Goal: Information Seeking & Learning: Learn about a topic

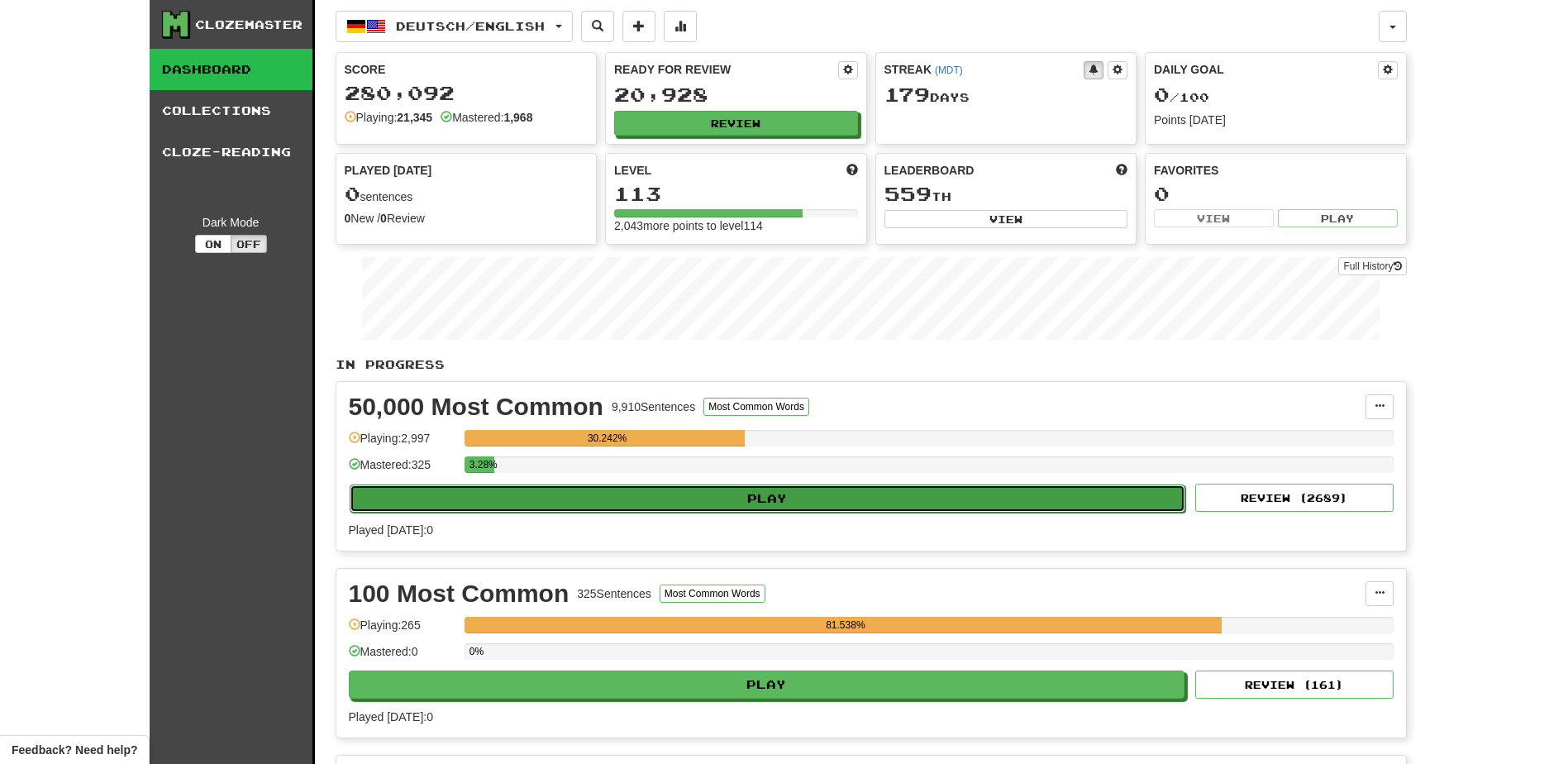
click at [659, 494] on button "Play" at bounding box center [769, 498] width 837 height 28
select select "**"
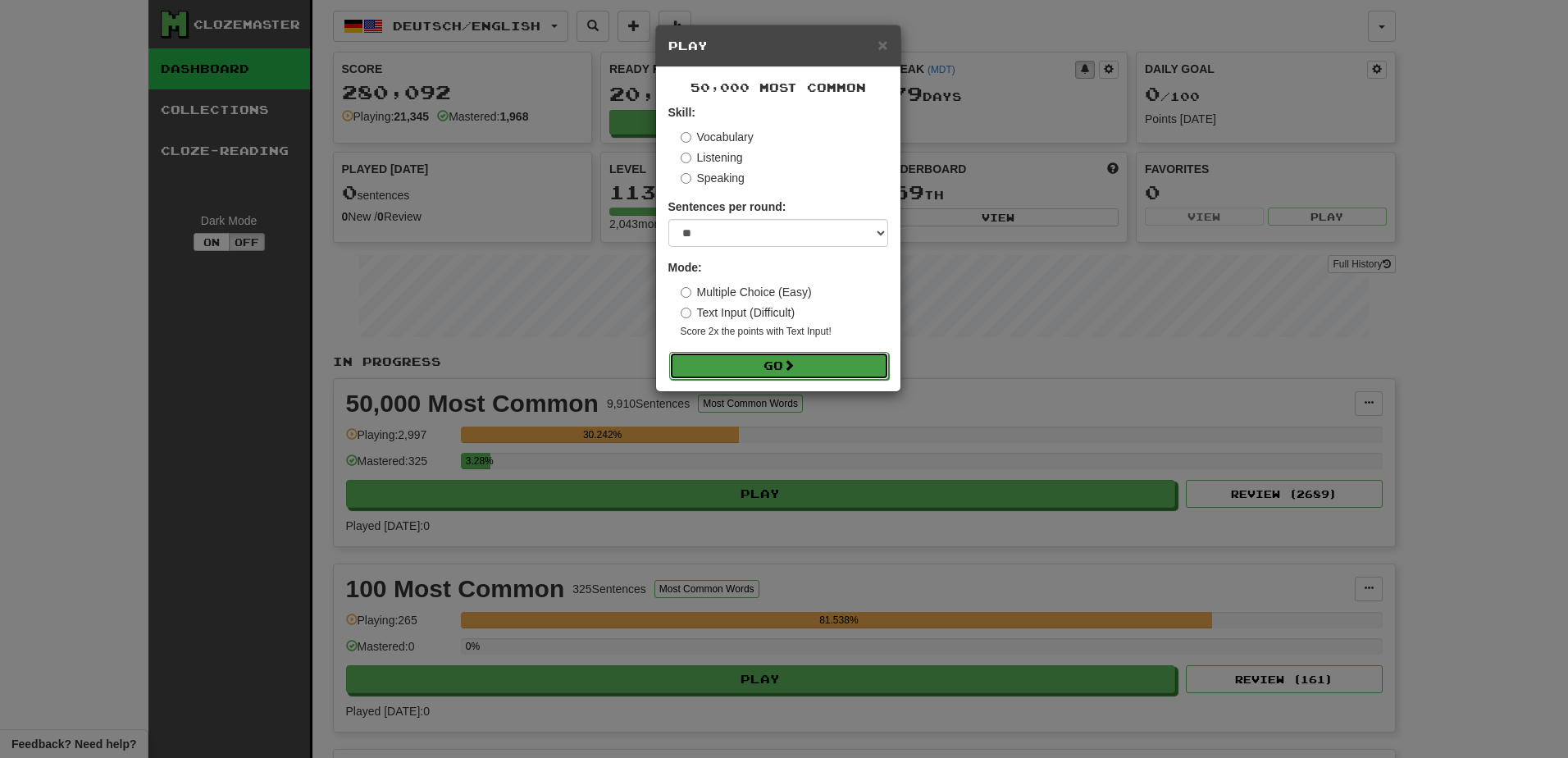
click at [736, 356] on button "Go" at bounding box center [779, 365] width 220 height 28
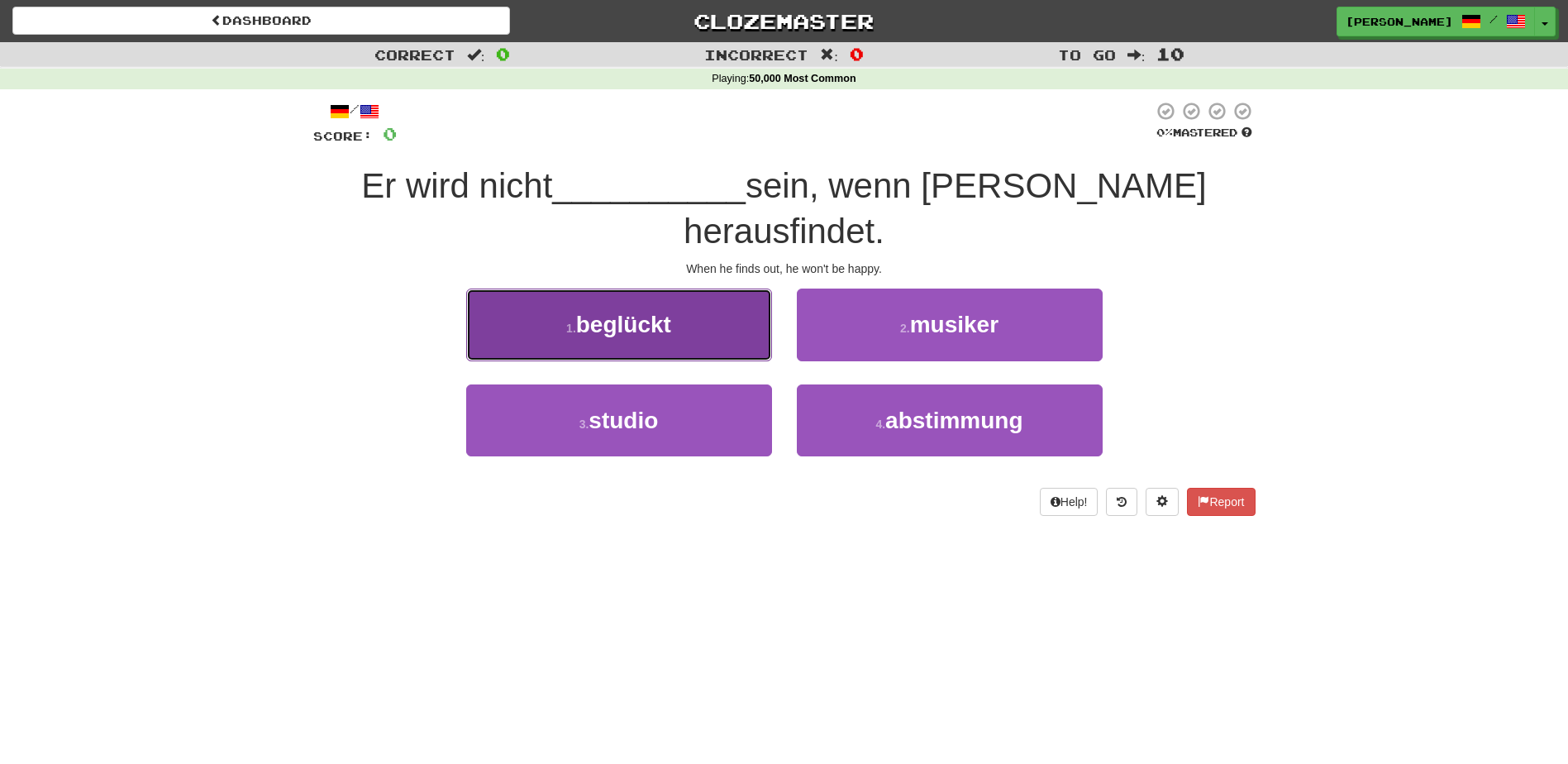
click at [670, 303] on button "1 . beglückt" at bounding box center [619, 324] width 306 height 72
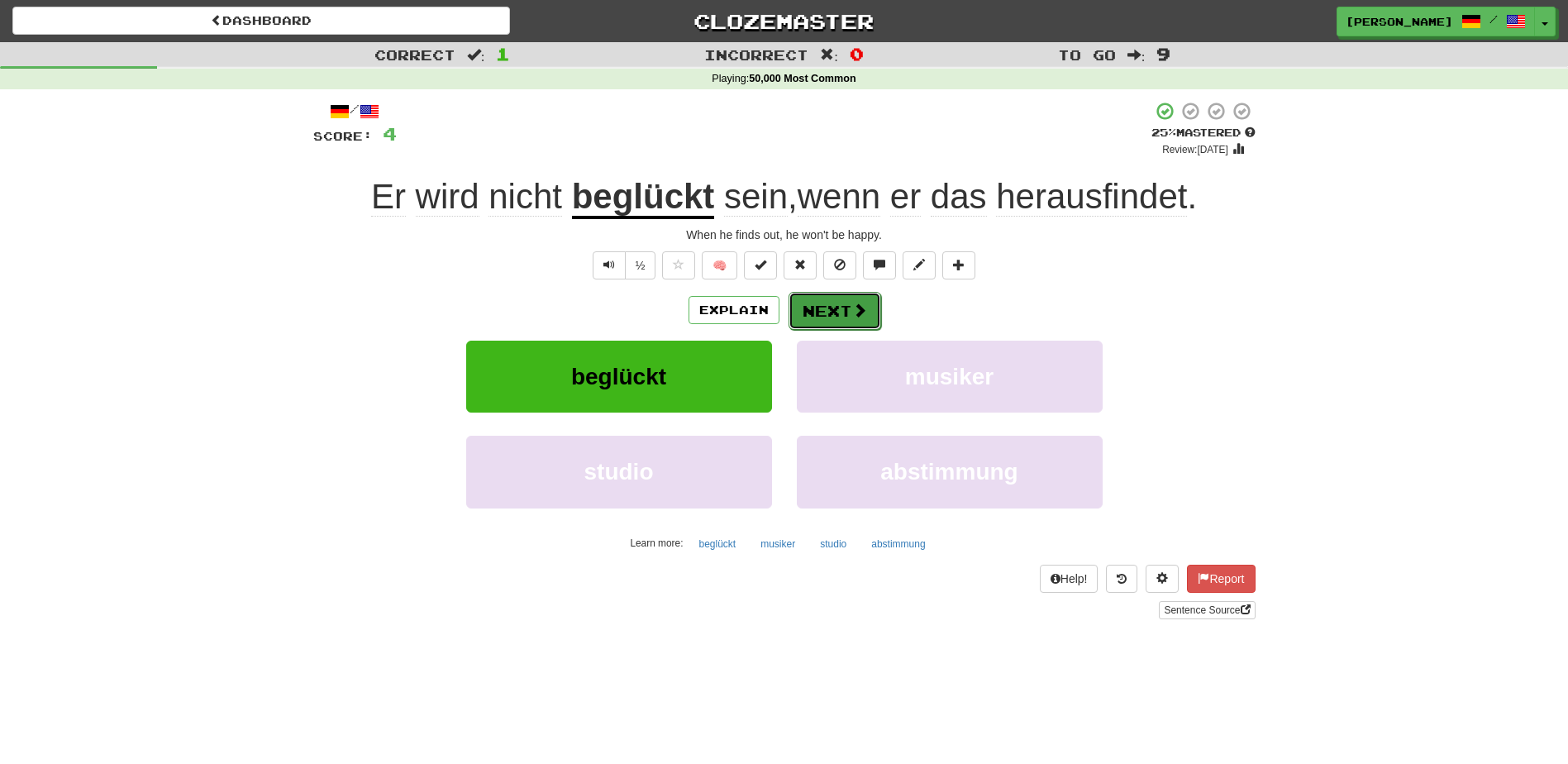
click at [819, 305] on button "Next" at bounding box center [835, 311] width 93 height 38
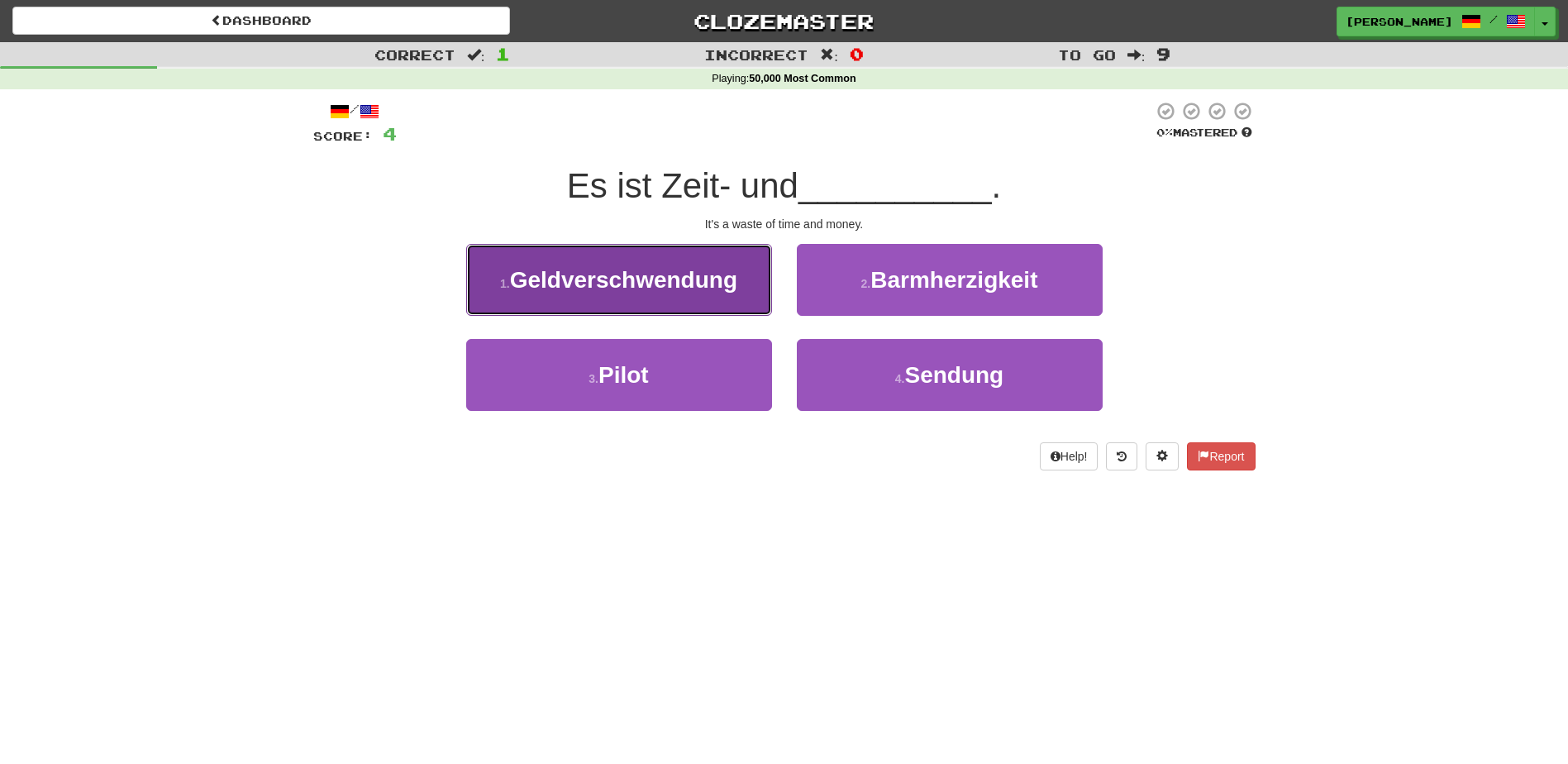
click at [727, 297] on button "1 . [GEOGRAPHIC_DATA]" at bounding box center [619, 279] width 306 height 72
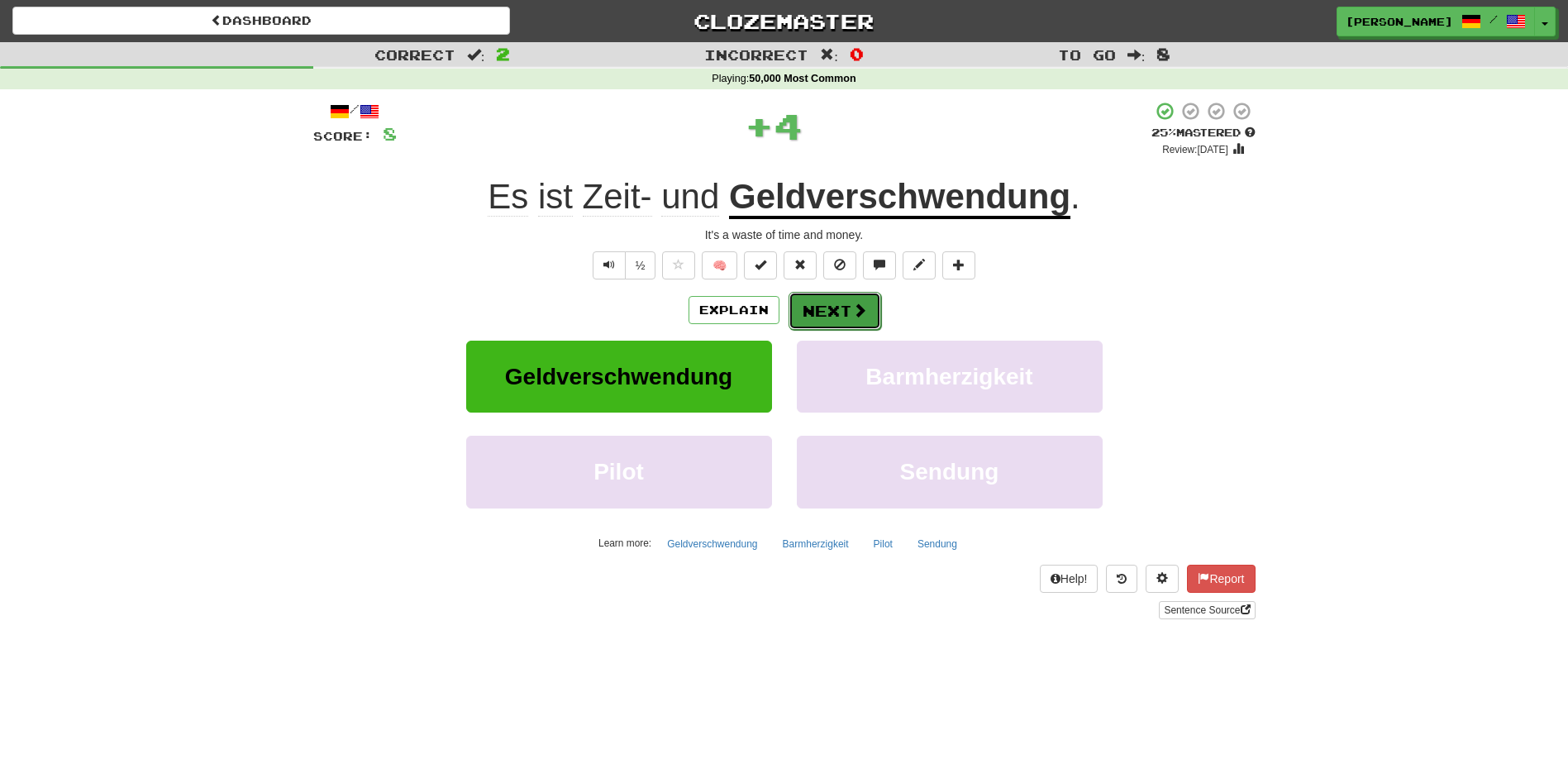
click at [829, 296] on button "Next" at bounding box center [835, 311] width 93 height 38
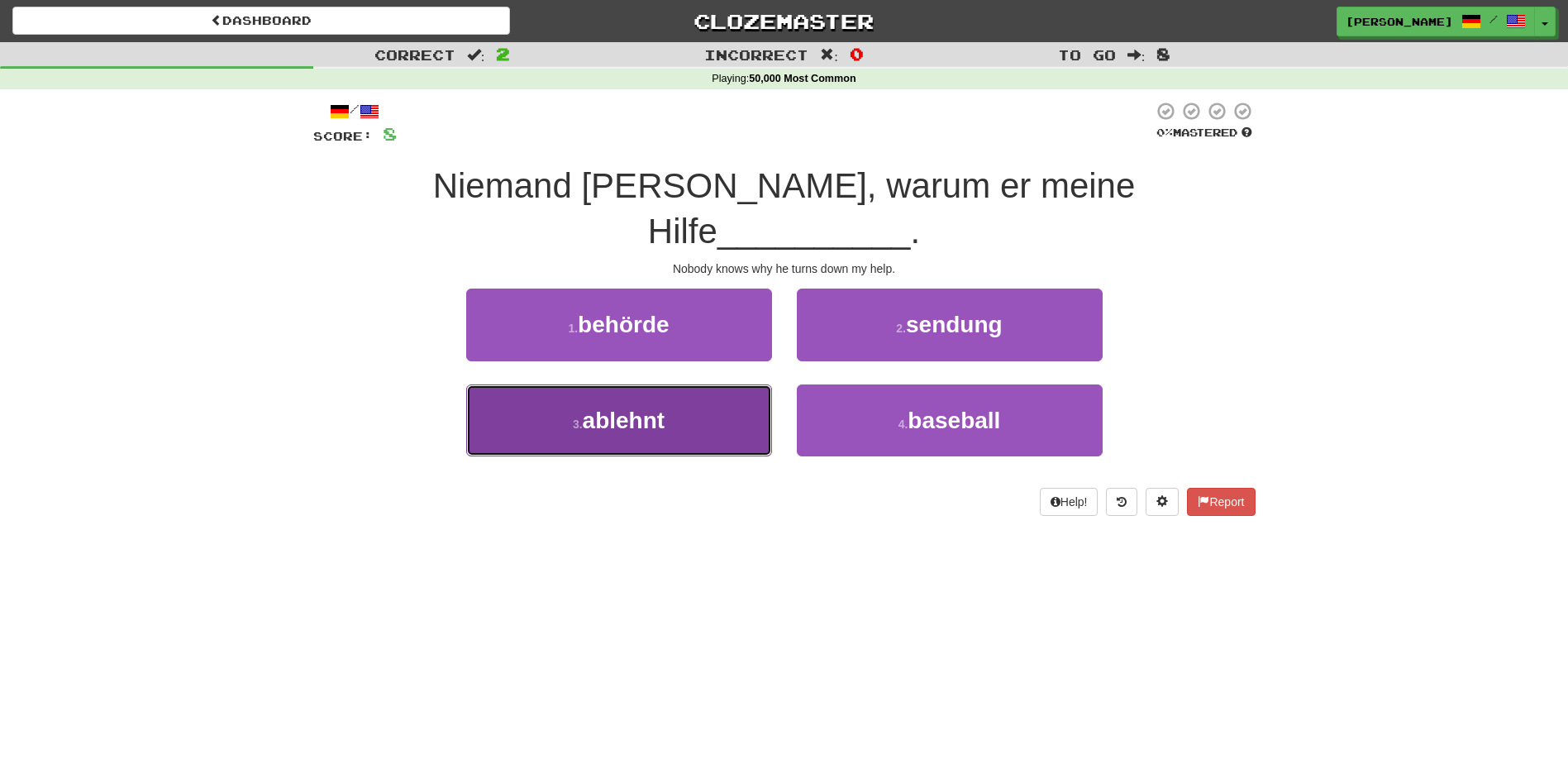
click at [699, 385] on button "3 . ablehnt" at bounding box center [619, 420] width 306 height 72
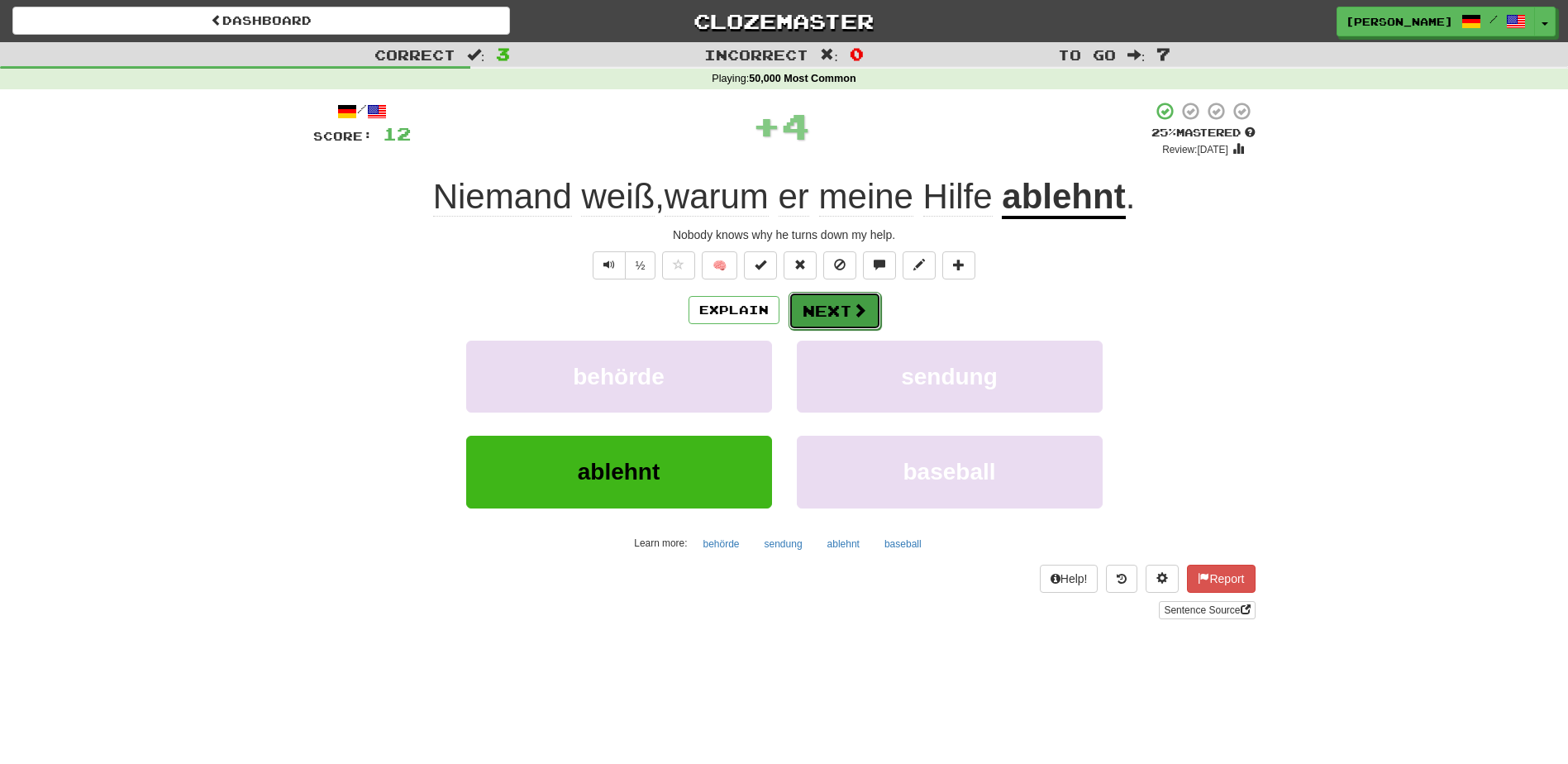
click at [806, 307] on button "Next" at bounding box center [835, 311] width 93 height 38
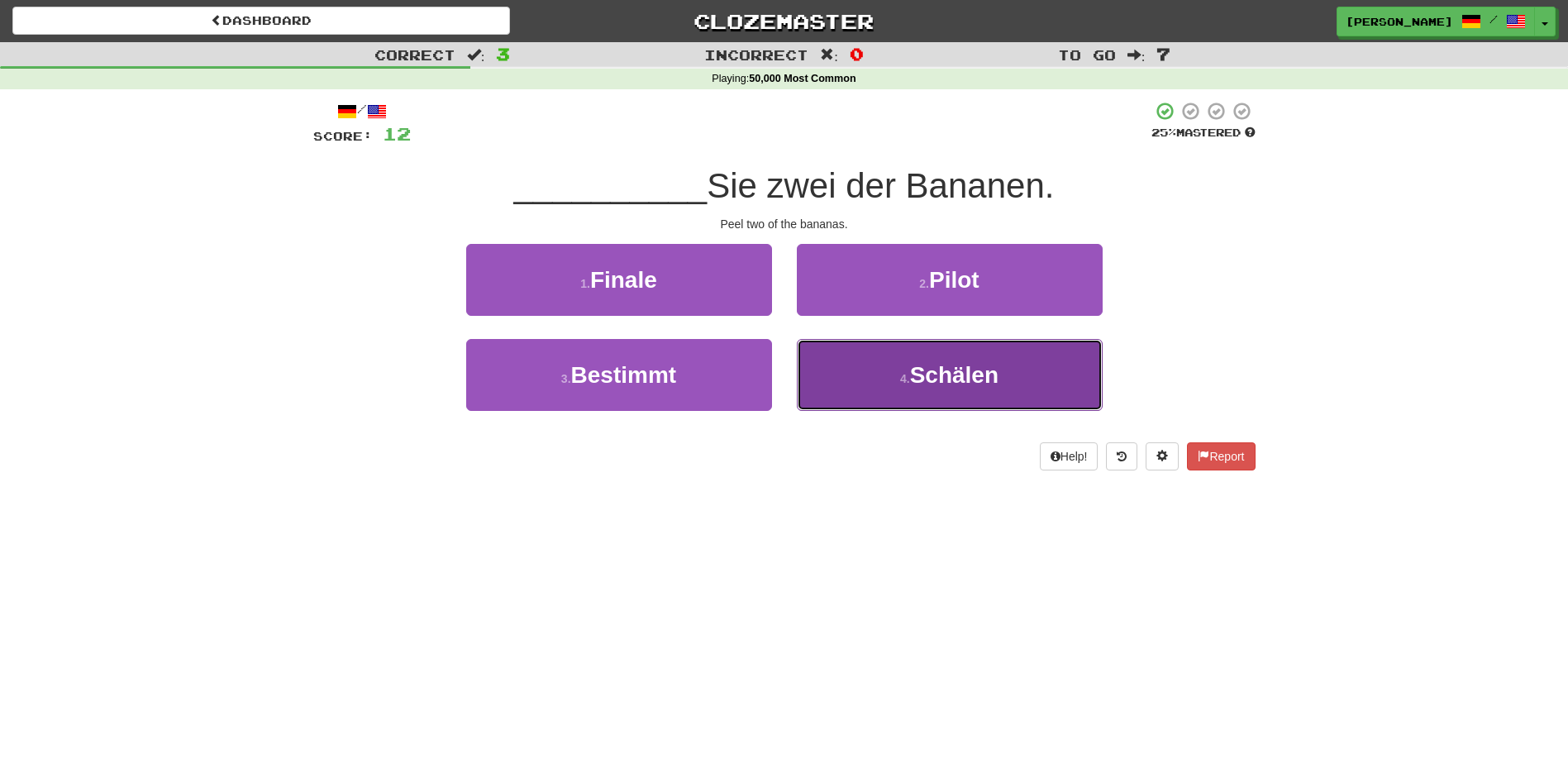
click at [826, 377] on button "4 . Schälen" at bounding box center [950, 375] width 306 height 72
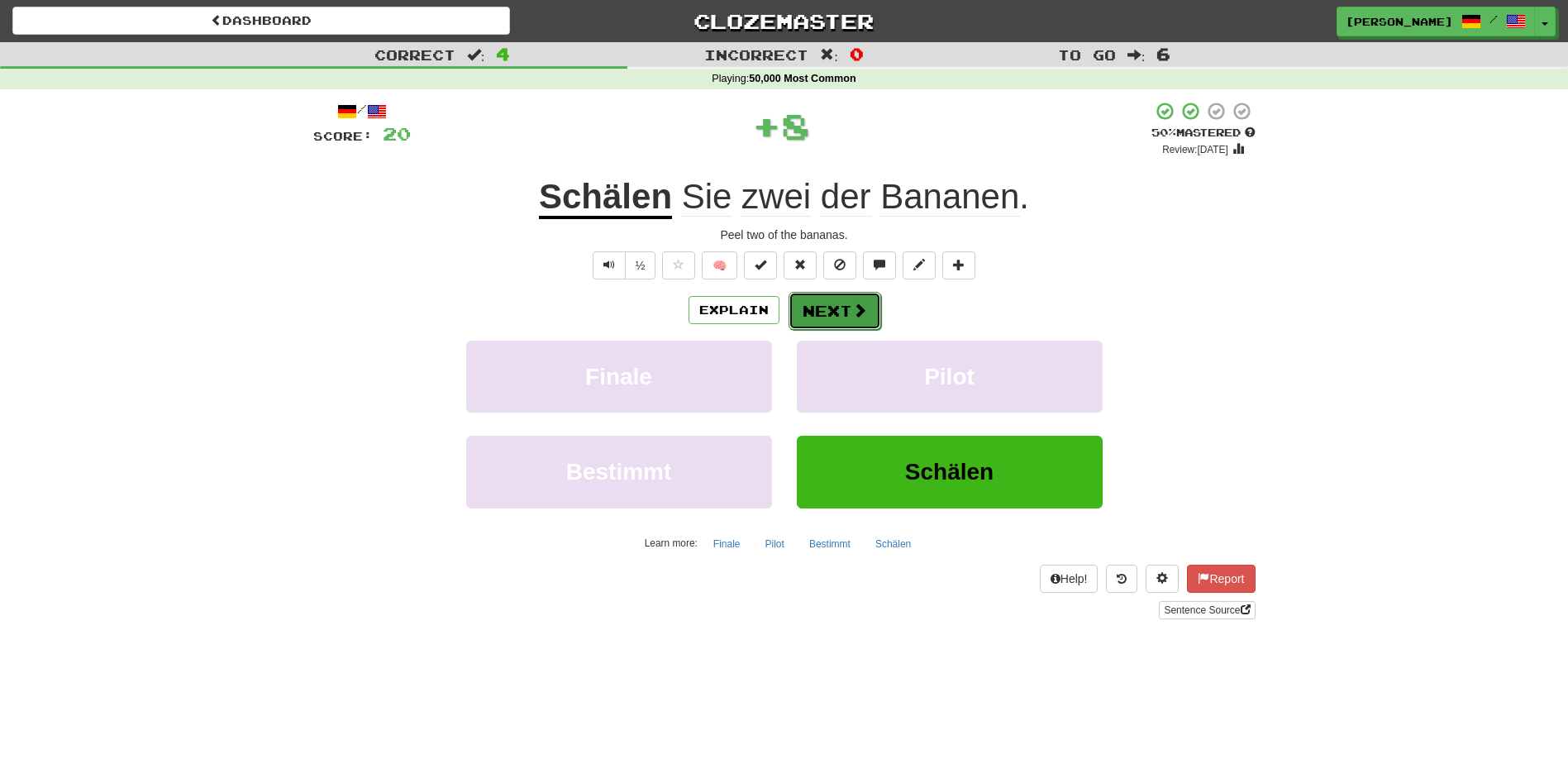
click at [826, 307] on button "Next" at bounding box center [835, 311] width 93 height 38
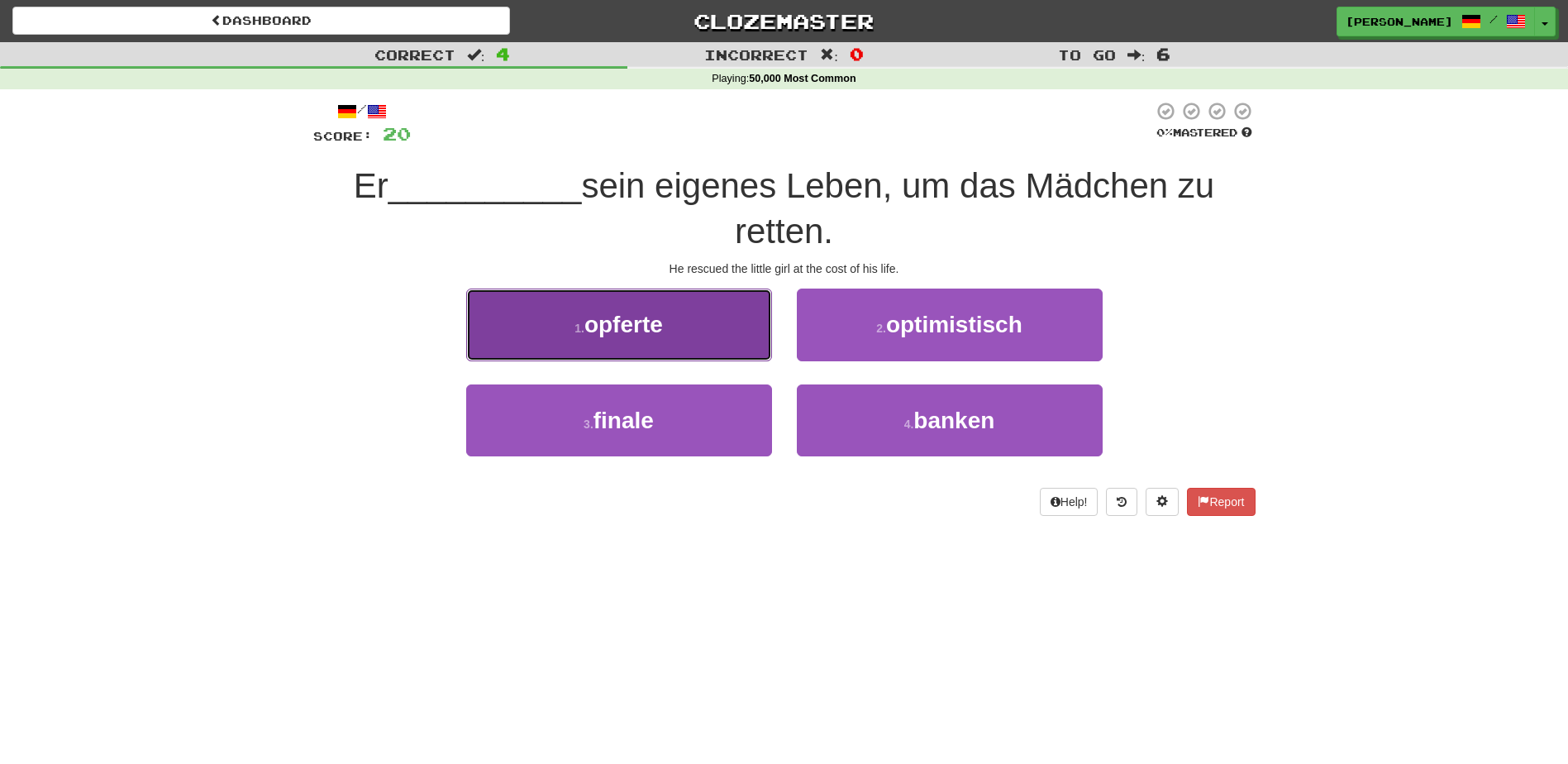
click at [739, 337] on button "1 . opferte" at bounding box center [619, 324] width 306 height 72
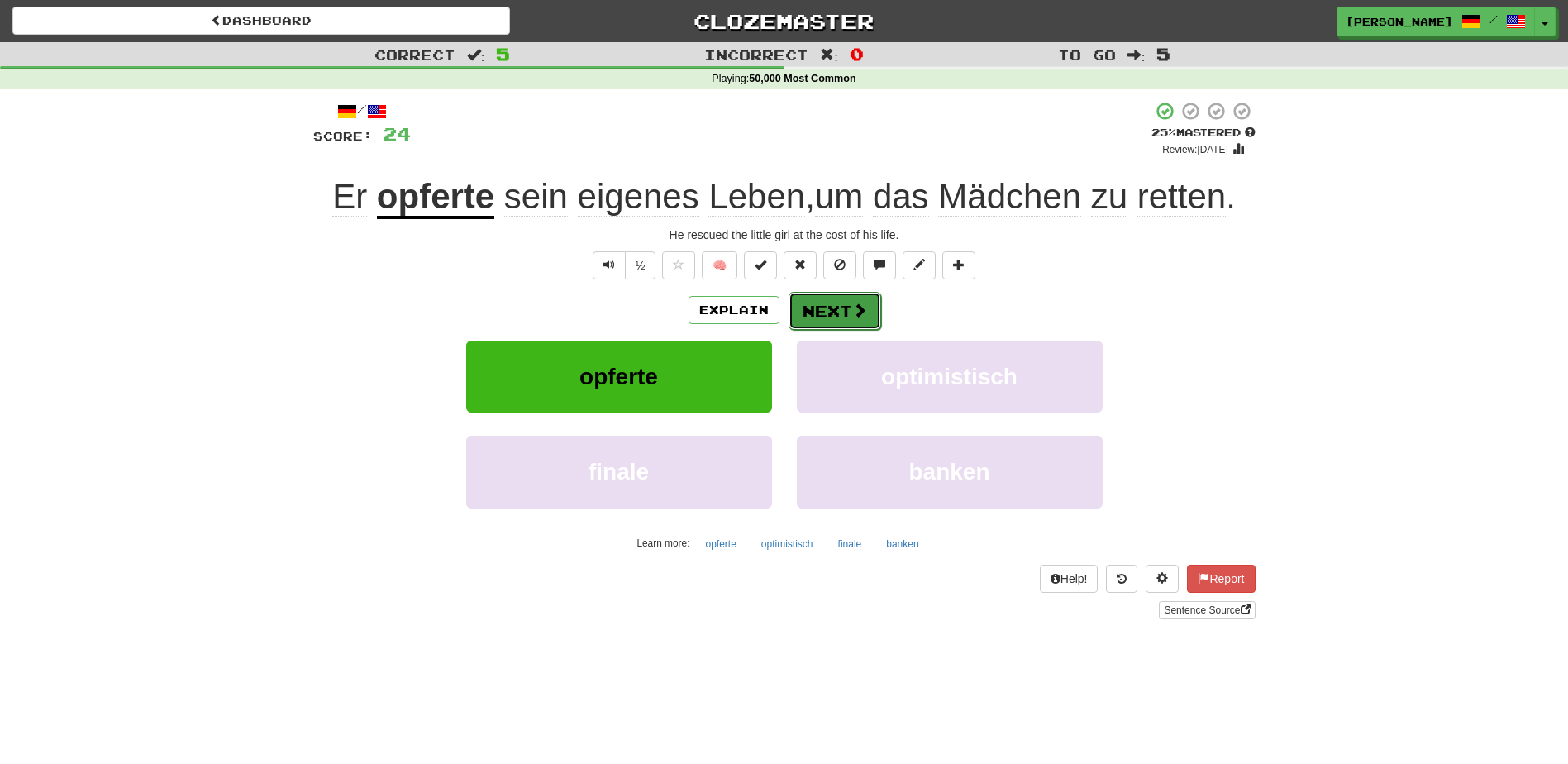
click at [807, 305] on button "Next" at bounding box center [835, 311] width 93 height 38
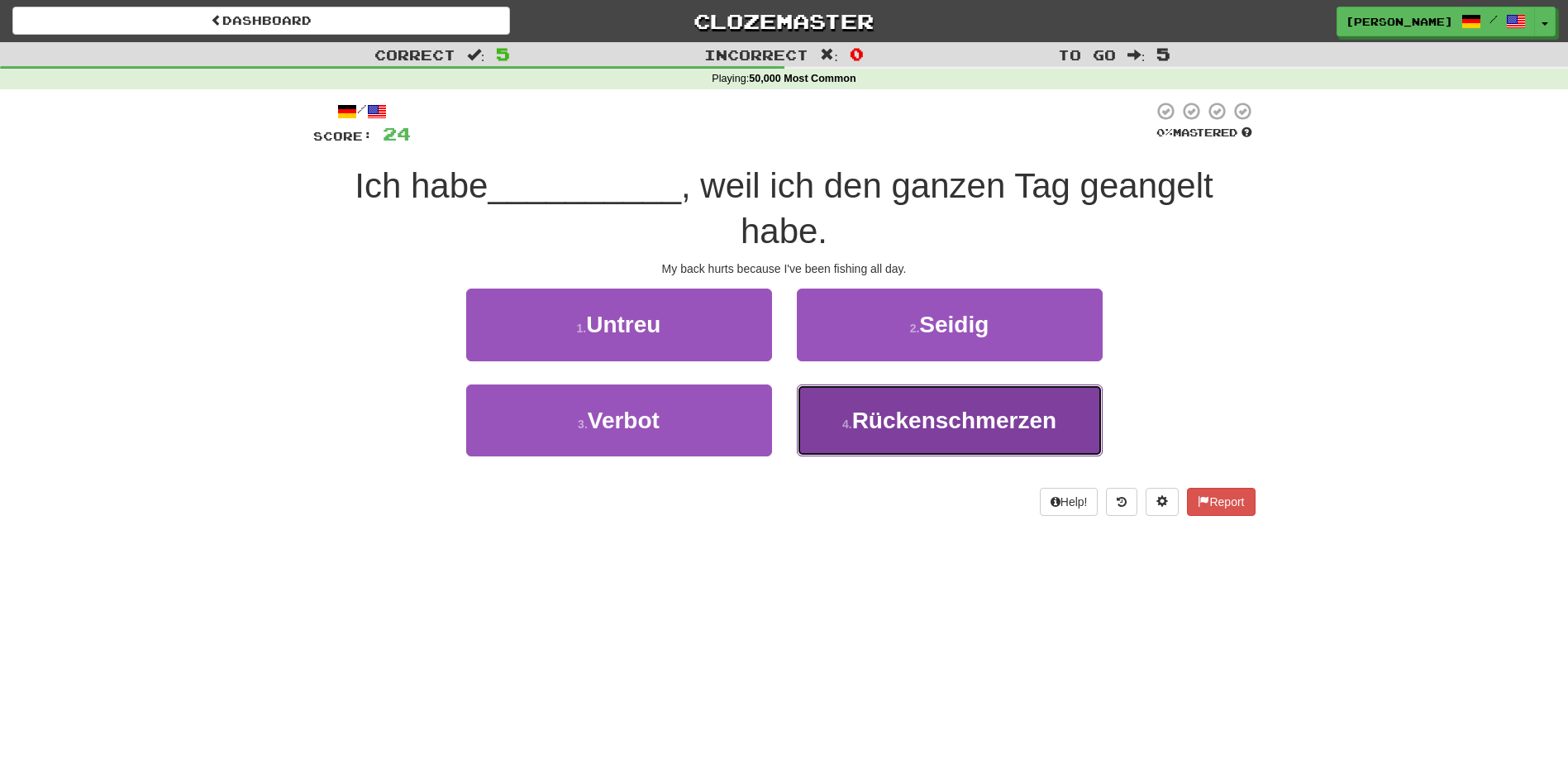
click at [850, 419] on small "4 ." at bounding box center [847, 424] width 10 height 14
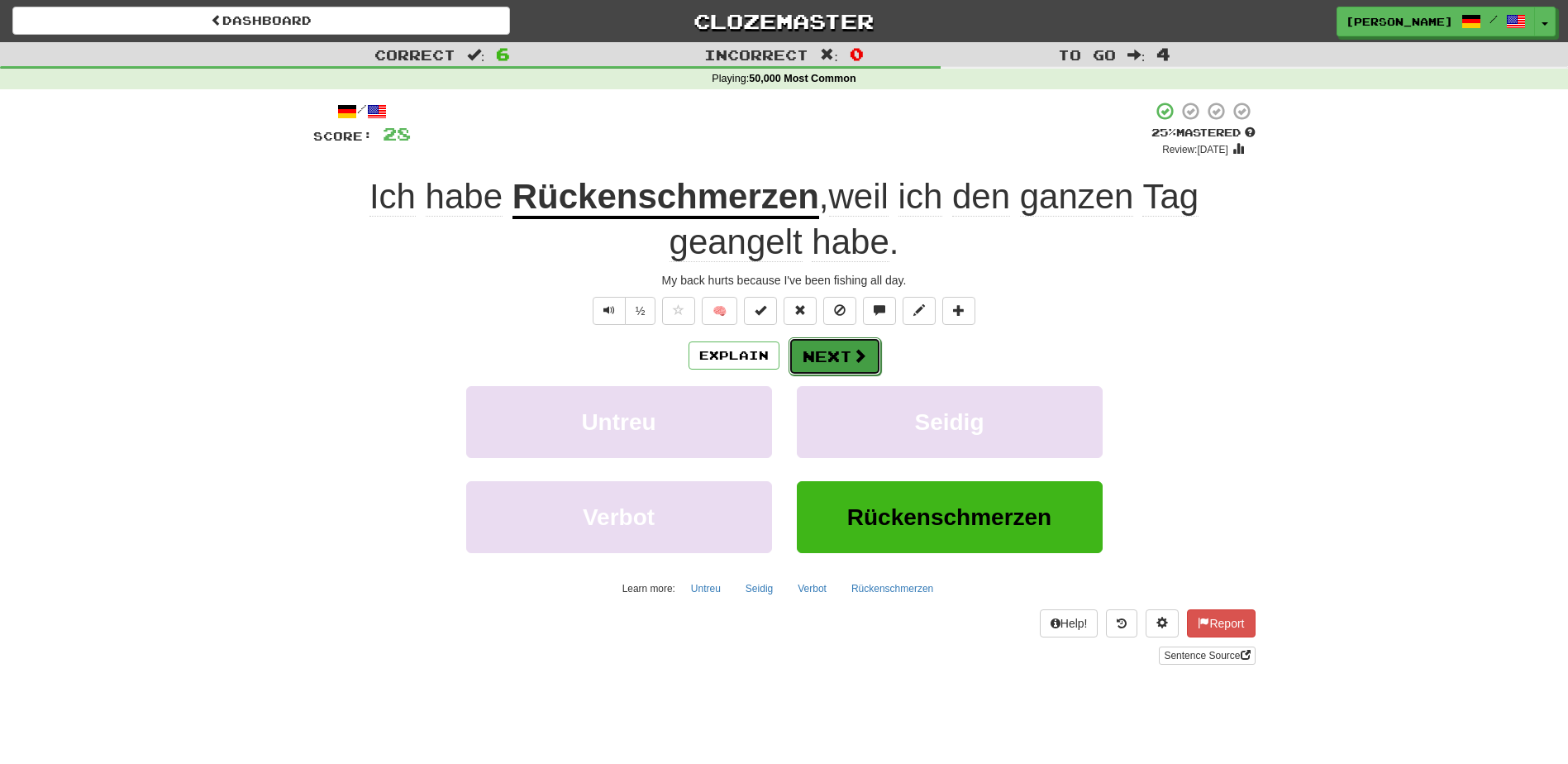
click at [822, 341] on button "Next" at bounding box center [835, 357] width 93 height 38
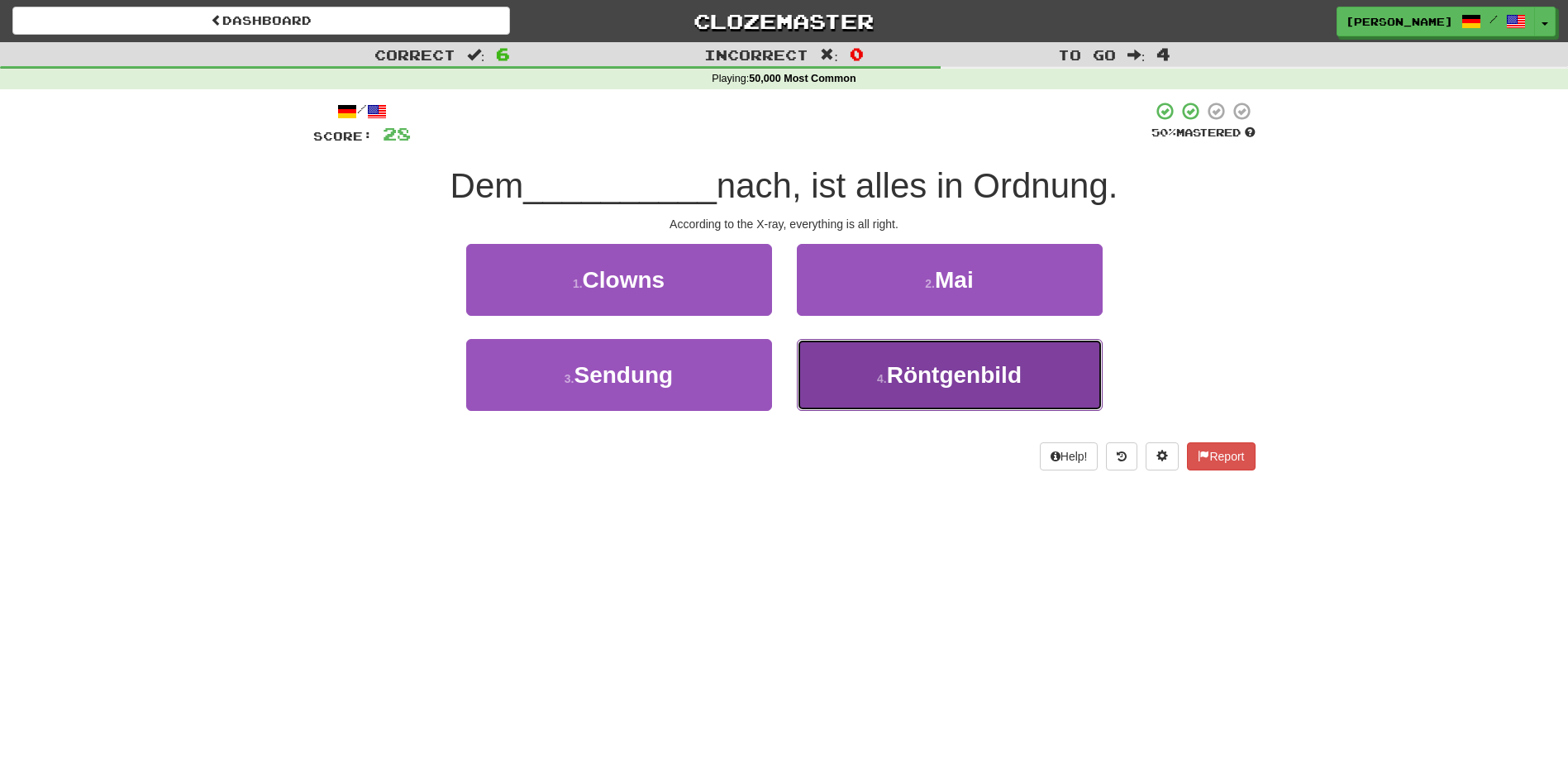
click at [838, 377] on button "4 . Röntgenbild" at bounding box center [950, 375] width 306 height 72
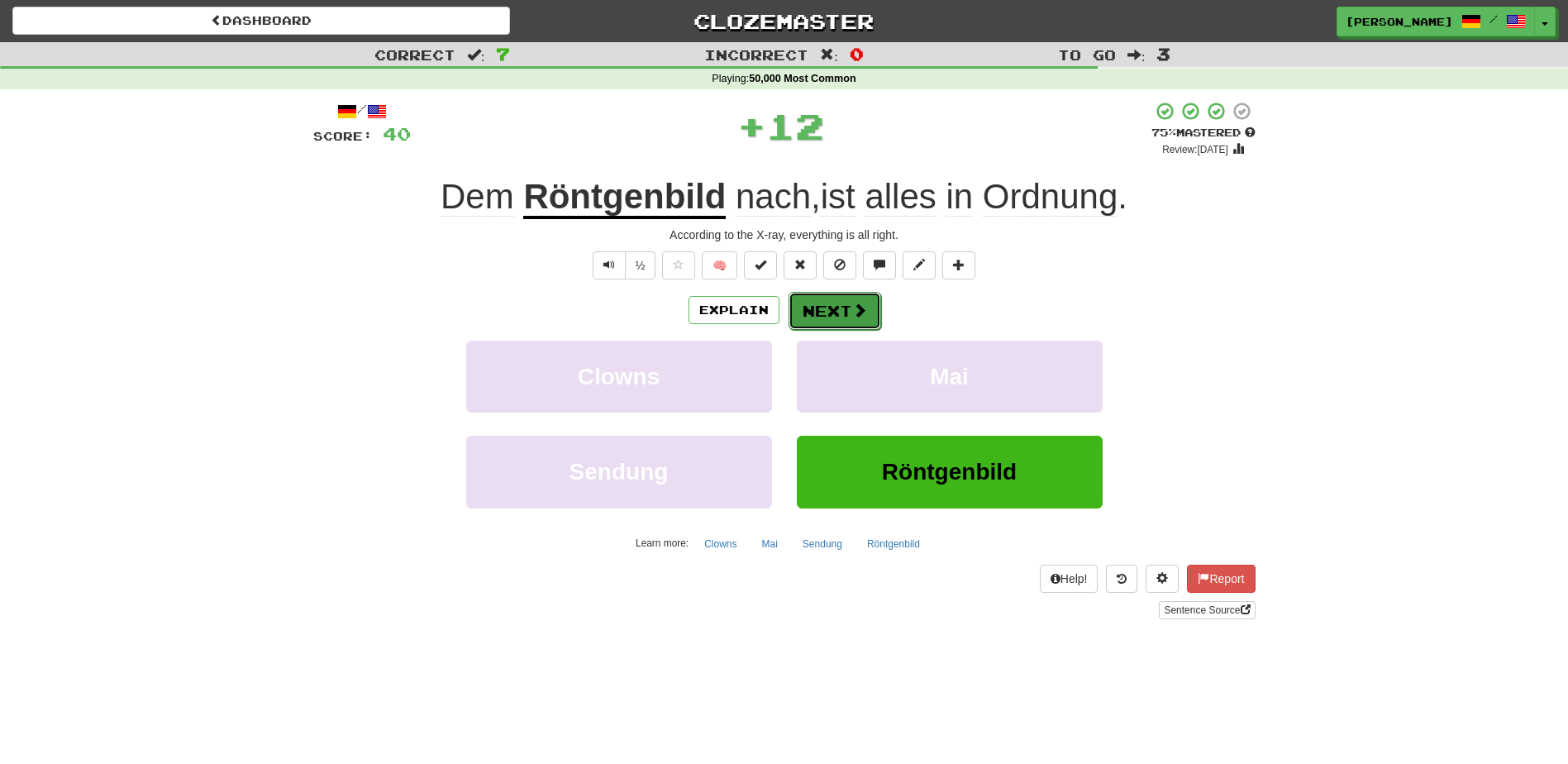
click at [823, 317] on button "Next" at bounding box center [835, 311] width 93 height 38
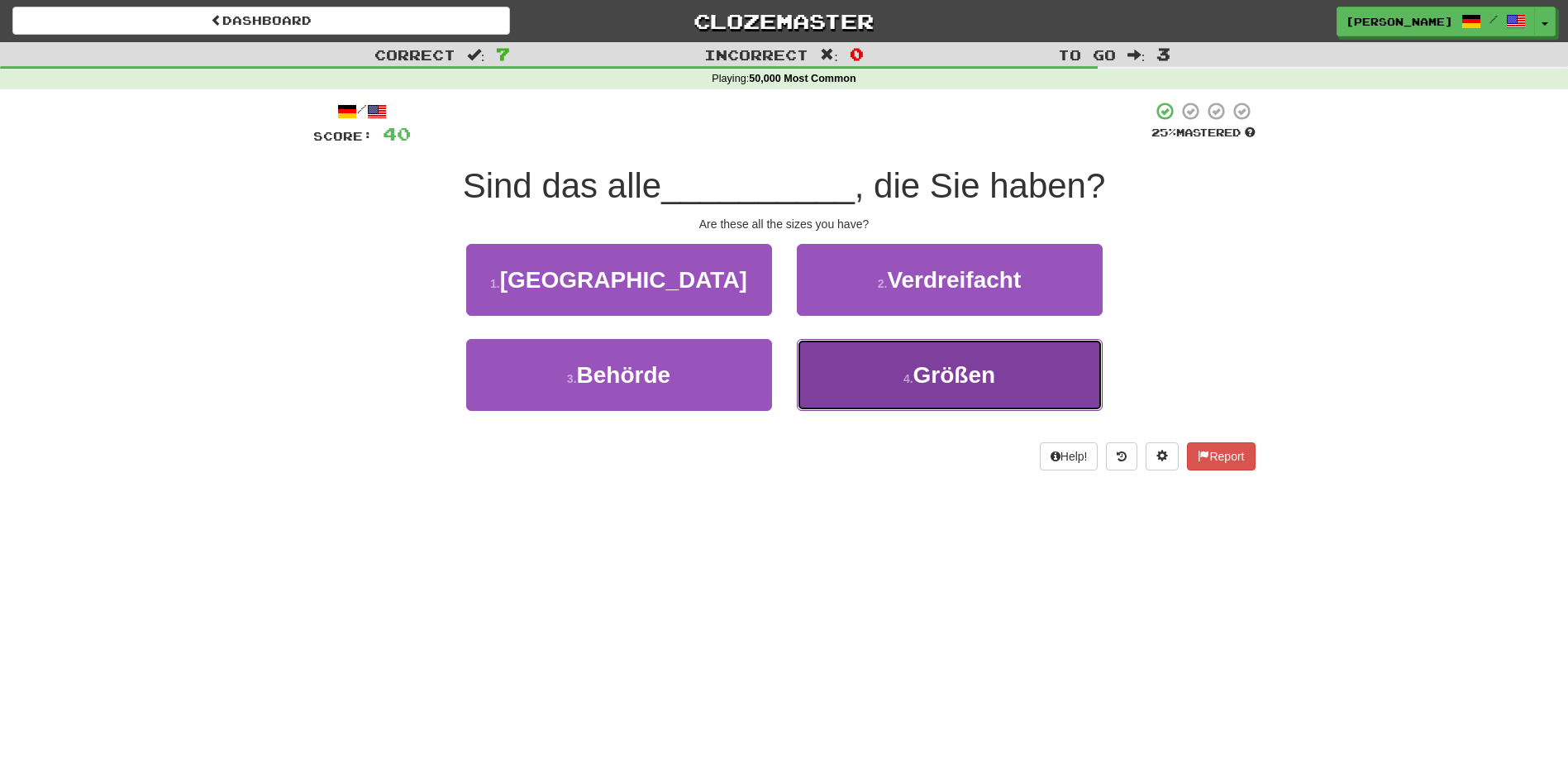
click at [858, 357] on button "4 . Größen" at bounding box center [950, 375] width 306 height 72
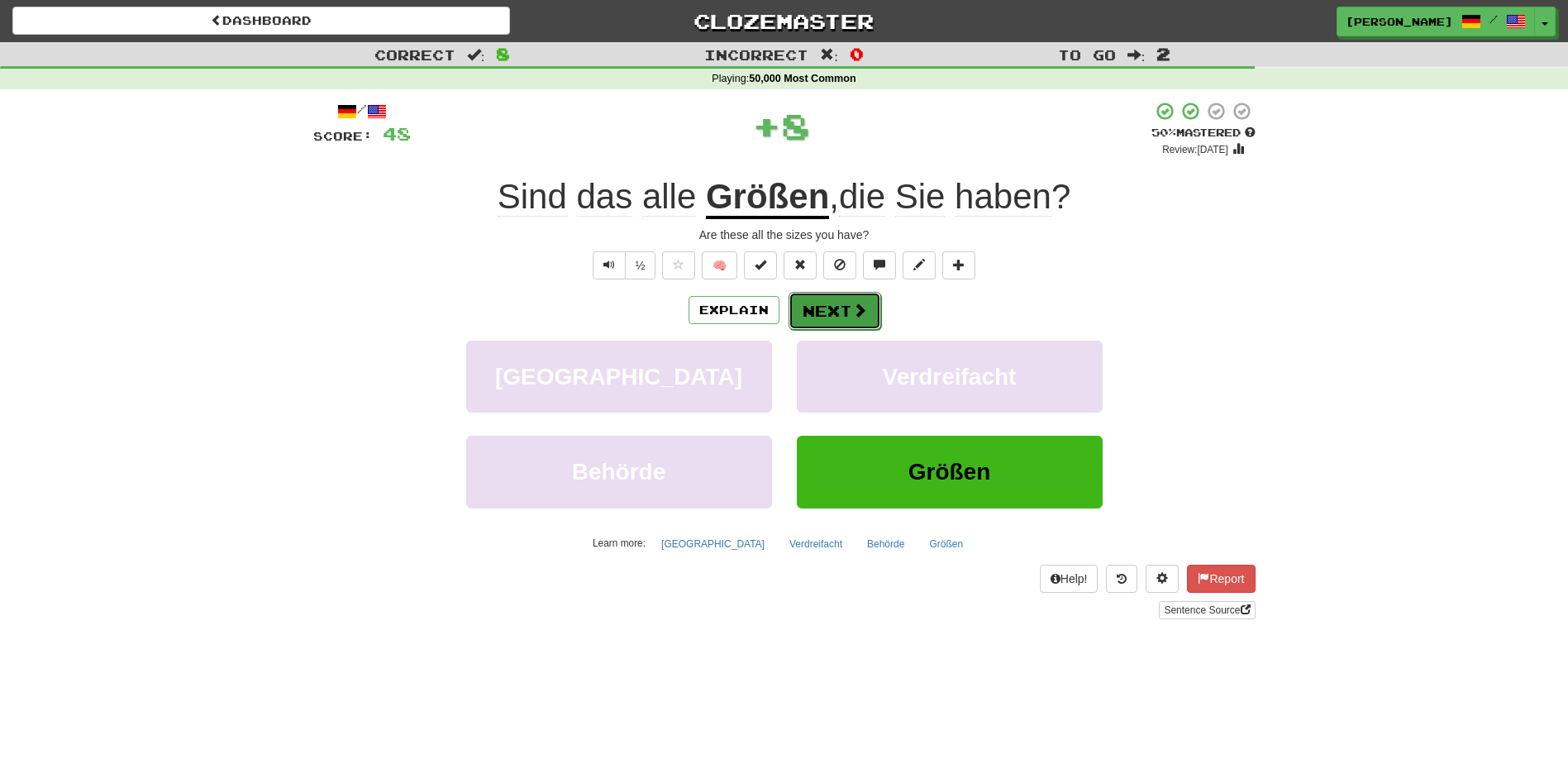
click at [846, 311] on button "Next" at bounding box center [835, 311] width 93 height 38
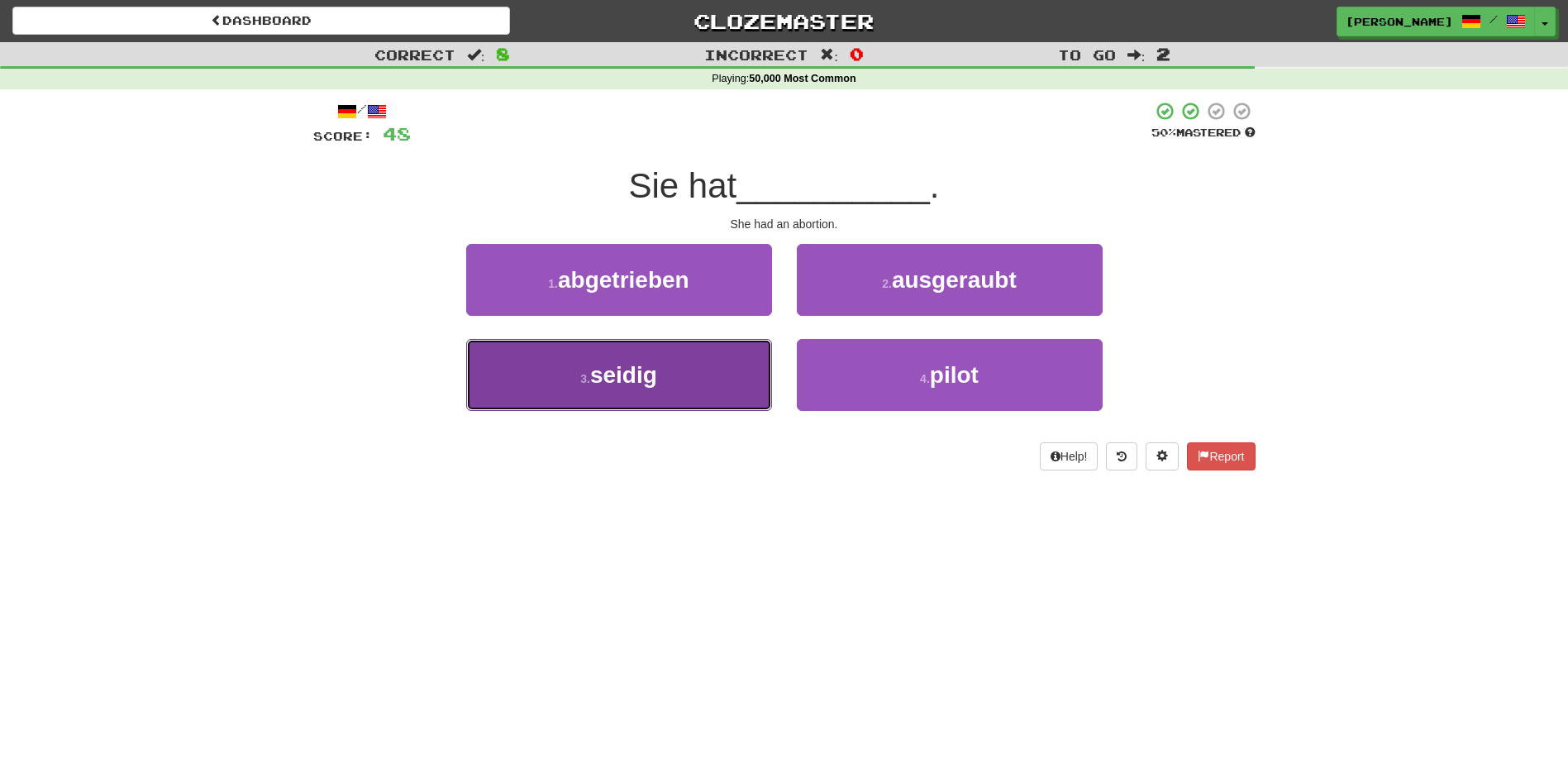
click at [732, 373] on button "3 . seidig" at bounding box center [619, 375] width 306 height 72
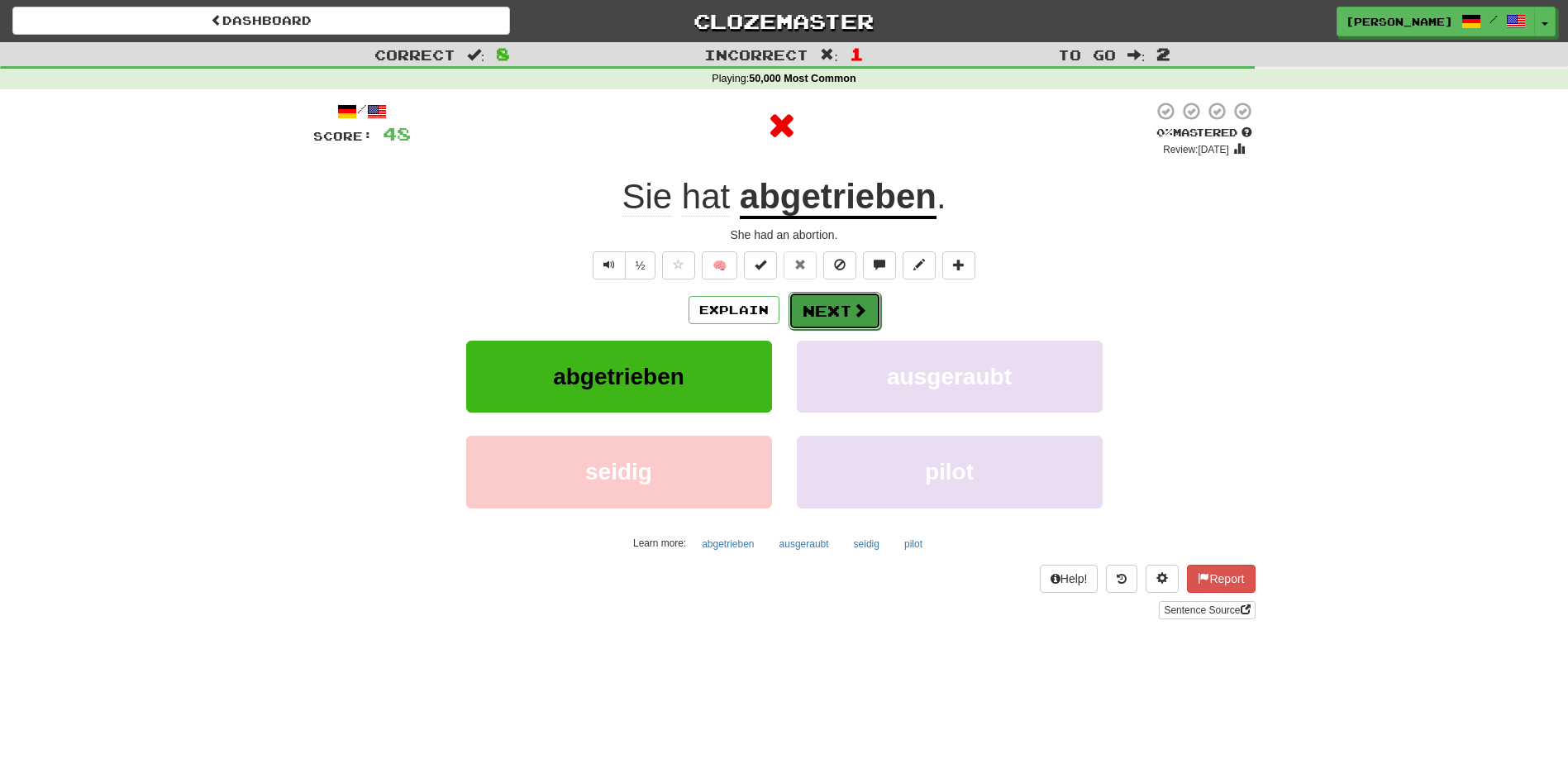
click at [826, 307] on button "Next" at bounding box center [835, 311] width 93 height 38
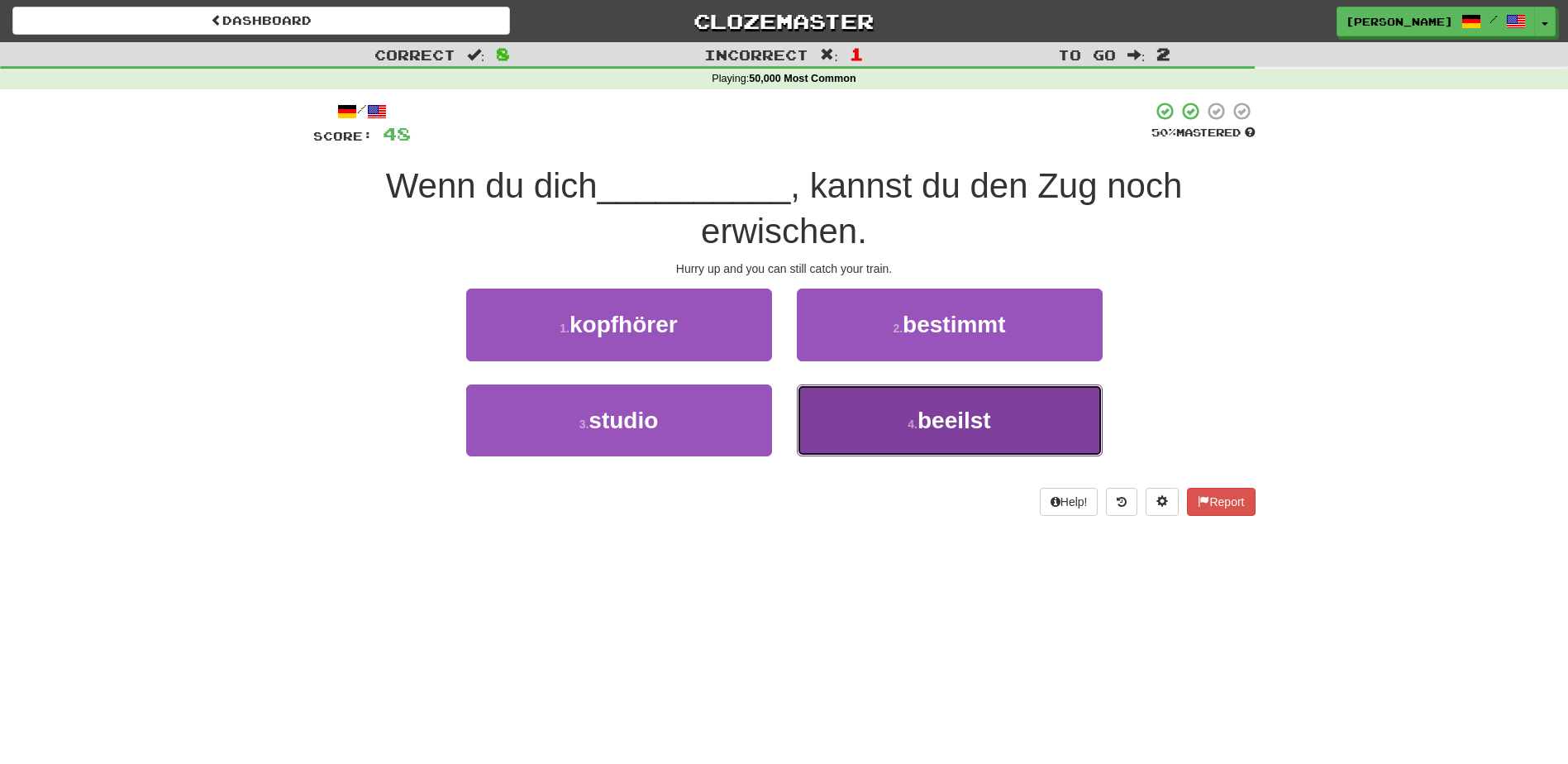
click at [856, 422] on button "4 . beeilst" at bounding box center [950, 420] width 306 height 72
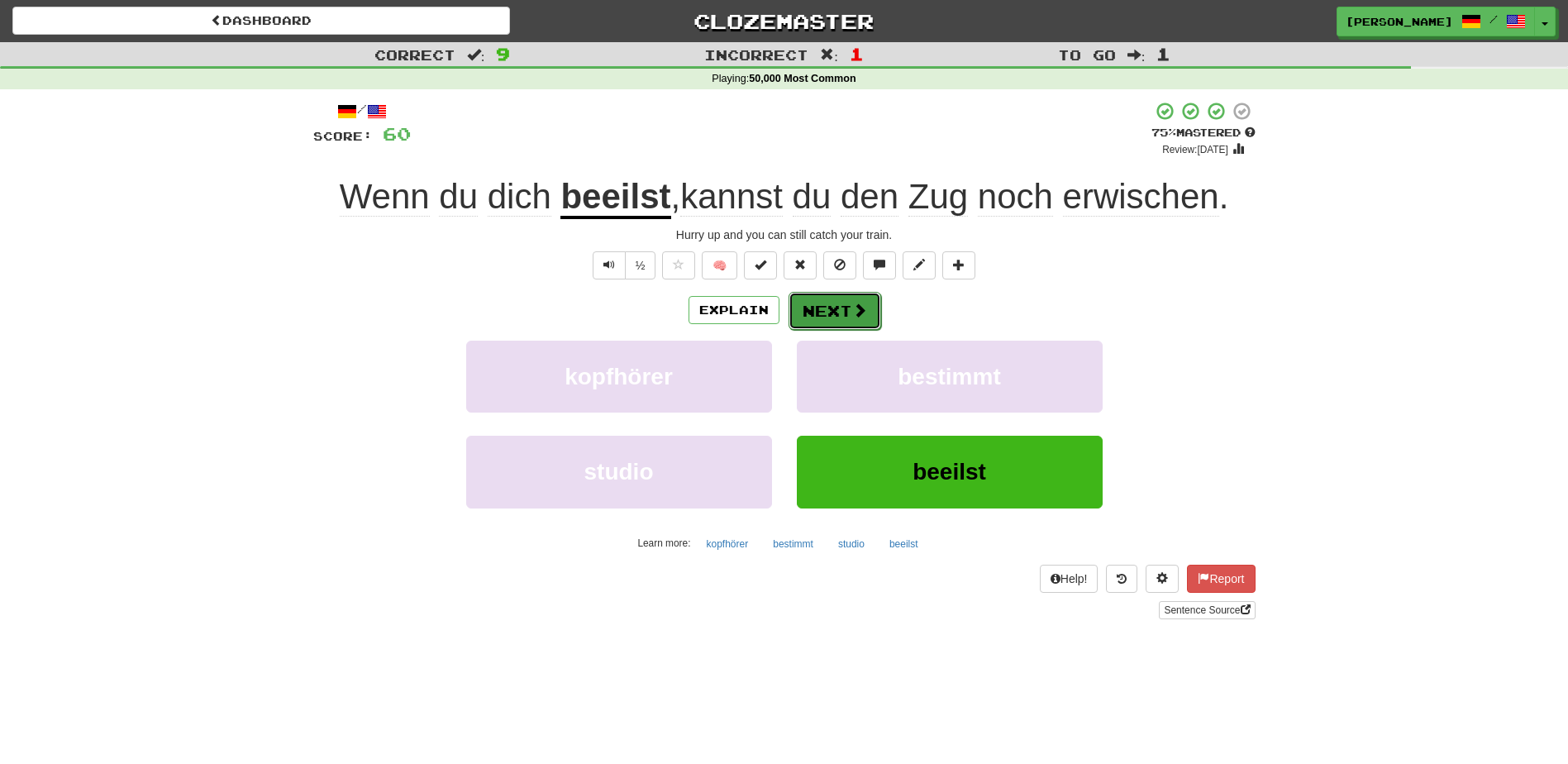
click at [842, 319] on button "Next" at bounding box center [835, 311] width 93 height 38
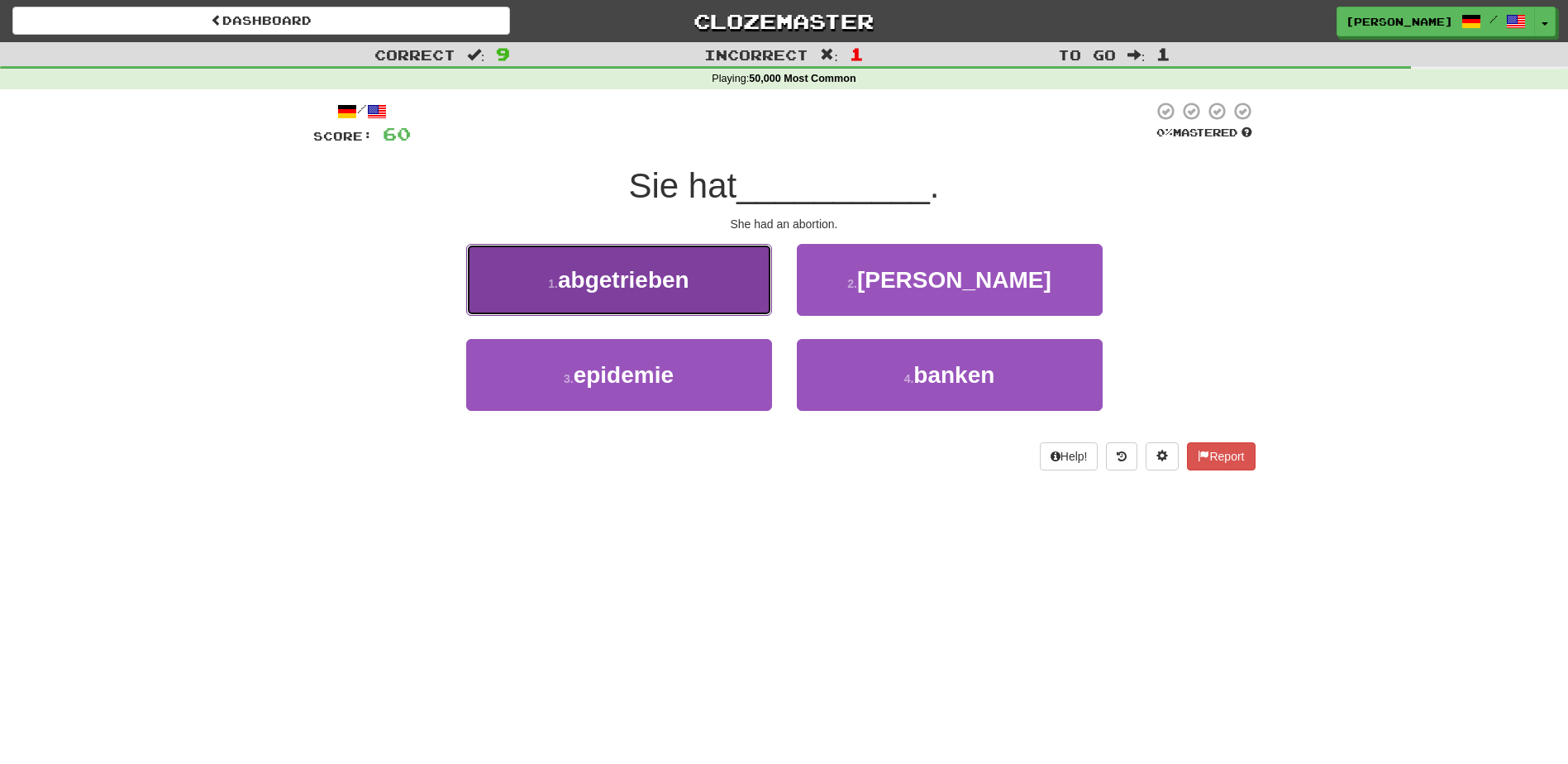
click at [704, 298] on button "1 . abgetrieben" at bounding box center [619, 279] width 306 height 72
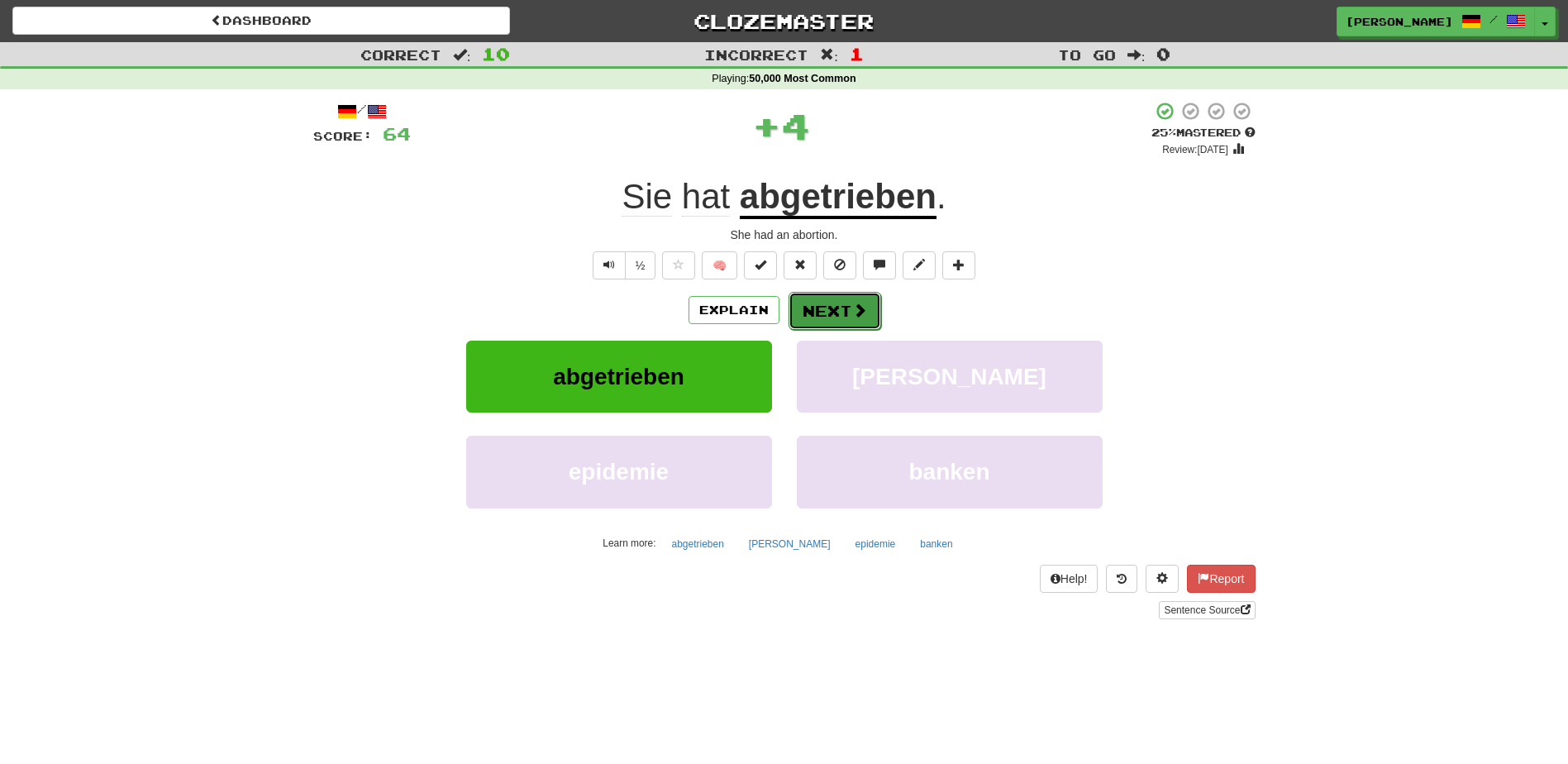
click at [807, 298] on button "Next" at bounding box center [835, 311] width 93 height 38
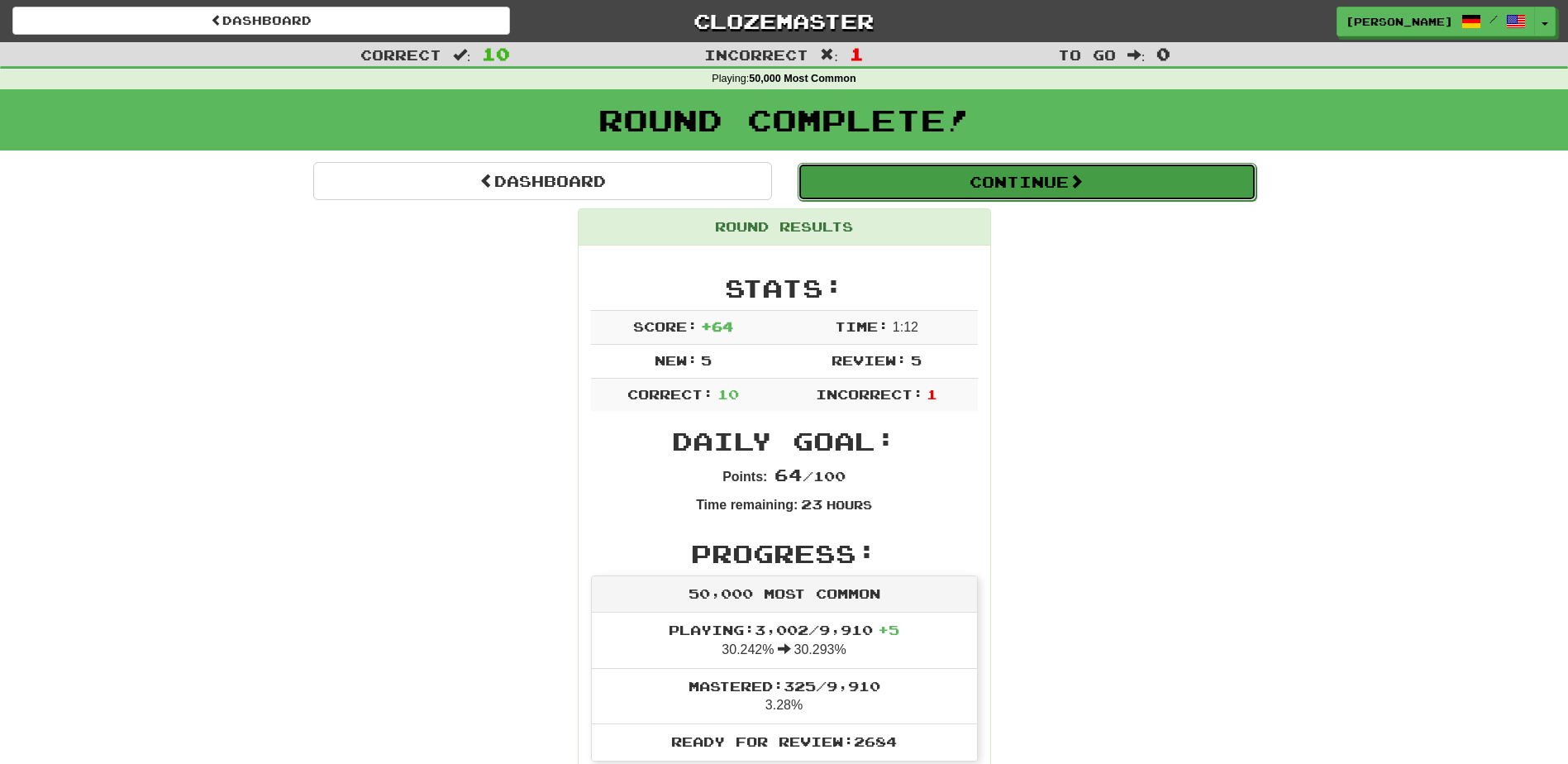
click at [1050, 172] on button "Continue" at bounding box center [1027, 182] width 459 height 38
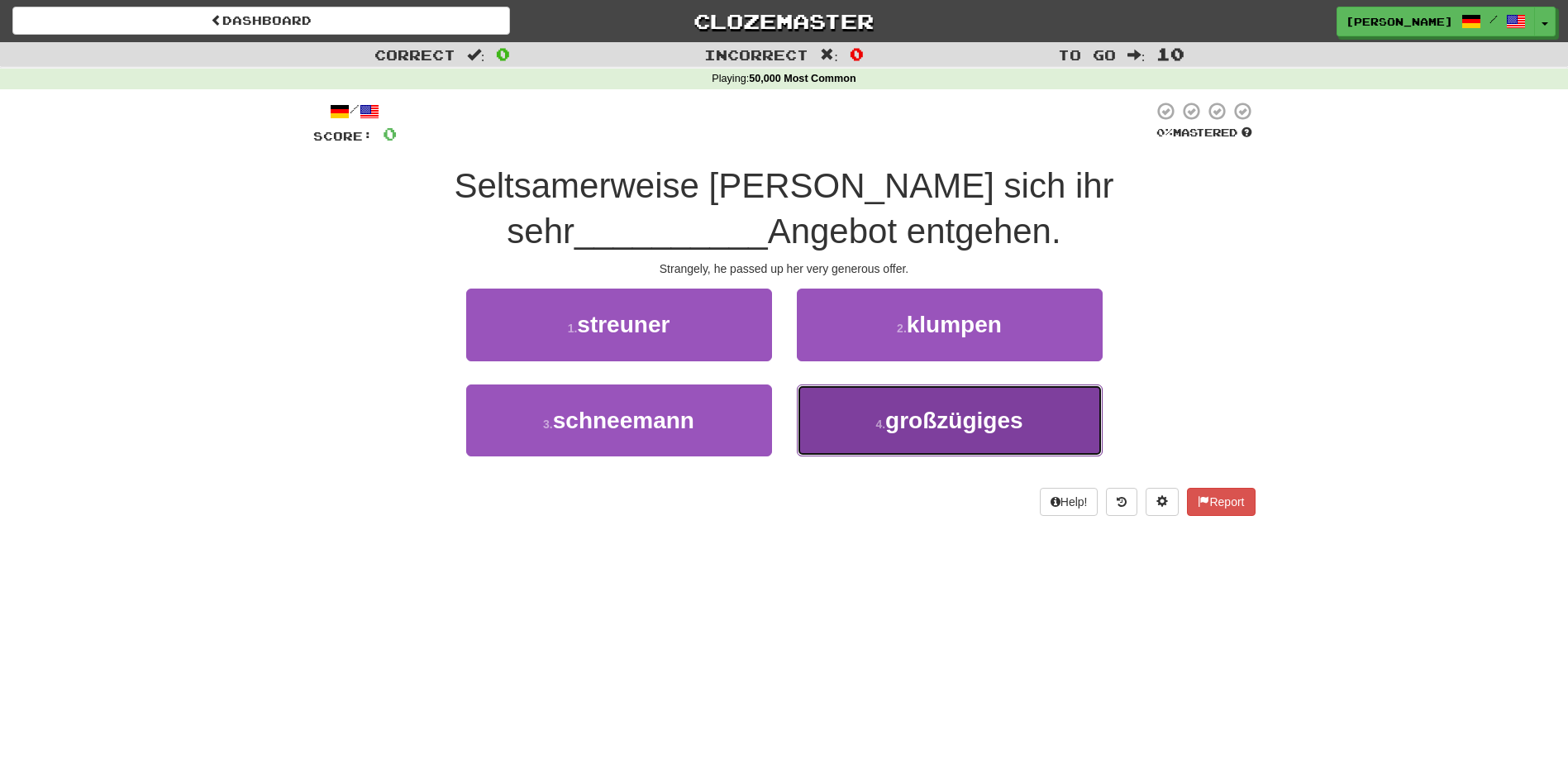
click at [869, 415] on button "4 . großzügiges" at bounding box center [950, 420] width 306 height 72
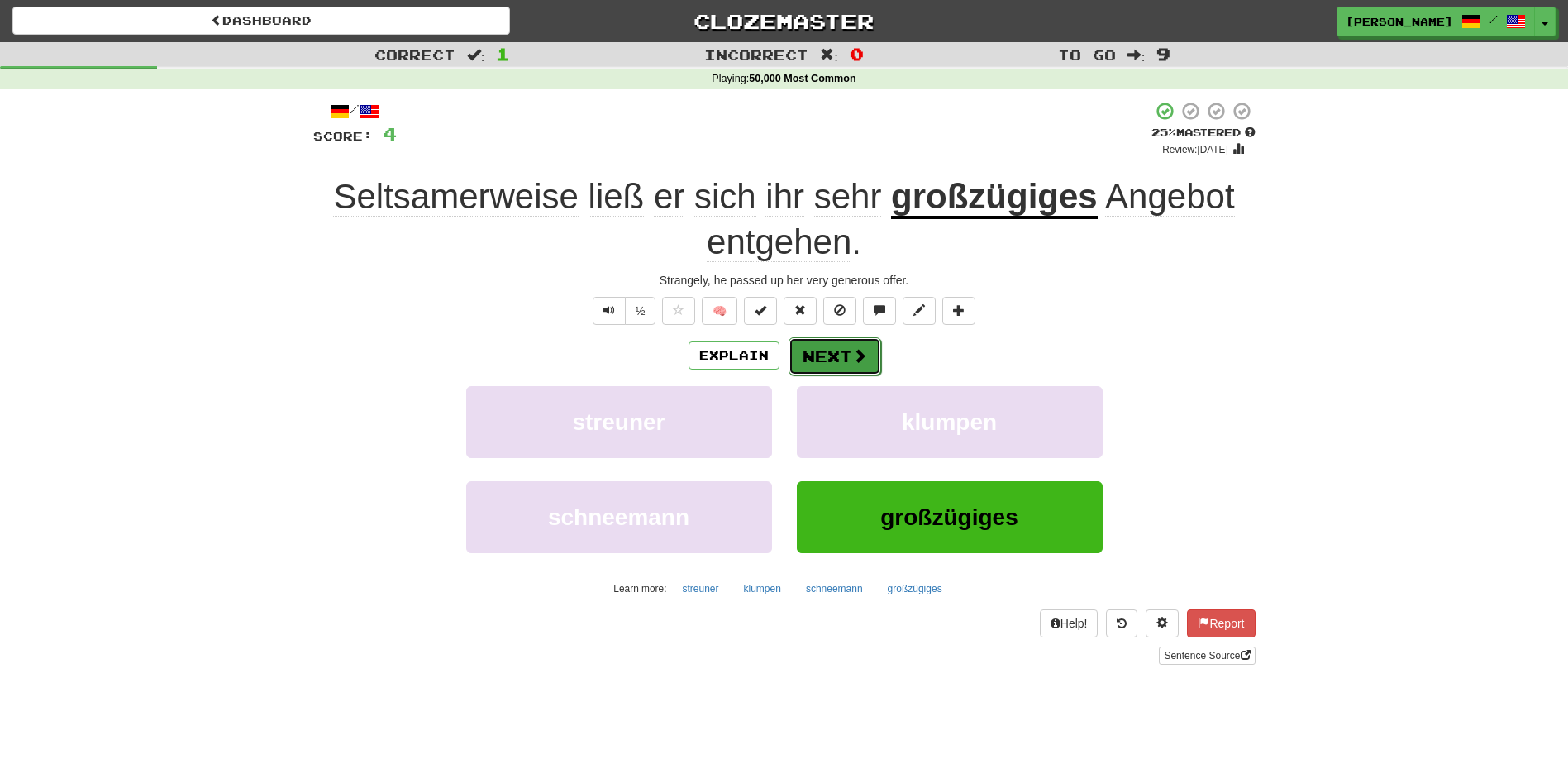
click at [849, 359] on button "Next" at bounding box center [835, 357] width 93 height 38
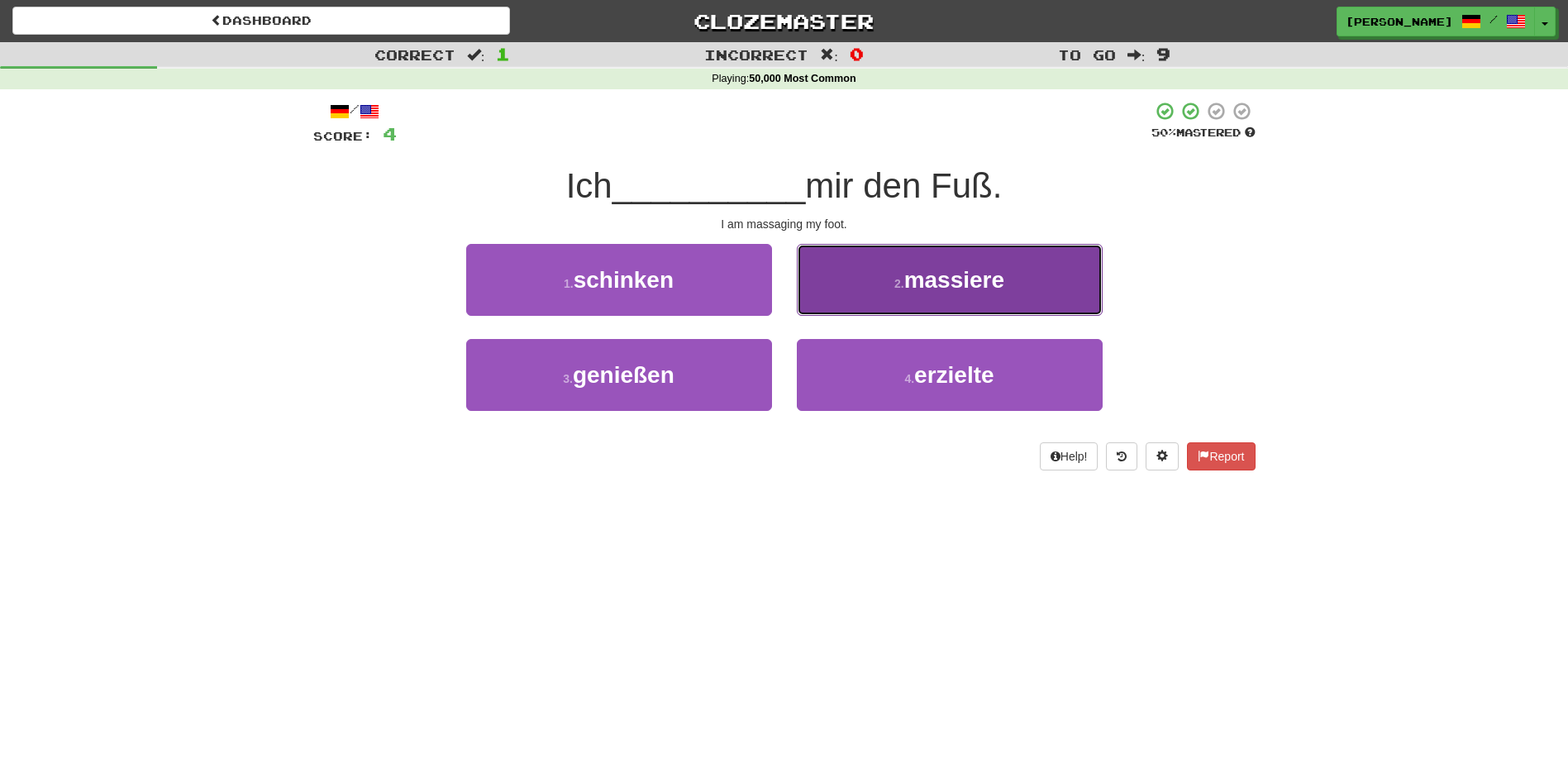
click at [878, 296] on button "2 . massiere" at bounding box center [950, 279] width 306 height 72
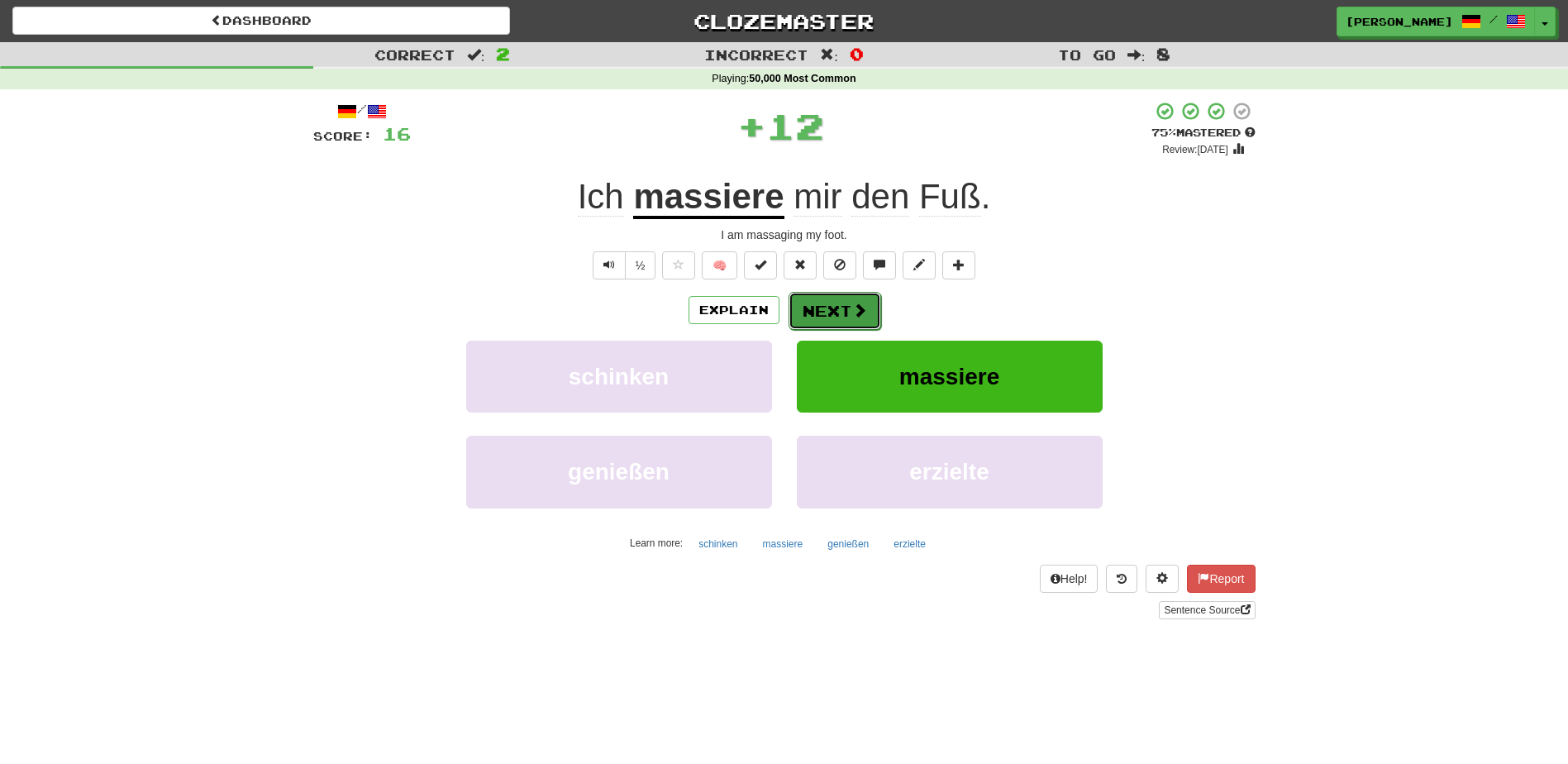
click at [862, 308] on span at bounding box center [859, 310] width 15 height 15
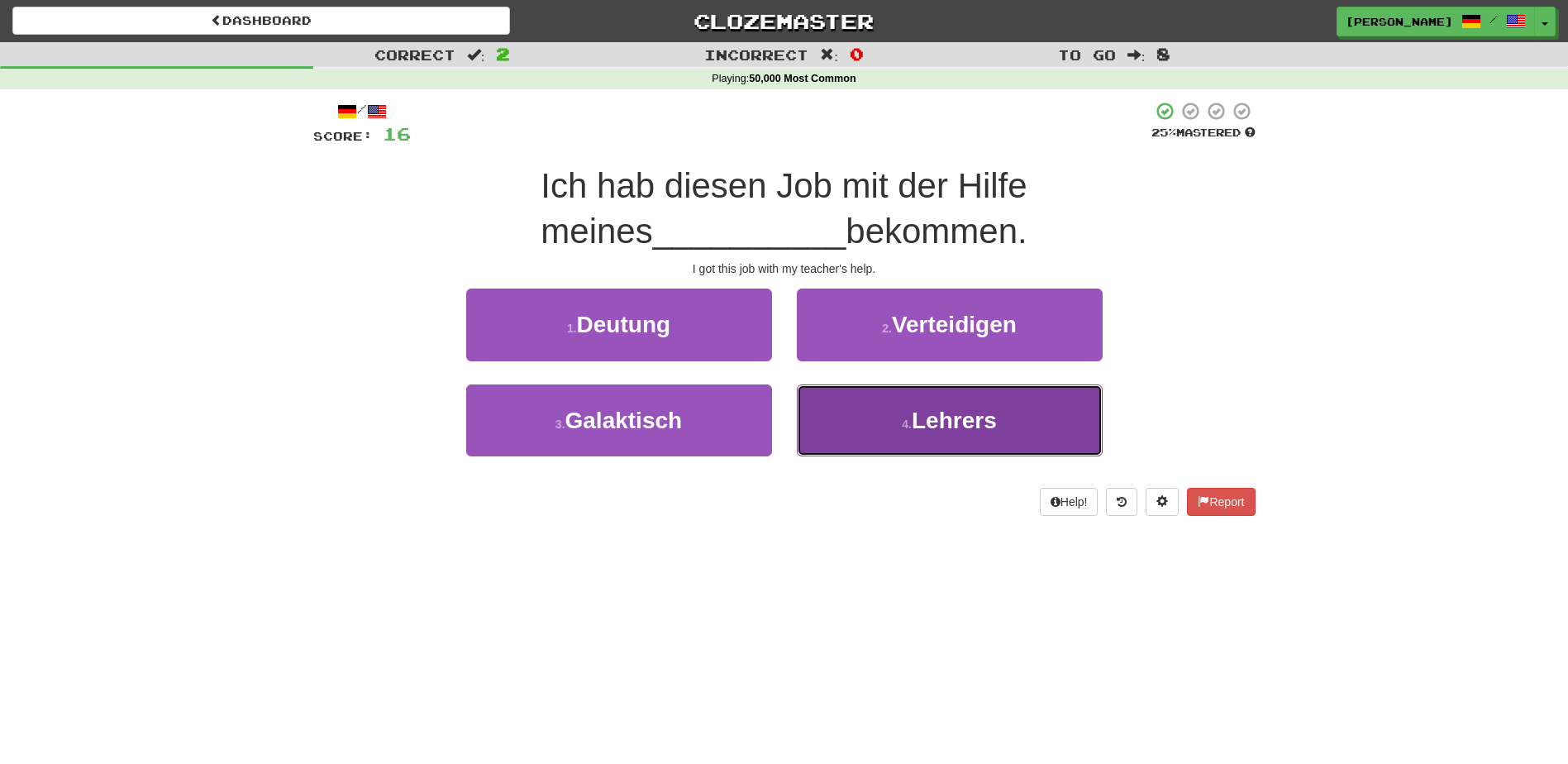
click at [836, 427] on button "4 . Lehrers" at bounding box center [950, 420] width 306 height 72
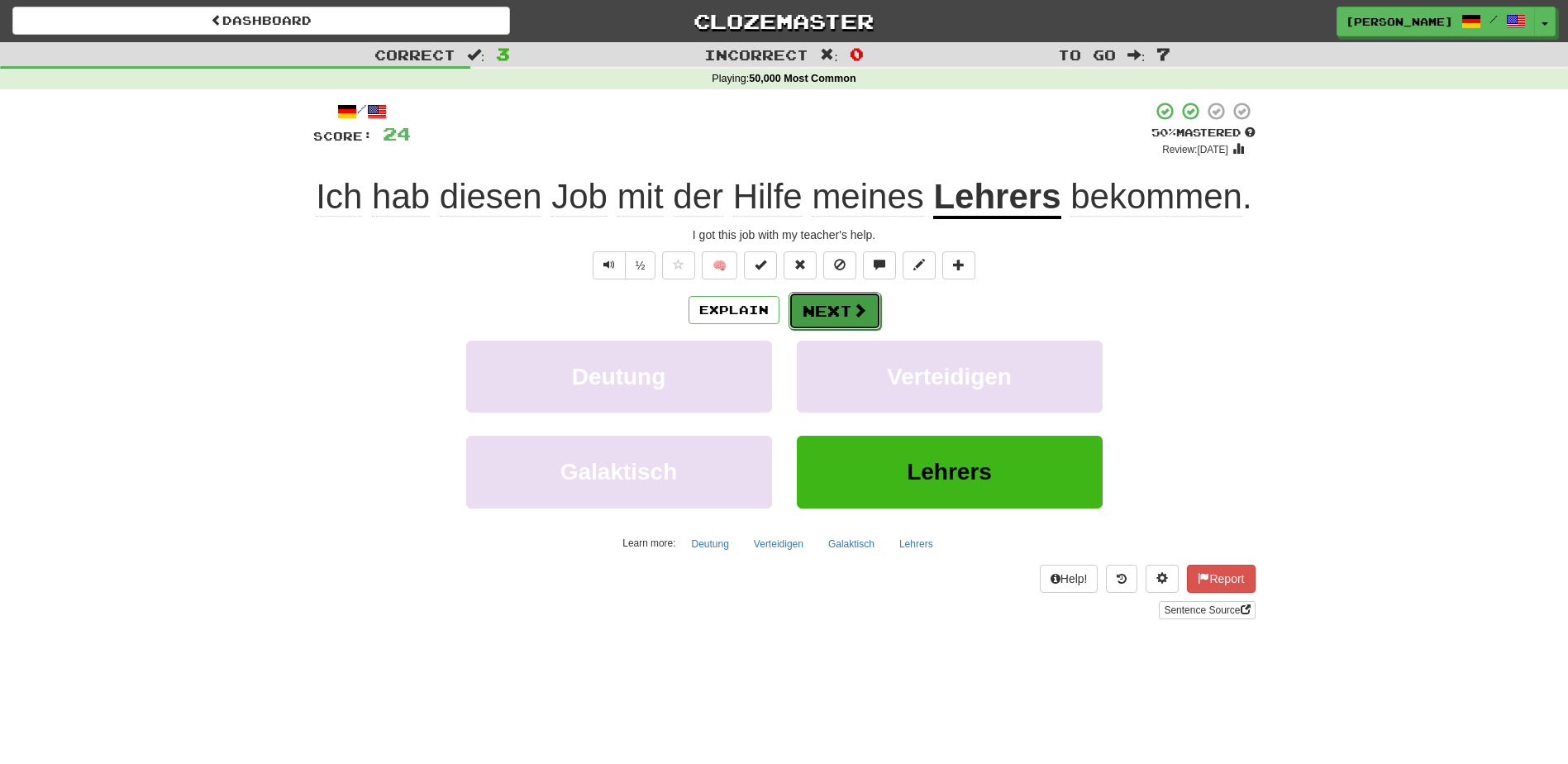
click at [845, 327] on button "Next" at bounding box center [835, 311] width 93 height 38
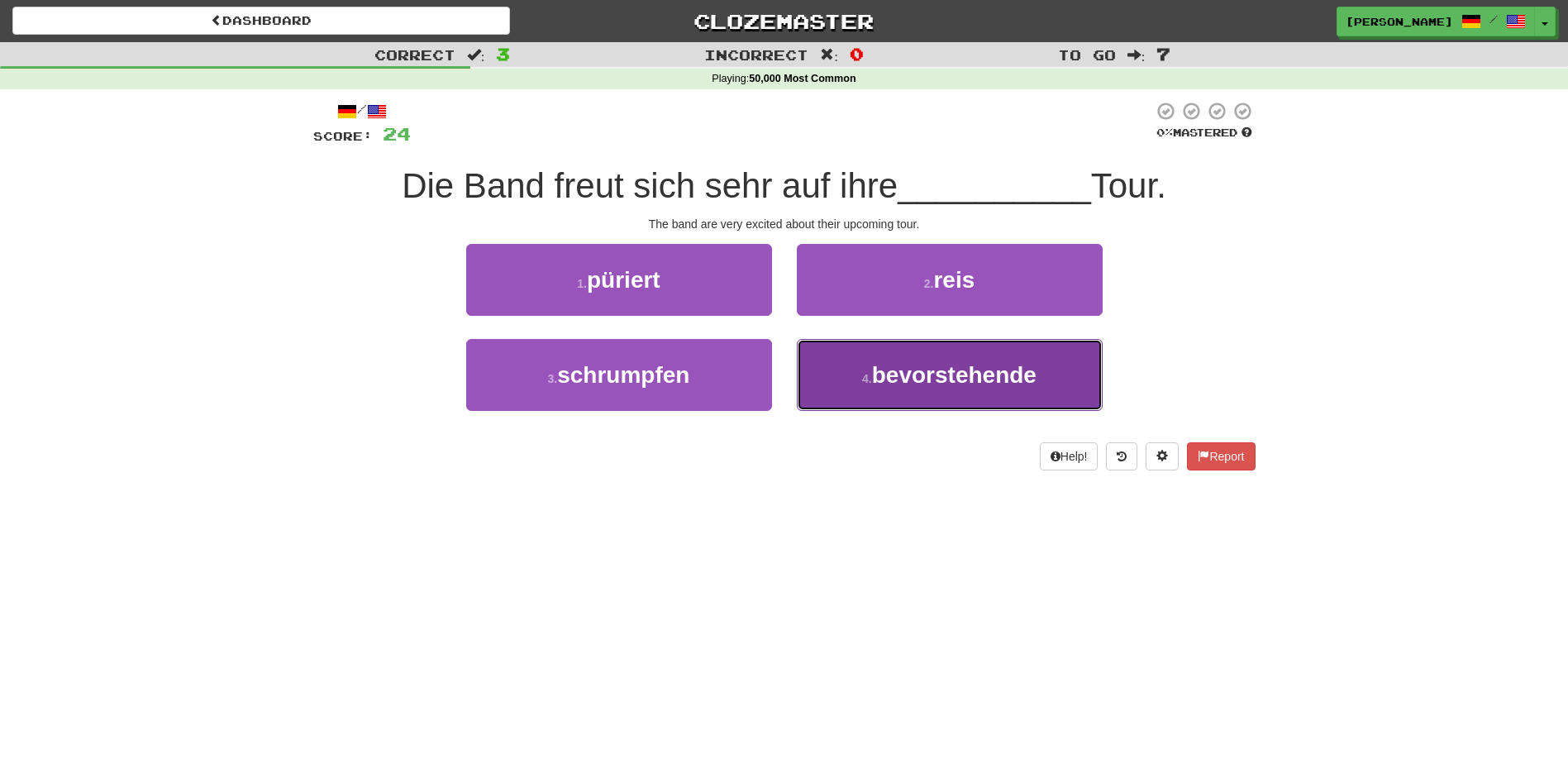
click at [826, 381] on button "4 . bevorstehende" at bounding box center [950, 375] width 306 height 72
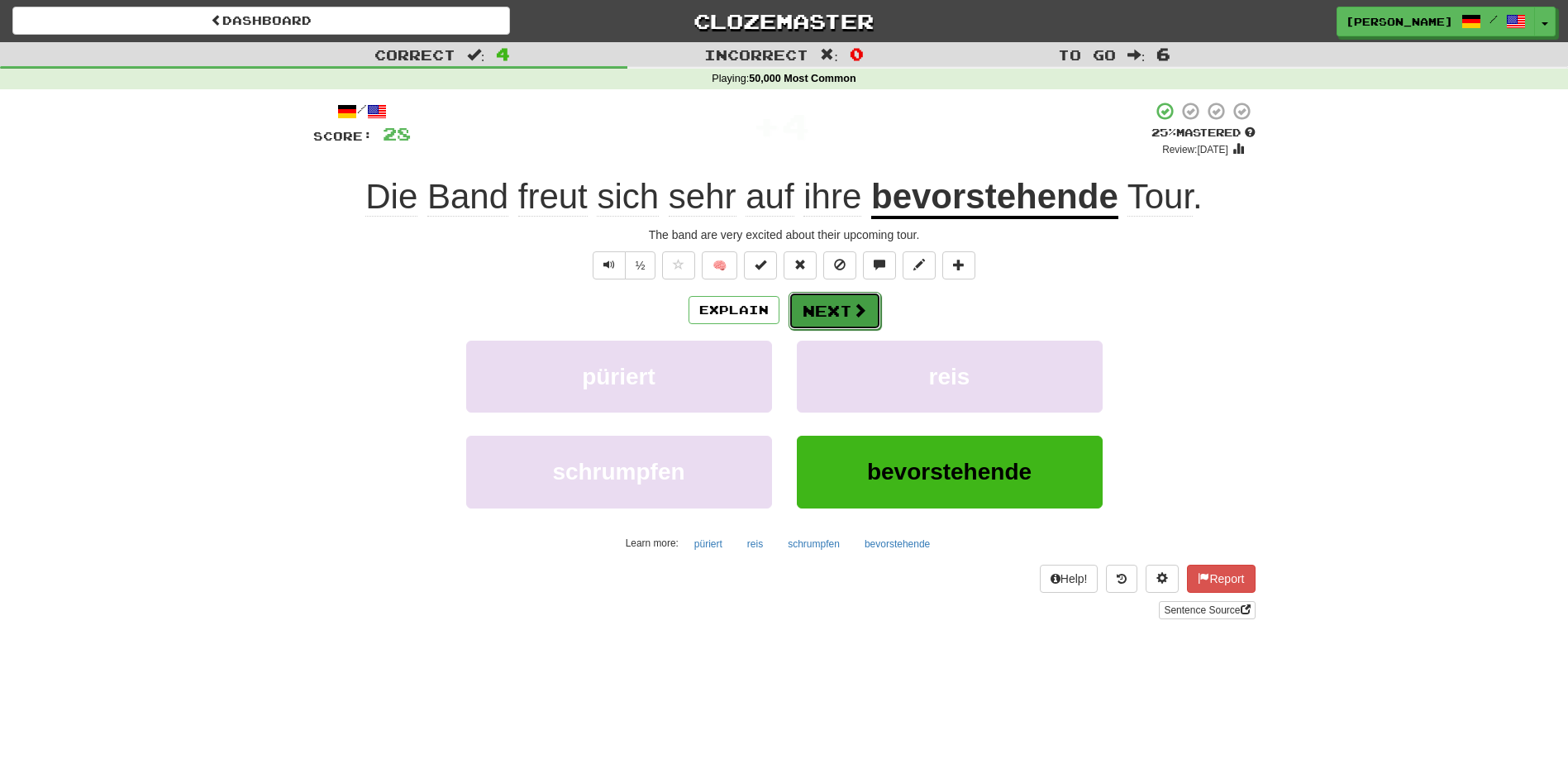
click at [842, 307] on button "Next" at bounding box center [835, 311] width 93 height 38
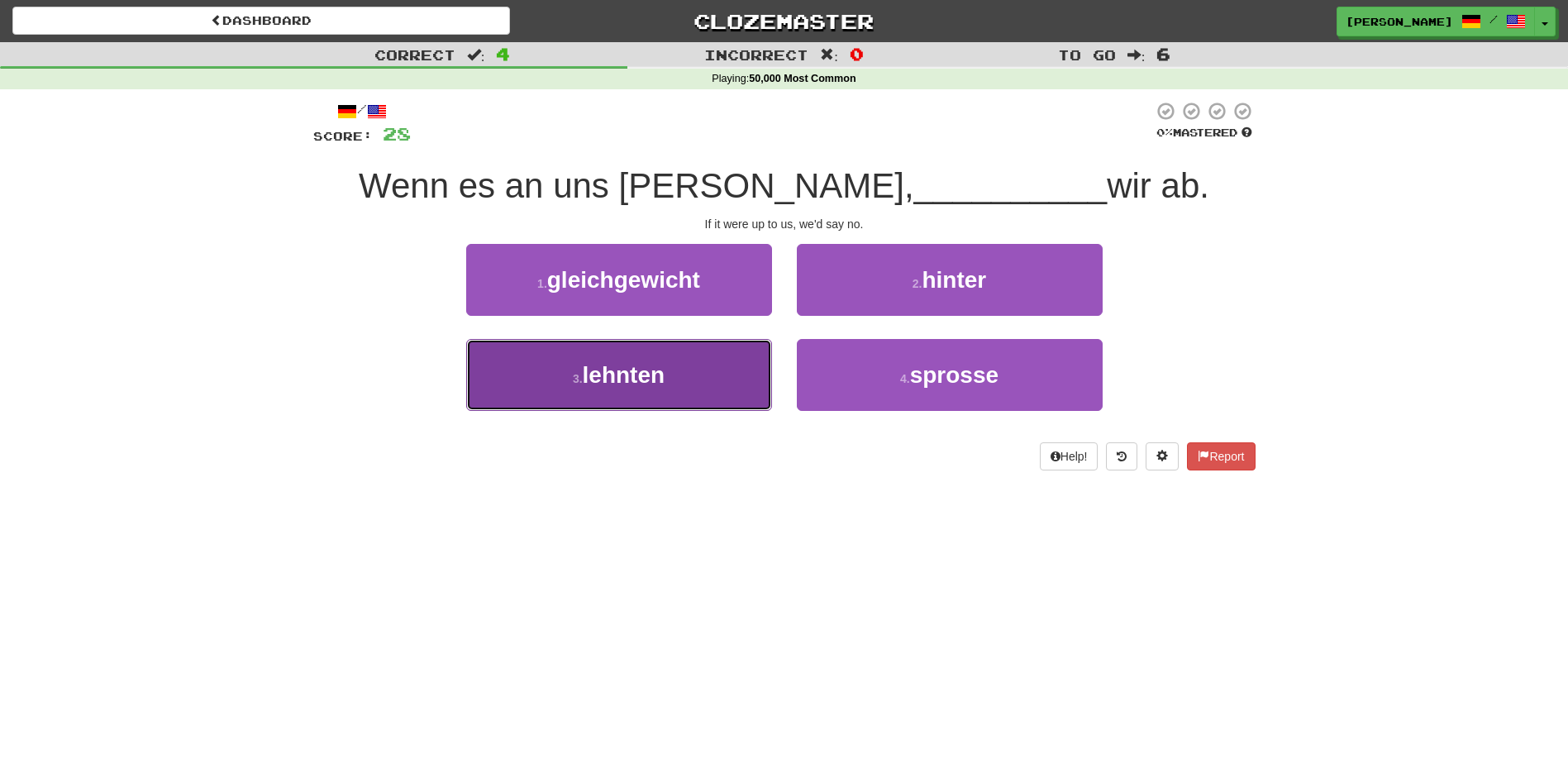
click at [732, 366] on button "3 . lehnten" at bounding box center [619, 375] width 306 height 72
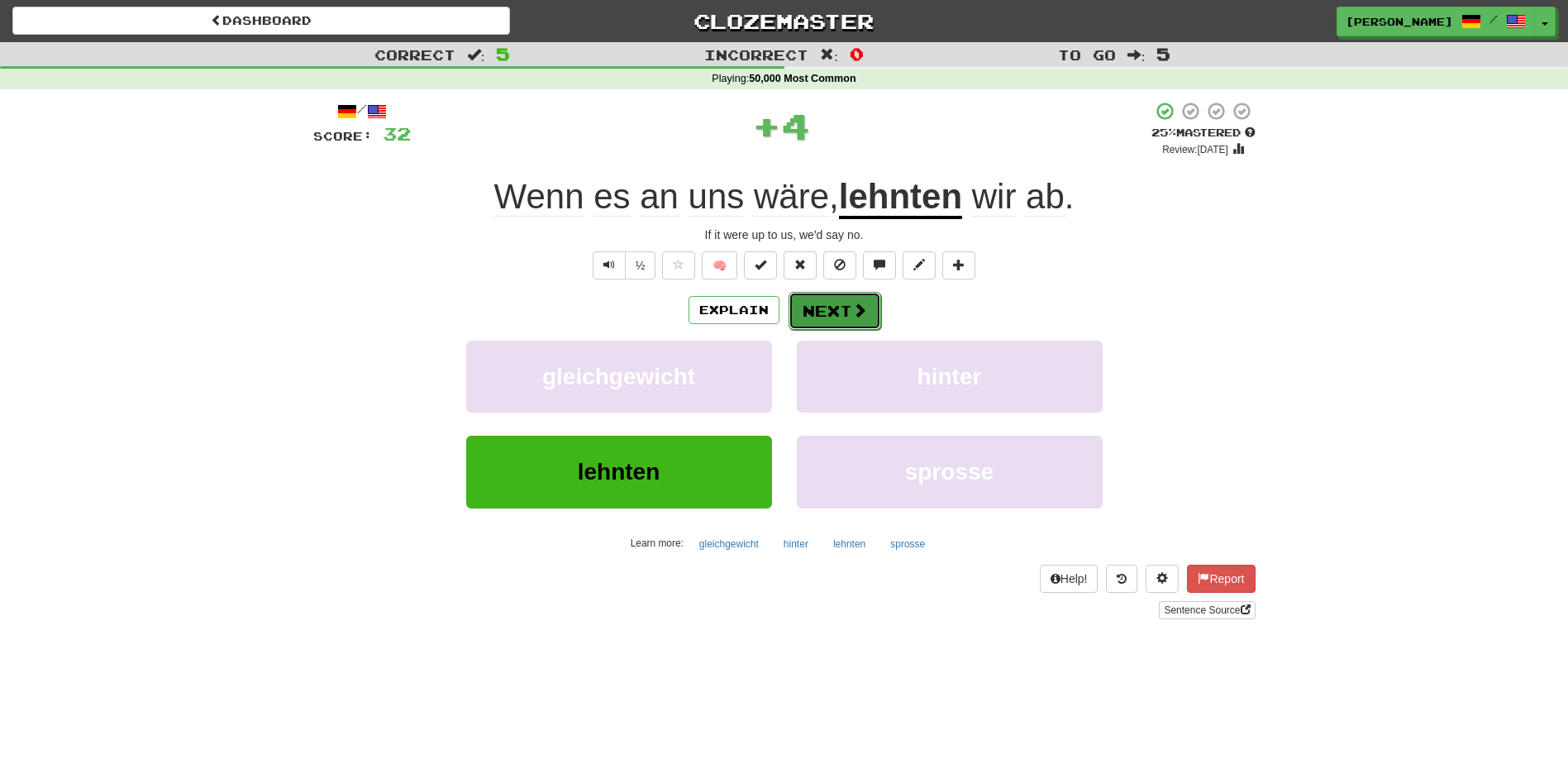
click at [815, 311] on button "Next" at bounding box center [835, 311] width 93 height 38
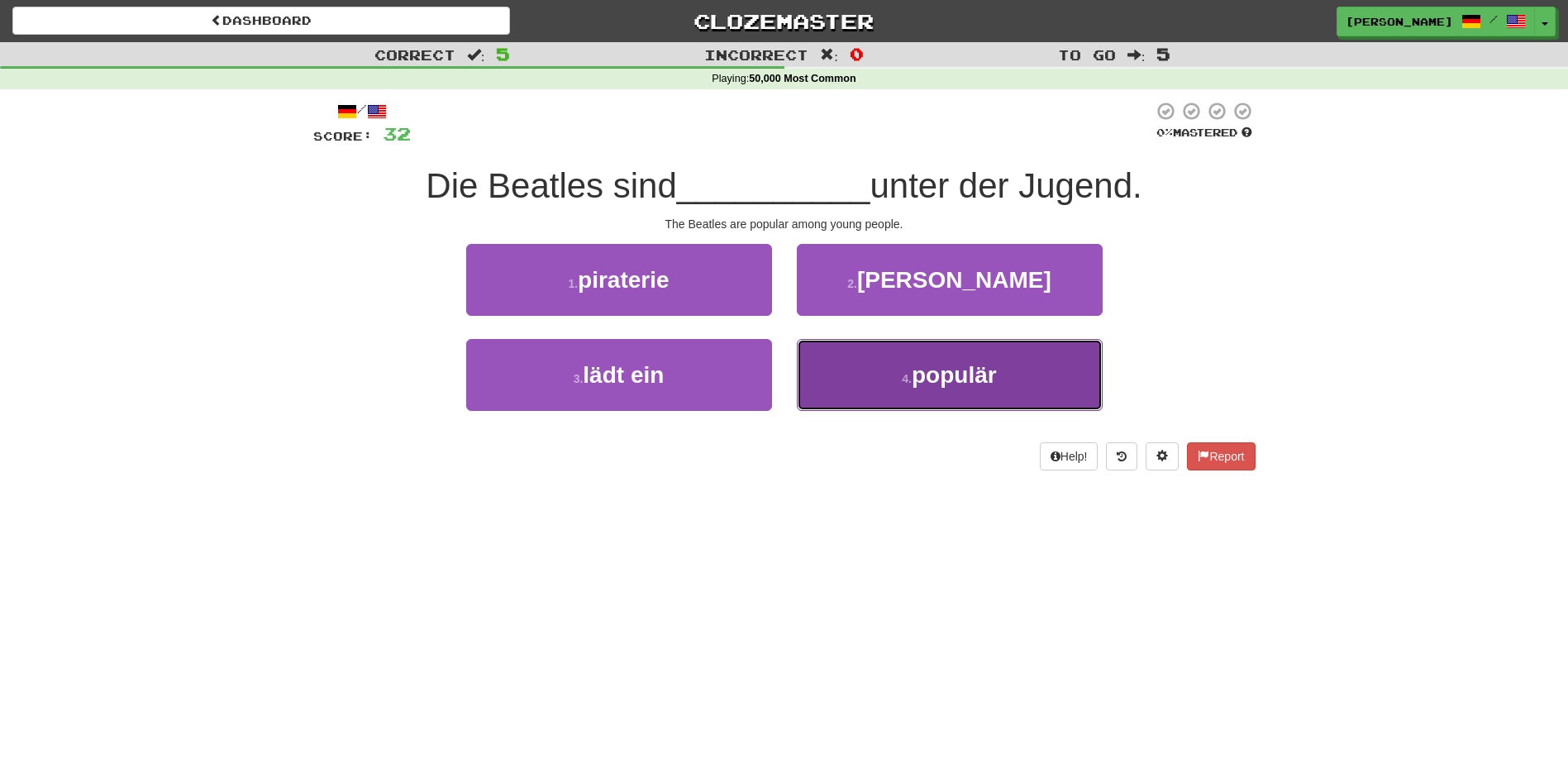
click at [821, 362] on button "4 . populär" at bounding box center [950, 375] width 306 height 72
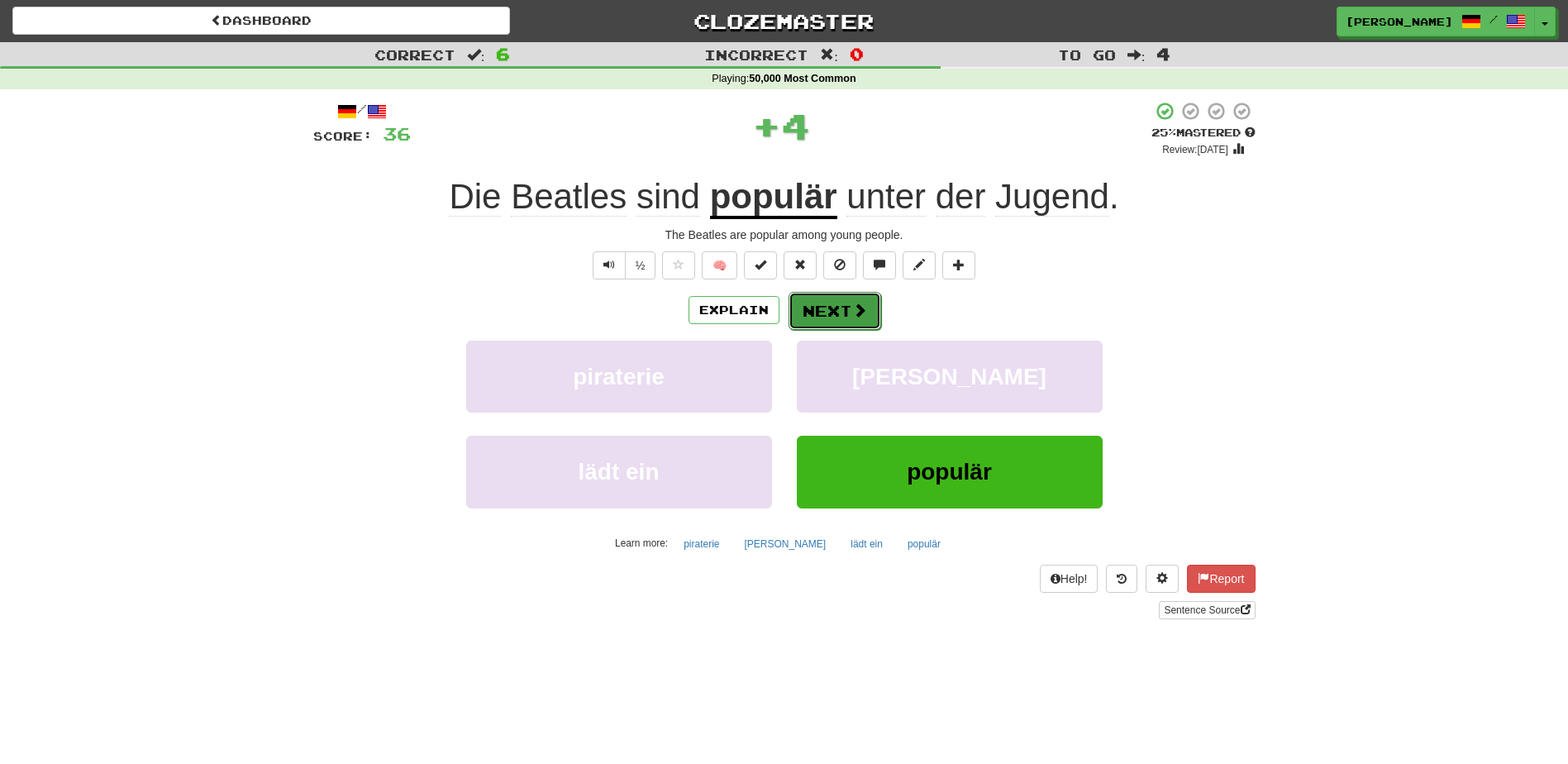
click at [823, 301] on button "Next" at bounding box center [835, 311] width 93 height 38
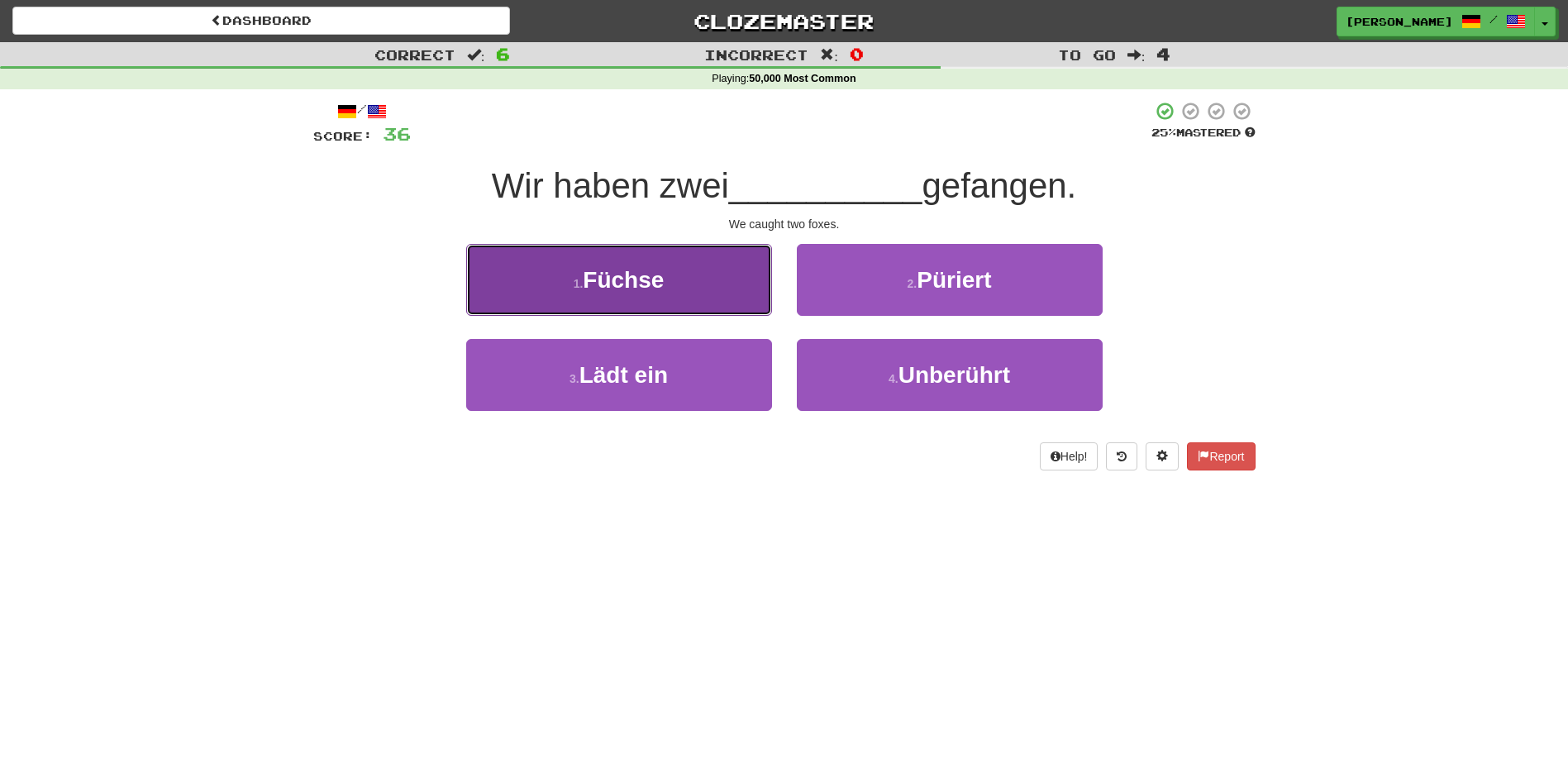
click at [739, 303] on button "1 . Füchse" at bounding box center [619, 279] width 306 height 72
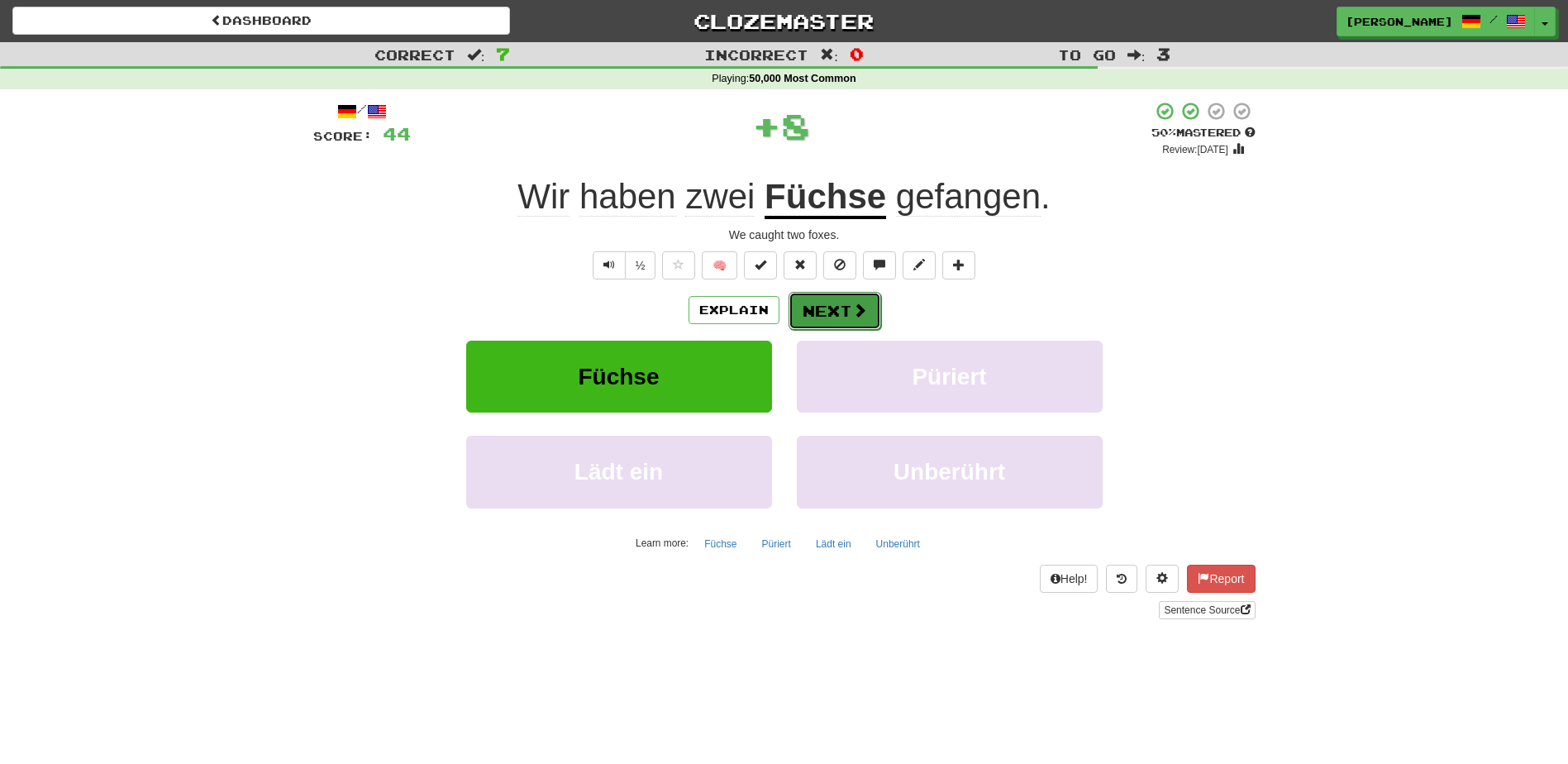
click at [809, 297] on button "Next" at bounding box center [835, 311] width 93 height 38
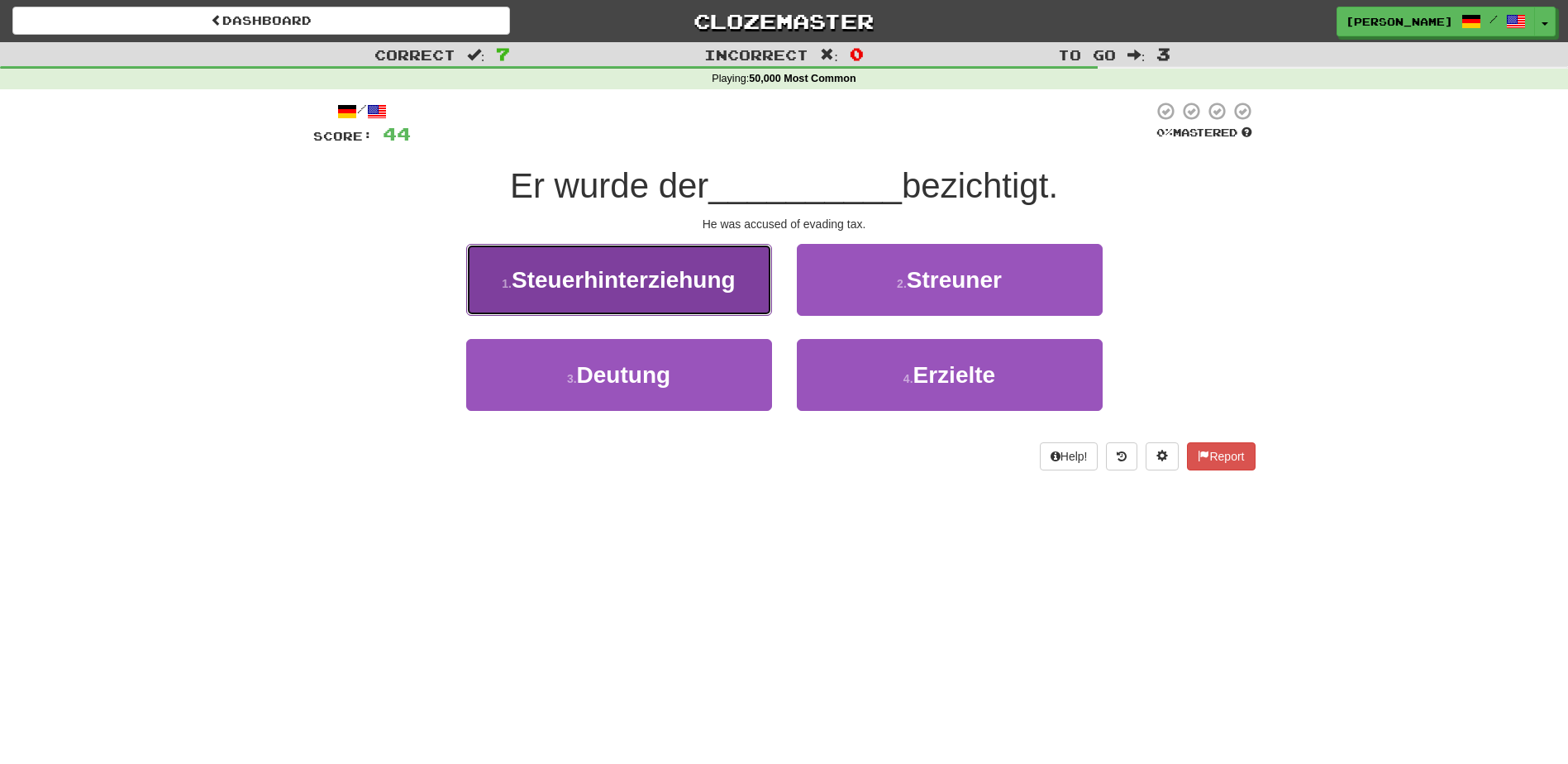
click at [731, 305] on button "1 . Steuerhinterziehung" at bounding box center [619, 279] width 306 height 72
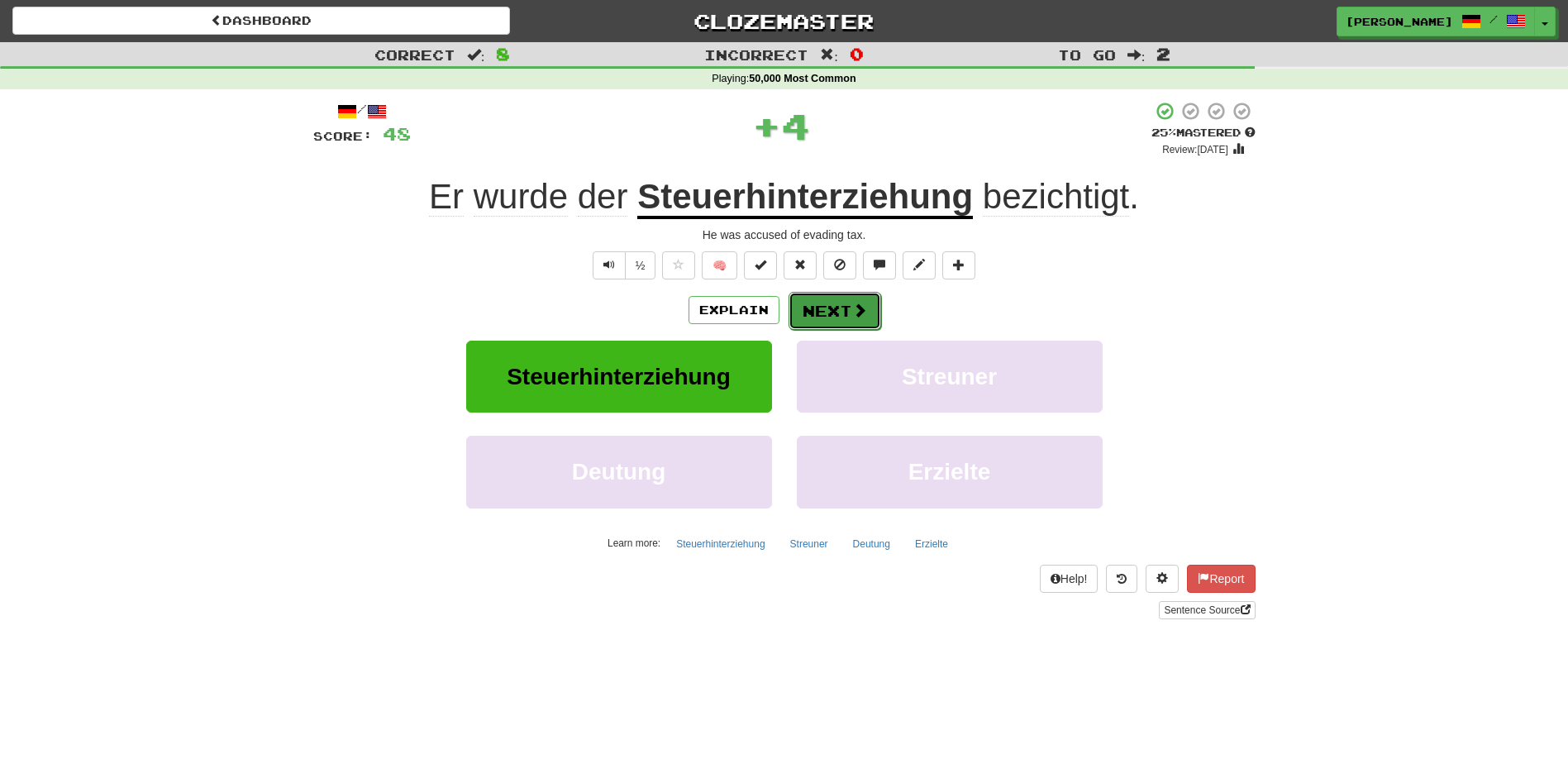
click at [852, 316] on span at bounding box center [859, 310] width 15 height 15
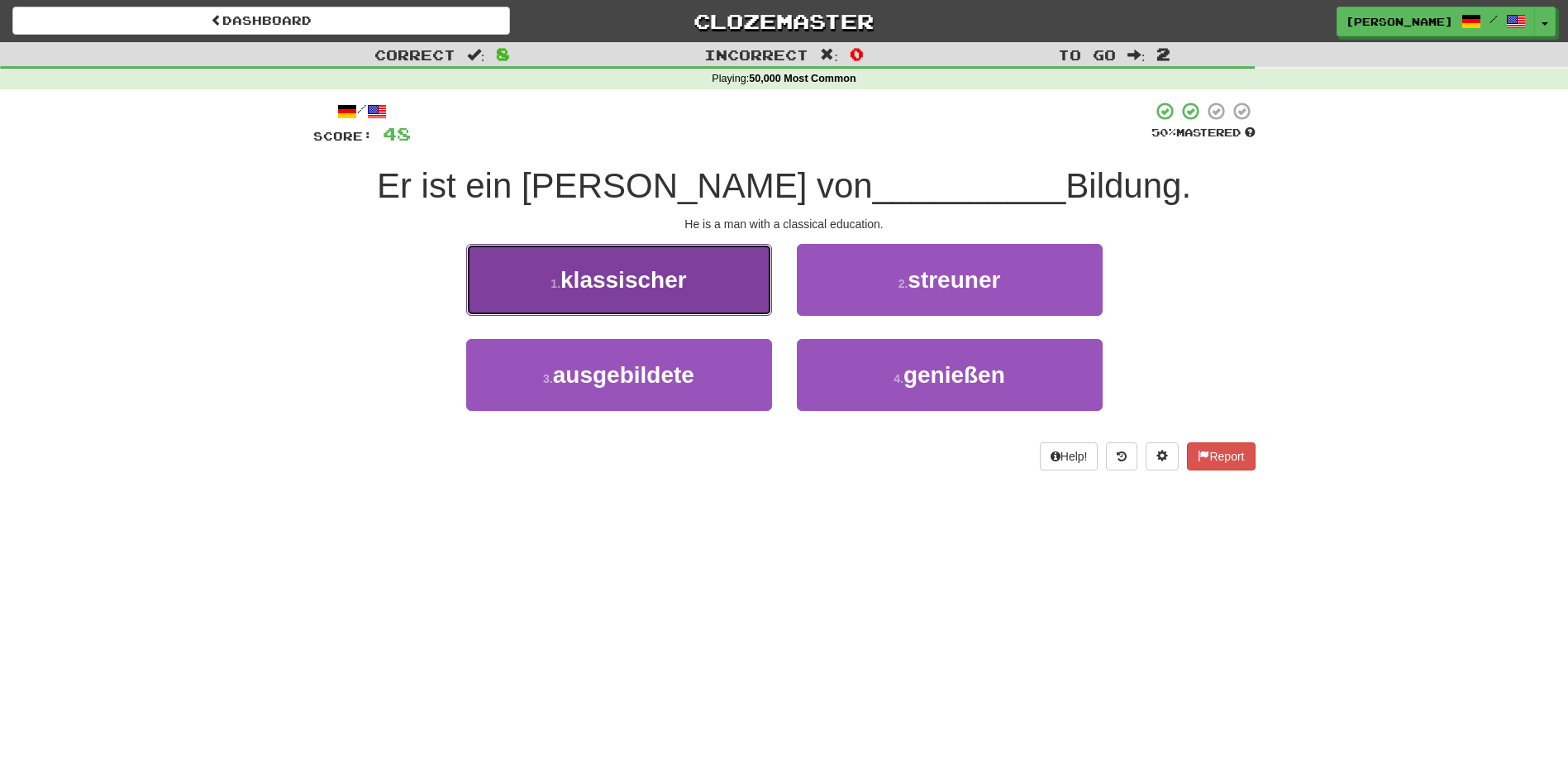
click at [694, 299] on button "1 . klassischer" at bounding box center [619, 279] width 306 height 72
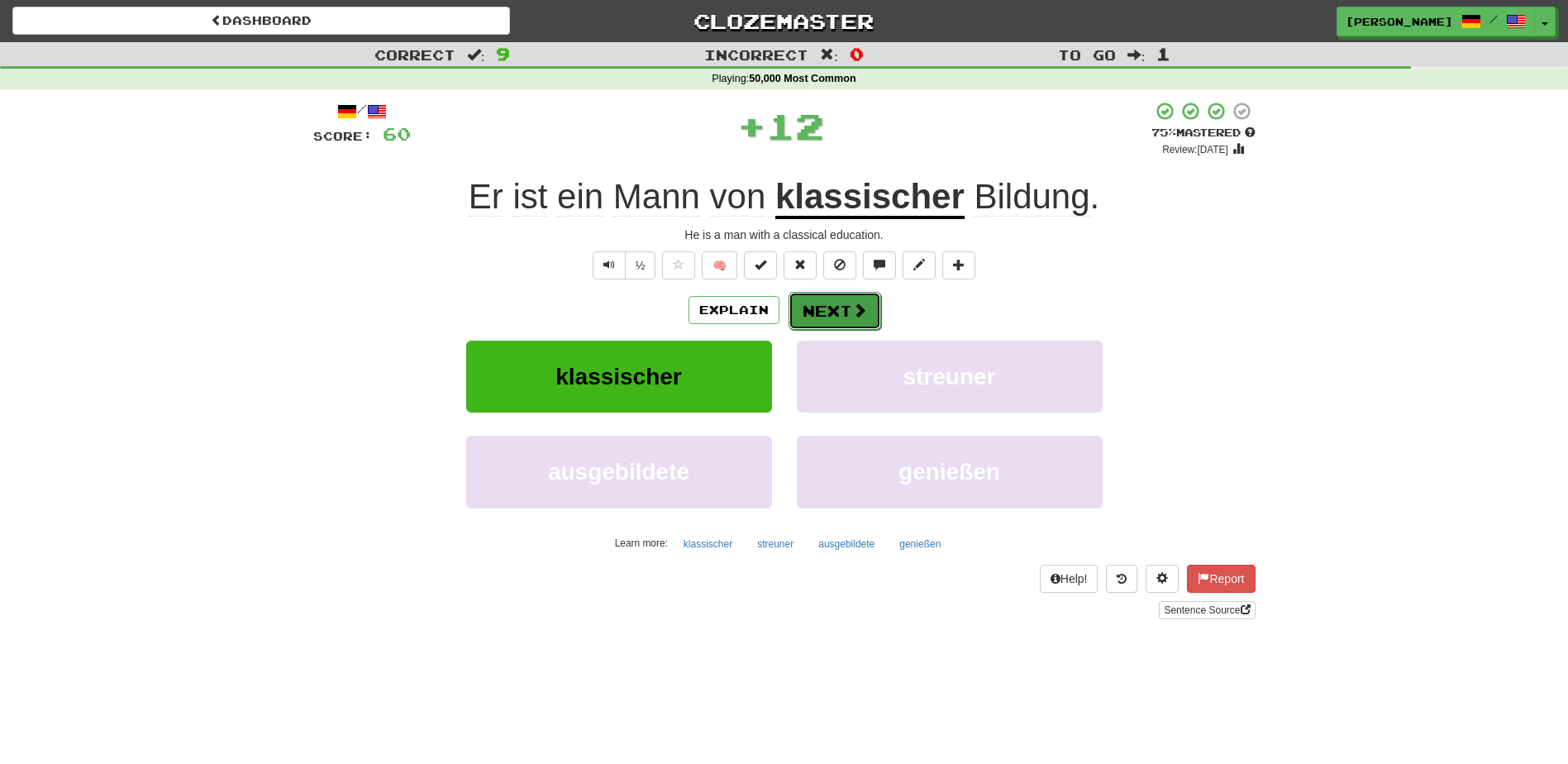
click at [811, 305] on button "Next" at bounding box center [835, 311] width 93 height 38
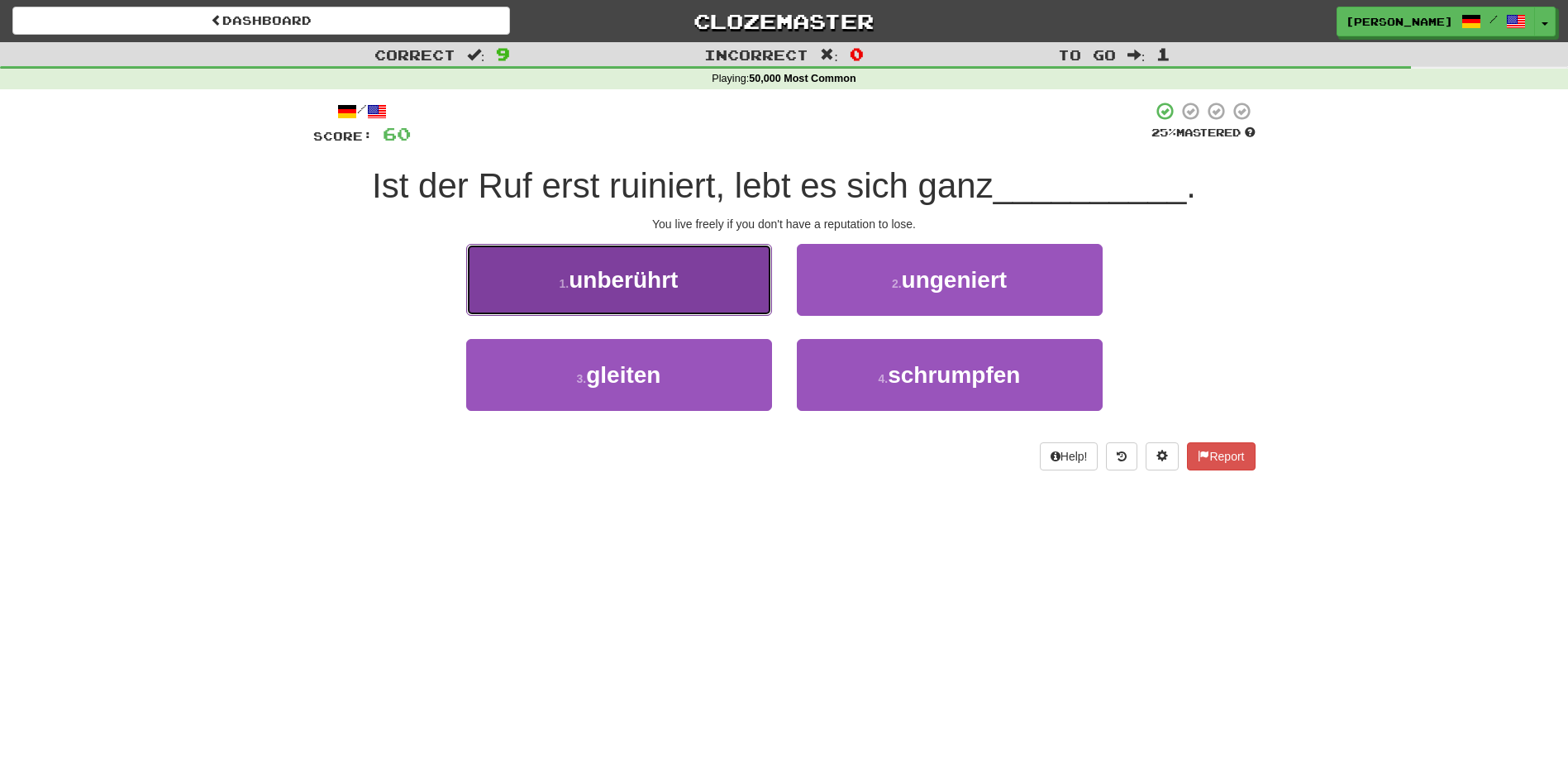
click at [739, 305] on button "1 . unberührt" at bounding box center [619, 279] width 306 height 72
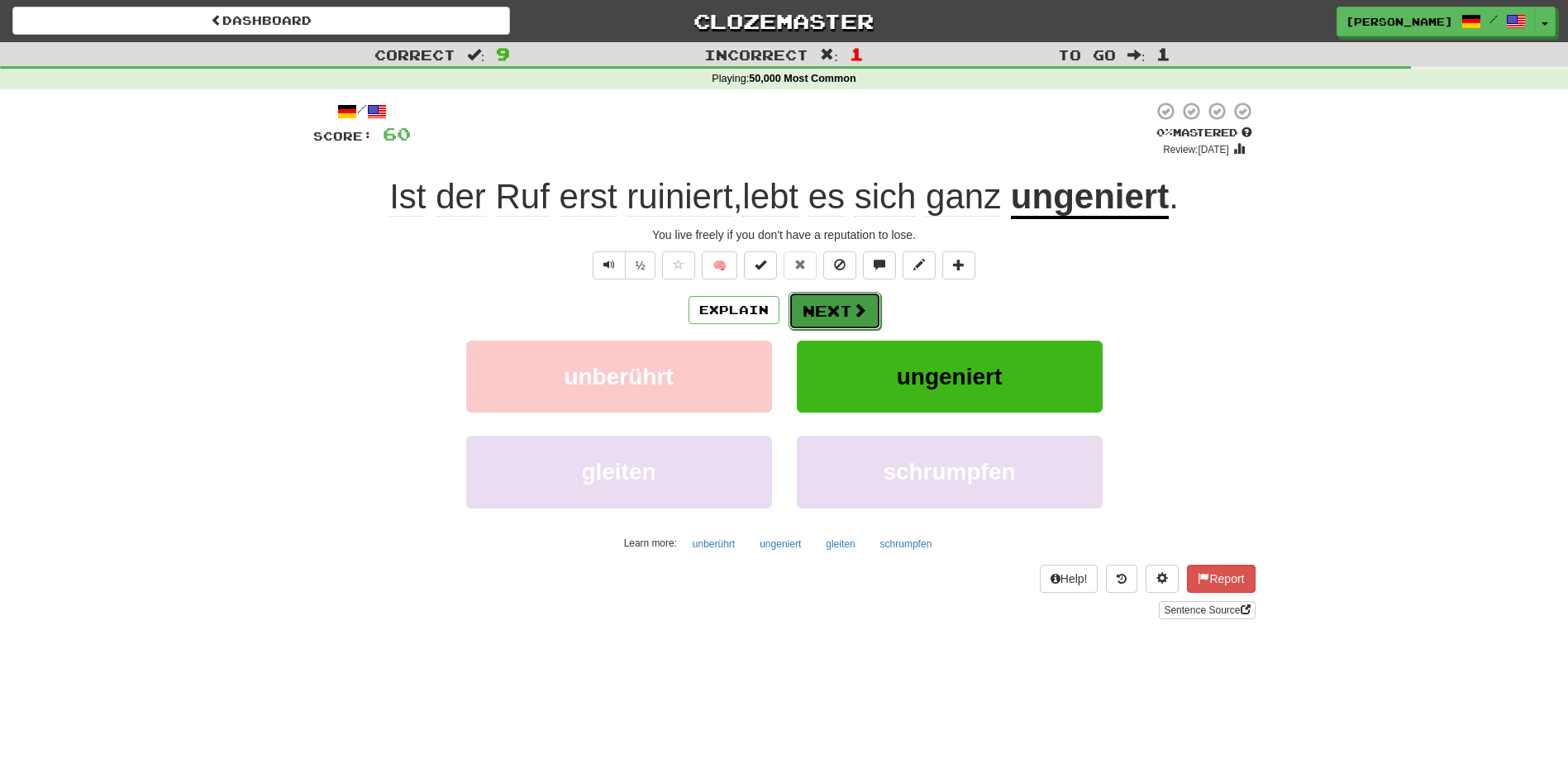
click at [834, 303] on button "Next" at bounding box center [835, 311] width 93 height 38
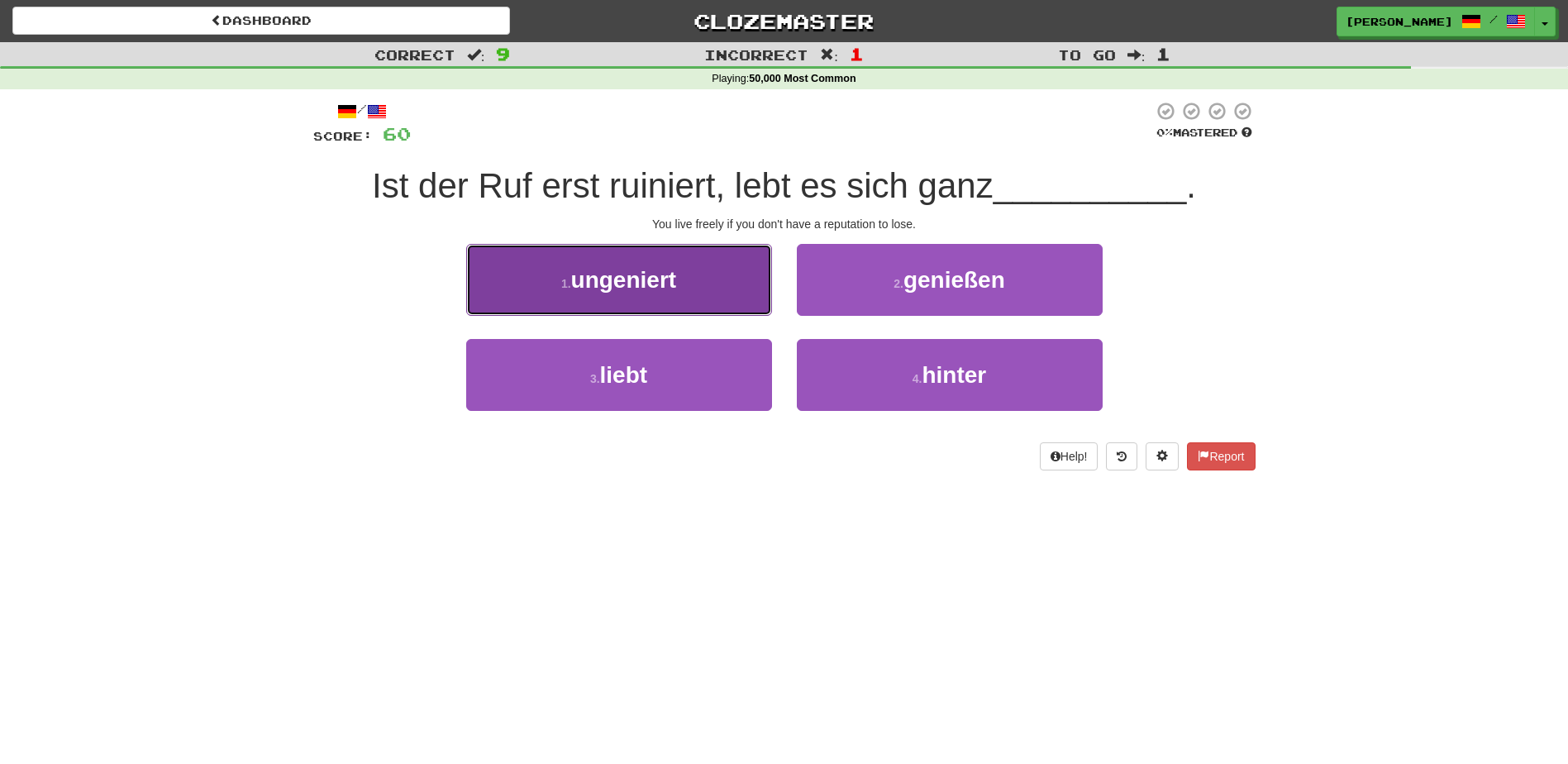
click at [695, 292] on button "1 . ungeniert" at bounding box center [619, 279] width 306 height 72
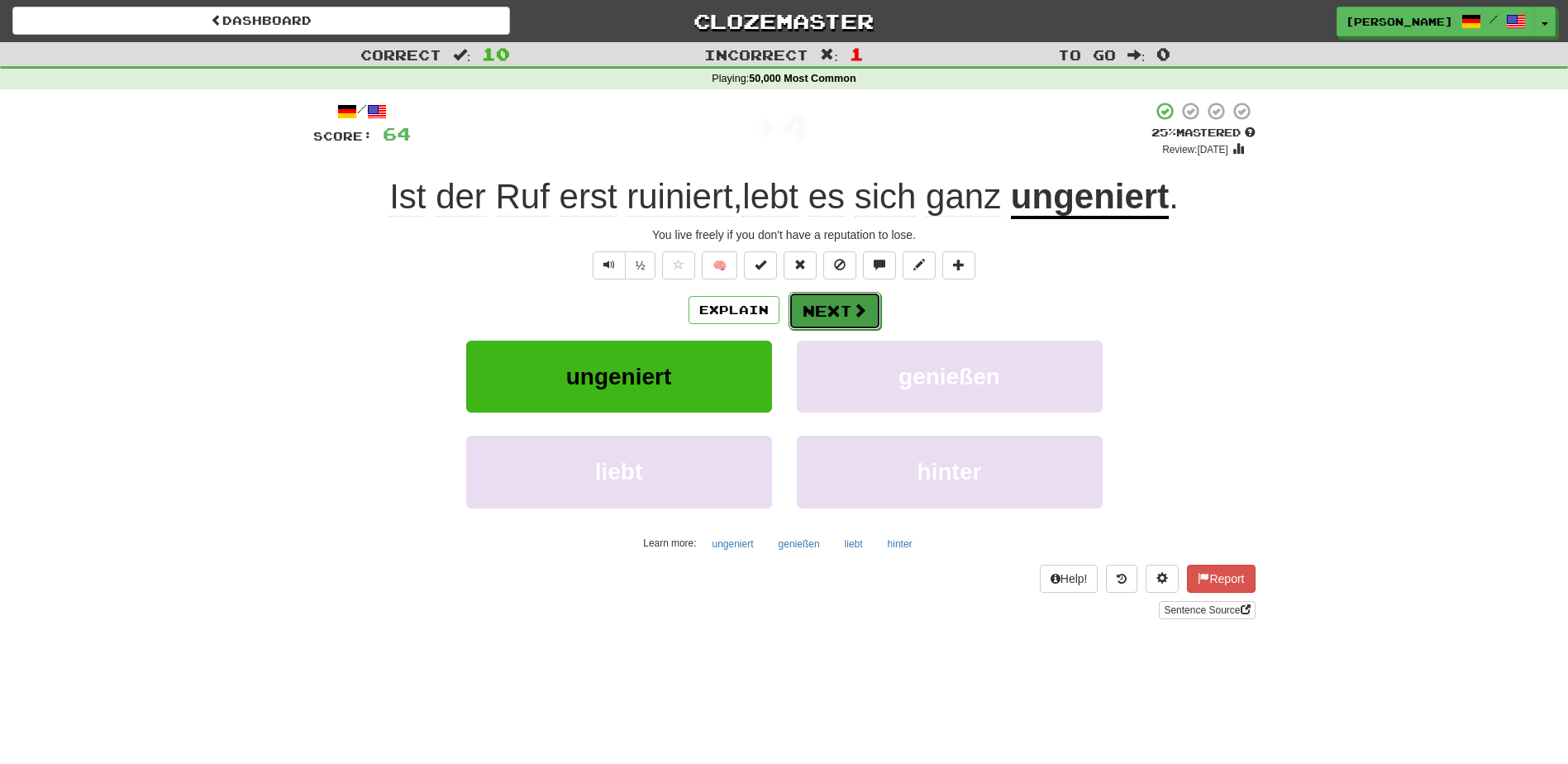
click at [825, 313] on button "Next" at bounding box center [835, 311] width 93 height 38
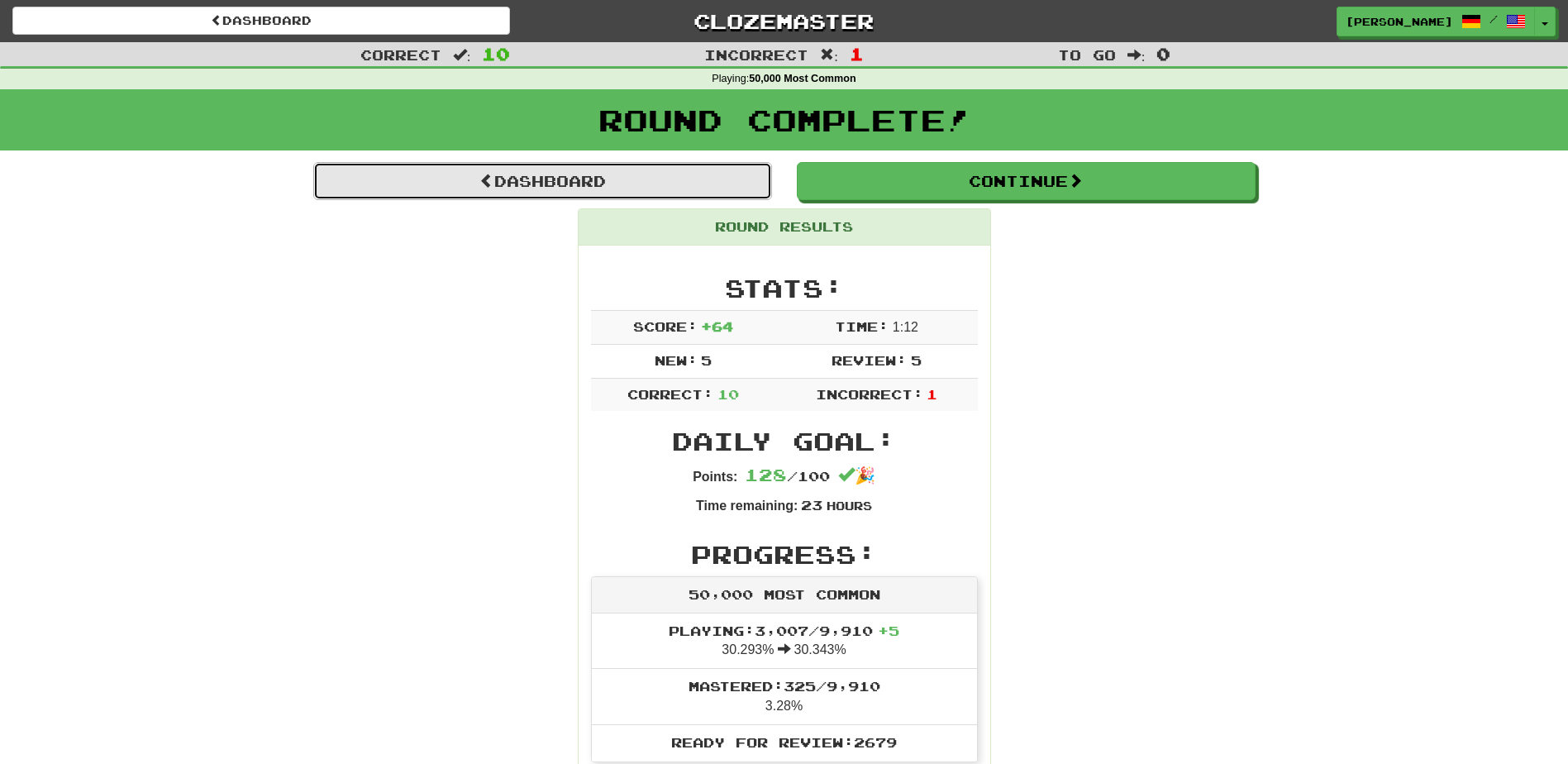
click at [509, 180] on link "Dashboard" at bounding box center [543, 181] width 459 height 38
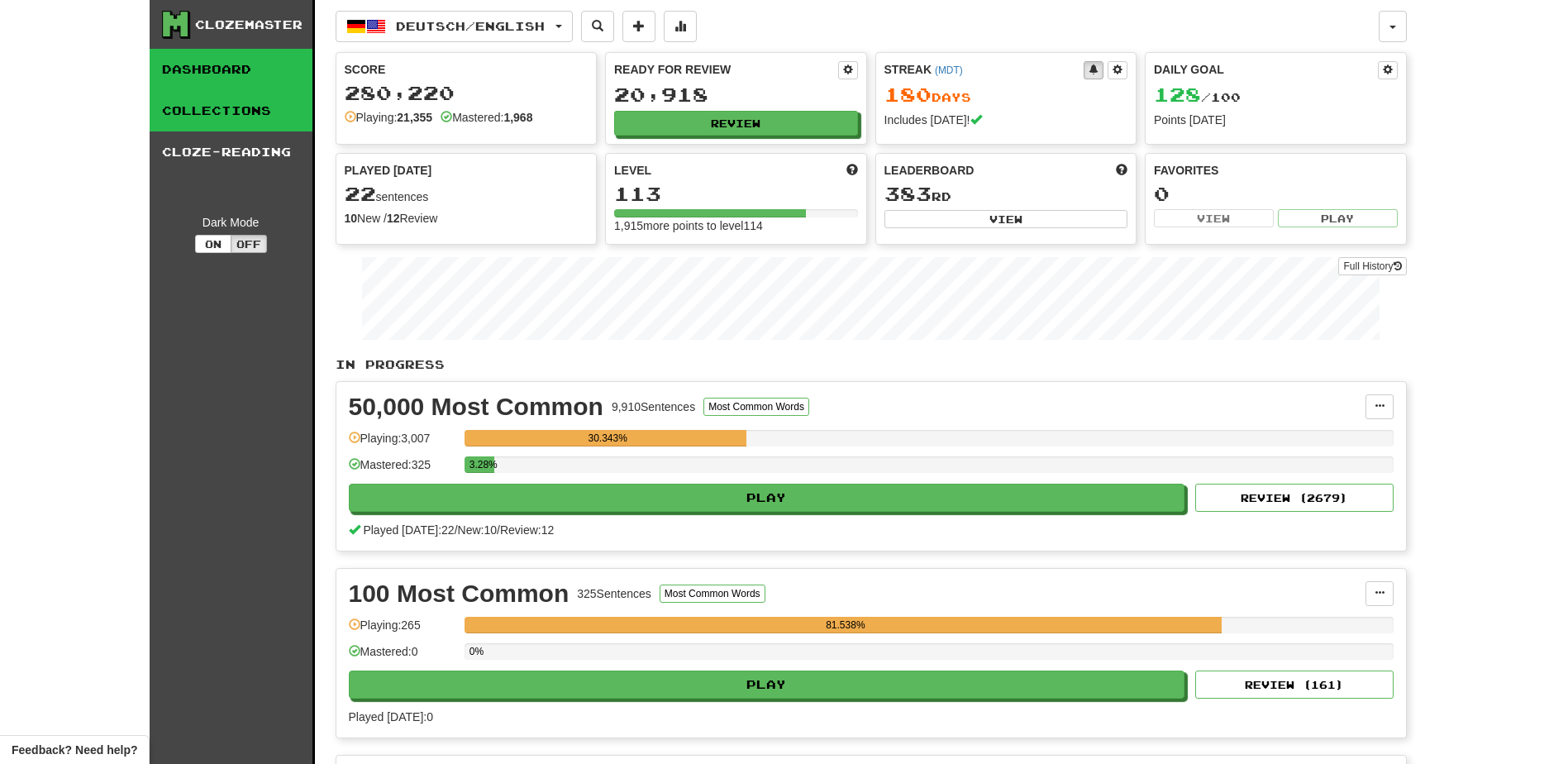
click at [262, 117] on link "Collections" at bounding box center [231, 110] width 163 height 41
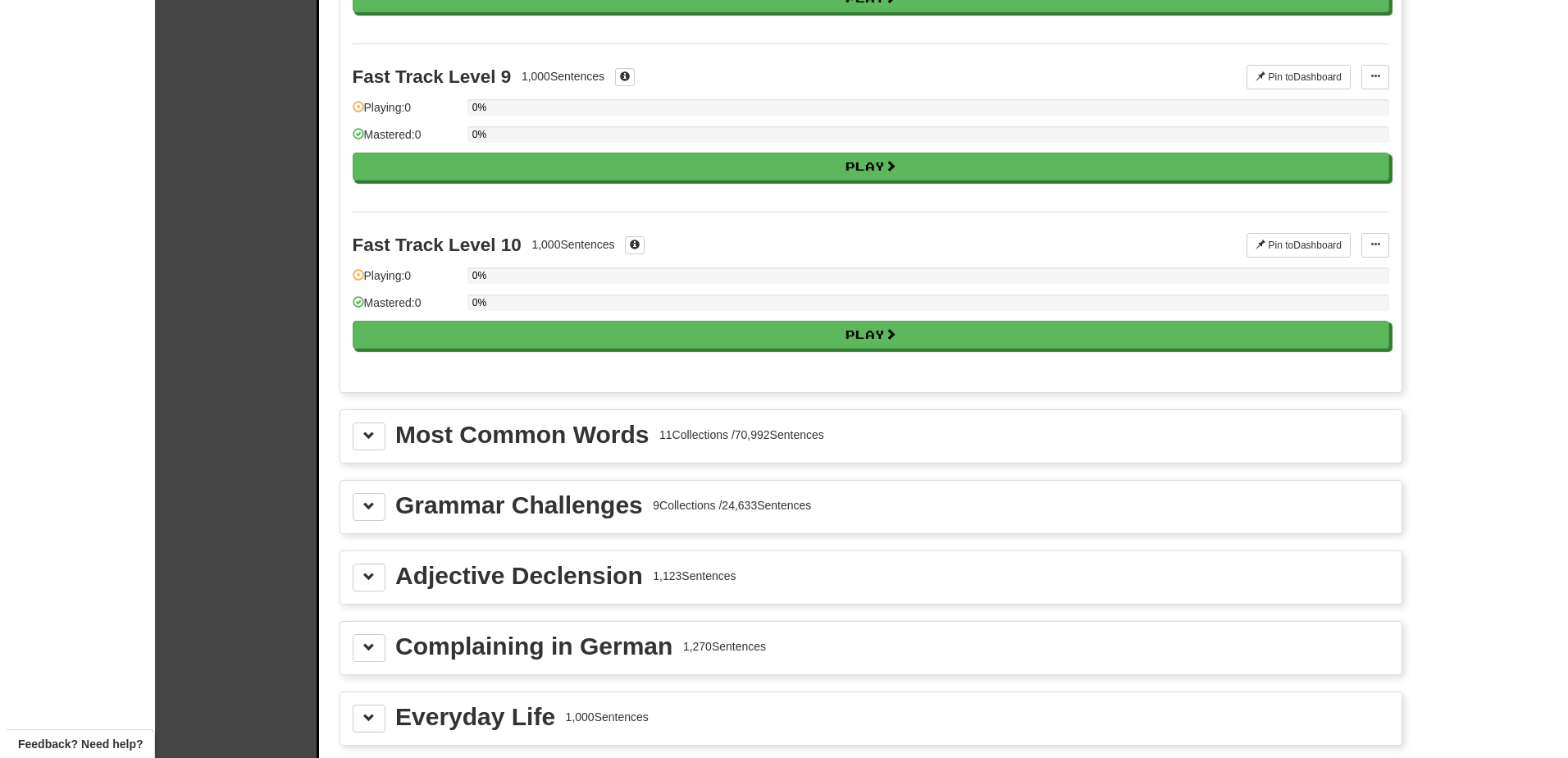
scroll to position [1498, 0]
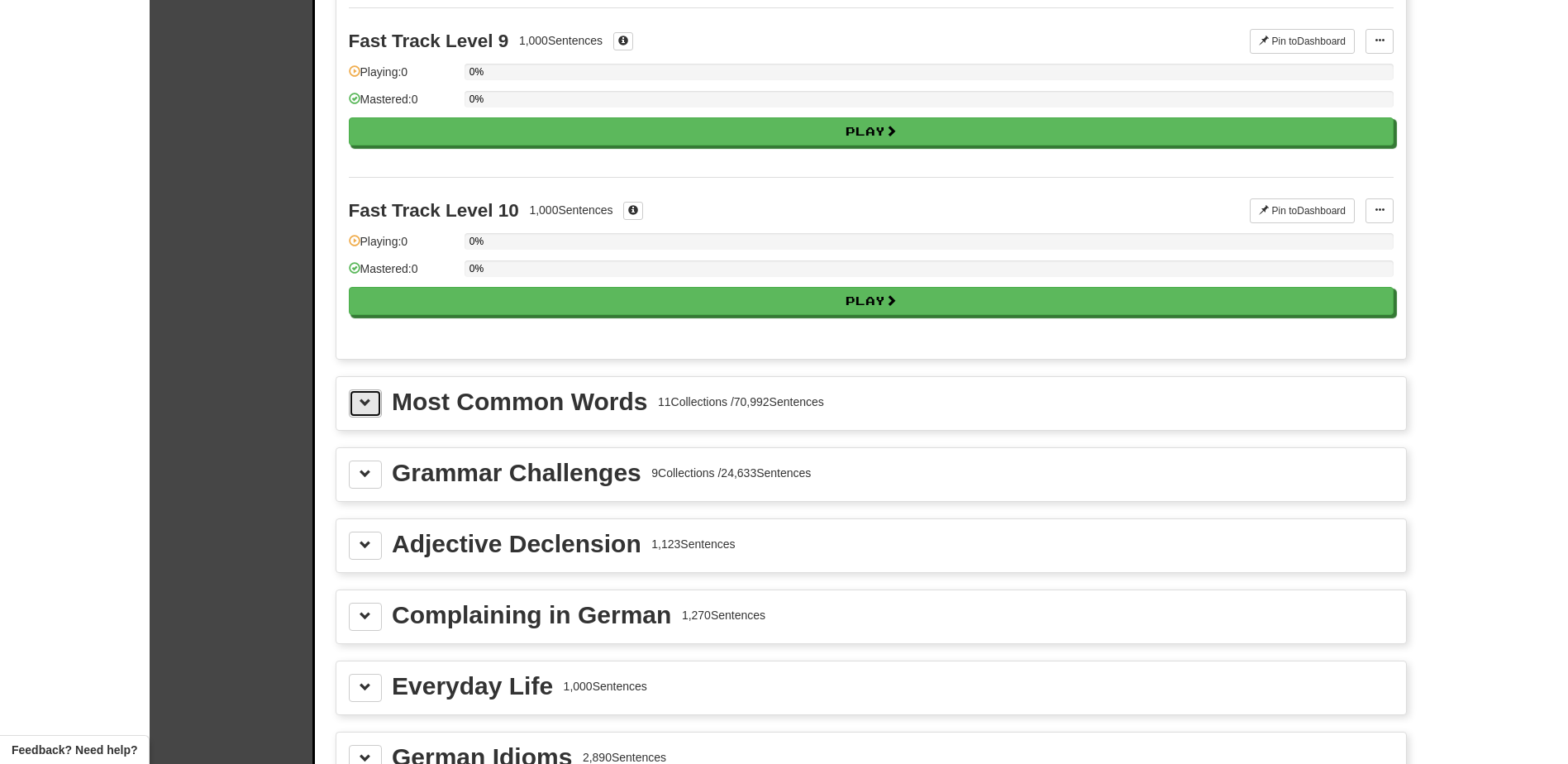
click at [363, 402] on span at bounding box center [365, 402] width 12 height 12
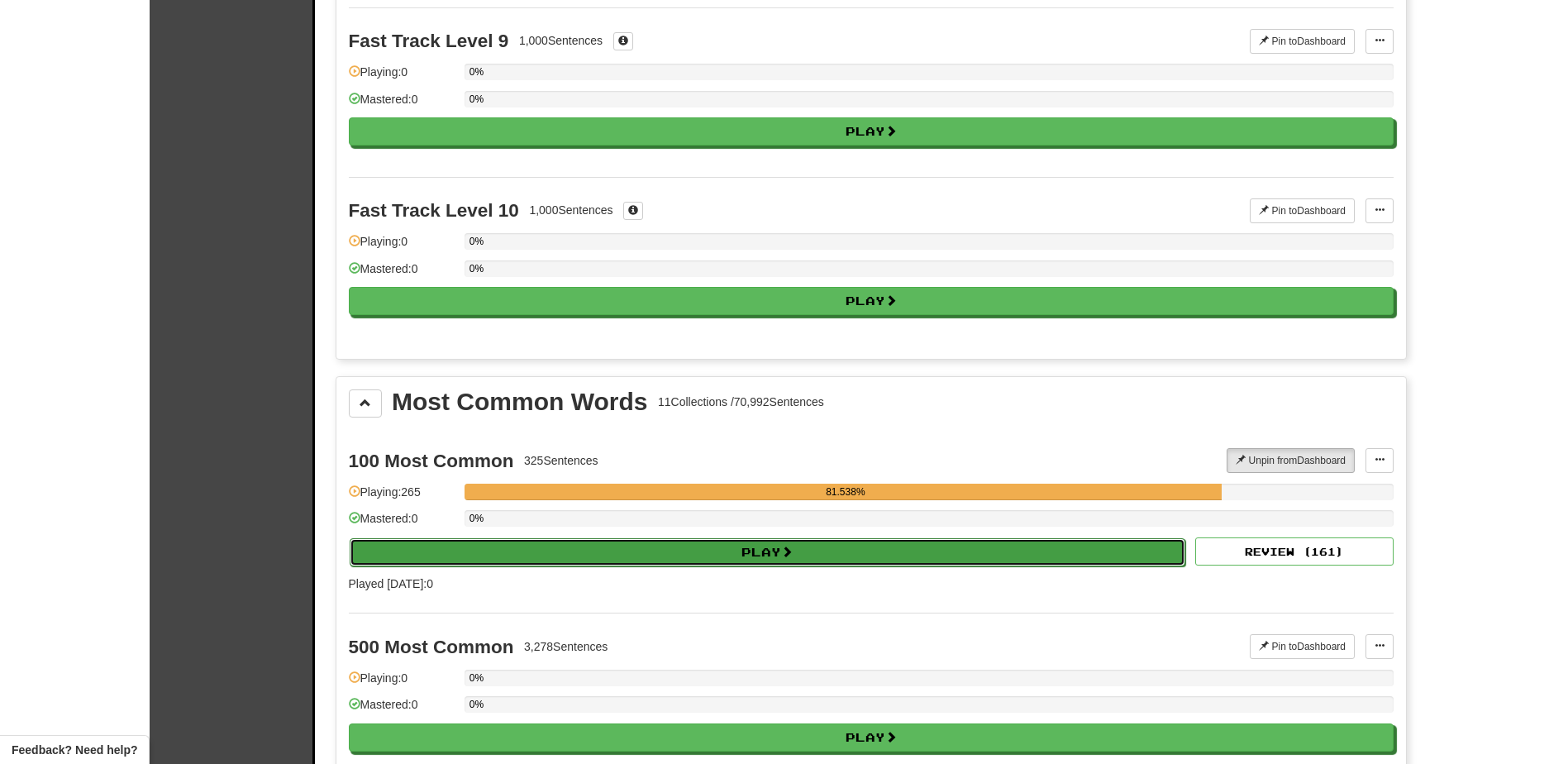
click at [677, 544] on button "Play" at bounding box center [769, 552] width 837 height 28
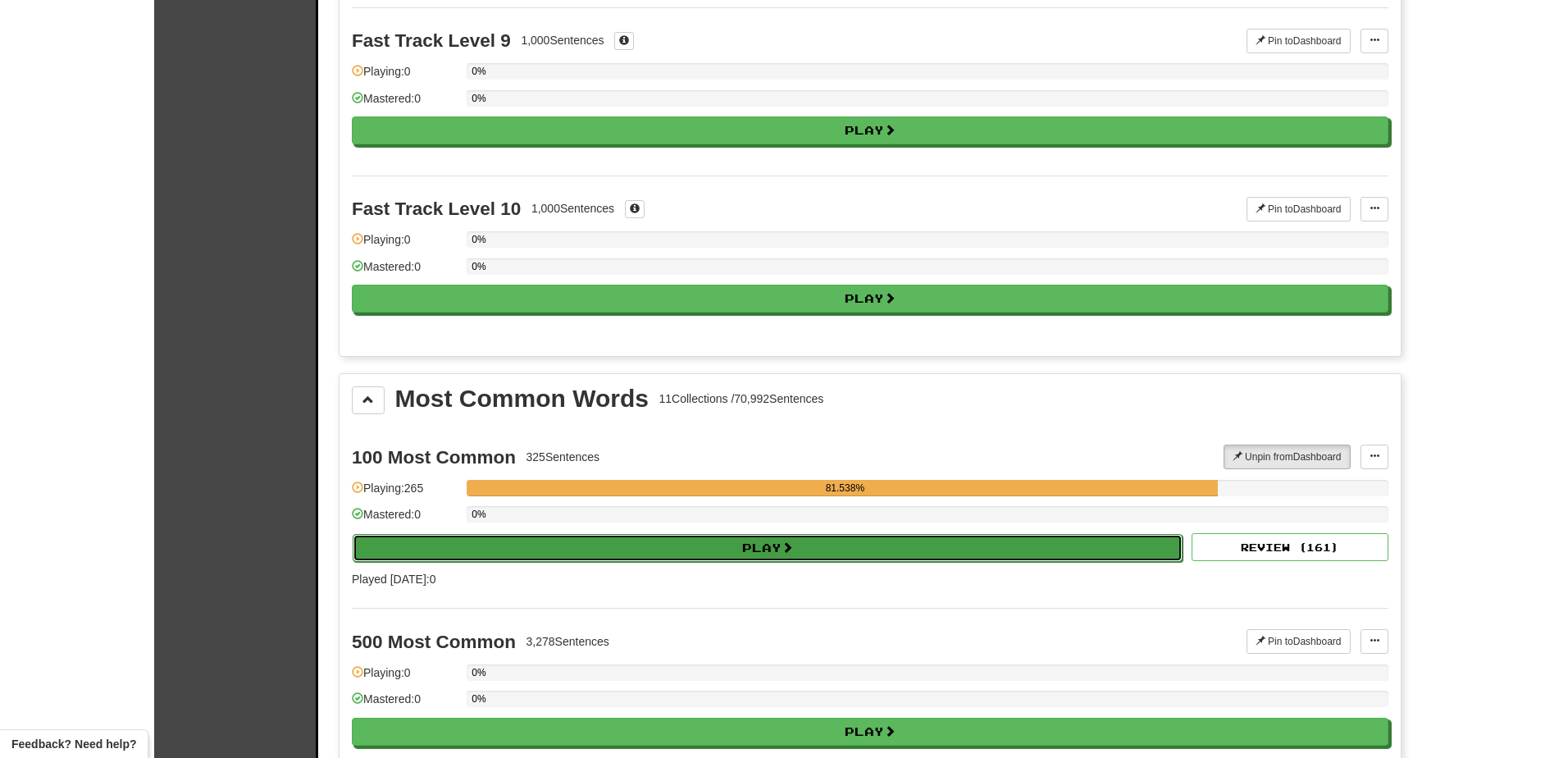
select select "**"
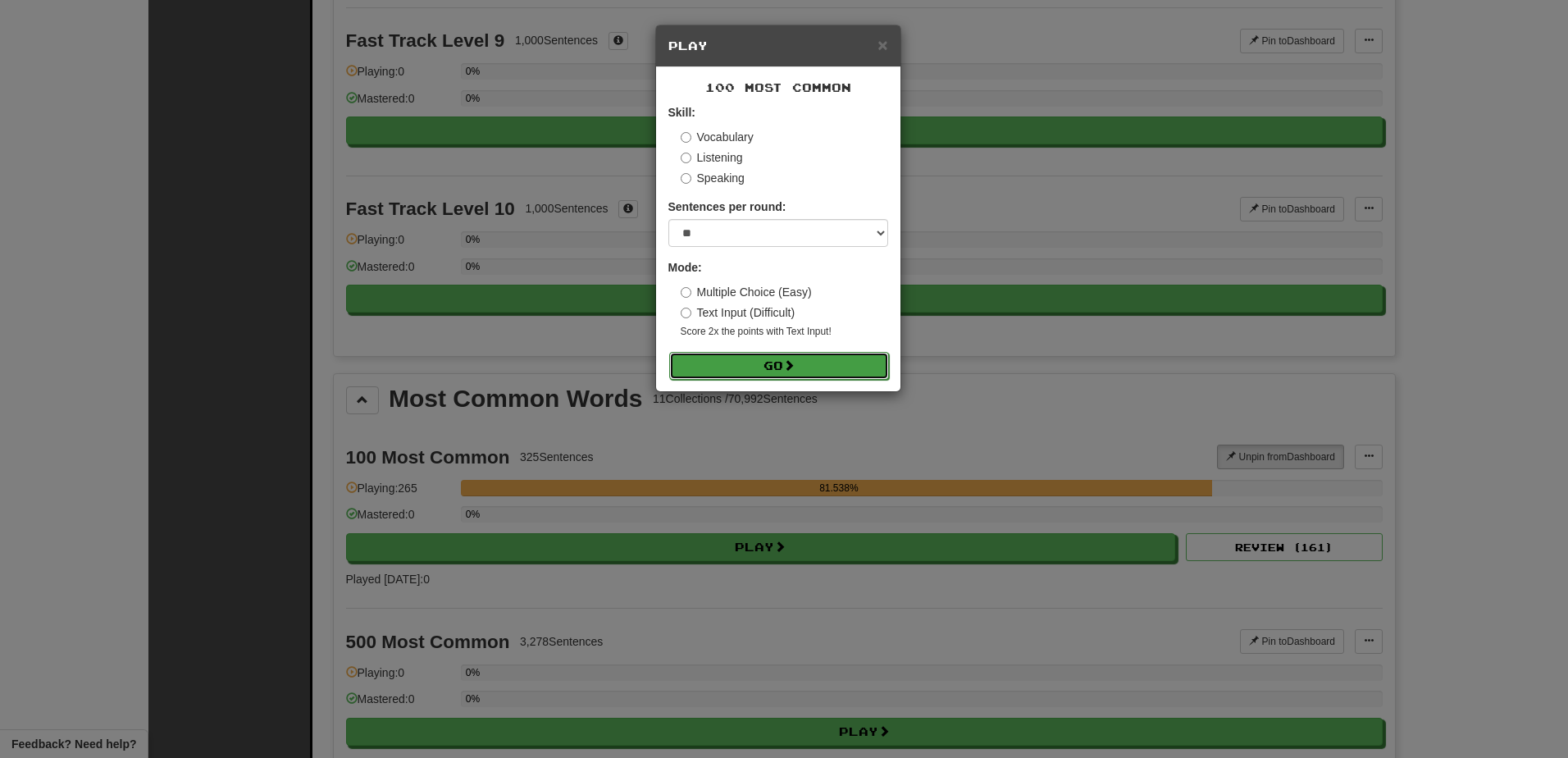
click at [735, 366] on button "Go" at bounding box center [779, 365] width 220 height 28
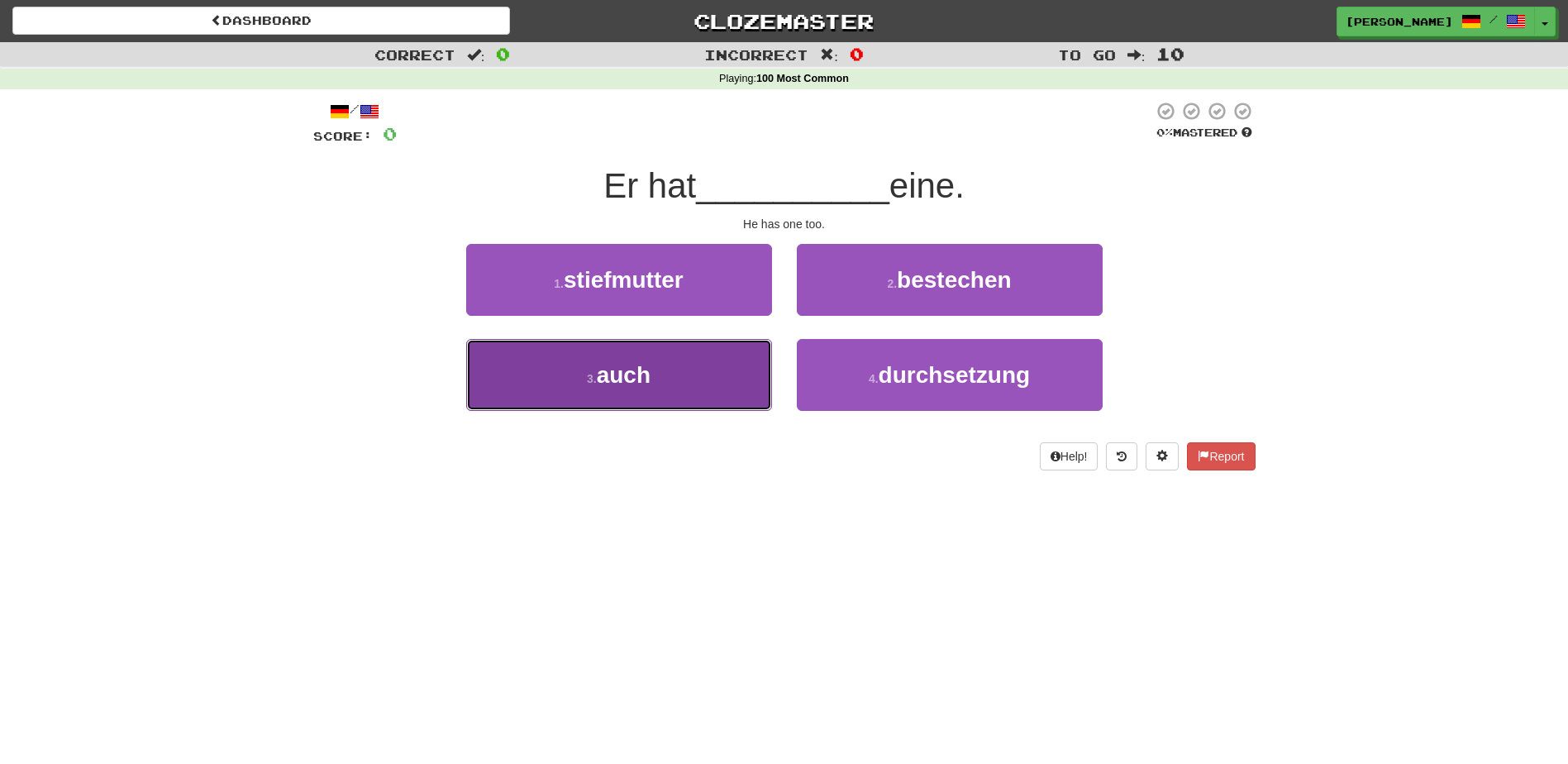
click at [696, 374] on button "3 . auch" at bounding box center [619, 375] width 306 height 72
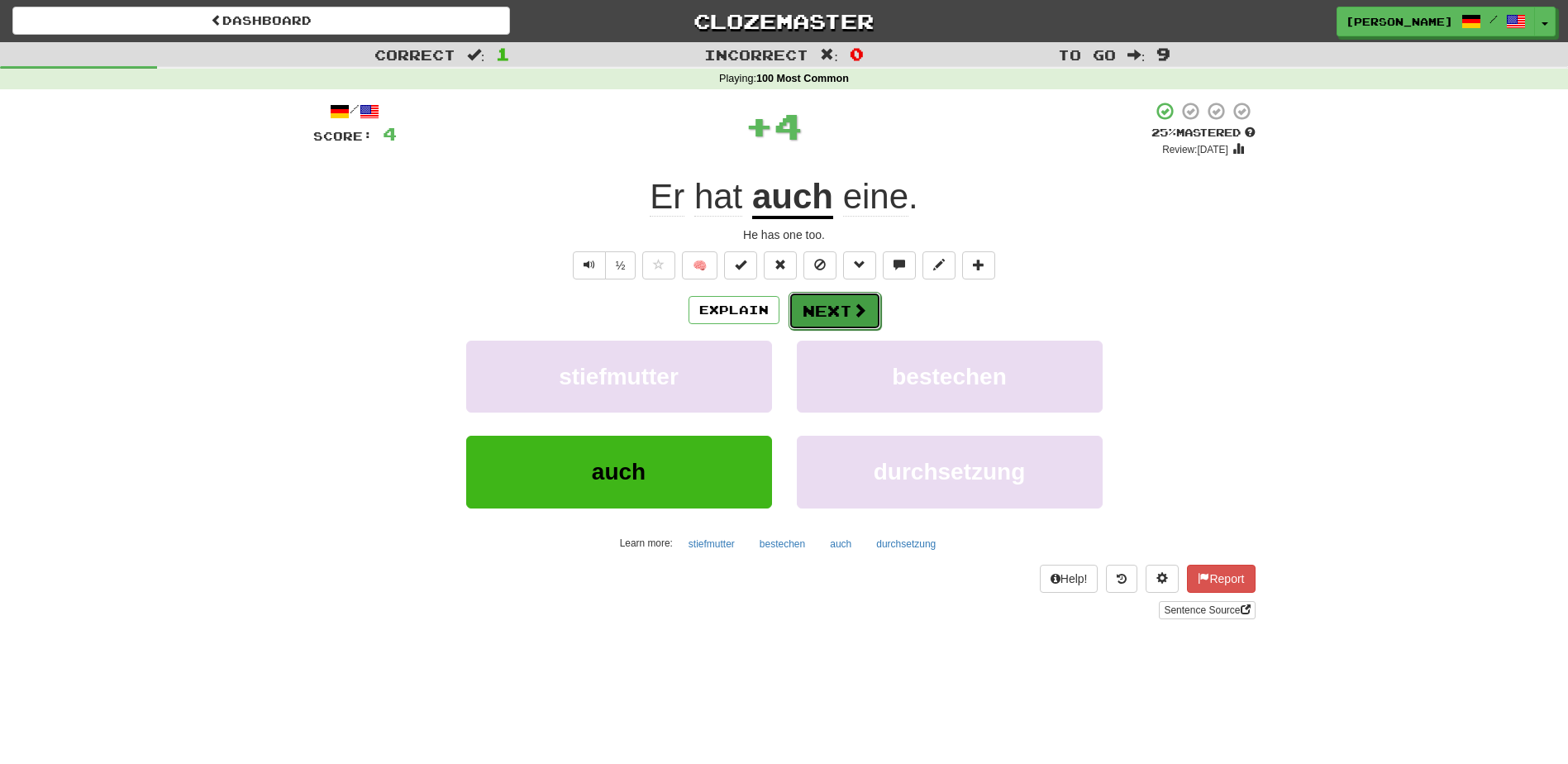
click at [813, 314] on button "Next" at bounding box center [835, 311] width 93 height 38
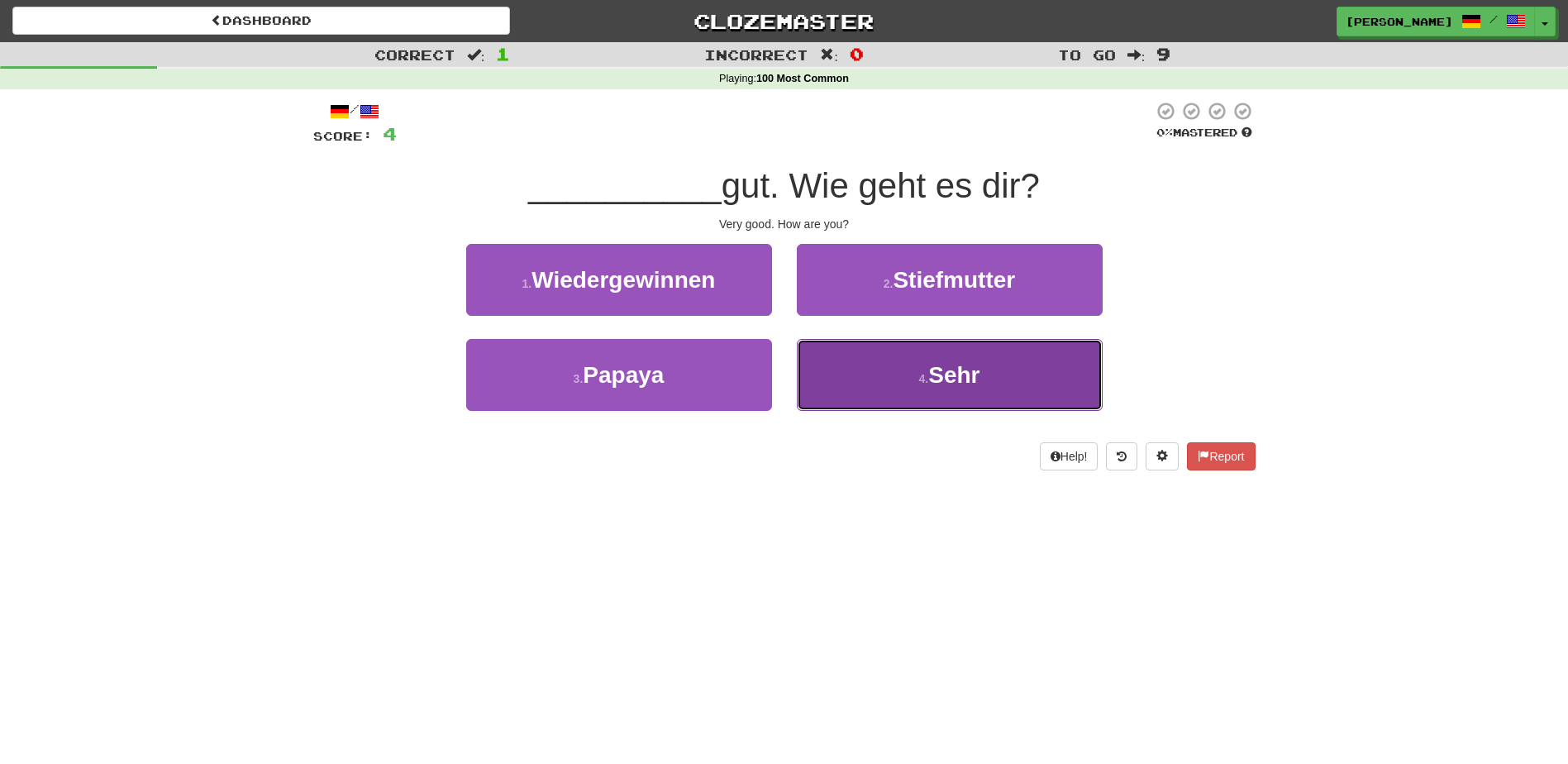
click at [847, 378] on button "4 . Sehr" at bounding box center [950, 375] width 306 height 72
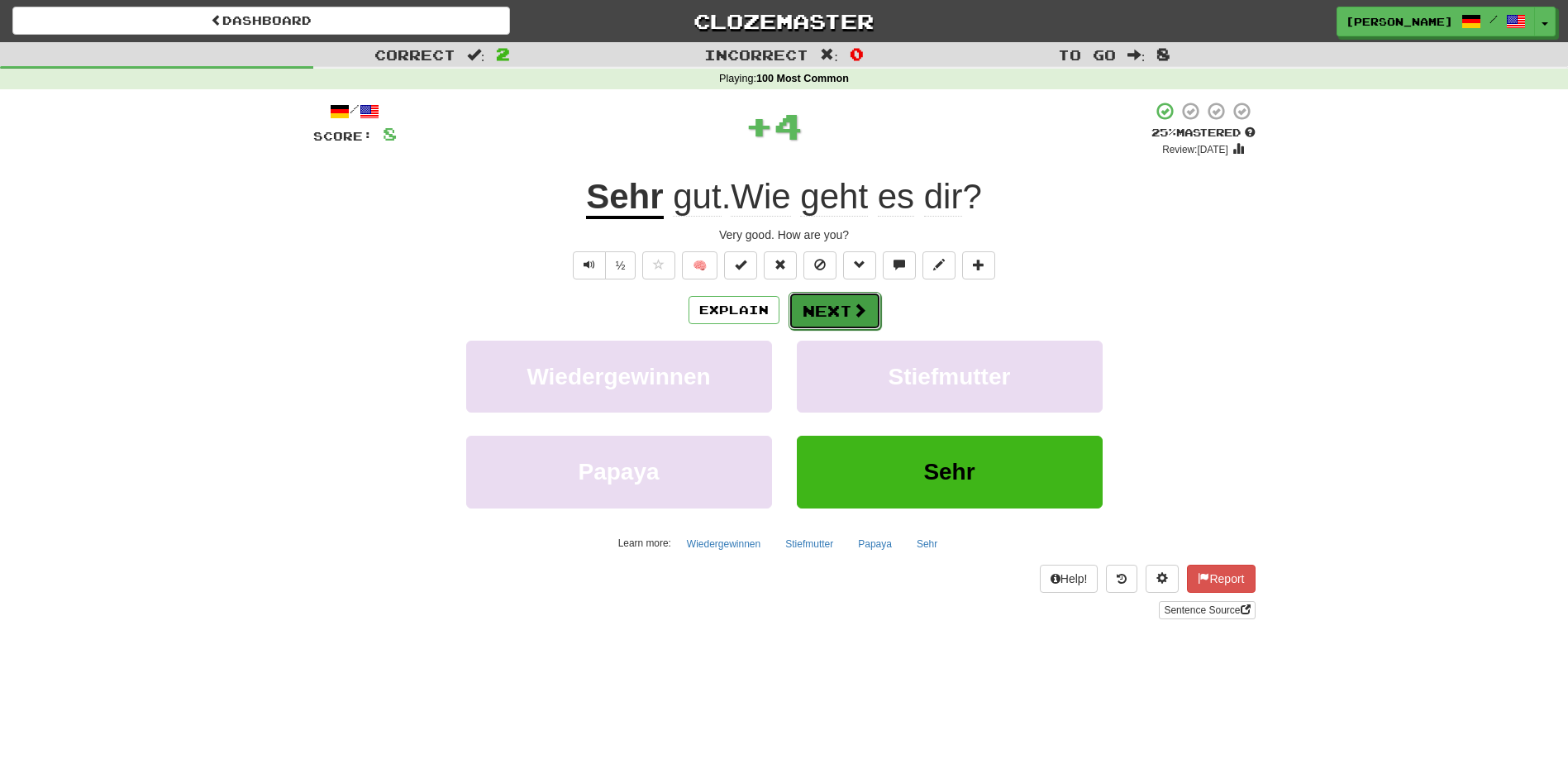
click at [820, 306] on button "Next" at bounding box center [835, 311] width 93 height 38
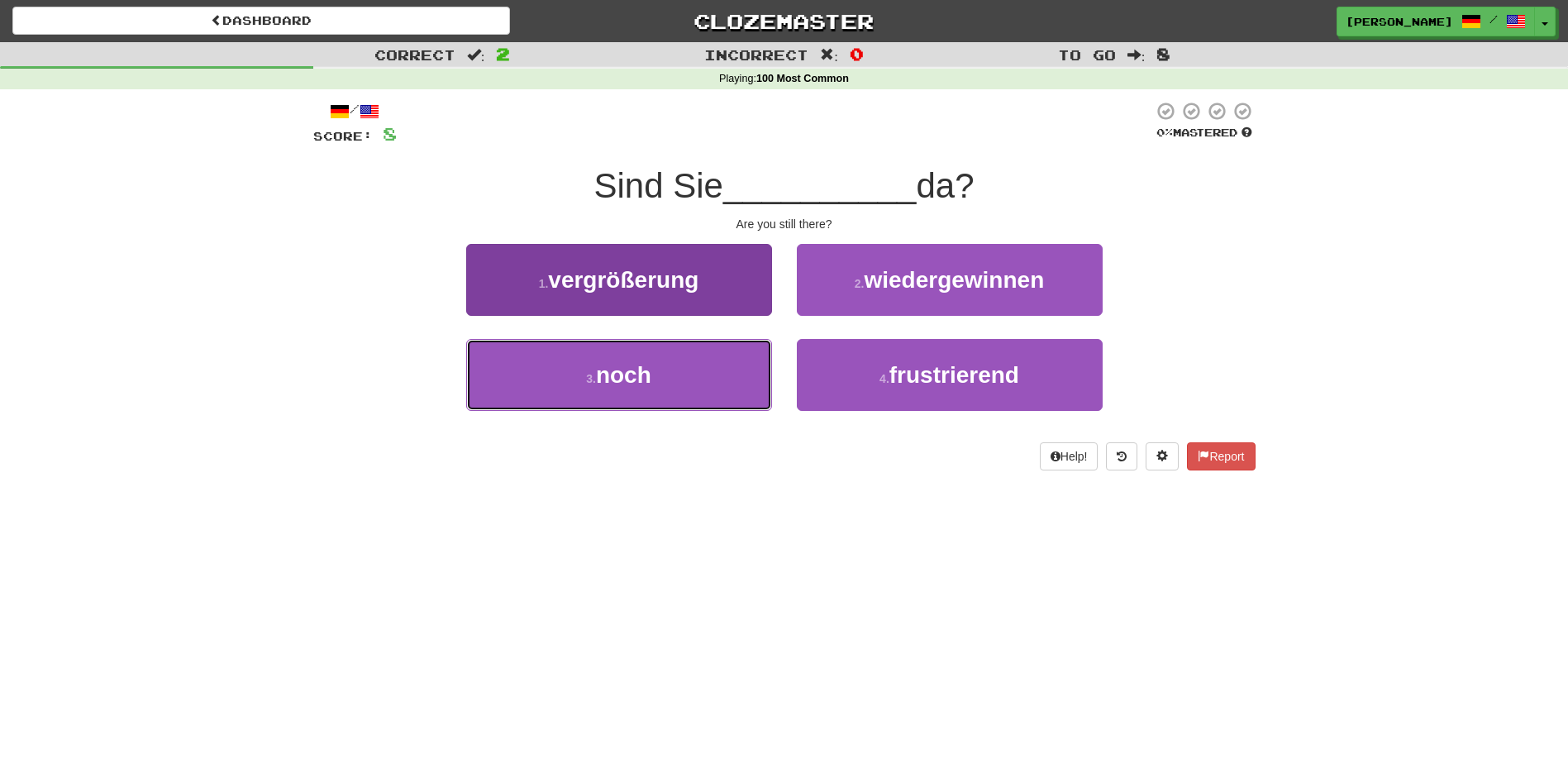
click at [726, 373] on button "3 . noch" at bounding box center [619, 375] width 306 height 72
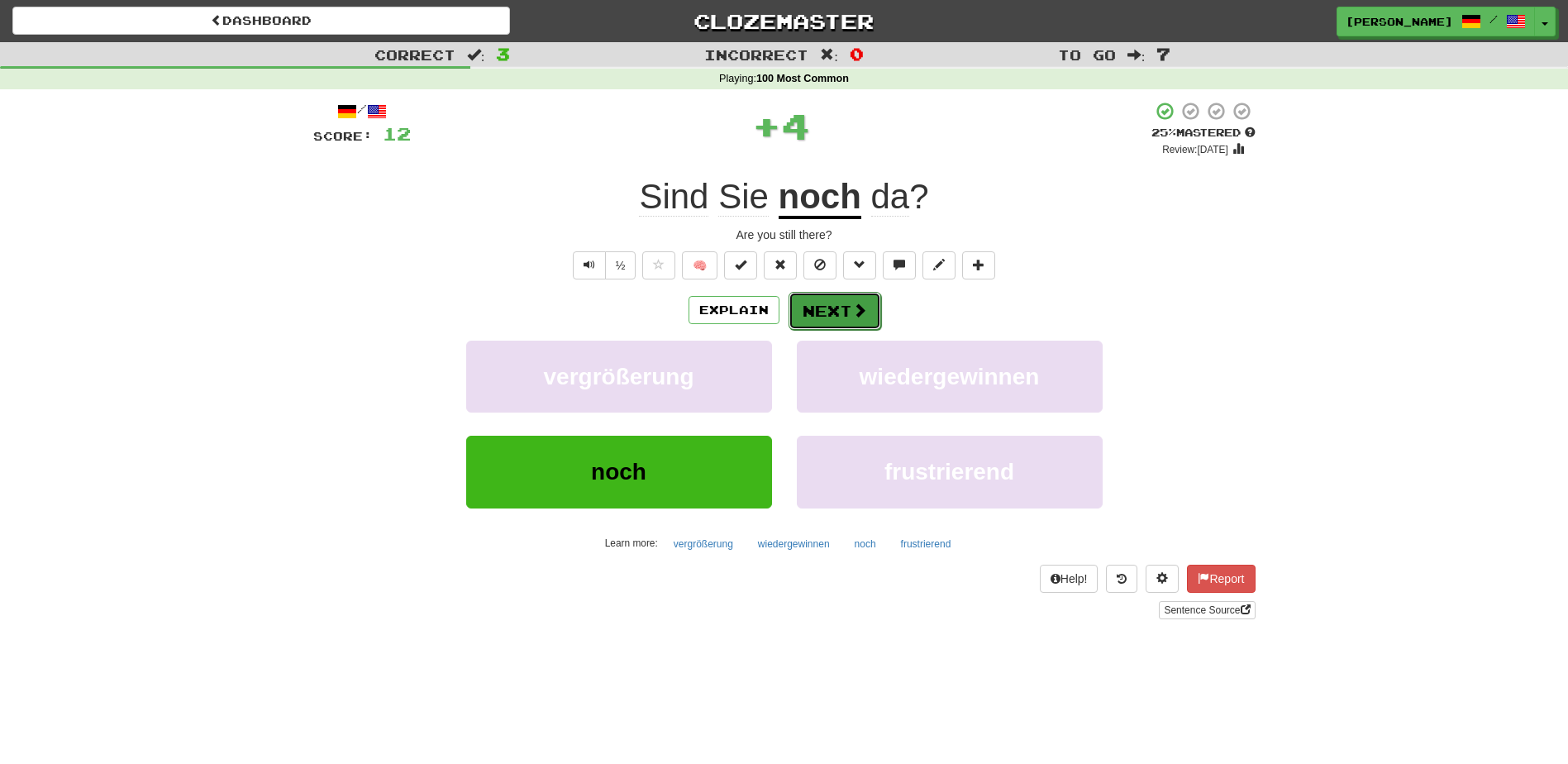
click at [842, 306] on button "Next" at bounding box center [835, 311] width 93 height 38
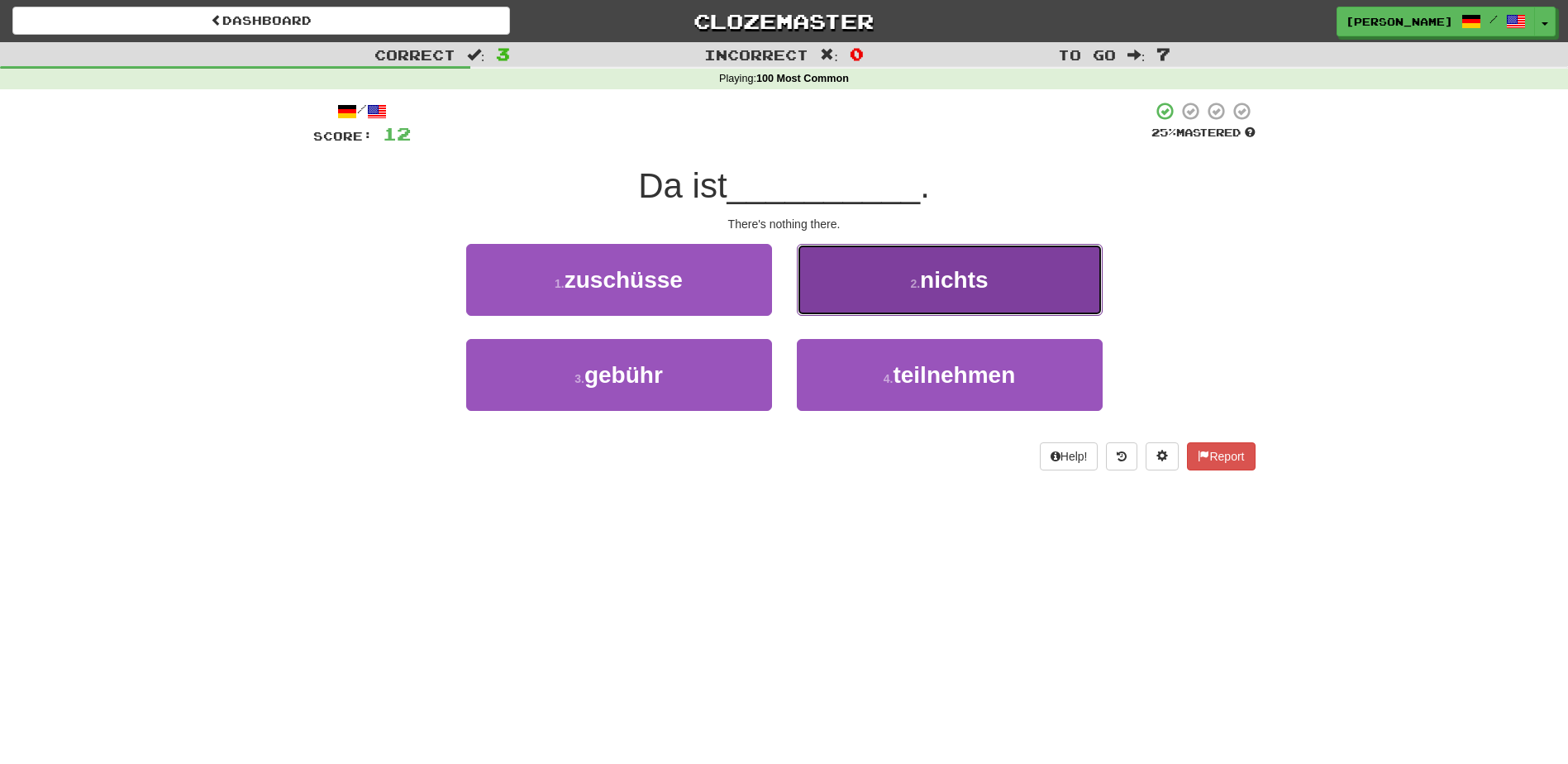
click at [851, 302] on button "2 . nichts" at bounding box center [950, 279] width 306 height 72
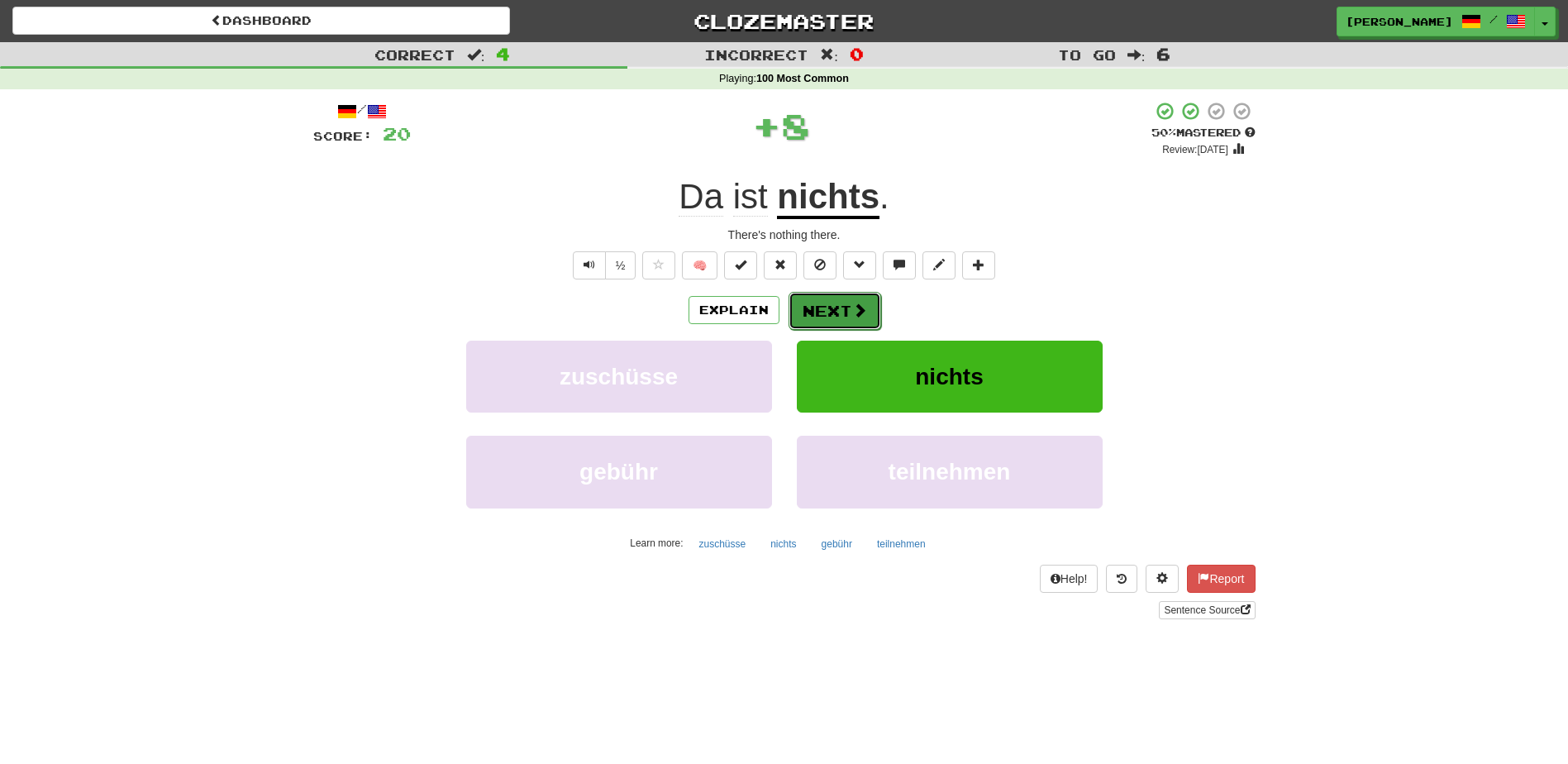
click at [822, 312] on button "Next" at bounding box center [835, 311] width 93 height 38
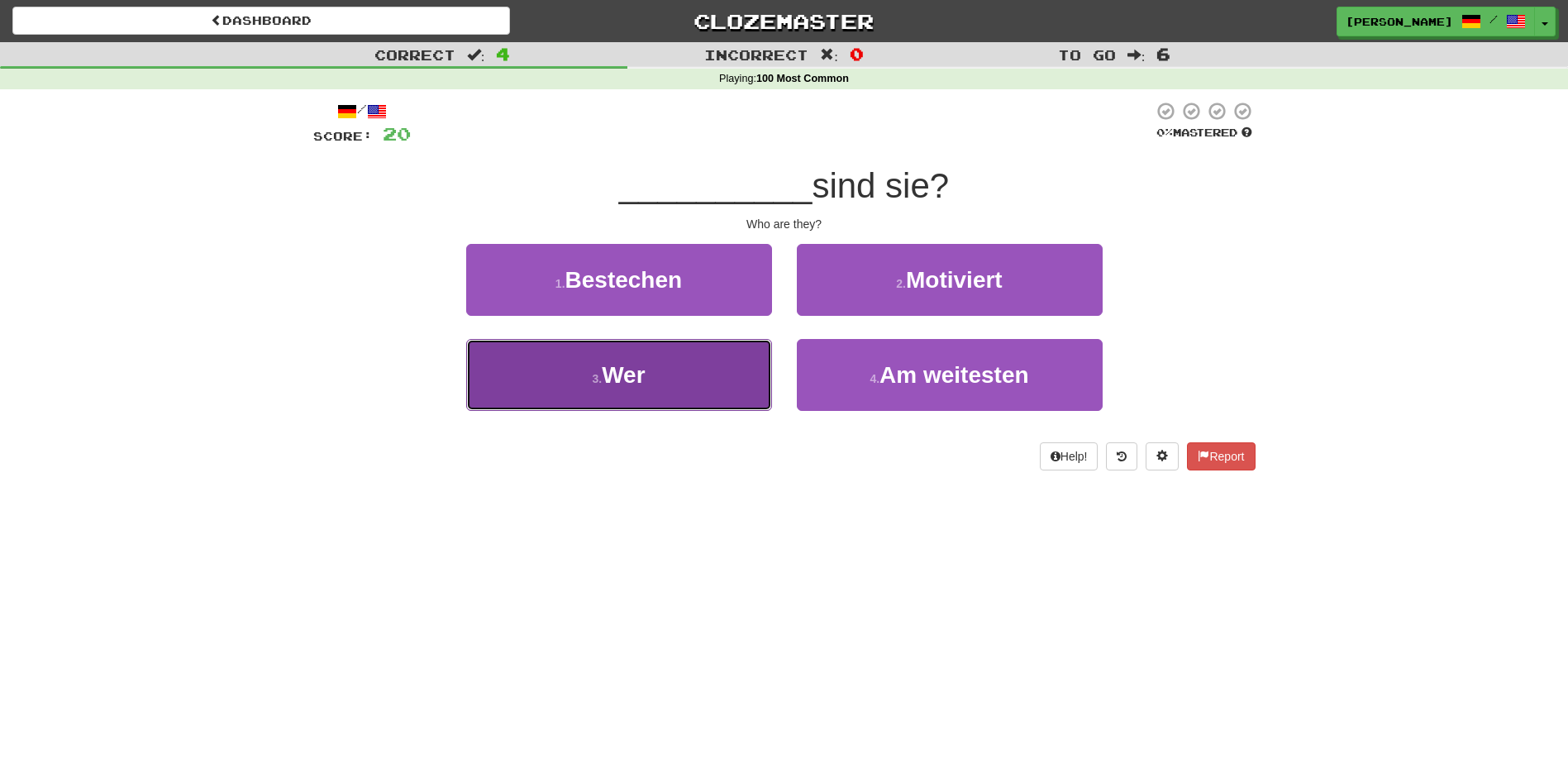
click at [723, 371] on button "3 . Wer" at bounding box center [619, 375] width 306 height 72
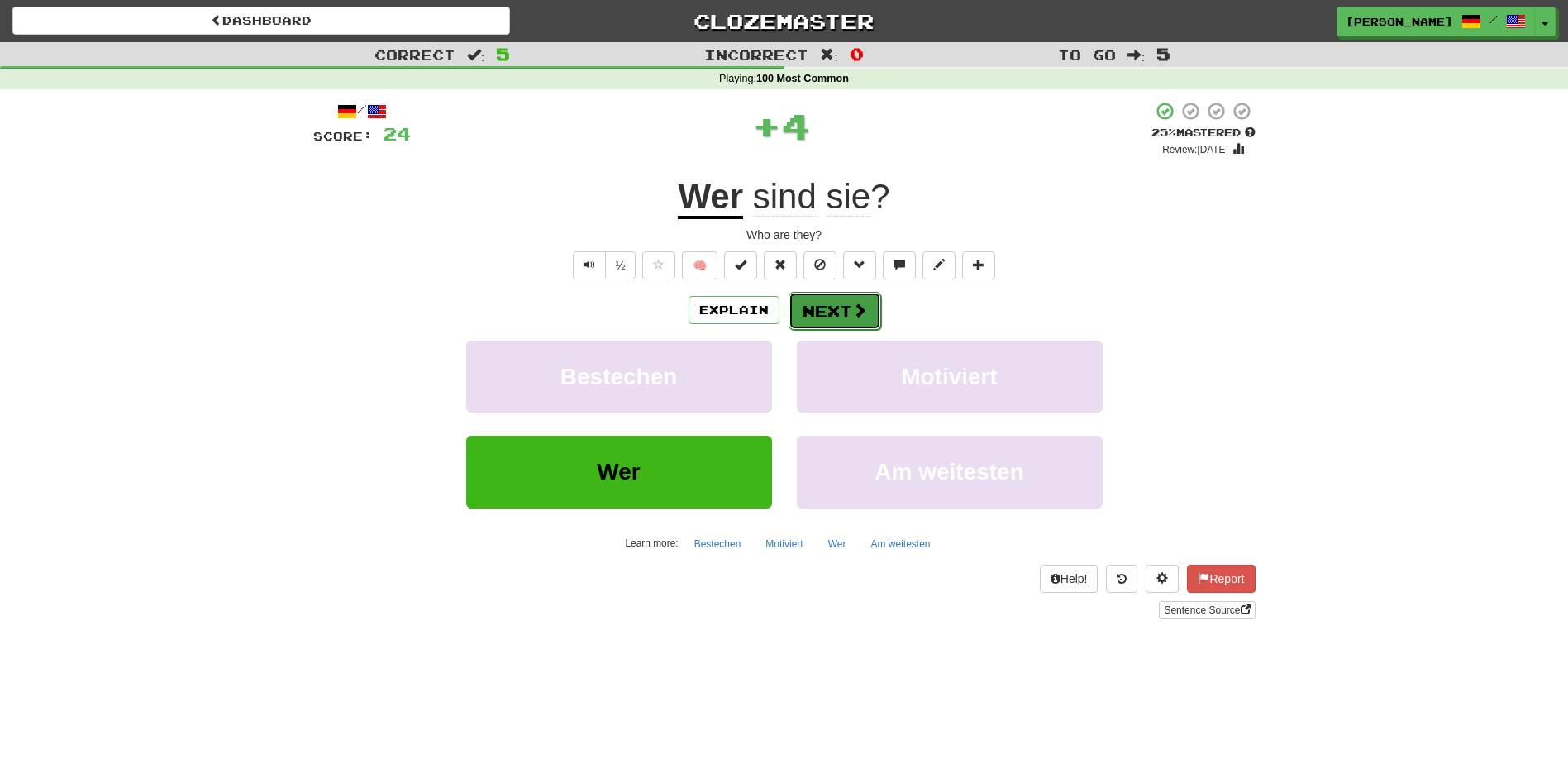
click at [827, 314] on button "Next" at bounding box center [835, 311] width 93 height 38
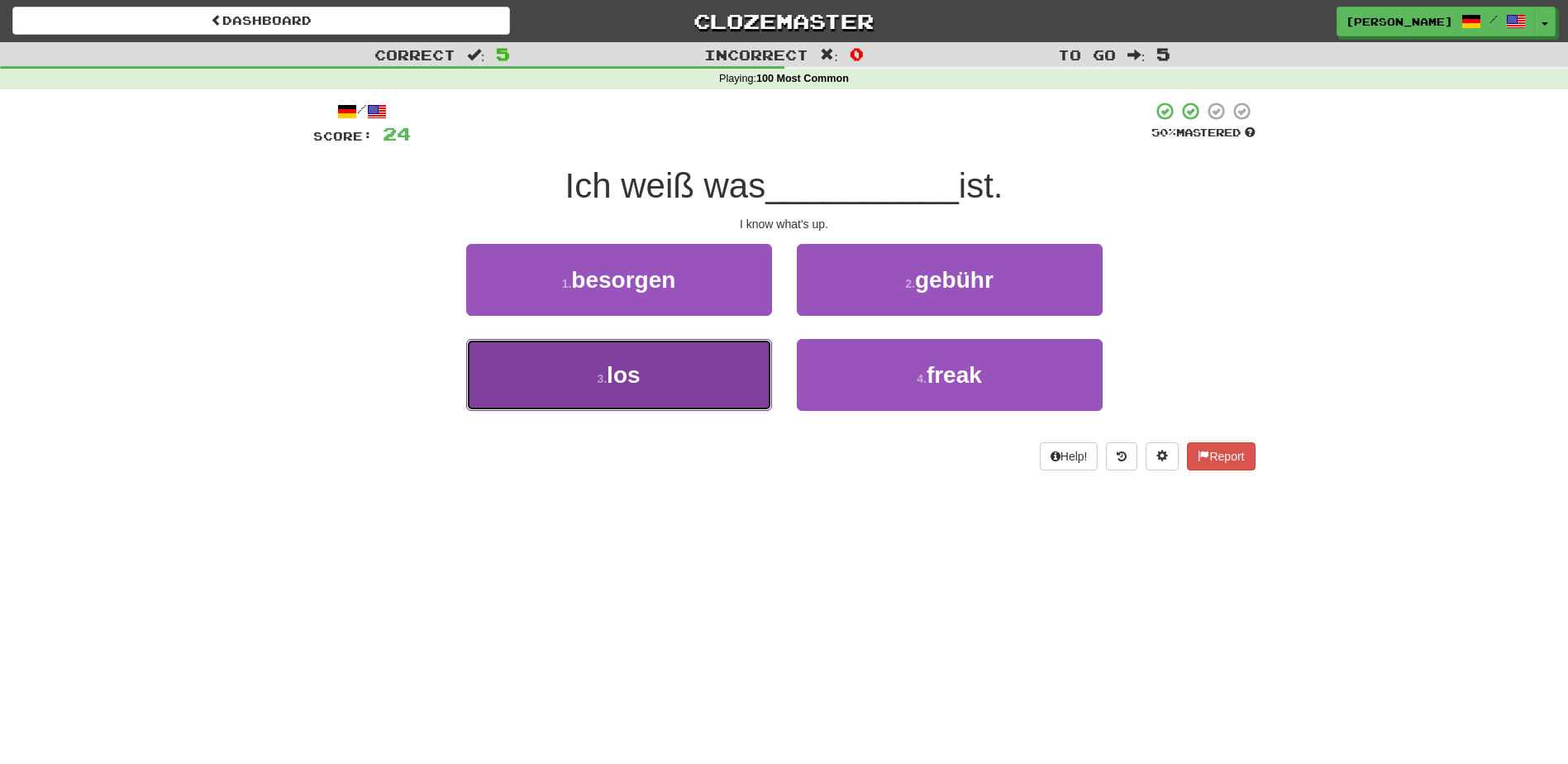
click at [719, 367] on button "3 . los" at bounding box center [619, 375] width 306 height 72
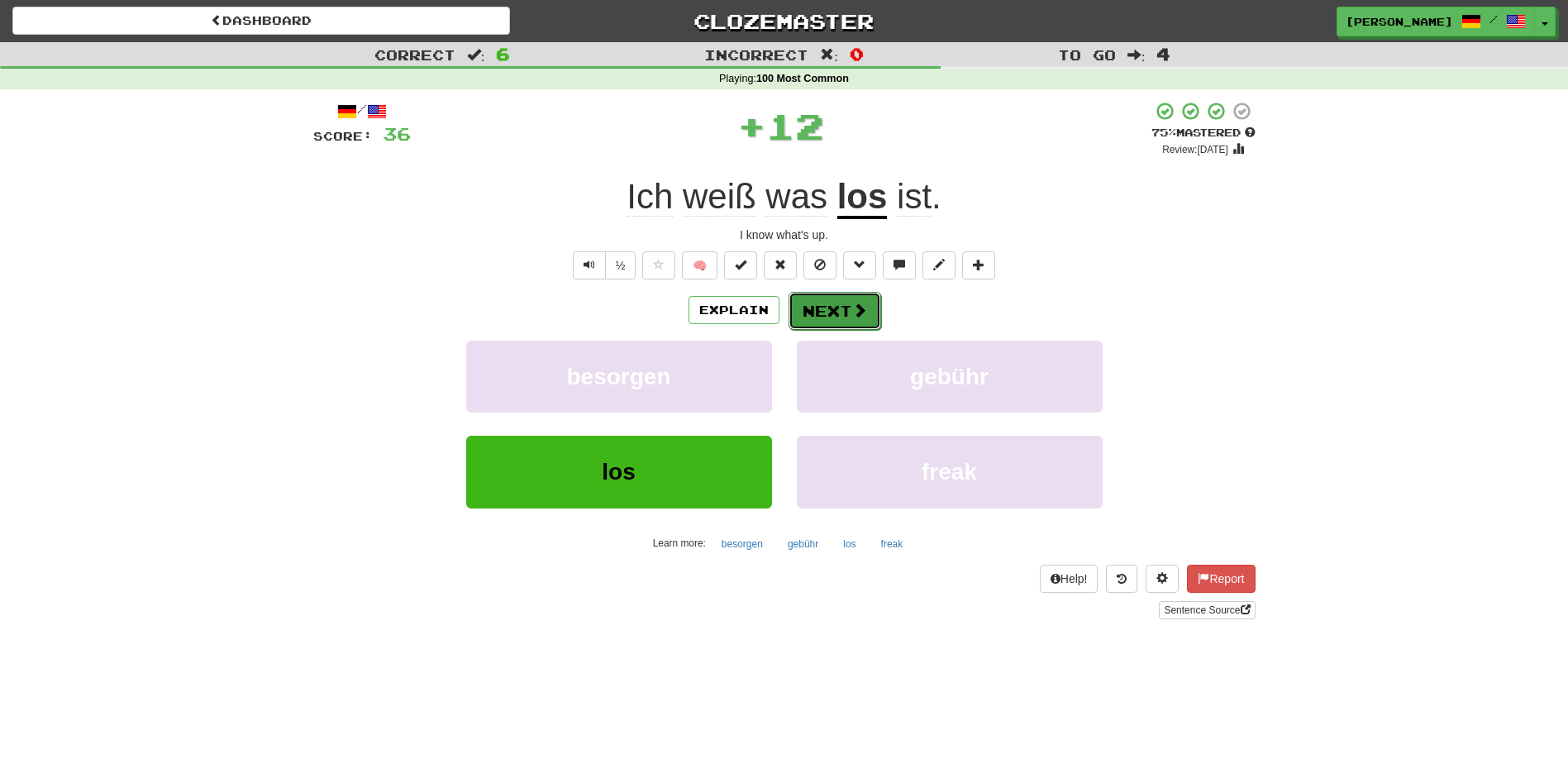
click at [819, 307] on button "Next" at bounding box center [835, 311] width 93 height 38
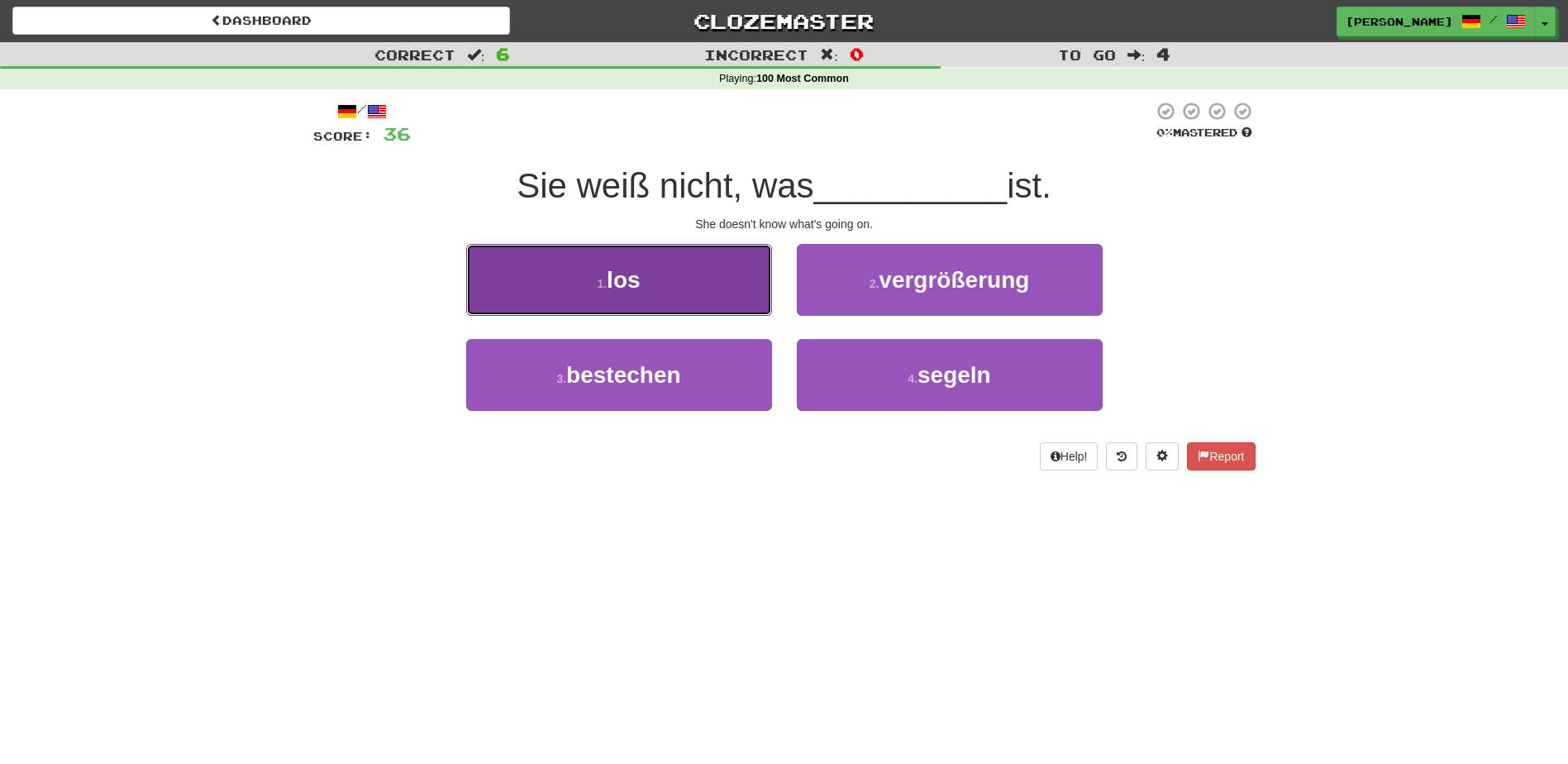
click at [667, 295] on button "1 . los" at bounding box center [619, 279] width 306 height 72
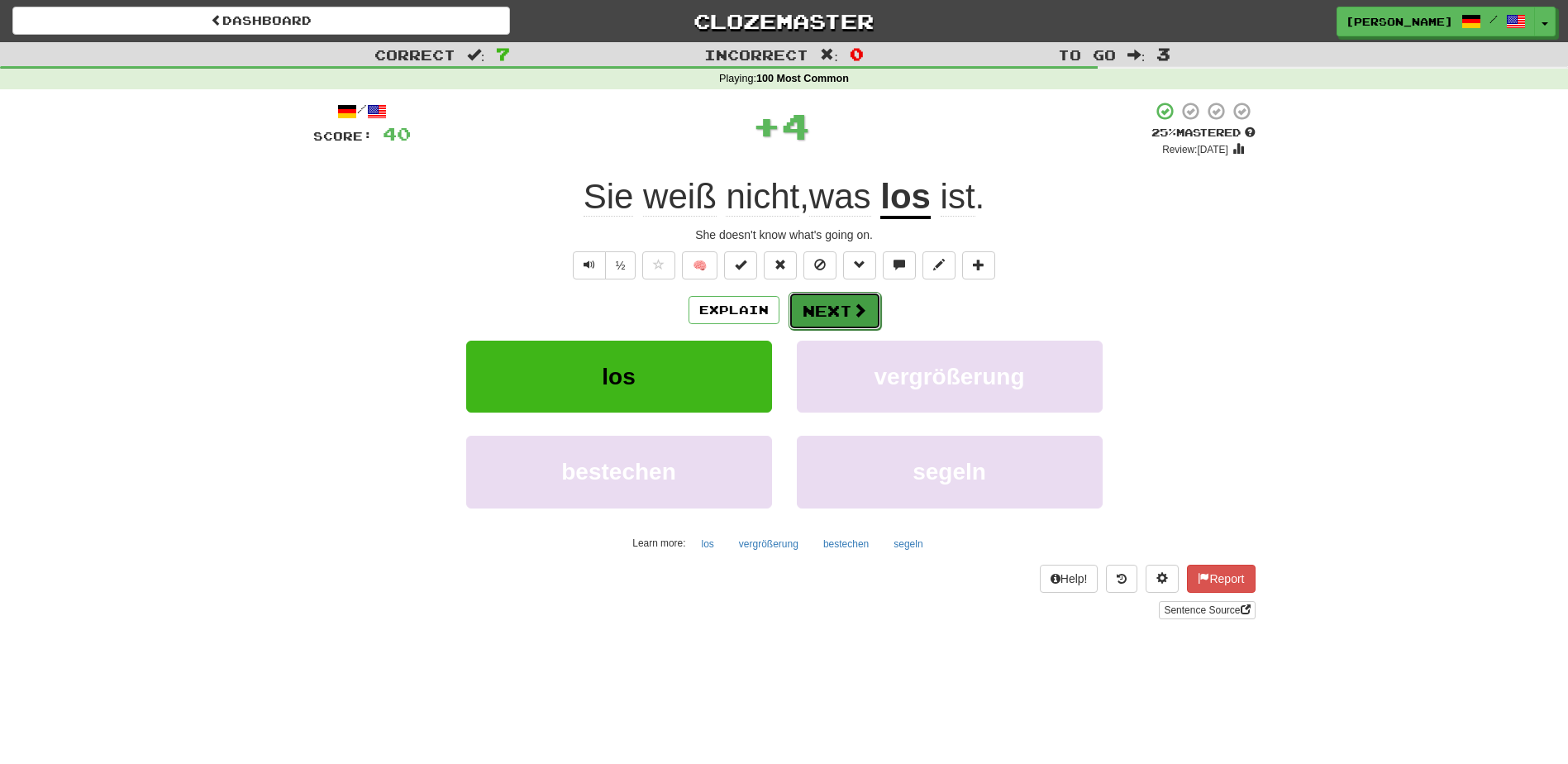
click at [812, 300] on button "Next" at bounding box center [835, 311] width 93 height 38
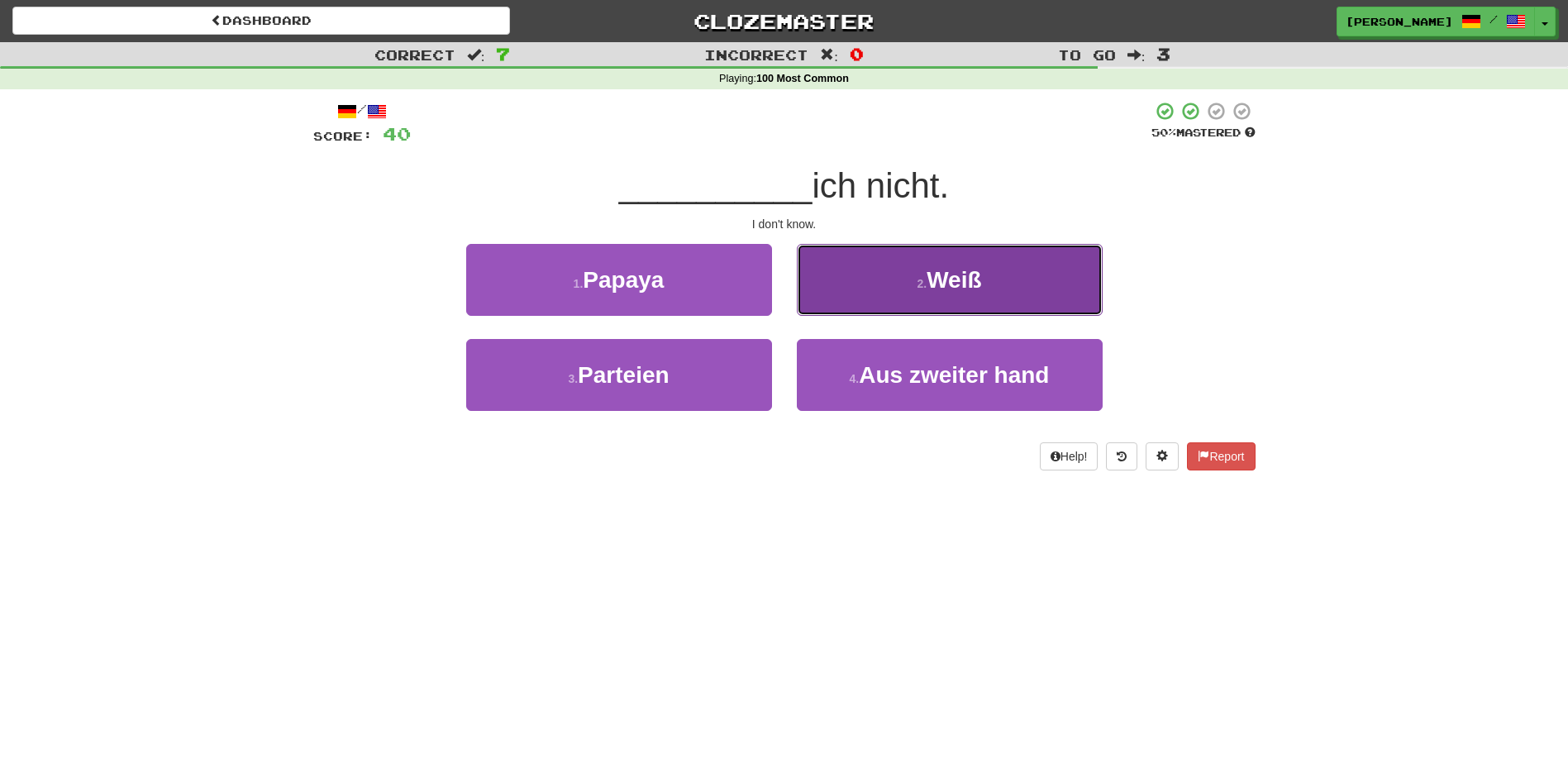
click at [825, 297] on button "2 . Weiß" at bounding box center [950, 279] width 306 height 72
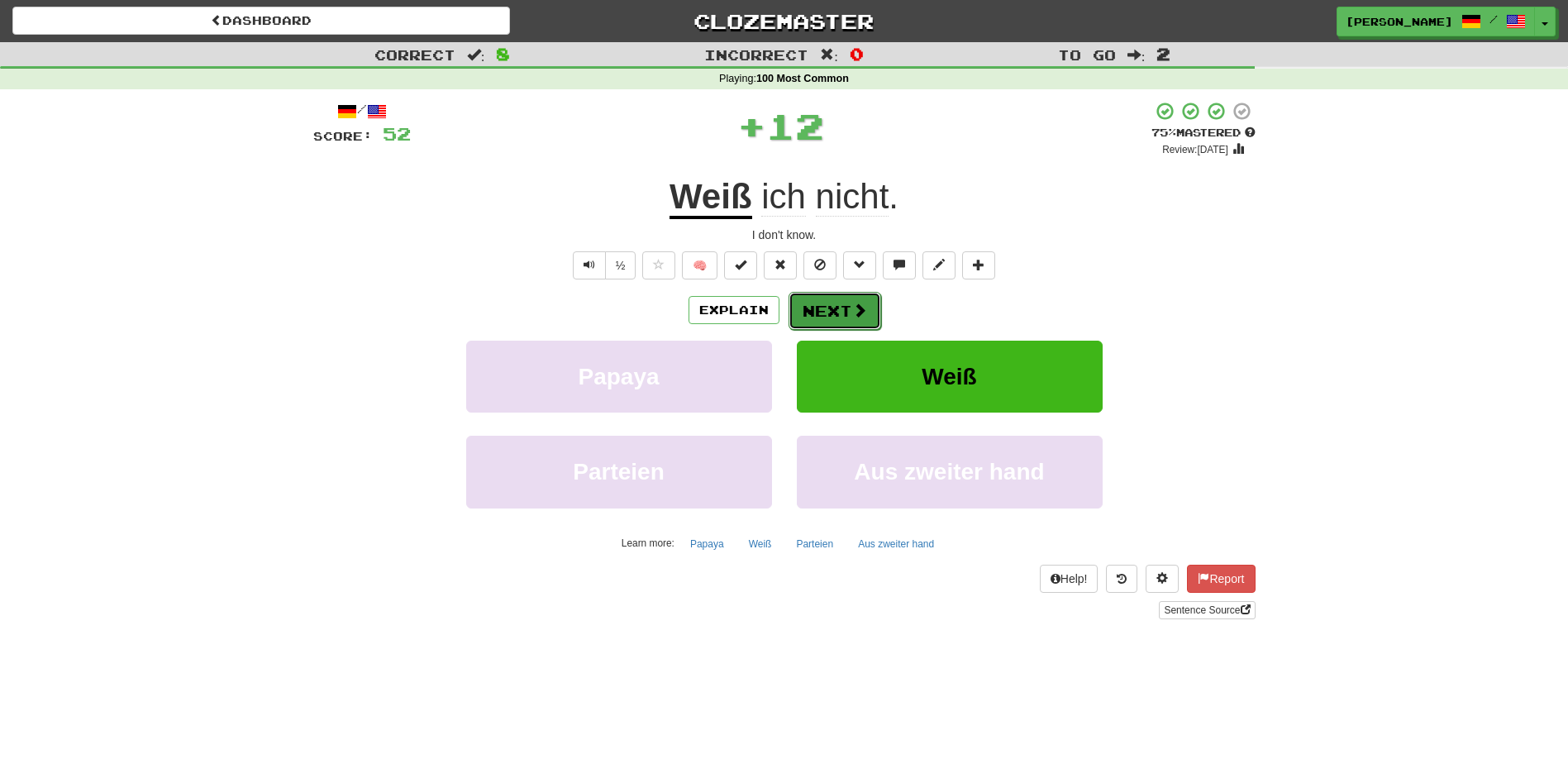
click at [819, 297] on button "Next" at bounding box center [835, 311] width 93 height 38
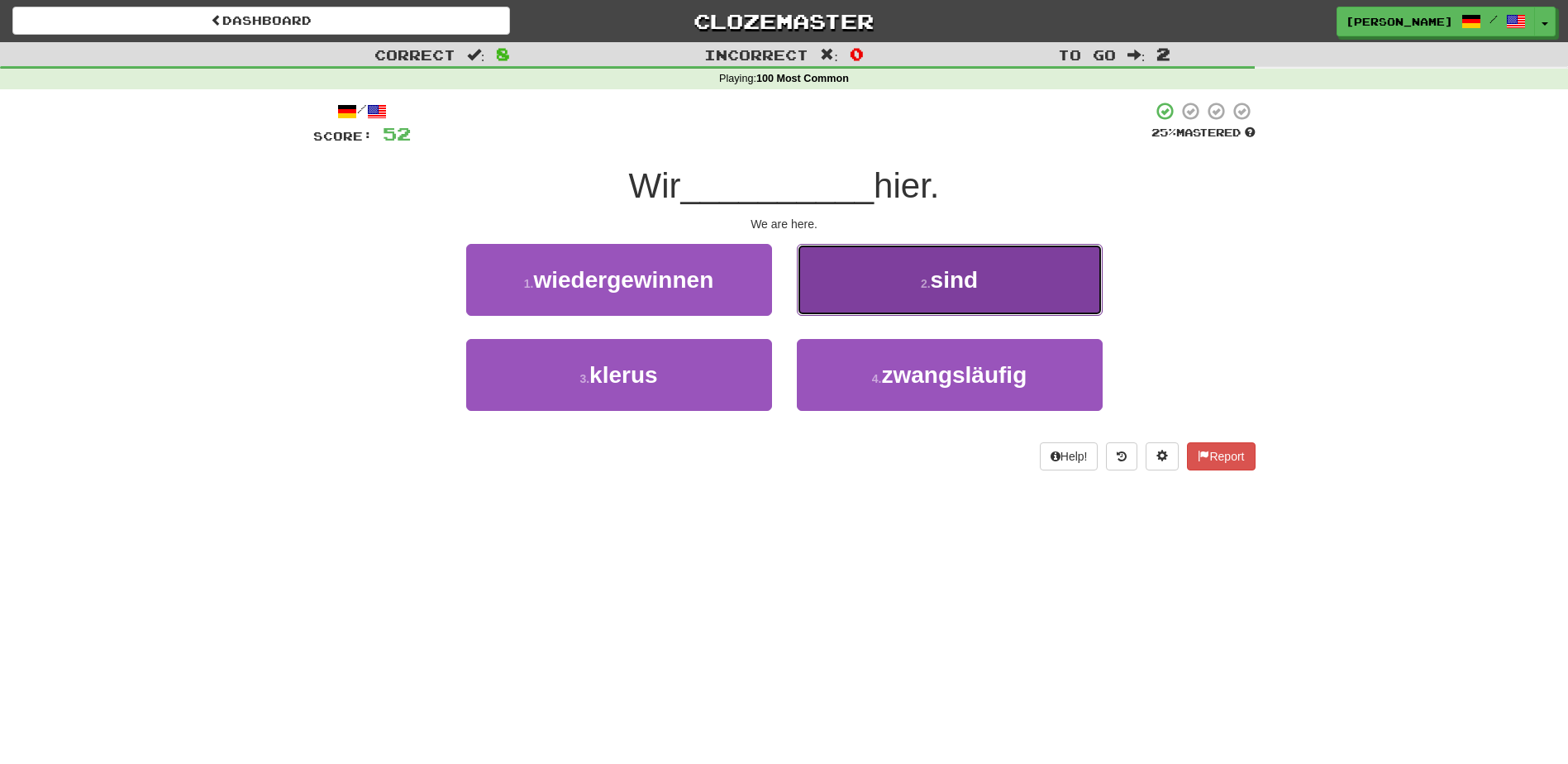
click at [837, 307] on button "2 . sind" at bounding box center [950, 279] width 306 height 72
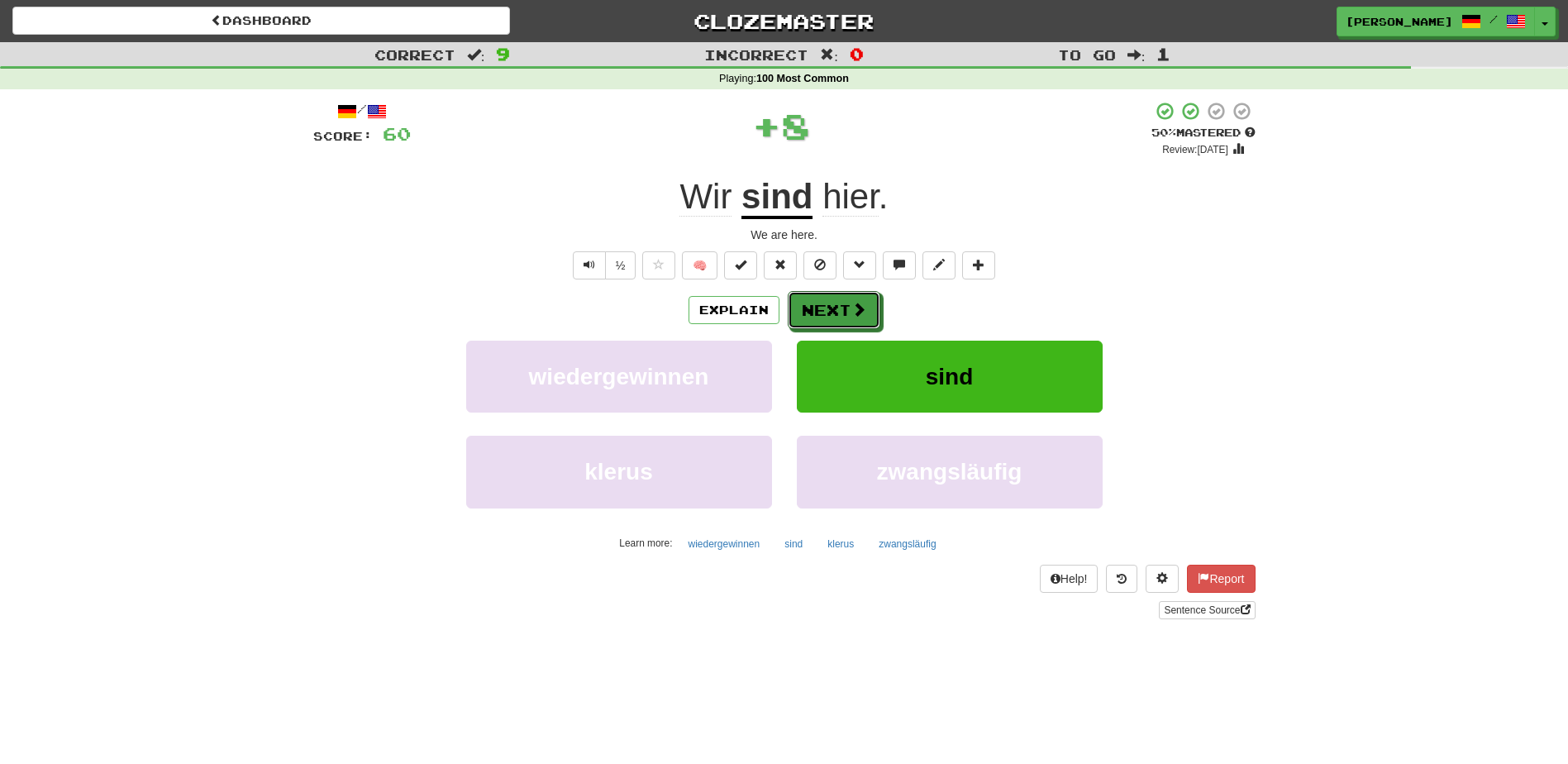
click at [837, 307] on button "Next" at bounding box center [834, 310] width 93 height 38
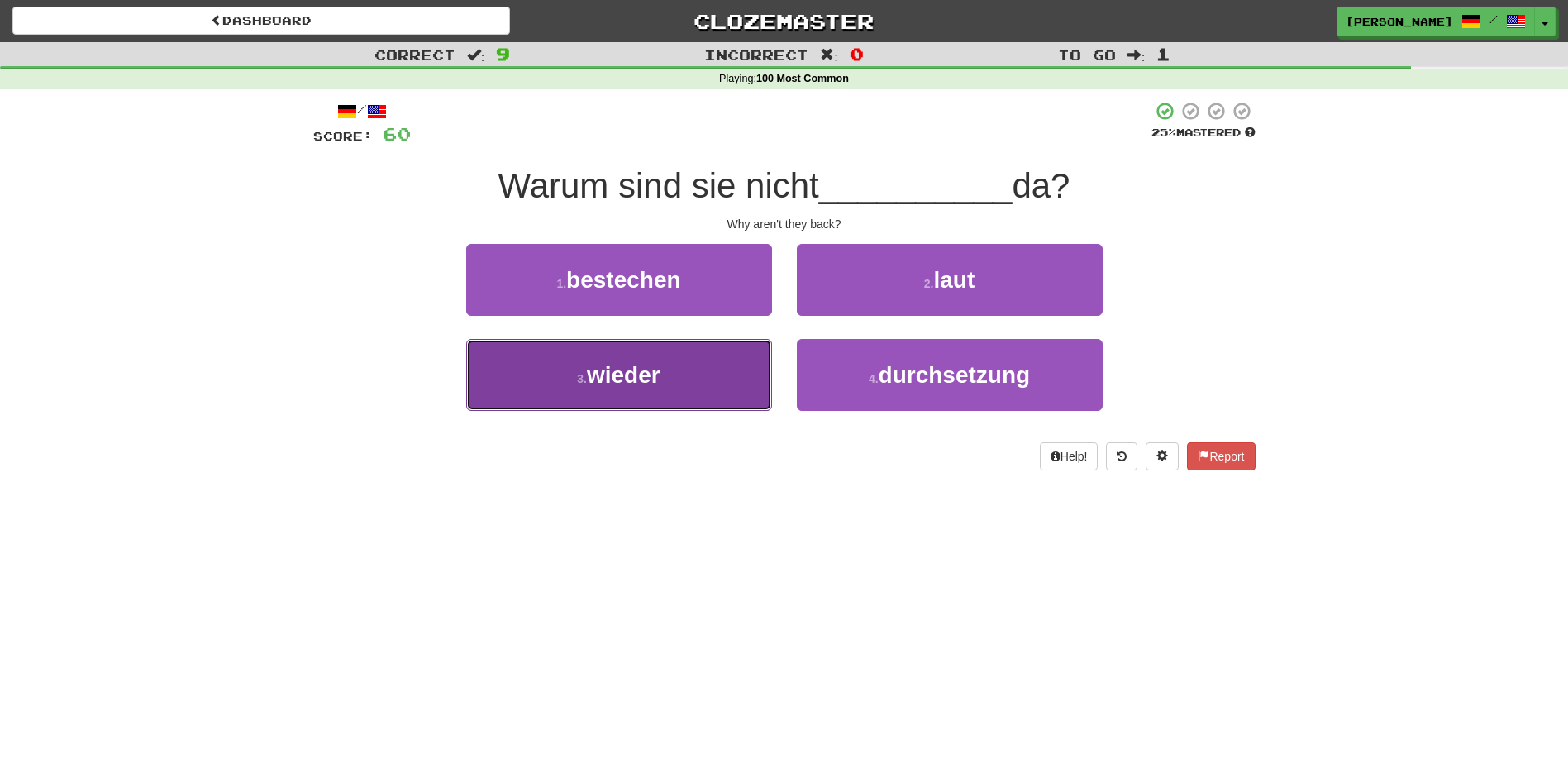
click at [750, 359] on button "3 . wieder" at bounding box center [619, 375] width 306 height 72
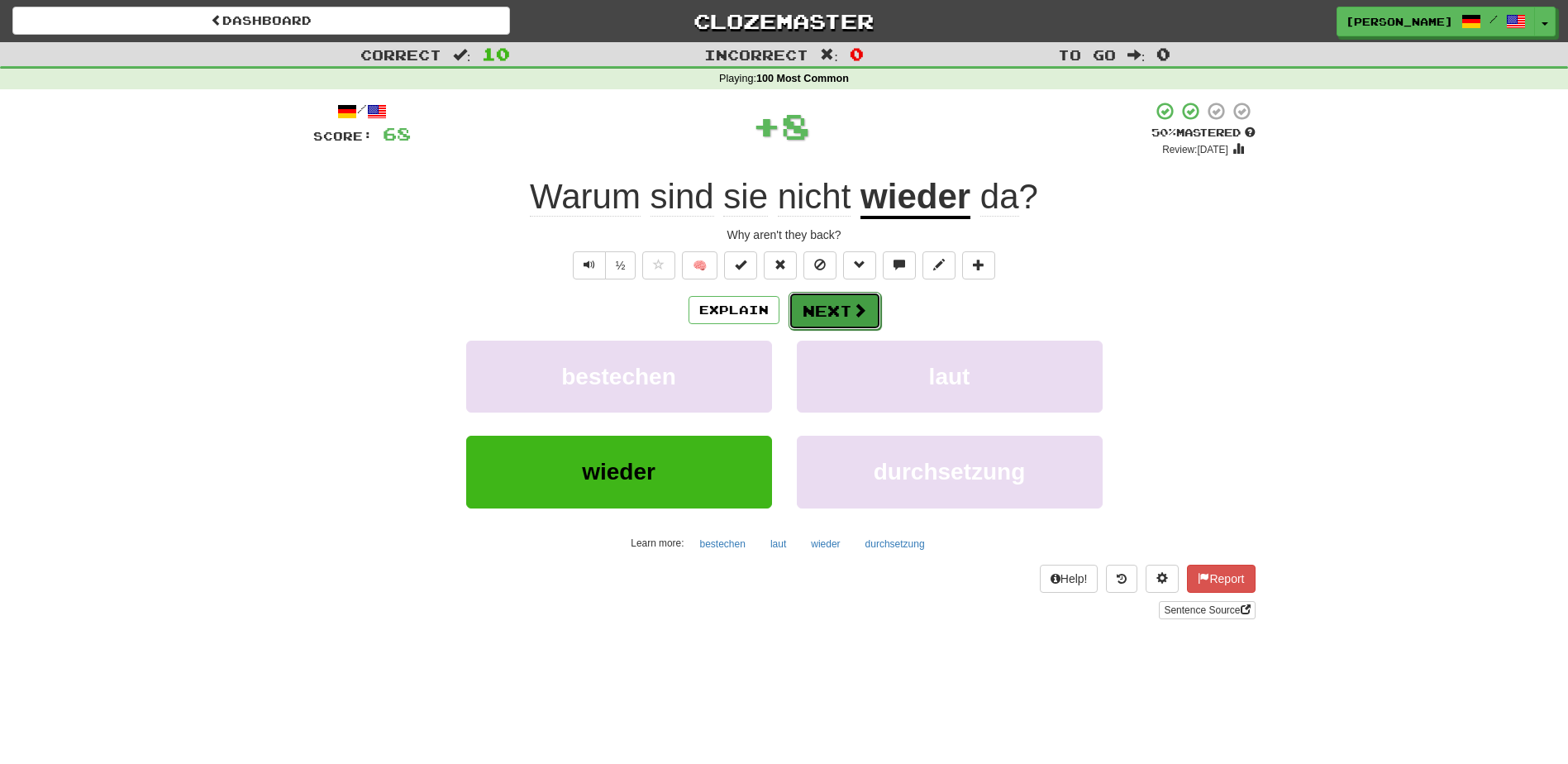
click at [832, 315] on button "Next" at bounding box center [835, 311] width 93 height 38
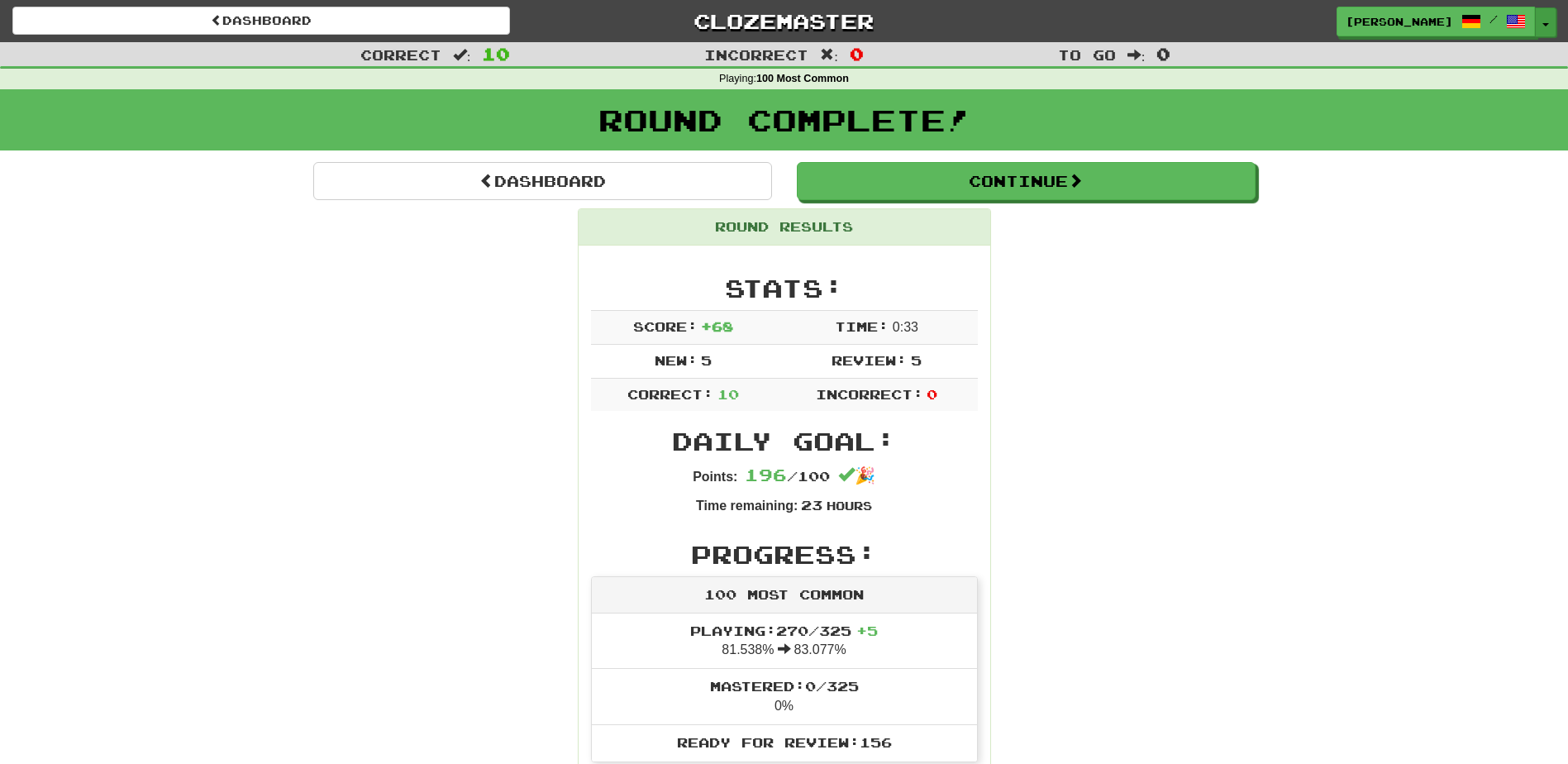
click at [1551, 26] on button "Toggle Dropdown" at bounding box center [1546, 22] width 22 height 30
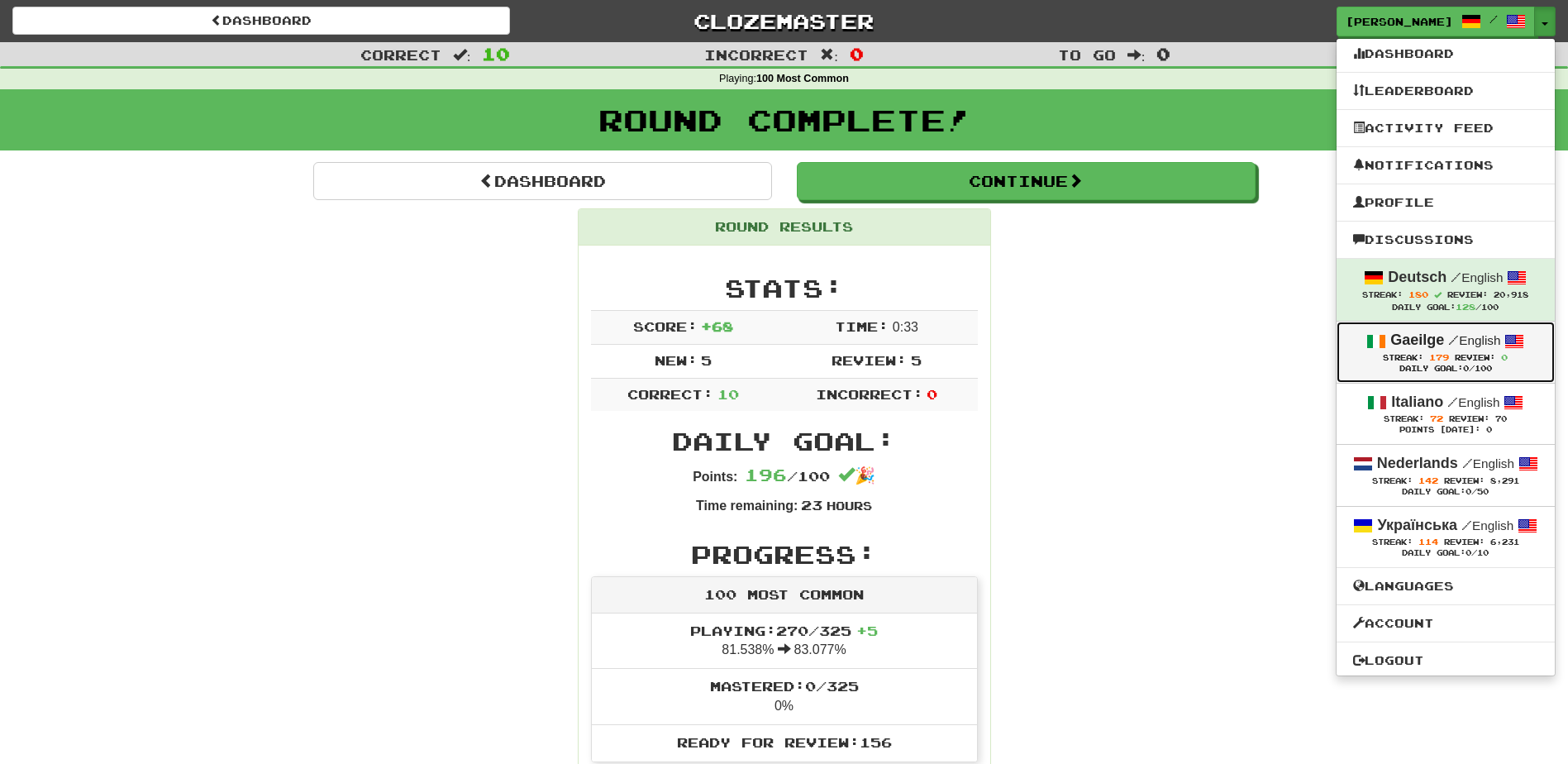
click at [1378, 347] on span at bounding box center [1377, 342] width 20 height 20
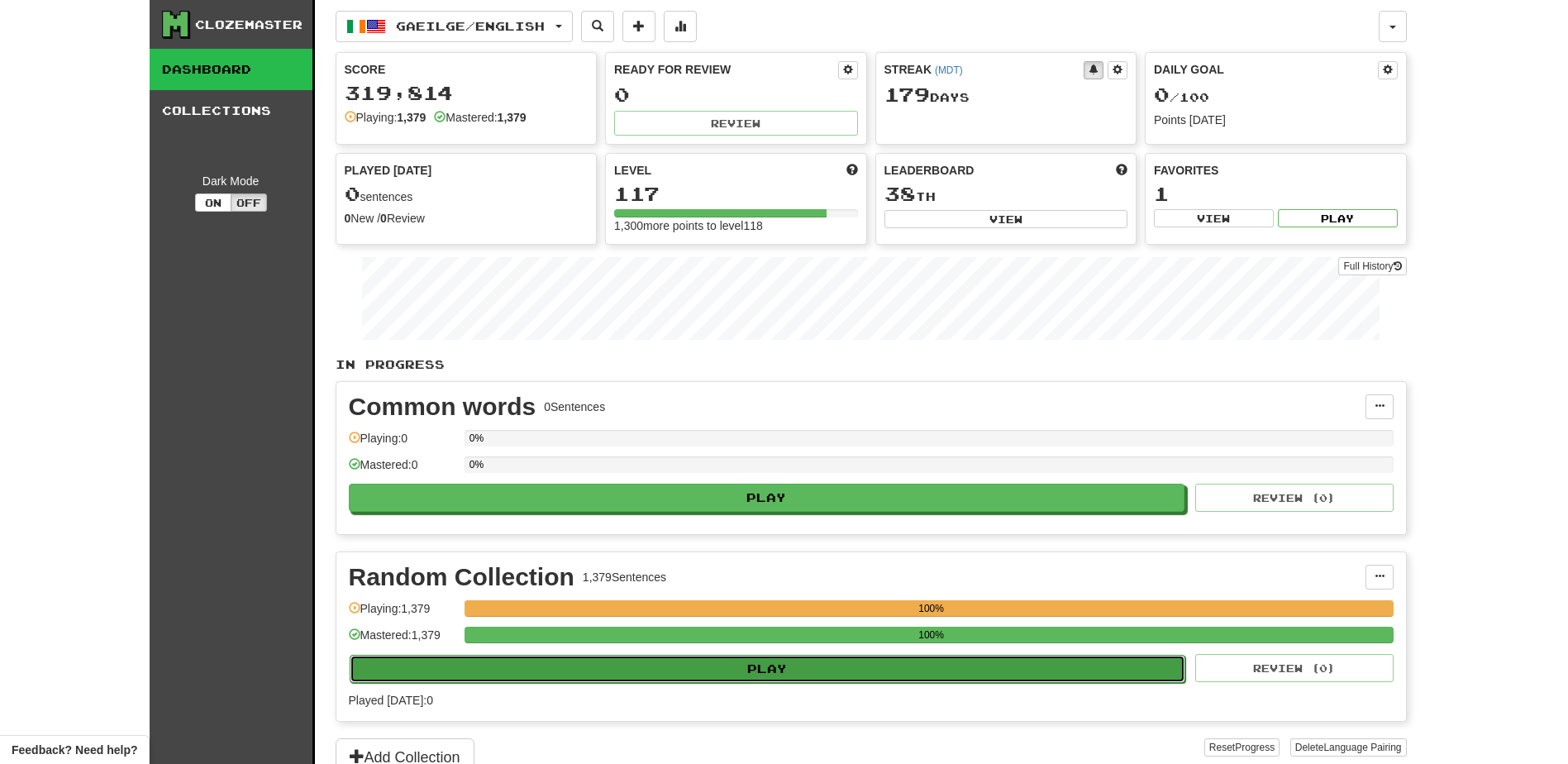
click at [579, 670] on button "Play" at bounding box center [769, 668] width 837 height 28
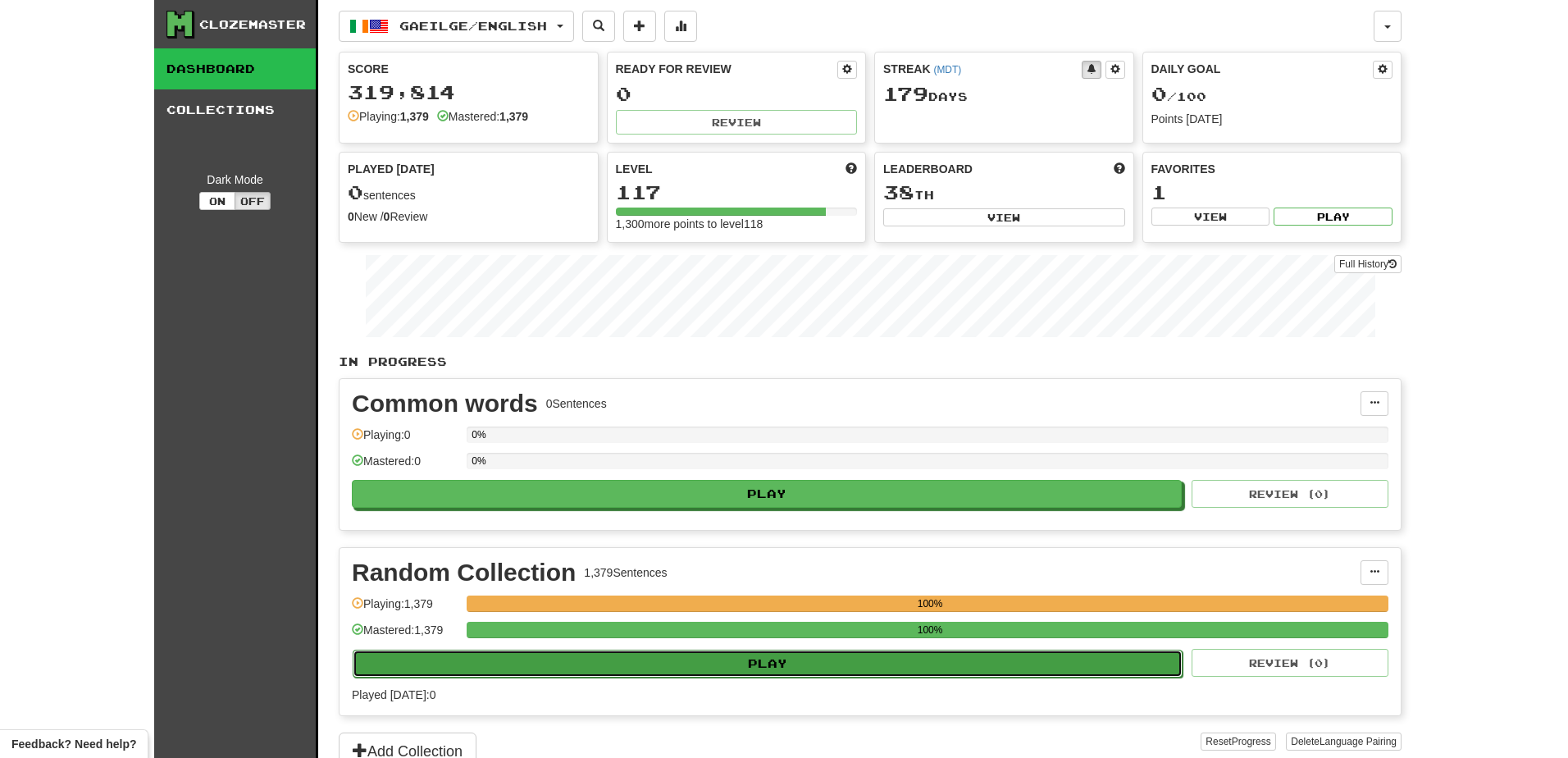
select select "**"
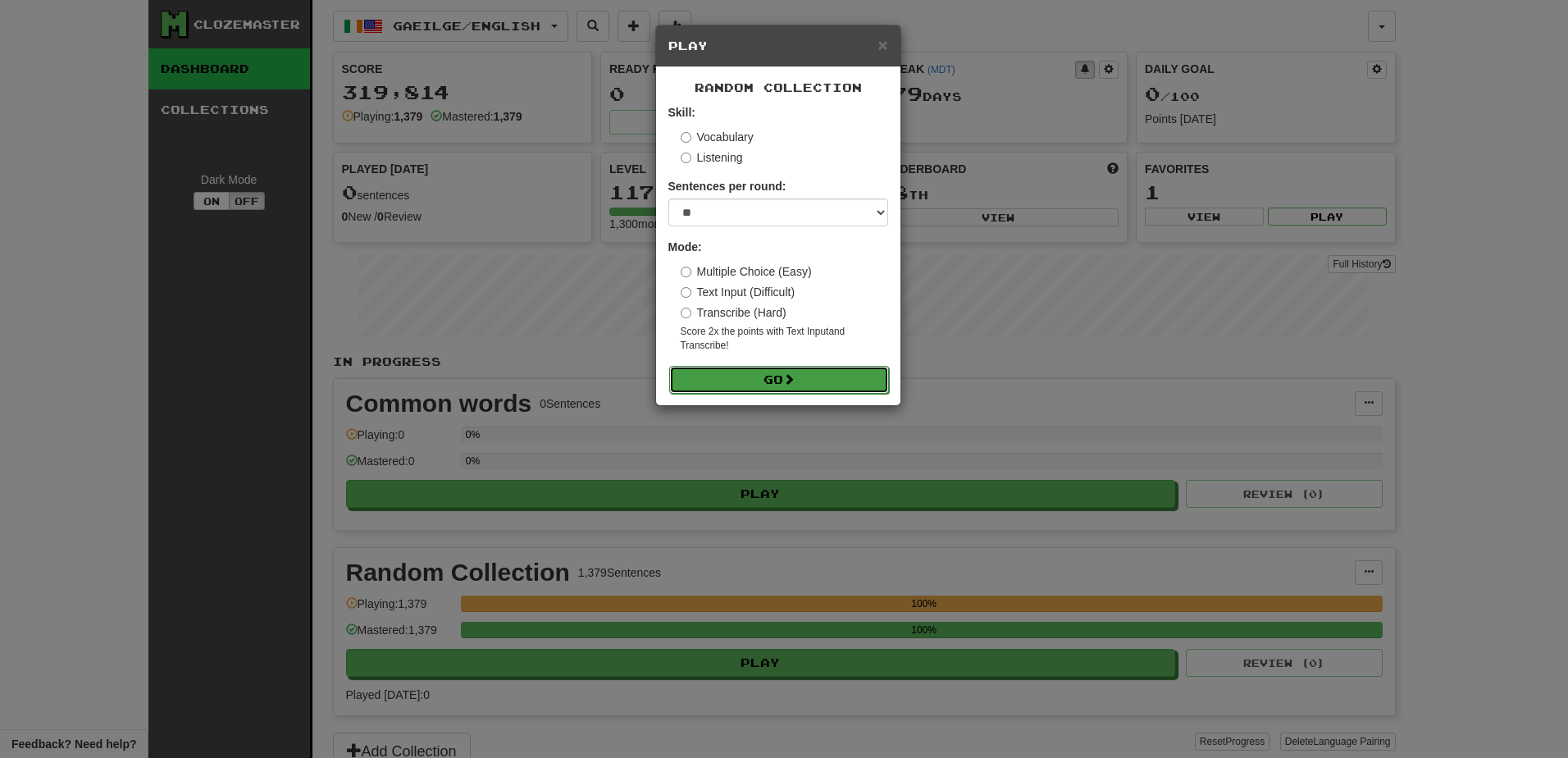
click at [736, 379] on button "Go" at bounding box center [779, 379] width 220 height 28
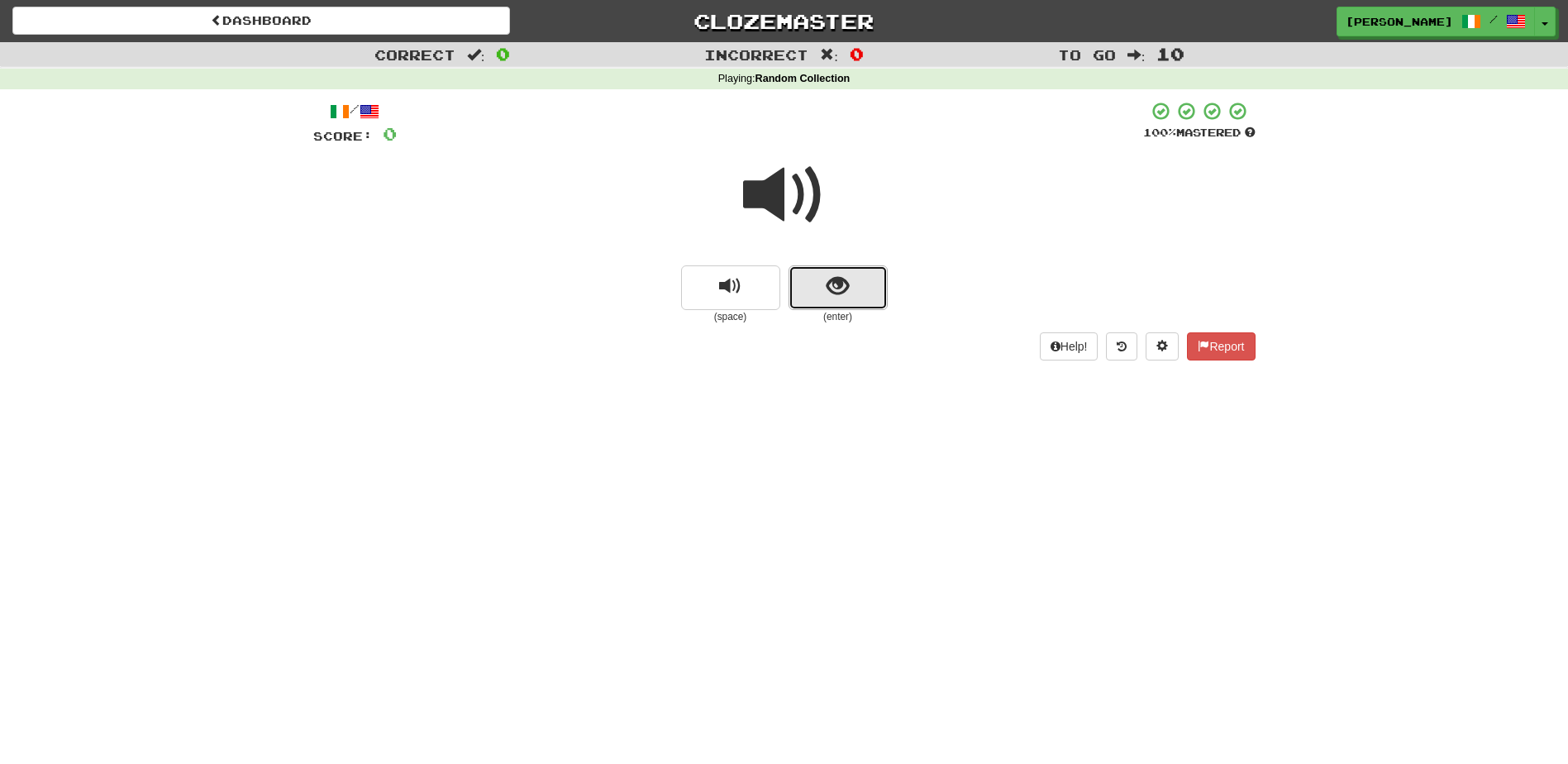
click at [805, 305] on button "show sentence" at bounding box center [838, 287] width 99 height 45
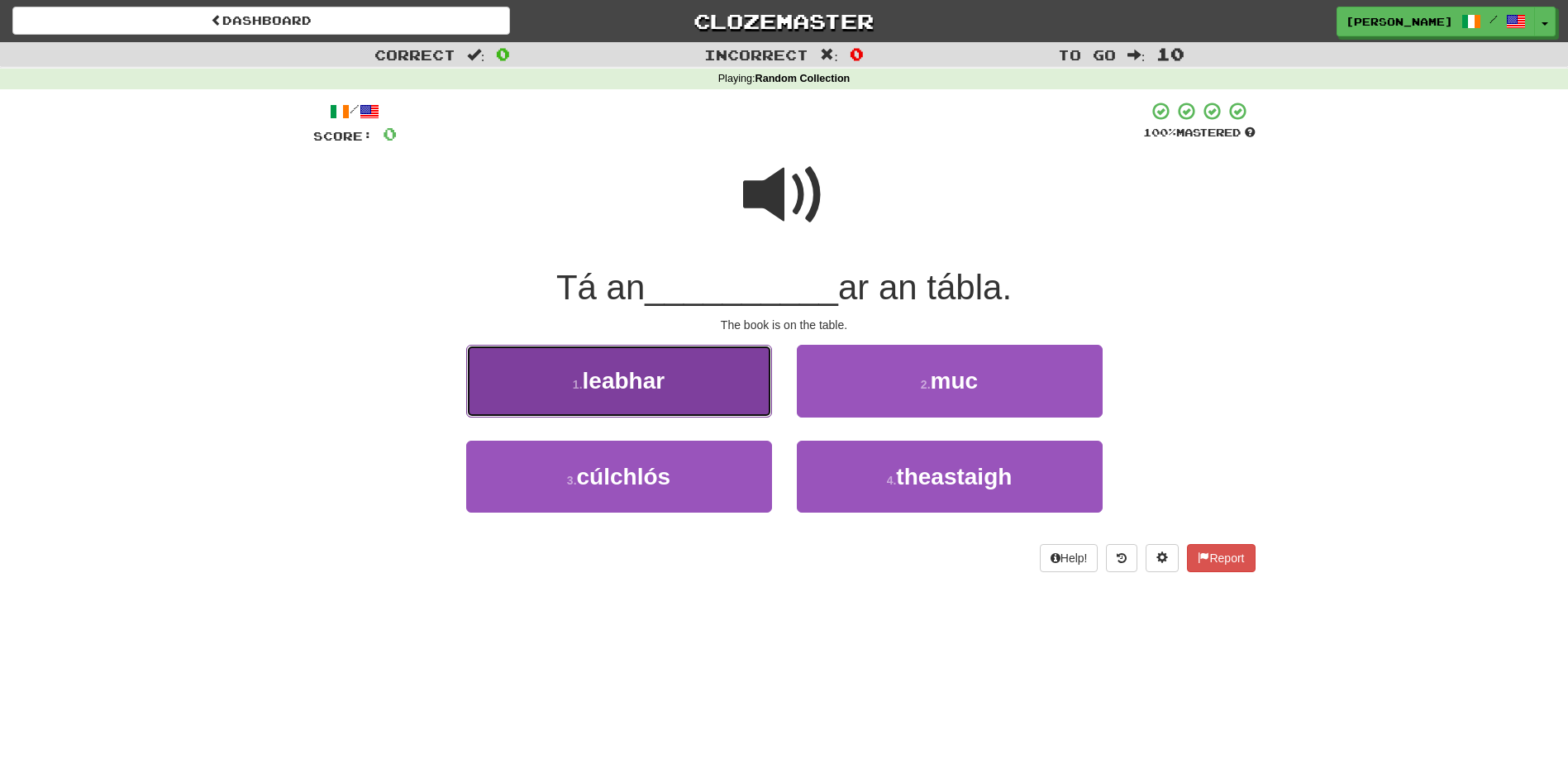
click at [689, 370] on button "1 . leabhar" at bounding box center [619, 380] width 306 height 72
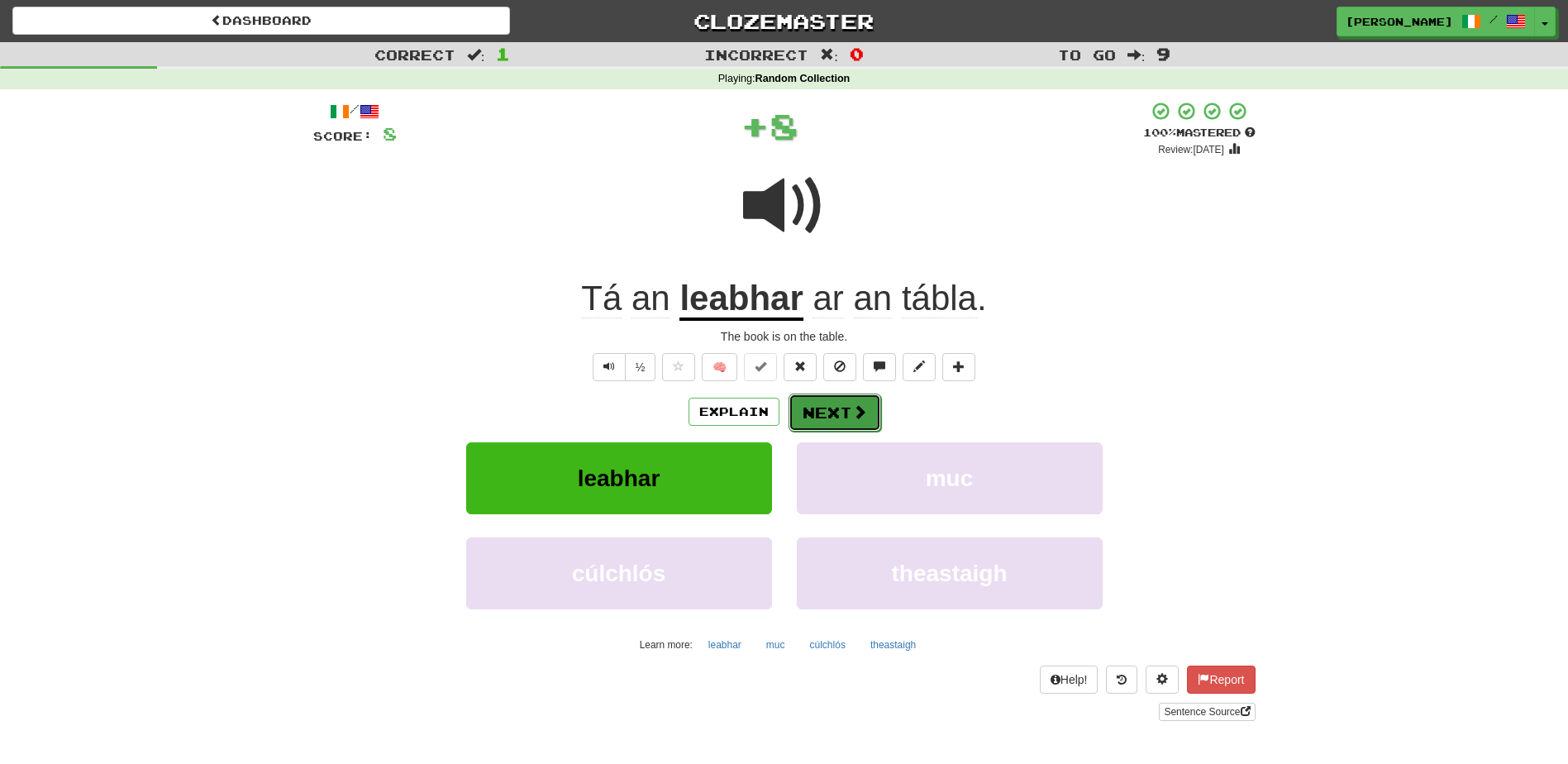
click at [805, 401] on button "Next" at bounding box center [835, 413] width 93 height 38
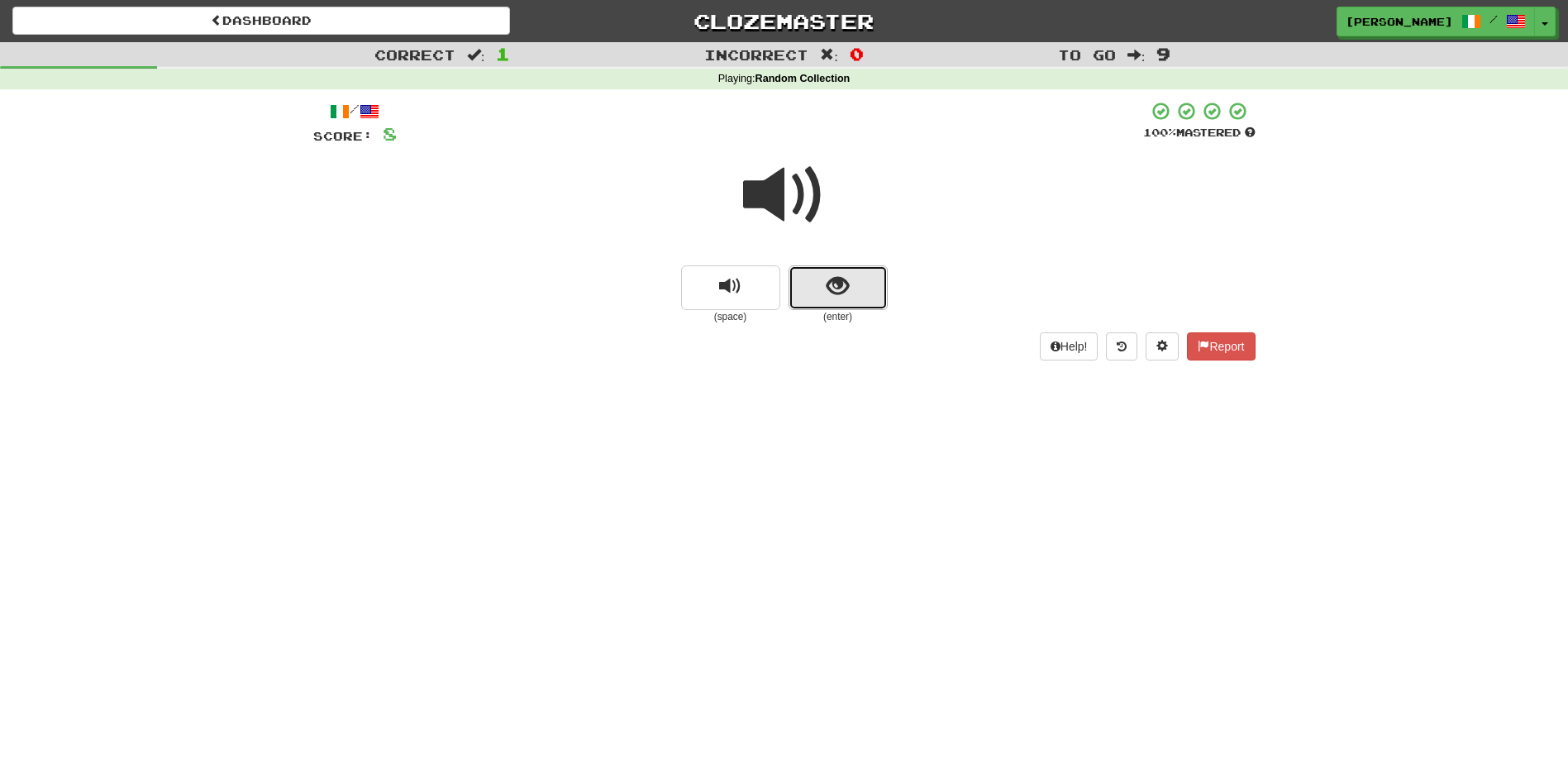
click at [806, 305] on button "show sentence" at bounding box center [838, 287] width 99 height 45
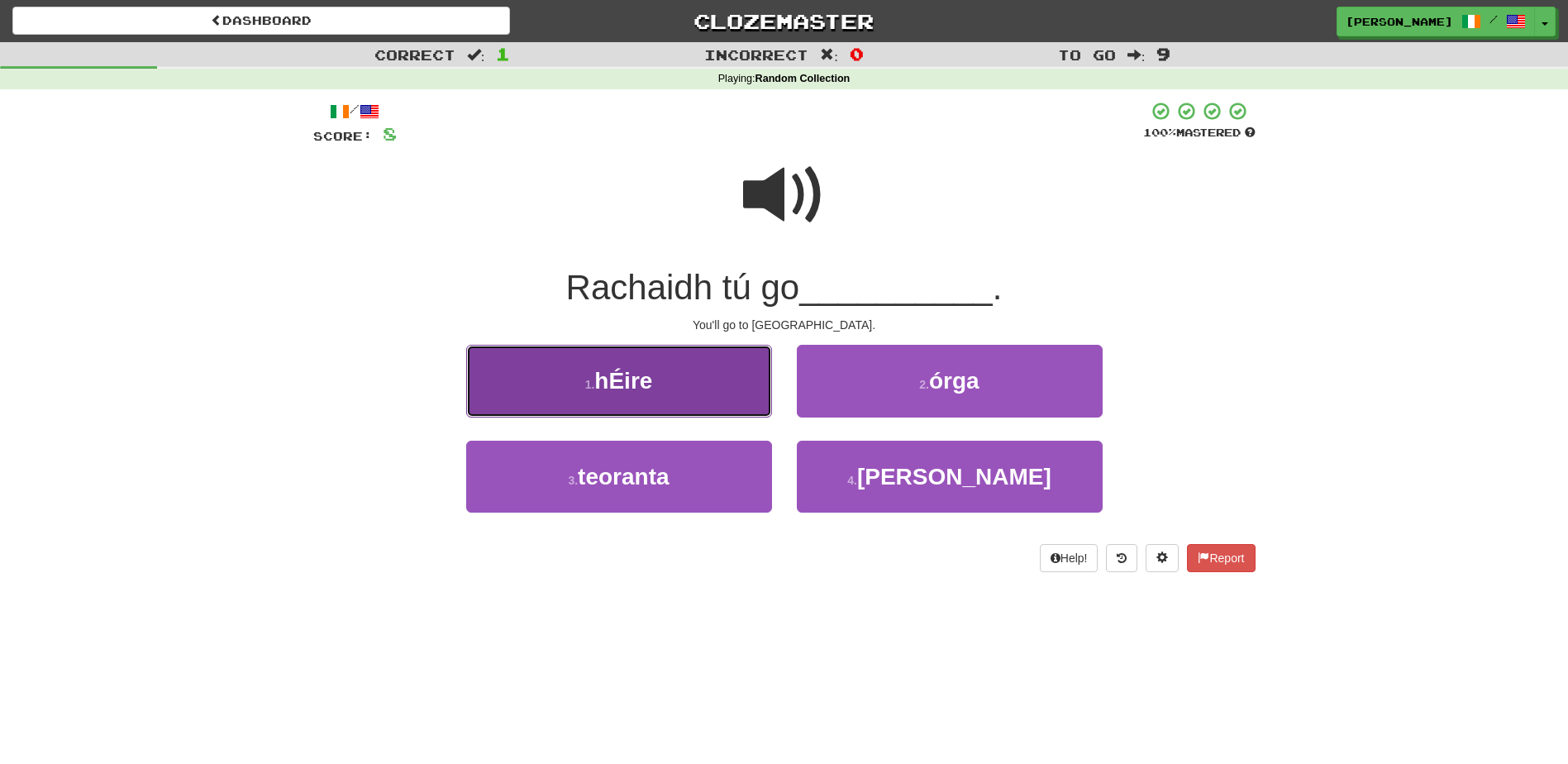
click at [714, 376] on button "1 . hÉire" at bounding box center [619, 380] width 306 height 72
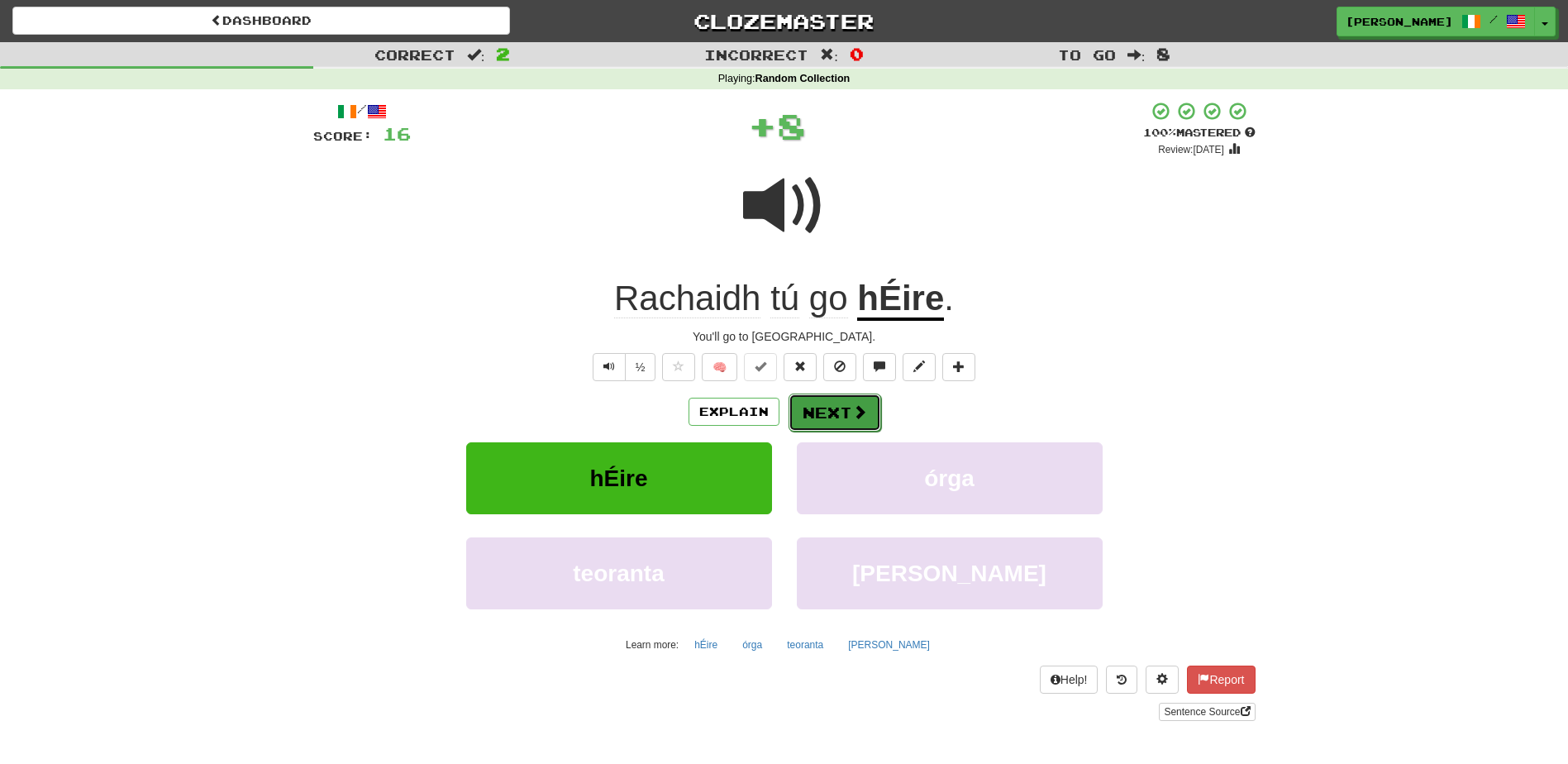
click at [811, 401] on button "Next" at bounding box center [835, 413] width 93 height 38
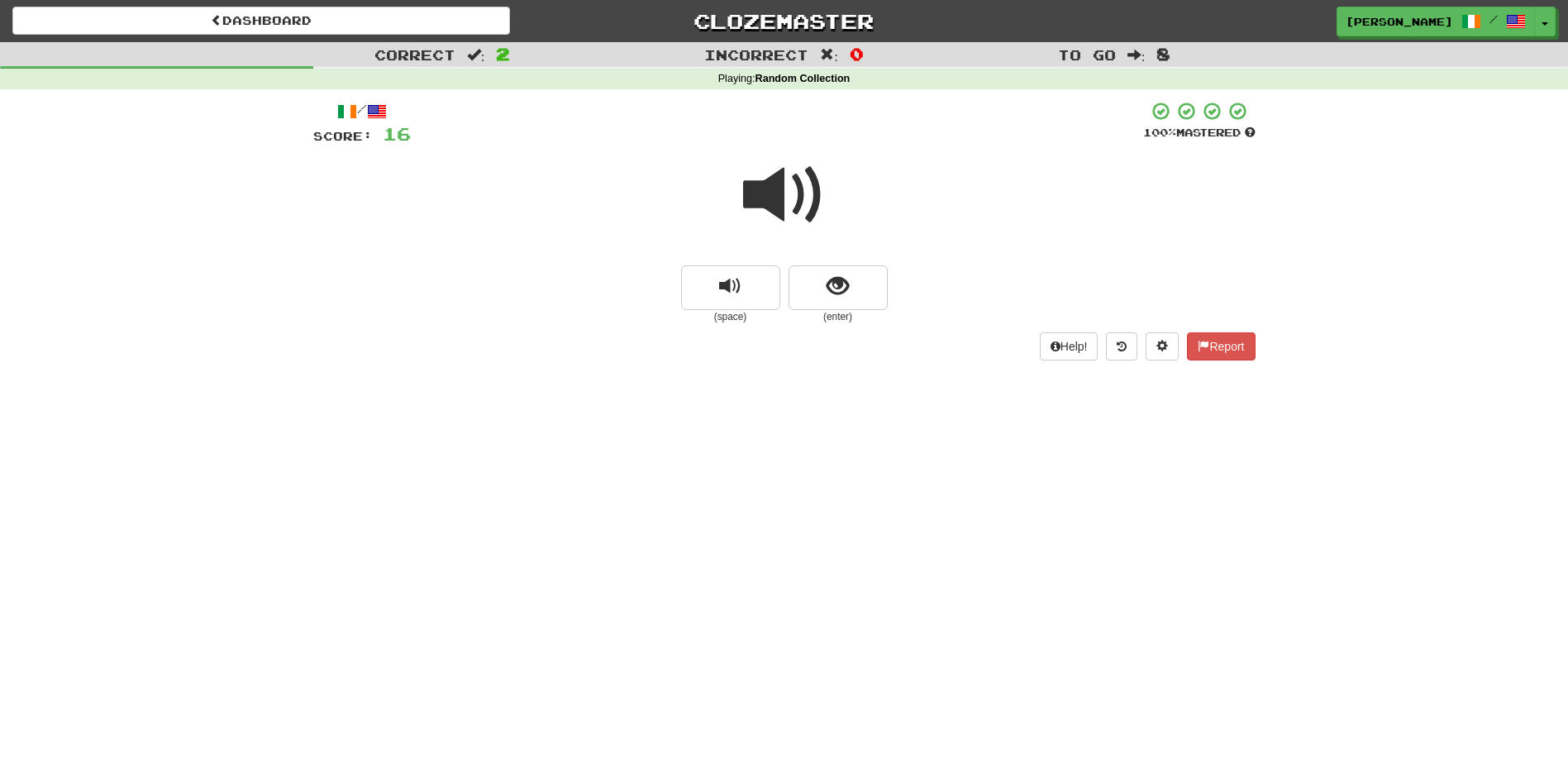
click at [819, 310] on small "(enter)" at bounding box center [838, 317] width 99 height 14
click at [816, 301] on button "show sentence" at bounding box center [838, 287] width 99 height 45
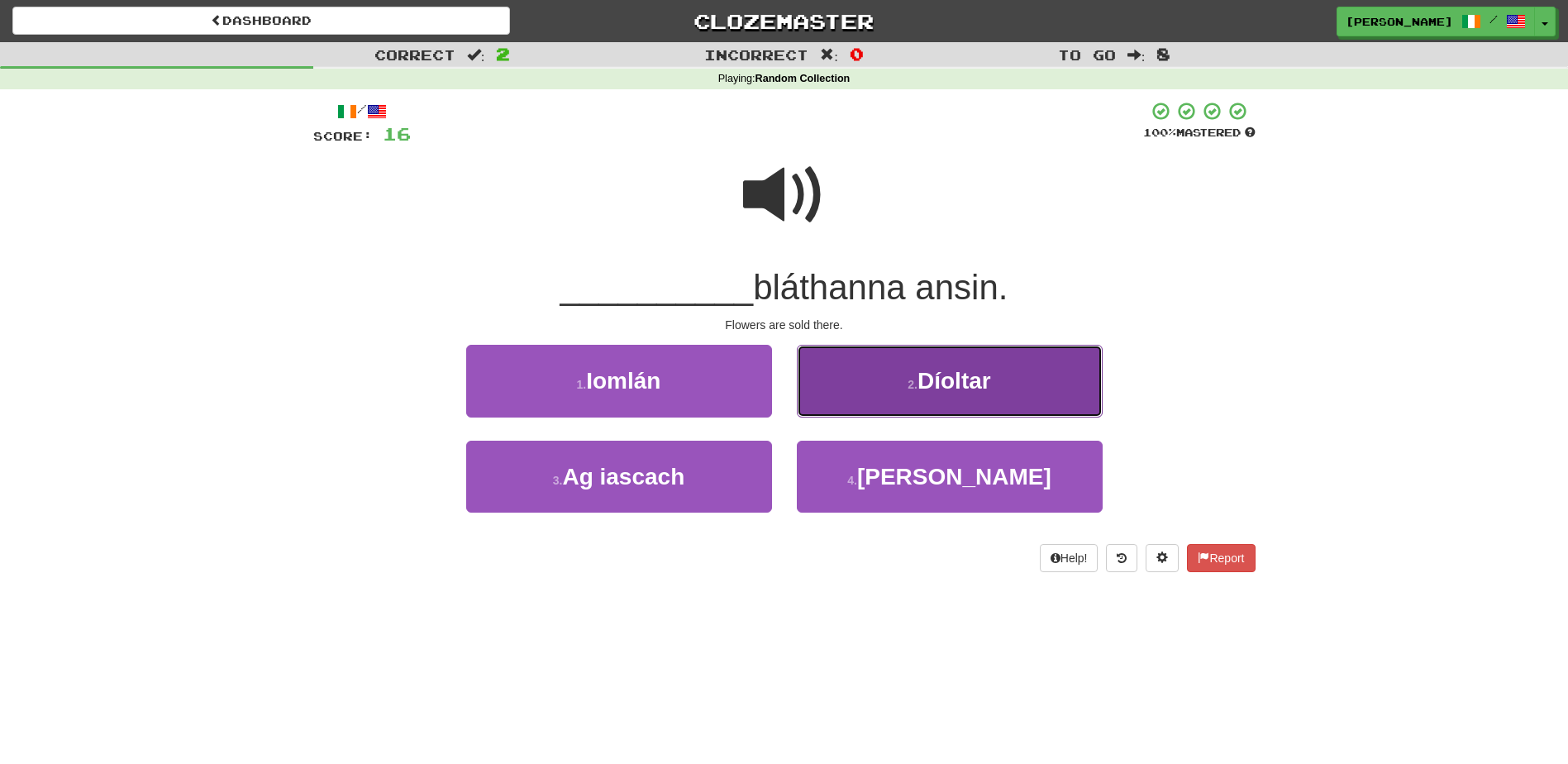
click at [871, 379] on button "2 . Díoltar" at bounding box center [950, 380] width 306 height 72
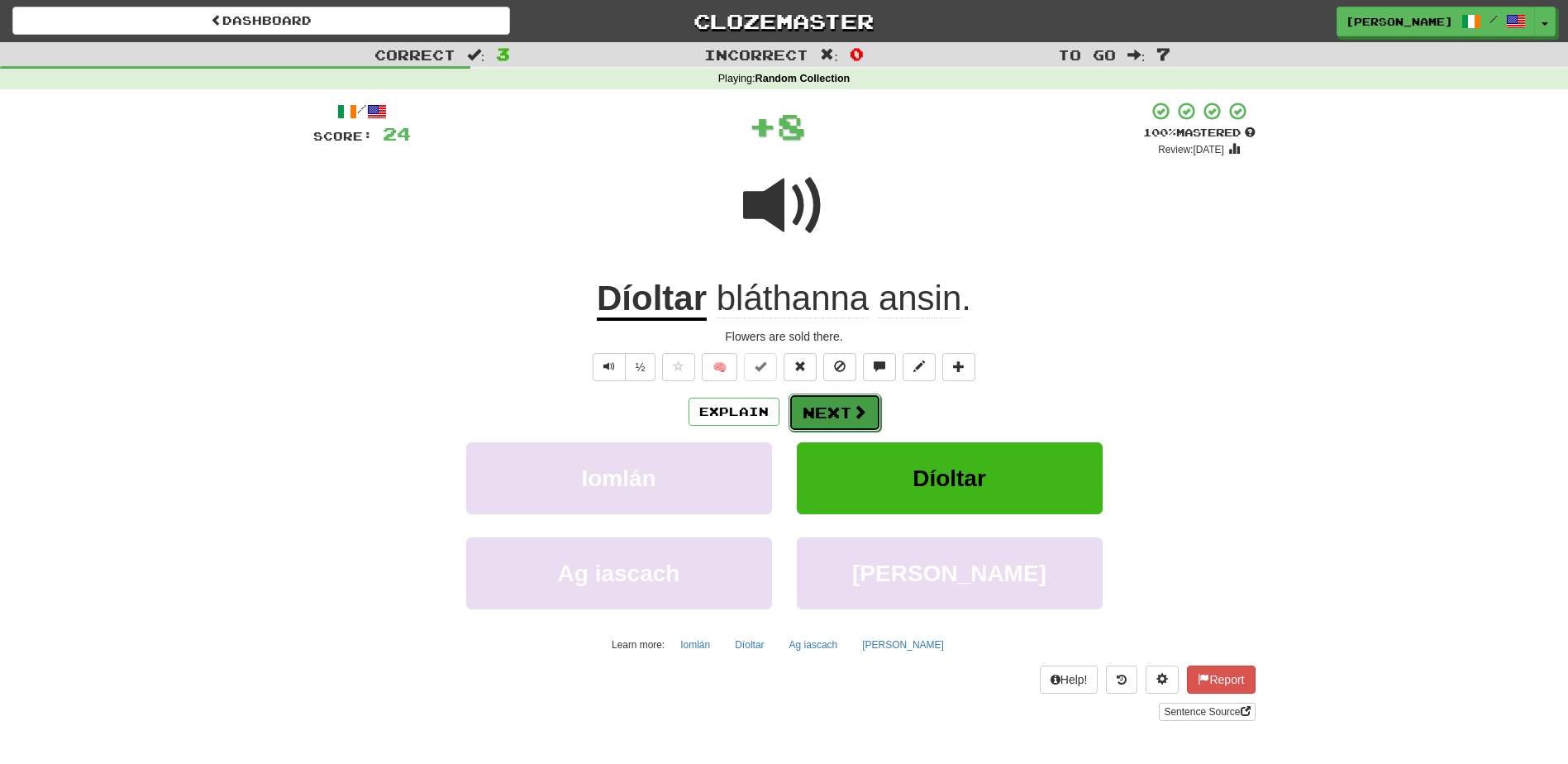
click at [832, 404] on button "Next" at bounding box center [835, 413] width 93 height 38
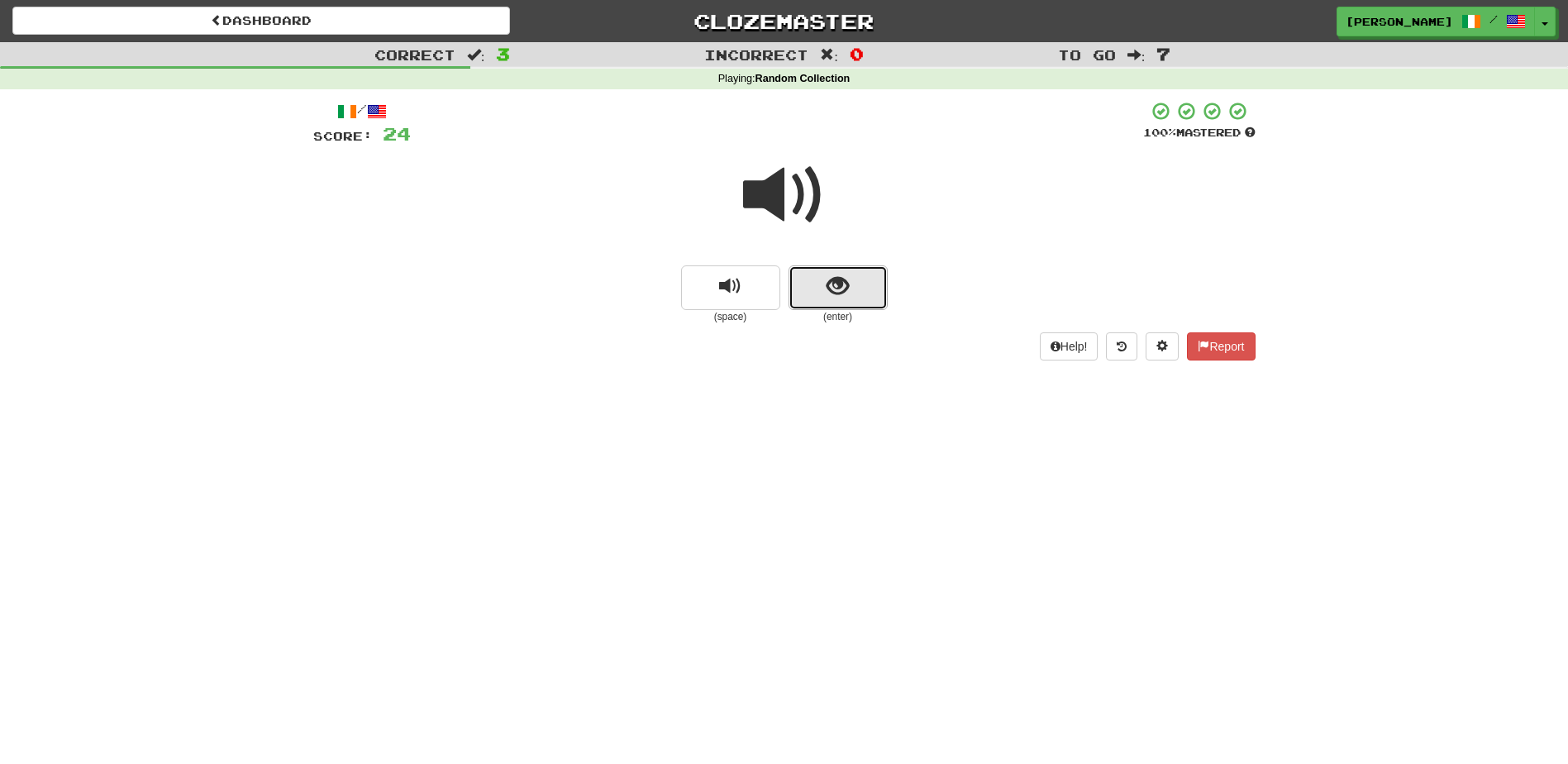
click at [841, 278] on span "show sentence" at bounding box center [838, 286] width 23 height 23
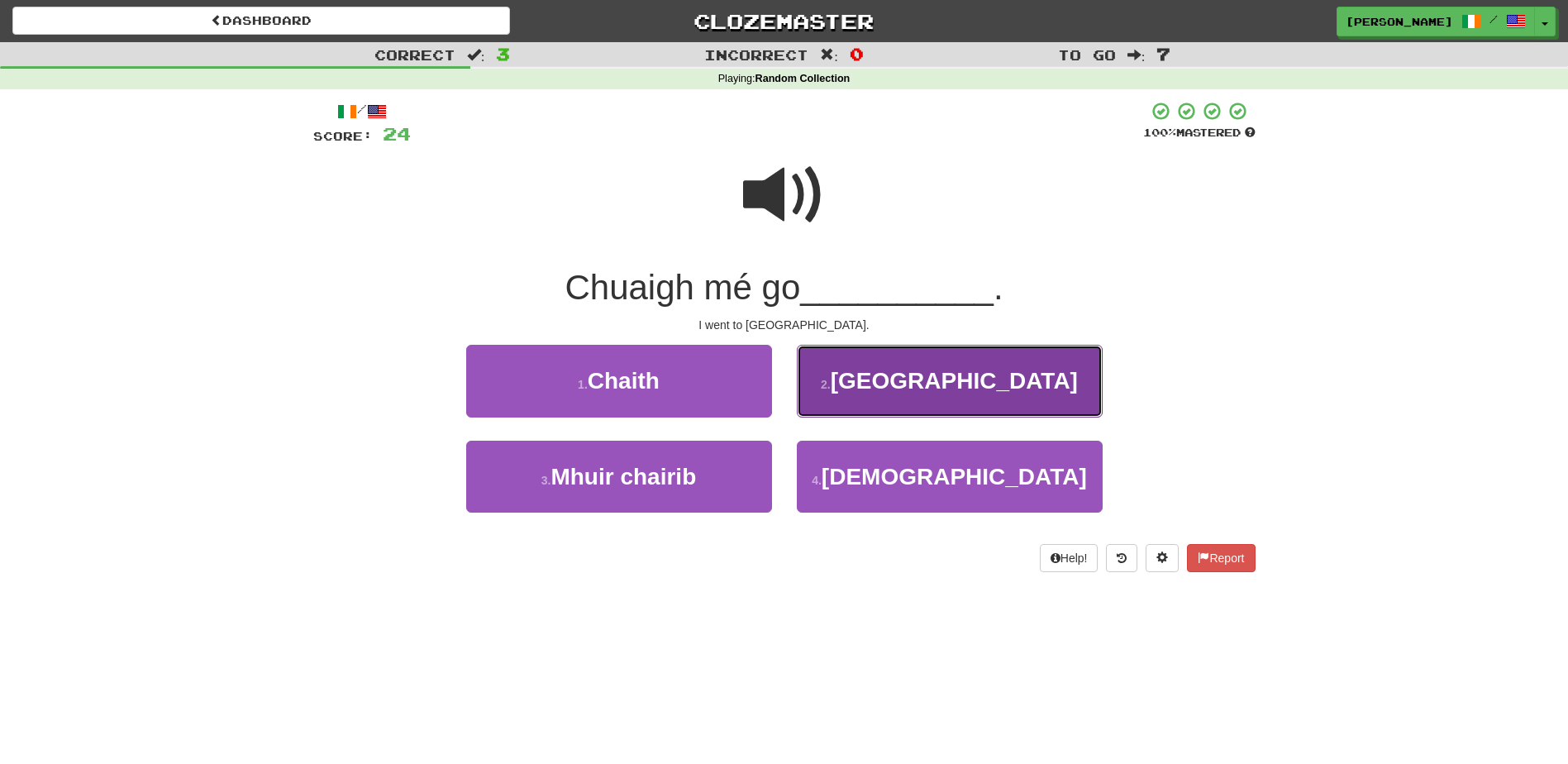
click at [824, 405] on button "2 . Londain" at bounding box center [950, 380] width 306 height 72
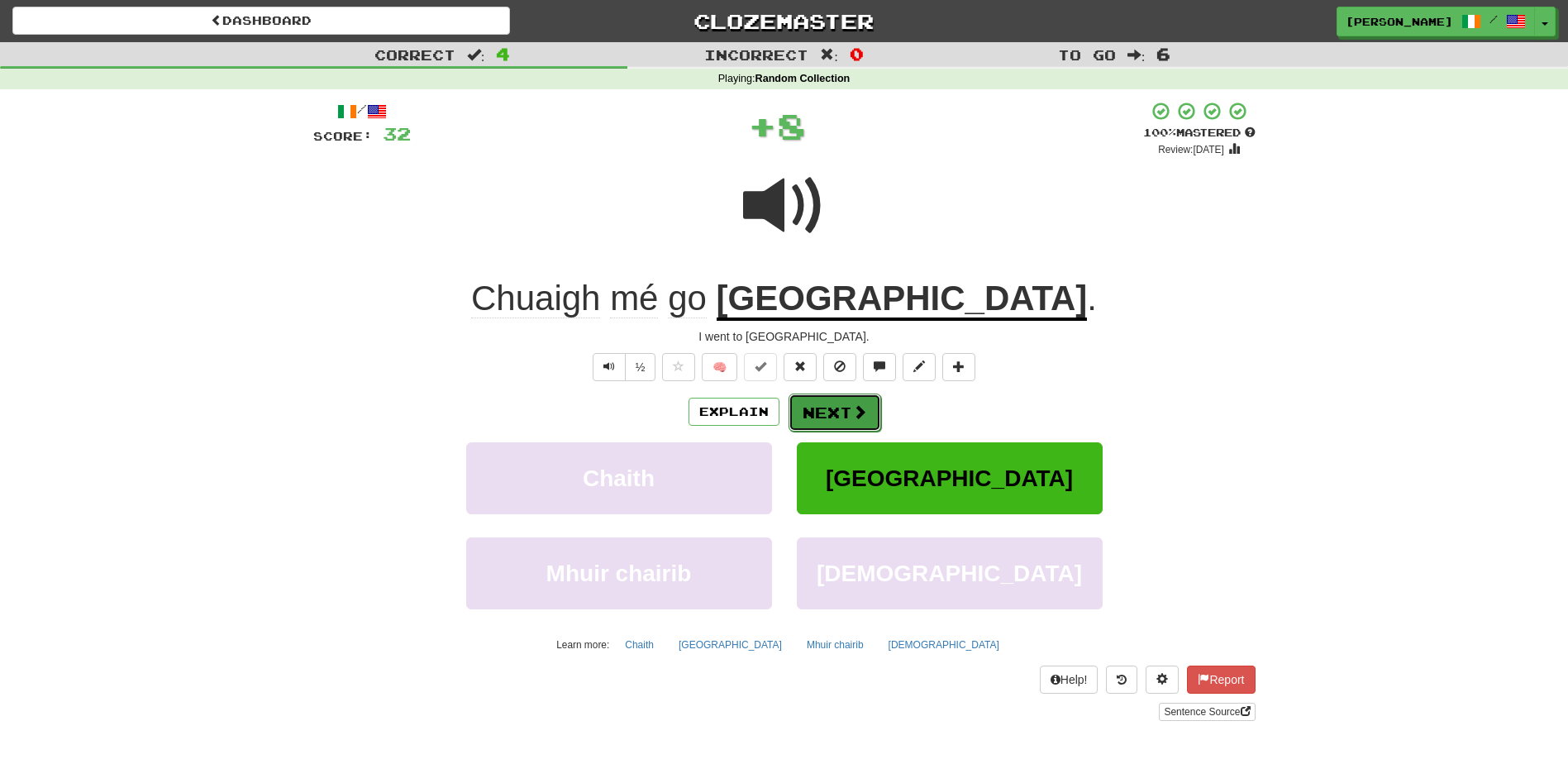
click at [819, 403] on button "Next" at bounding box center [835, 413] width 93 height 38
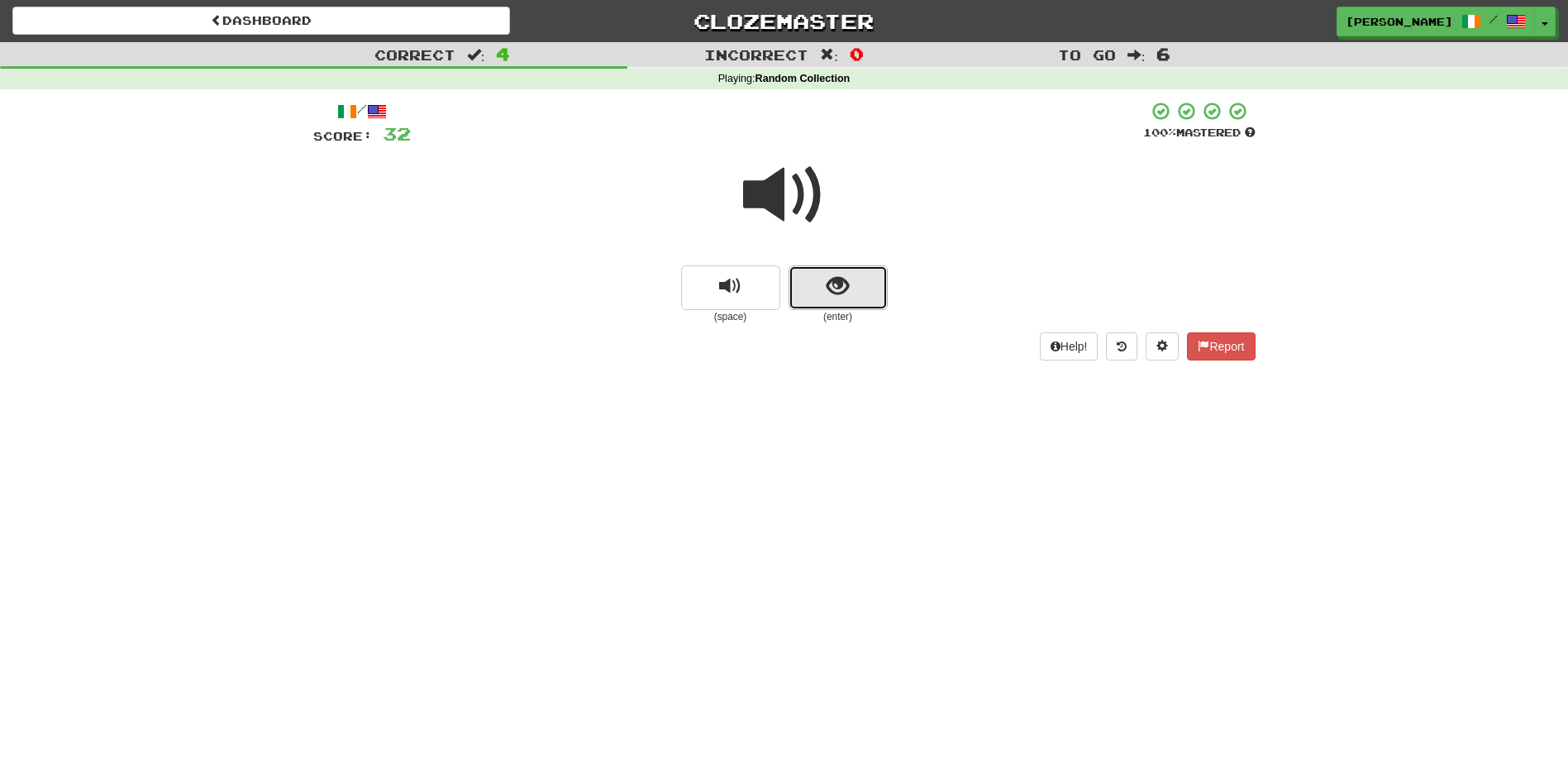
click at [819, 298] on button "show sentence" at bounding box center [838, 287] width 99 height 45
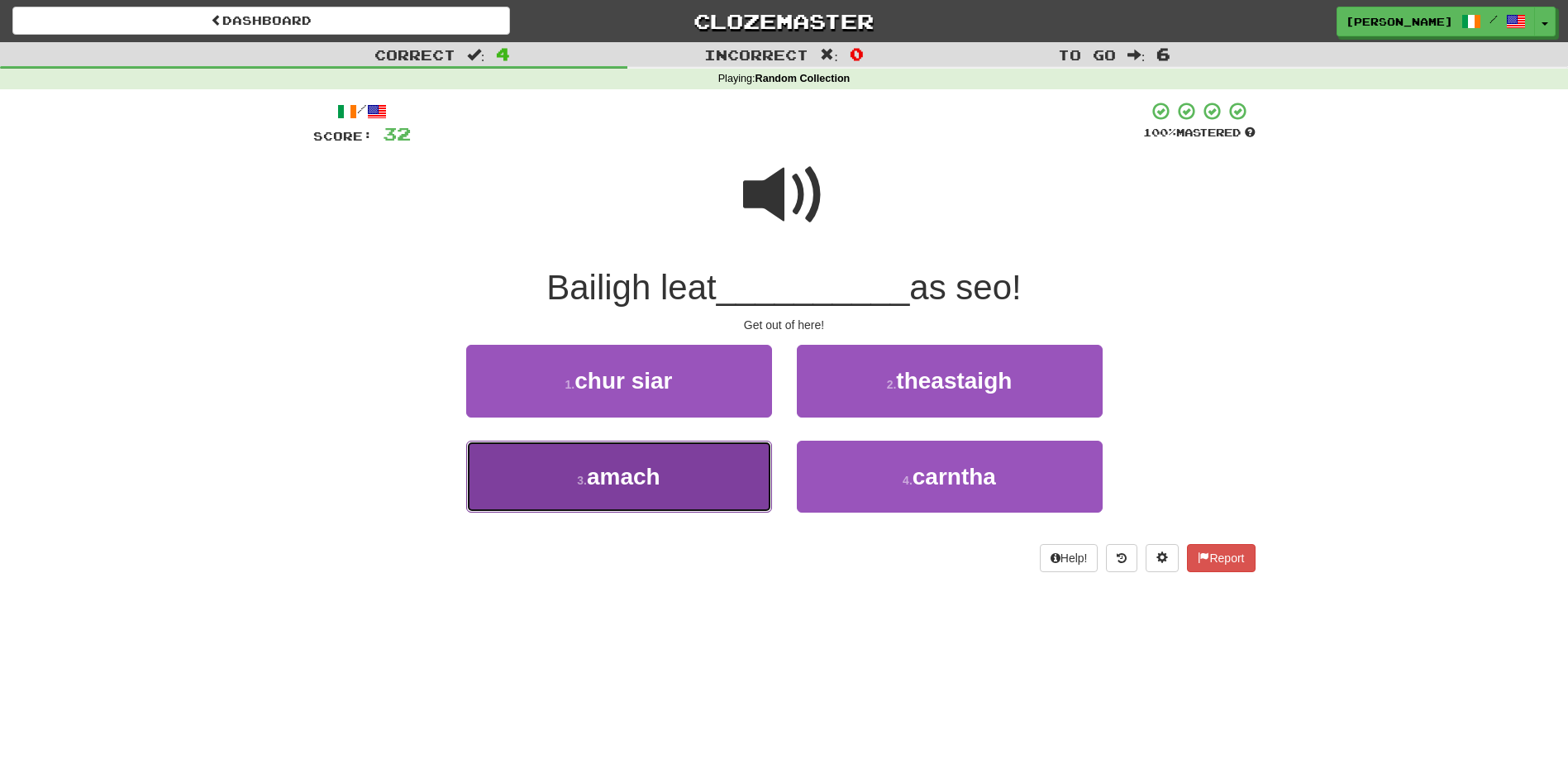
click at [706, 461] on button "3 . amach" at bounding box center [619, 477] width 306 height 72
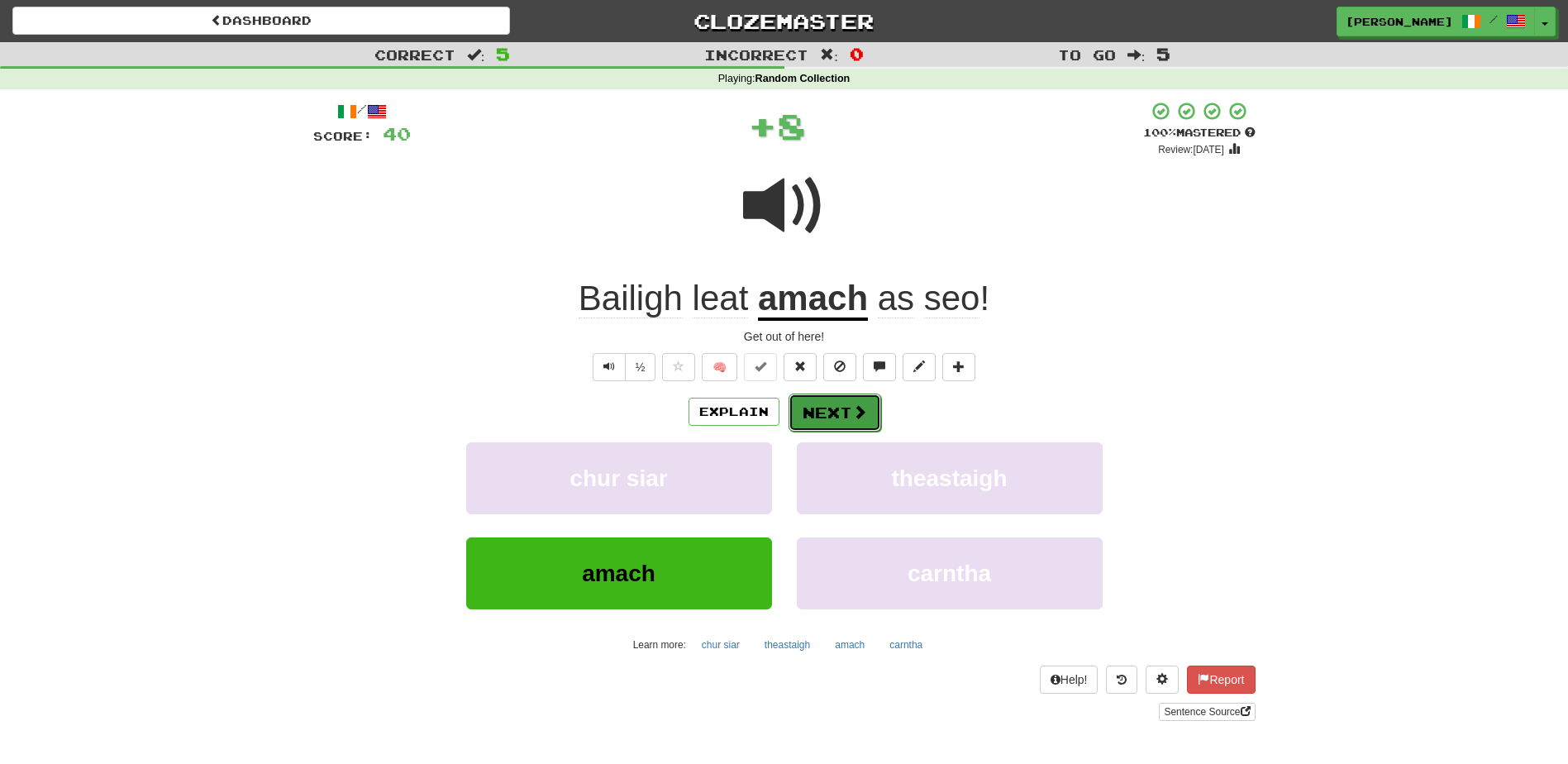
click at [810, 405] on button "Next" at bounding box center [835, 413] width 93 height 38
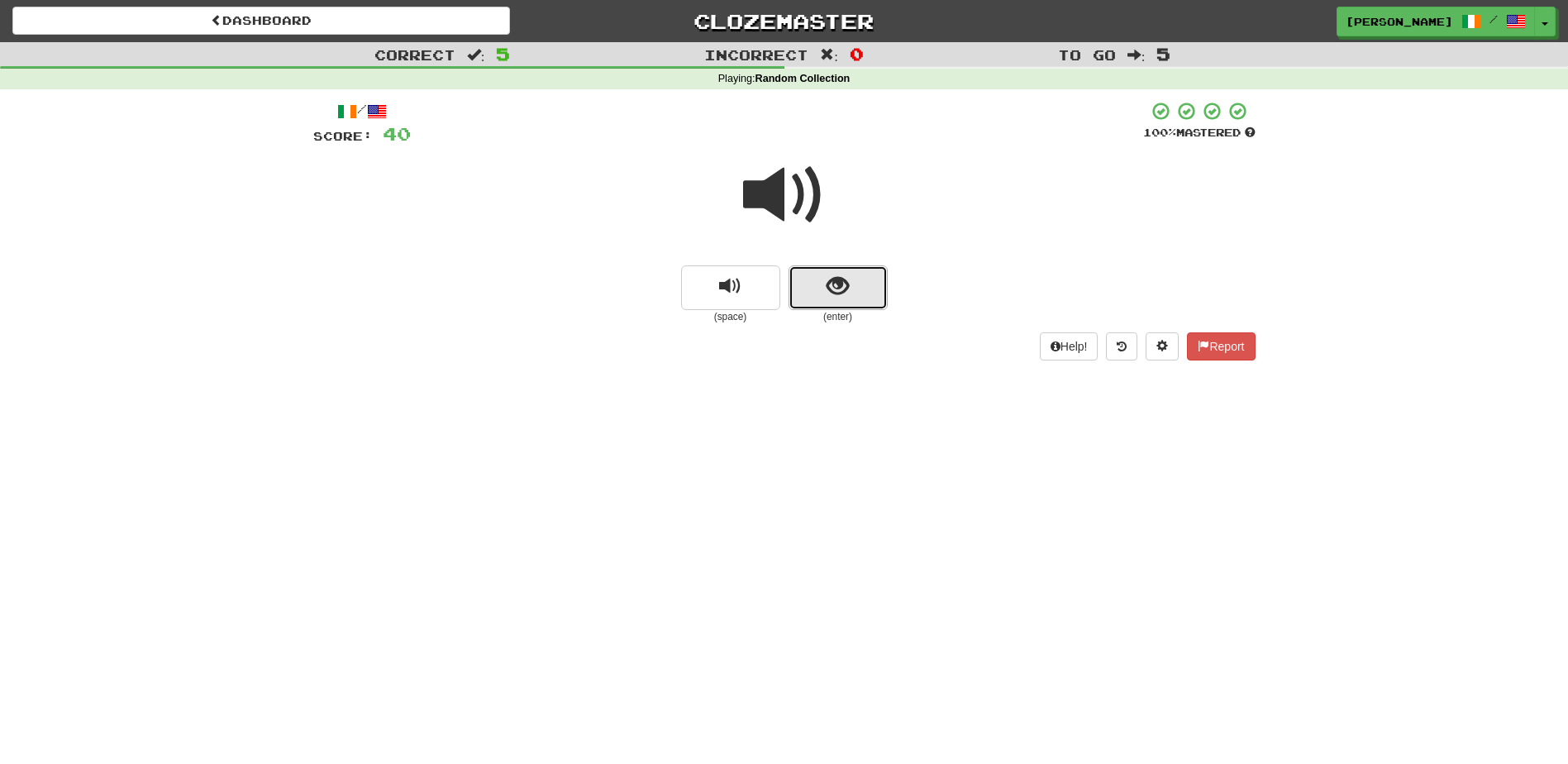
click at [820, 306] on button "show sentence" at bounding box center [838, 287] width 99 height 45
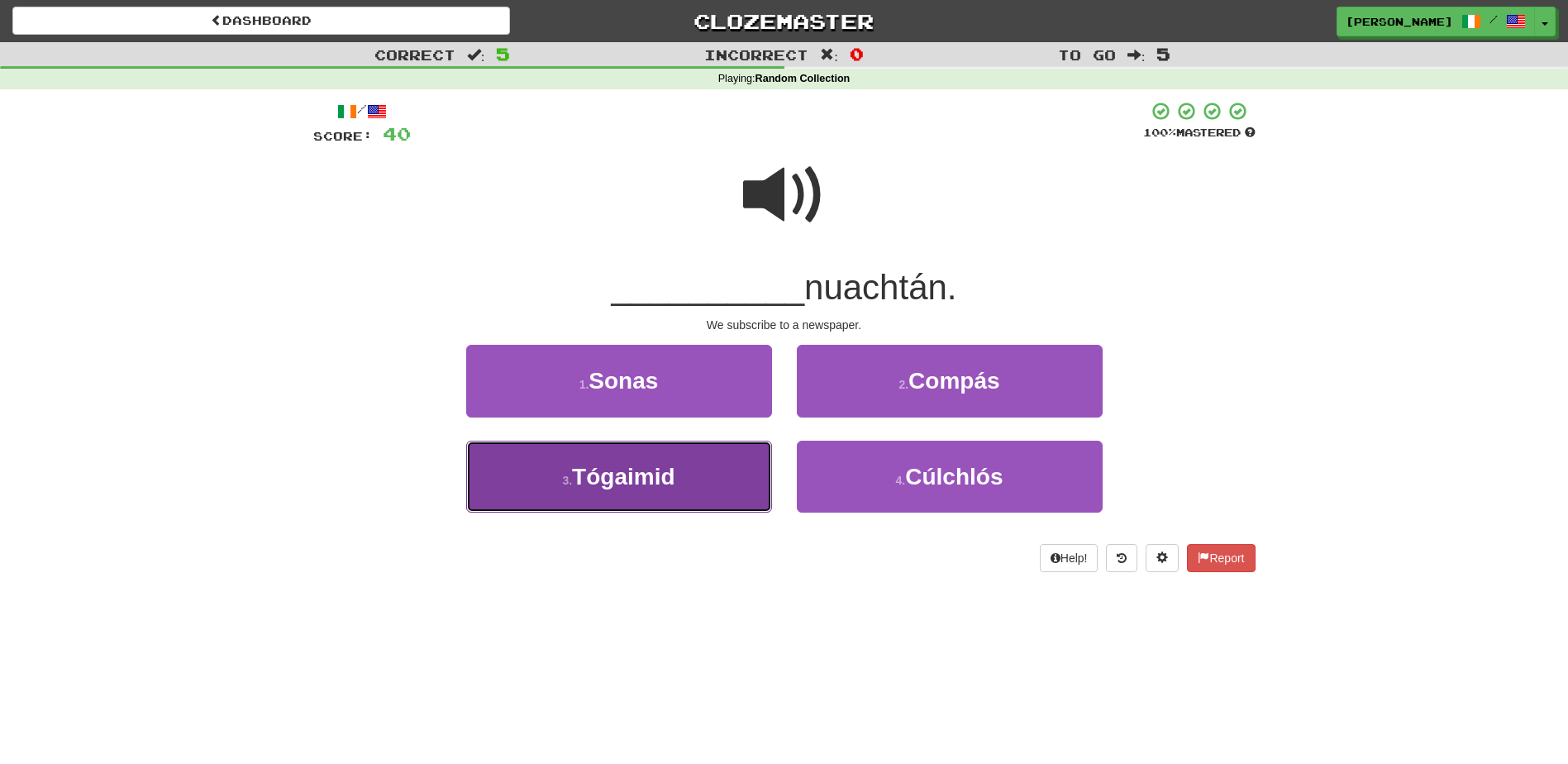
click at [696, 472] on button "3 . Tógaimid" at bounding box center [619, 477] width 306 height 72
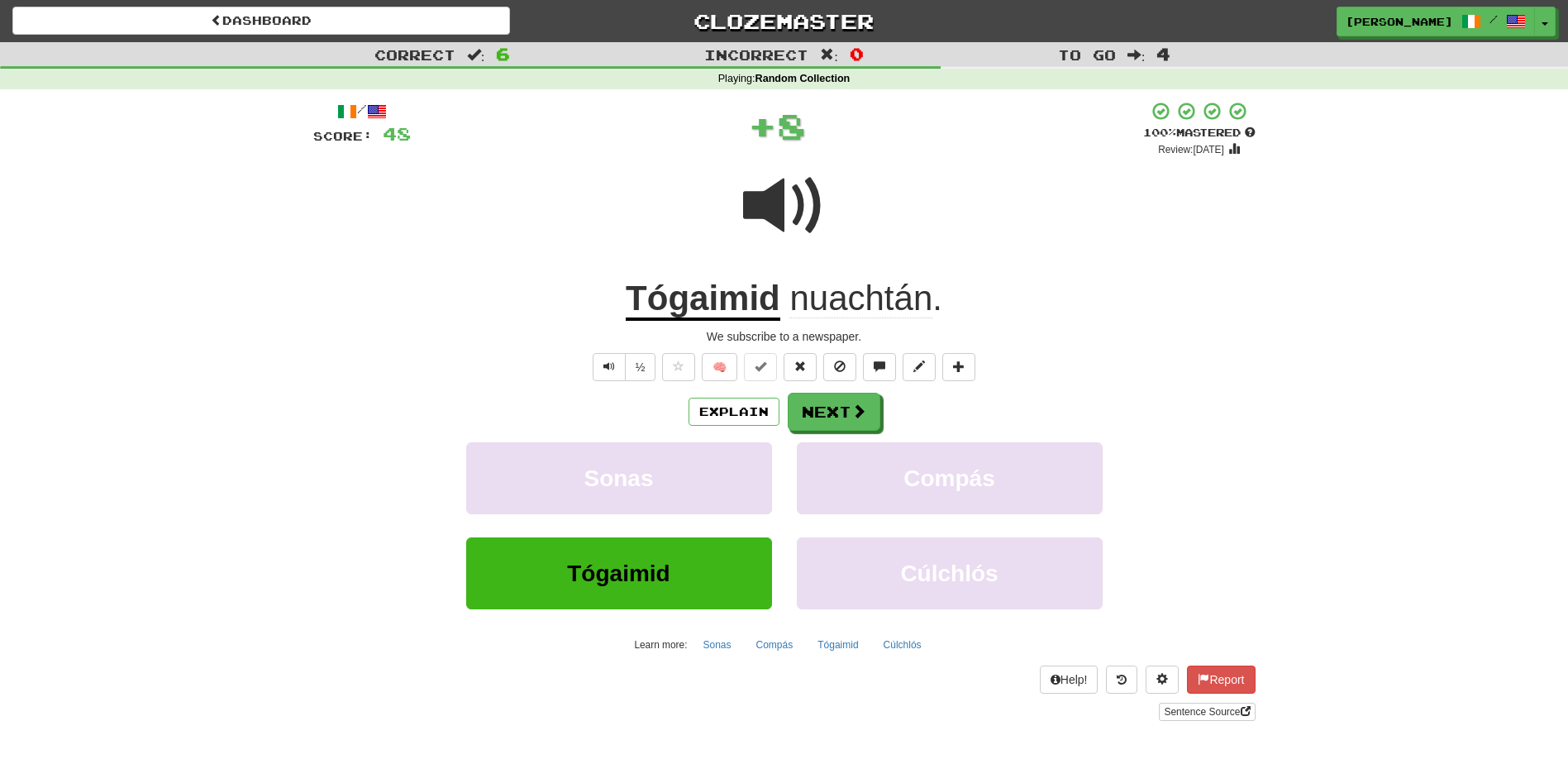
click at [818, 390] on div "/ Score: 48 + 8 100 % Mastered Review: 2026-02-15 Tógaimid nuachtán . We subscr…" at bounding box center [785, 410] width 942 height 619
click at [816, 404] on button "Next" at bounding box center [835, 413] width 93 height 38
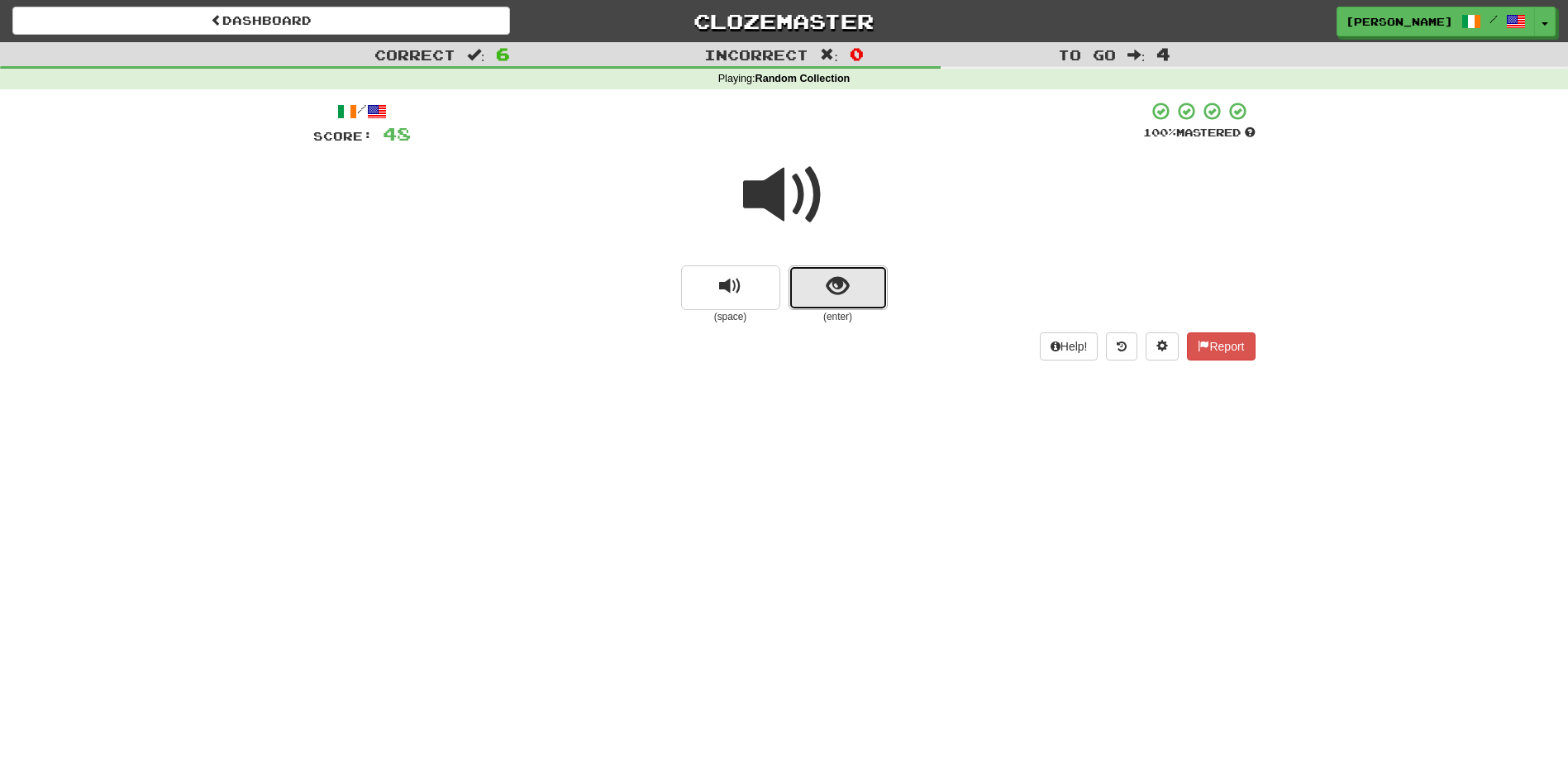
click at [838, 307] on button "show sentence" at bounding box center [838, 287] width 99 height 45
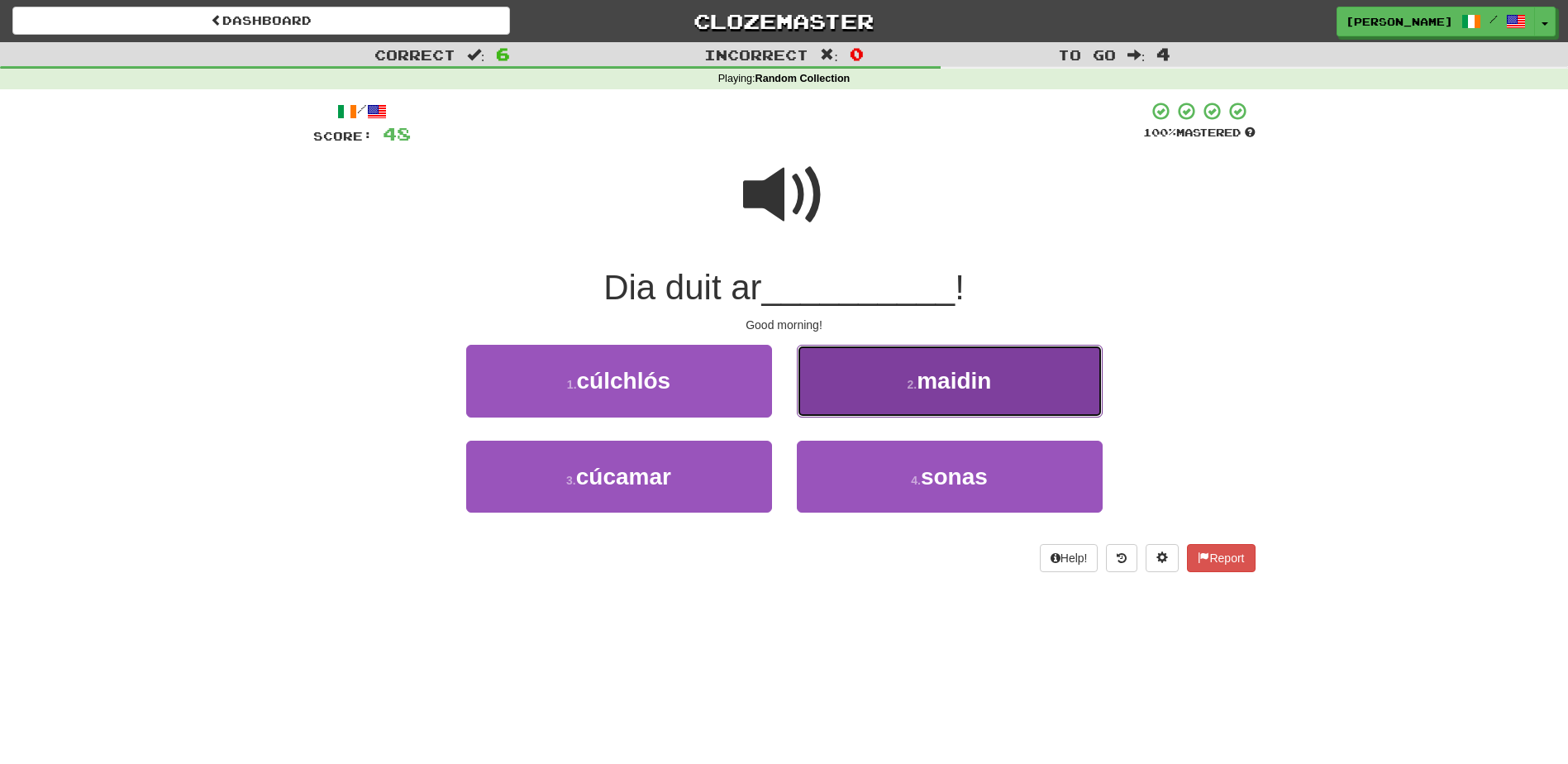
click at [830, 387] on button "2 . maidin" at bounding box center [950, 380] width 306 height 72
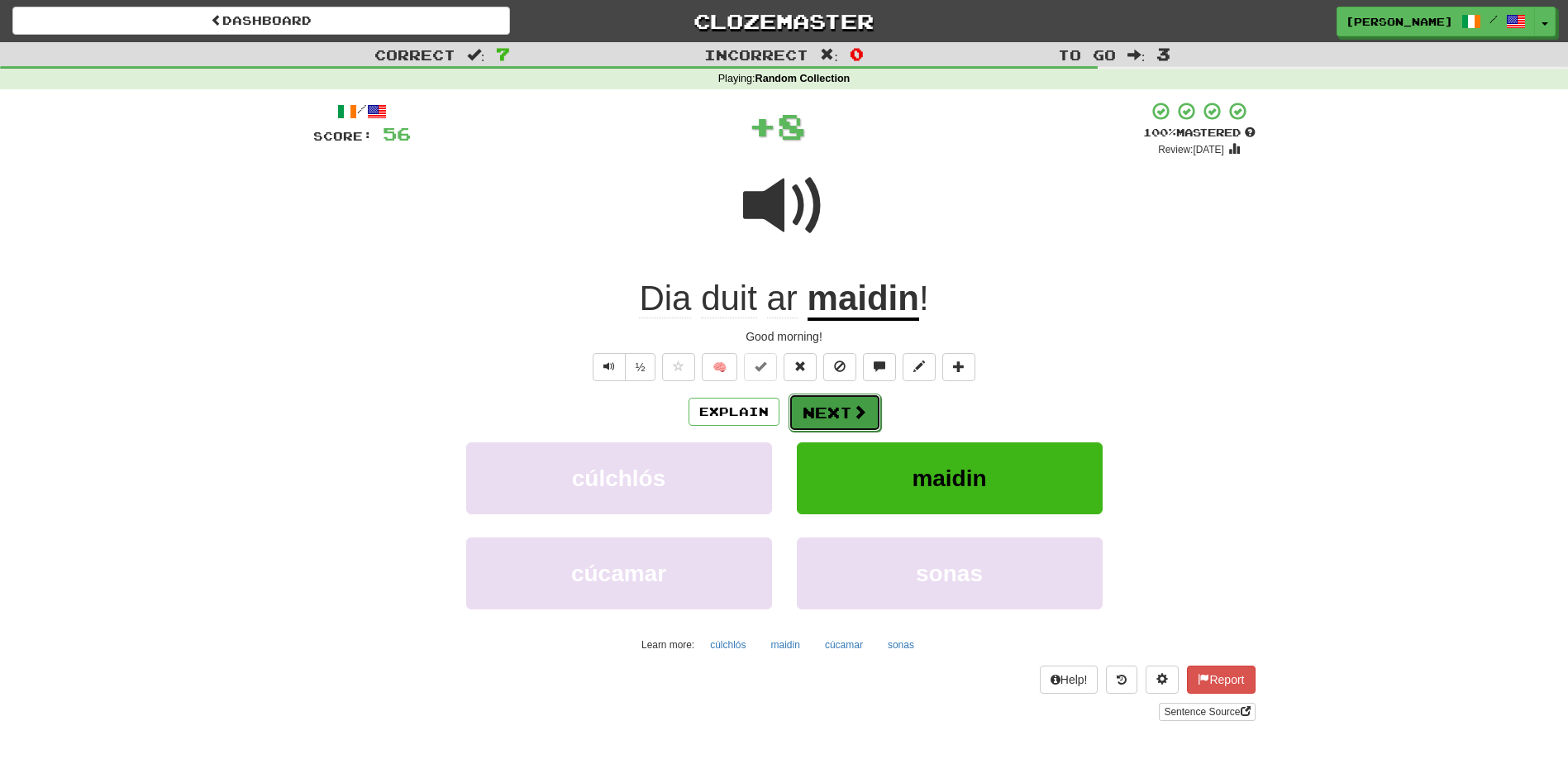
click at [809, 406] on button "Next" at bounding box center [835, 413] width 93 height 38
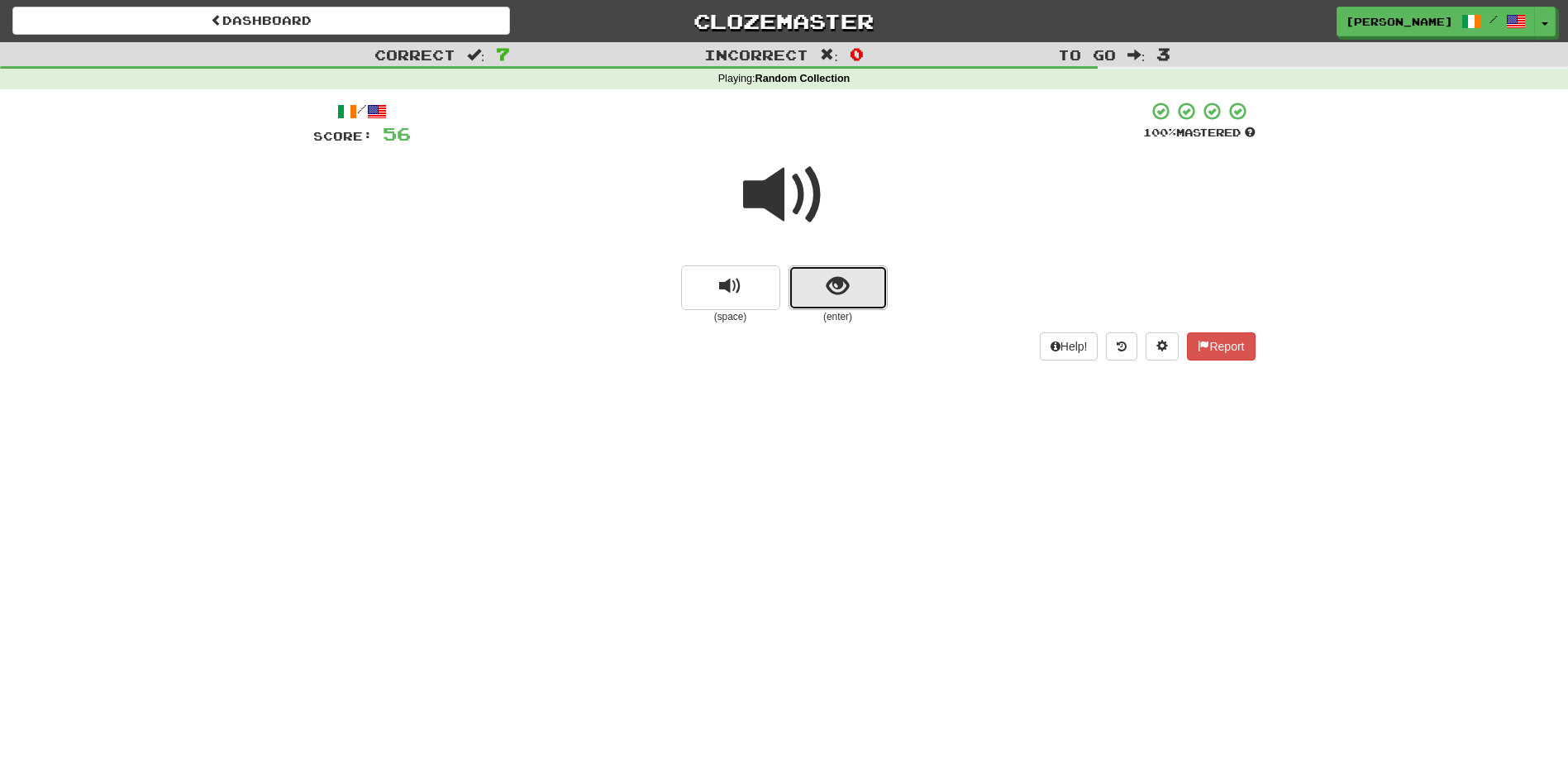
click at [835, 297] on span "show sentence" at bounding box center [838, 286] width 23 height 23
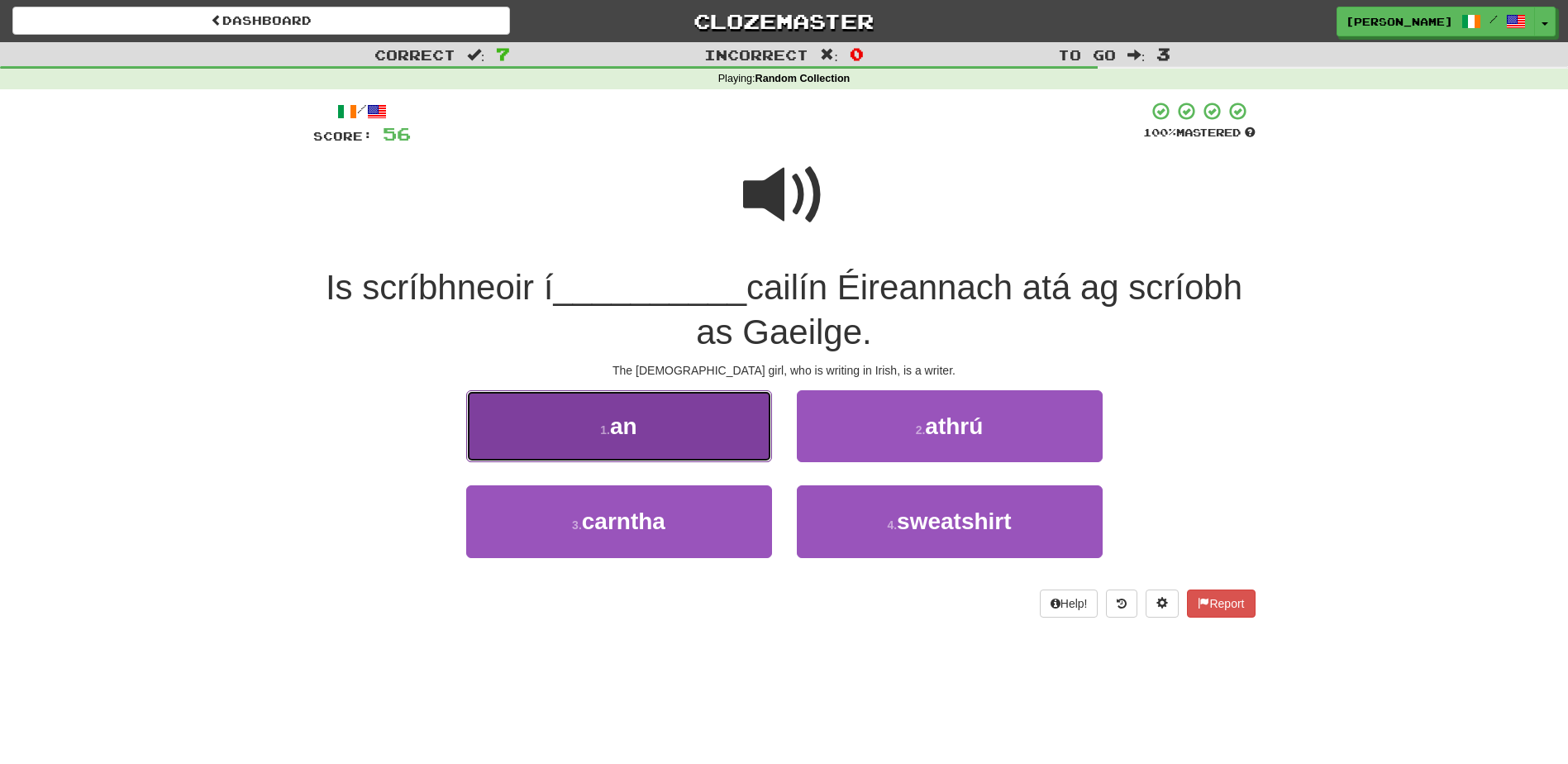
click at [686, 444] on button "1 . an" at bounding box center [619, 426] width 306 height 72
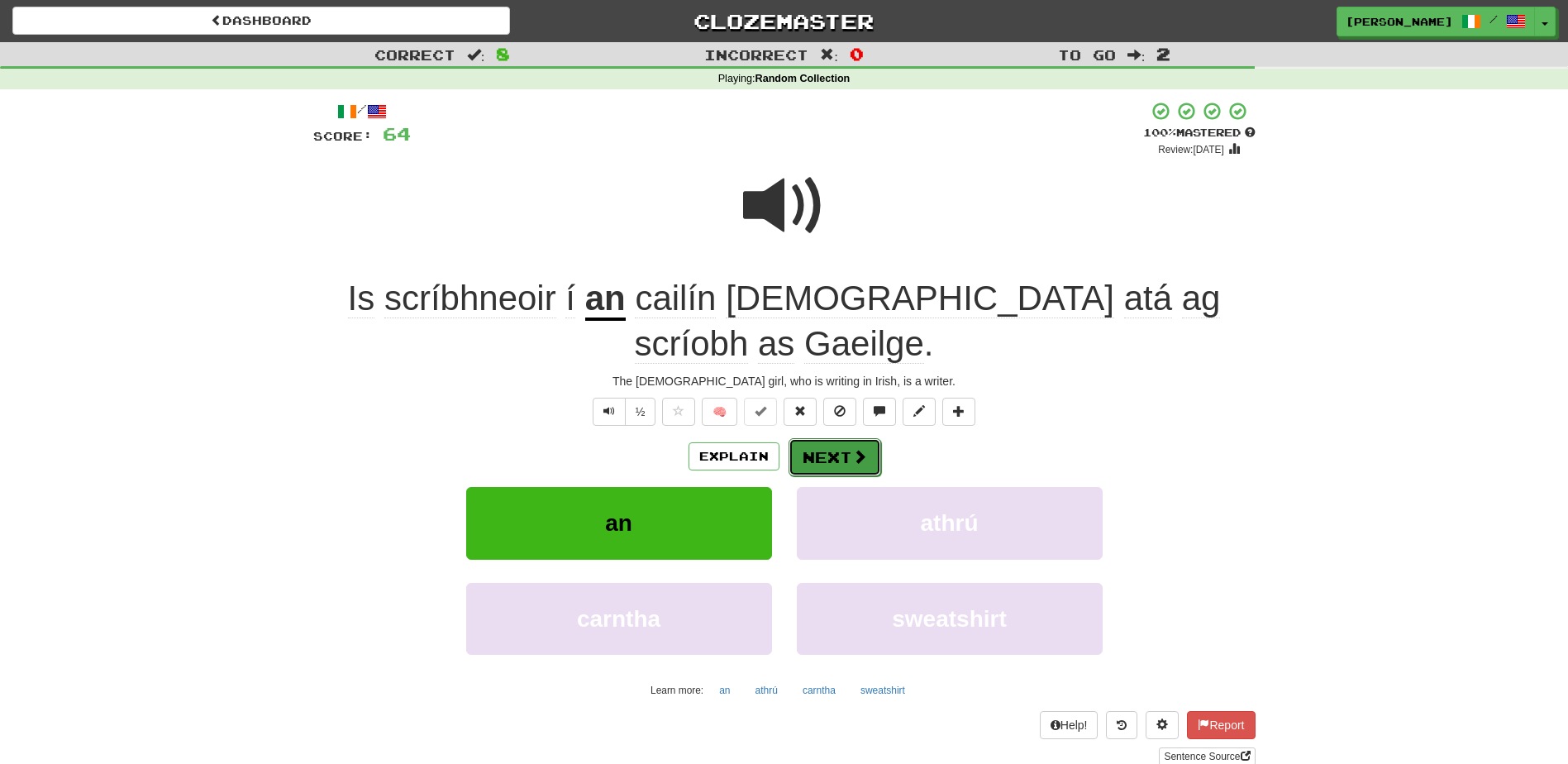
click at [809, 461] on button "Next" at bounding box center [835, 457] width 93 height 38
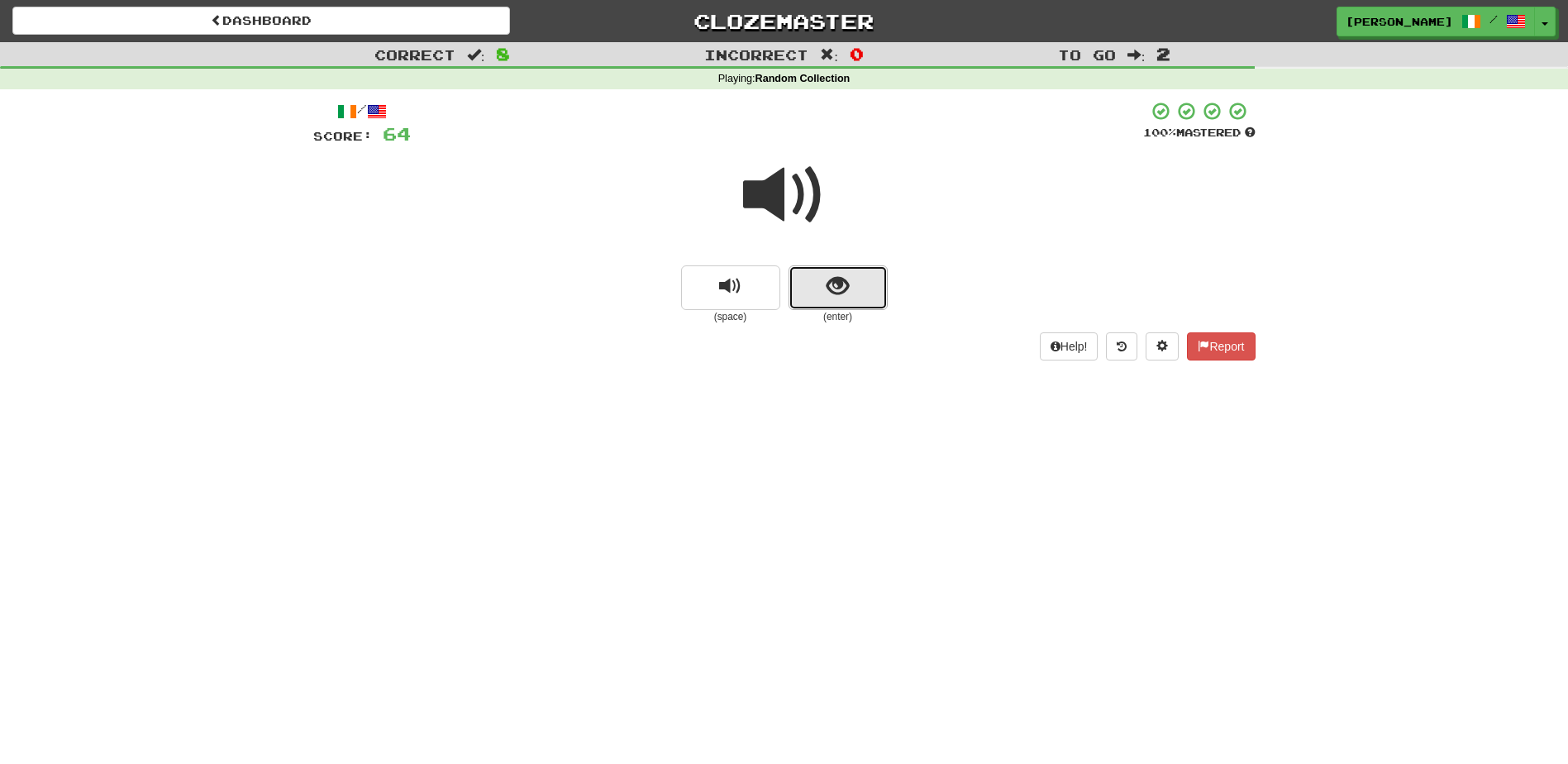
click at [827, 305] on button "show sentence" at bounding box center [838, 287] width 99 height 45
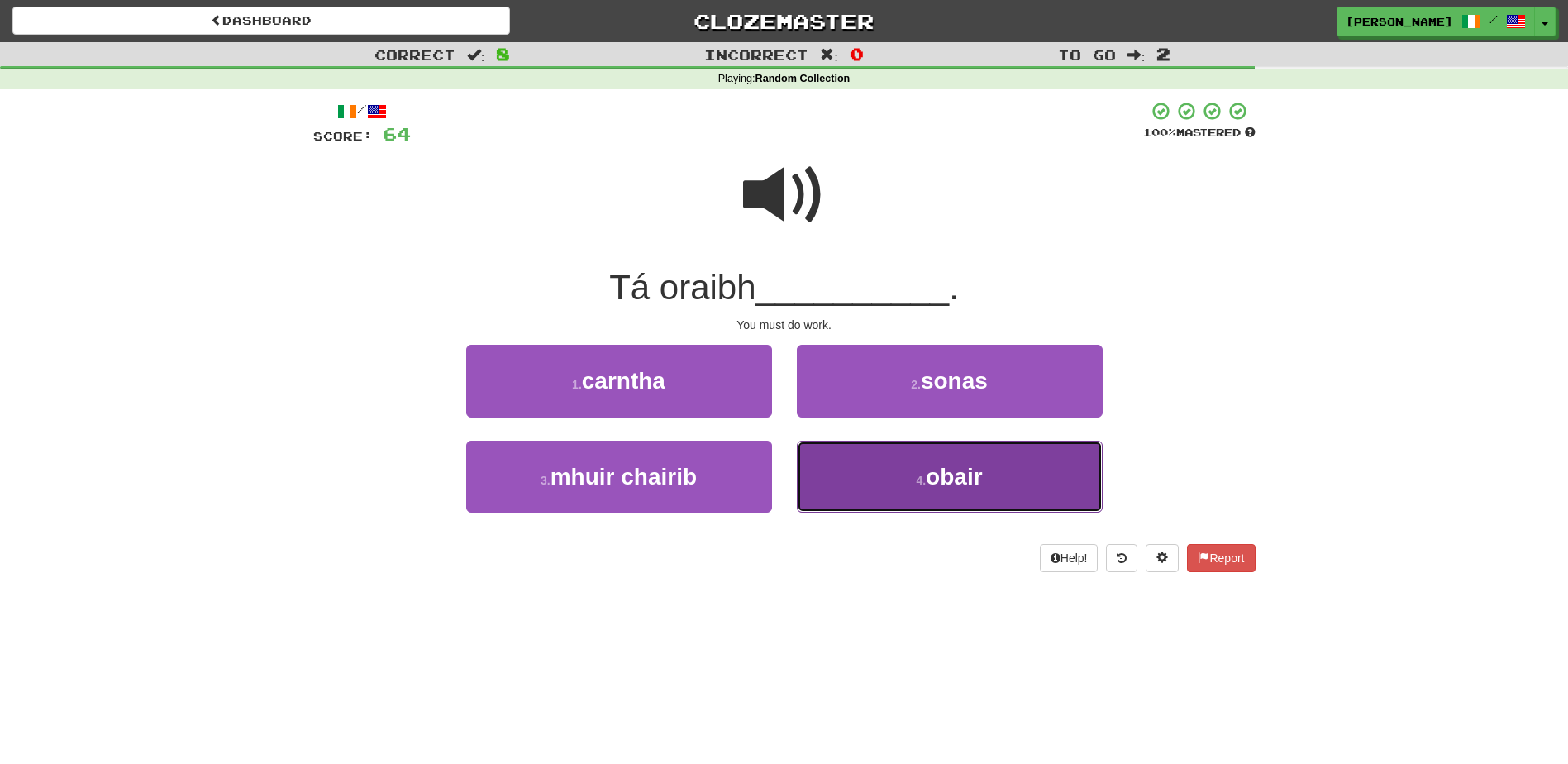
click at [842, 478] on button "4 . obair" at bounding box center [950, 477] width 306 height 72
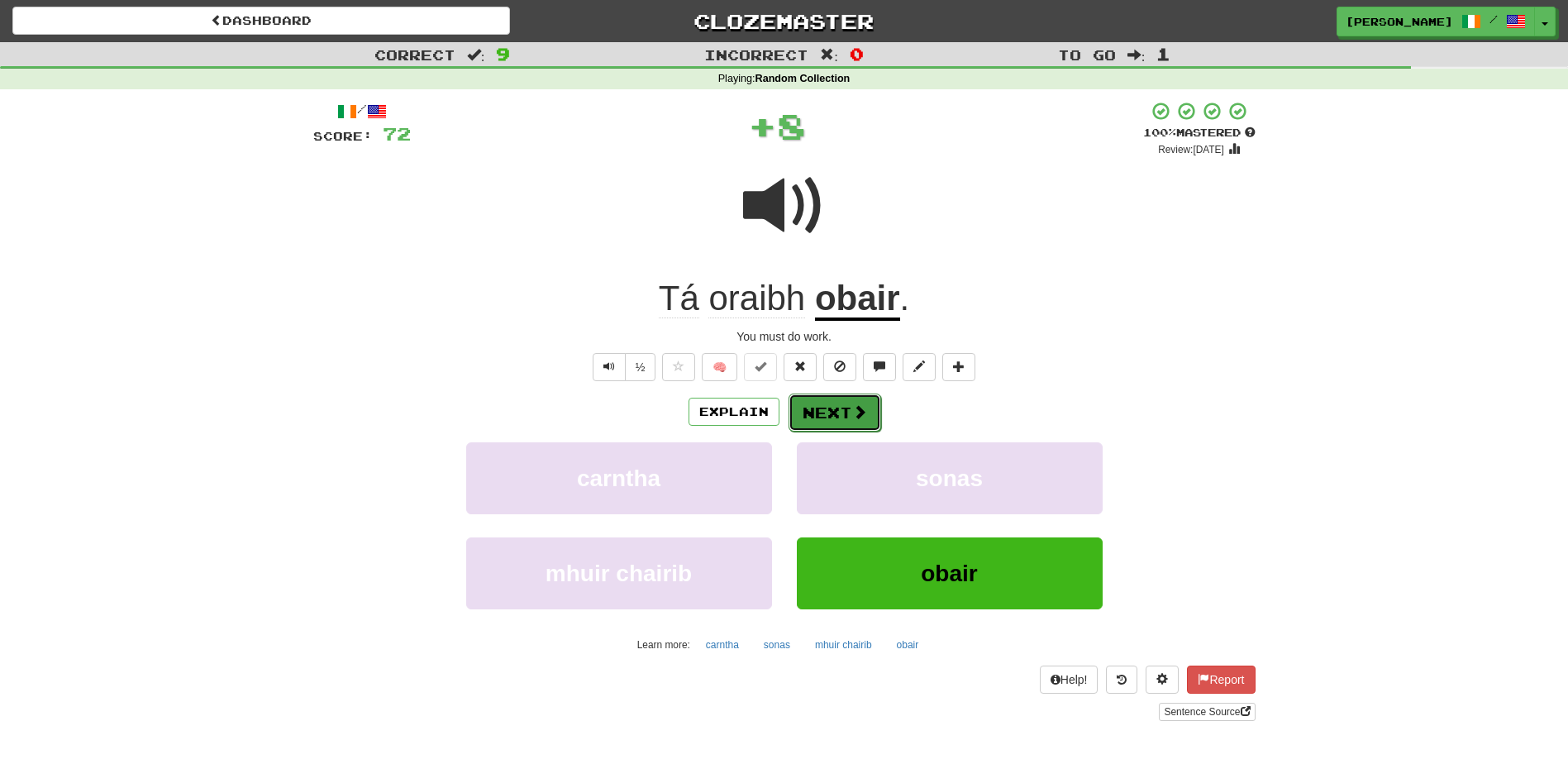
click at [846, 407] on button "Next" at bounding box center [835, 413] width 93 height 38
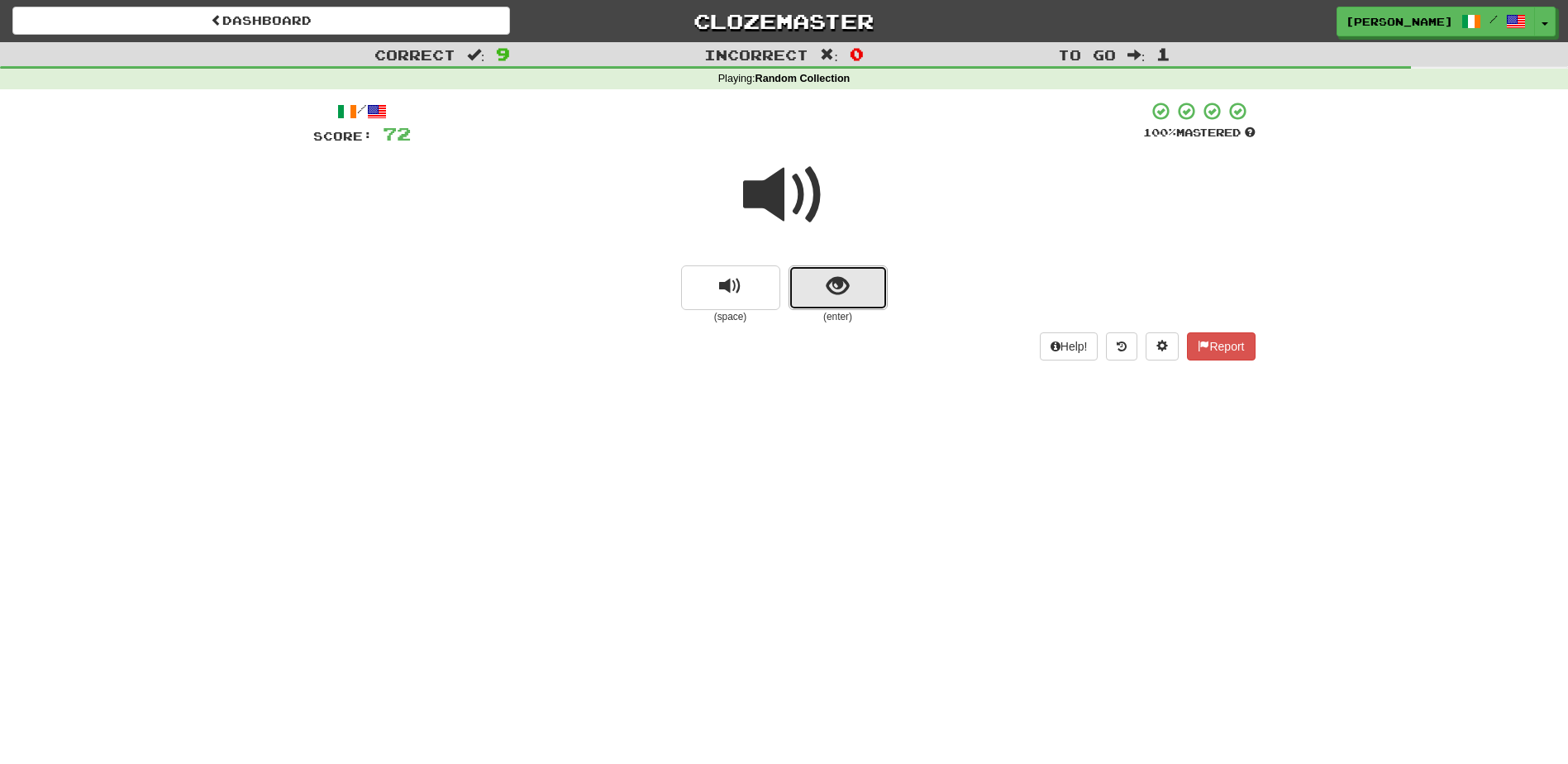
click at [832, 305] on button "show sentence" at bounding box center [838, 287] width 99 height 45
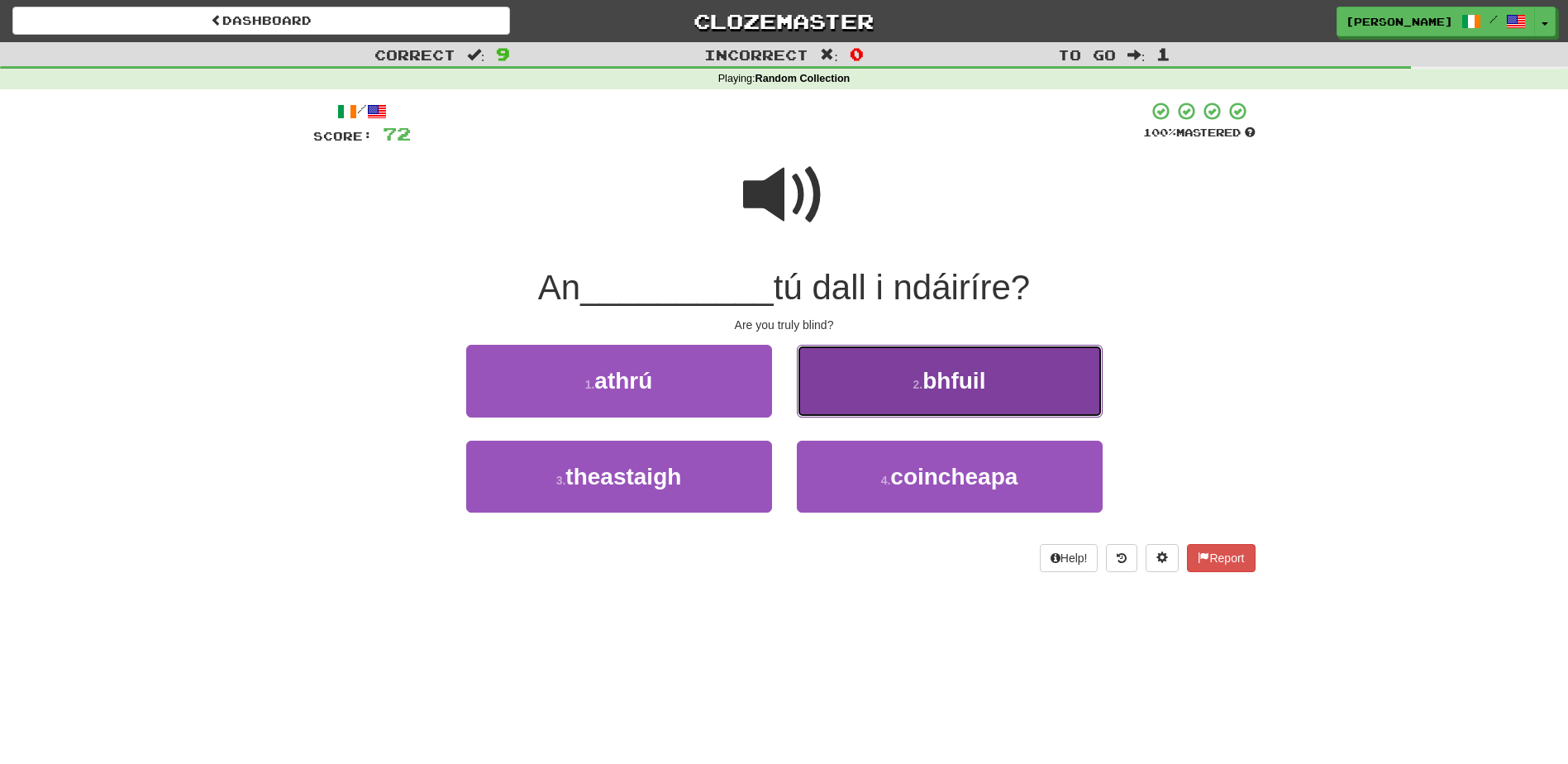
click at [800, 383] on button "2 . bhfuil" at bounding box center [950, 380] width 306 height 72
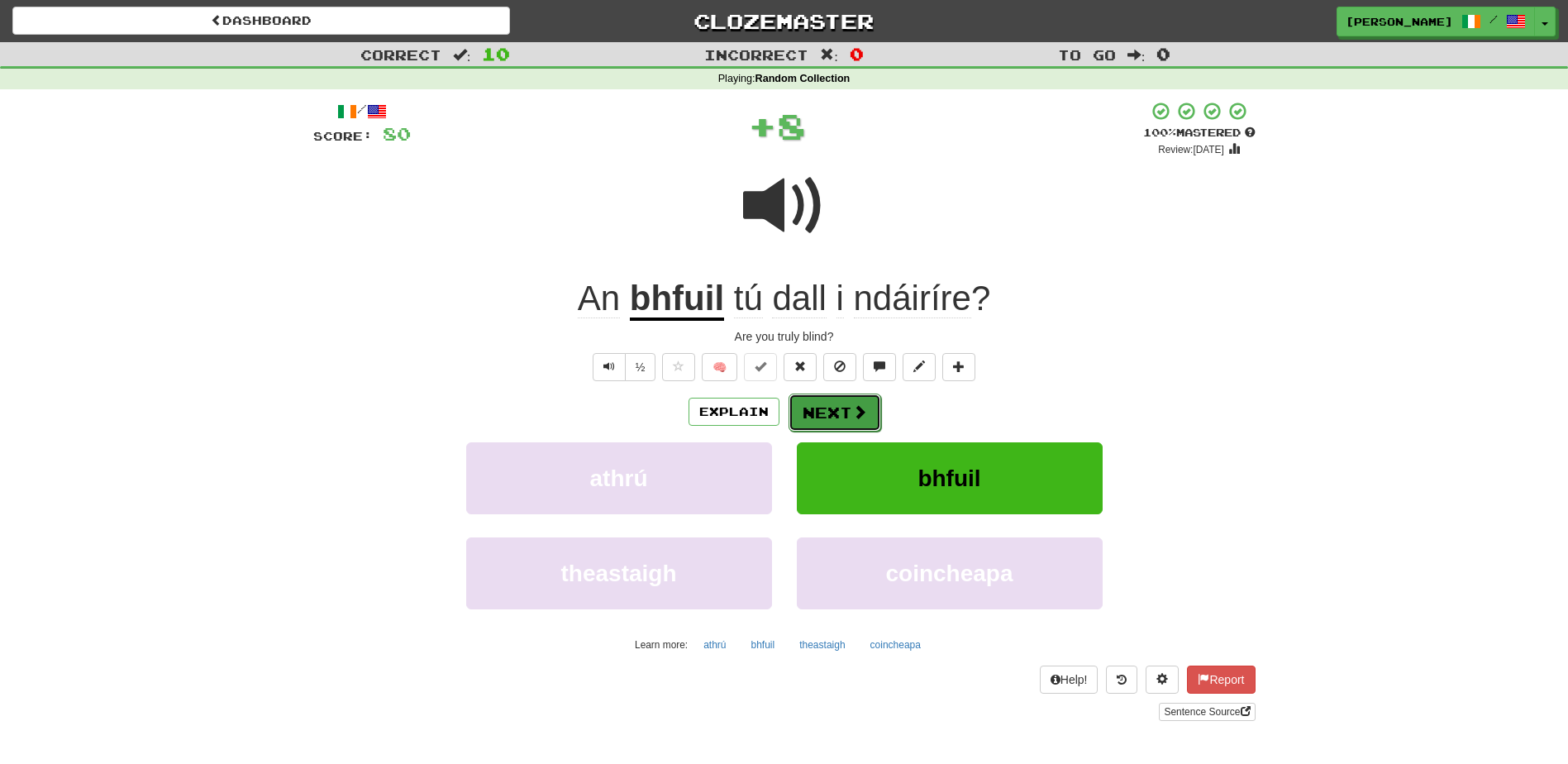
click at [812, 402] on button "Next" at bounding box center [835, 413] width 93 height 38
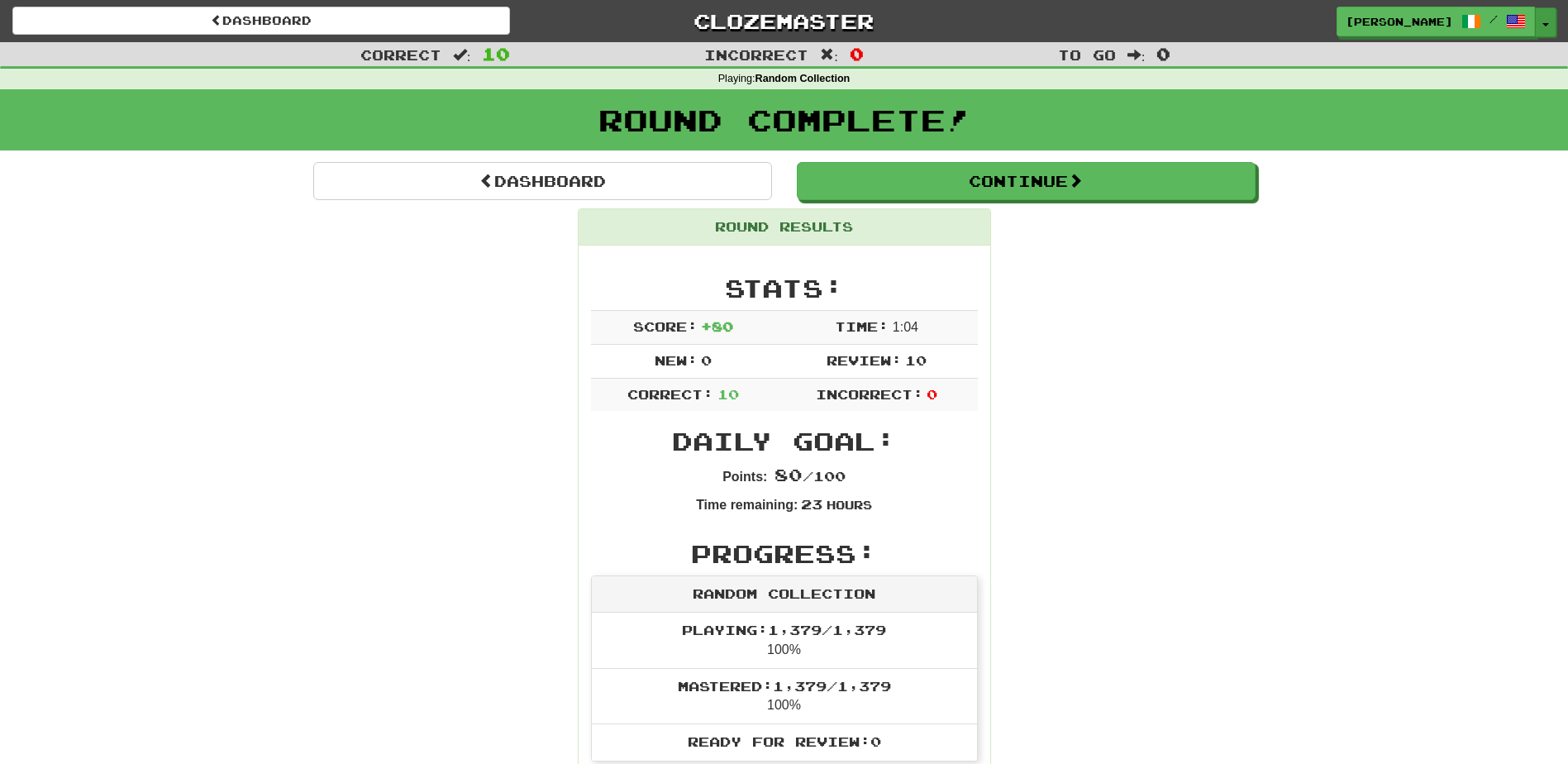
click at [1548, 25] on span "button" at bounding box center [1545, 25] width 6 height 4
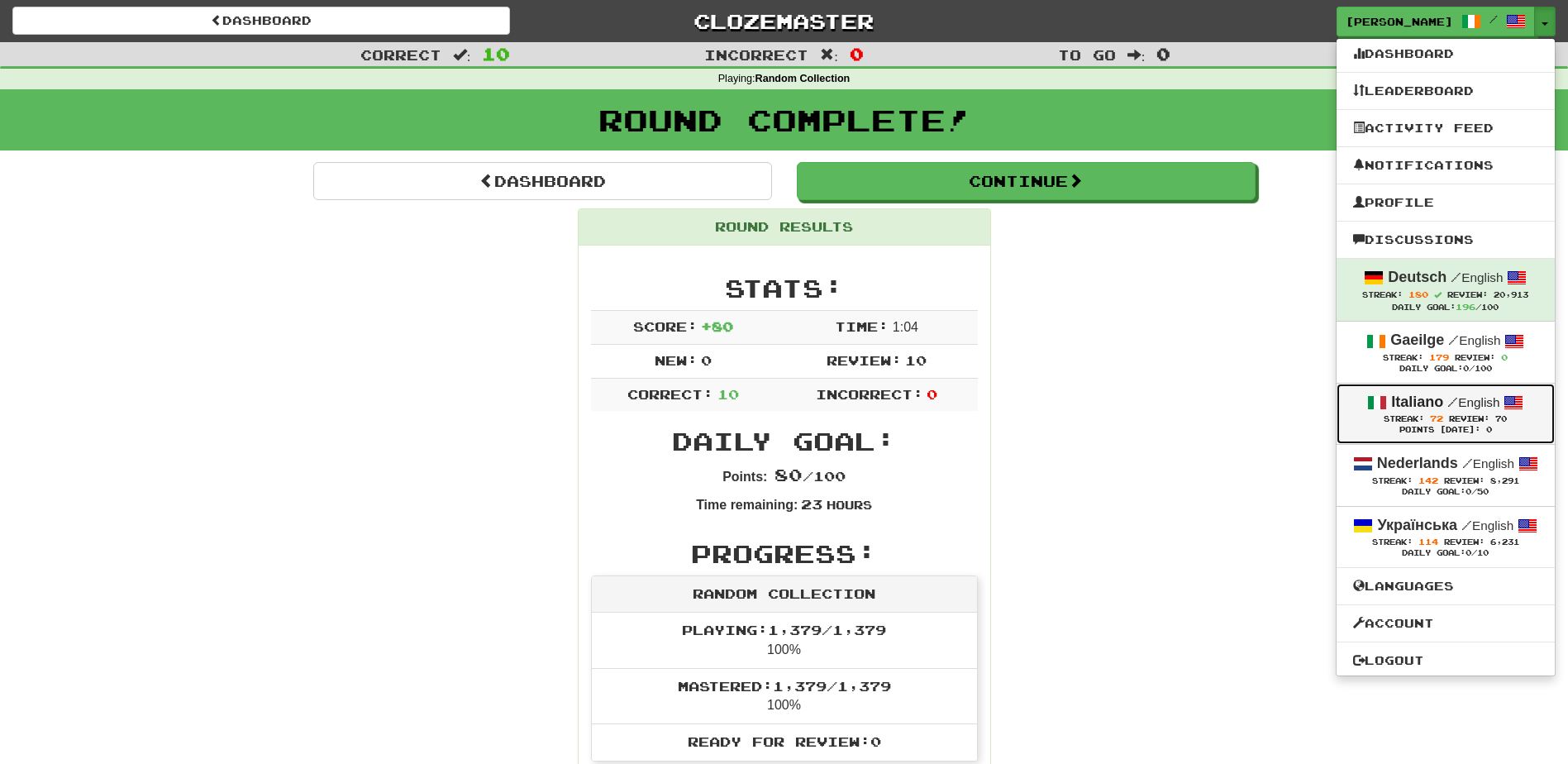
click at [1414, 398] on strong "Italiano" at bounding box center [1417, 402] width 52 height 16
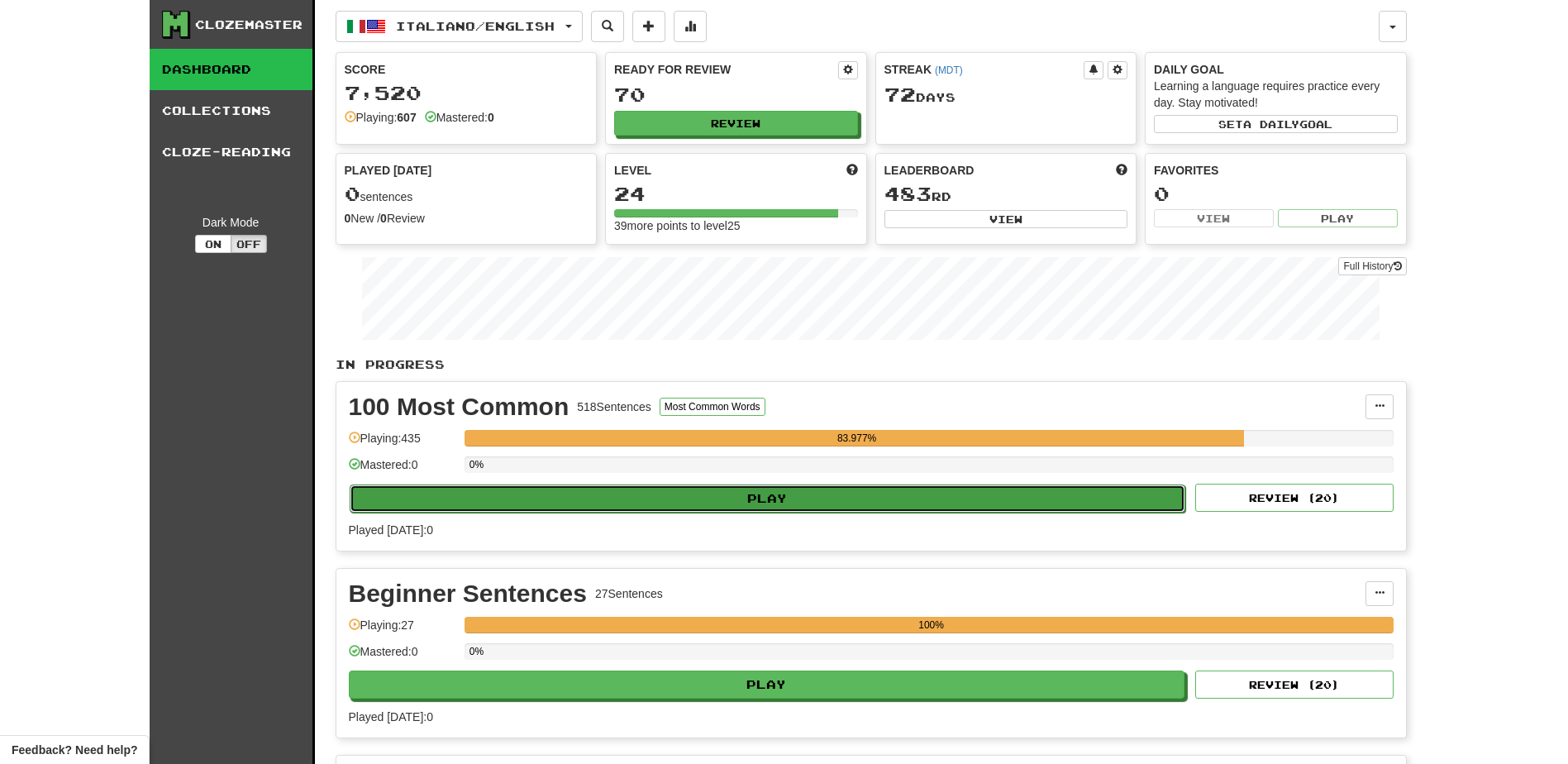
click at [796, 489] on button "Play" at bounding box center [769, 498] width 837 height 28
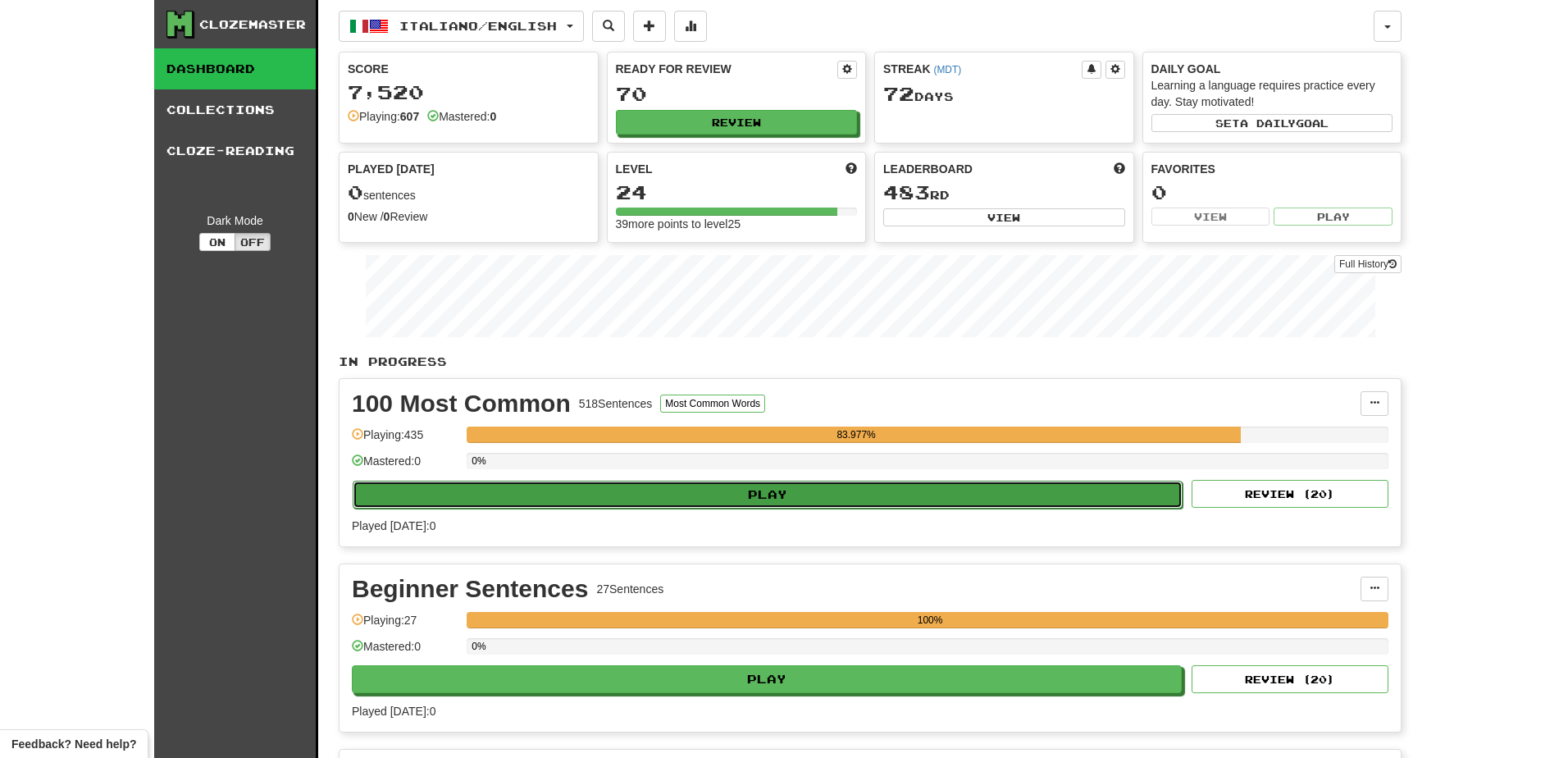
select select "**"
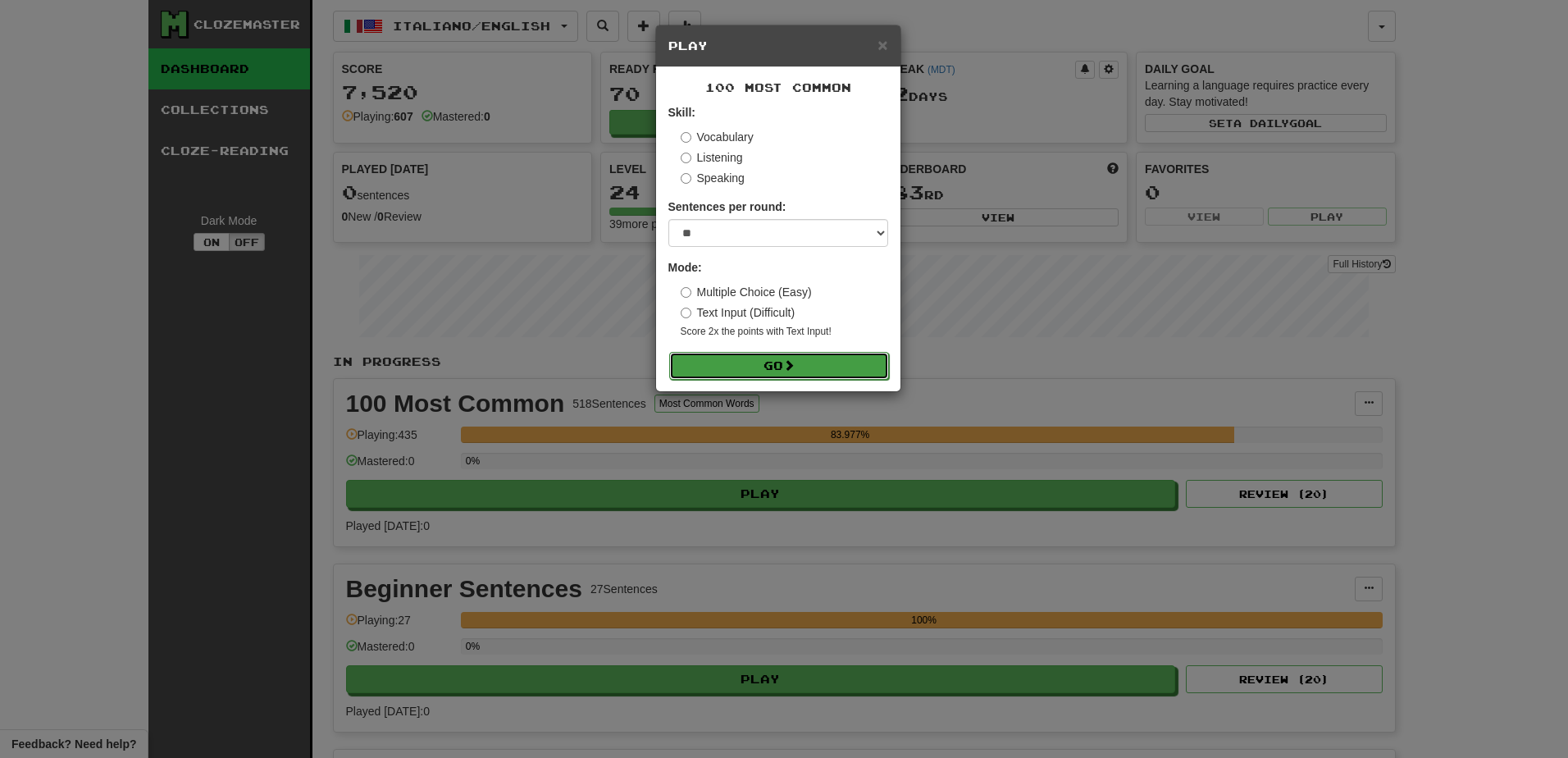
click at [748, 360] on button "Go" at bounding box center [779, 365] width 220 height 28
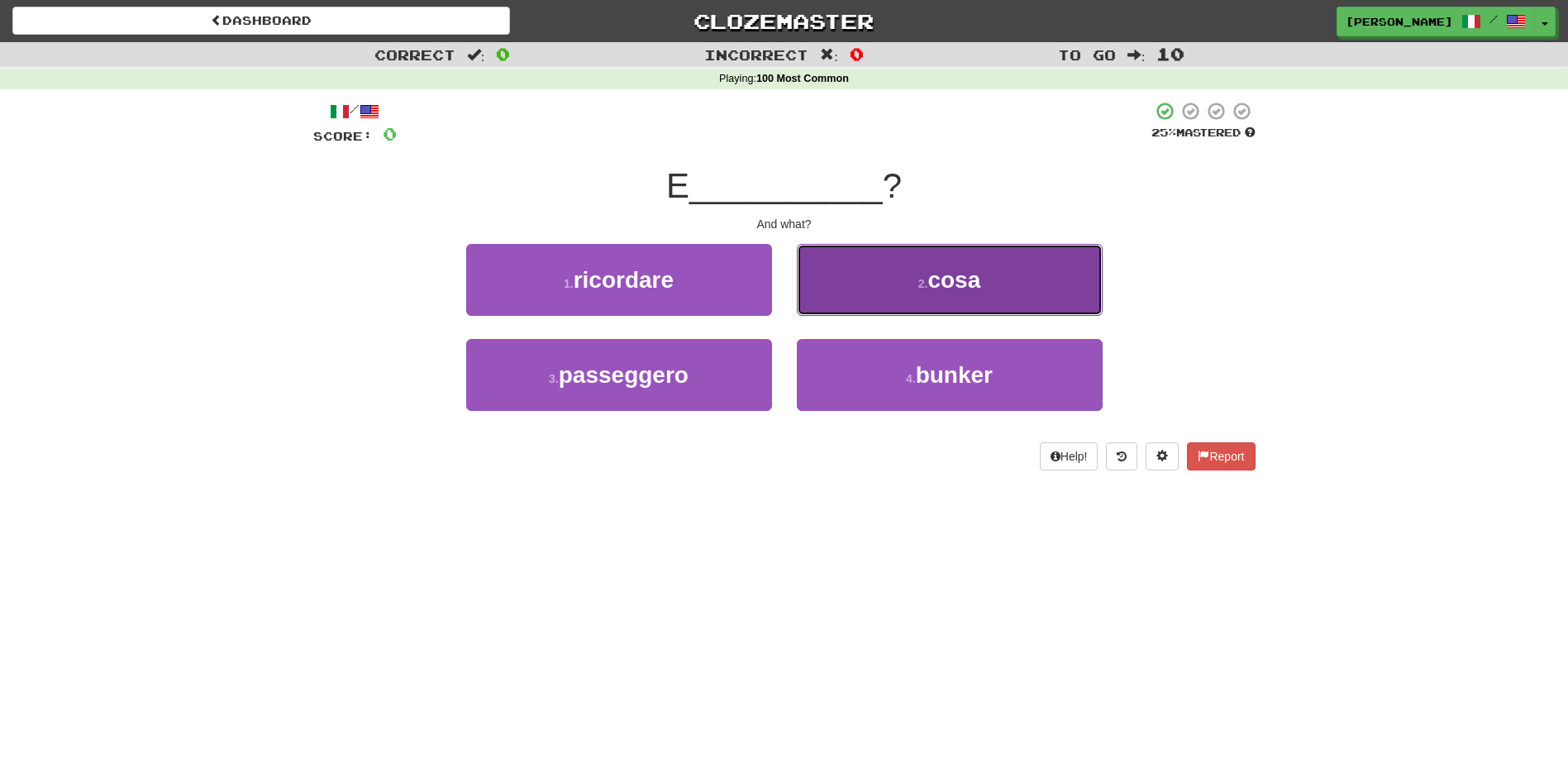
click at [862, 305] on button "2 . cosa" at bounding box center [950, 279] width 306 height 72
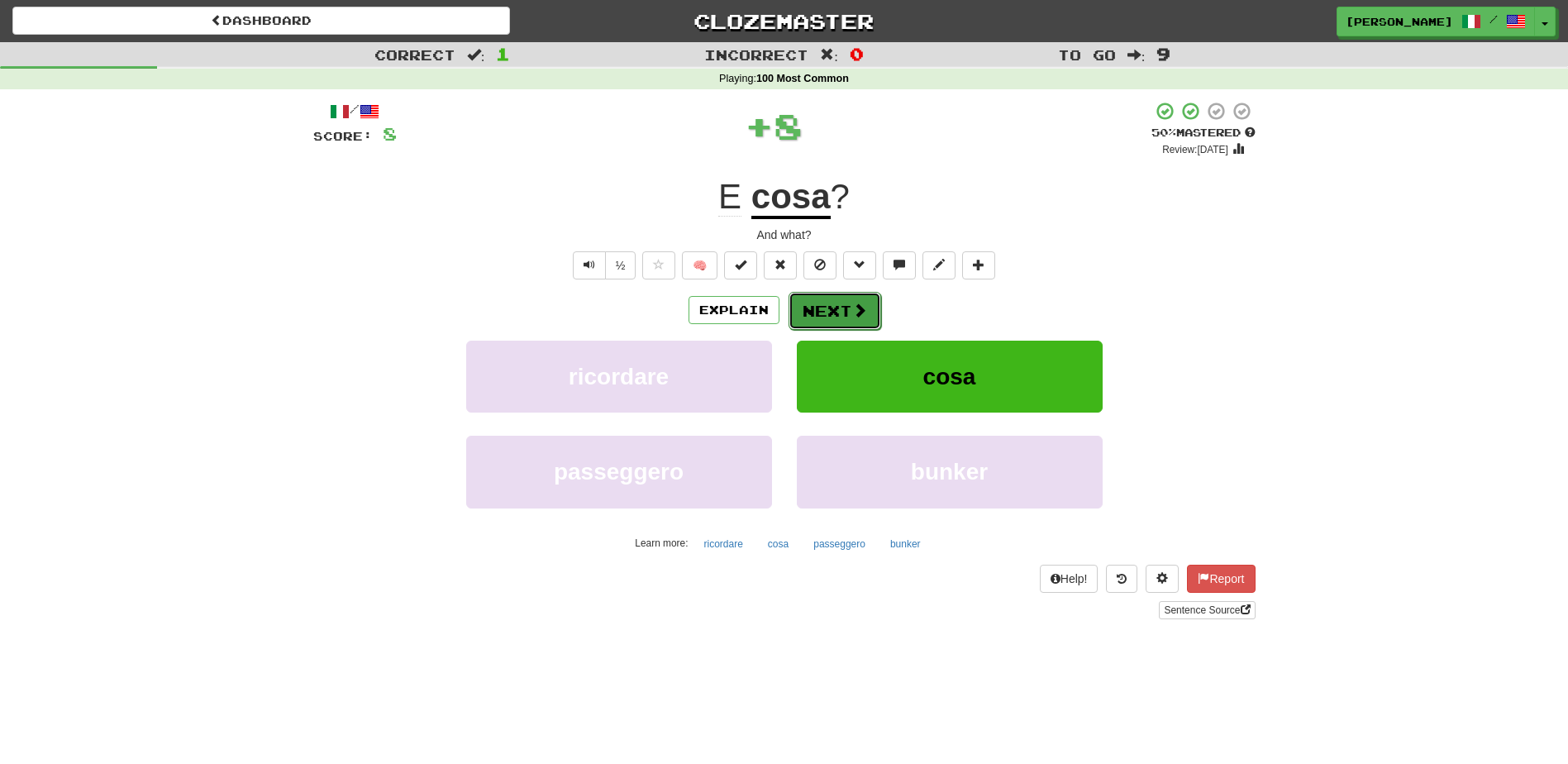
click at [854, 308] on span at bounding box center [859, 310] width 15 height 15
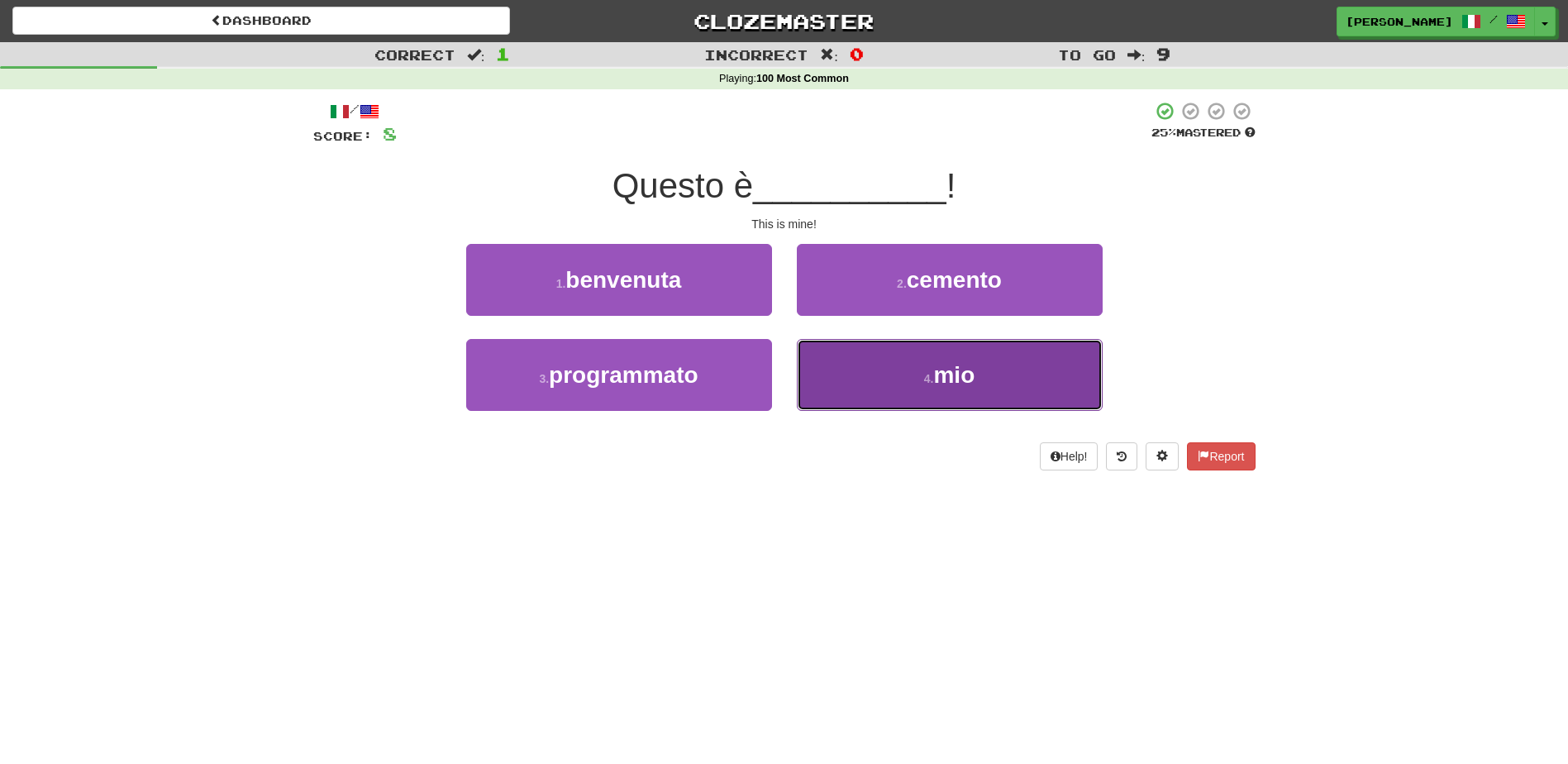
click at [862, 372] on button "4 . mio" at bounding box center [950, 375] width 306 height 72
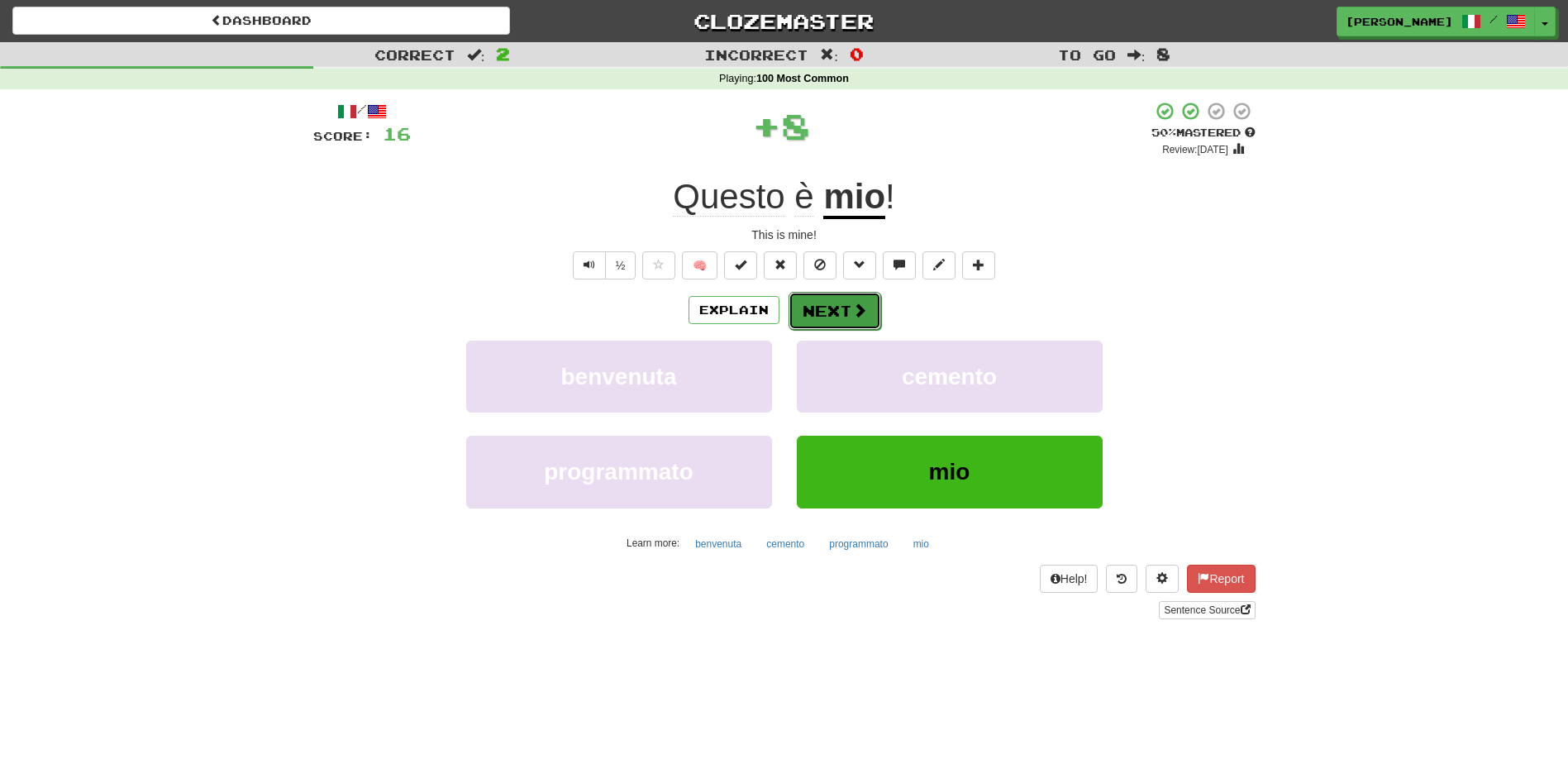
click at [852, 306] on span at bounding box center [859, 310] width 15 height 15
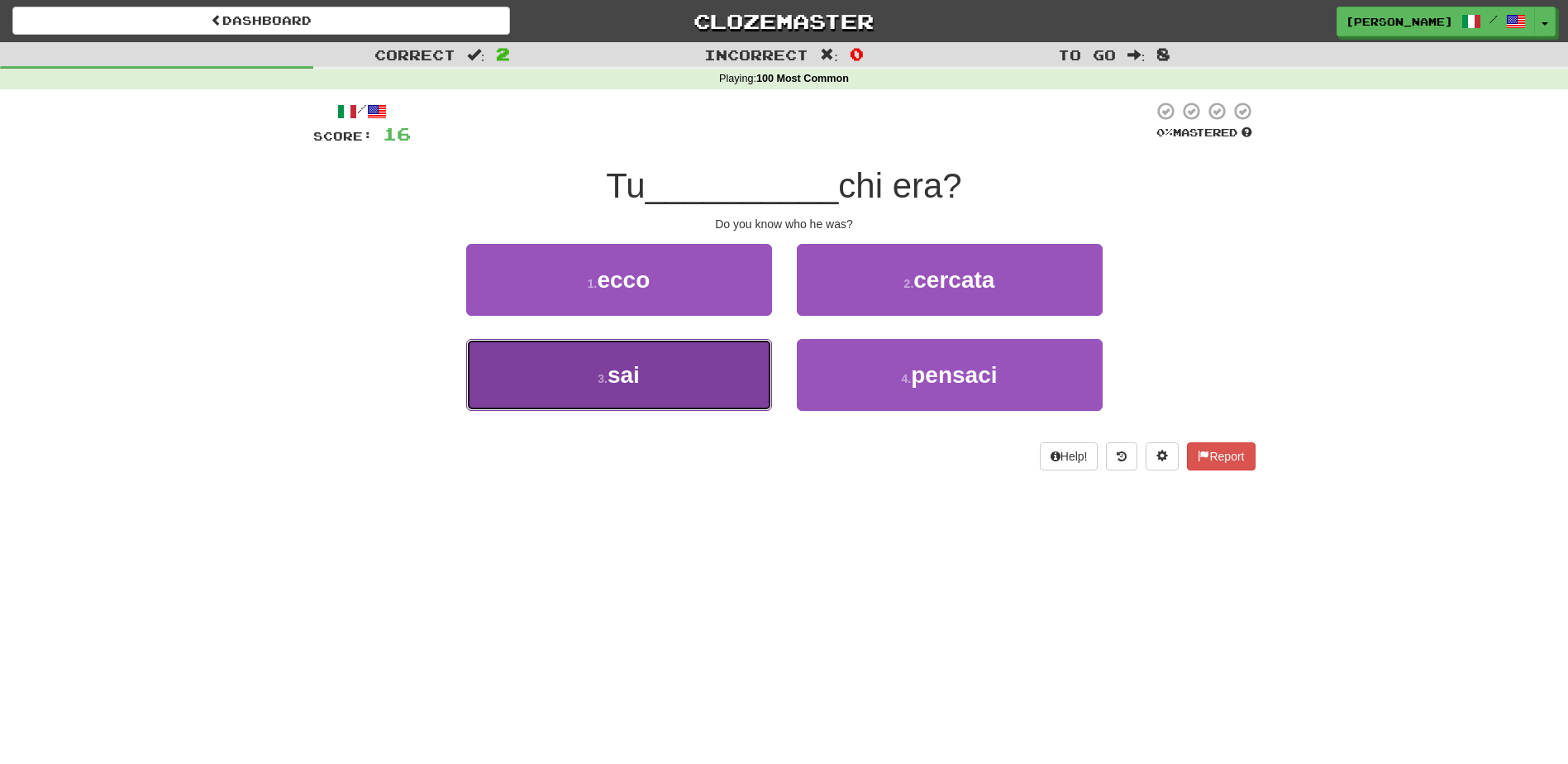
click at [725, 367] on button "3 . sai" at bounding box center [619, 375] width 306 height 72
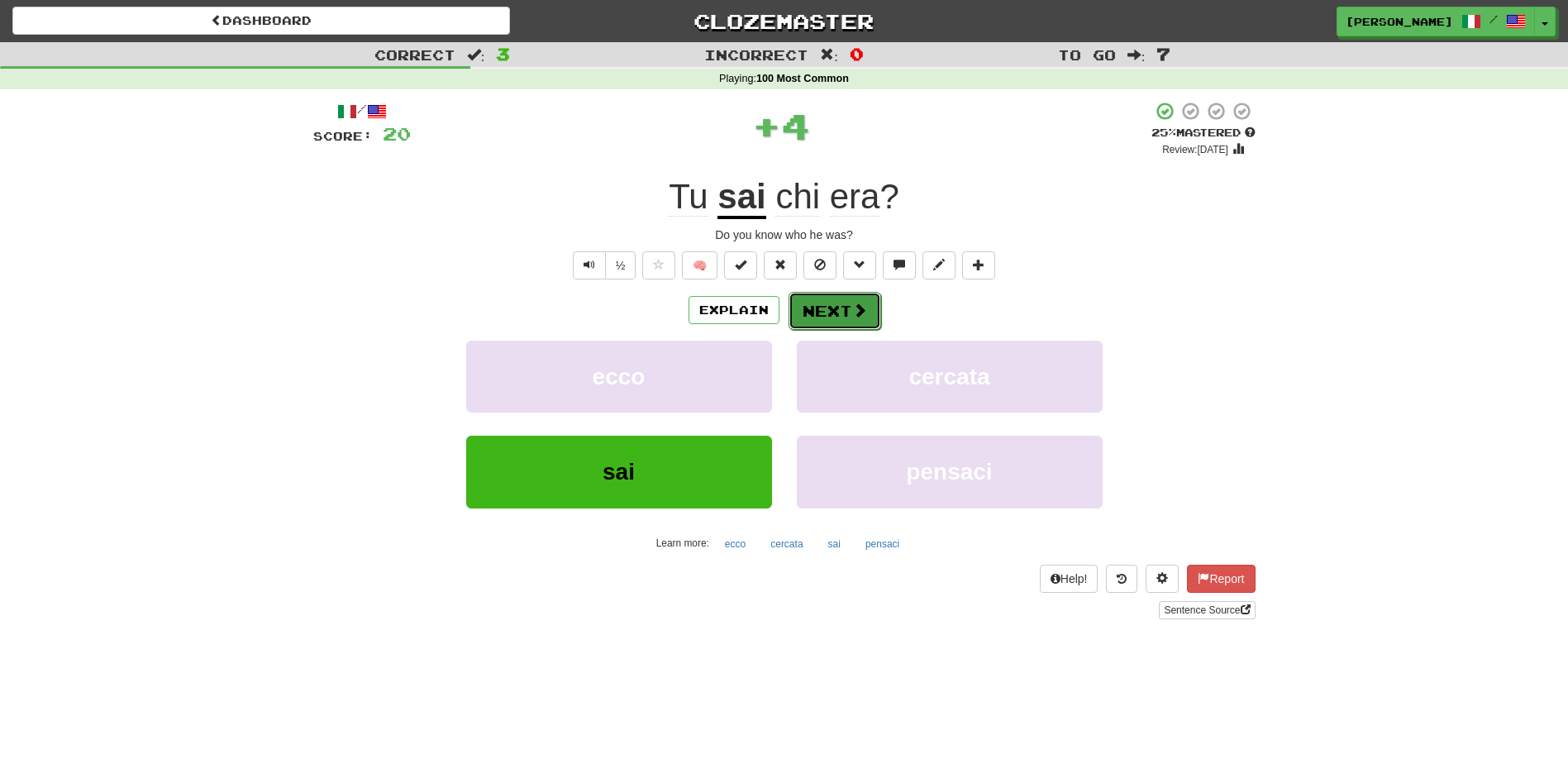
click at [823, 302] on button "Next" at bounding box center [835, 311] width 93 height 38
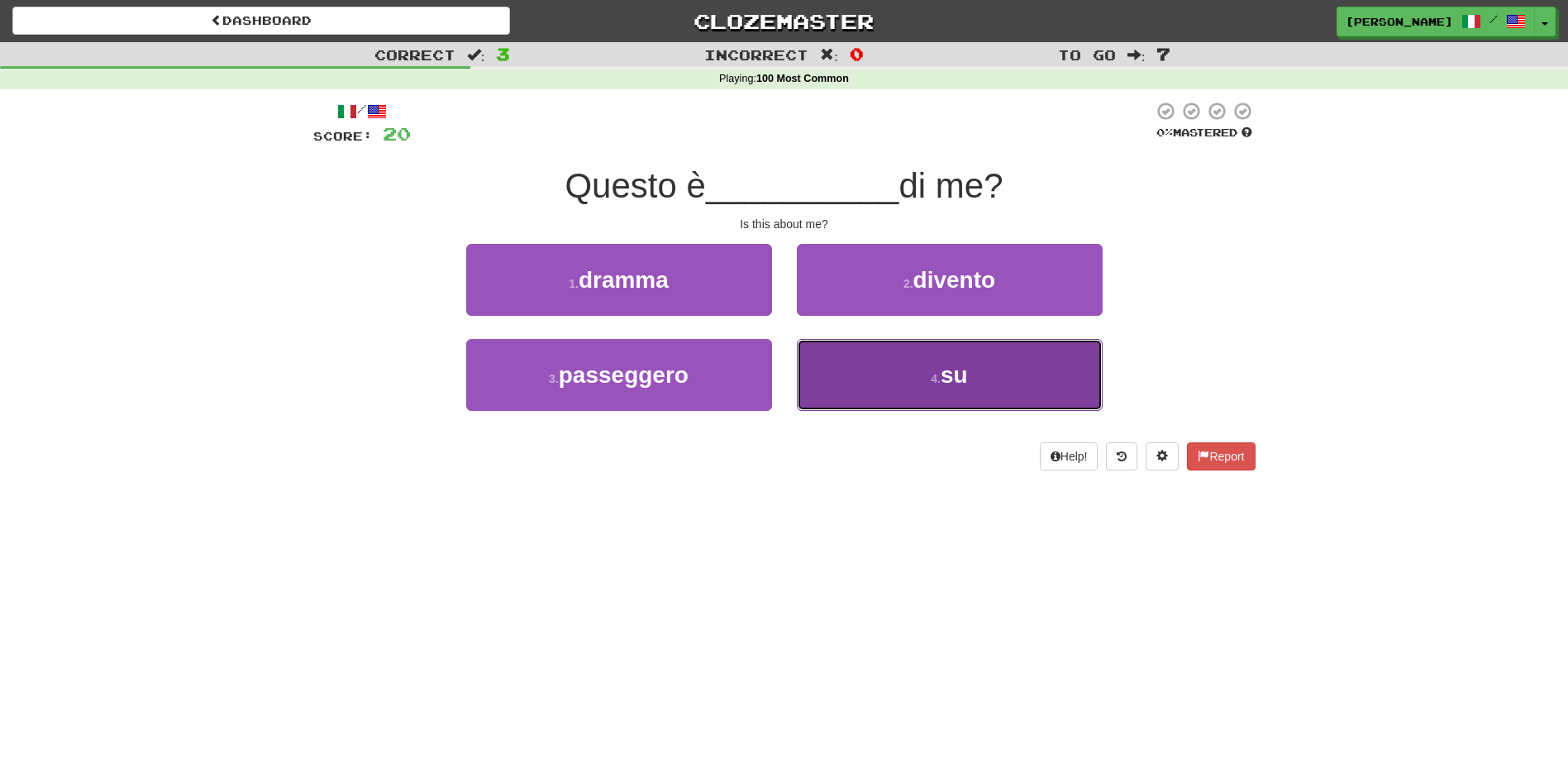
click at [808, 366] on button "4 . su" at bounding box center [950, 375] width 306 height 72
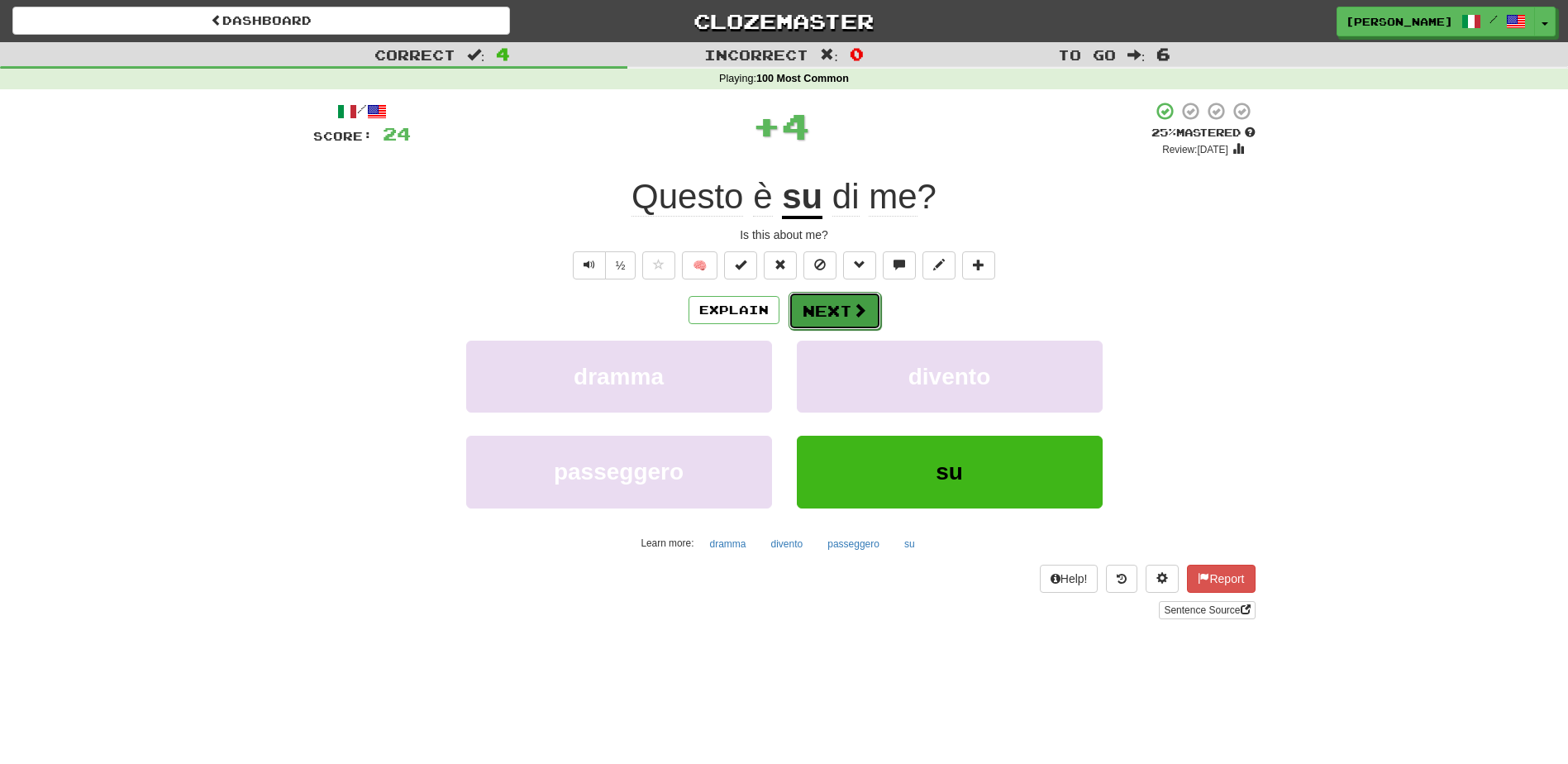
click at [814, 300] on button "Next" at bounding box center [835, 311] width 93 height 38
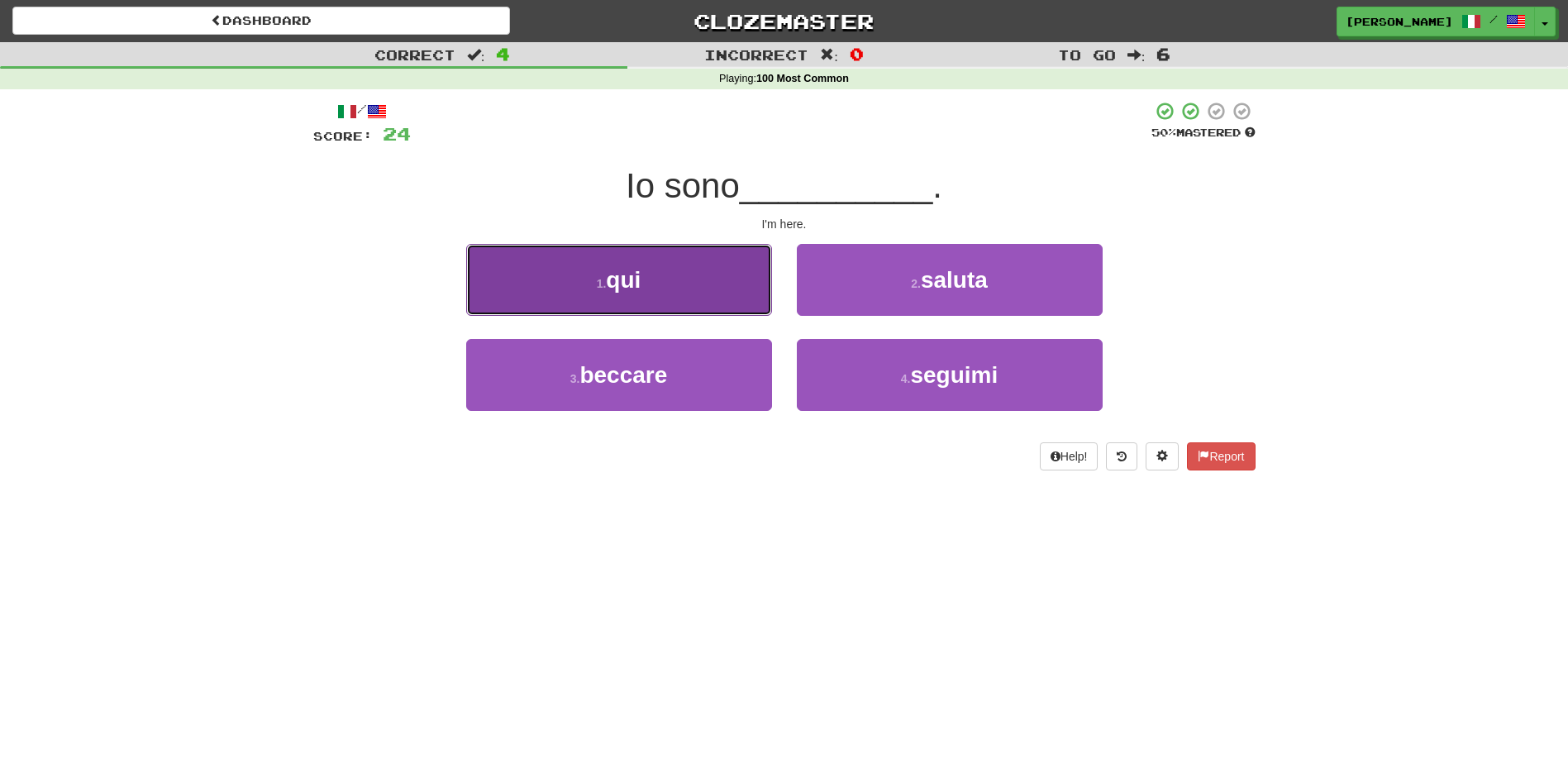
click at [749, 298] on button "1 . qui" at bounding box center [619, 279] width 306 height 72
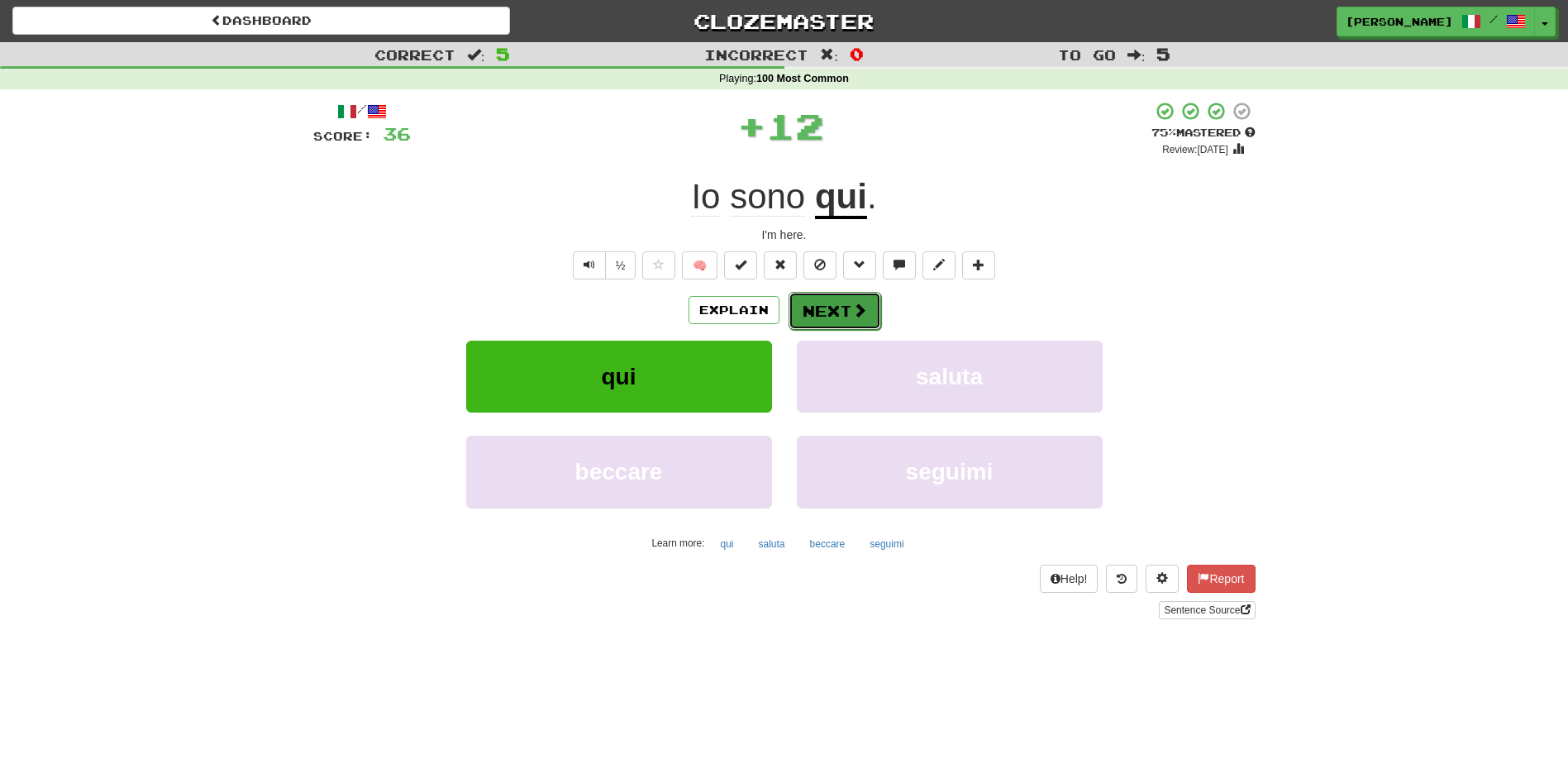
click at [814, 295] on button "Next" at bounding box center [835, 311] width 93 height 38
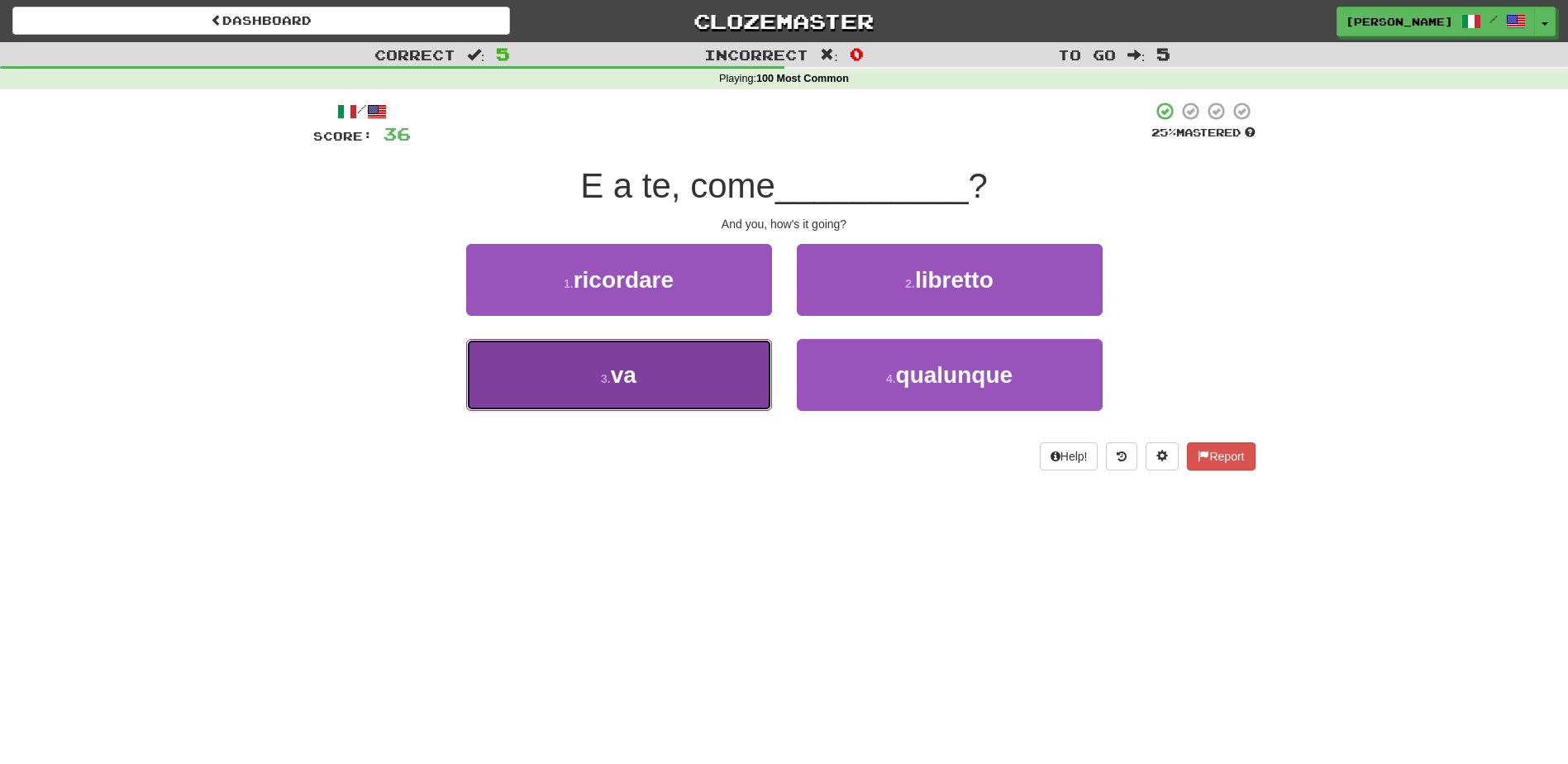
click at [719, 368] on button "3 . va" at bounding box center [619, 375] width 306 height 72
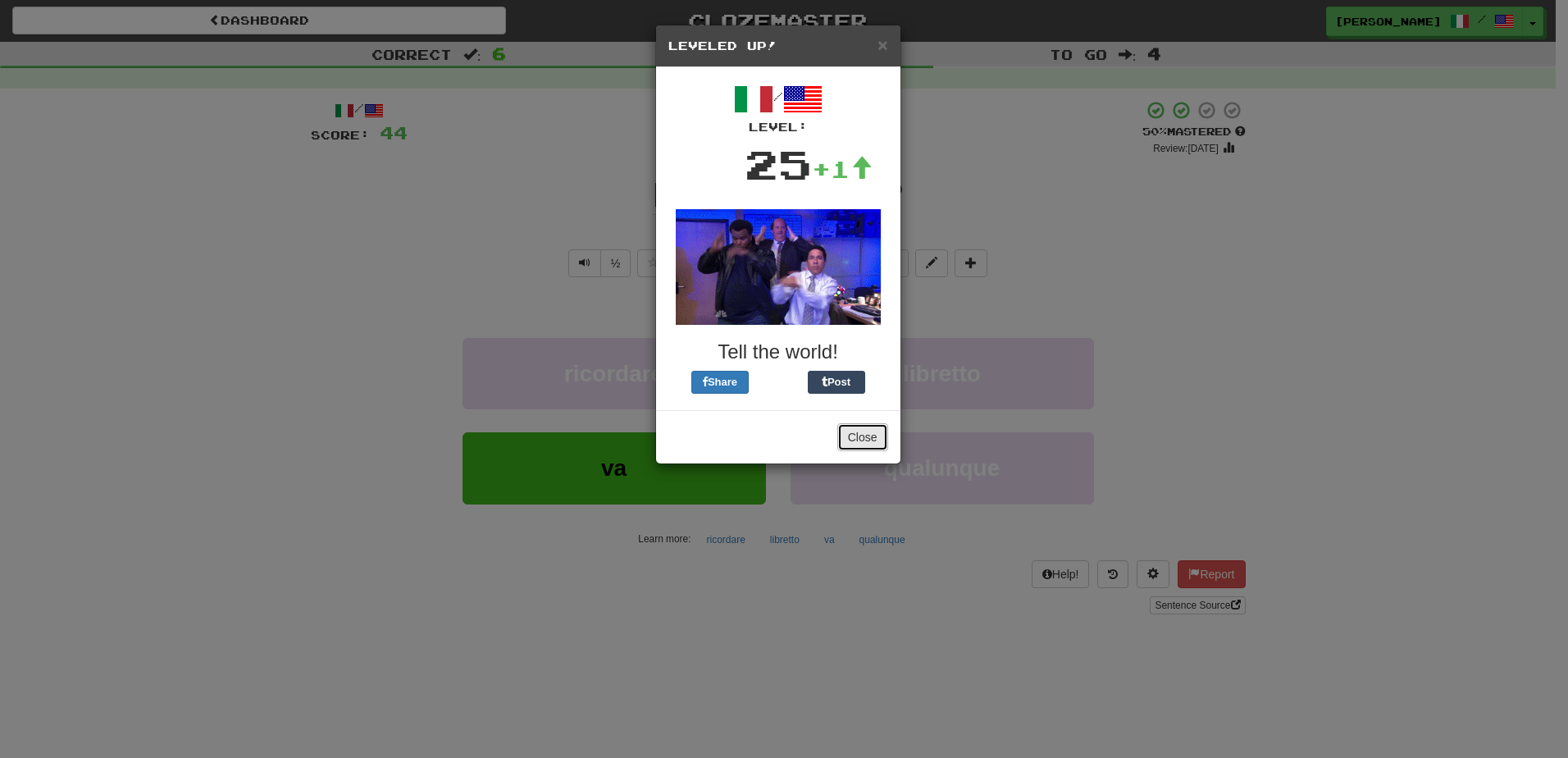
click at [865, 438] on button "Close" at bounding box center [862, 437] width 51 height 28
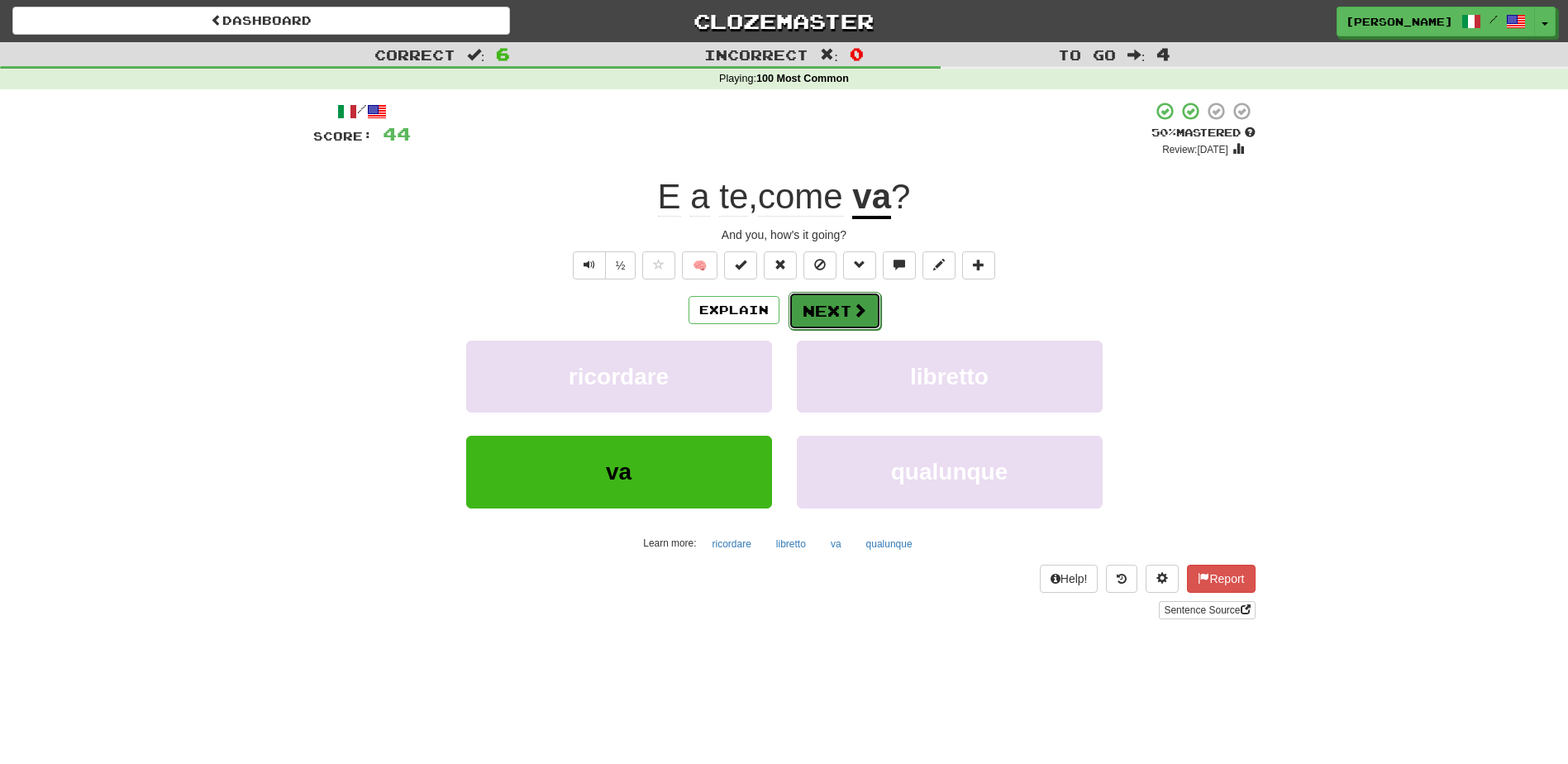
click at [842, 306] on button "Next" at bounding box center [835, 311] width 93 height 38
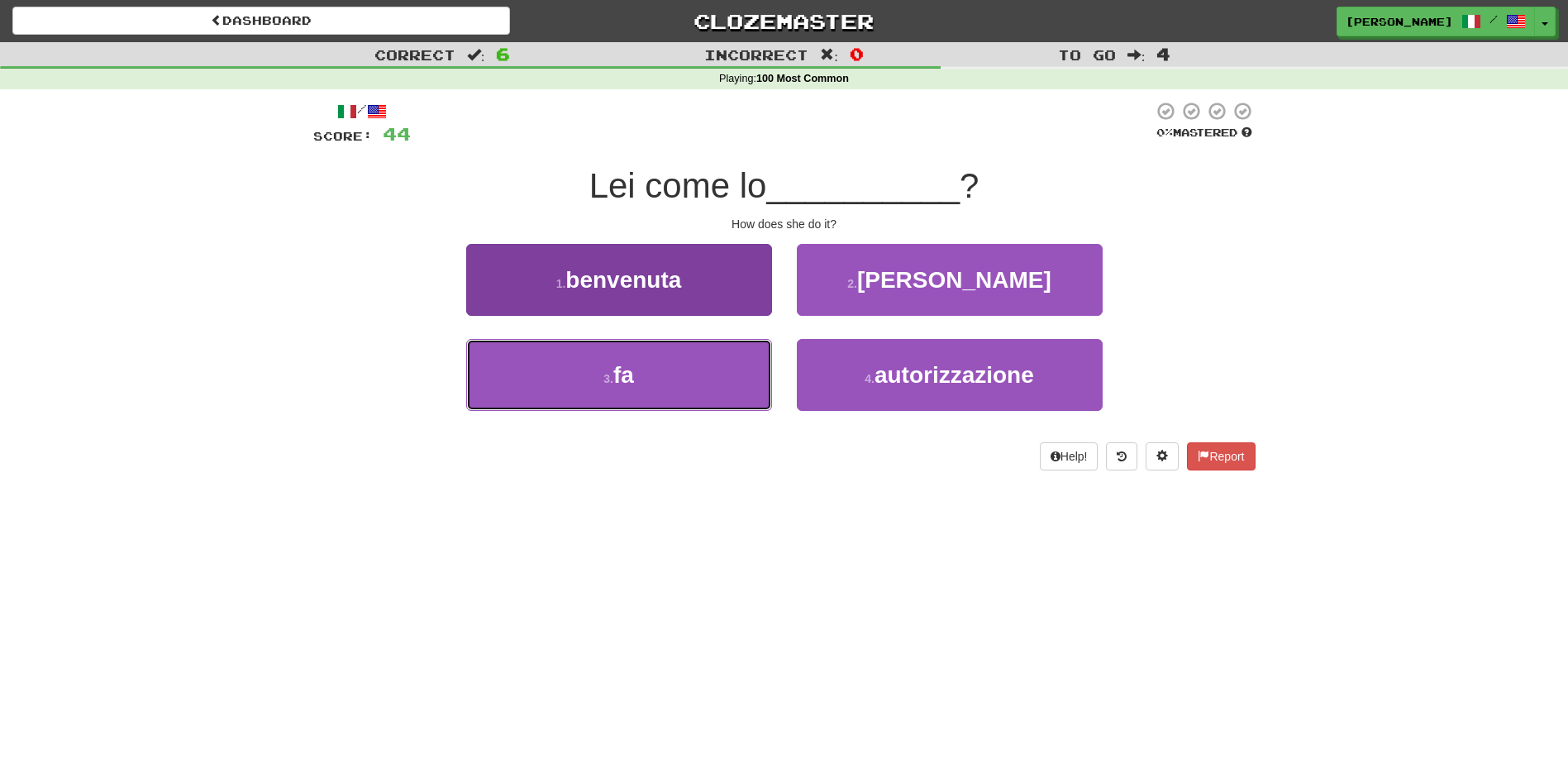
click at [749, 358] on button "3 . fa" at bounding box center [619, 375] width 306 height 72
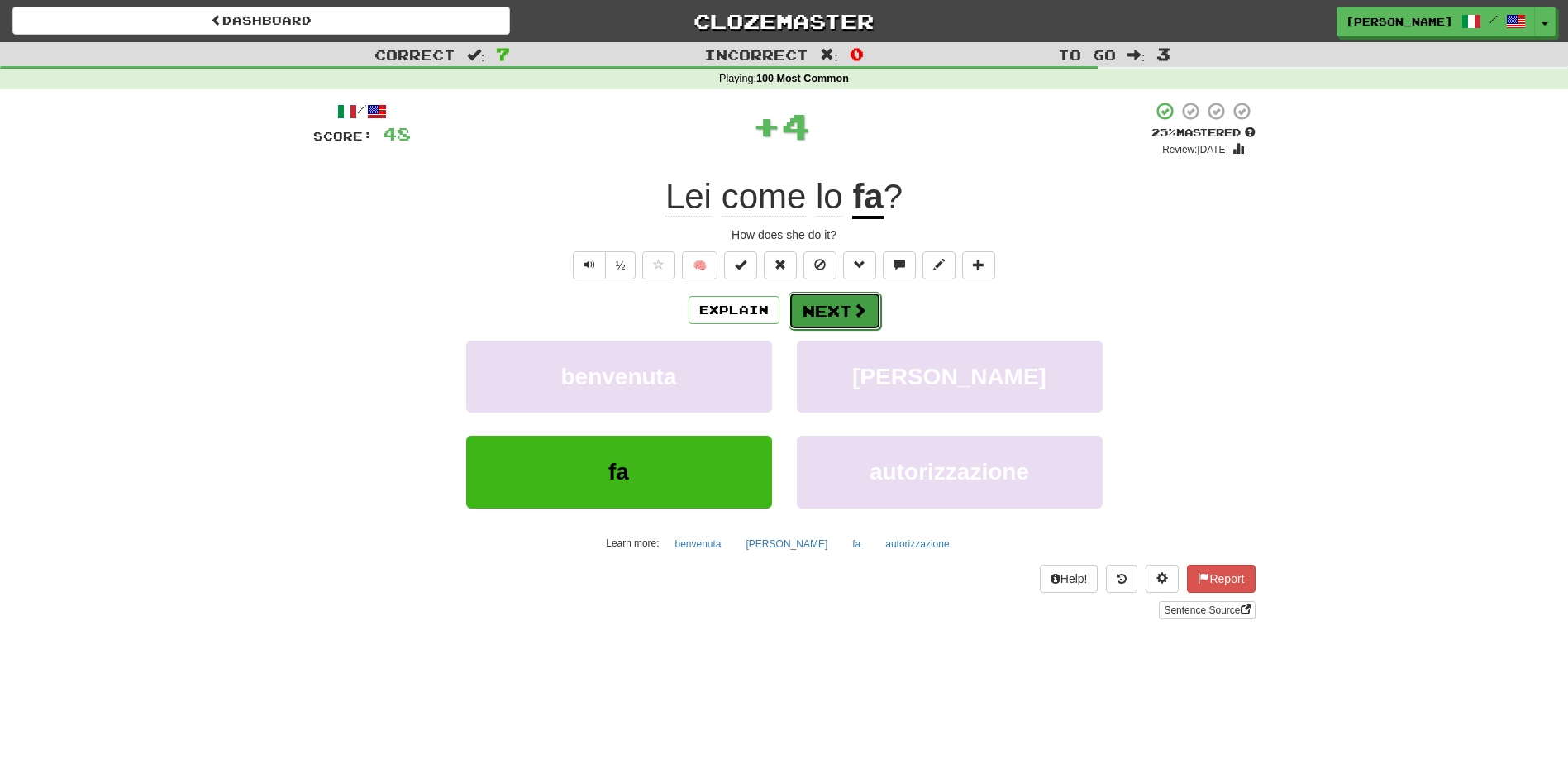
click at [820, 309] on button "Next" at bounding box center [835, 311] width 93 height 38
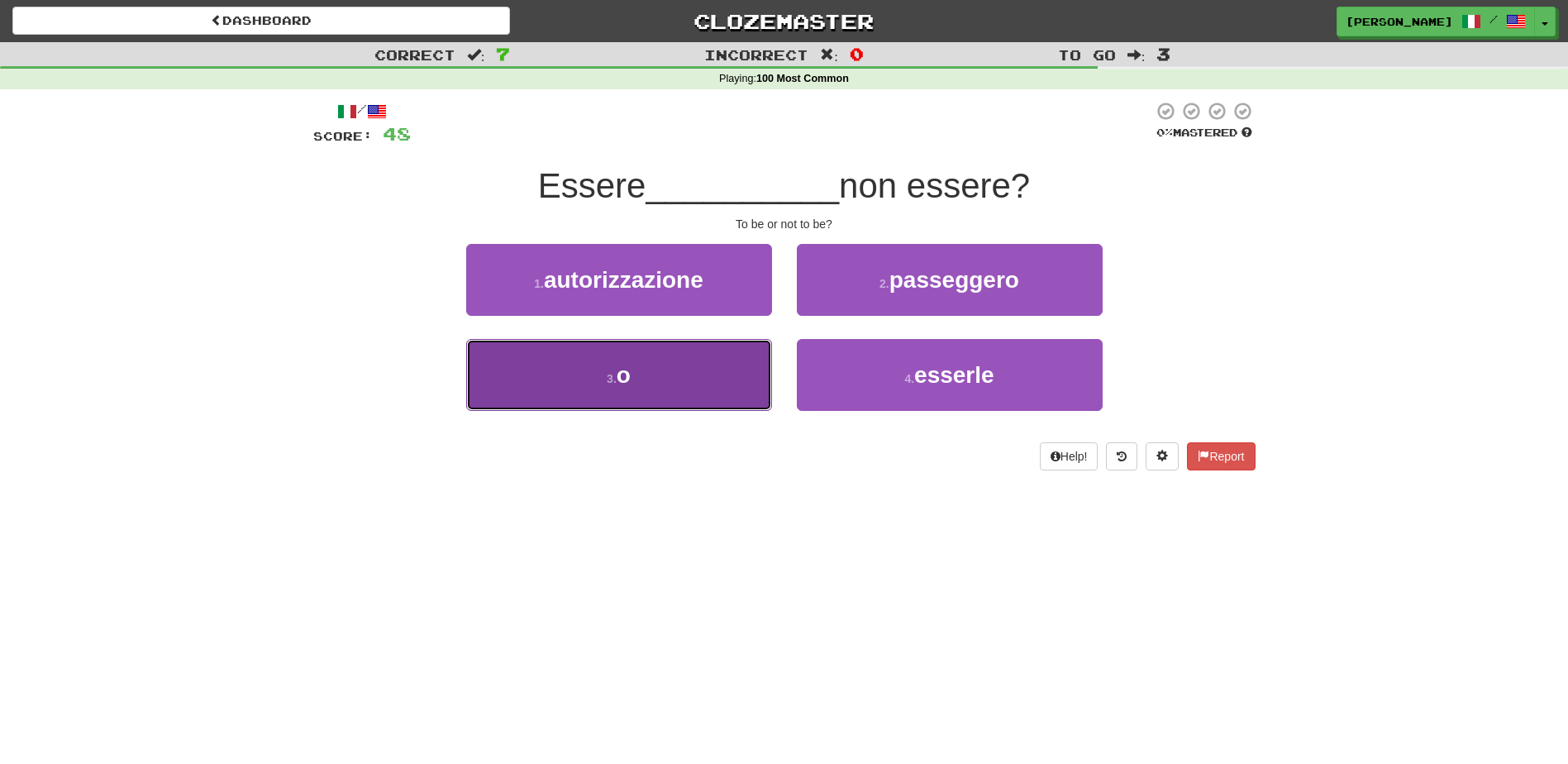
click at [714, 391] on button "3 . o" at bounding box center [619, 375] width 306 height 72
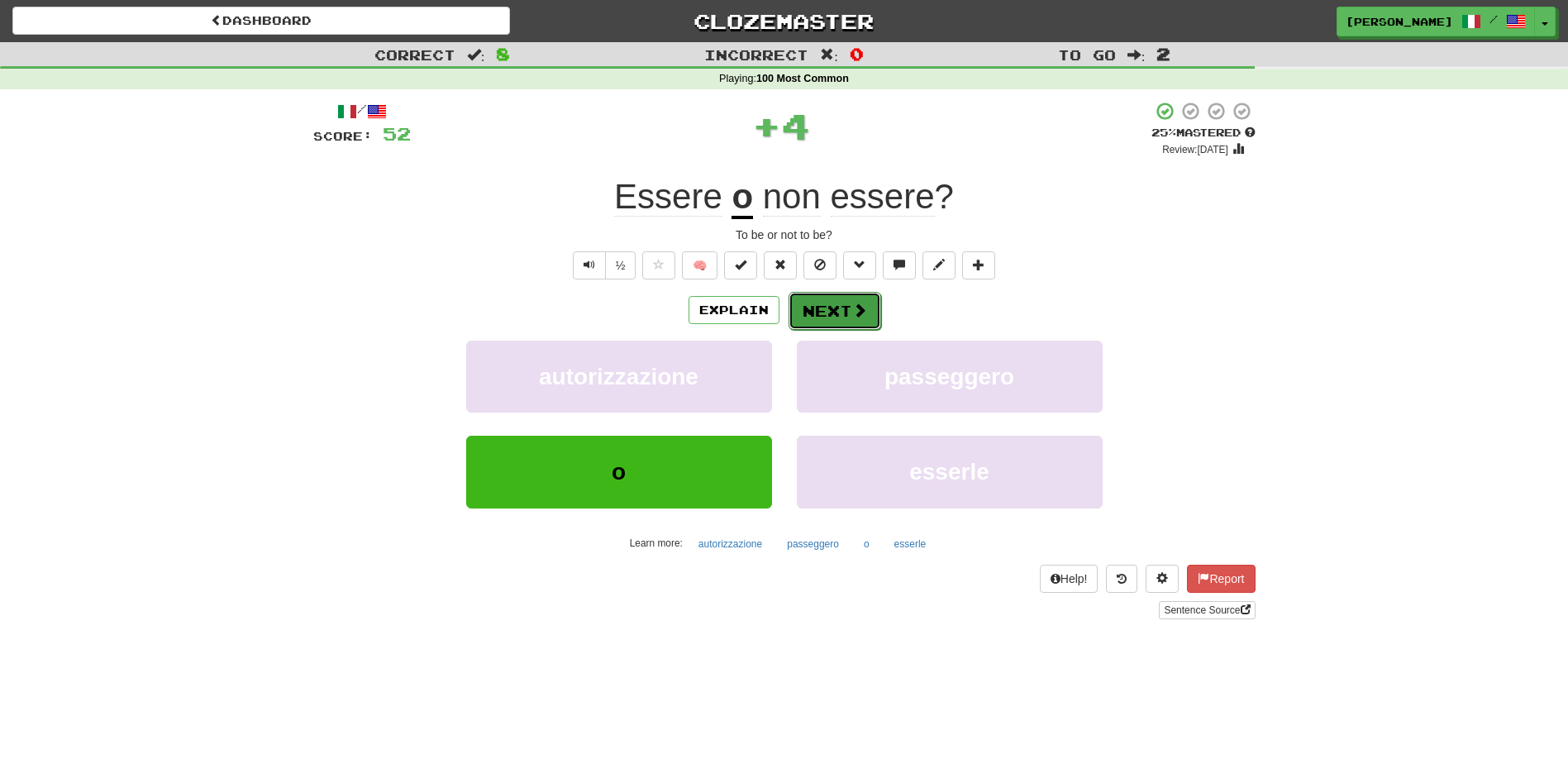
click at [831, 321] on button "Next" at bounding box center [835, 311] width 93 height 38
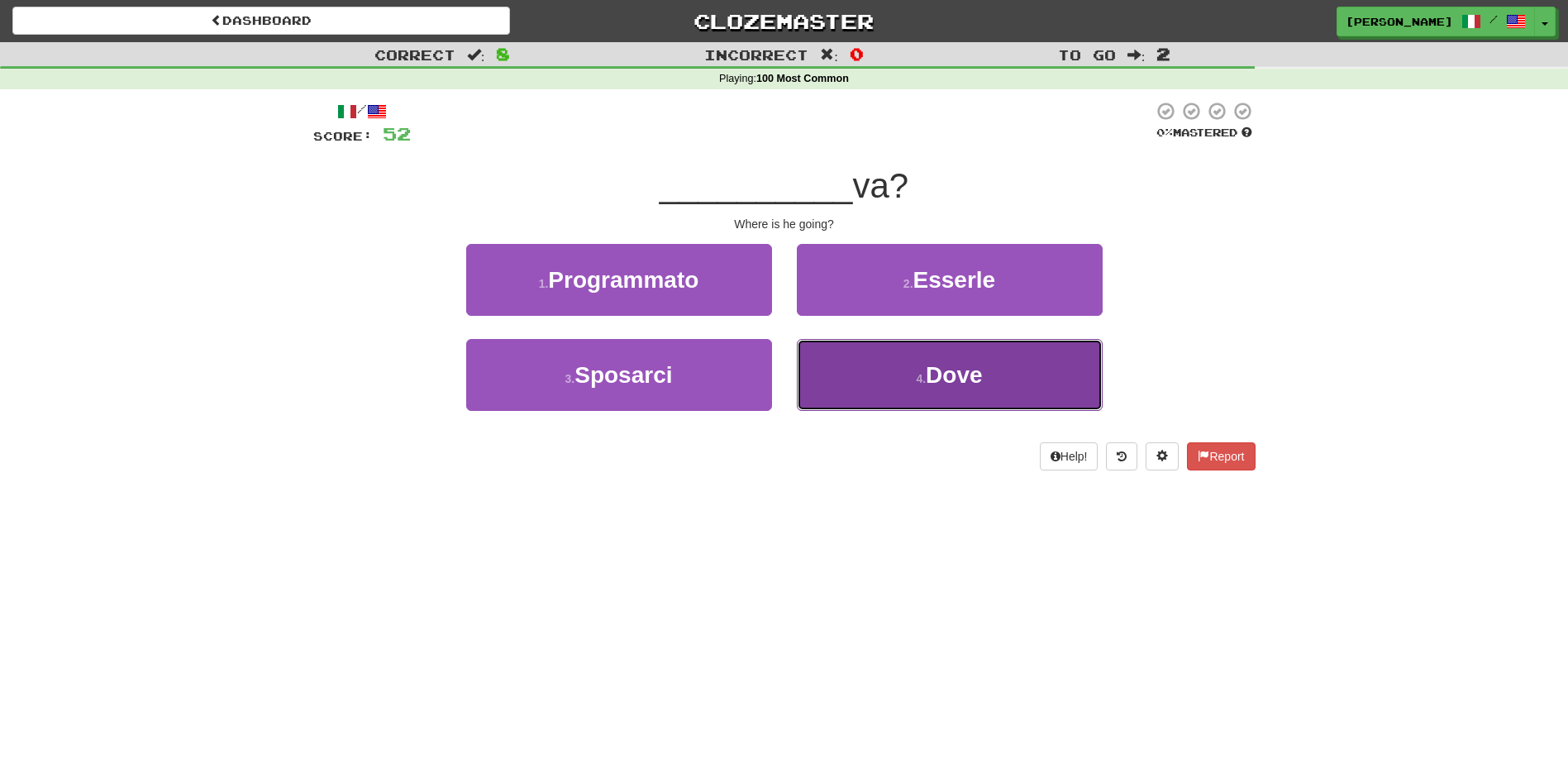
click at [844, 389] on button "4 . Dove" at bounding box center [950, 375] width 306 height 72
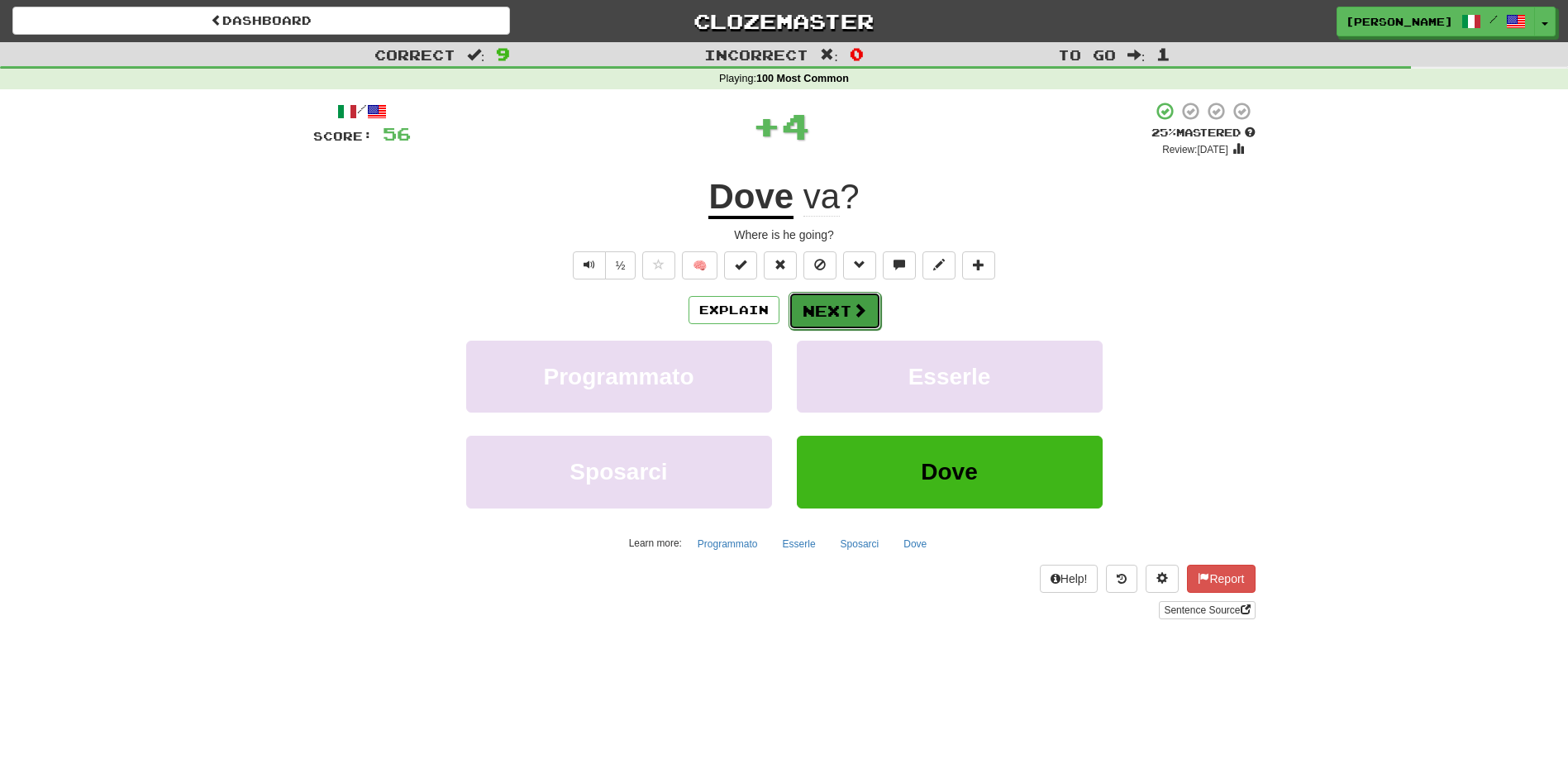
click at [841, 310] on button "Next" at bounding box center [835, 311] width 93 height 38
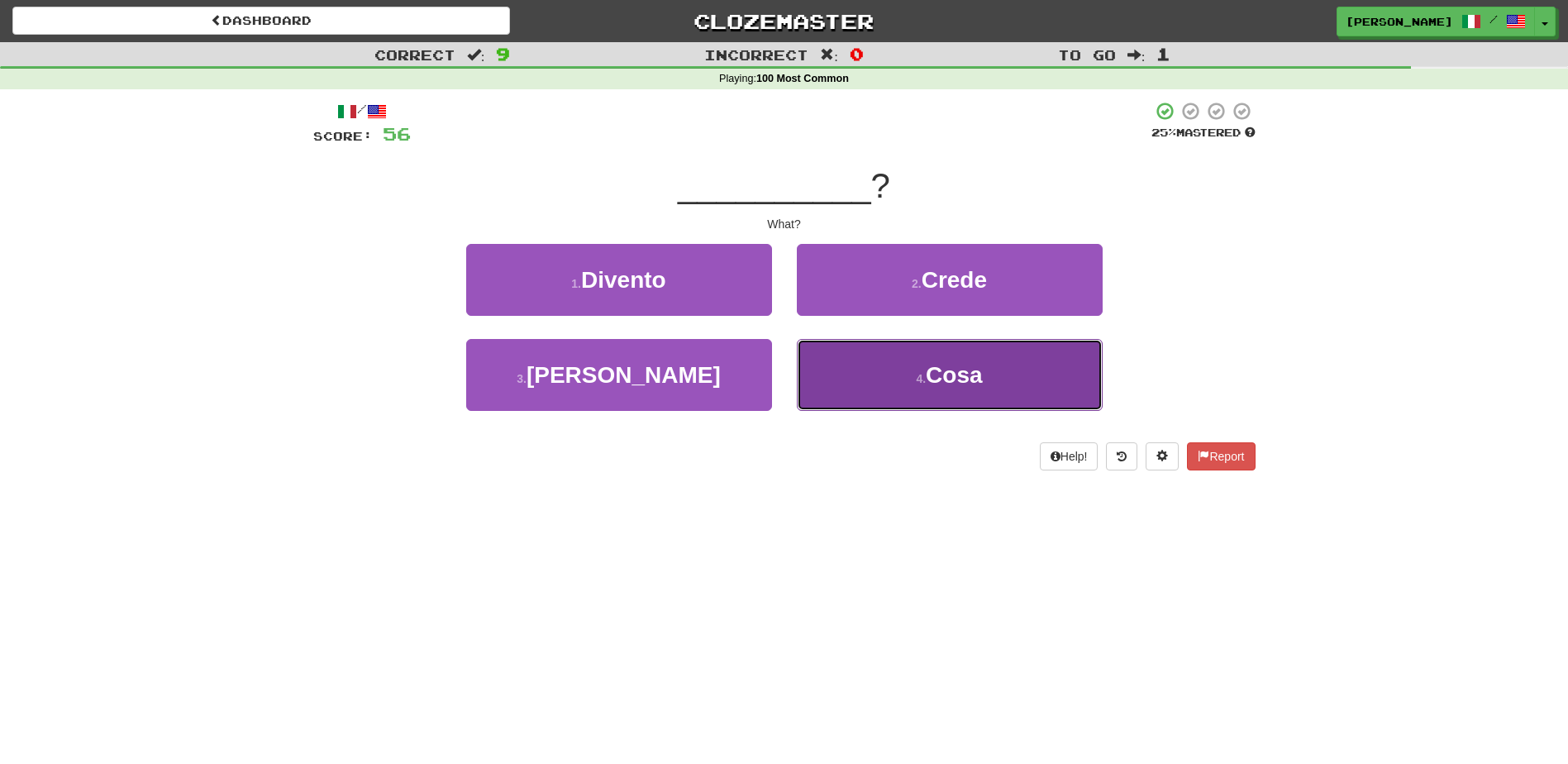
click at [837, 382] on button "4 . Cosa" at bounding box center [950, 375] width 306 height 72
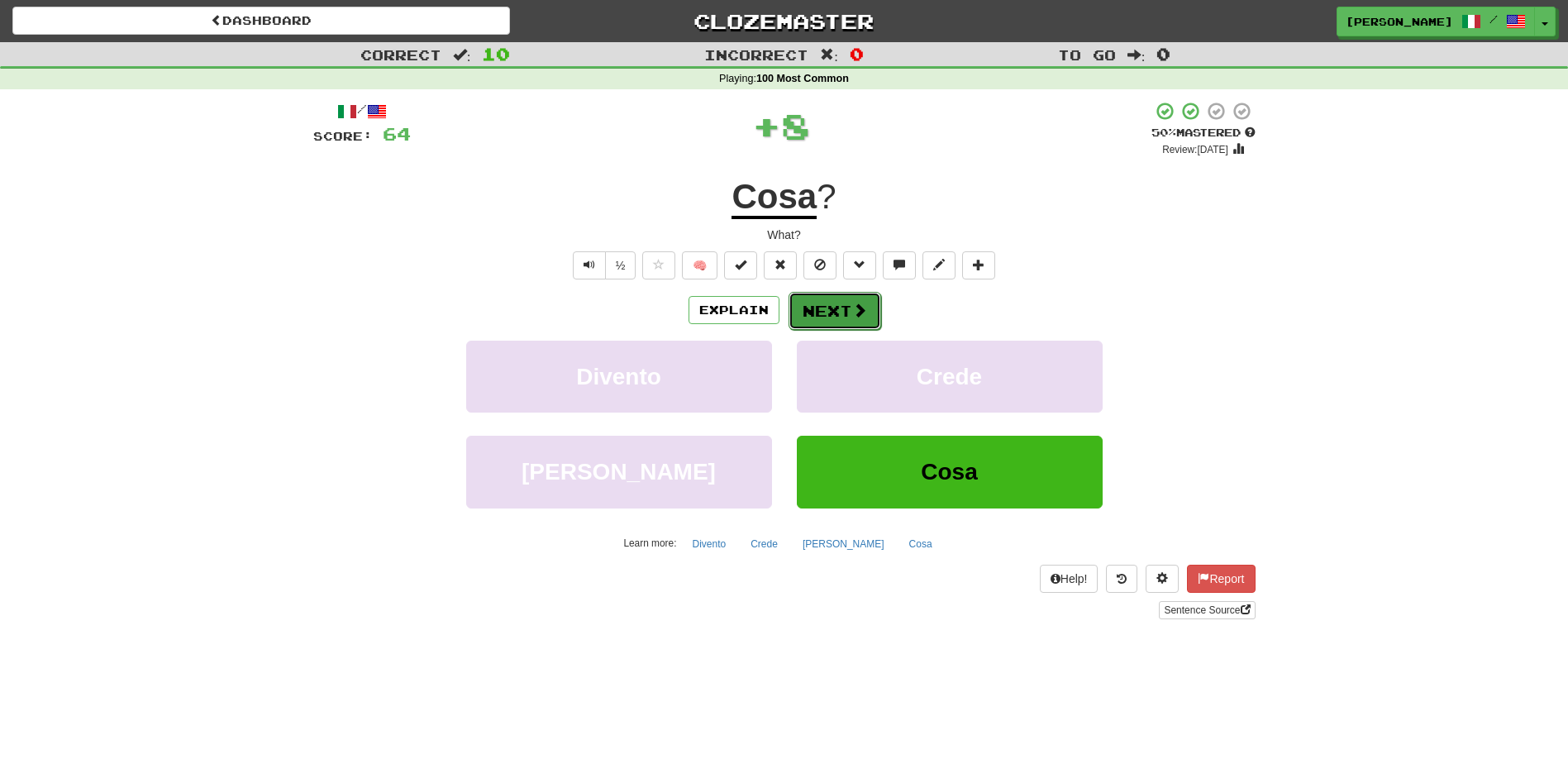
click at [849, 309] on button "Next" at bounding box center [835, 311] width 93 height 38
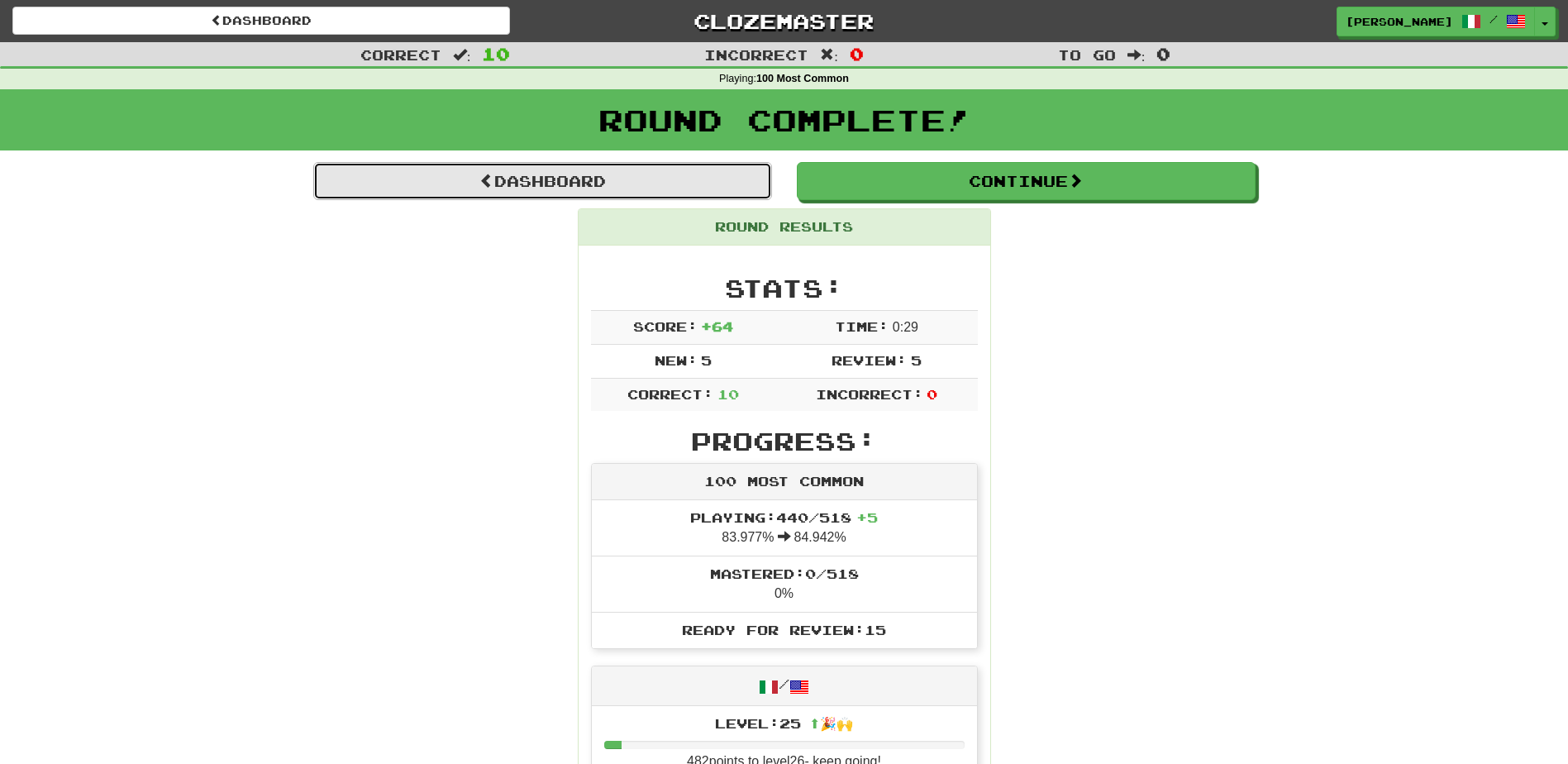
click at [577, 196] on link "Dashboard" at bounding box center [543, 181] width 459 height 38
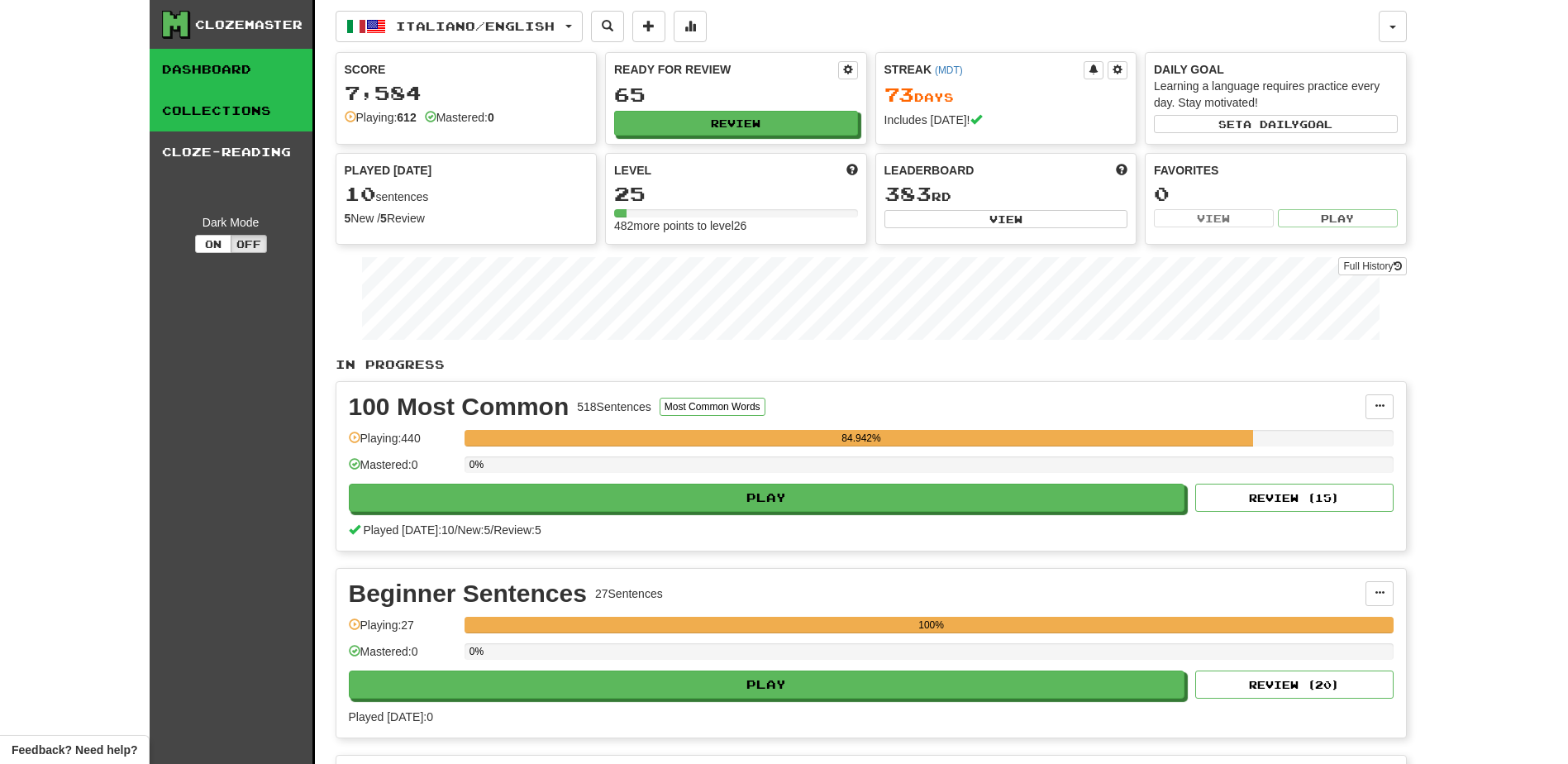
click at [175, 108] on link "Collections" at bounding box center [231, 110] width 163 height 41
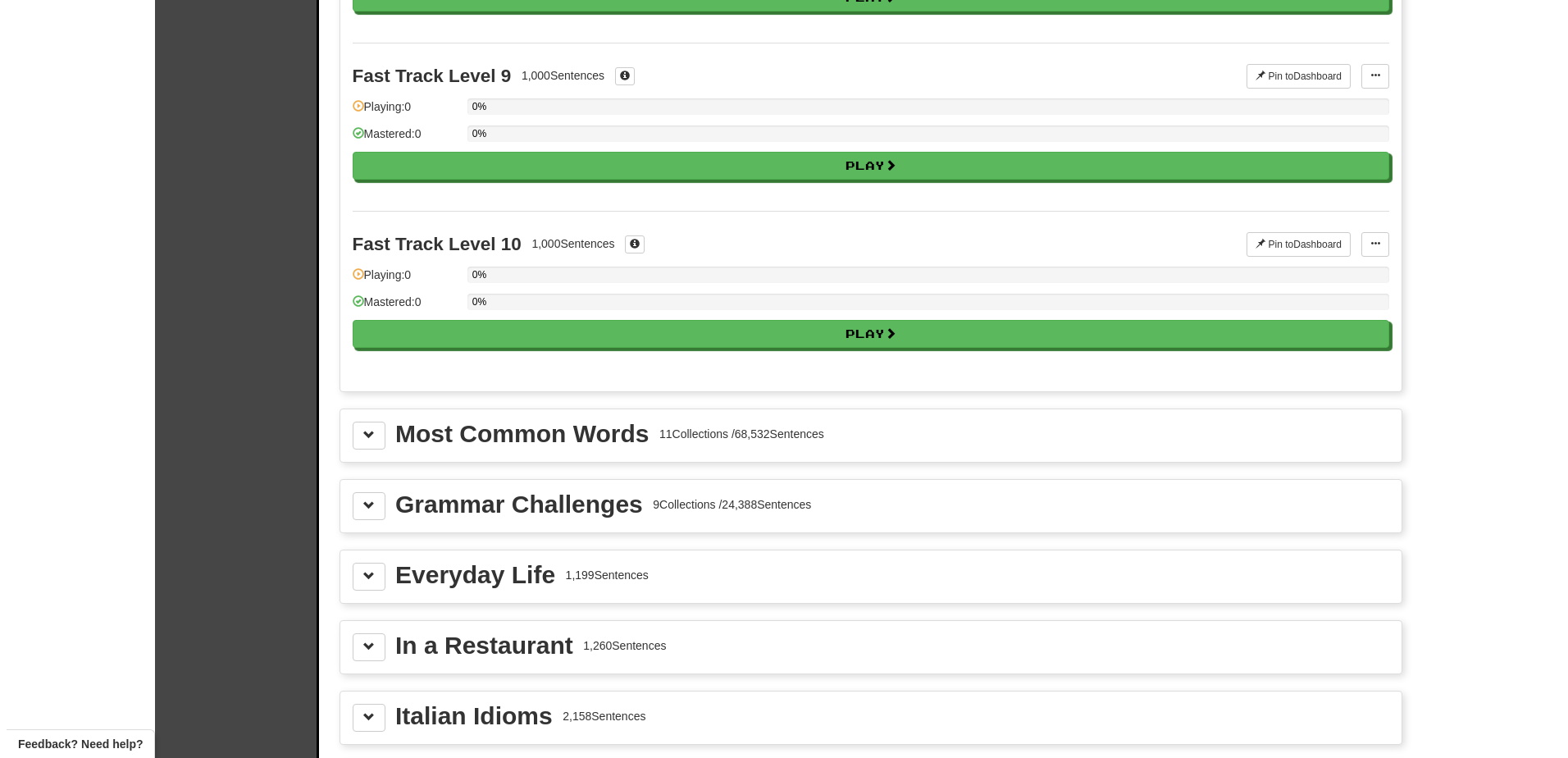
scroll to position [1464, 0]
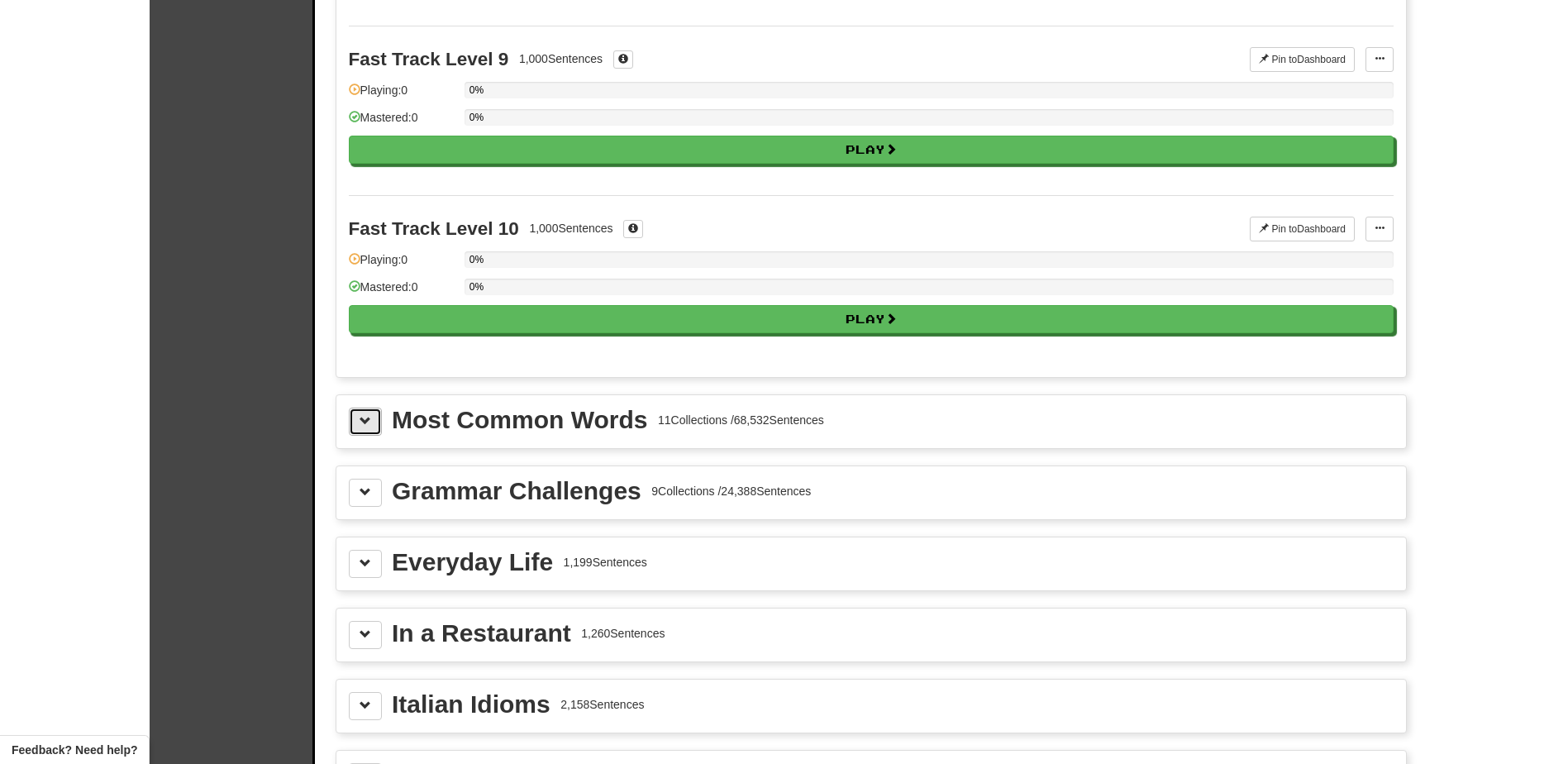
click at [366, 427] on span at bounding box center [365, 420] width 12 height 12
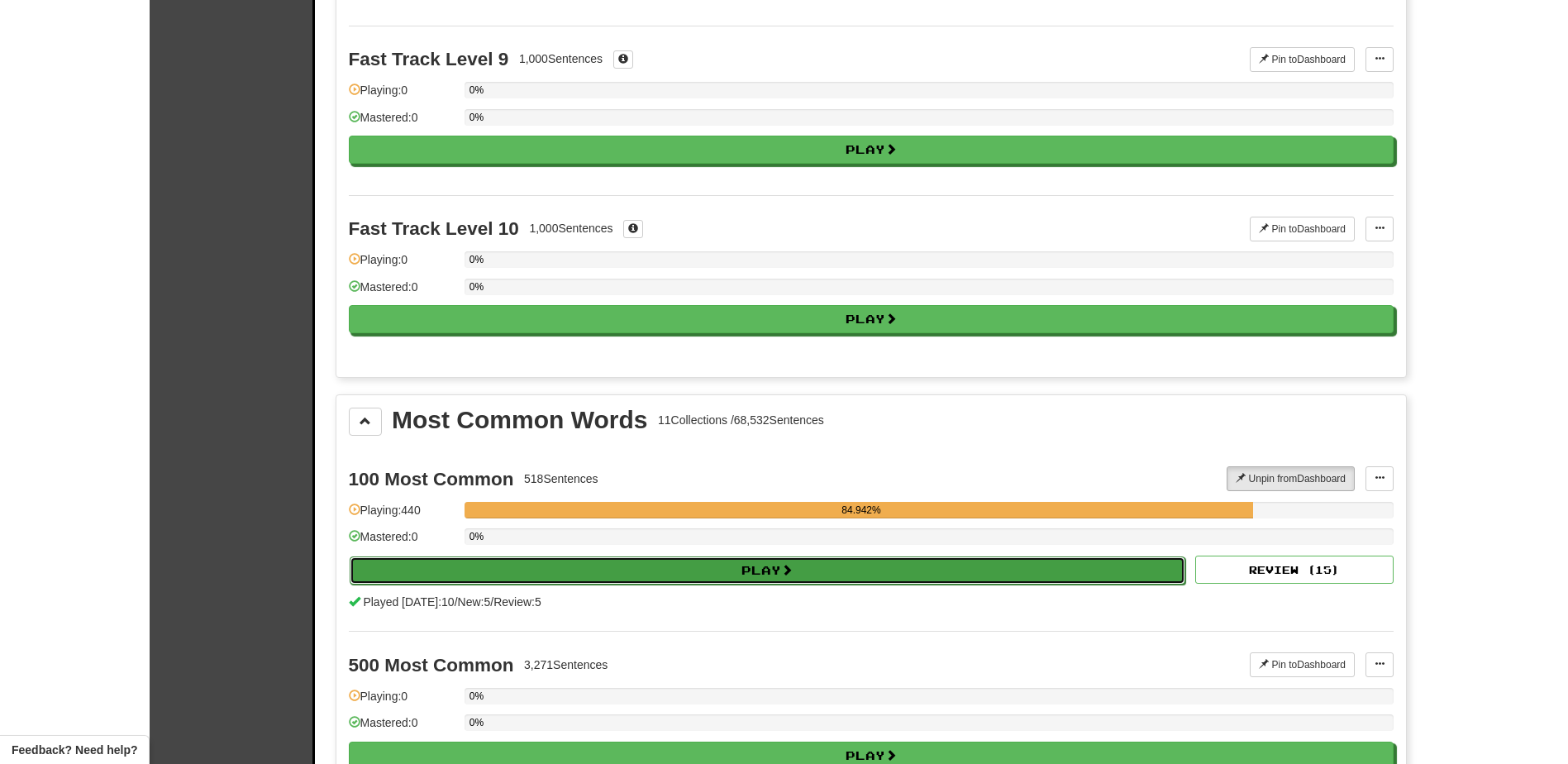
click at [657, 564] on button "Play" at bounding box center [769, 570] width 837 height 28
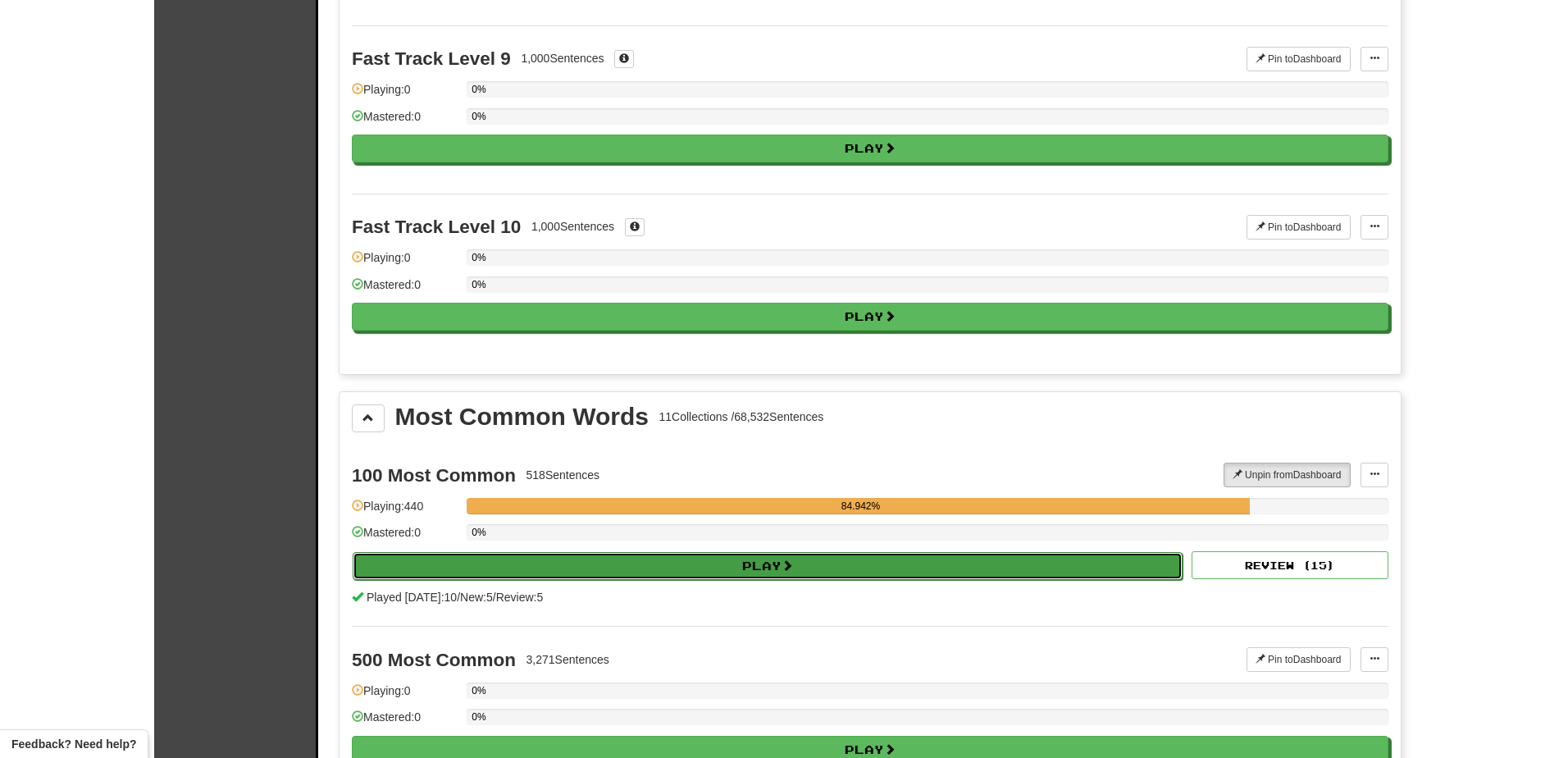
select select "**"
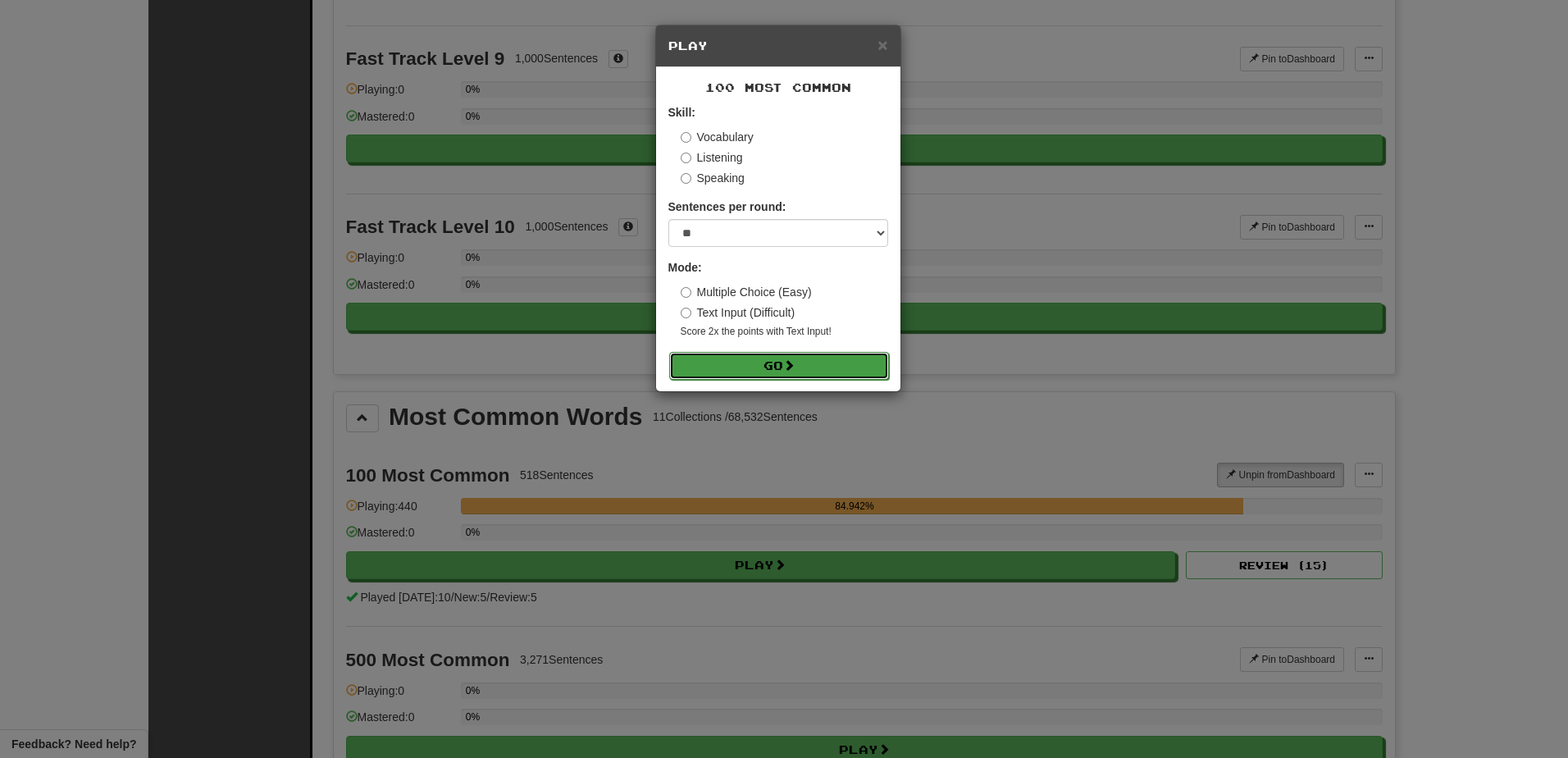
click at [715, 363] on button "Go" at bounding box center [779, 365] width 220 height 28
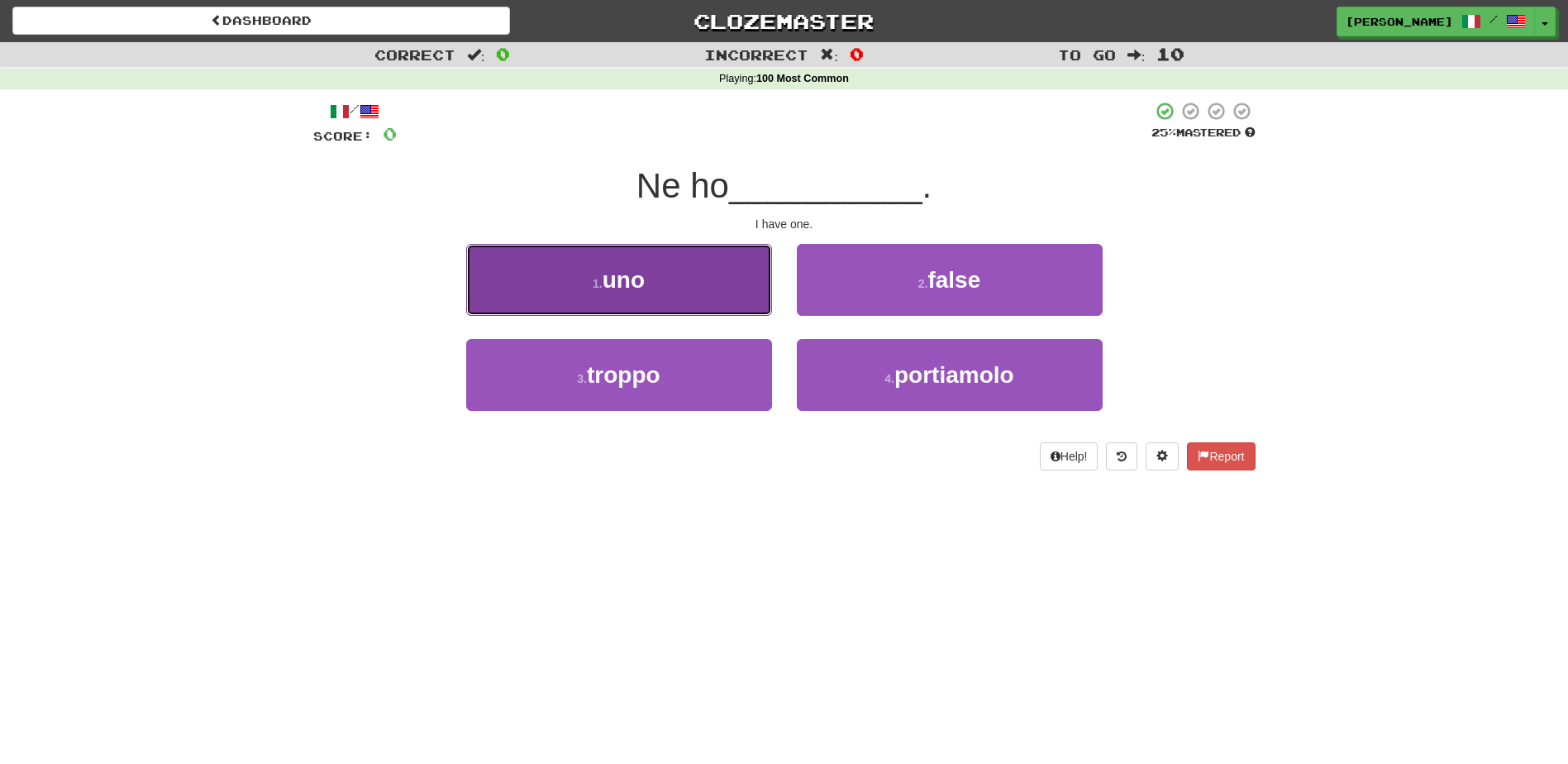
click at [703, 298] on button "1 . uno" at bounding box center [619, 279] width 306 height 72
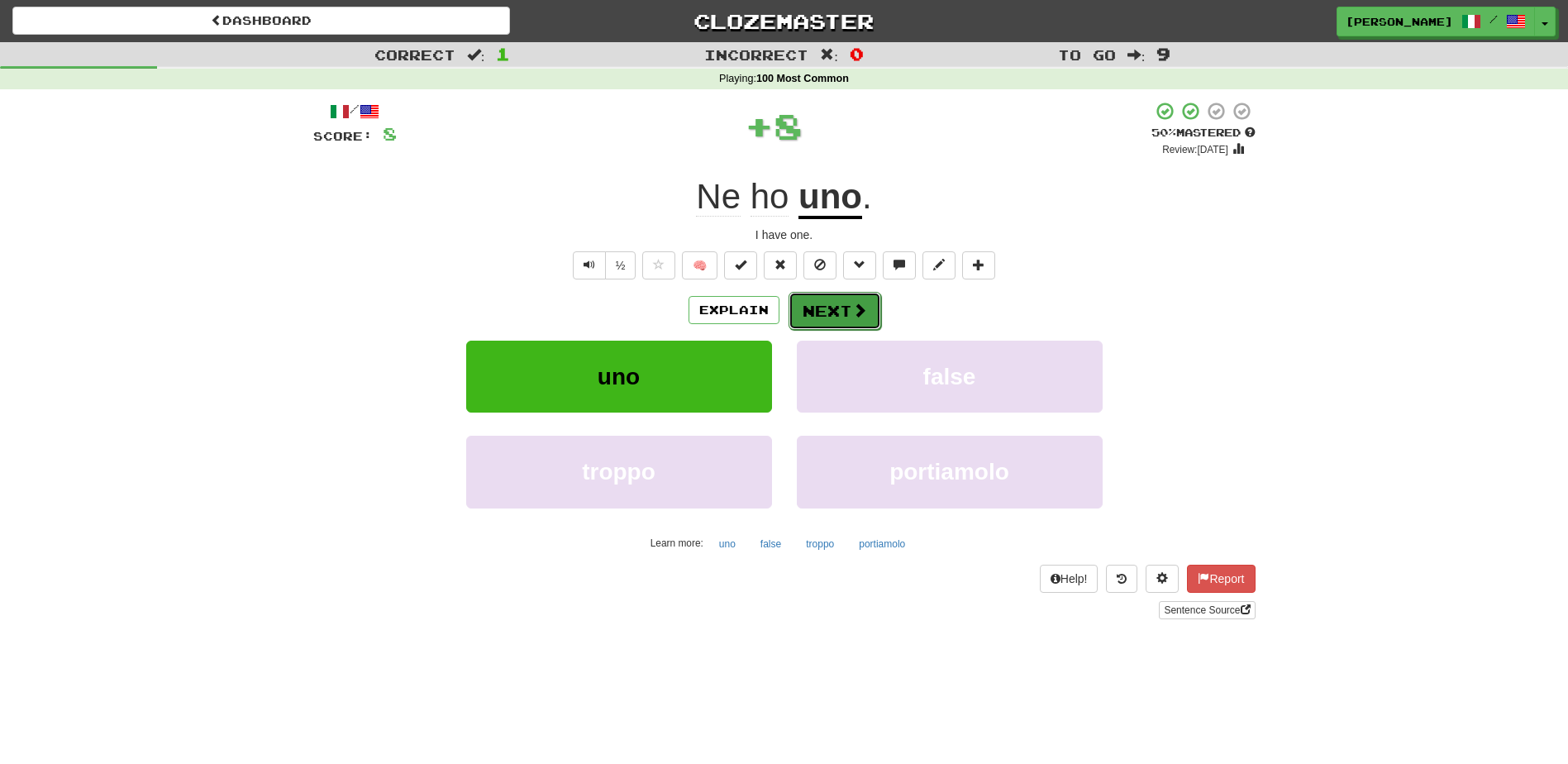
click at [820, 317] on button "Next" at bounding box center [835, 311] width 93 height 38
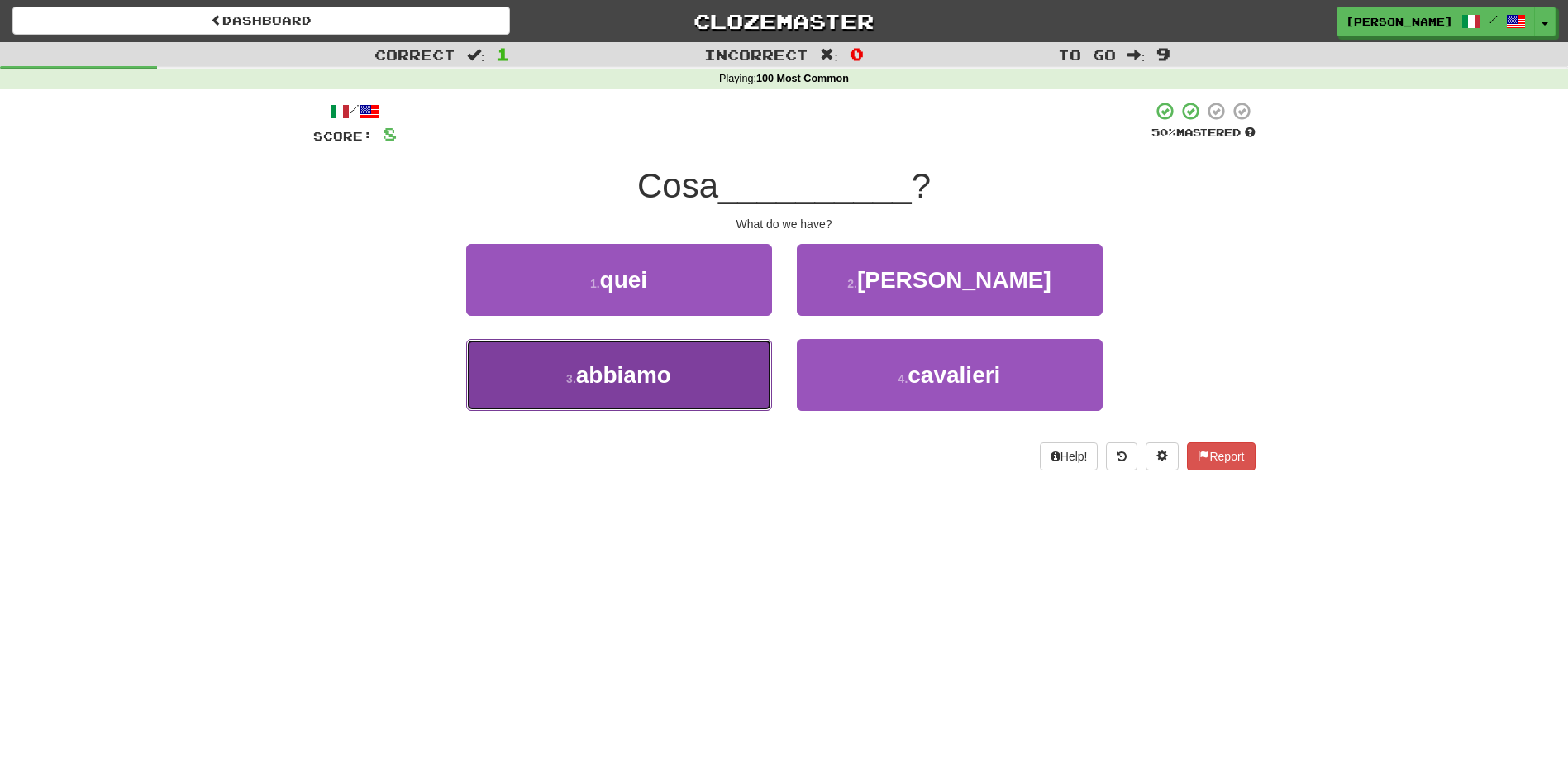
click at [709, 380] on button "3 . abbiamo" at bounding box center [619, 375] width 306 height 72
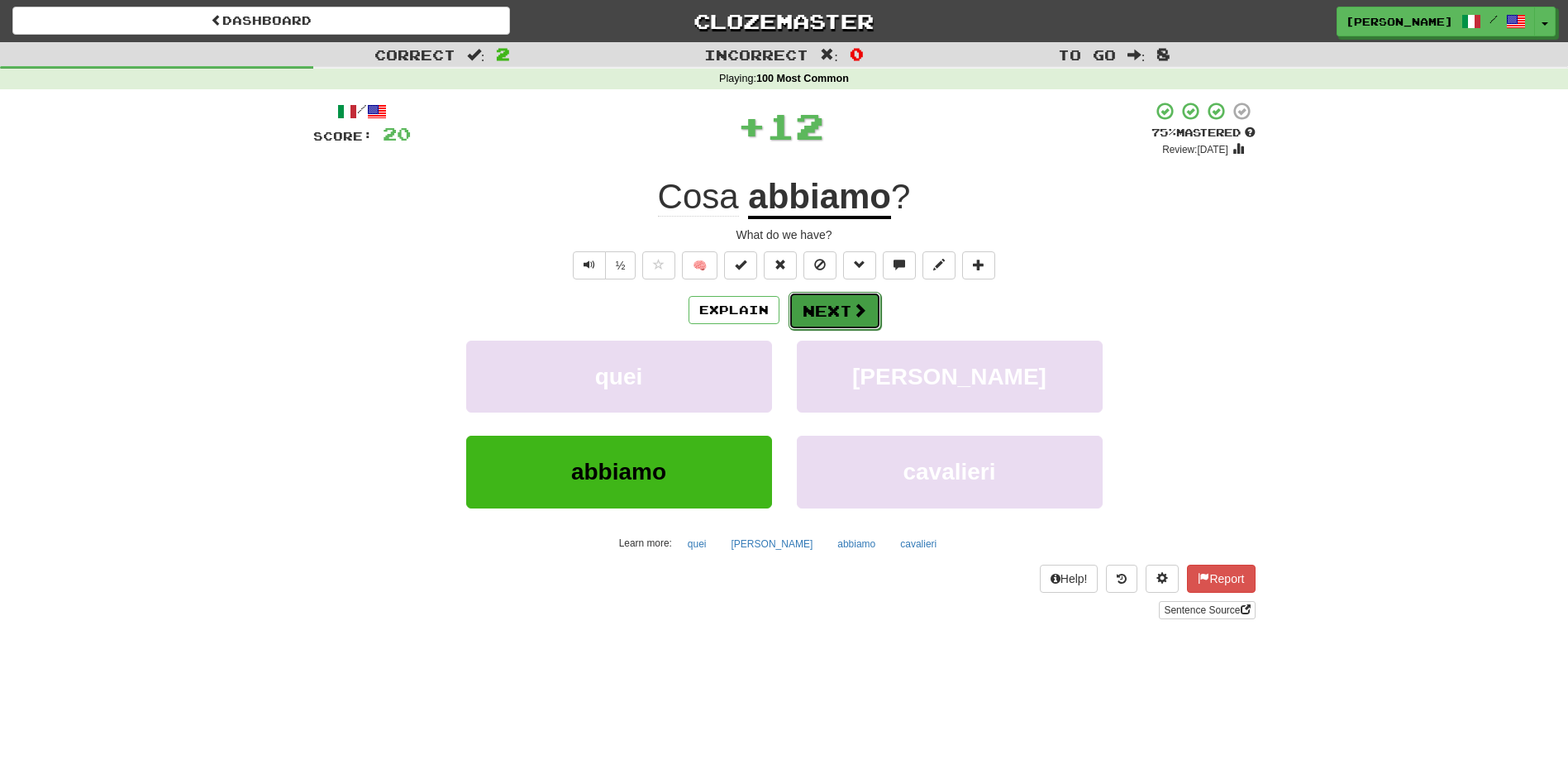
click at [810, 310] on button "Next" at bounding box center [835, 311] width 93 height 38
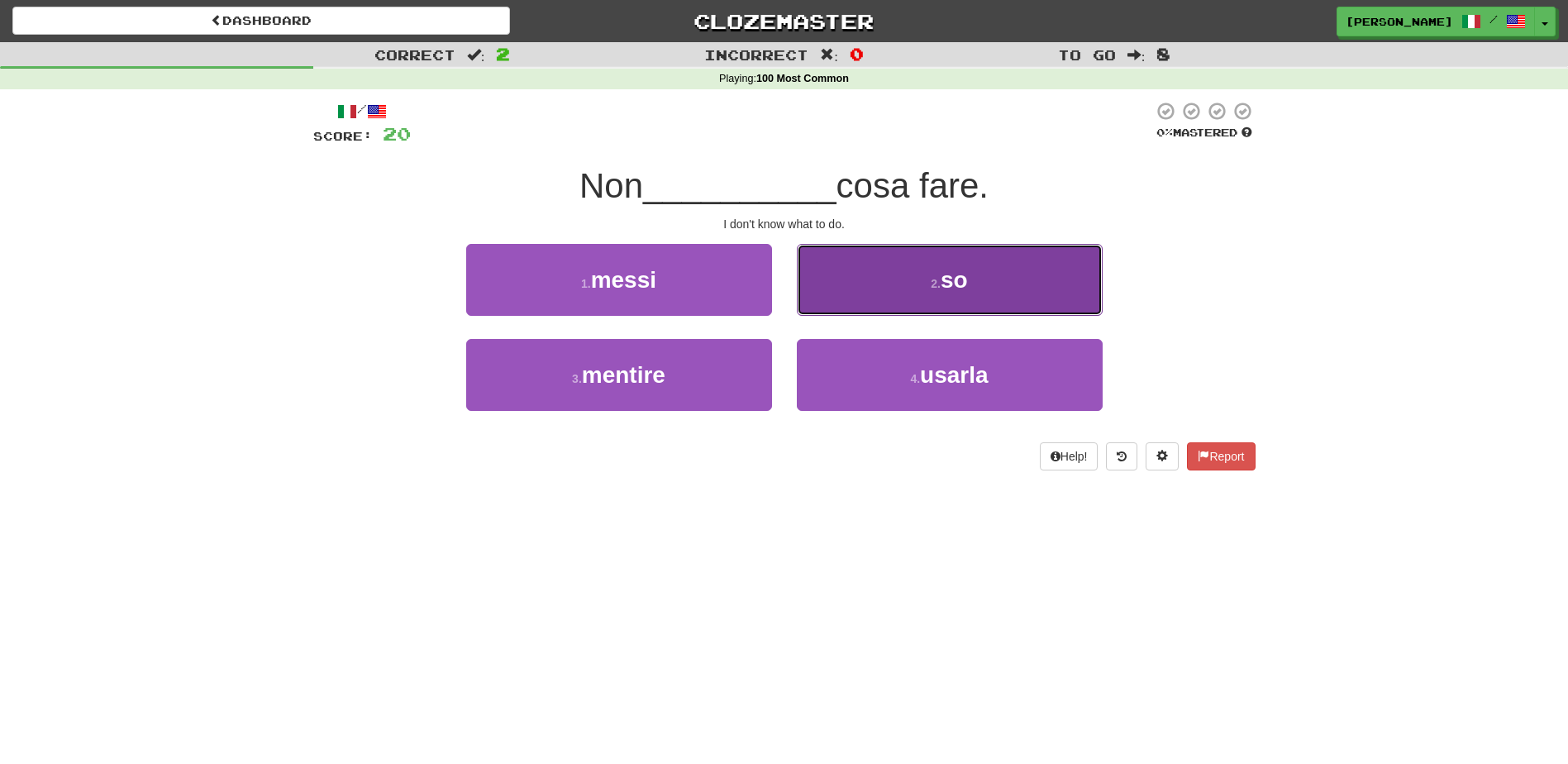
click at [846, 297] on button "2 . so" at bounding box center [950, 279] width 306 height 72
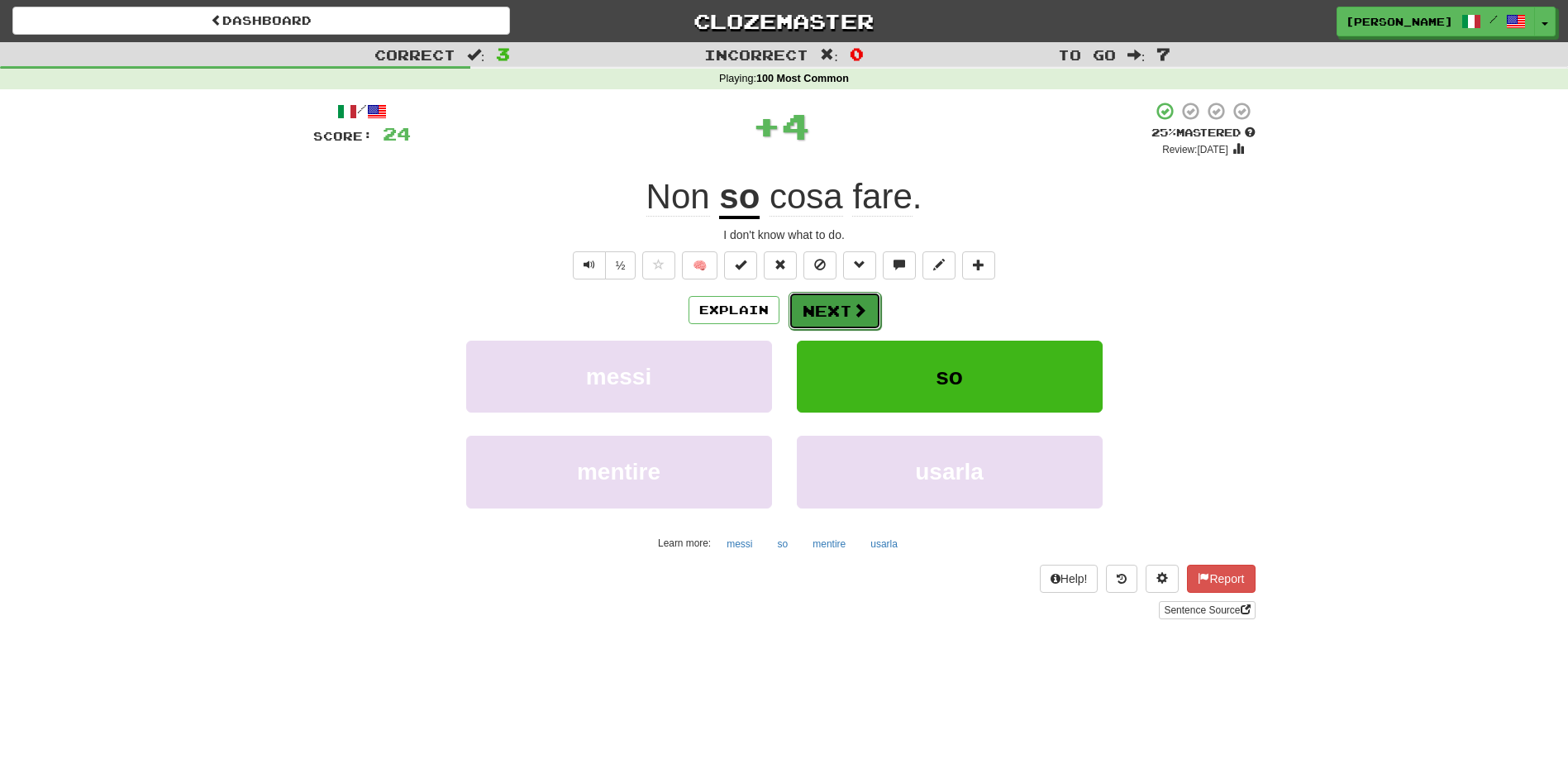
click at [799, 303] on button "Next" at bounding box center [835, 311] width 93 height 38
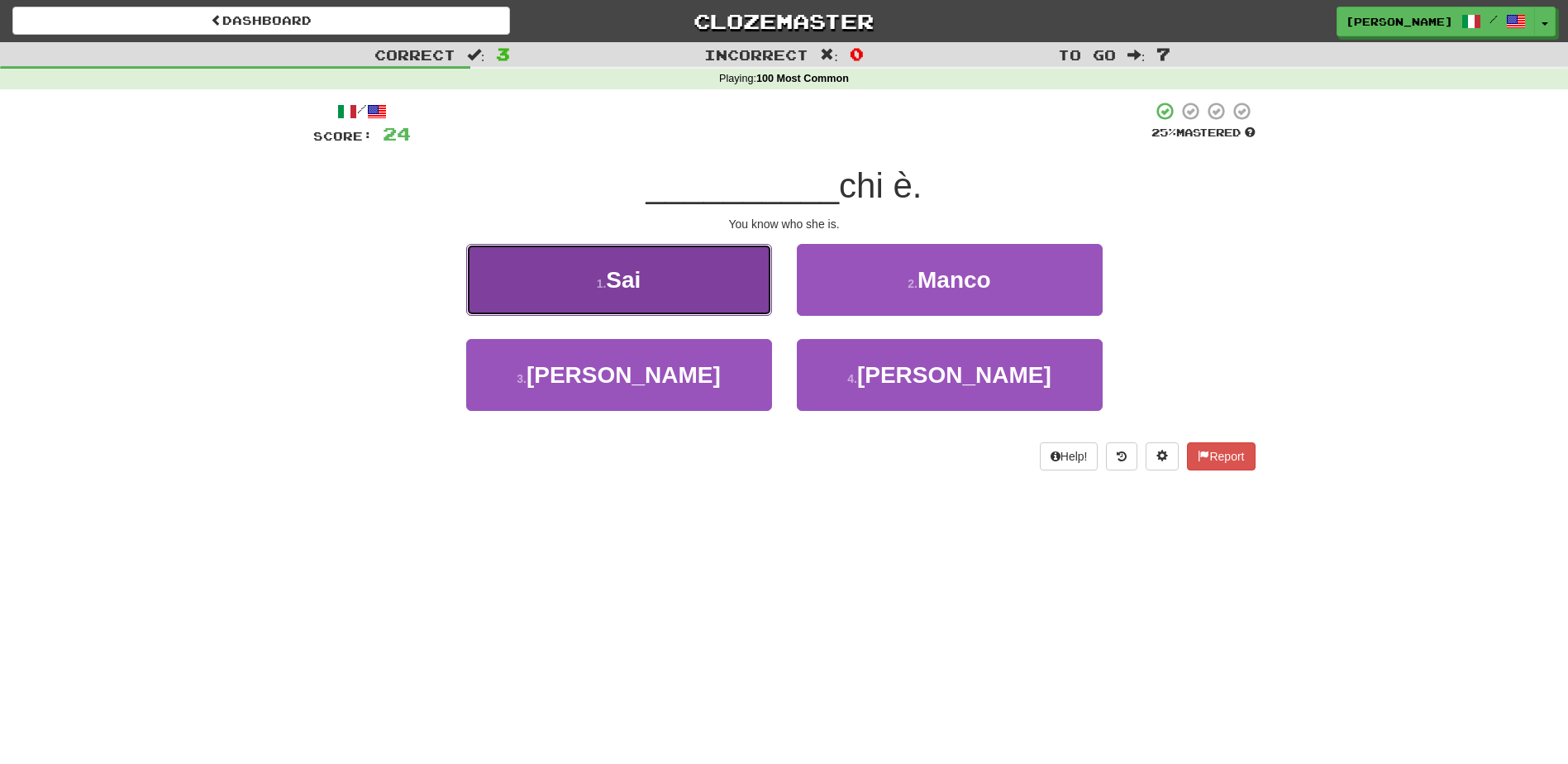
click at [715, 298] on button "1 . Sai" at bounding box center [619, 279] width 306 height 72
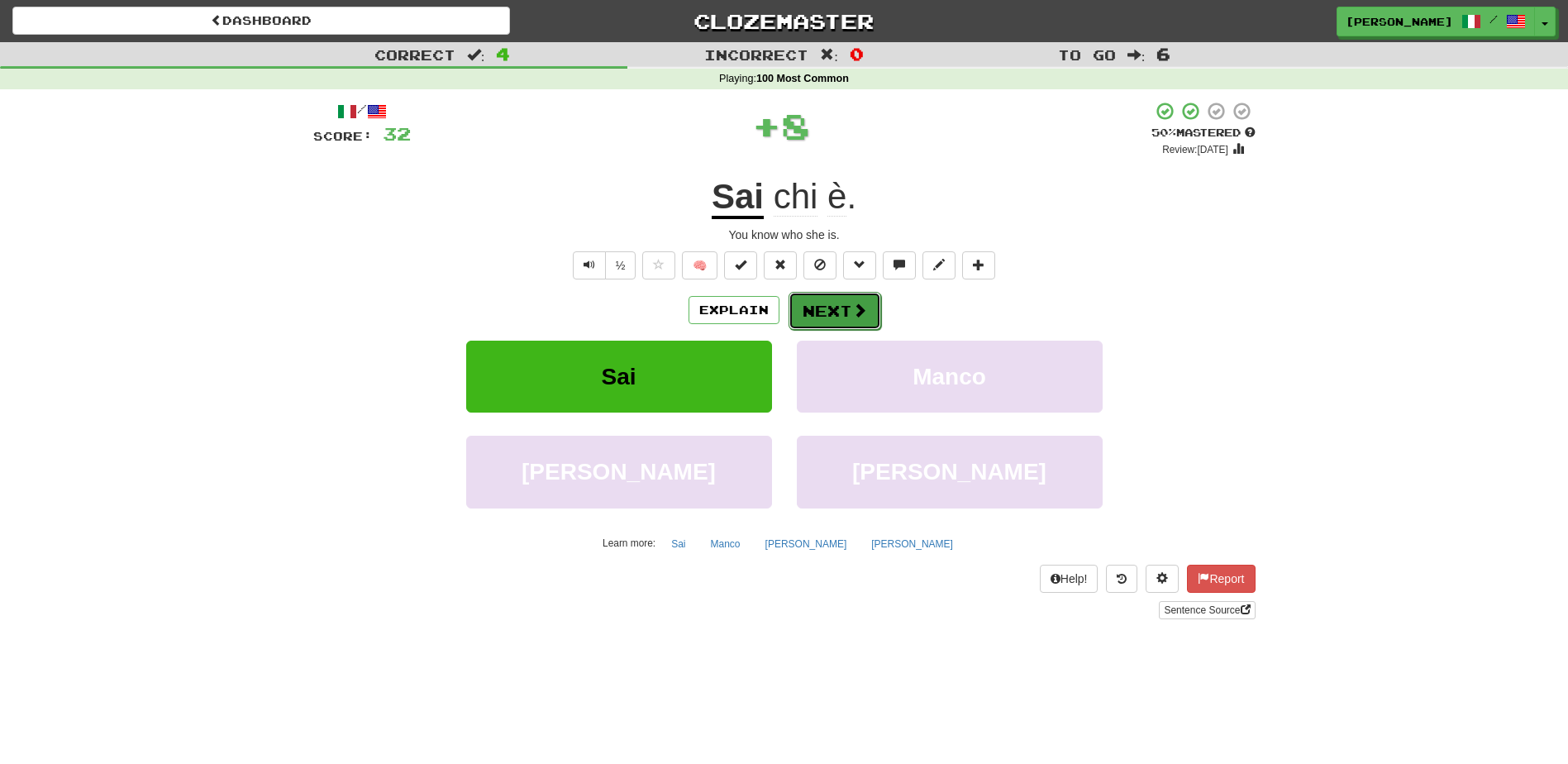
click at [818, 308] on button "Next" at bounding box center [835, 311] width 93 height 38
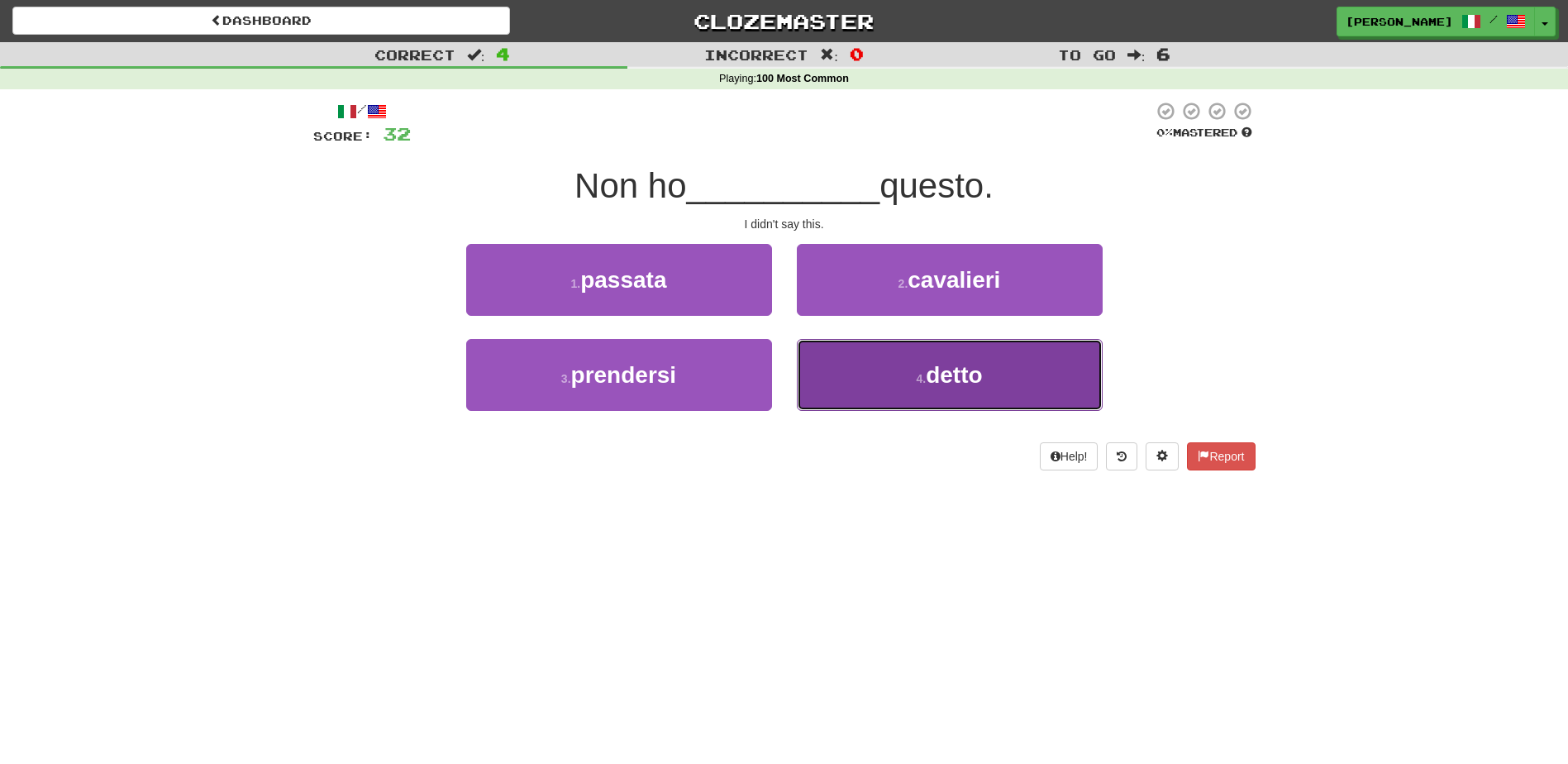
click at [884, 360] on button "4 . detto" at bounding box center [950, 375] width 306 height 72
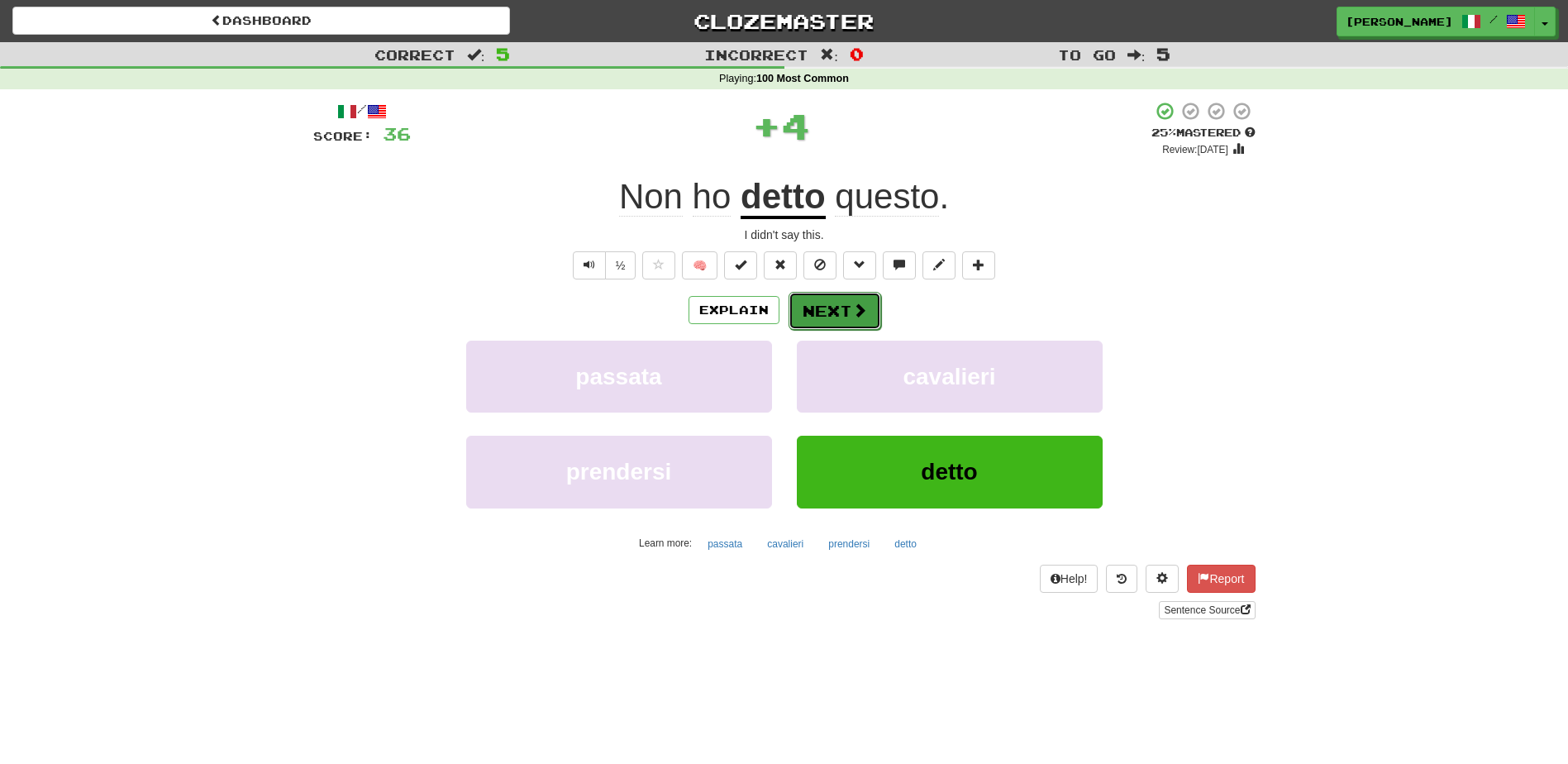
click at [847, 307] on button "Next" at bounding box center [835, 311] width 93 height 38
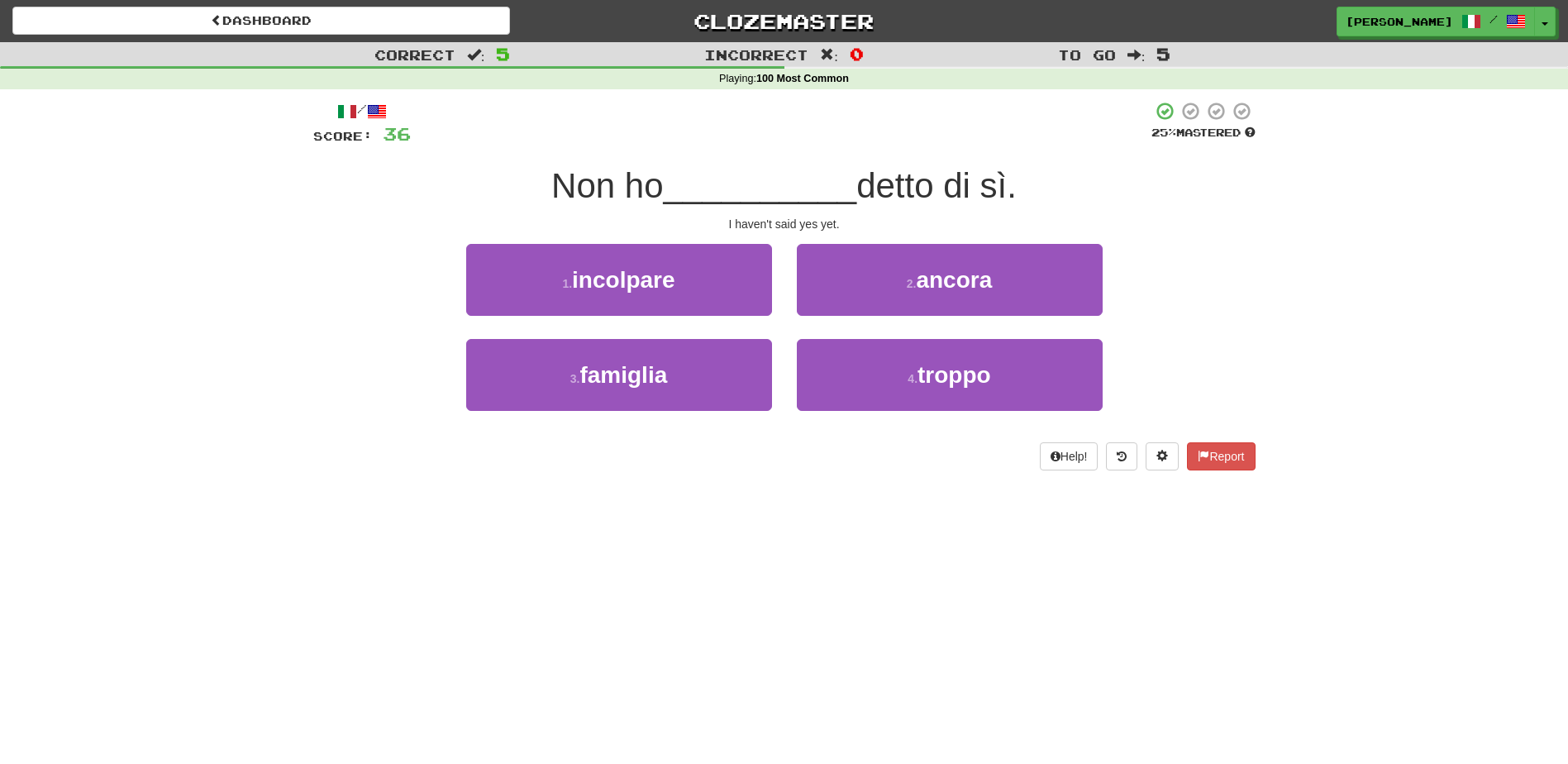
click at [847, 319] on div "2 . ancora" at bounding box center [950, 291] width 331 height 96
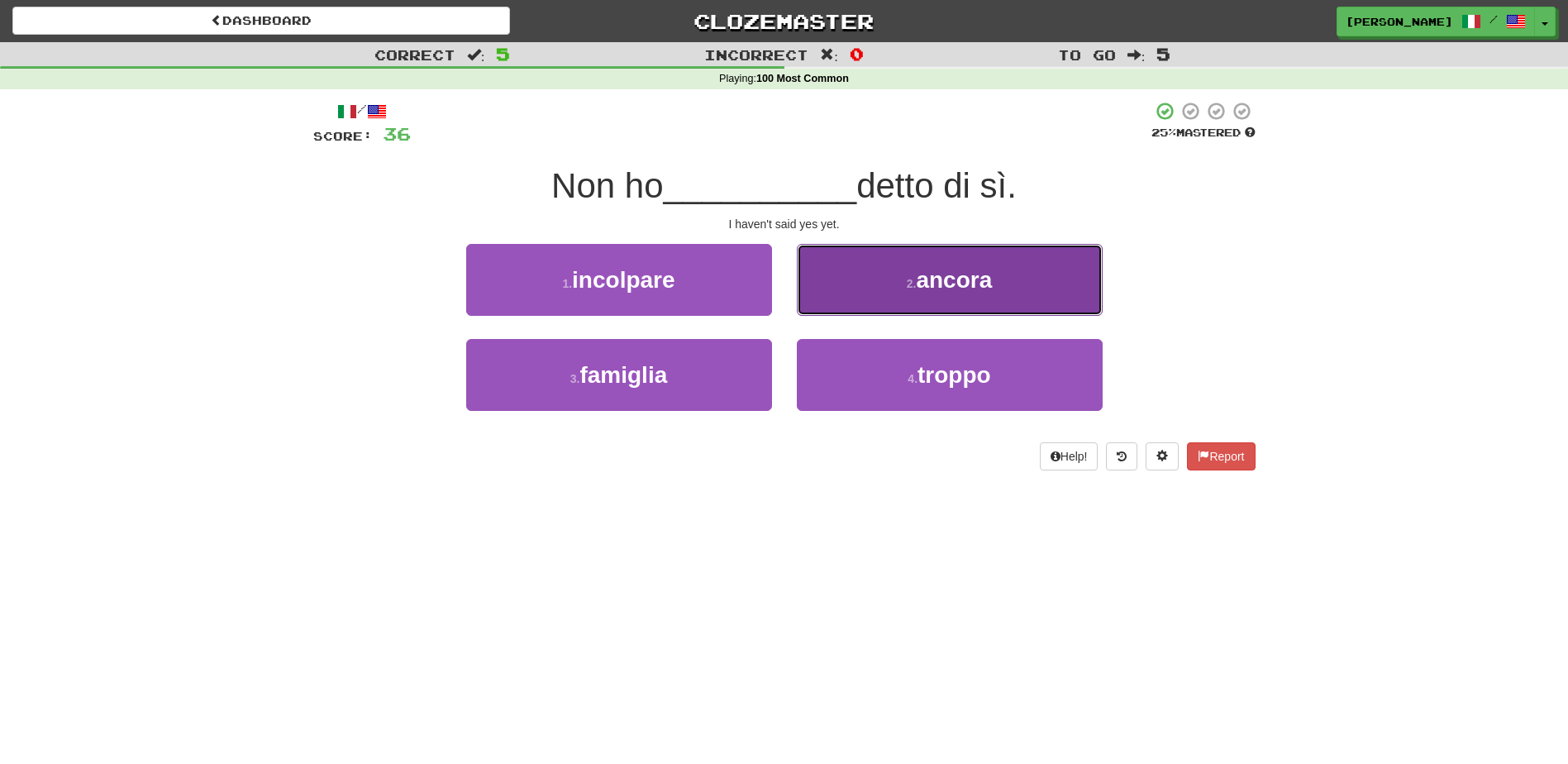
click at [882, 288] on button "2 . ancora" at bounding box center [950, 279] width 306 height 72
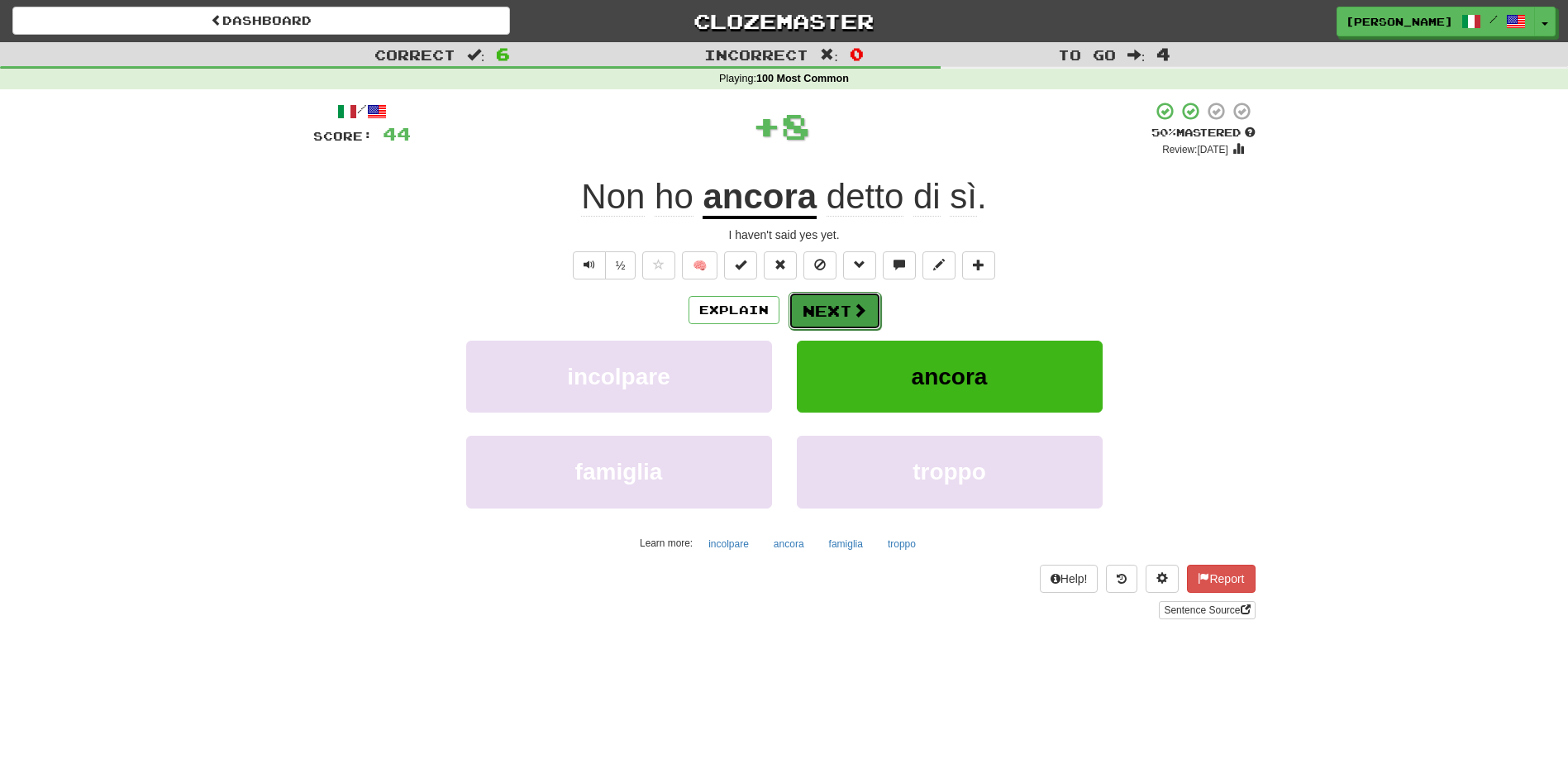
click at [842, 305] on button "Next" at bounding box center [835, 311] width 93 height 38
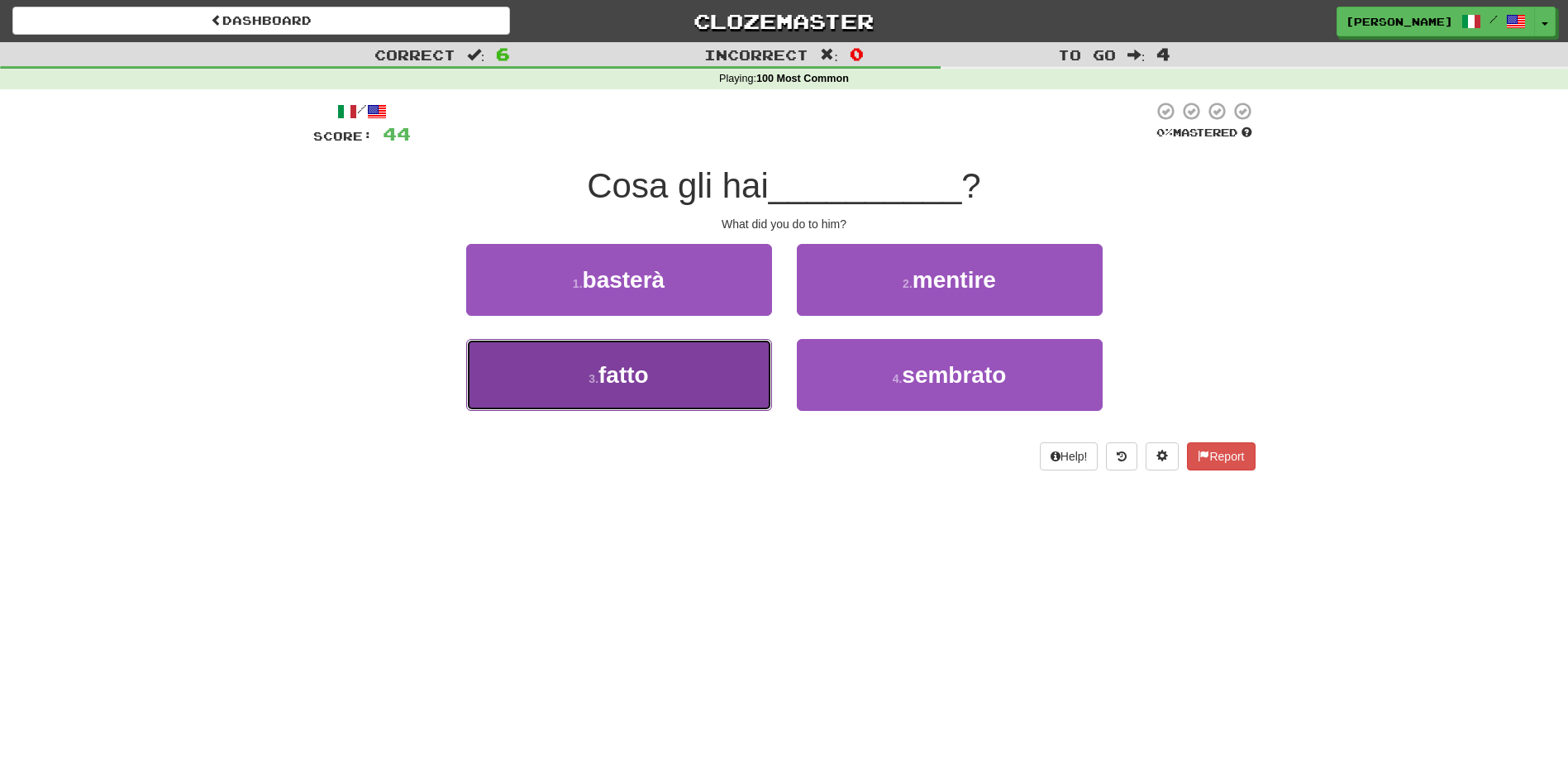
click at [762, 367] on button "3 . fatto" at bounding box center [619, 375] width 306 height 72
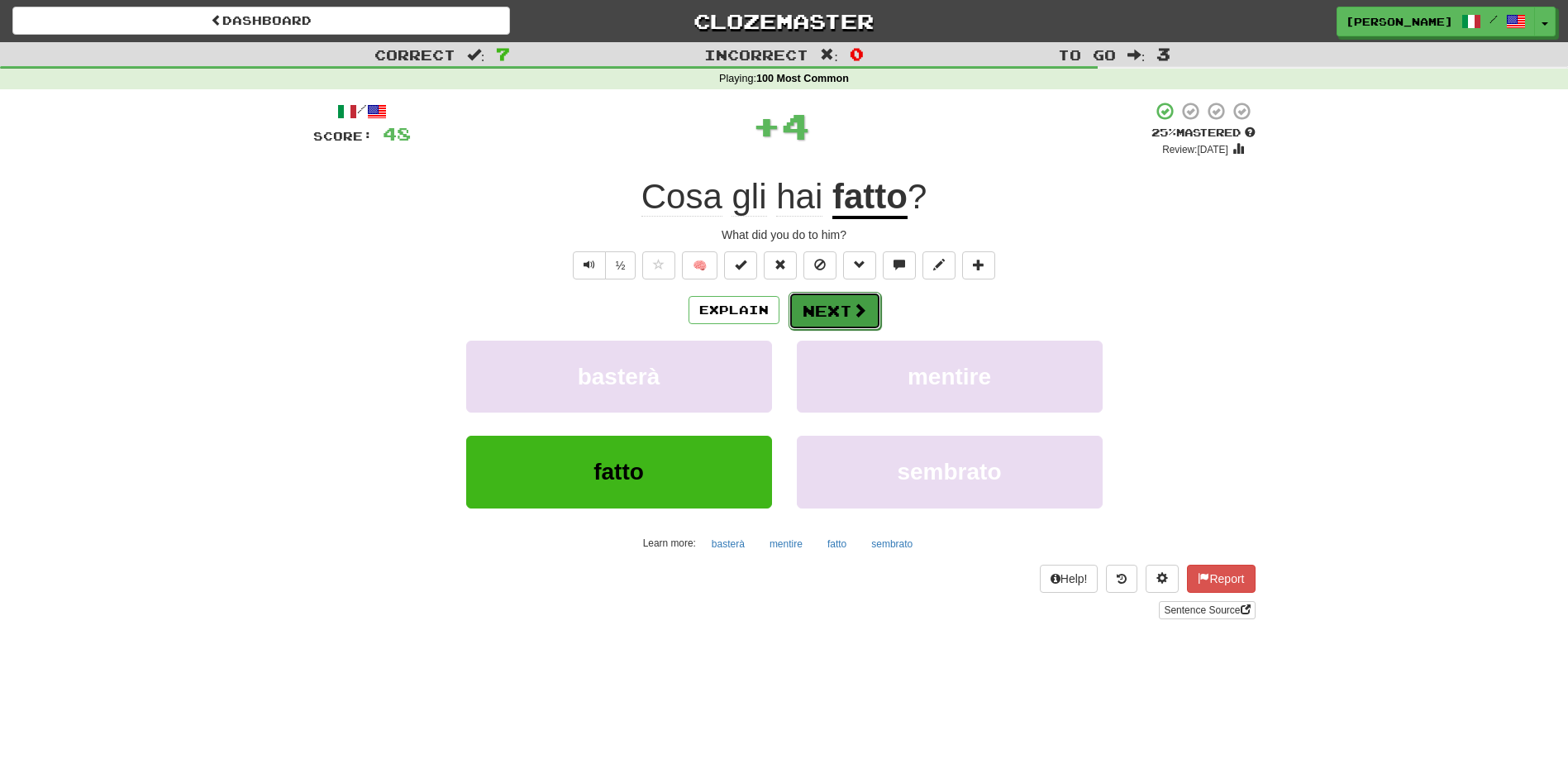
click at [859, 306] on span at bounding box center [859, 310] width 15 height 15
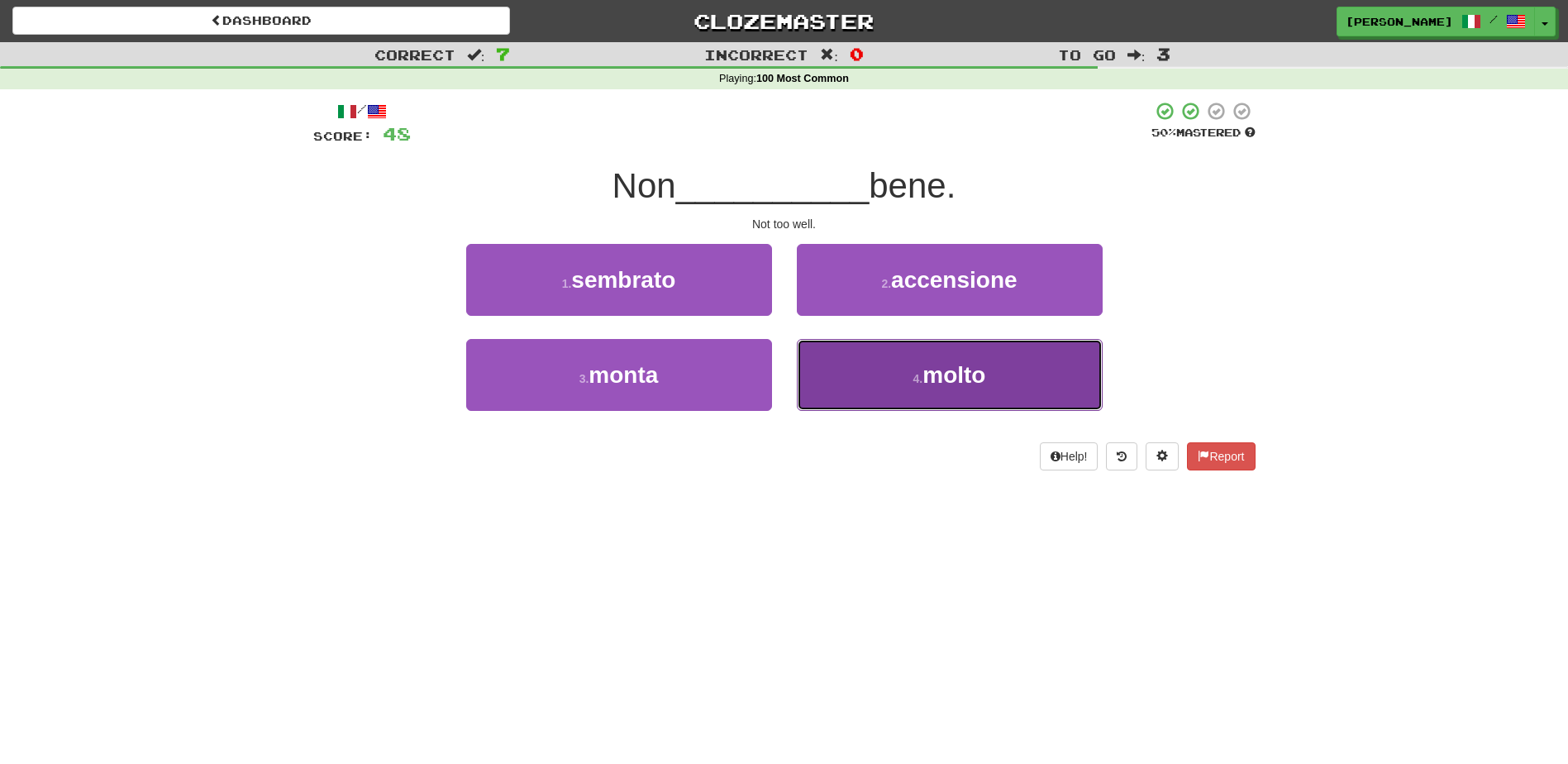
click at [826, 381] on button "4 . molto" at bounding box center [950, 375] width 306 height 72
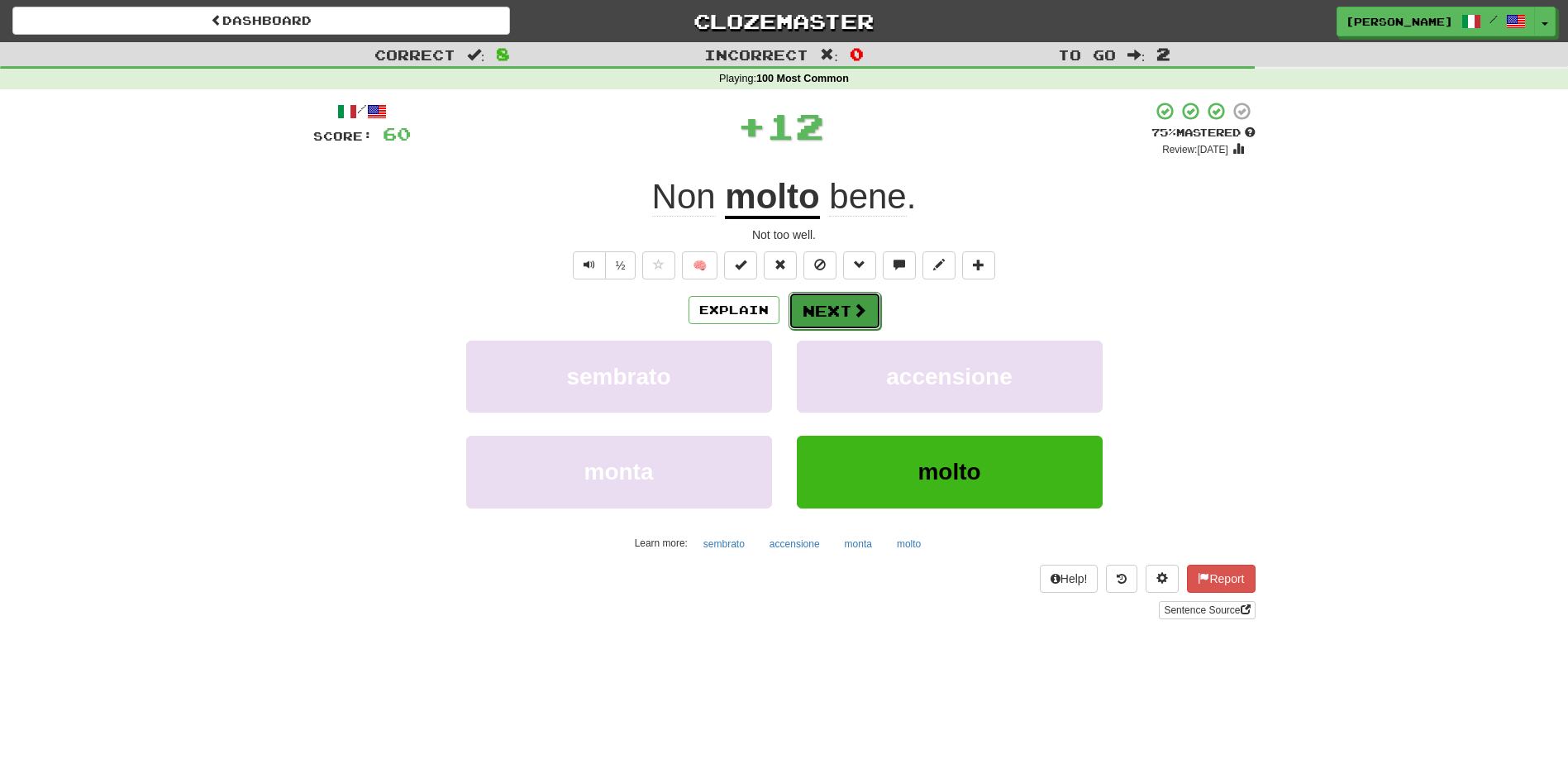
click at [830, 305] on button "Next" at bounding box center [835, 311] width 93 height 38
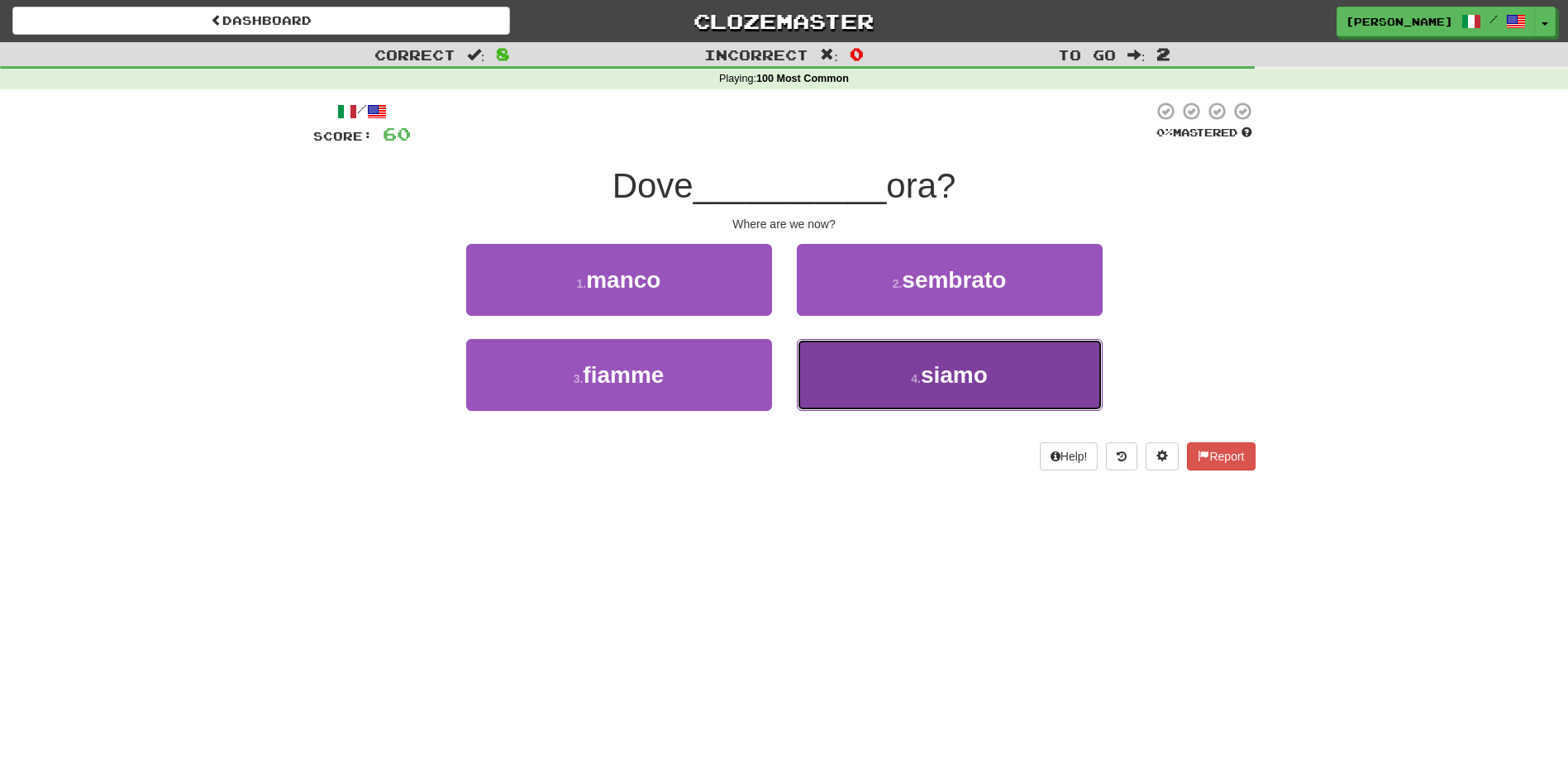
click at [850, 366] on button "4 . siamo" at bounding box center [950, 375] width 306 height 72
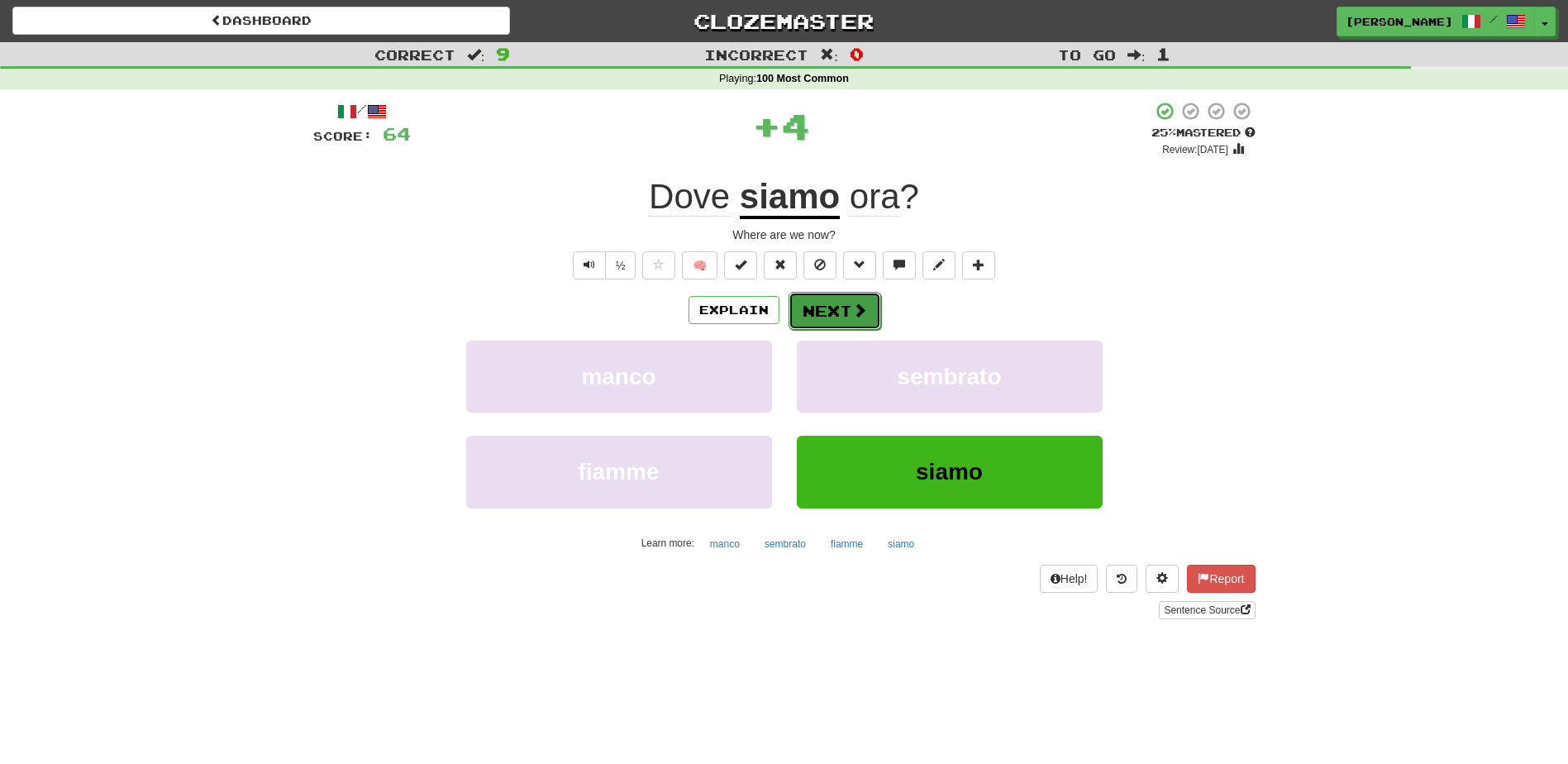
click at [828, 297] on button "Next" at bounding box center [835, 311] width 93 height 38
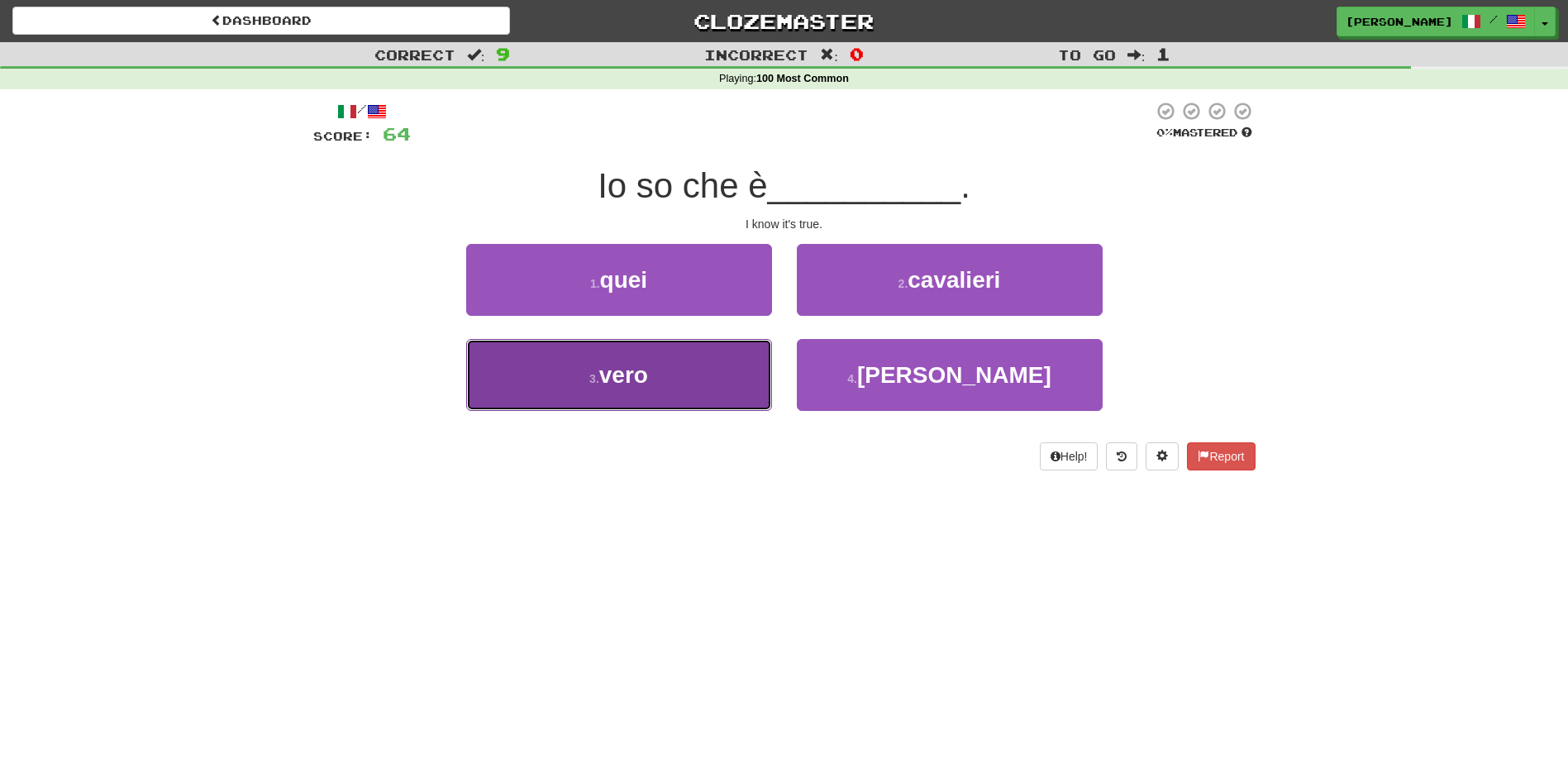
click at [723, 365] on button "3 . vero" at bounding box center [619, 375] width 306 height 72
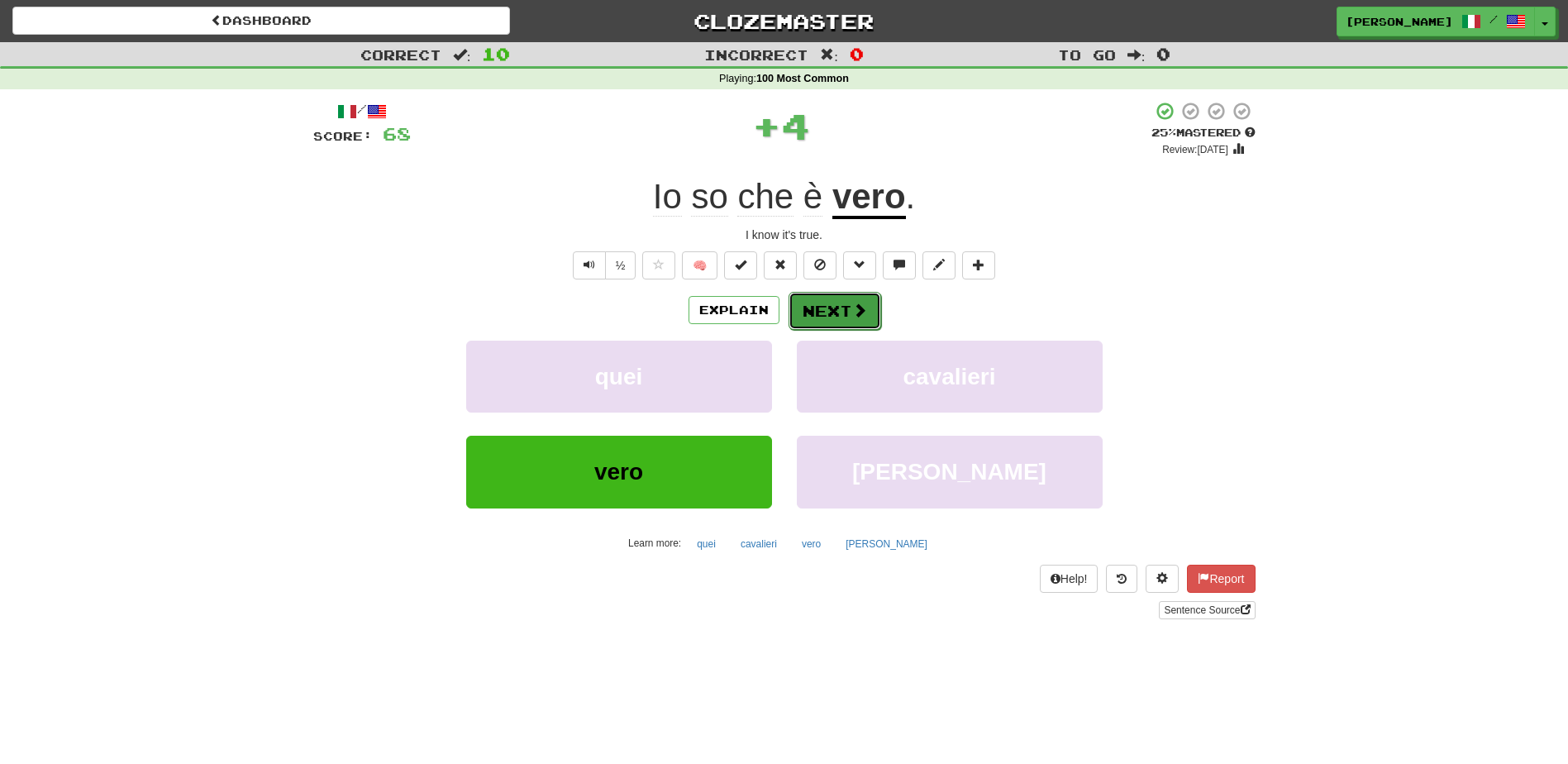
click at [824, 297] on button "Next" at bounding box center [835, 311] width 93 height 38
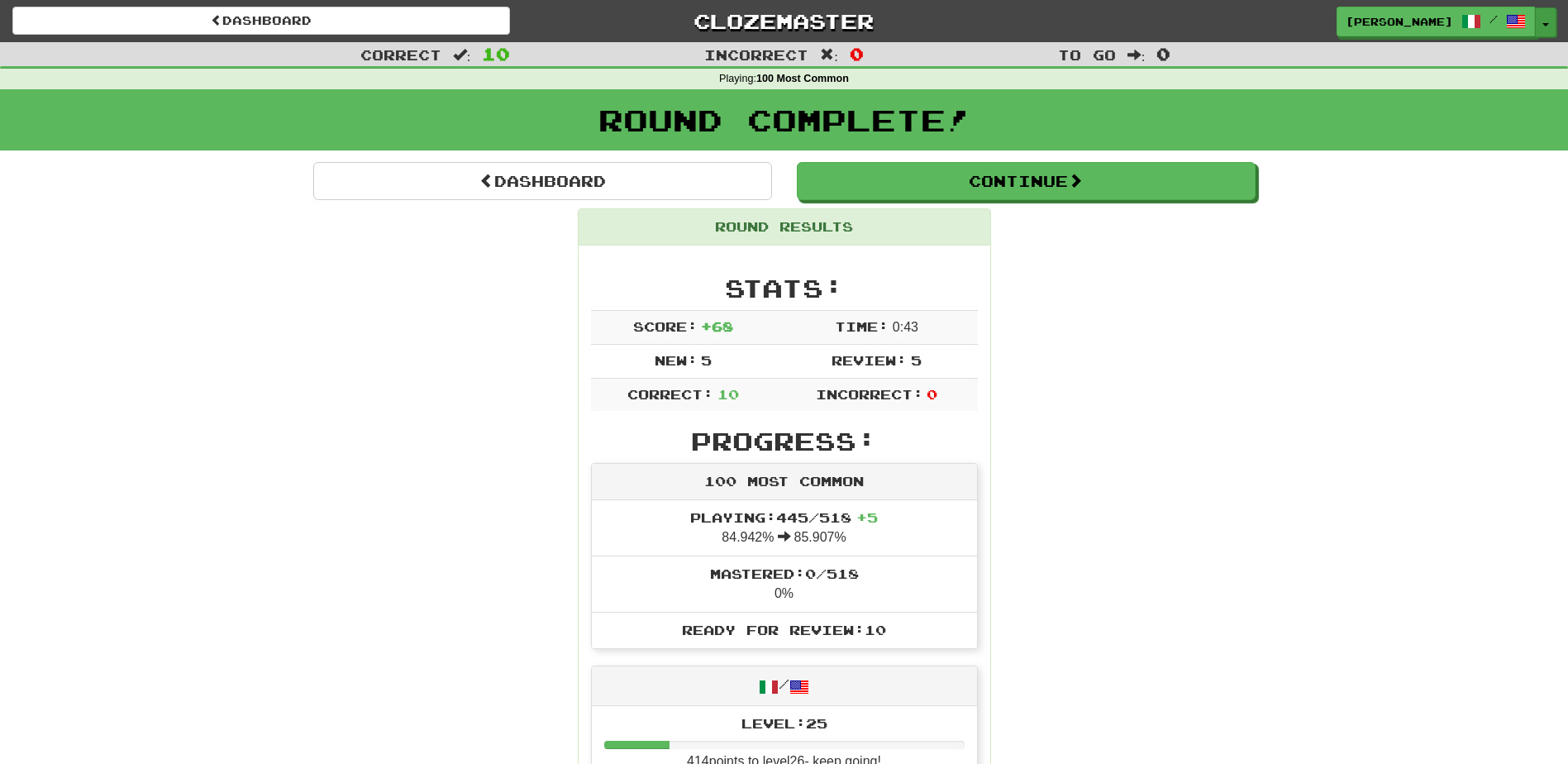
click at [1543, 27] on button "Toggle Dropdown" at bounding box center [1546, 22] width 22 height 30
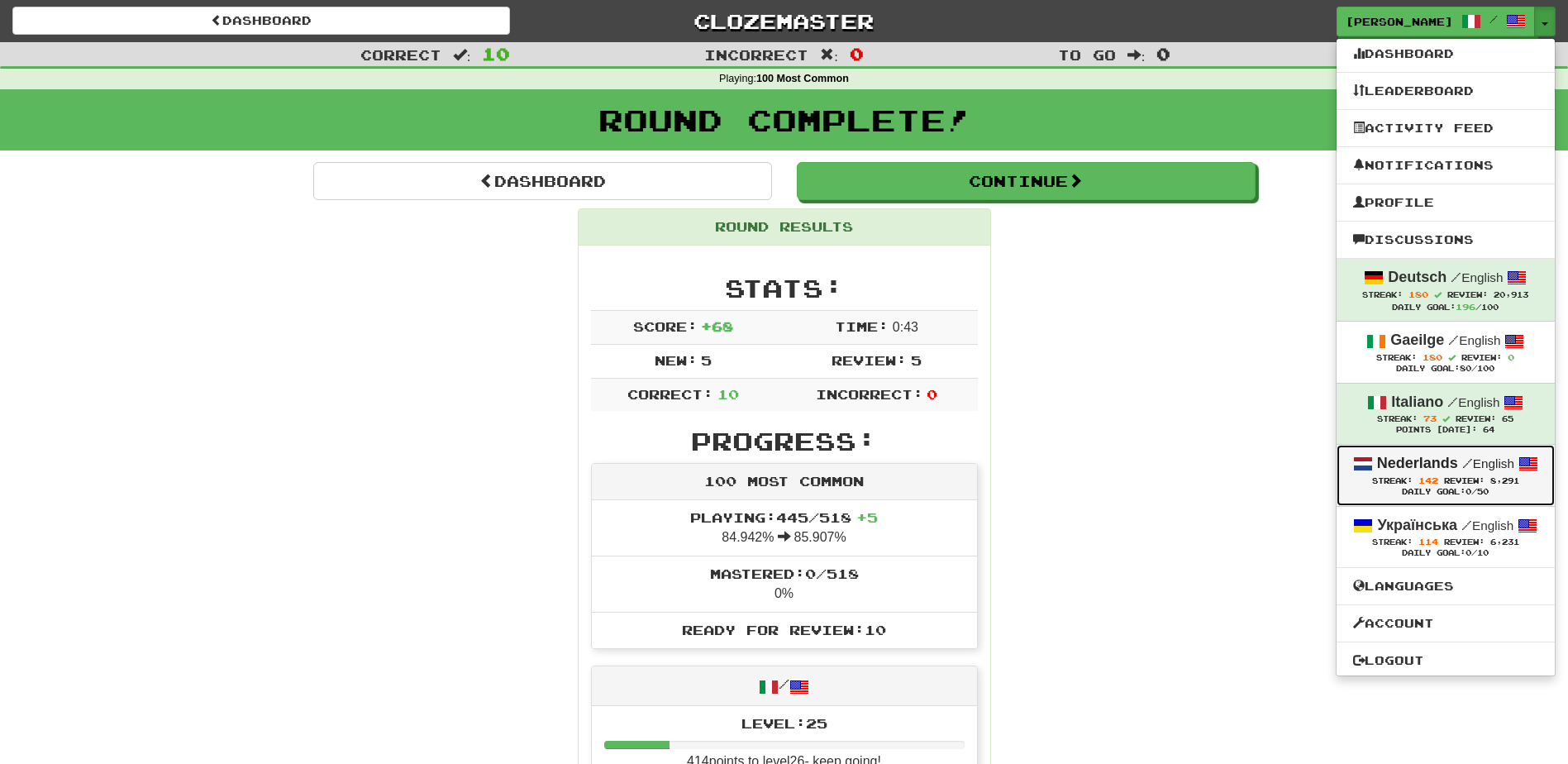
click at [1433, 466] on strong "Nederlands" at bounding box center [1417, 463] width 81 height 16
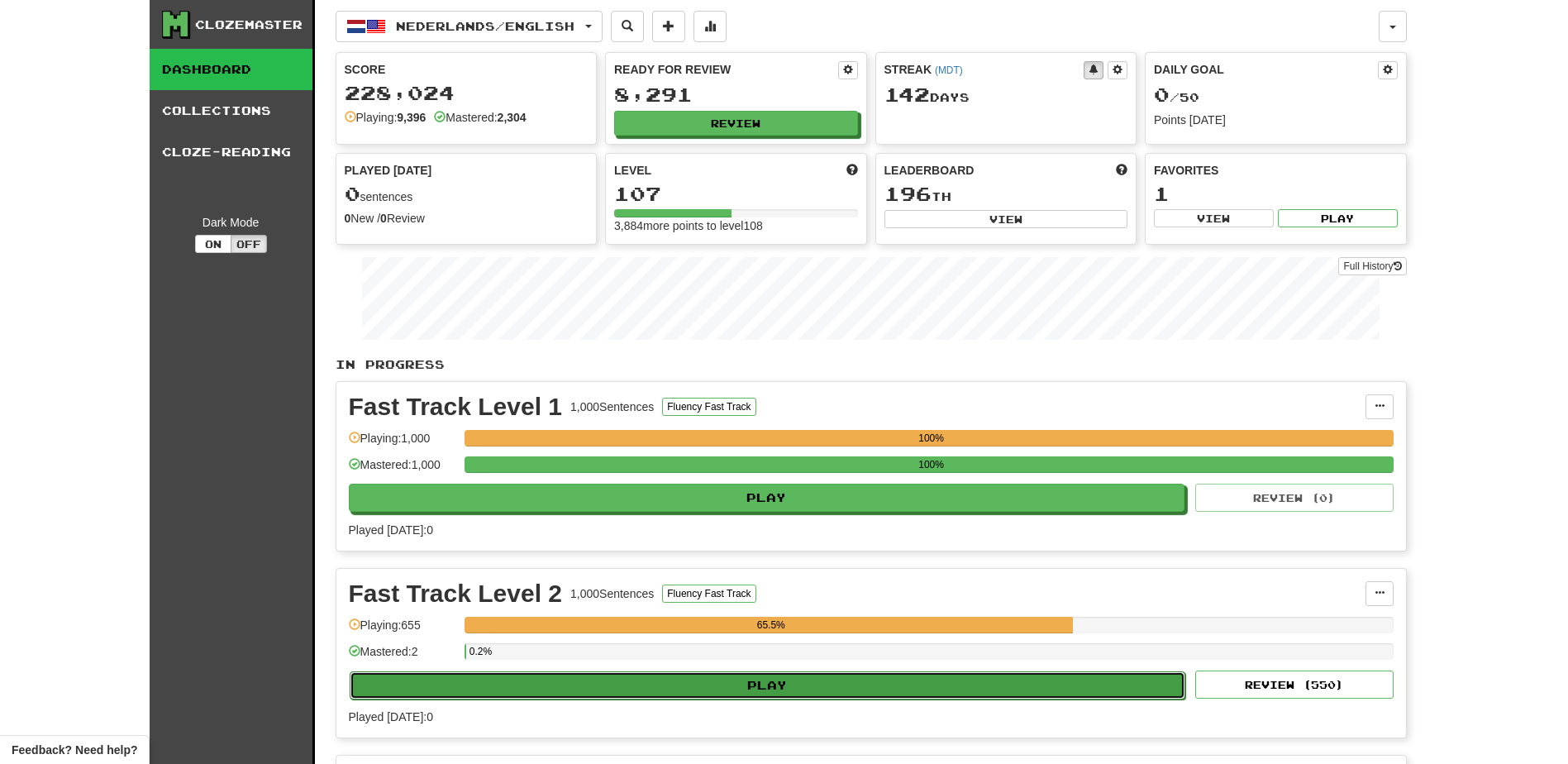
click at [802, 697] on button "Play" at bounding box center [769, 685] width 837 height 28
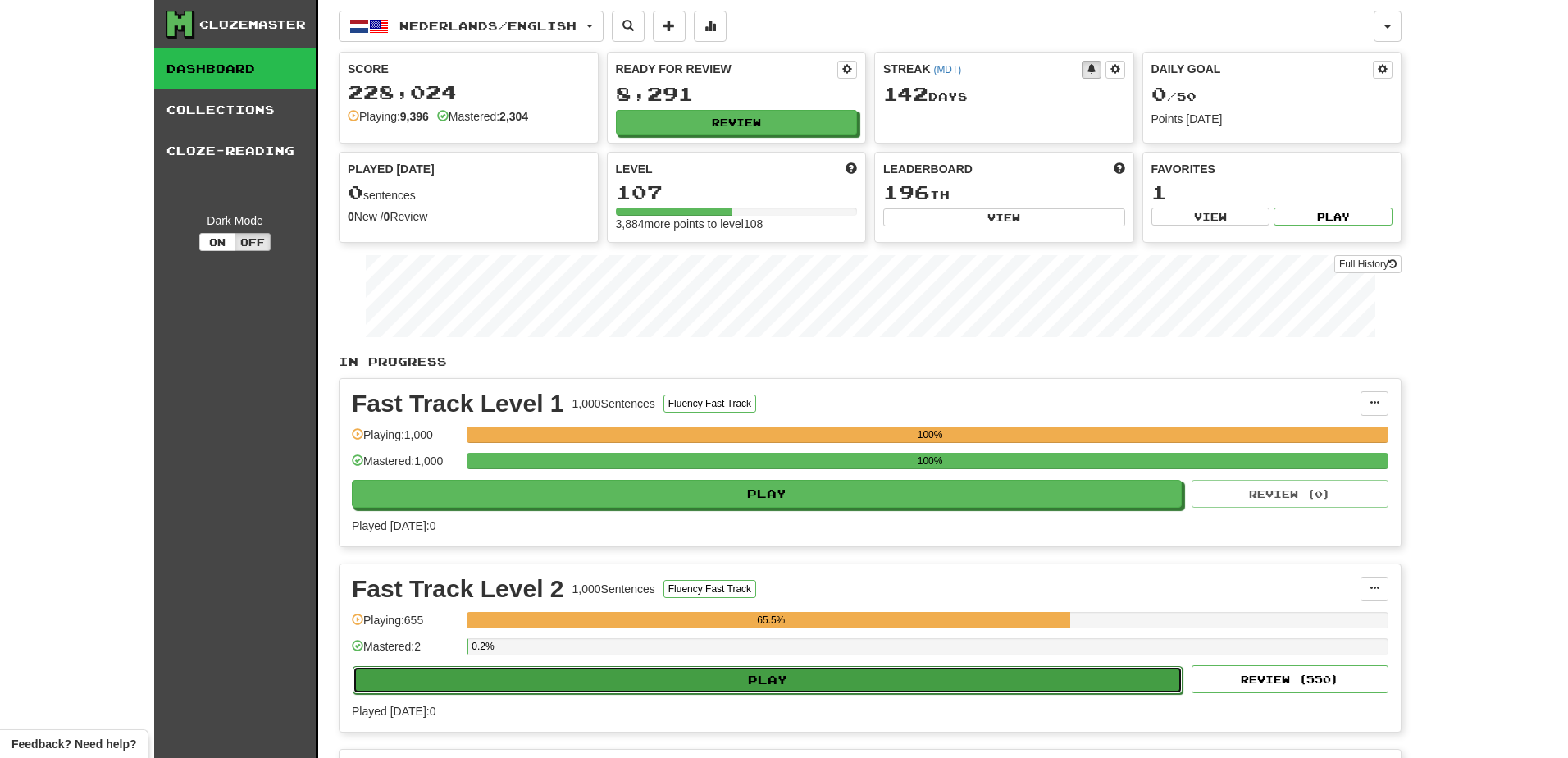
select select "**"
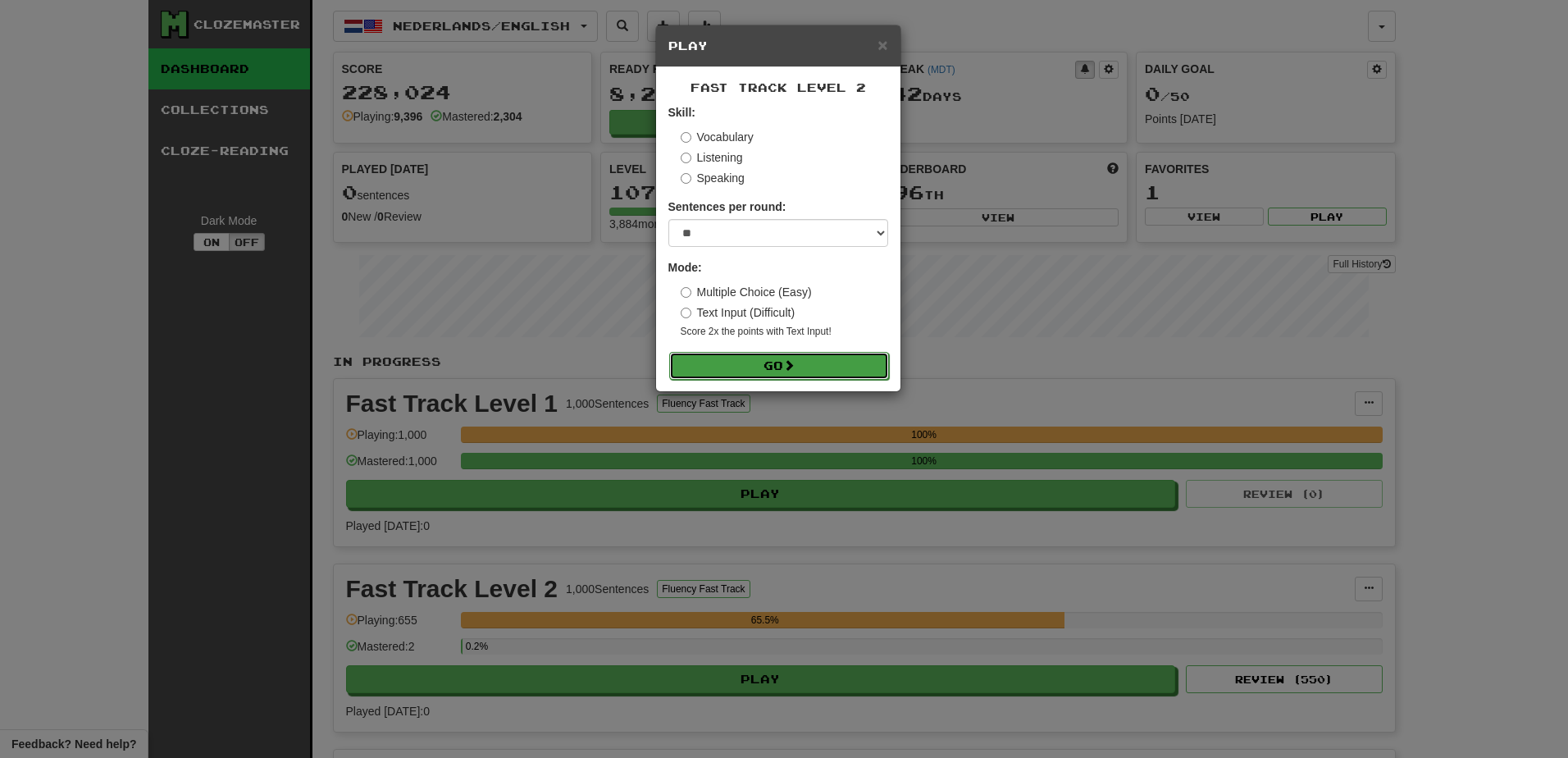
click at [768, 369] on button "Go" at bounding box center [779, 365] width 220 height 28
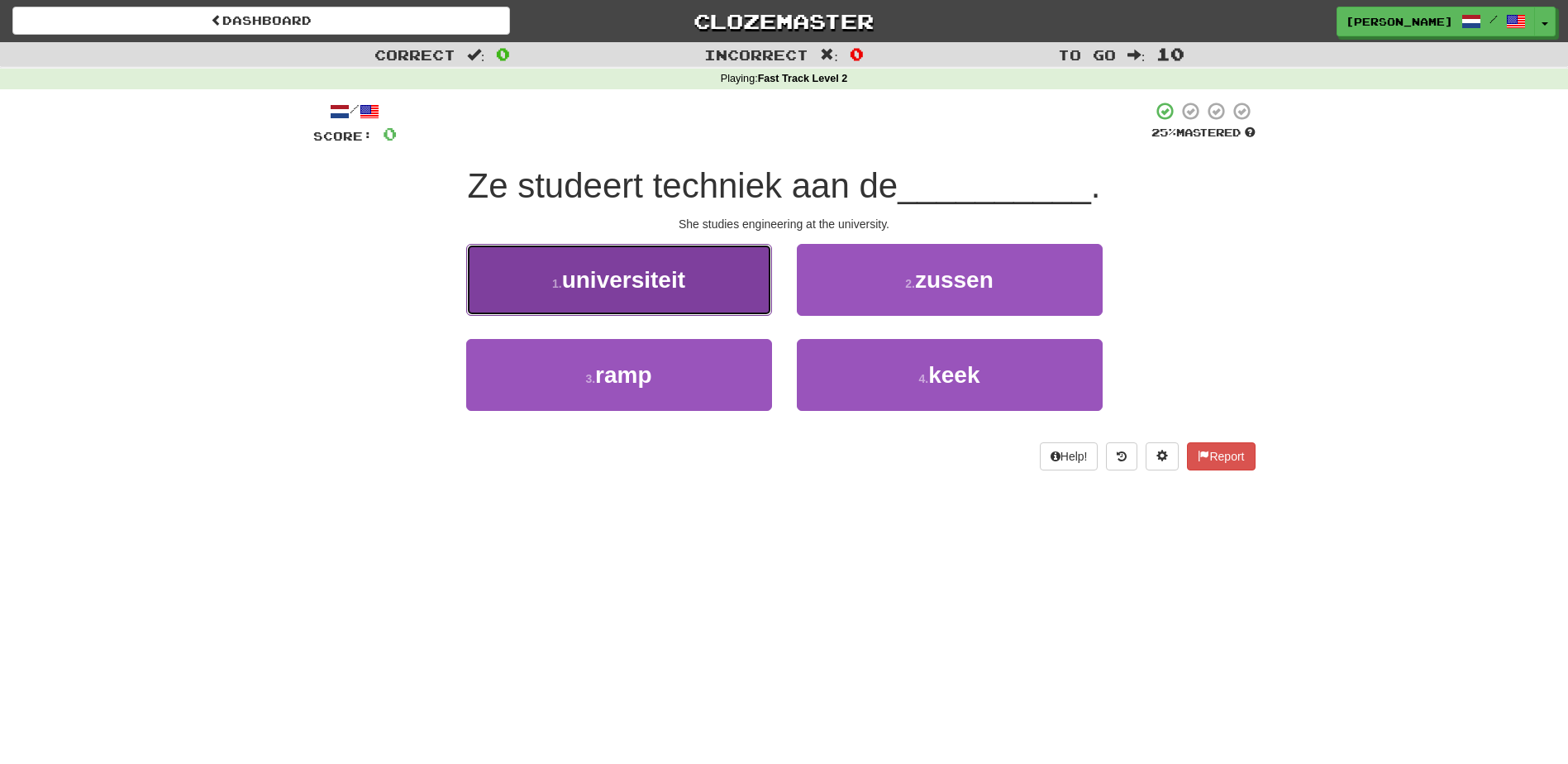
click at [732, 298] on button "1 . universiteit" at bounding box center [619, 279] width 306 height 72
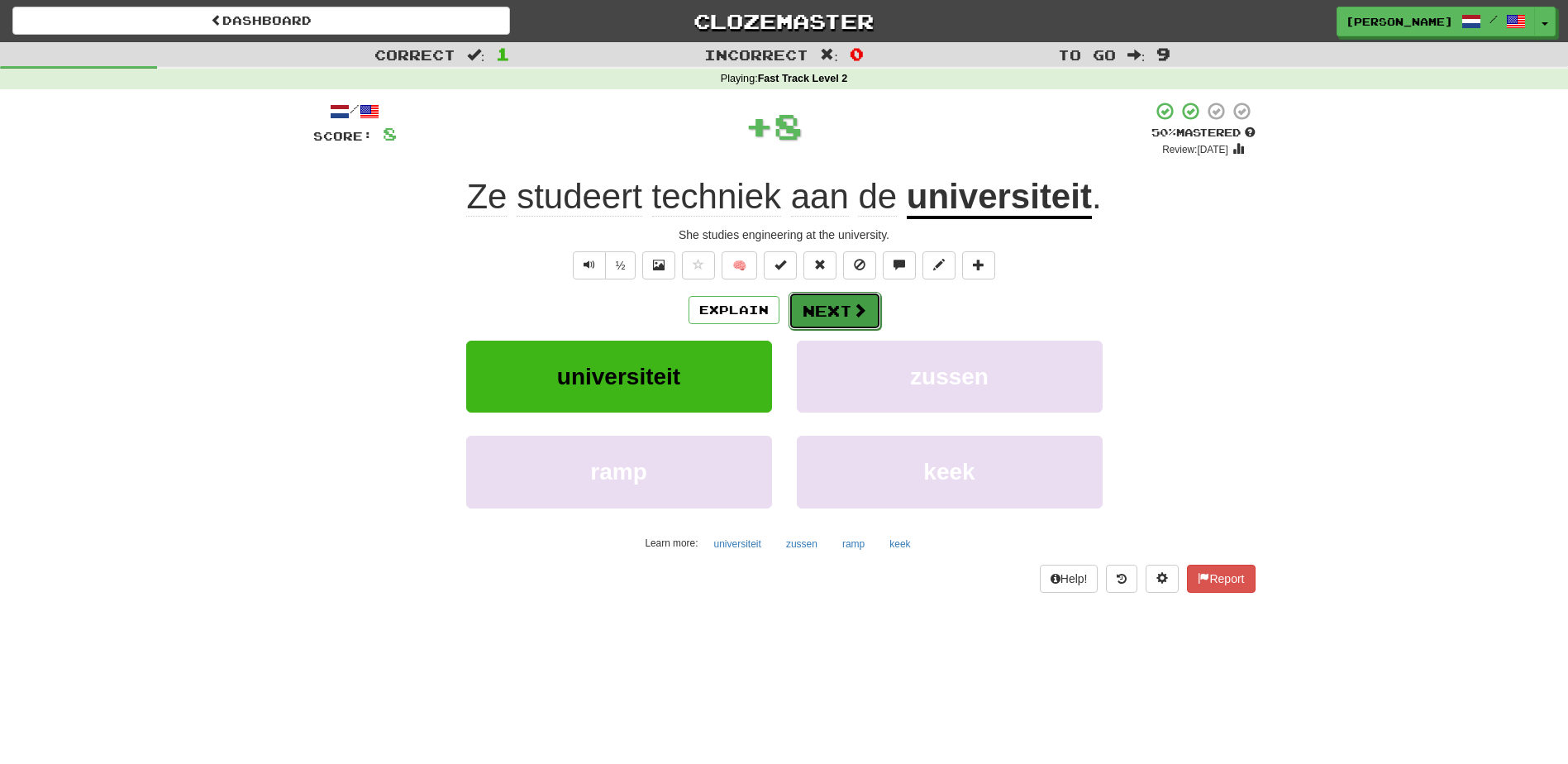
click at [832, 294] on button "Next" at bounding box center [835, 311] width 93 height 38
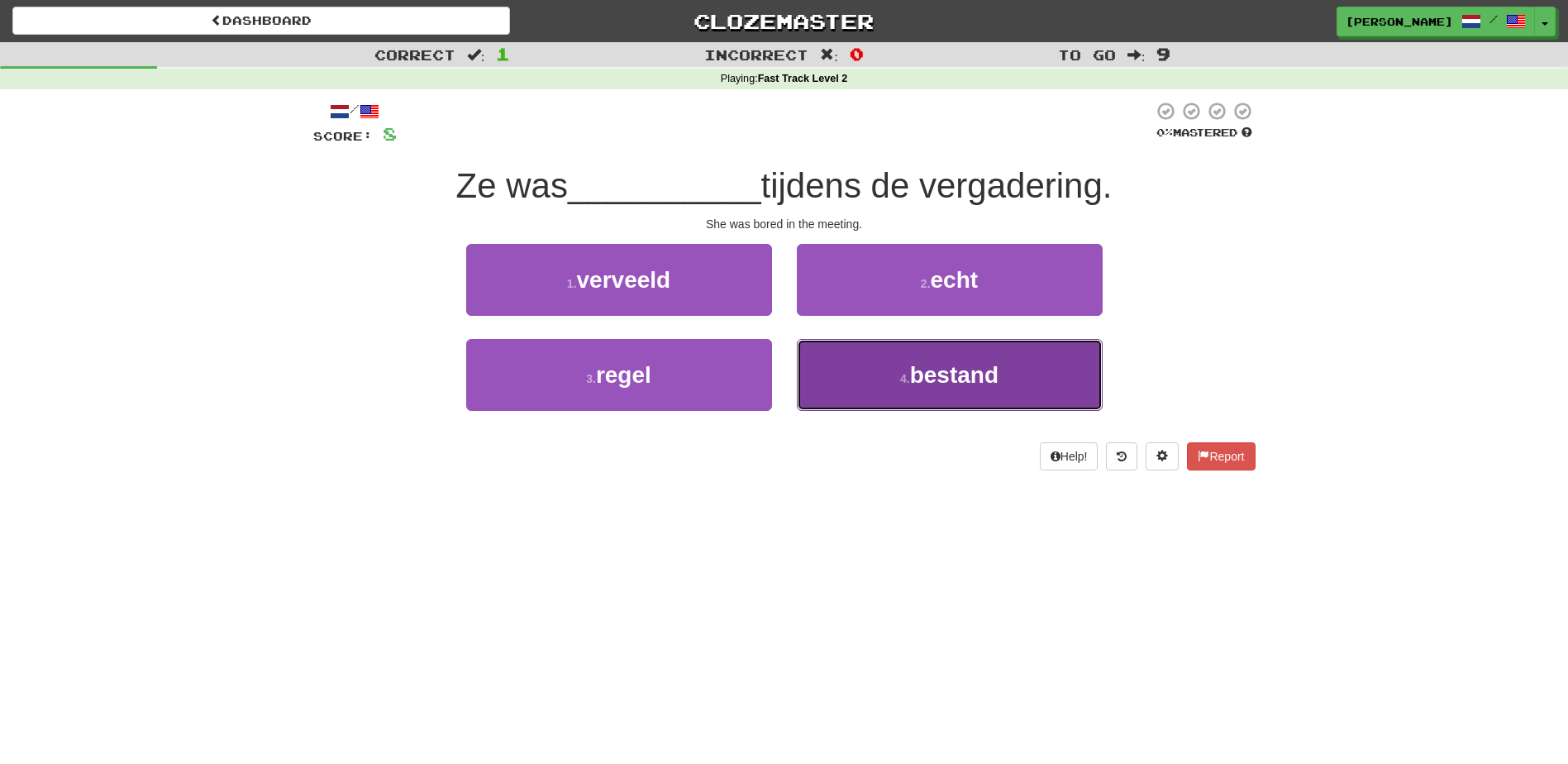
click at [849, 376] on button "4 . bestand" at bounding box center [950, 375] width 306 height 72
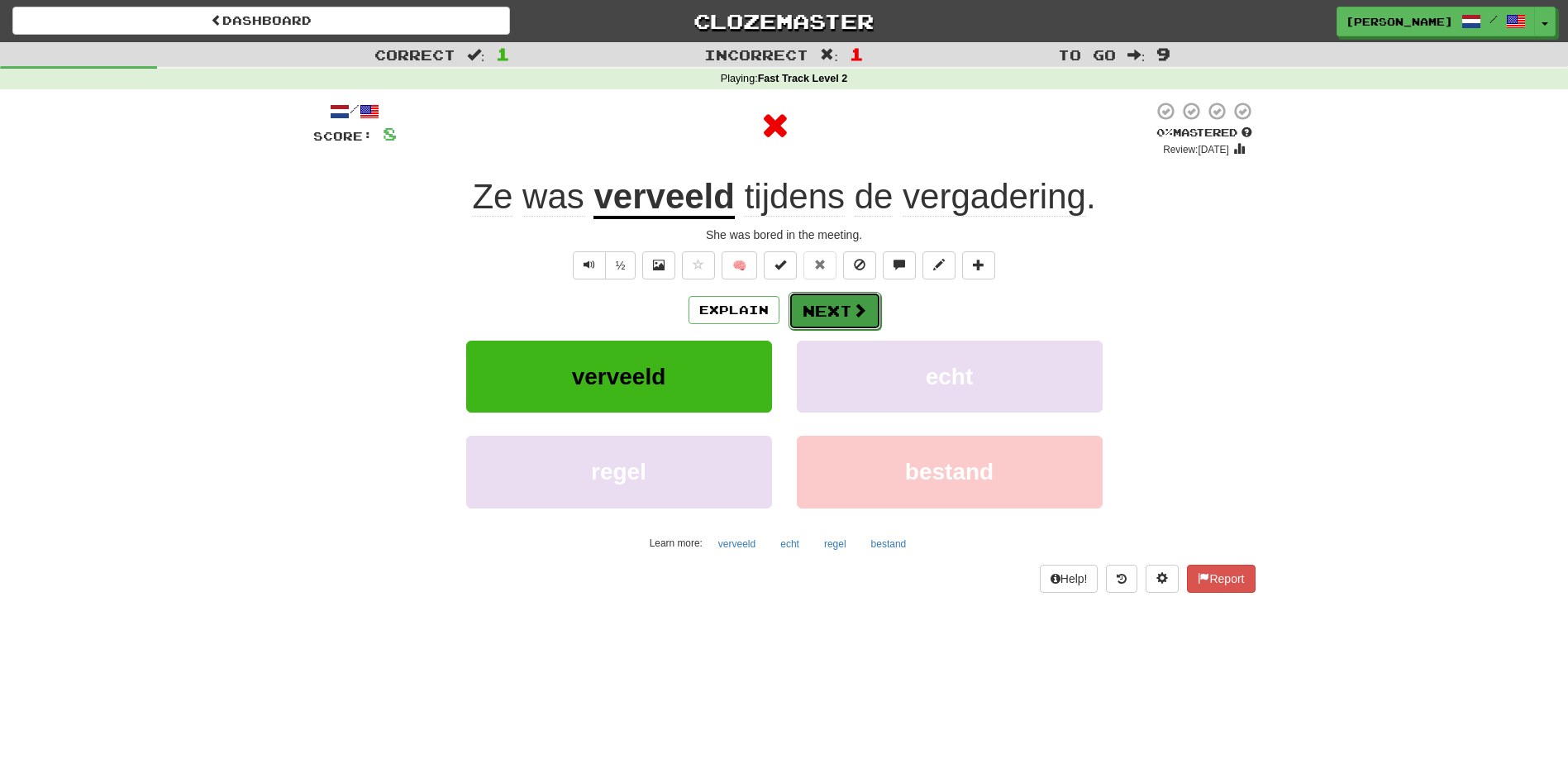
click at [843, 319] on button "Next" at bounding box center [835, 311] width 93 height 38
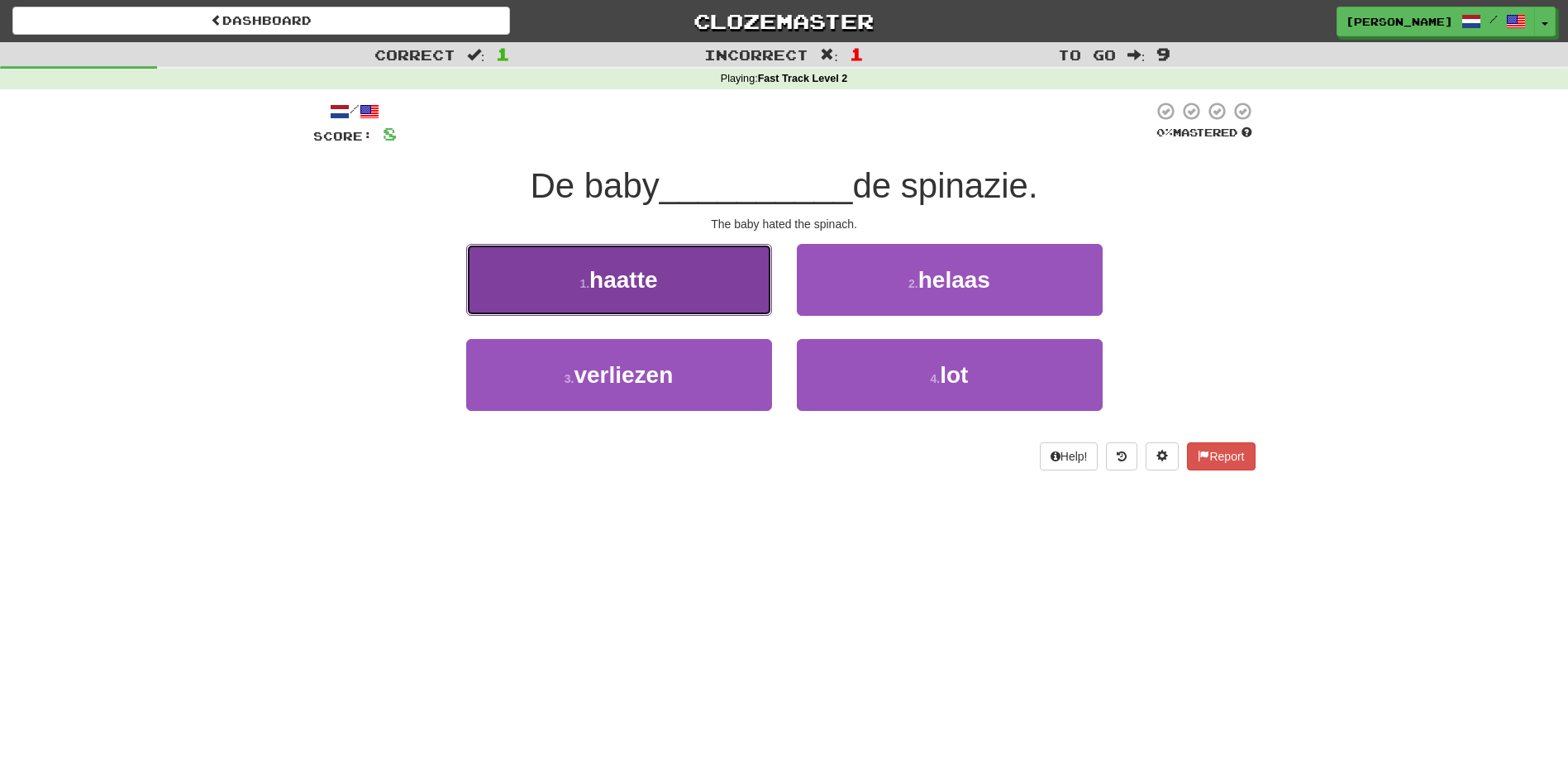
click at [720, 297] on button "1 . haatte" at bounding box center [619, 279] width 306 height 72
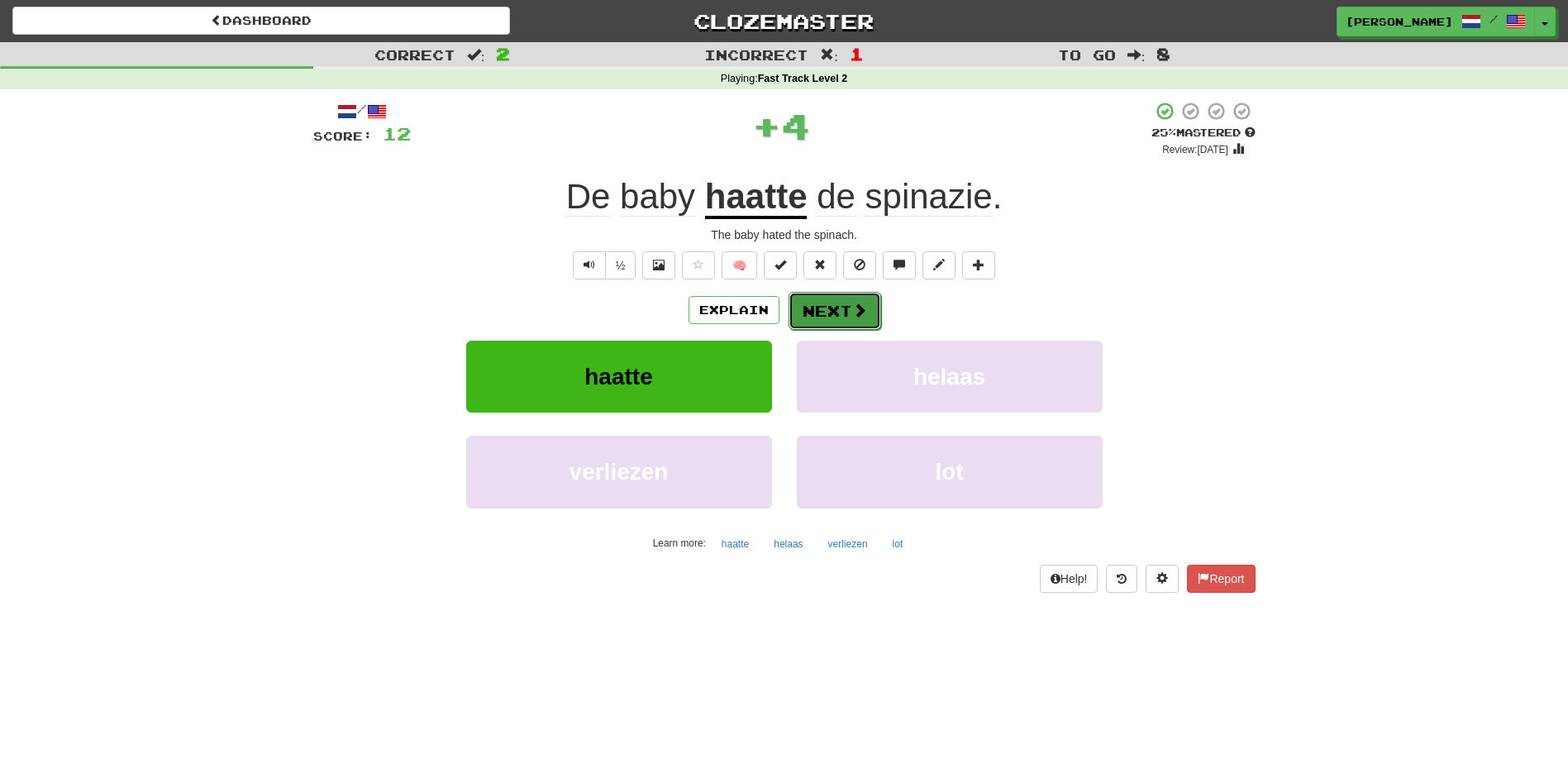
click at [794, 304] on button "Next" at bounding box center [835, 311] width 93 height 38
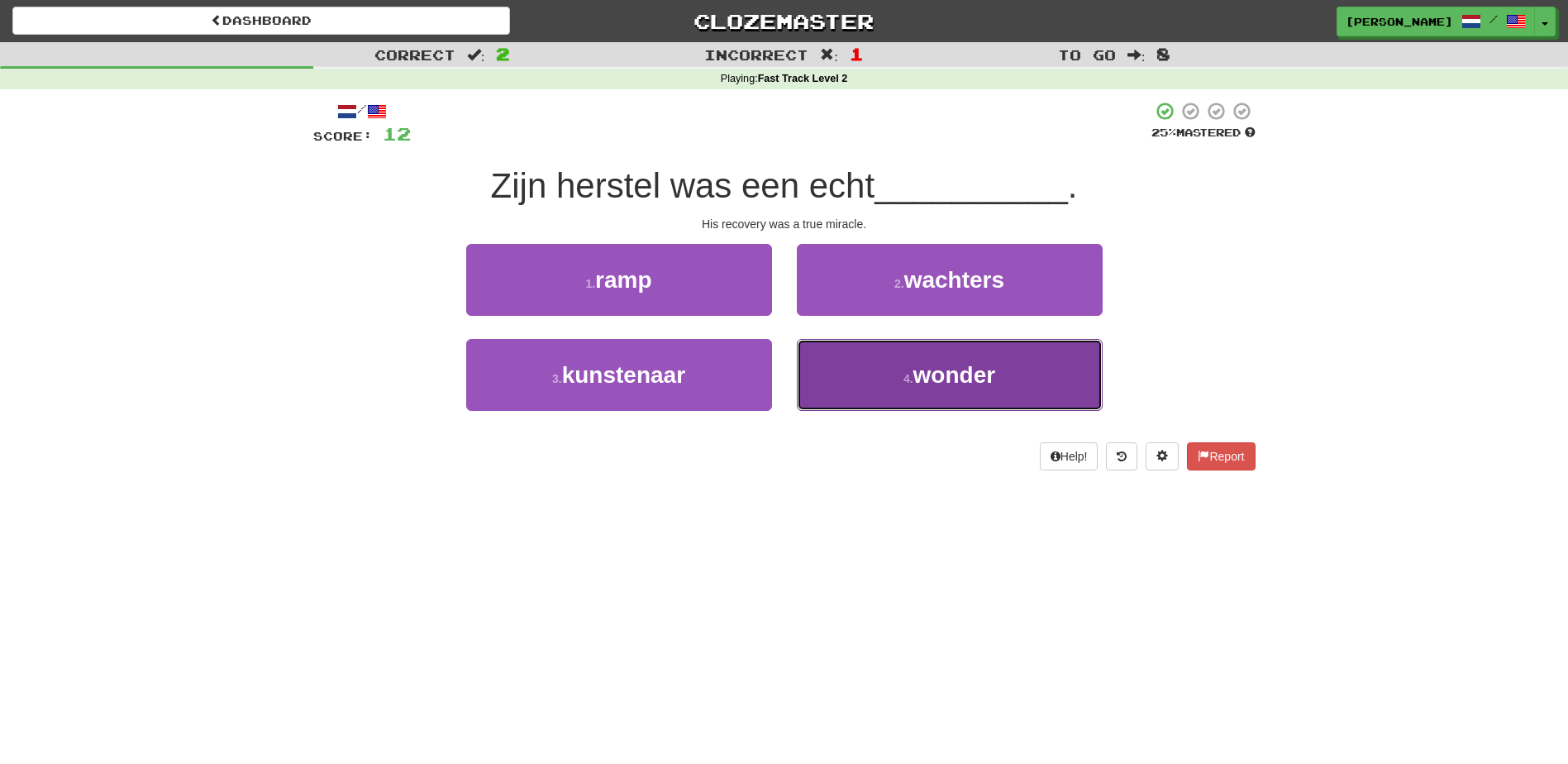
click at [878, 388] on button "4 . wonder" at bounding box center [950, 375] width 306 height 72
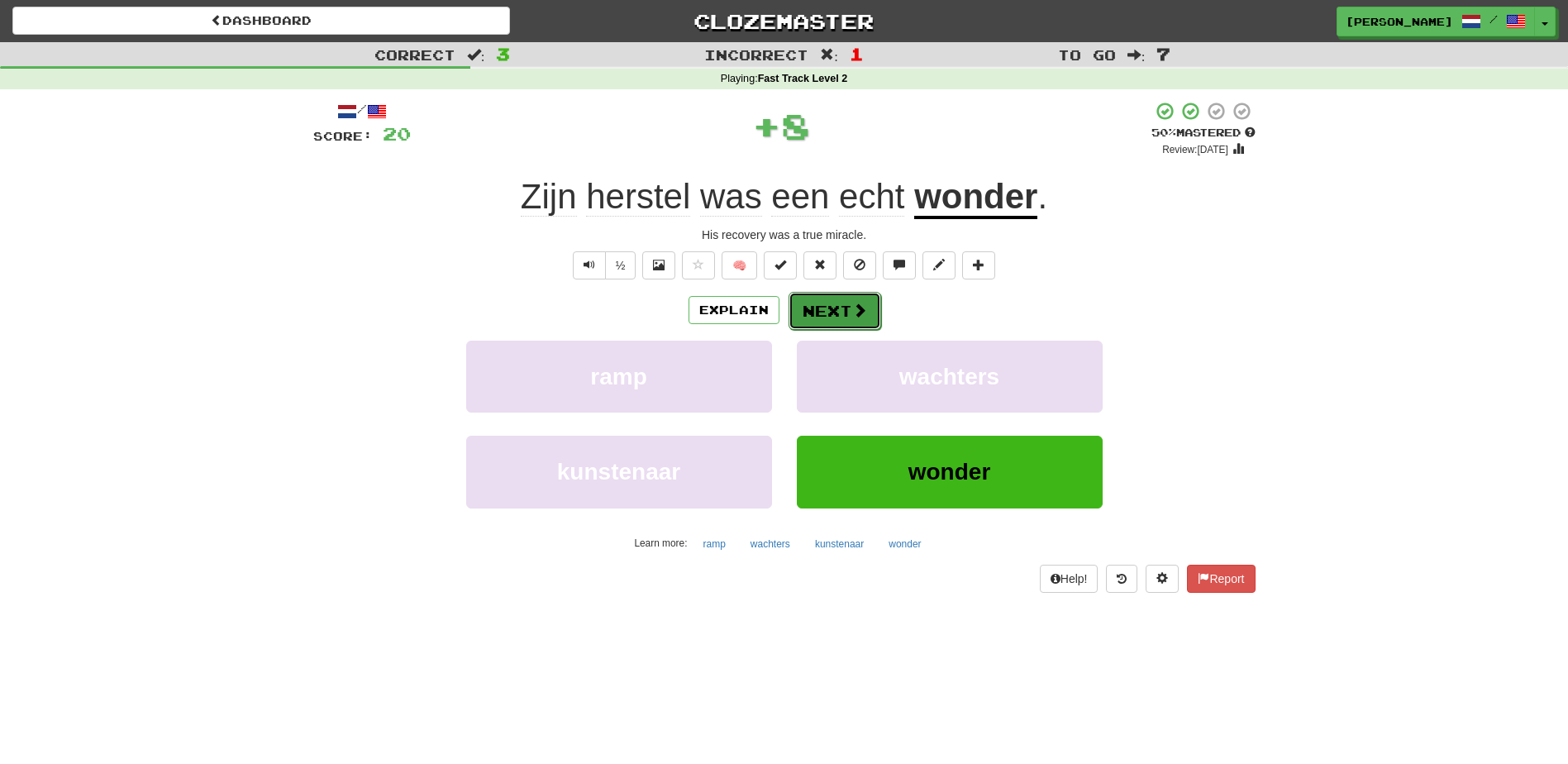
click at [843, 312] on button "Next" at bounding box center [835, 311] width 93 height 38
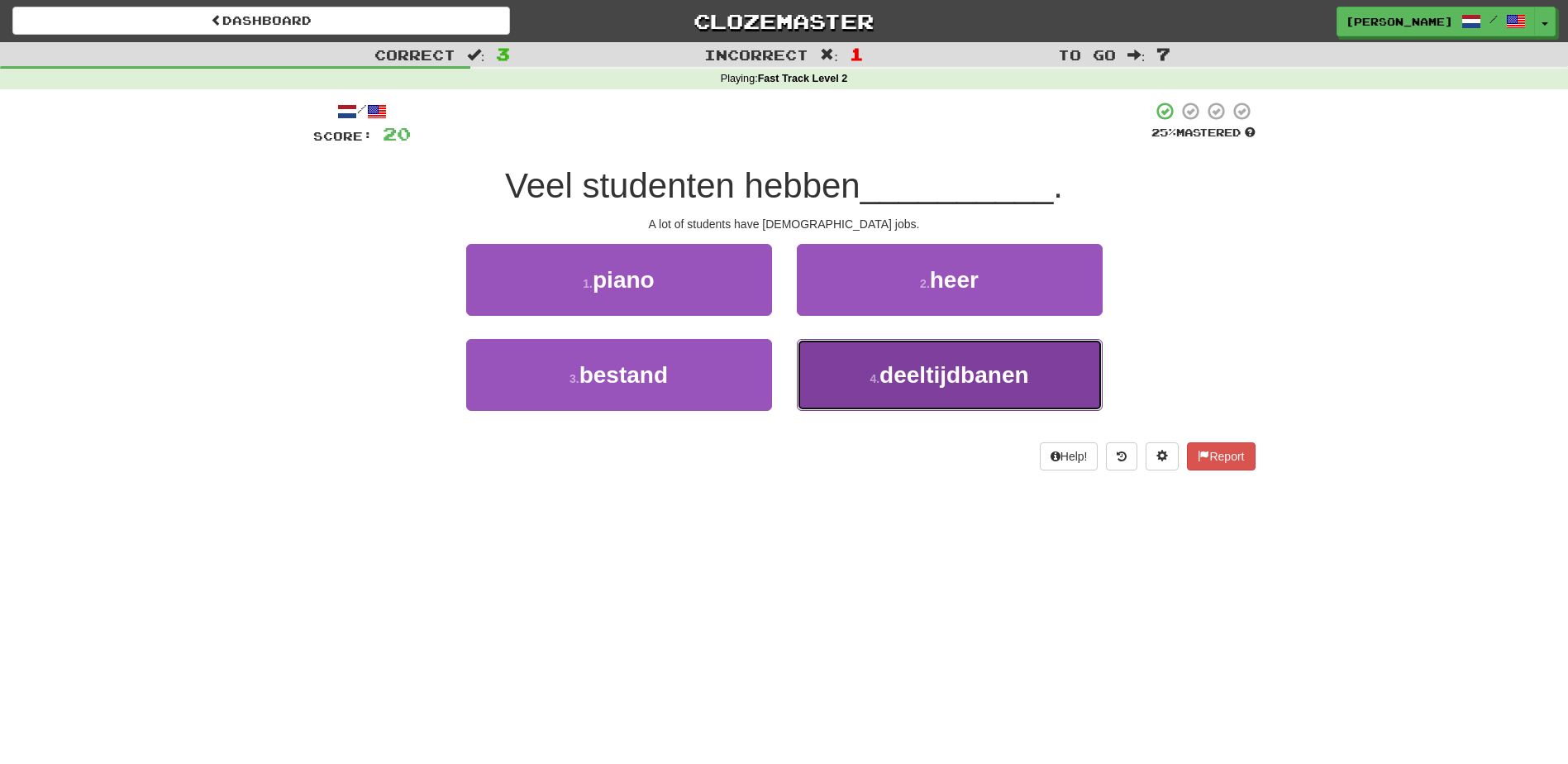
click at [854, 379] on button "4 . deeltijdbanen" at bounding box center [950, 375] width 306 height 72
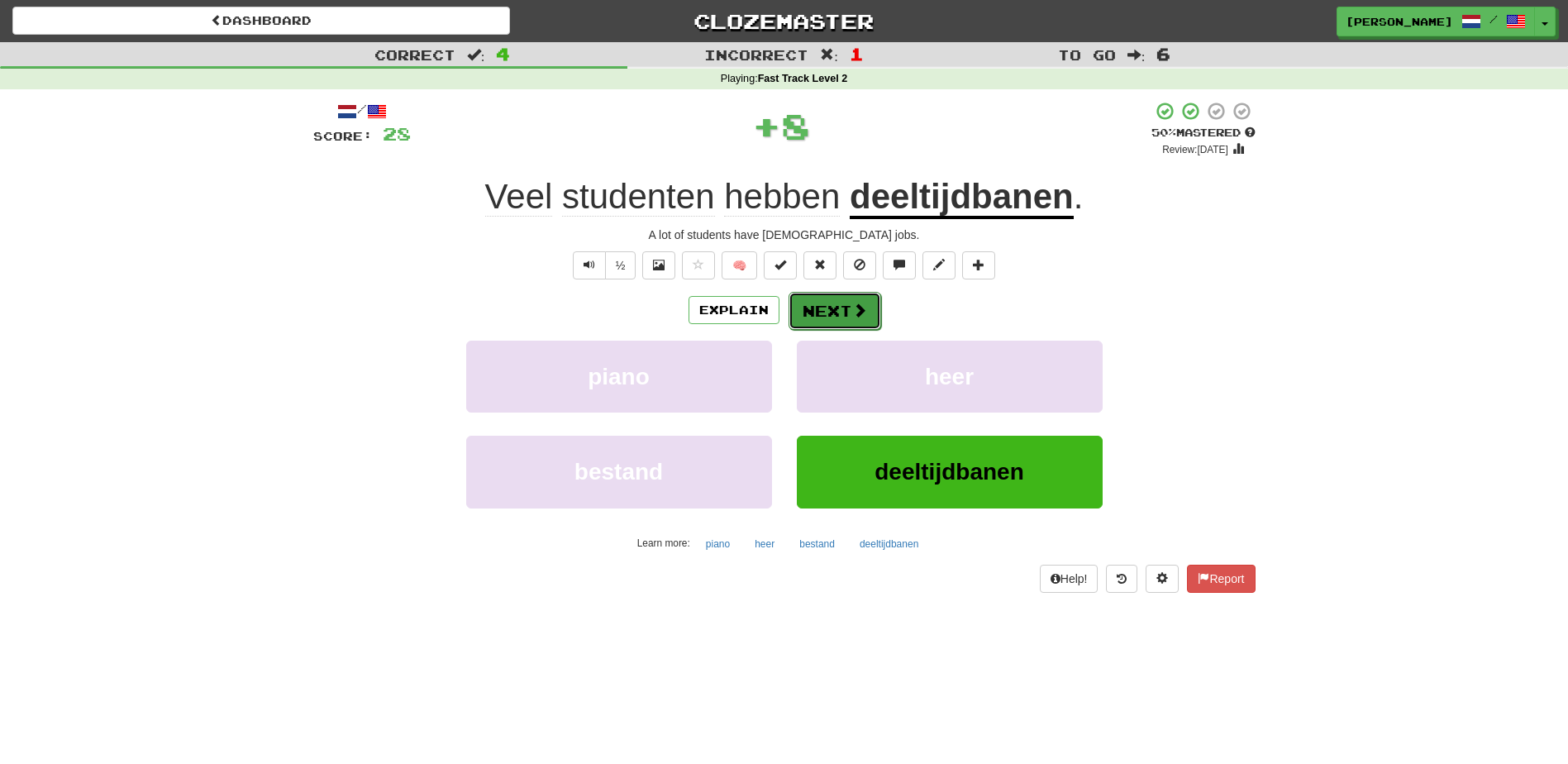
click at [856, 315] on span at bounding box center [859, 310] width 15 height 15
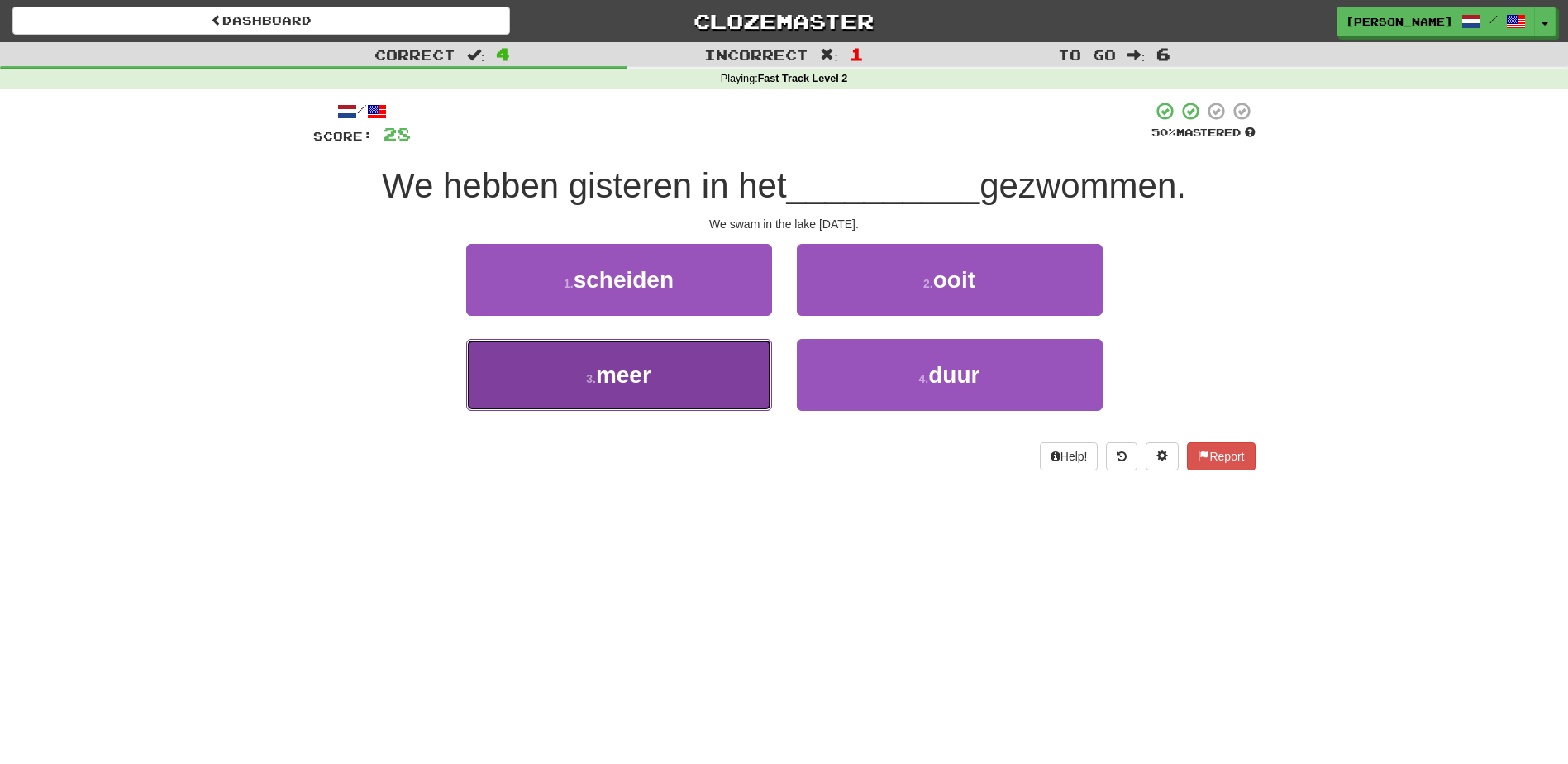
click at [710, 391] on button "3 . meer" at bounding box center [619, 375] width 306 height 72
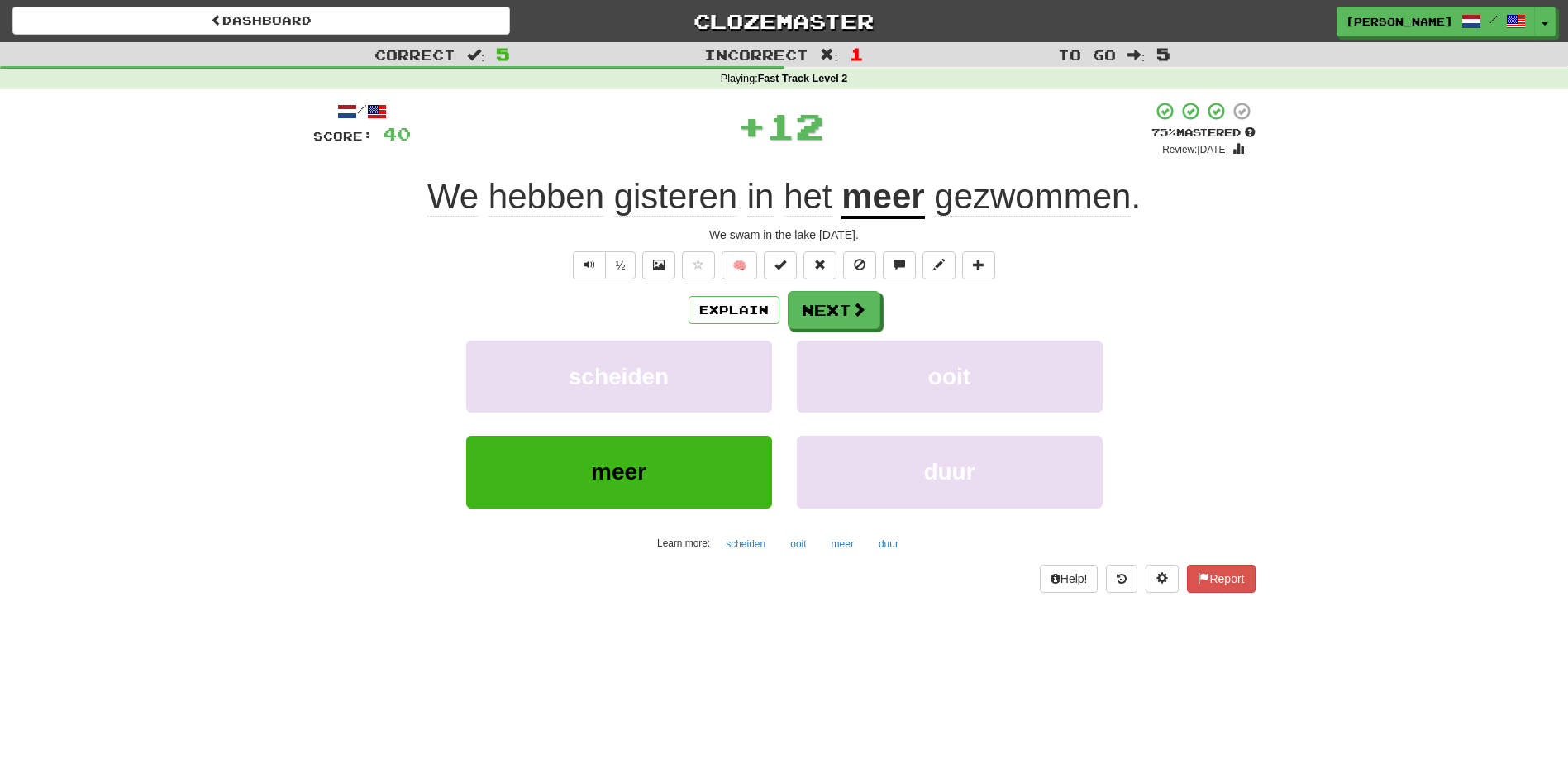
click at [849, 332] on div "Explain Next scheiden ooit meer duur Learn more: scheiden ooit meer duur" at bounding box center [785, 424] width 942 height 266
click at [856, 307] on span at bounding box center [859, 310] width 15 height 15
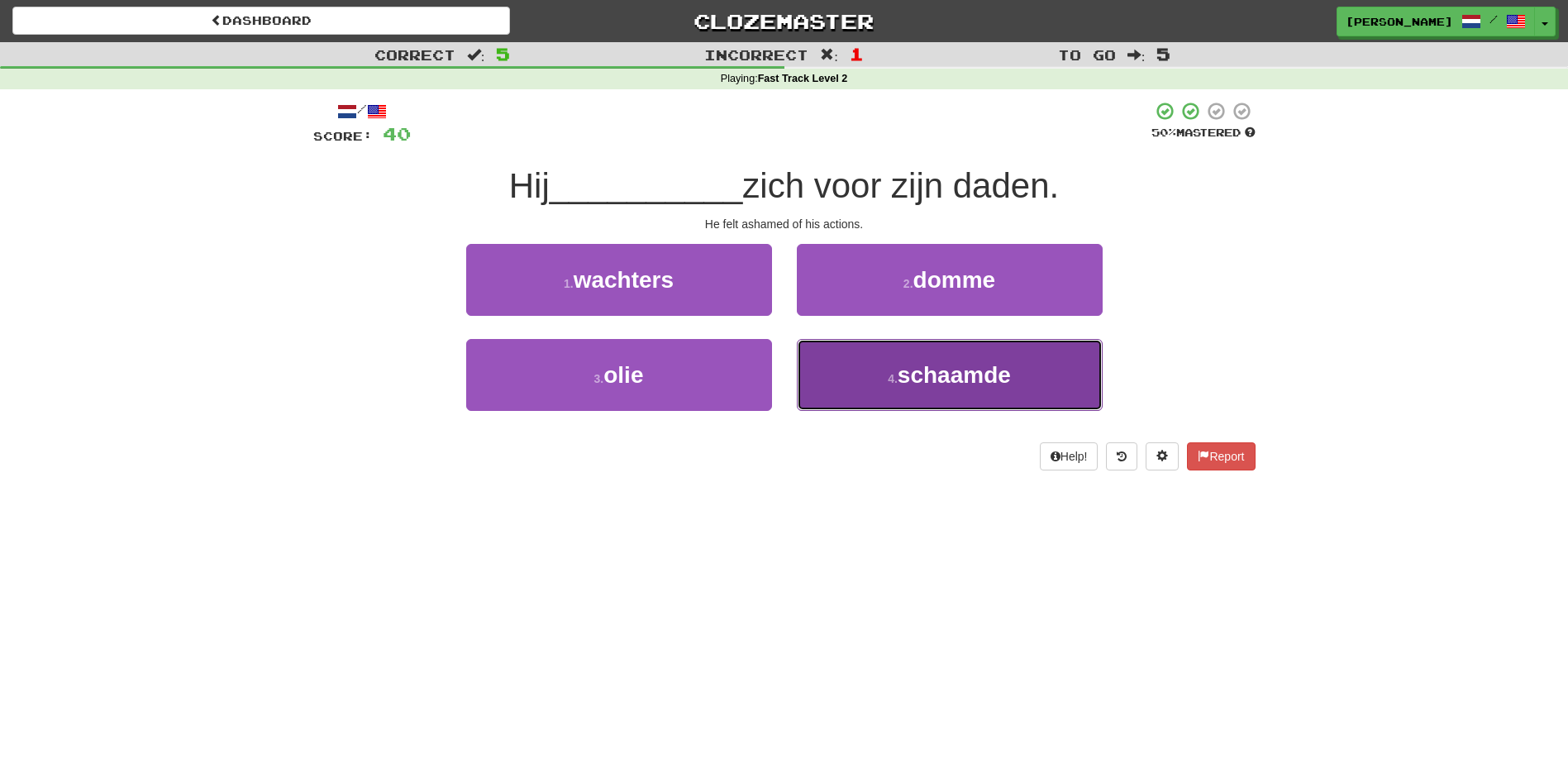
click at [851, 371] on button "4 . schaamde" at bounding box center [950, 375] width 306 height 72
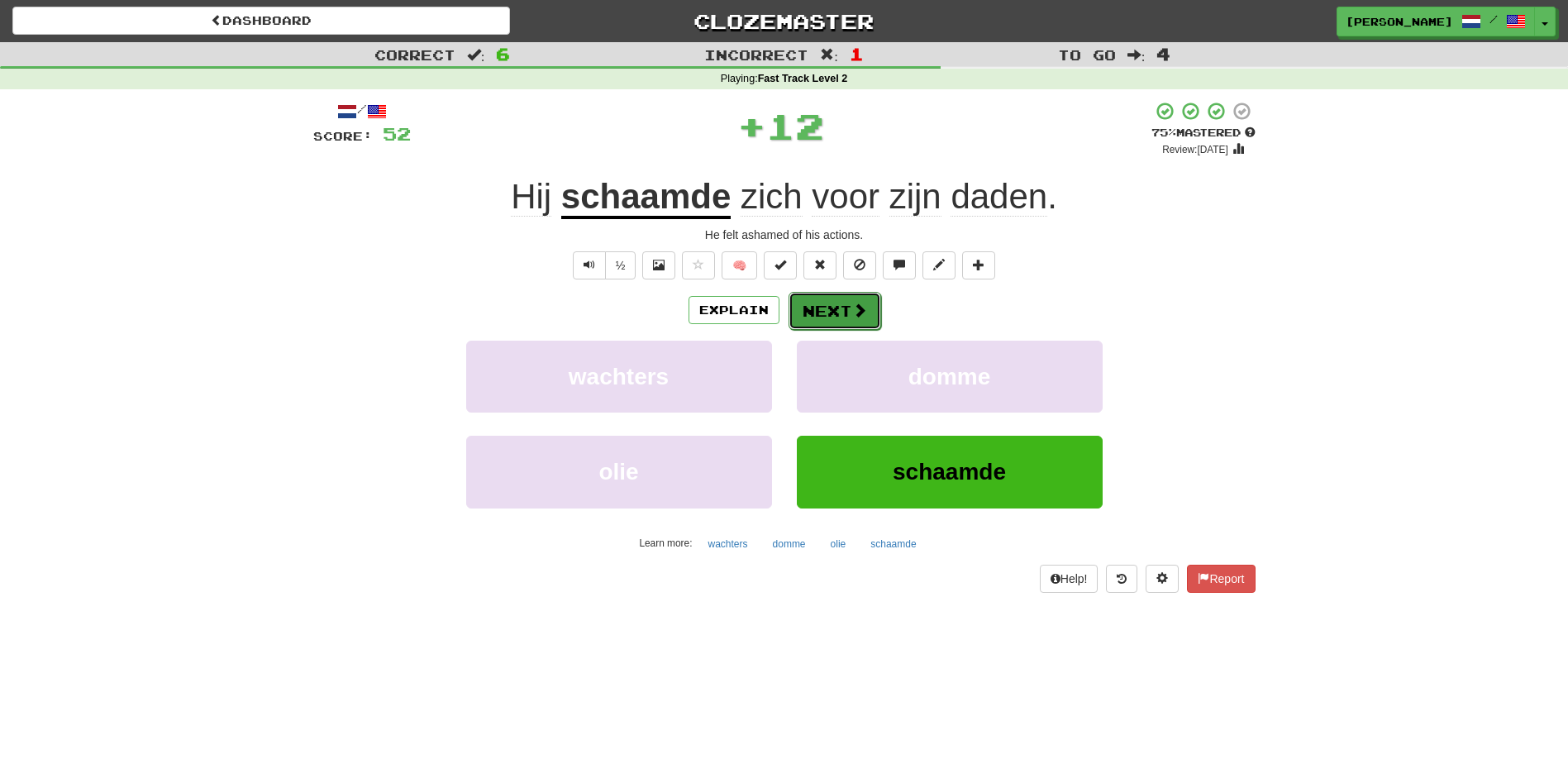
click at [856, 316] on span at bounding box center [859, 310] width 15 height 15
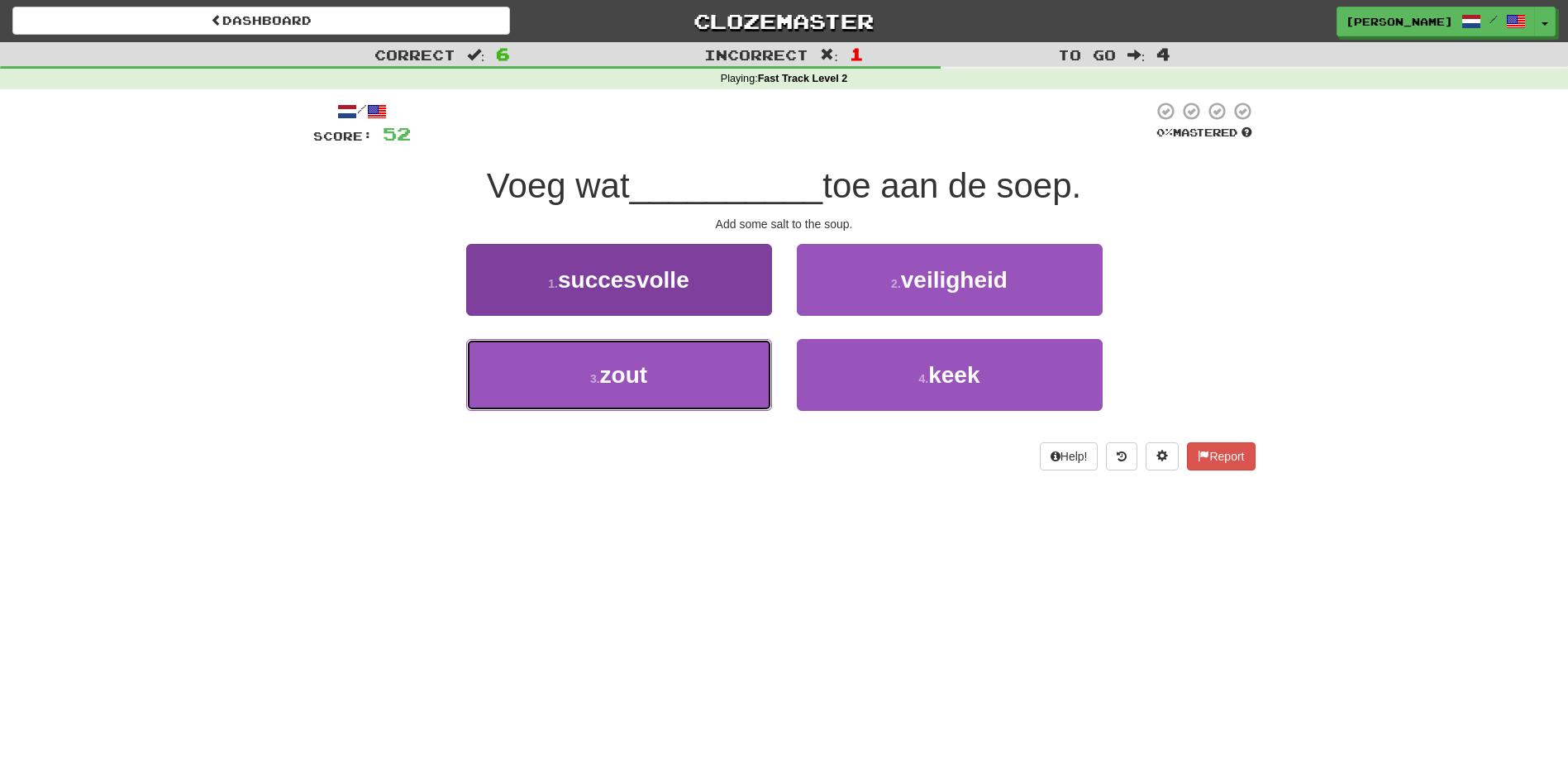
drag, startPoint x: 723, startPoint y: 371, endPoint x: 738, endPoint y: 358, distance: 19.8
click at [726, 367] on button "3 . zout" at bounding box center [619, 375] width 306 height 72
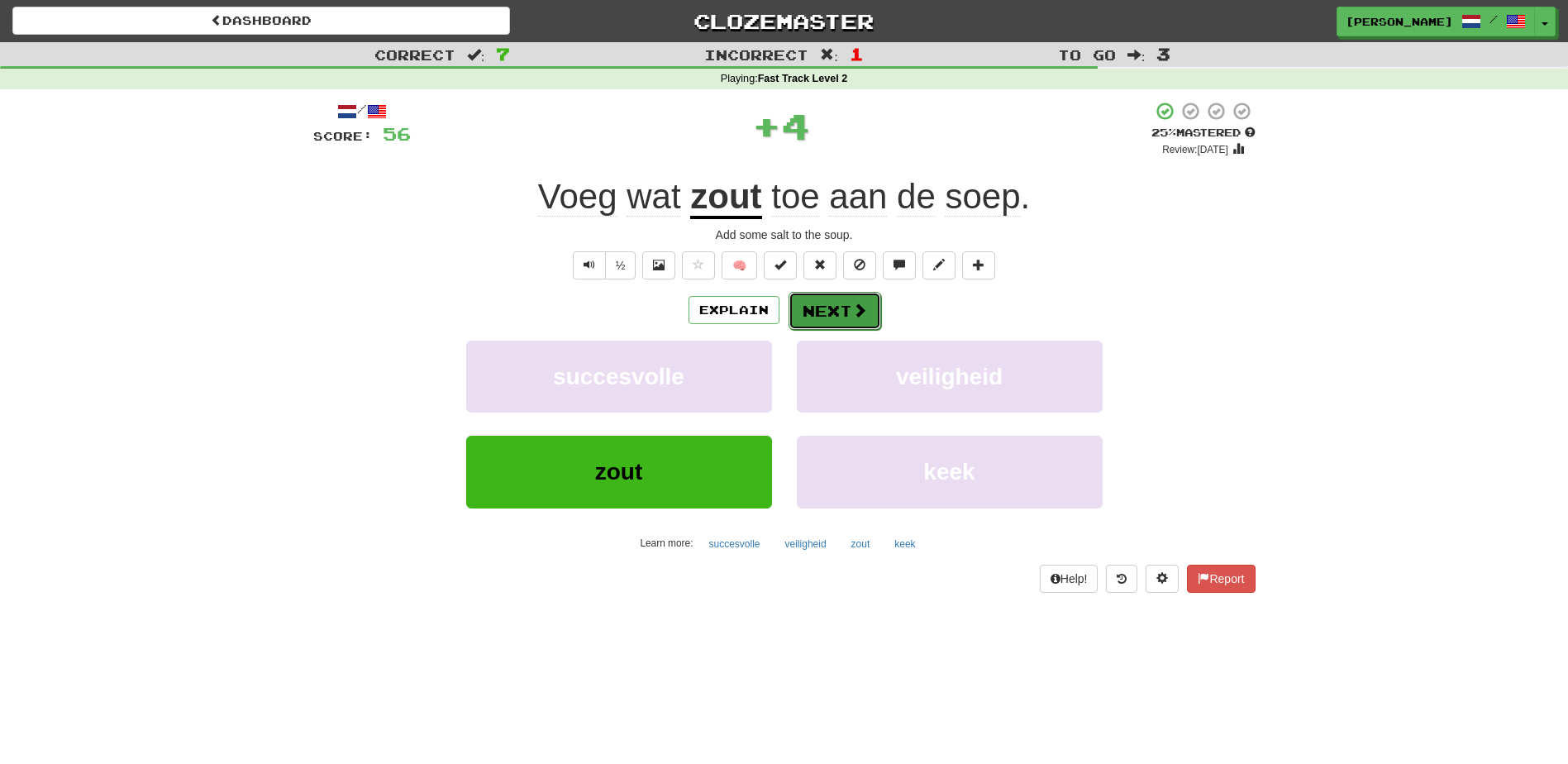
click at [838, 308] on button "Next" at bounding box center [835, 311] width 93 height 38
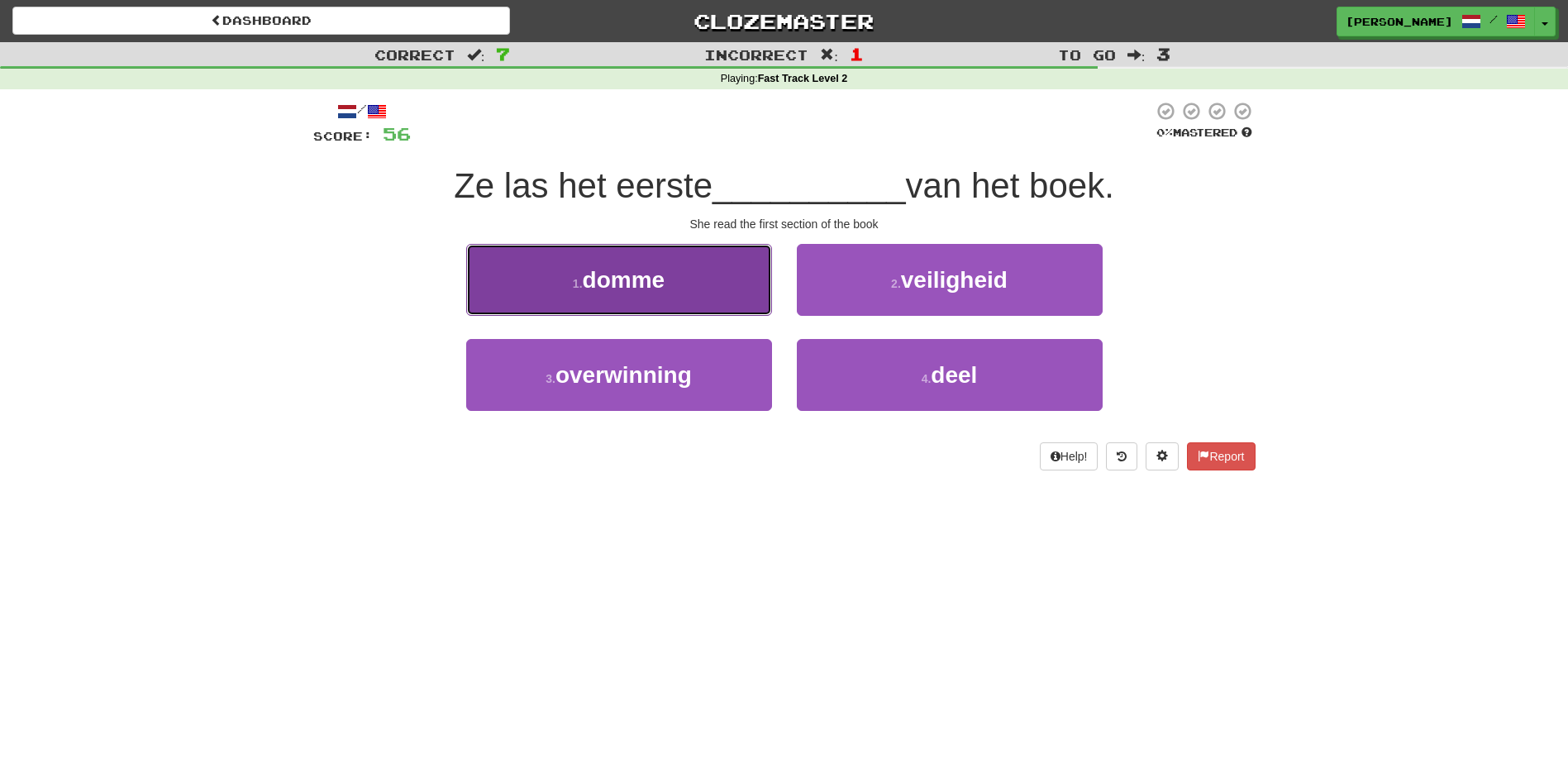
click at [729, 306] on button "1 . domme" at bounding box center [619, 279] width 306 height 72
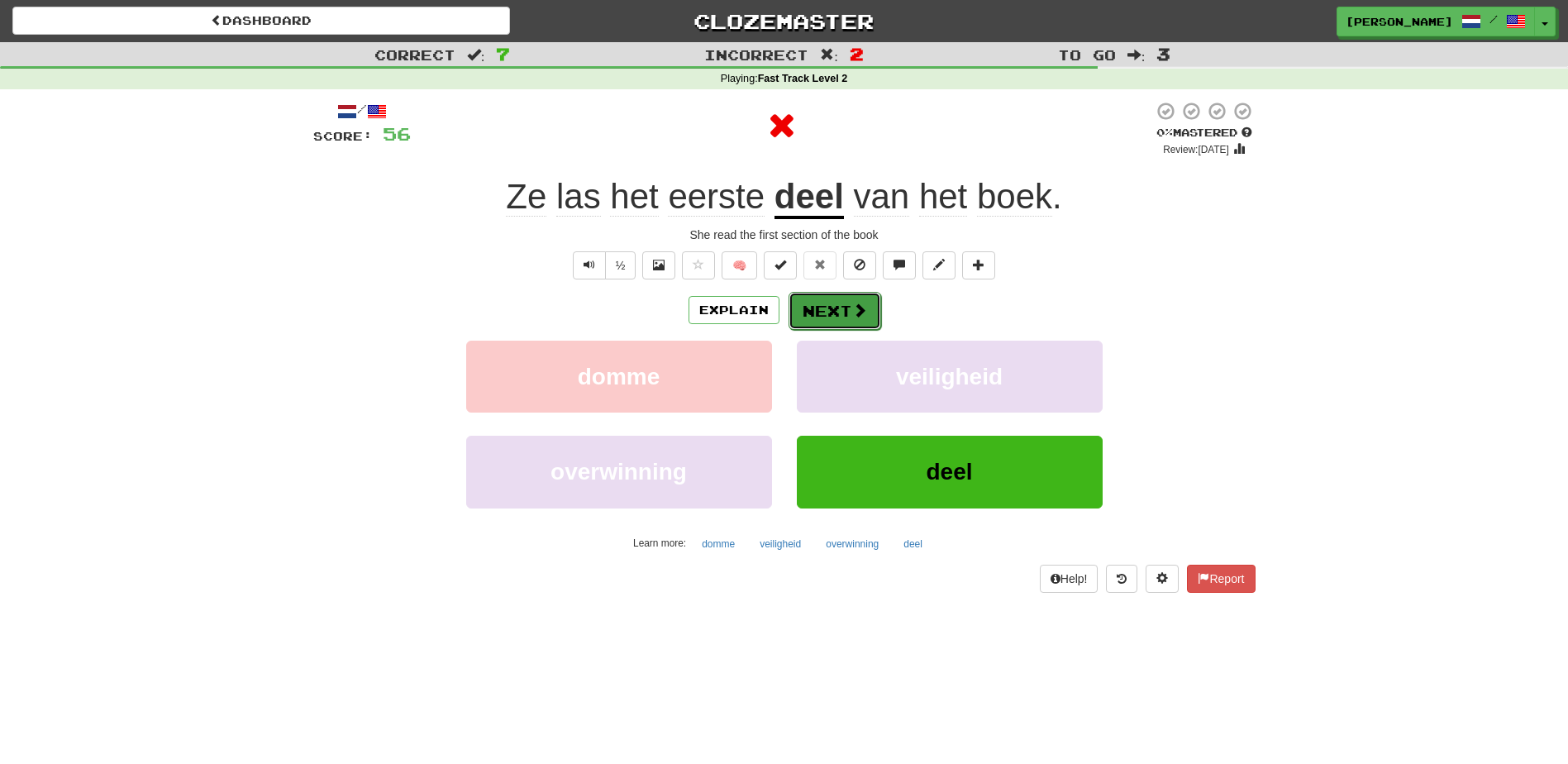
click at [810, 310] on button "Next" at bounding box center [835, 311] width 93 height 38
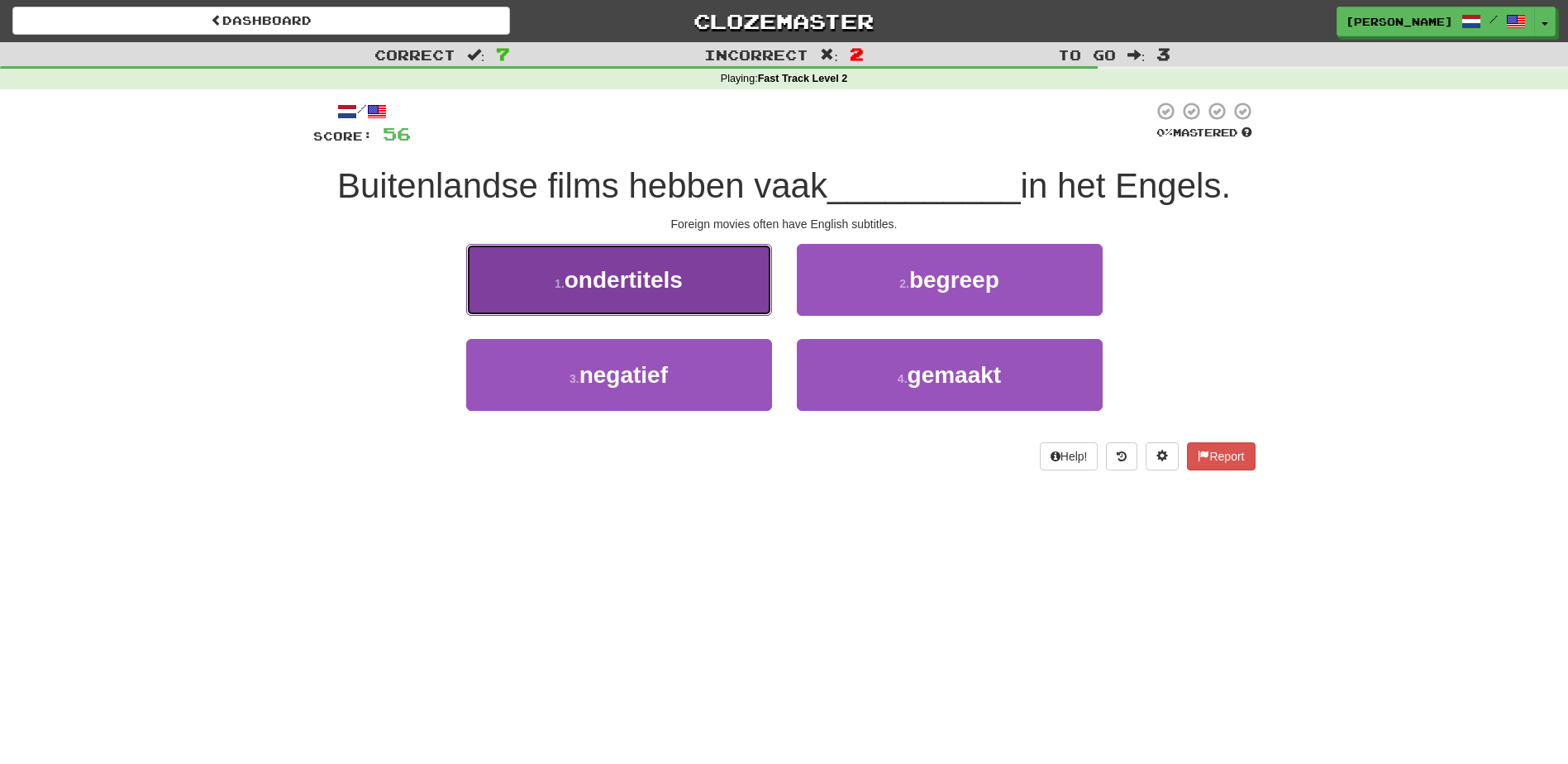
click at [689, 292] on button "1 . ondertitels" at bounding box center [619, 279] width 306 height 72
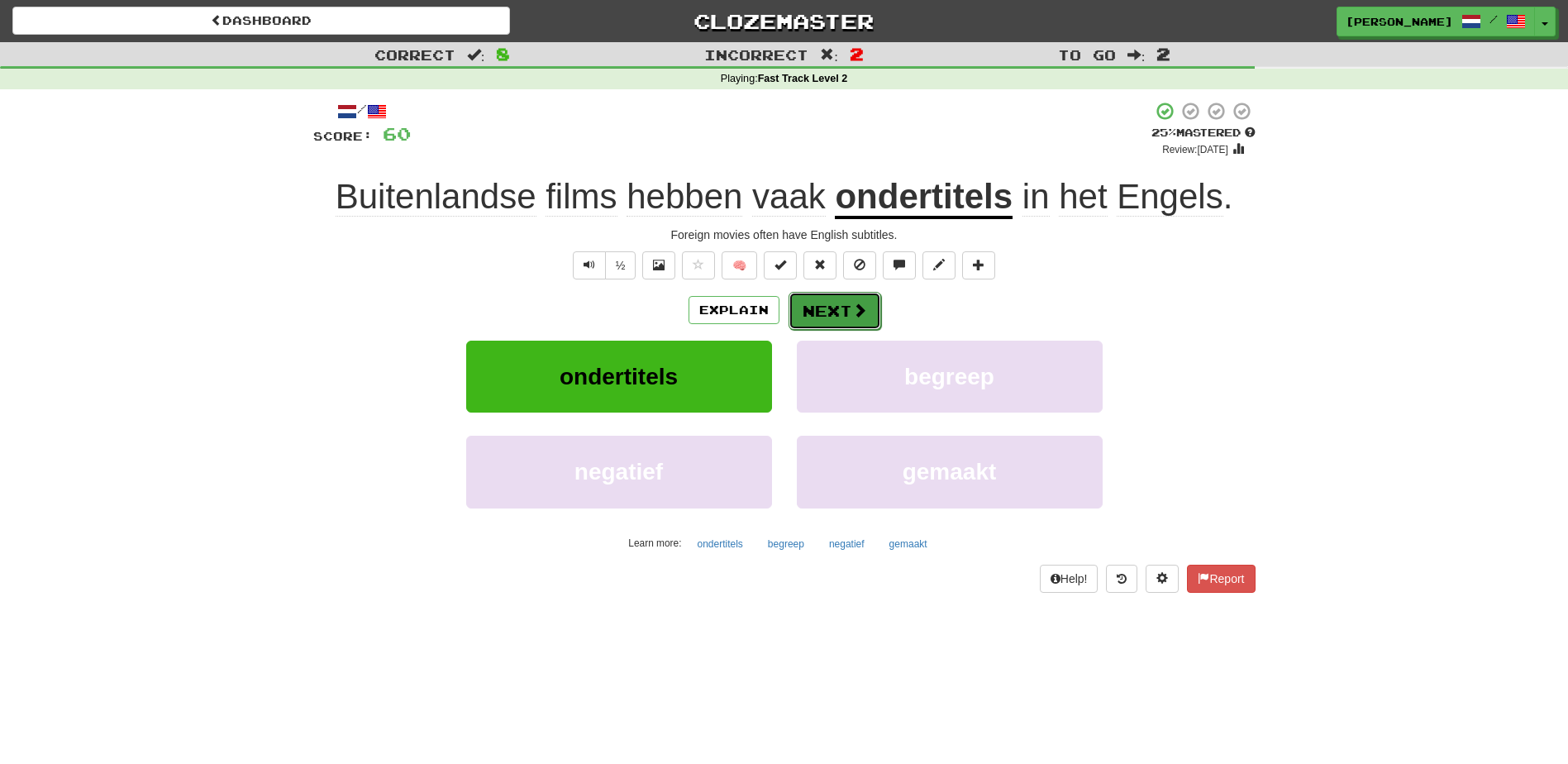
click at [819, 308] on button "Next" at bounding box center [835, 311] width 93 height 38
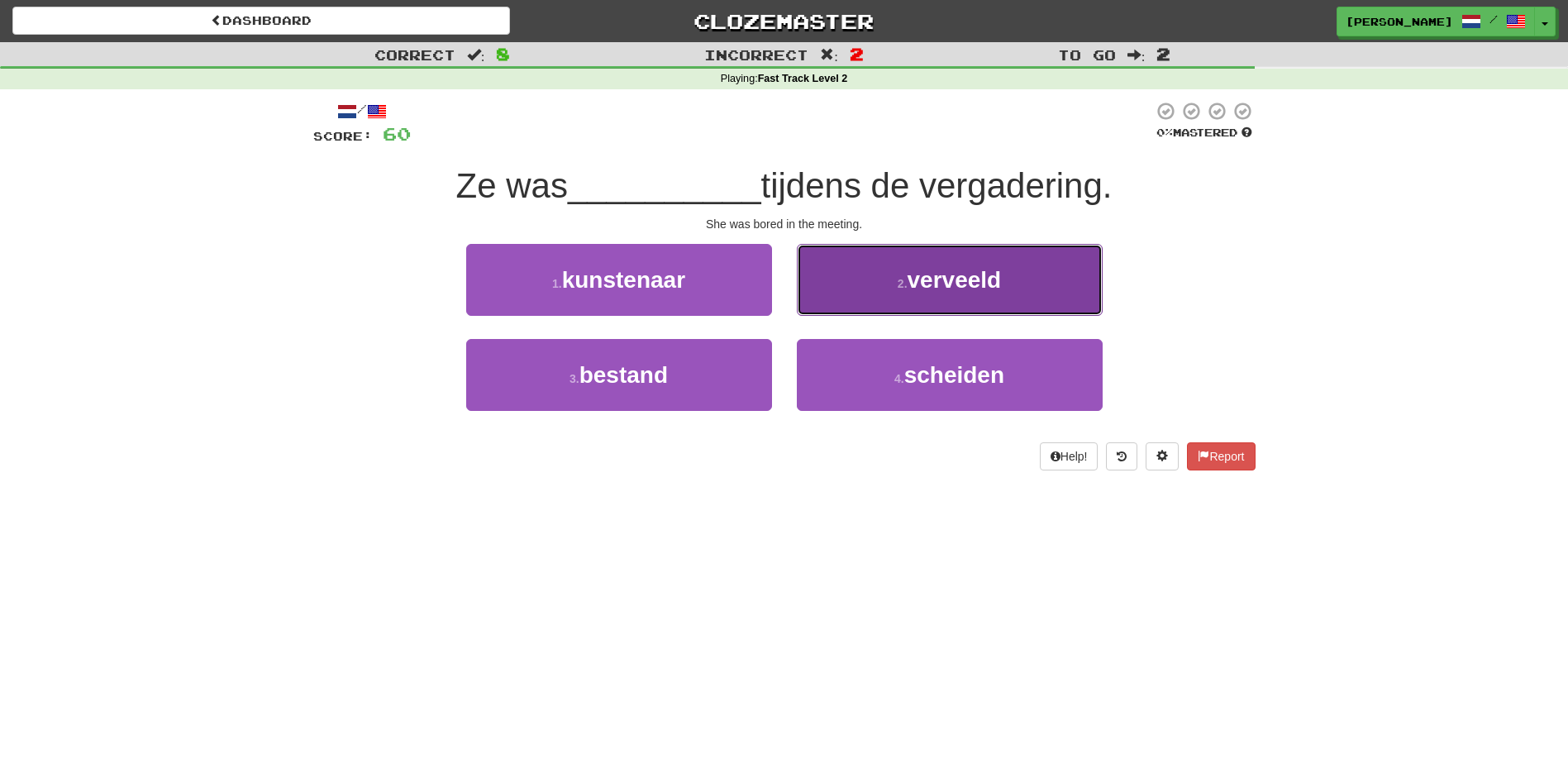
click at [891, 306] on button "2 . verveeld" at bounding box center [950, 279] width 306 height 72
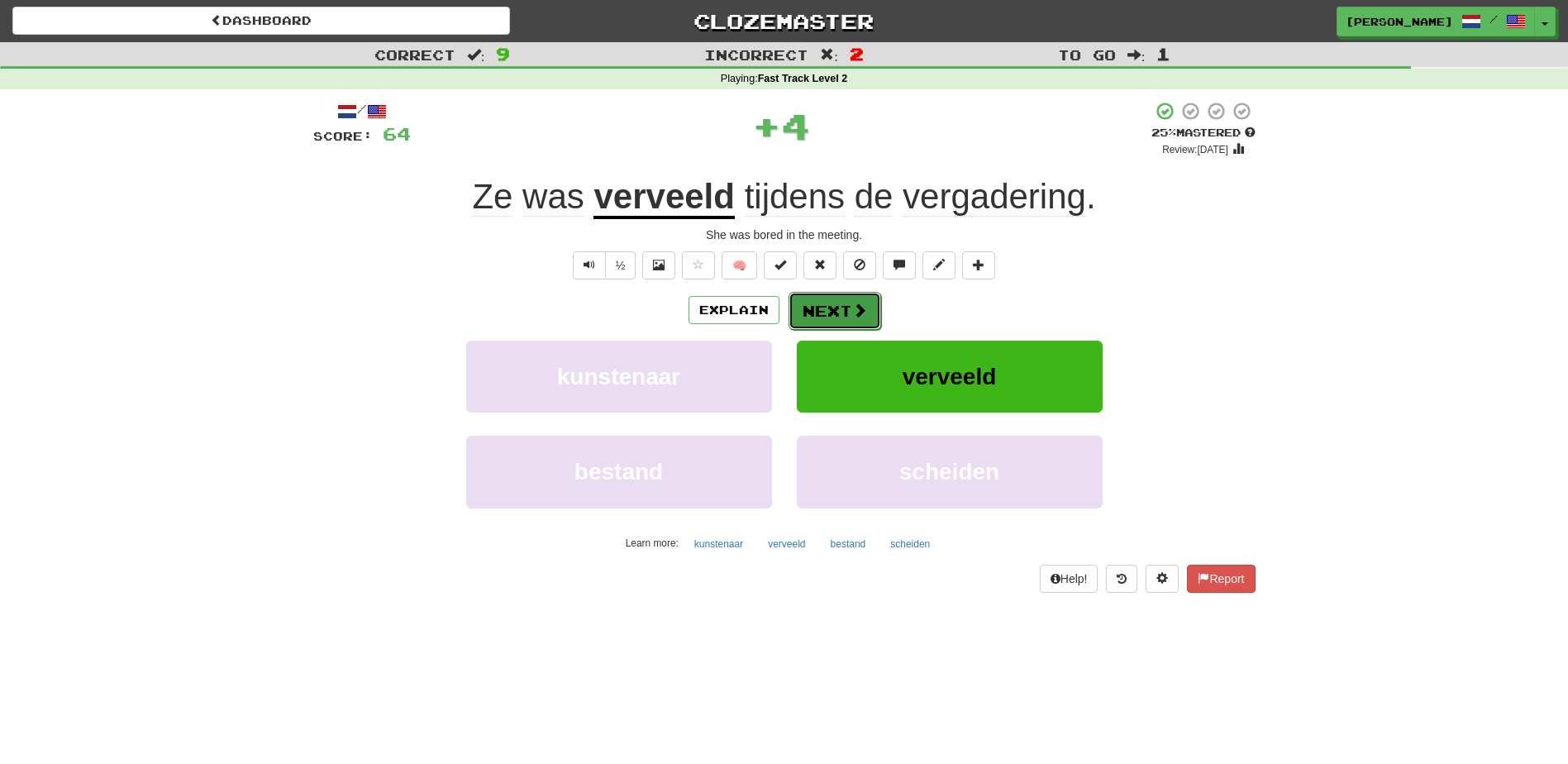
click at [849, 313] on button "Next" at bounding box center [835, 311] width 93 height 38
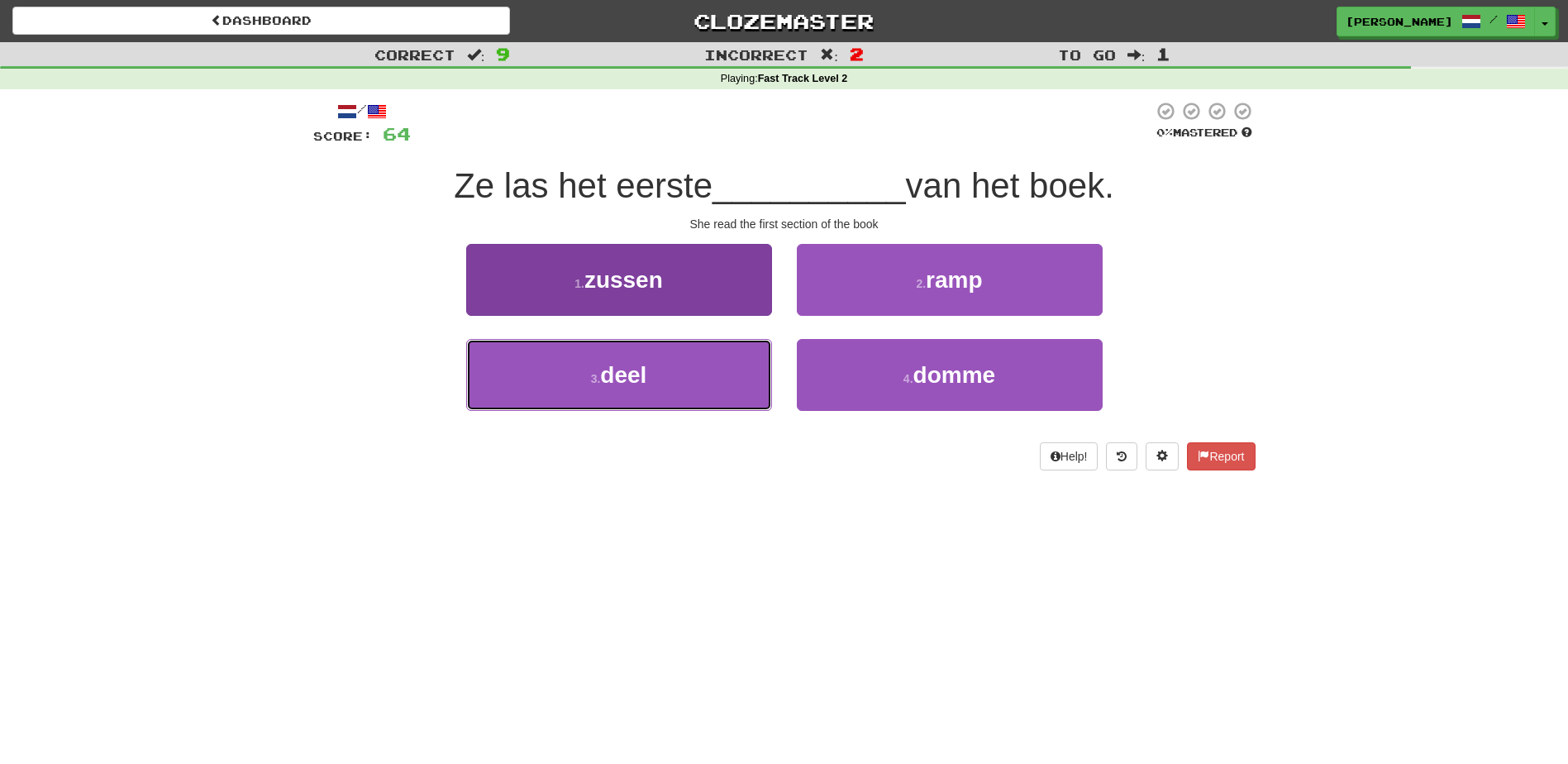
click at [678, 378] on button "3 . deel" at bounding box center [619, 375] width 306 height 72
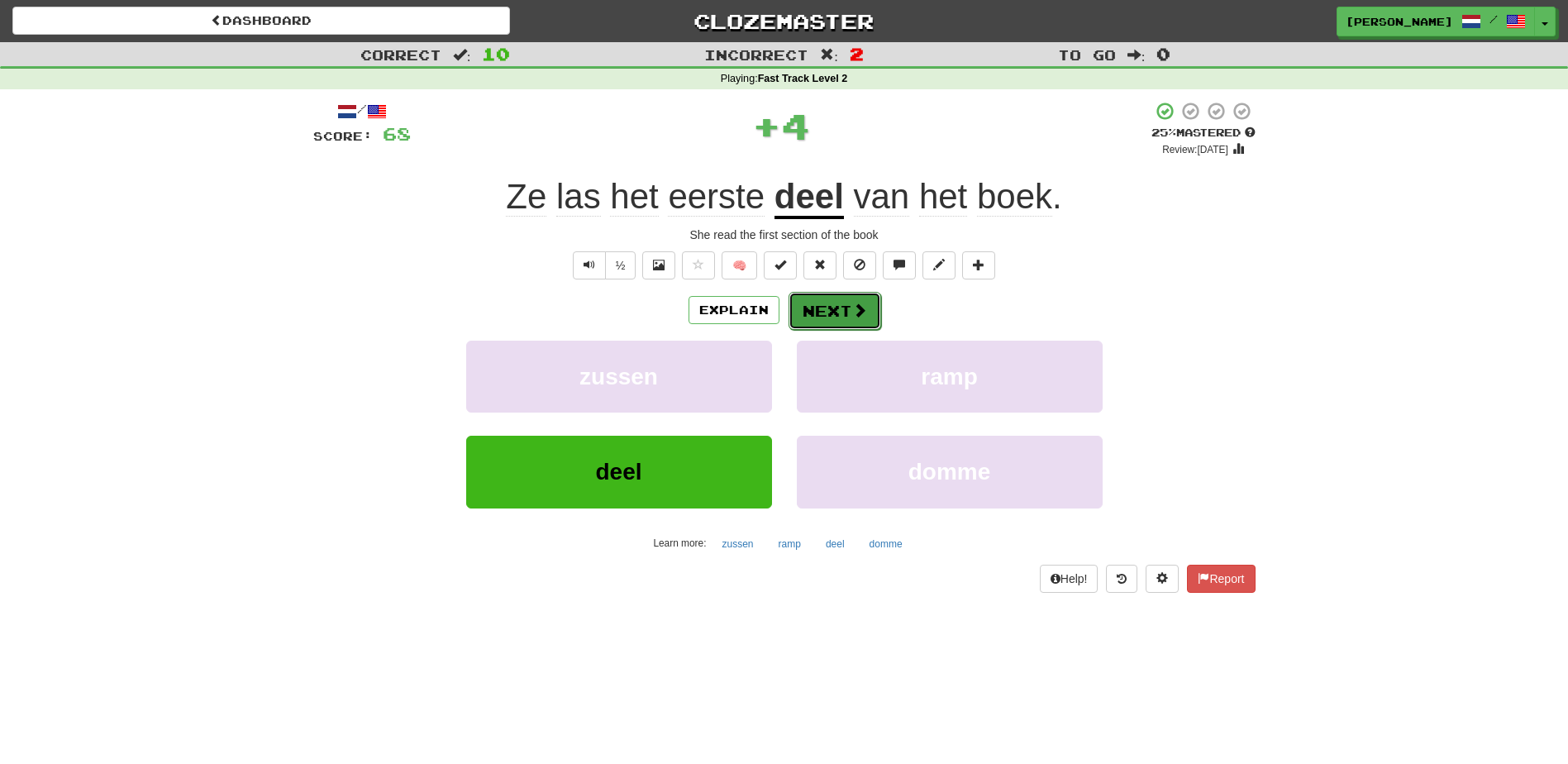
click at [818, 314] on button "Next" at bounding box center [835, 311] width 93 height 38
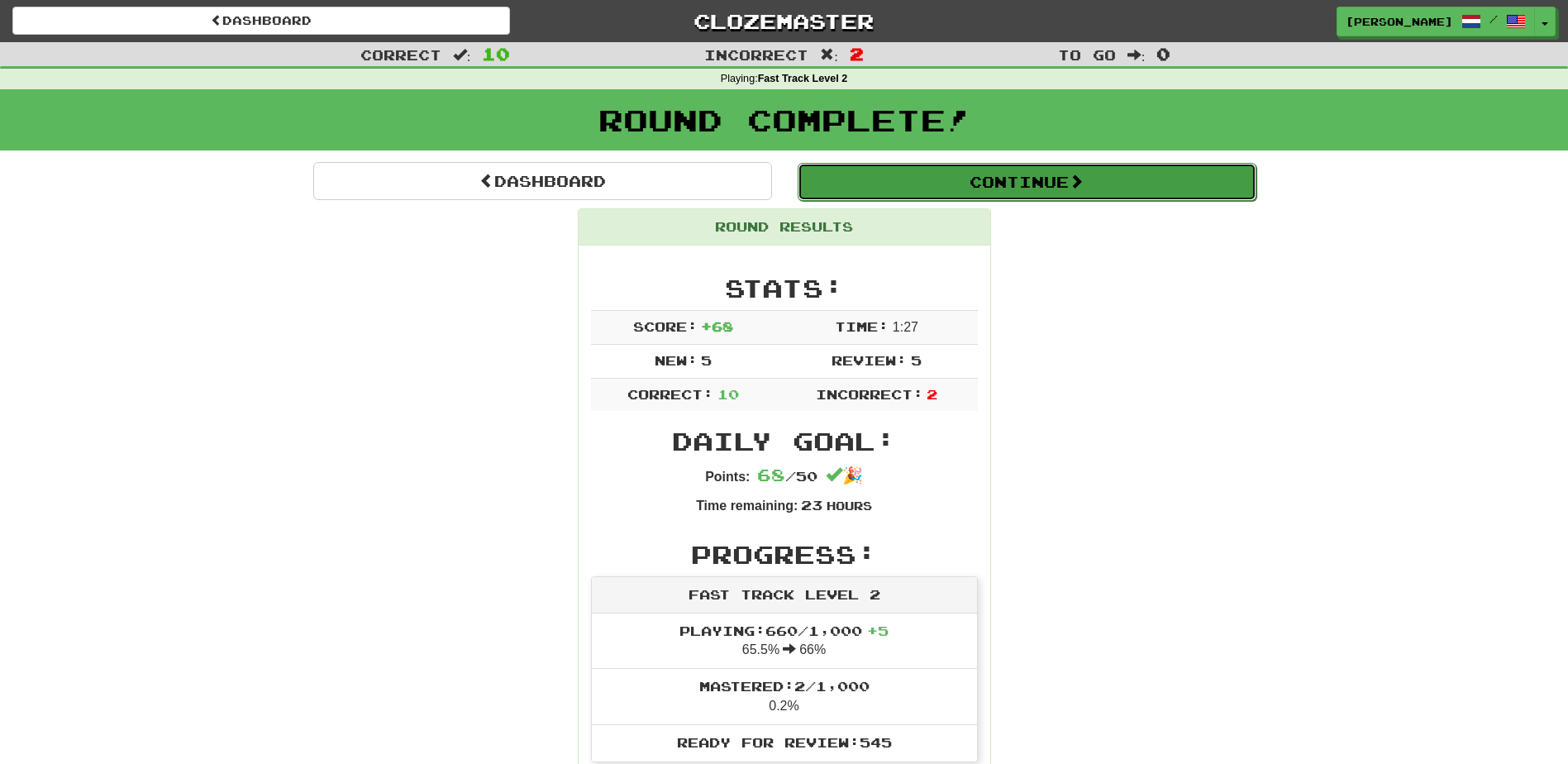
click at [1032, 189] on button "Continue" at bounding box center [1027, 182] width 459 height 38
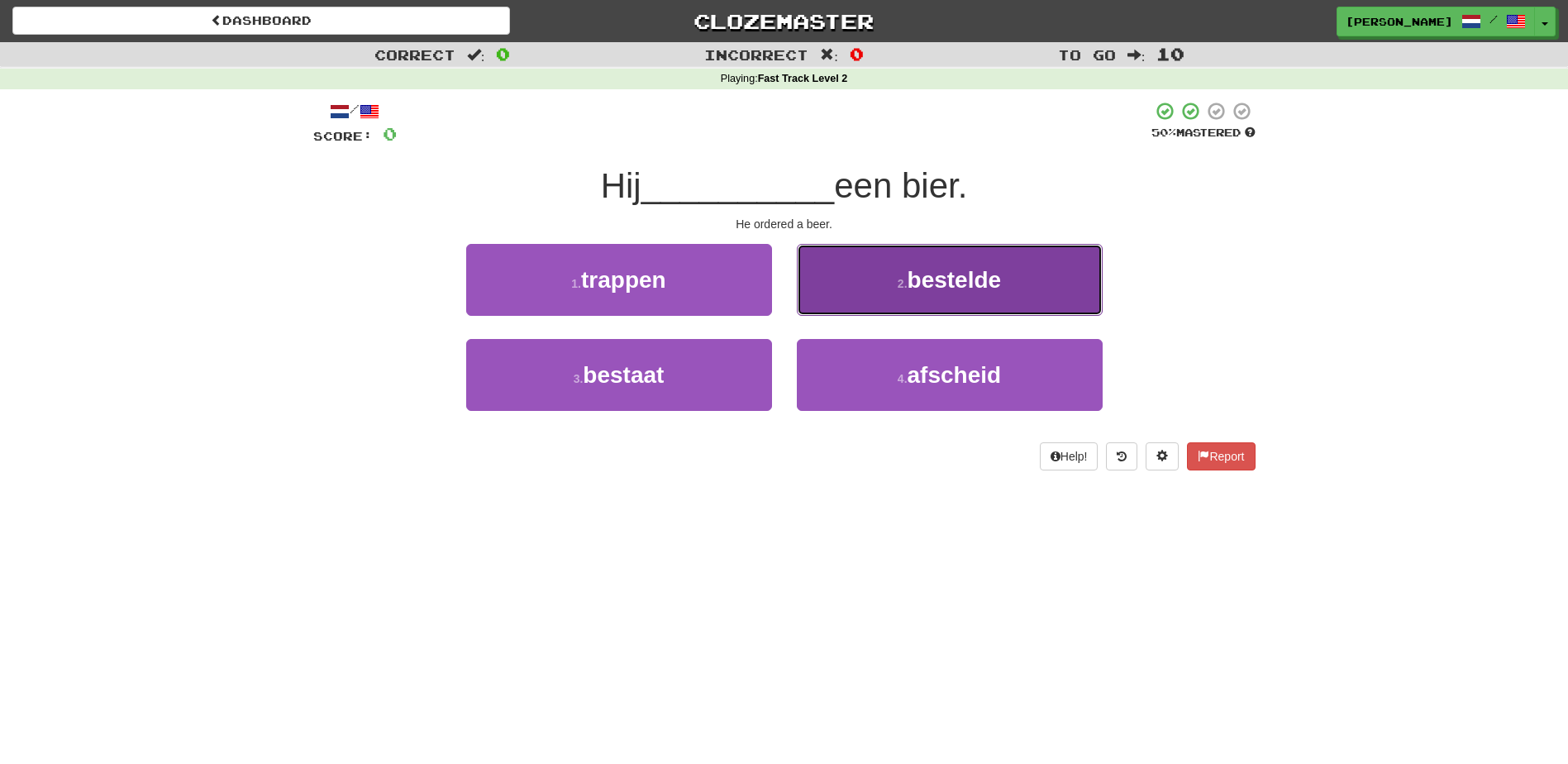
click at [904, 293] on button "2 . bestelde" at bounding box center [950, 279] width 306 height 72
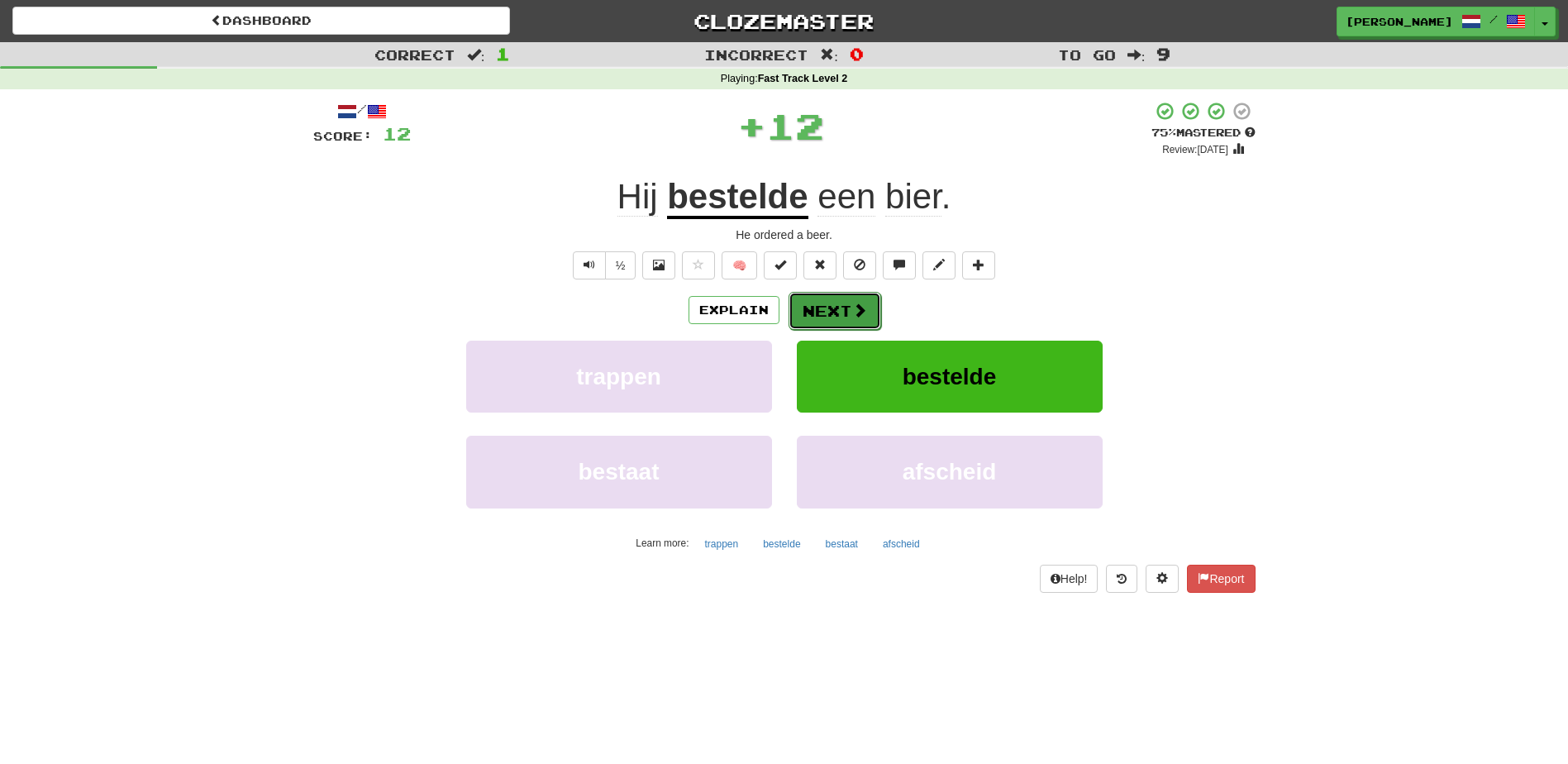
click at [809, 306] on button "Next" at bounding box center [835, 311] width 93 height 38
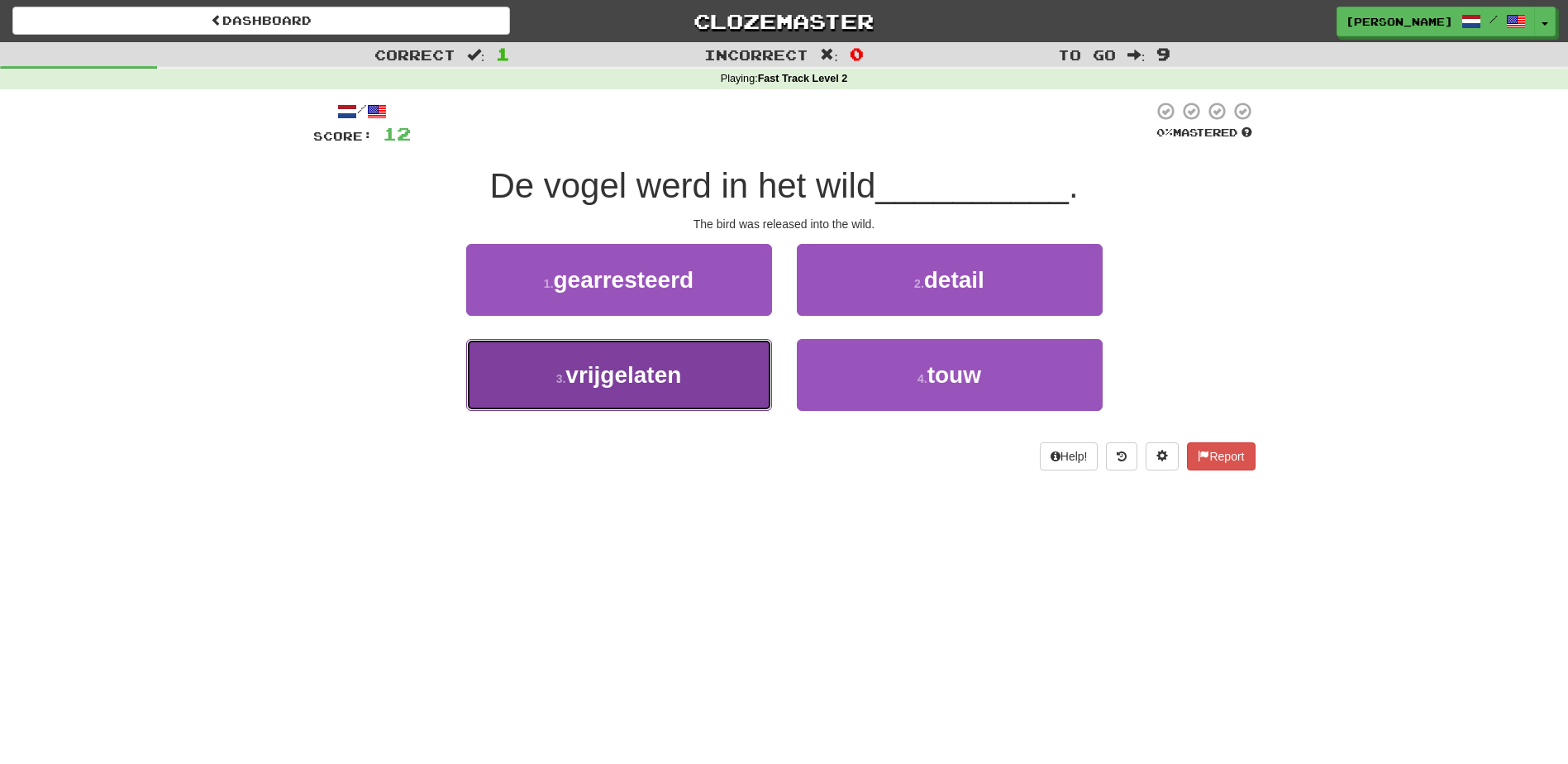
click at [668, 375] on span "vrijgelaten" at bounding box center [623, 375] width 116 height 25
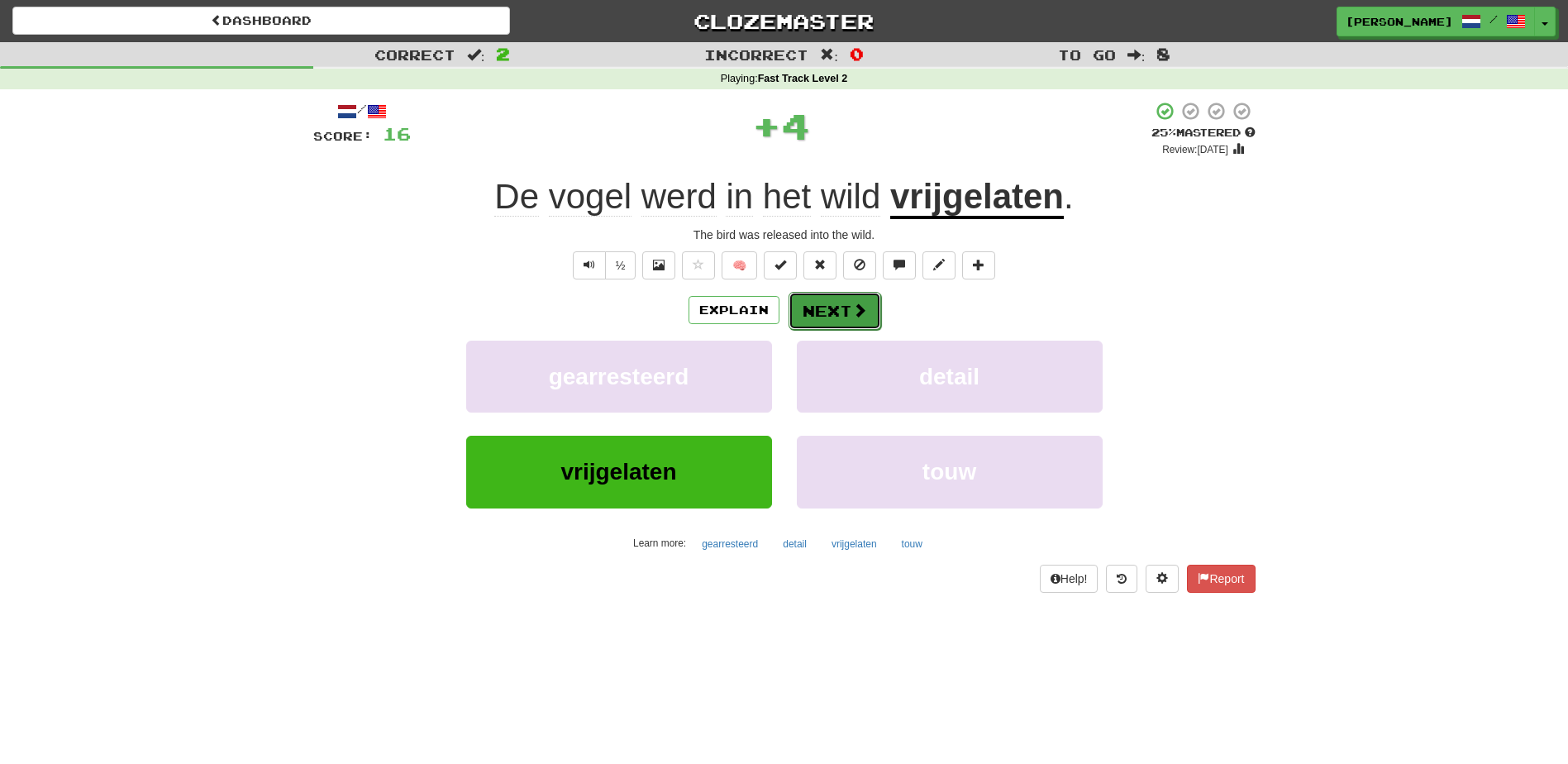
click at [856, 305] on span at bounding box center [859, 310] width 15 height 15
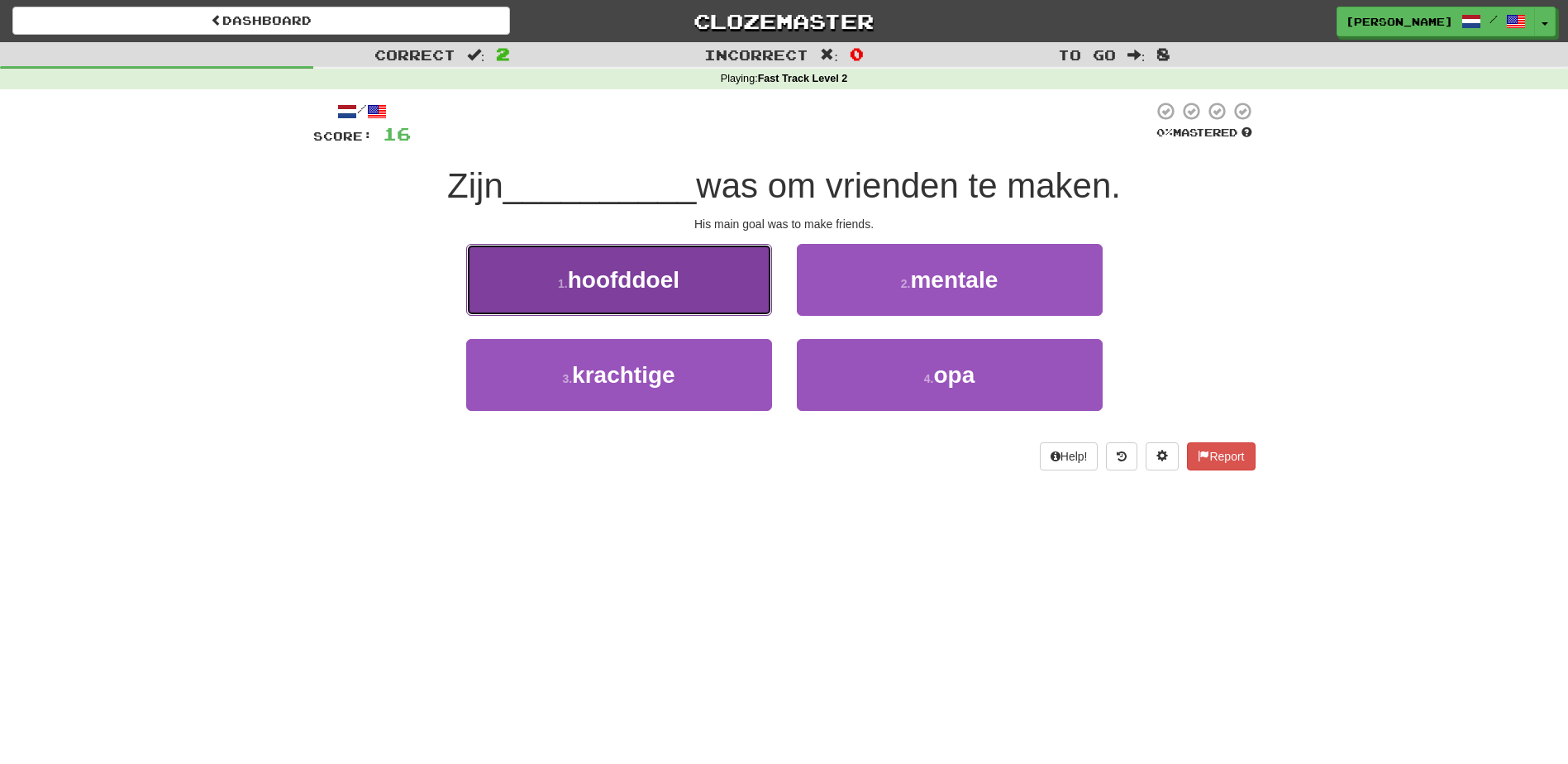
click at [707, 303] on button "1 . hoofddoel" at bounding box center [619, 279] width 306 height 72
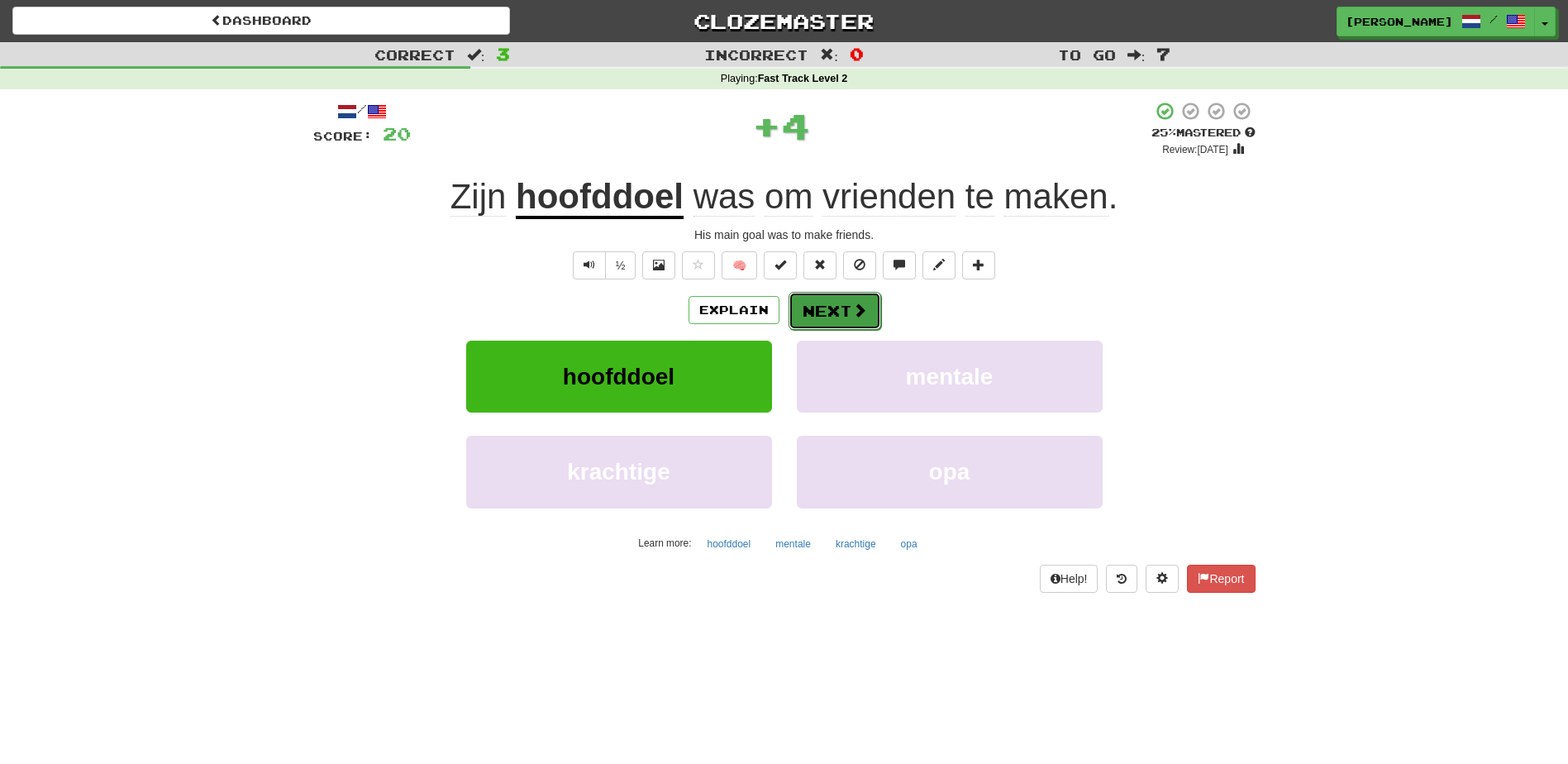
click at [805, 314] on button "Next" at bounding box center [835, 311] width 93 height 38
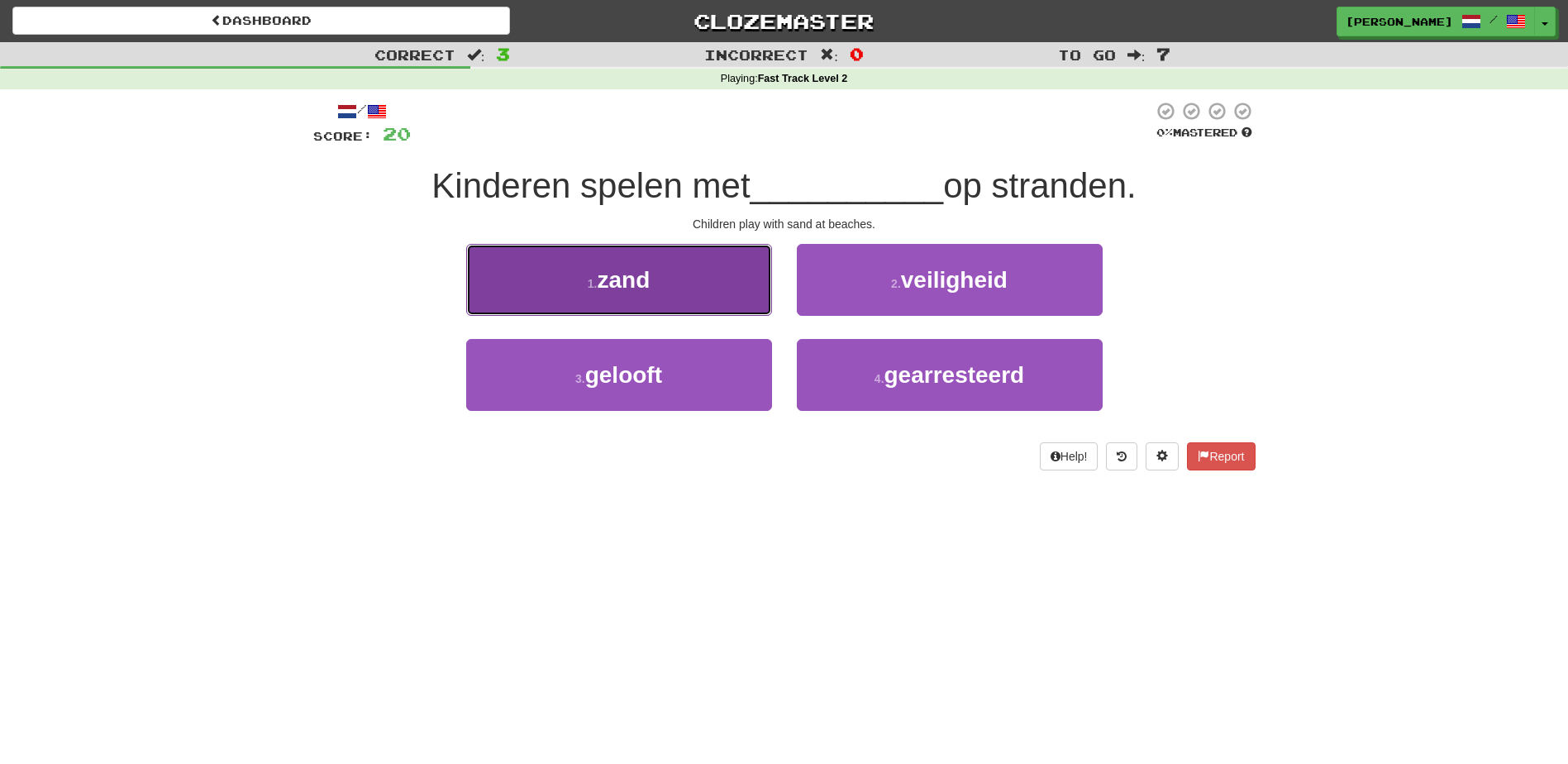
click at [758, 271] on button "1 . zand" at bounding box center [619, 279] width 306 height 72
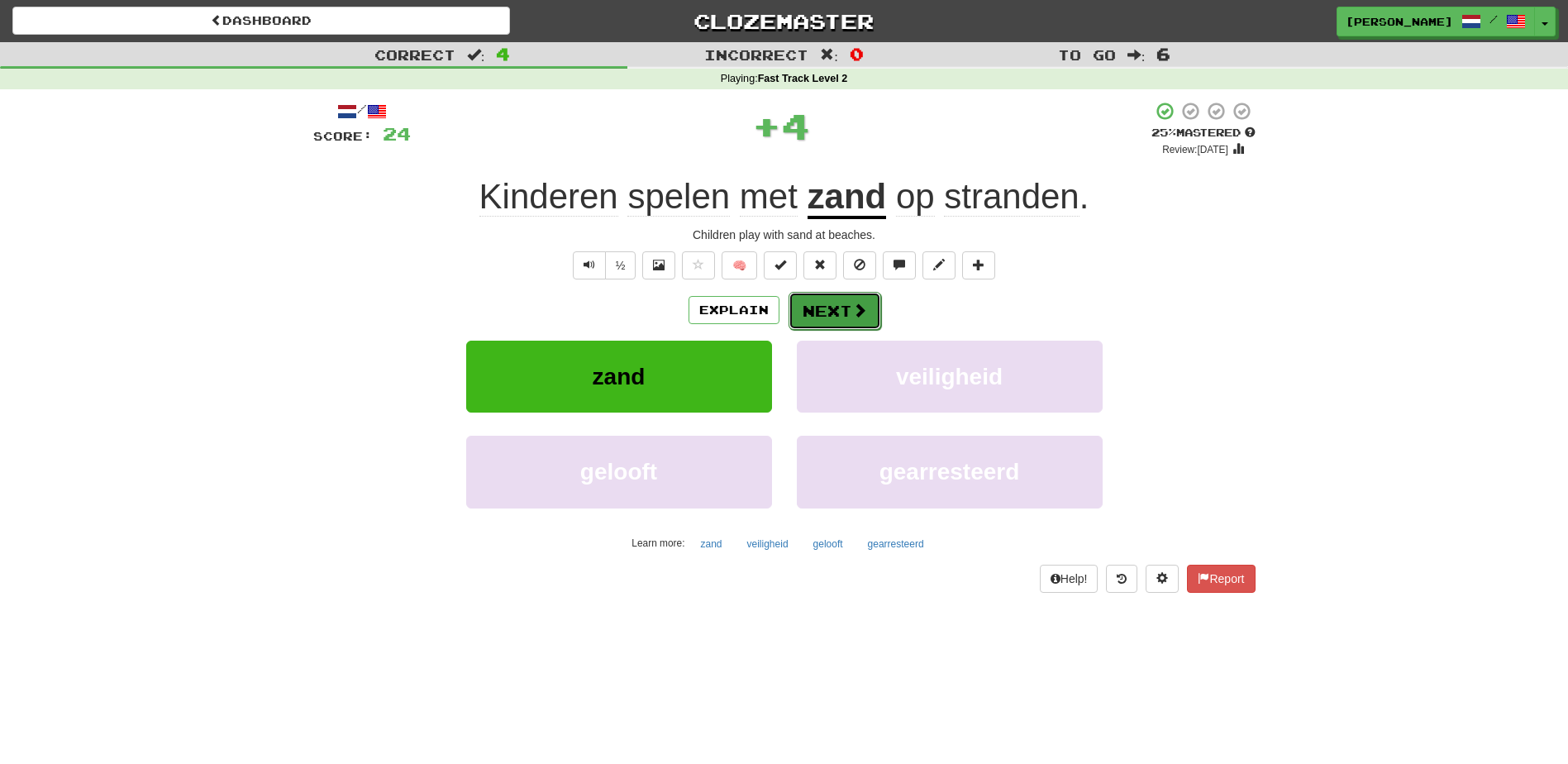
click at [824, 302] on button "Next" at bounding box center [835, 311] width 93 height 38
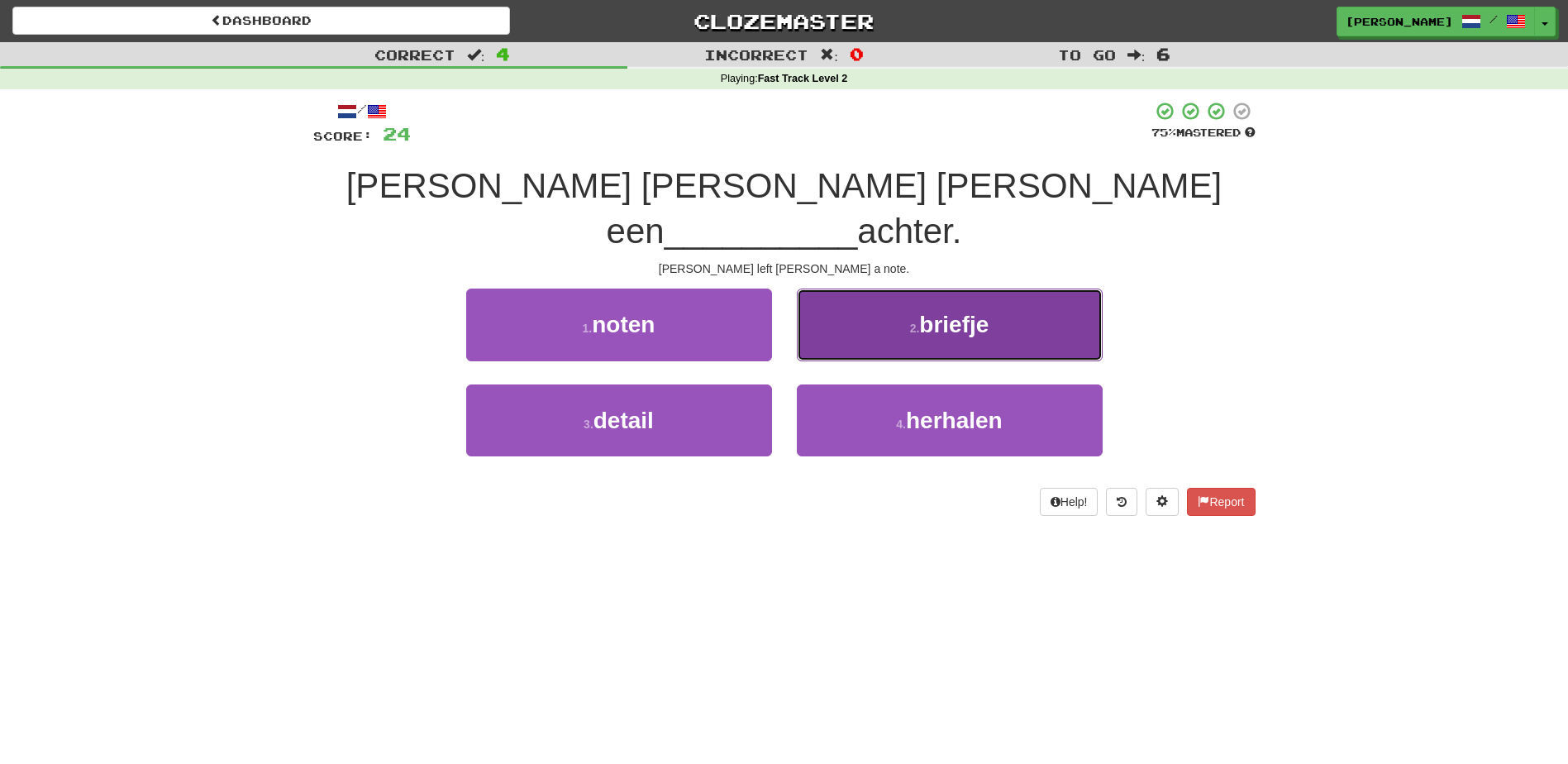
click at [819, 294] on button "2 . briefje" at bounding box center [950, 324] width 306 height 72
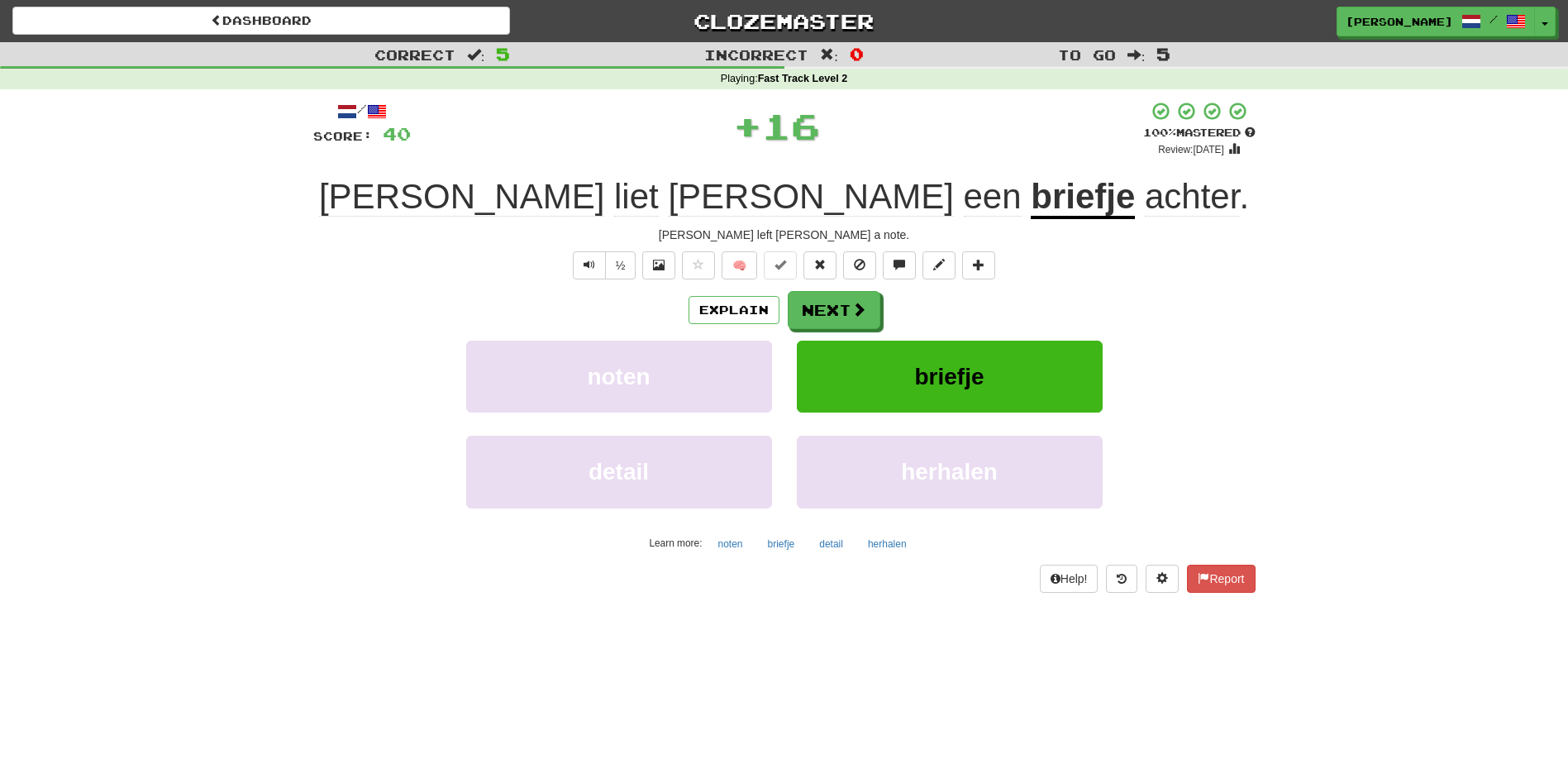
drag, startPoint x: 819, startPoint y: 290, endPoint x: 1185, endPoint y: 294, distance: 366.0
click at [1185, 294] on div "Explain Next" at bounding box center [785, 310] width 942 height 38
click at [859, 307] on span at bounding box center [859, 310] width 15 height 15
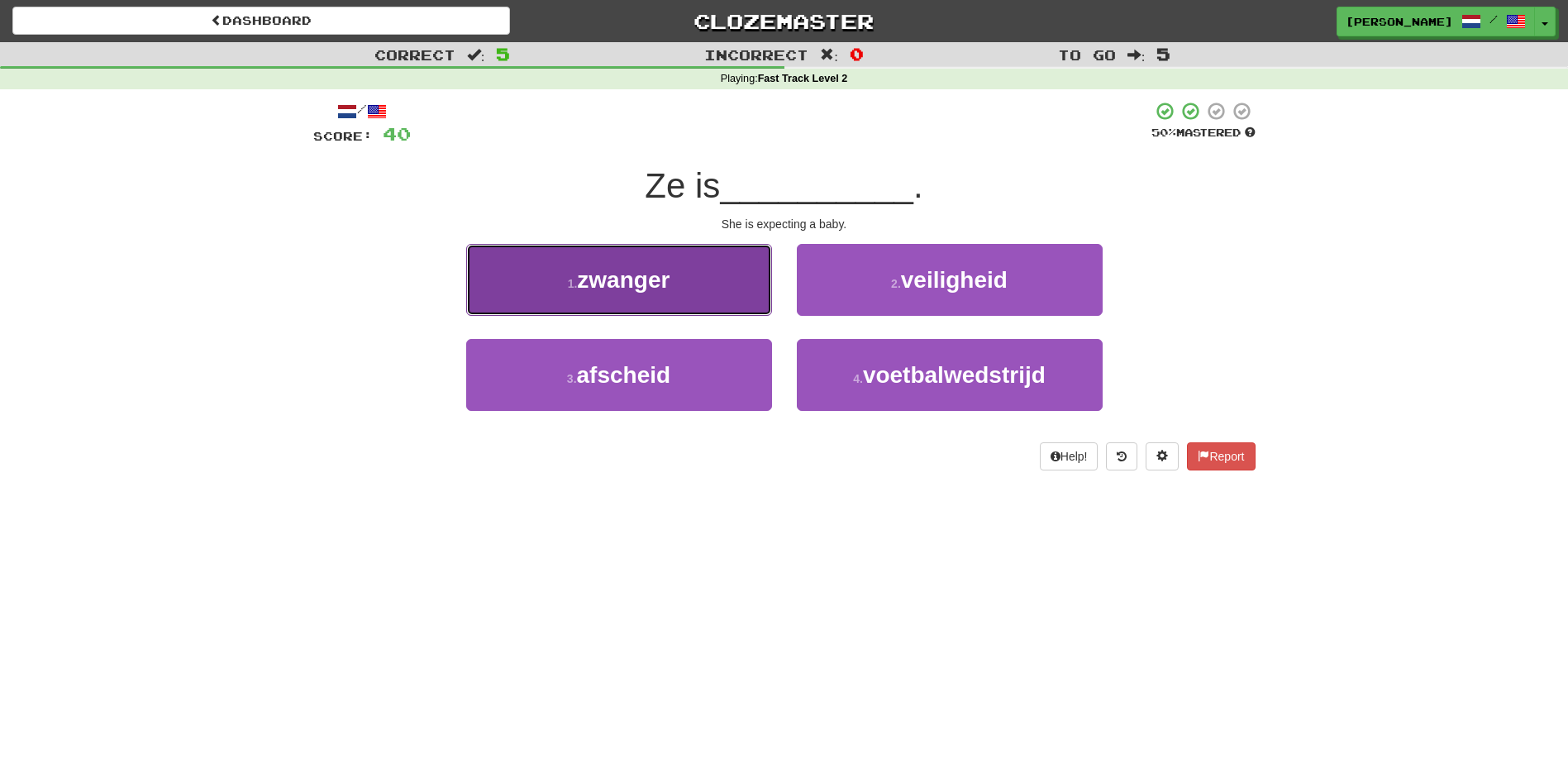
click at [716, 306] on button "1 . zwanger" at bounding box center [619, 279] width 306 height 72
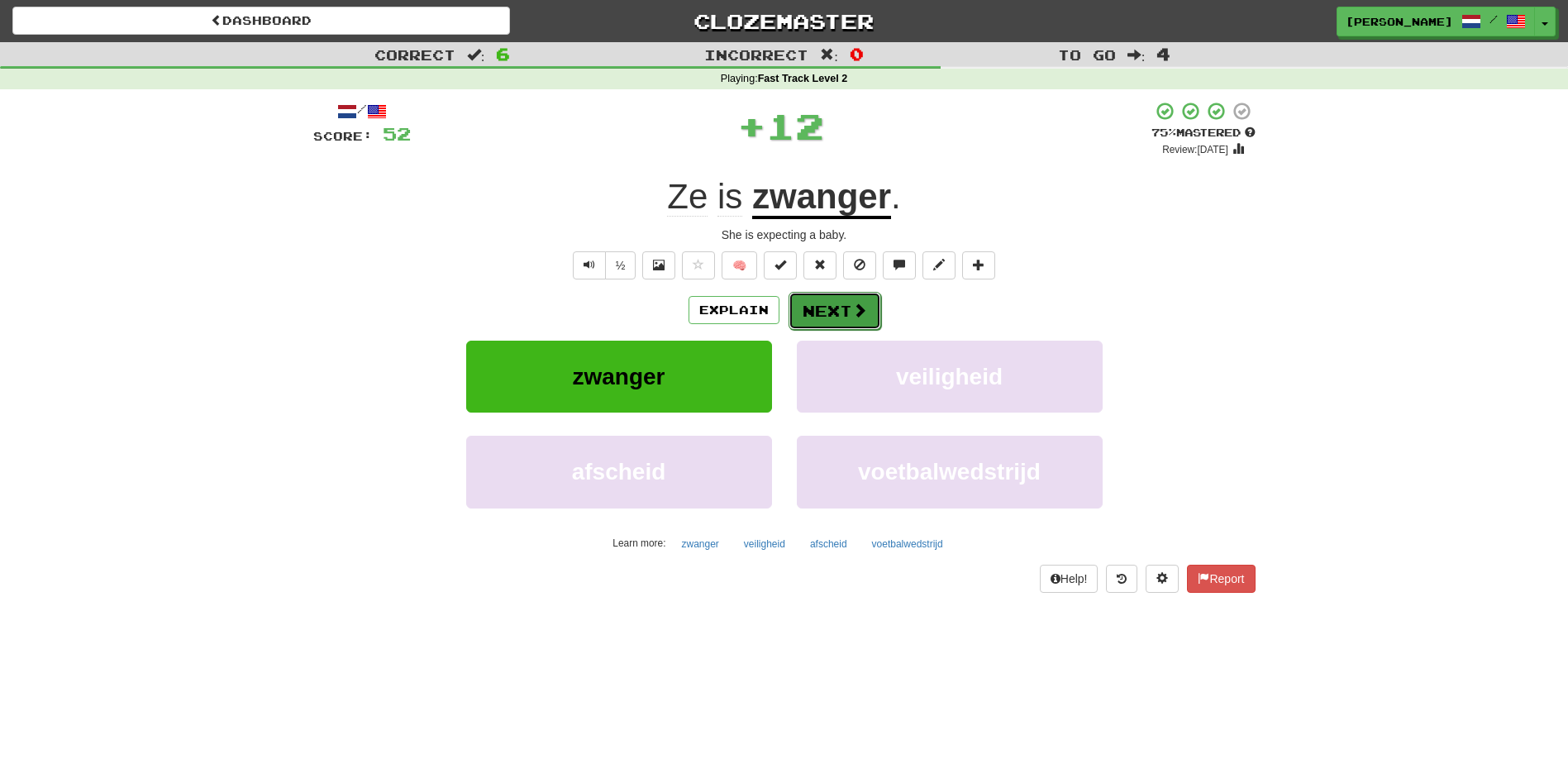
click at [823, 313] on button "Next" at bounding box center [835, 311] width 93 height 38
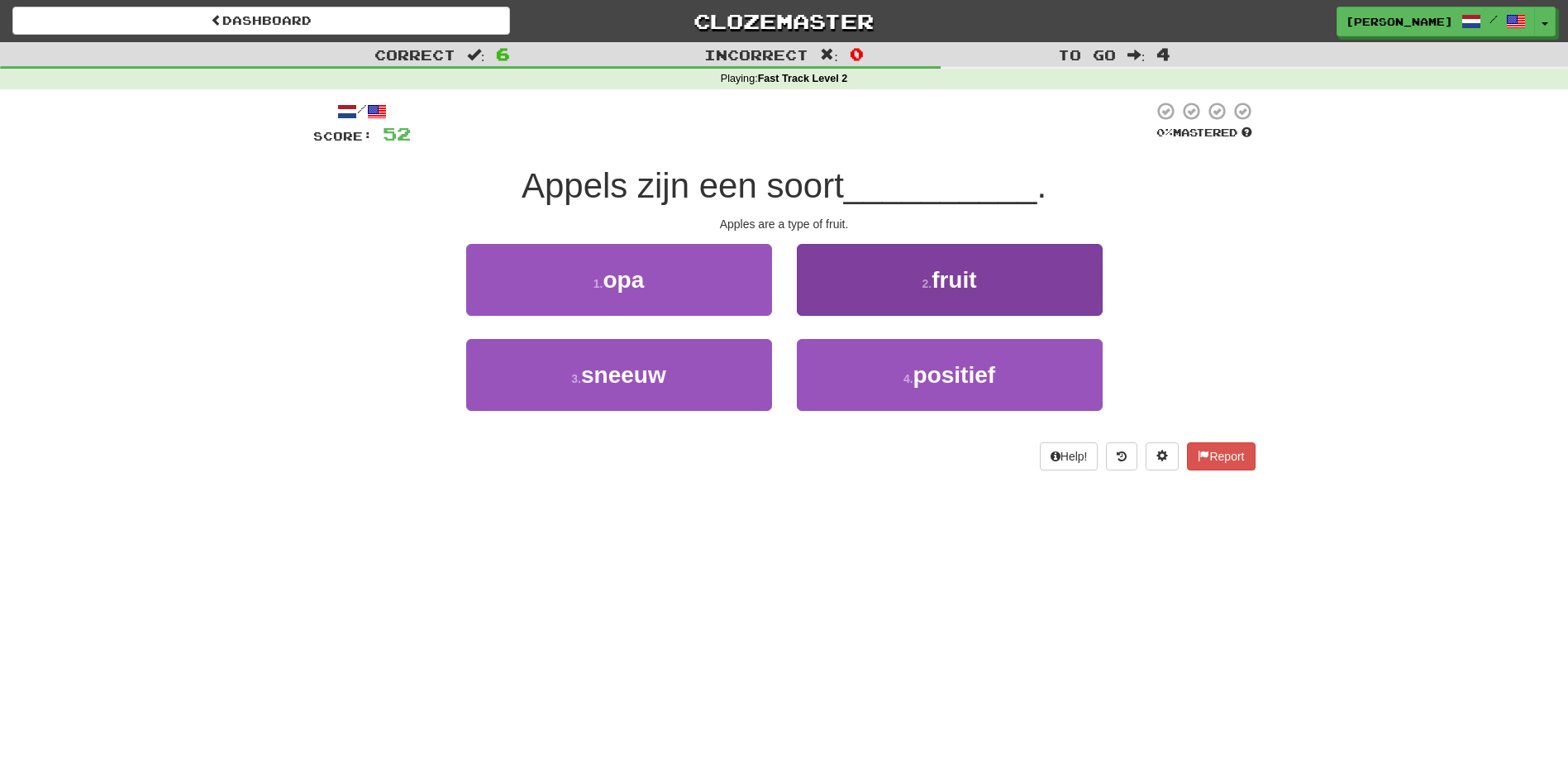
drag, startPoint x: 815, startPoint y: 321, endPoint x: 853, endPoint y: 307, distance: 40.5
click at [859, 301] on button "2 . fruit" at bounding box center [950, 279] width 306 height 72
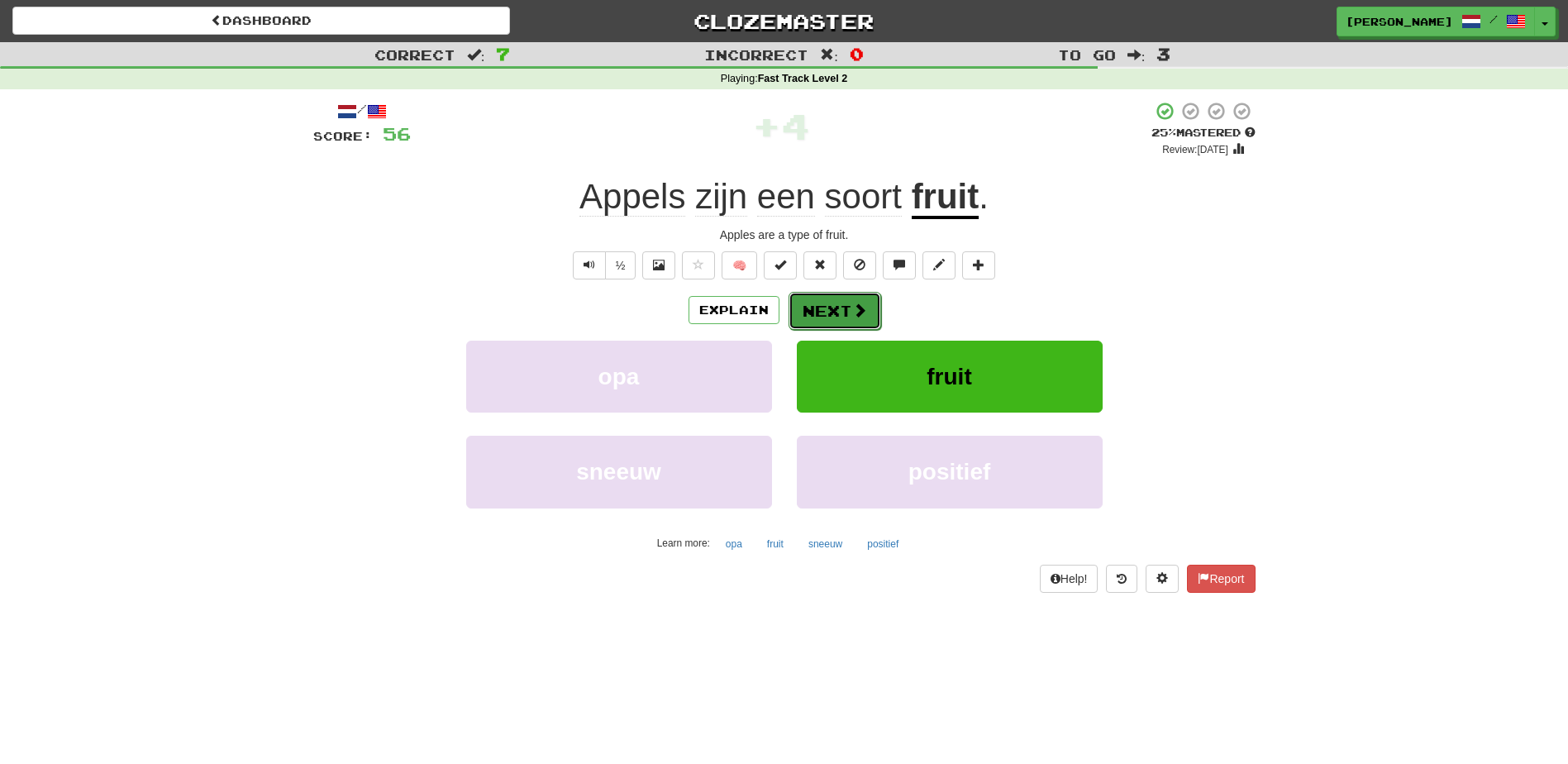
drag, startPoint x: 852, startPoint y: 306, endPoint x: 824, endPoint y: 313, distance: 28.9
click at [824, 313] on button "Next" at bounding box center [835, 311] width 93 height 38
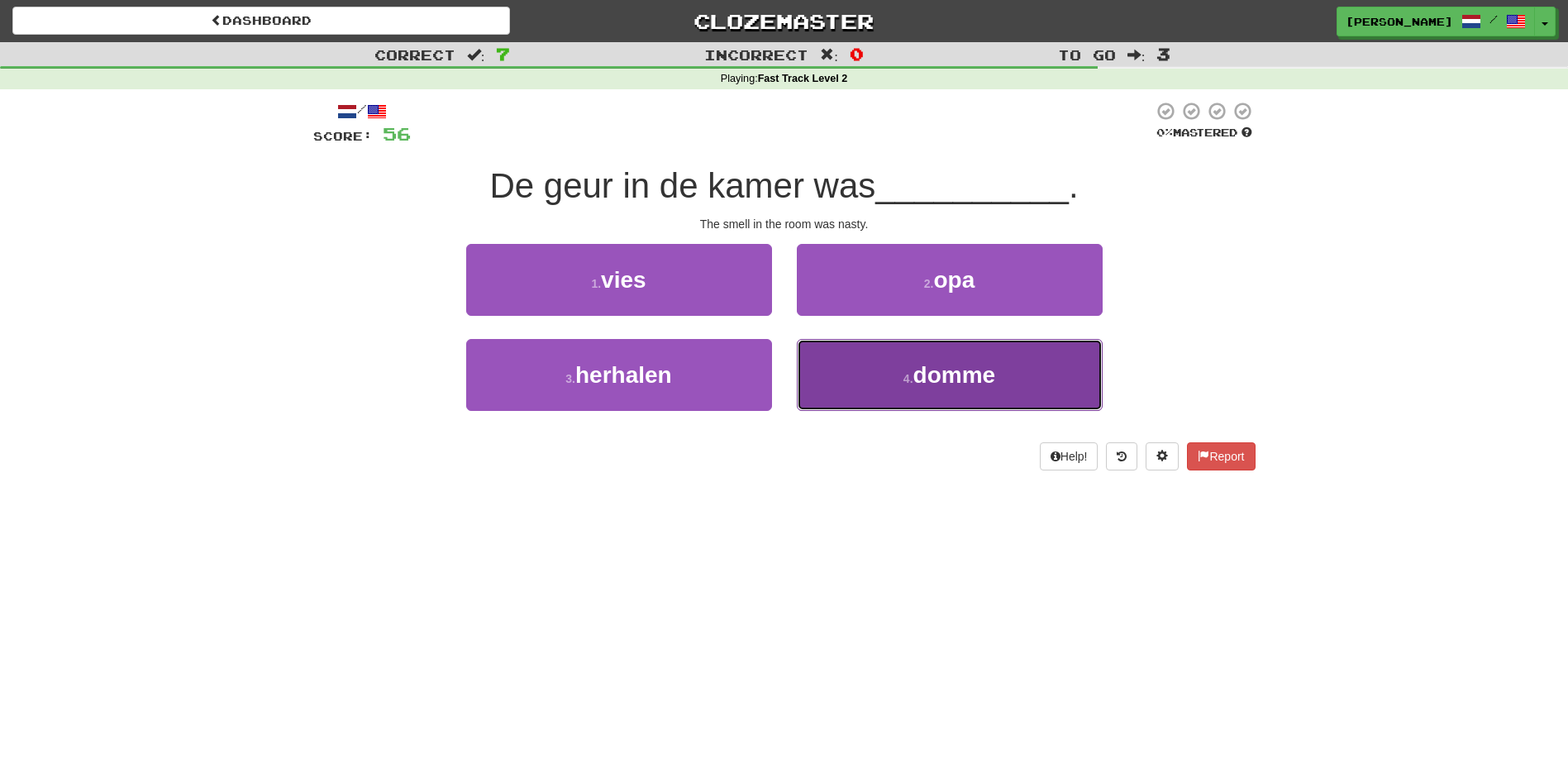
click at [849, 377] on button "4 . domme" at bounding box center [950, 375] width 306 height 72
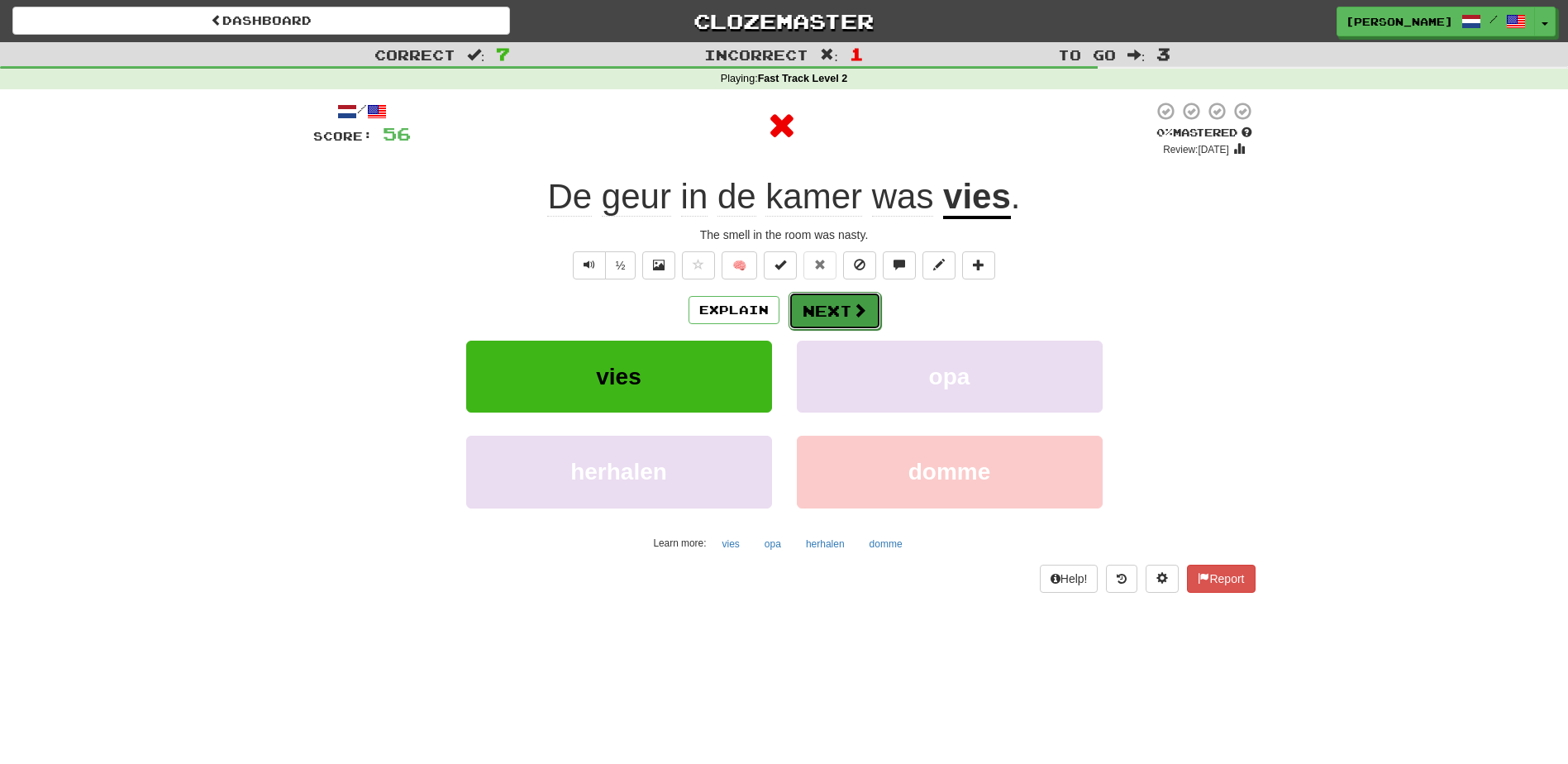
click at [830, 320] on button "Next" at bounding box center [835, 311] width 93 height 38
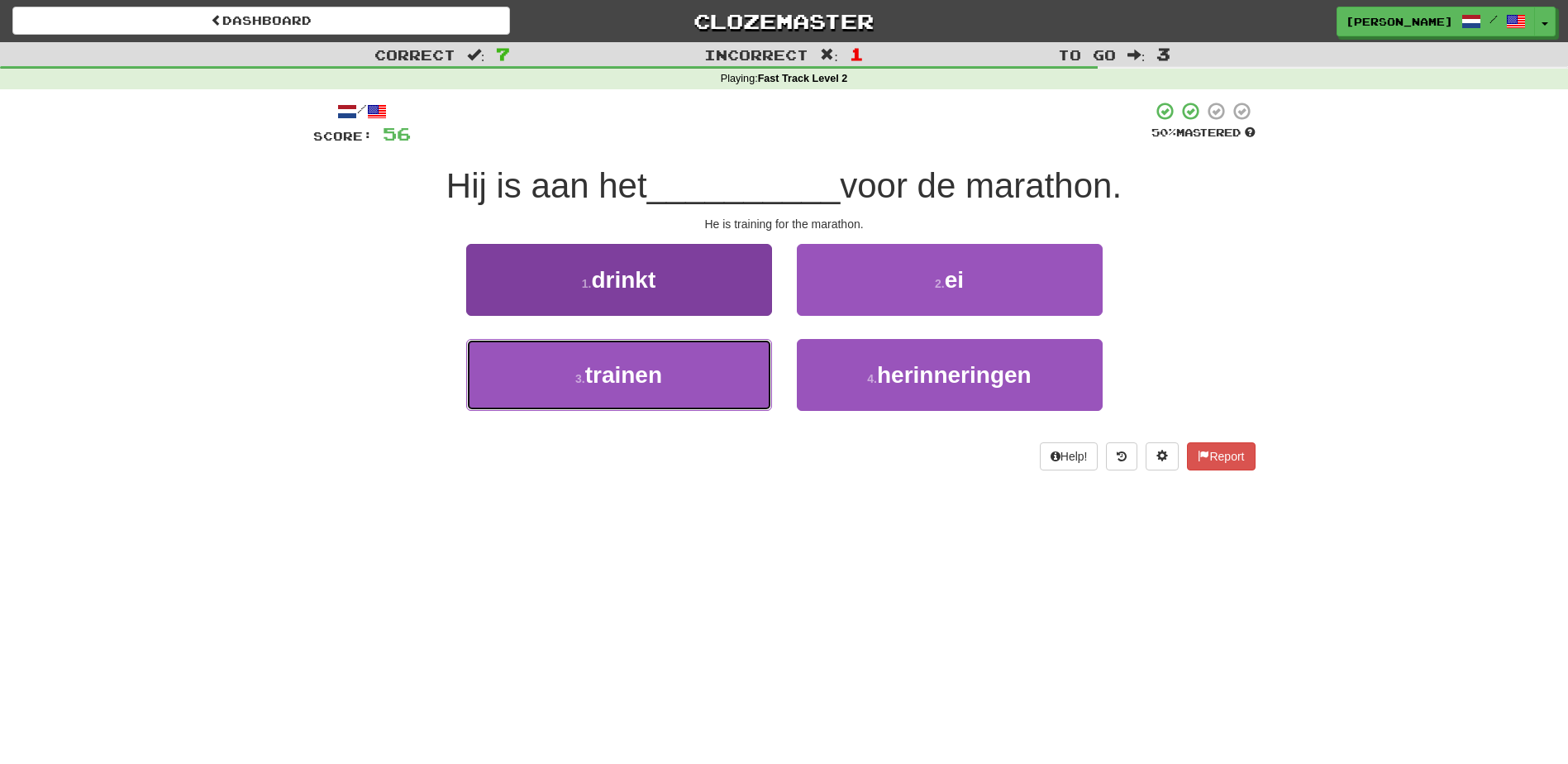
drag, startPoint x: 714, startPoint y: 383, endPoint x: 723, endPoint y: 377, distance: 10.8
click at [716, 381] on button "3 . trainen" at bounding box center [619, 375] width 306 height 72
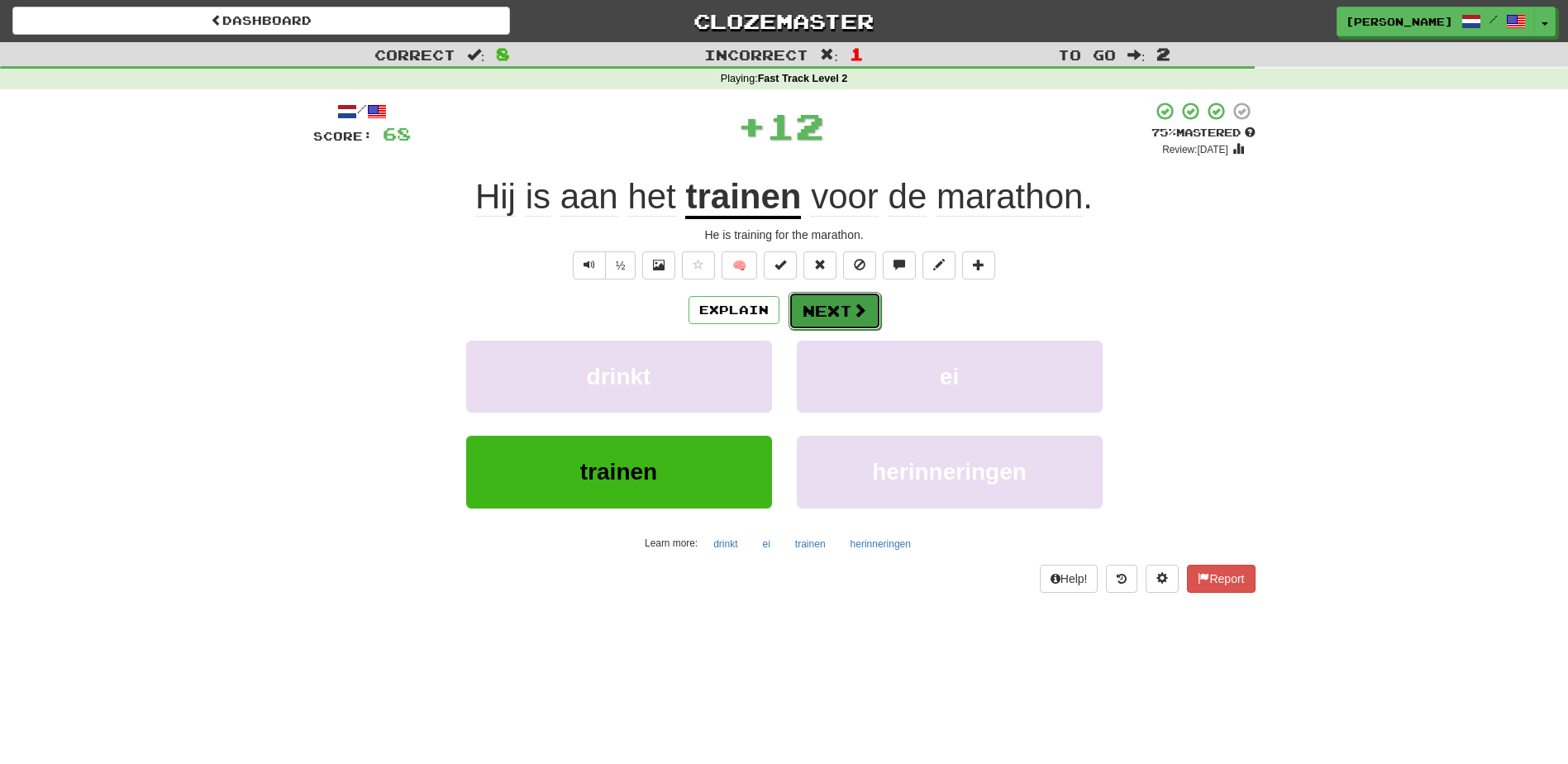
click at [842, 310] on button "Next" at bounding box center [835, 311] width 93 height 38
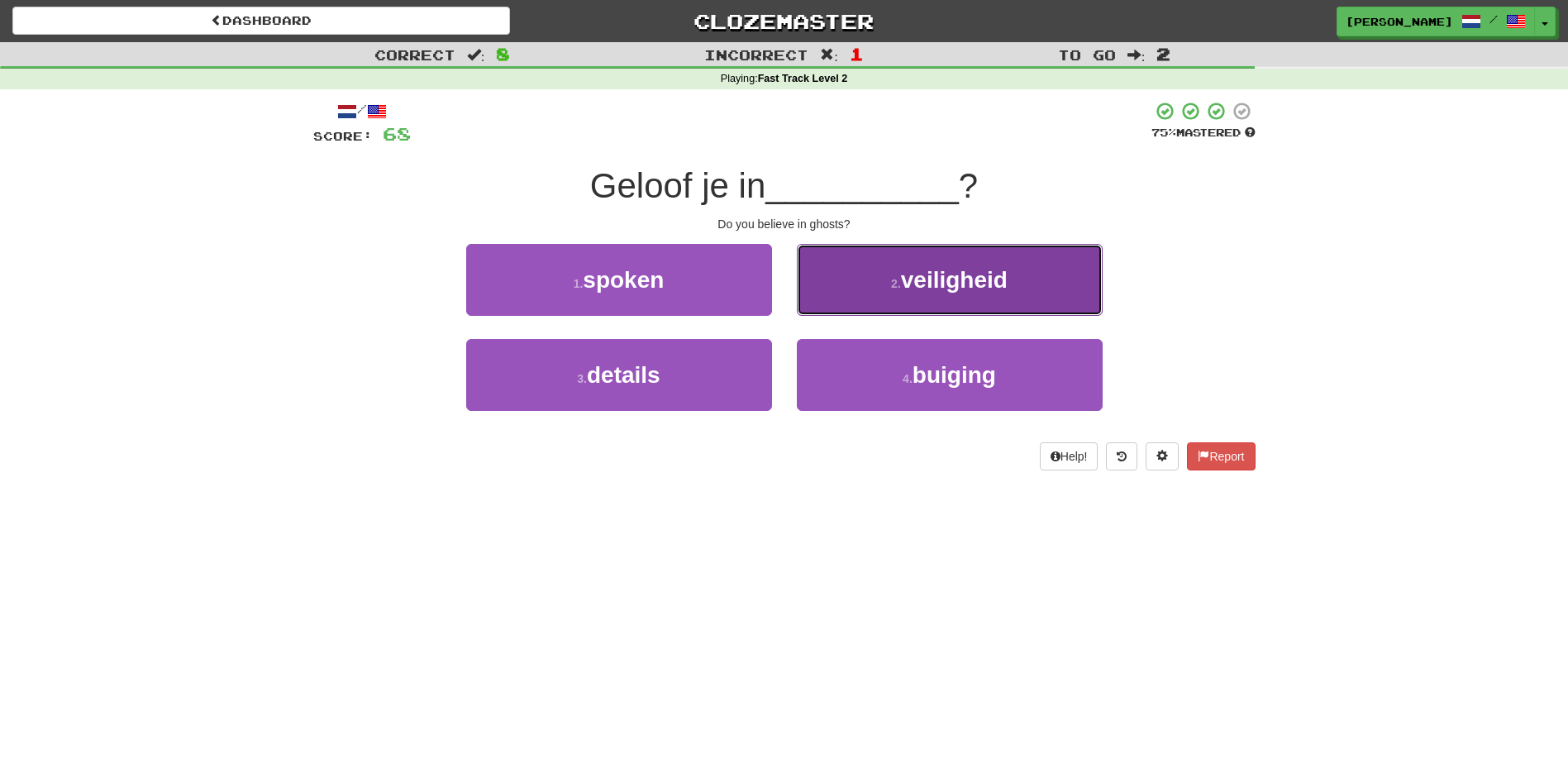
click at [845, 312] on button "2 . veiligheid" at bounding box center [950, 279] width 306 height 72
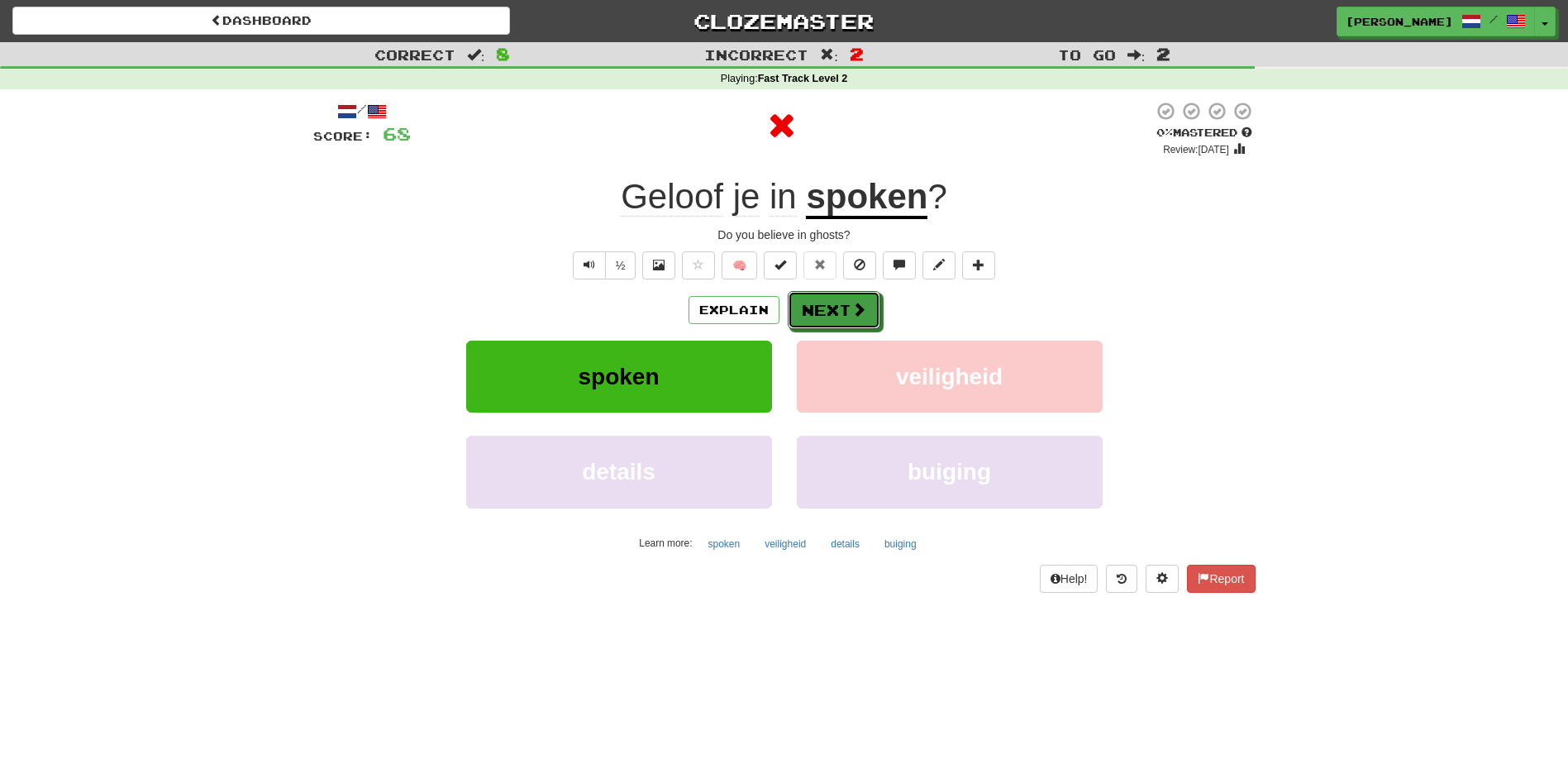
click at [845, 312] on button "Next" at bounding box center [834, 310] width 93 height 38
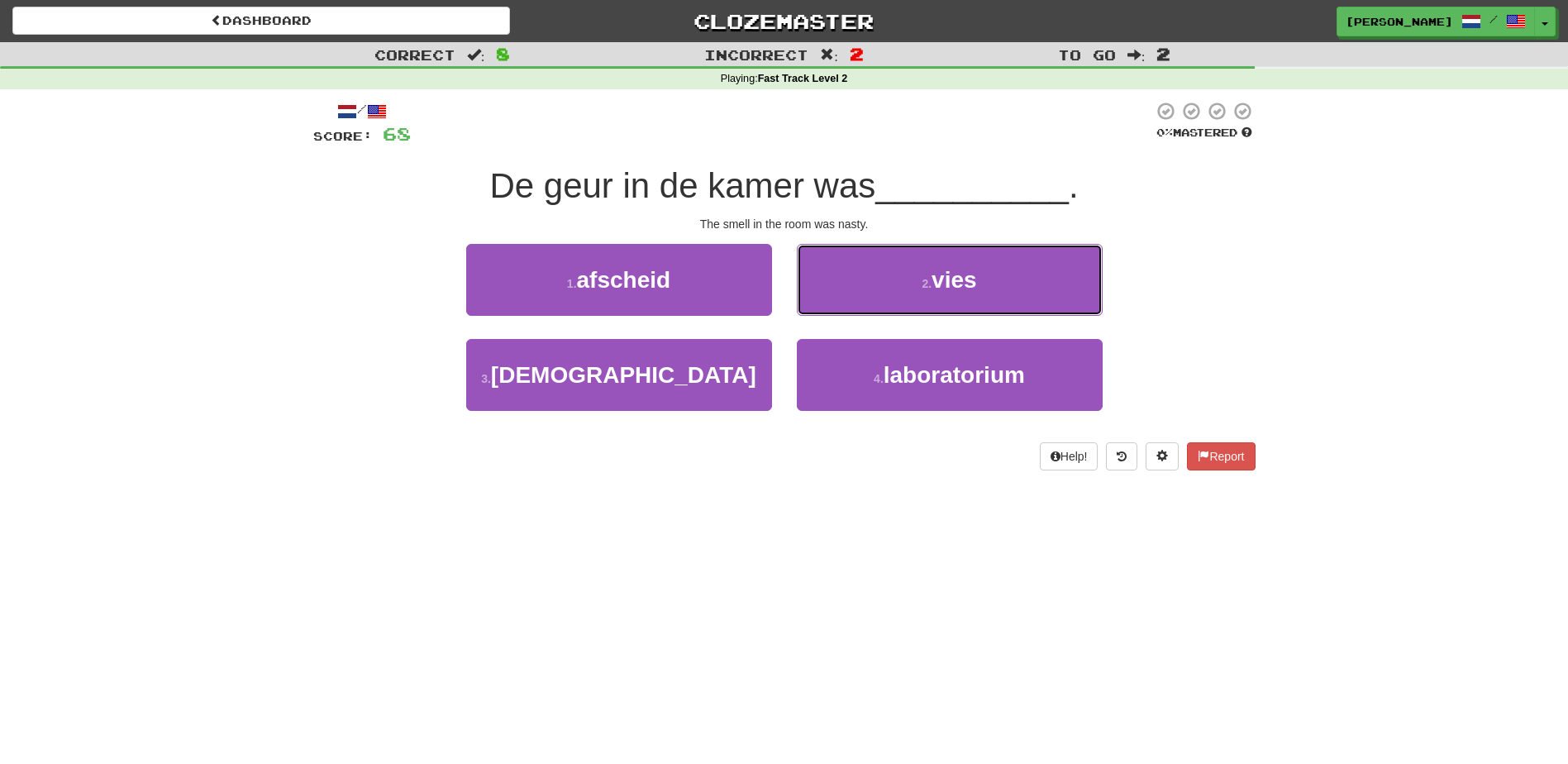
drag, startPoint x: 827, startPoint y: 305, endPoint x: 1067, endPoint y: 194, distance: 264.4
drag, startPoint x: 1067, startPoint y: 194, endPoint x: 752, endPoint y: 443, distance: 401.5
click at [752, 443] on div "Help! Report" at bounding box center [785, 456] width 942 height 28
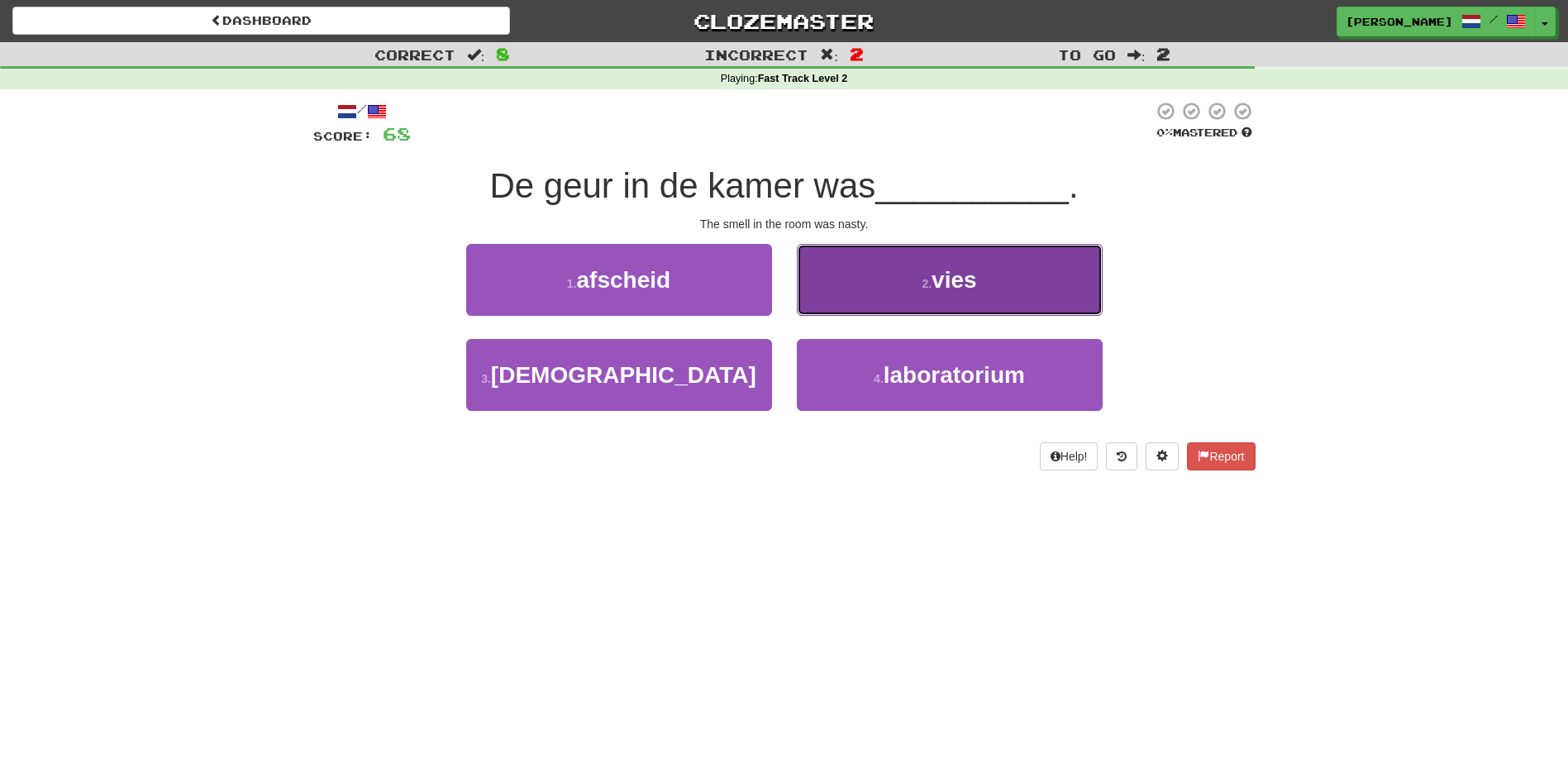
click at [832, 296] on button "2 . vies" at bounding box center [950, 279] width 306 height 72
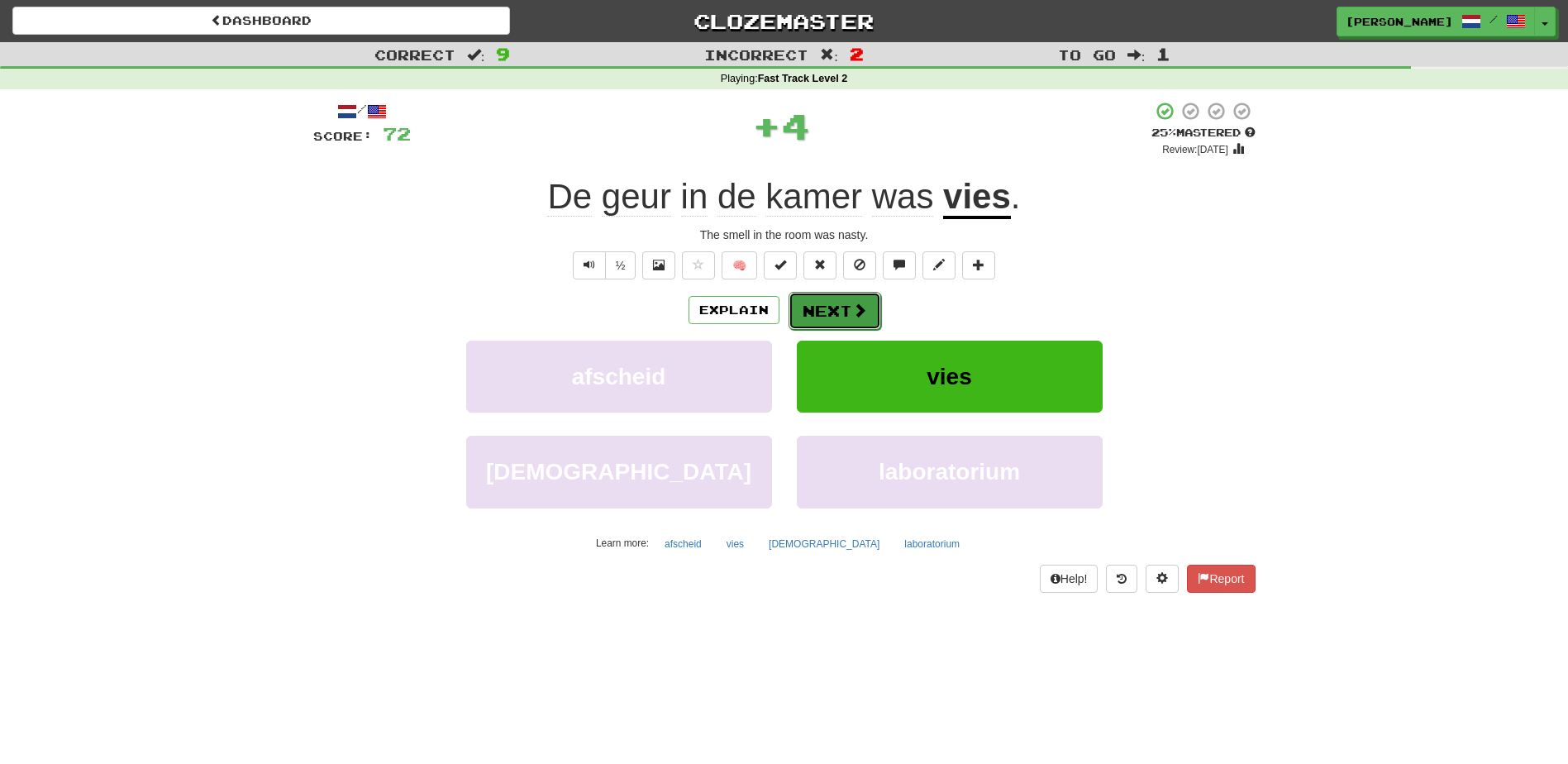
click at [808, 302] on button "Next" at bounding box center [835, 311] width 93 height 38
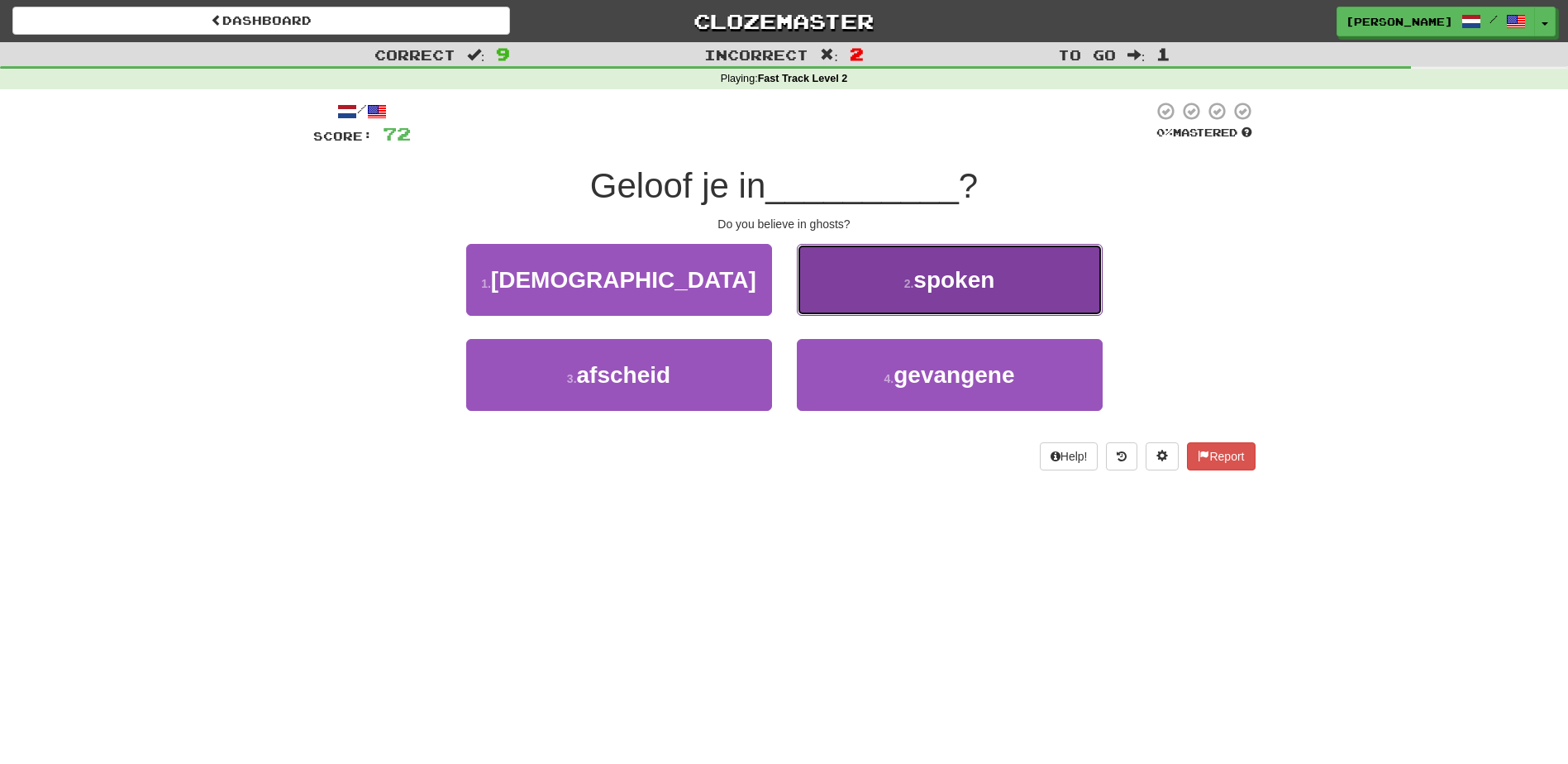
click at [816, 307] on button "2 . spoken" at bounding box center [950, 279] width 306 height 72
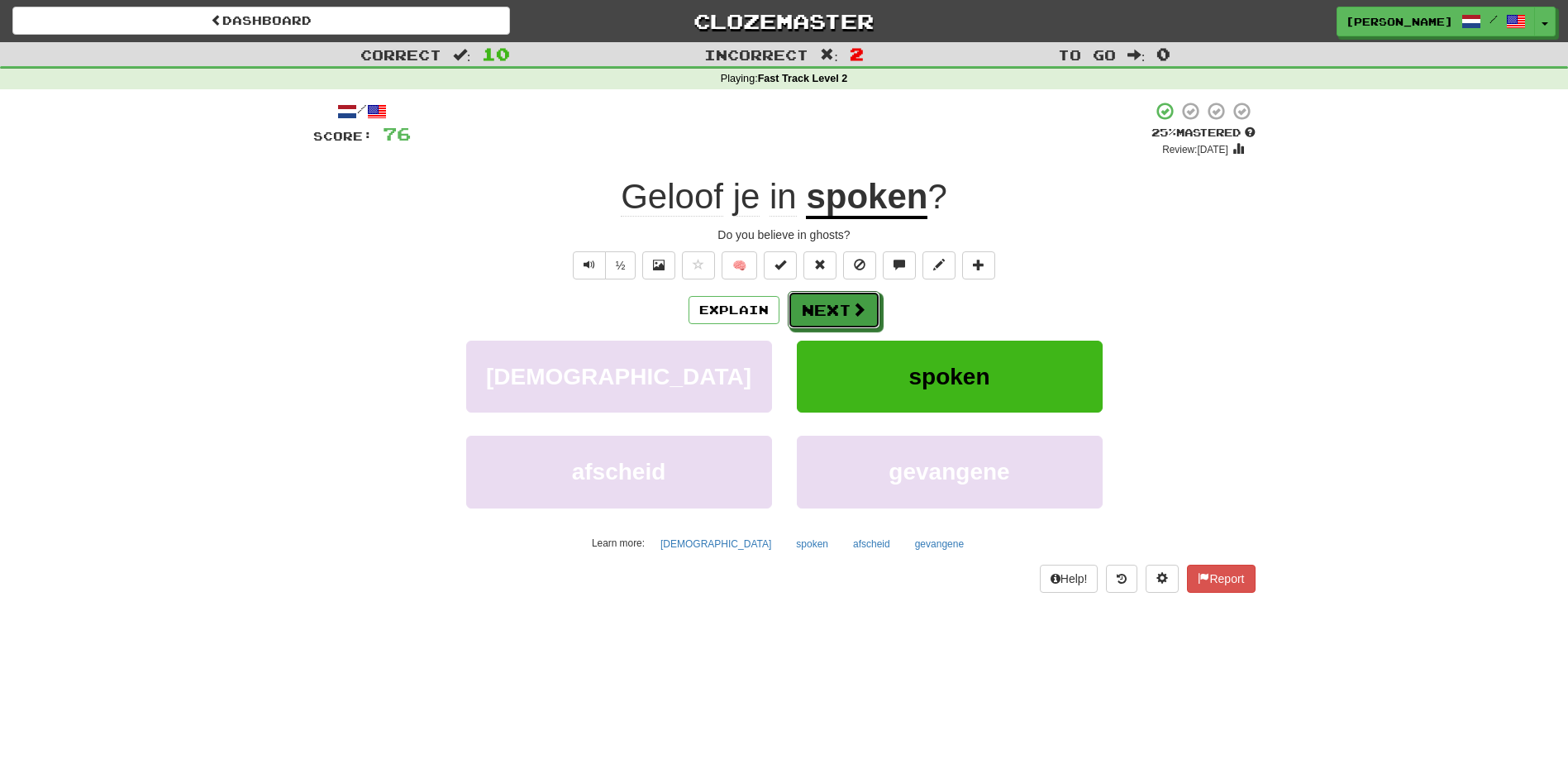
drag, startPoint x: 787, startPoint y: 312, endPoint x: 690, endPoint y: 295, distance: 98.5
click at [690, 295] on div "Explain Next" at bounding box center [785, 310] width 942 height 38
drag, startPoint x: 690, startPoint y: 295, endPoint x: 1106, endPoint y: 261, distance: 417.4
click at [1106, 261] on div "½ 🧠" at bounding box center [785, 265] width 942 height 28
click at [809, 299] on button "Next" at bounding box center [835, 311] width 93 height 38
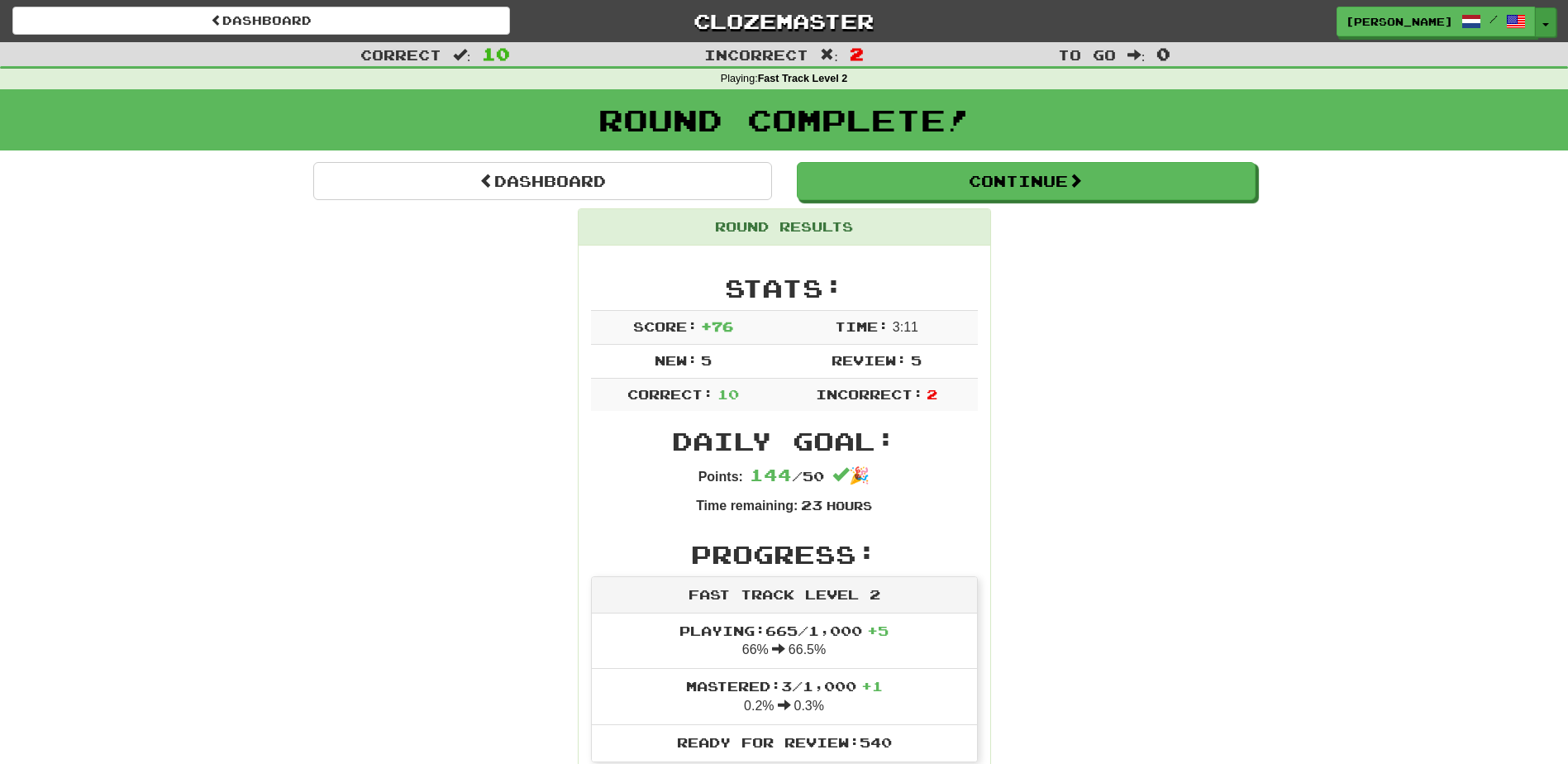
click at [1550, 21] on button "Toggle Dropdown" at bounding box center [1546, 22] width 22 height 30
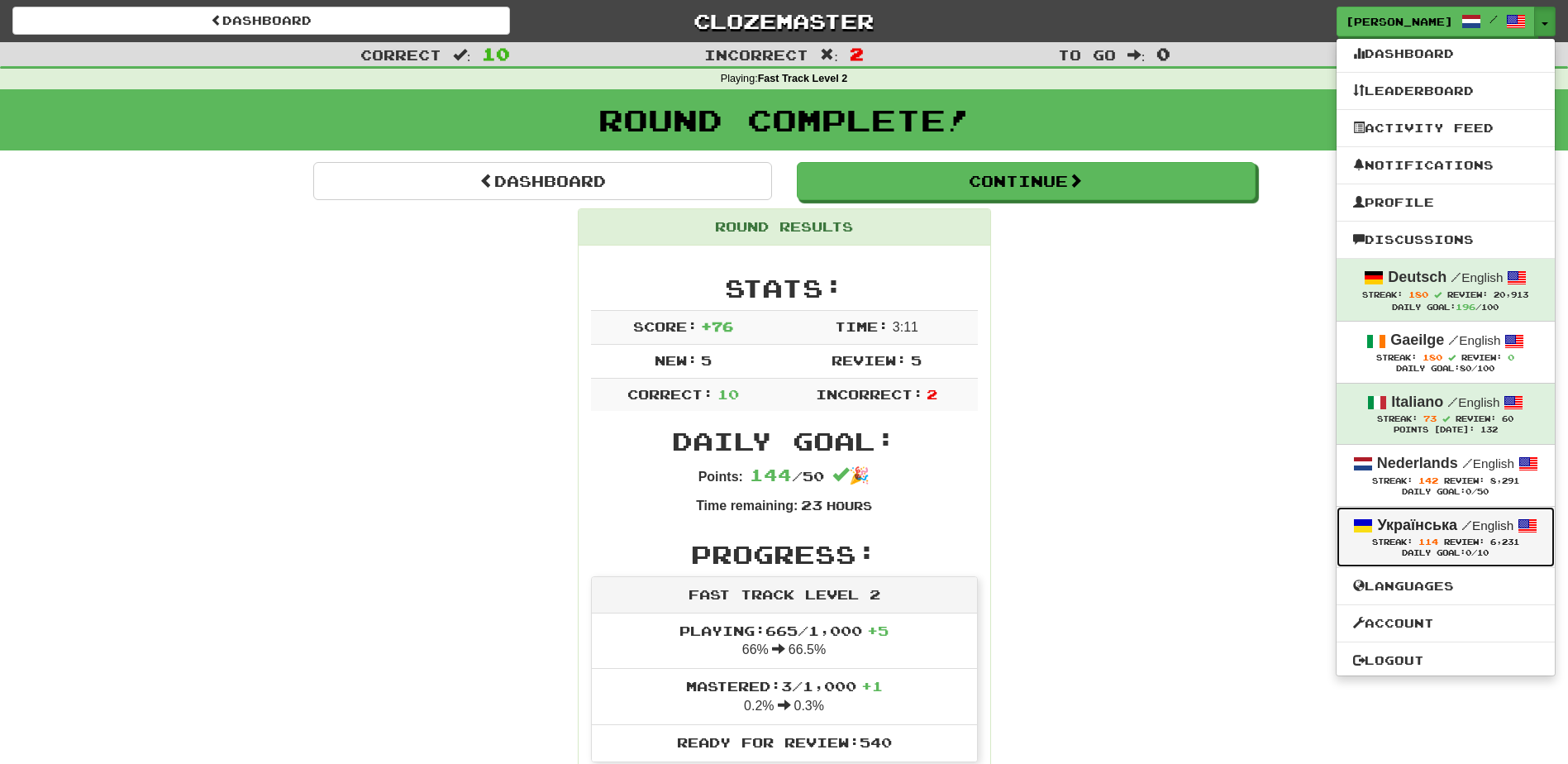
click at [1426, 510] on link "Українська / English Streak: 114 Review: 6,231 Daily Goal: 0 /10" at bounding box center [1446, 537] width 218 height 60
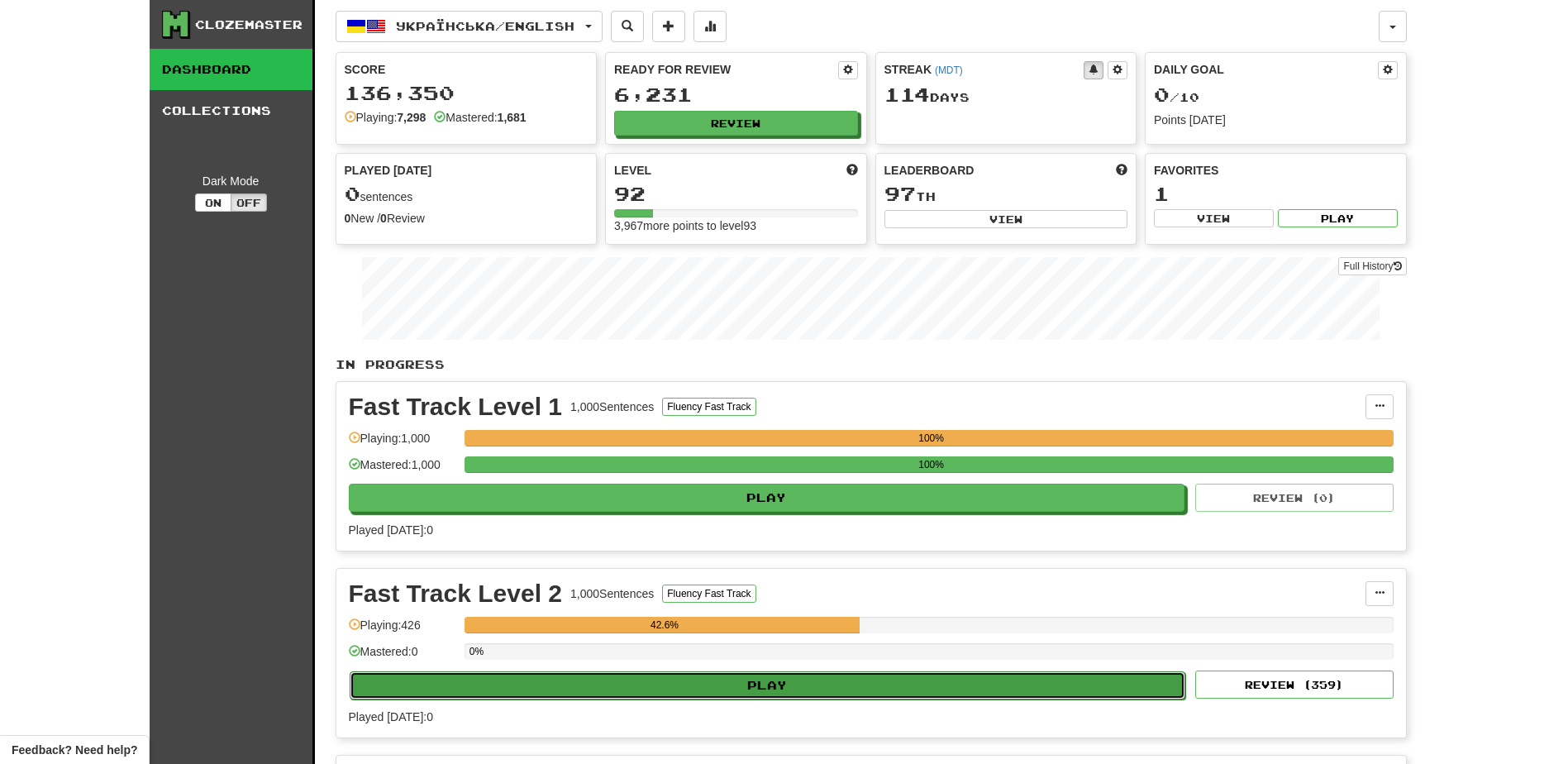
click at [778, 679] on button "Play" at bounding box center [769, 685] width 837 height 28
select select "**"
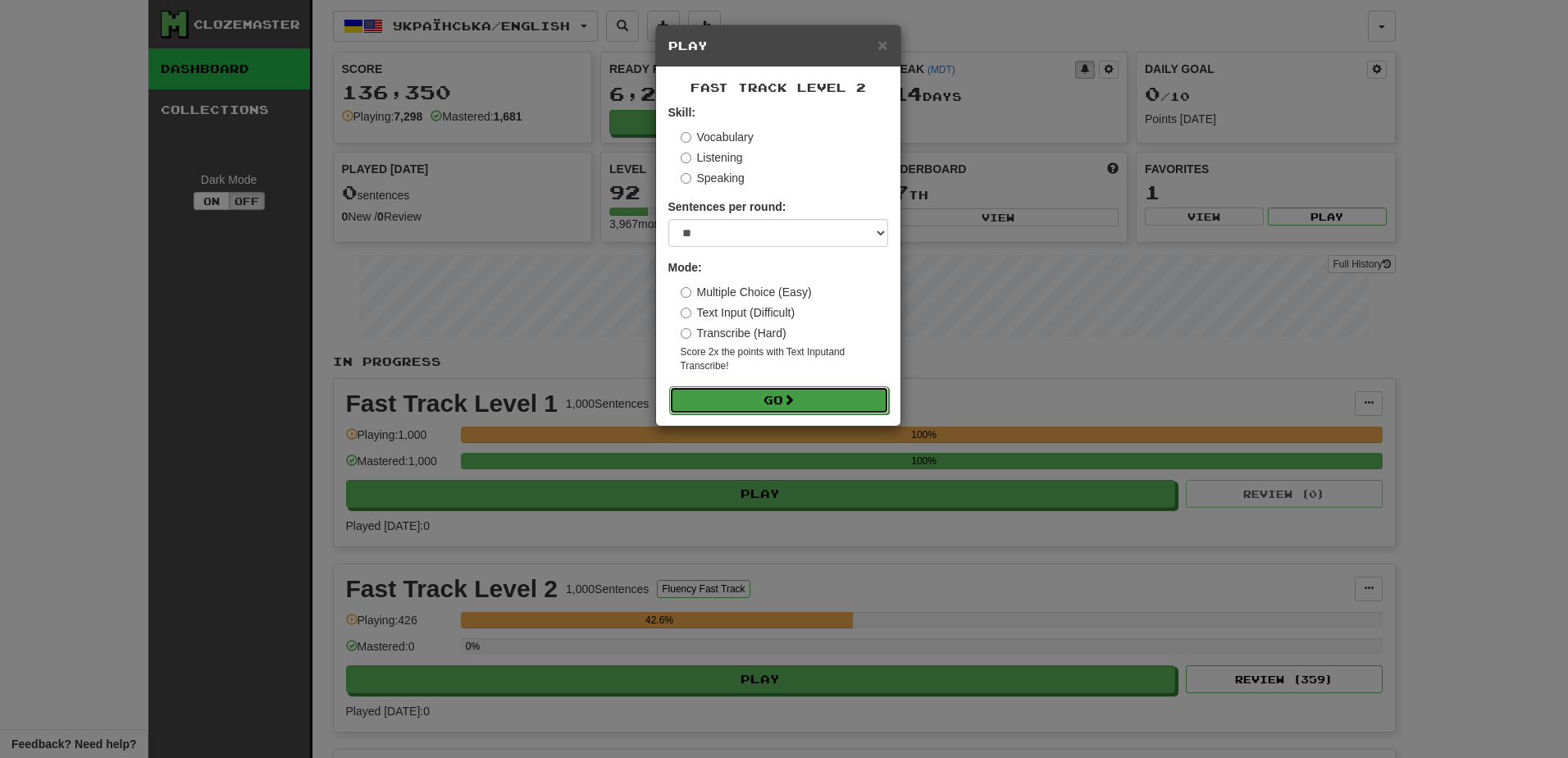
click at [780, 392] on button "Go" at bounding box center [779, 400] width 220 height 28
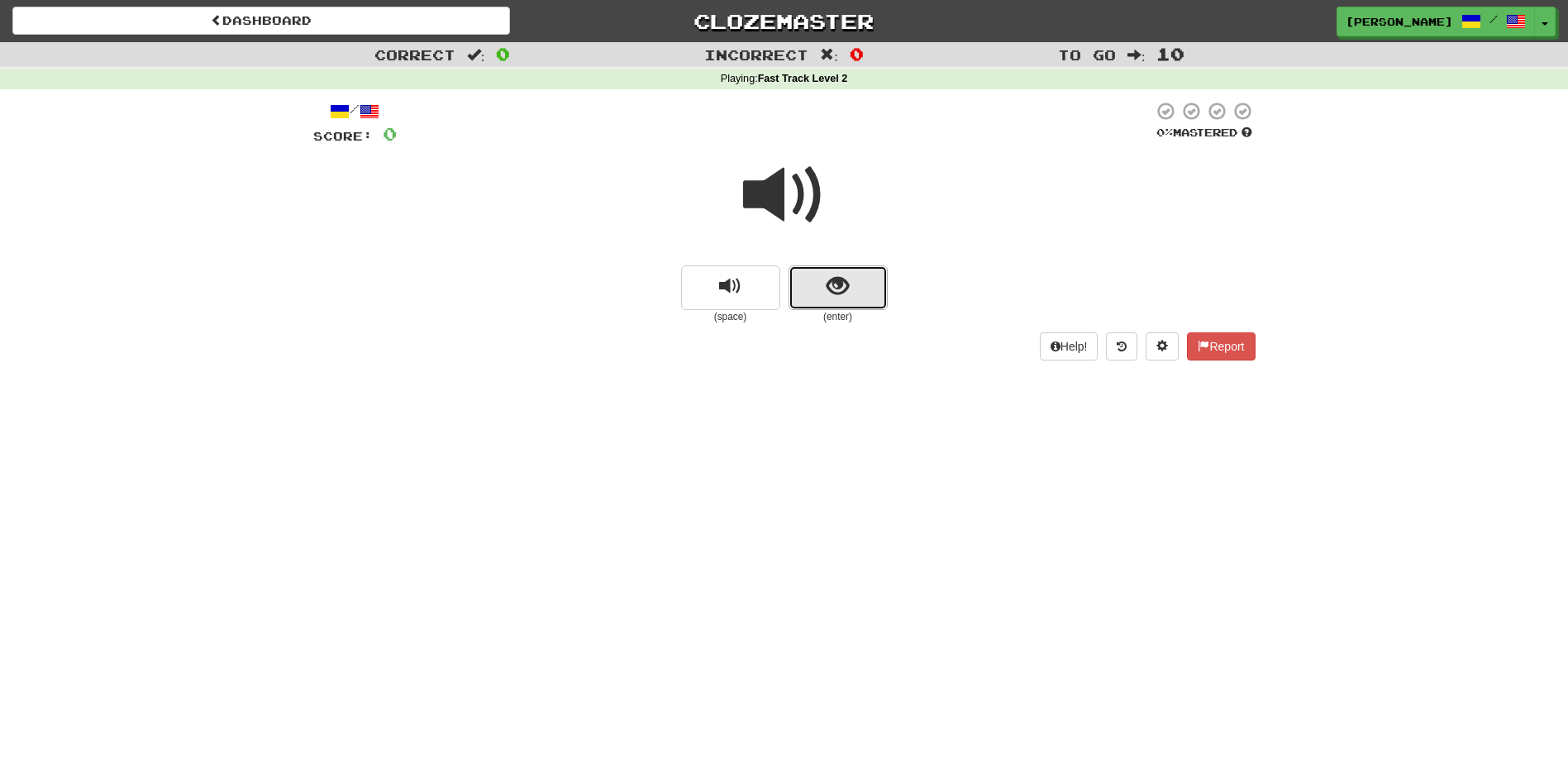
click at [808, 288] on button "show sentence" at bounding box center [838, 287] width 99 height 45
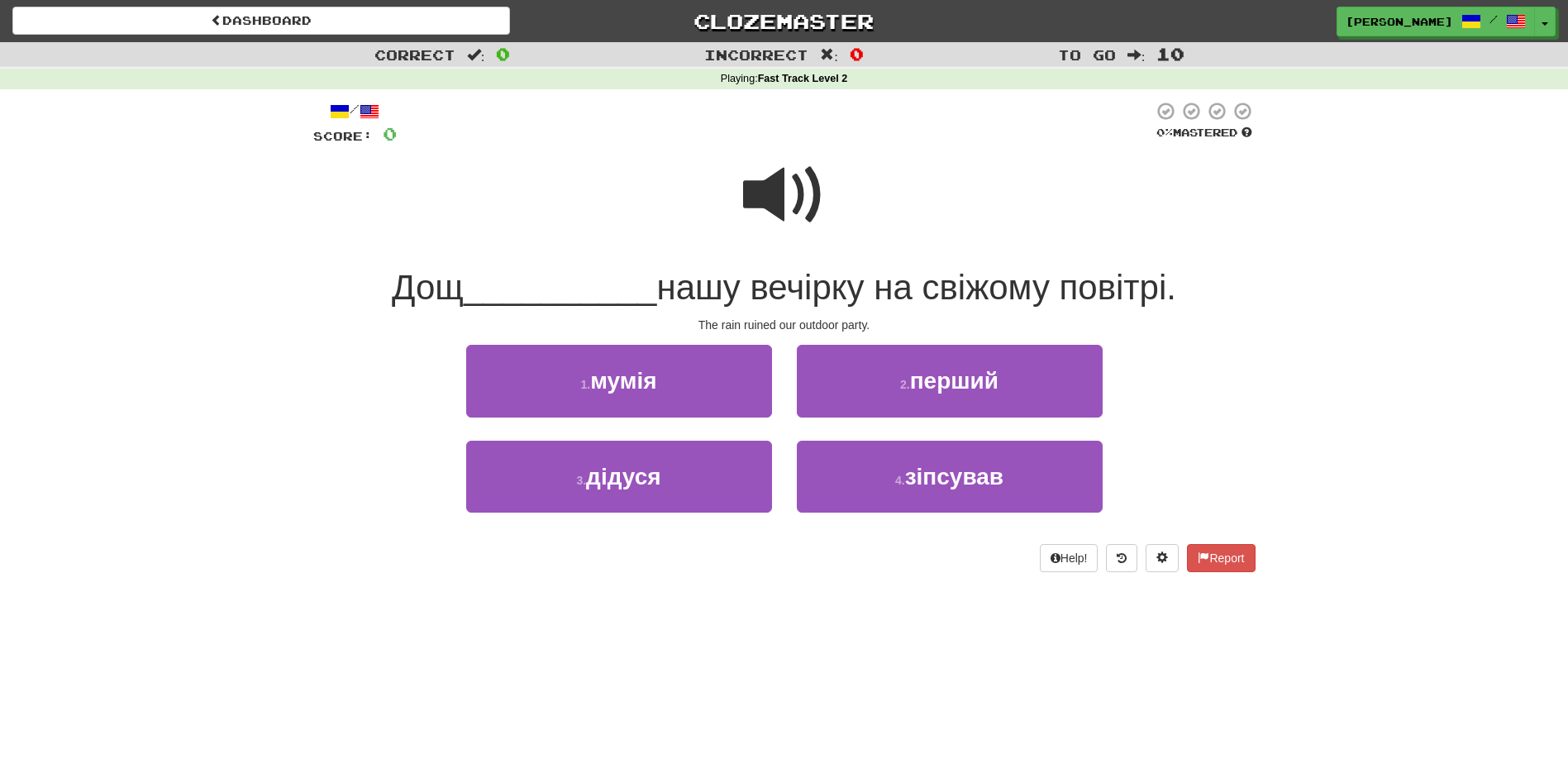
click at [758, 209] on span at bounding box center [784, 195] width 83 height 83
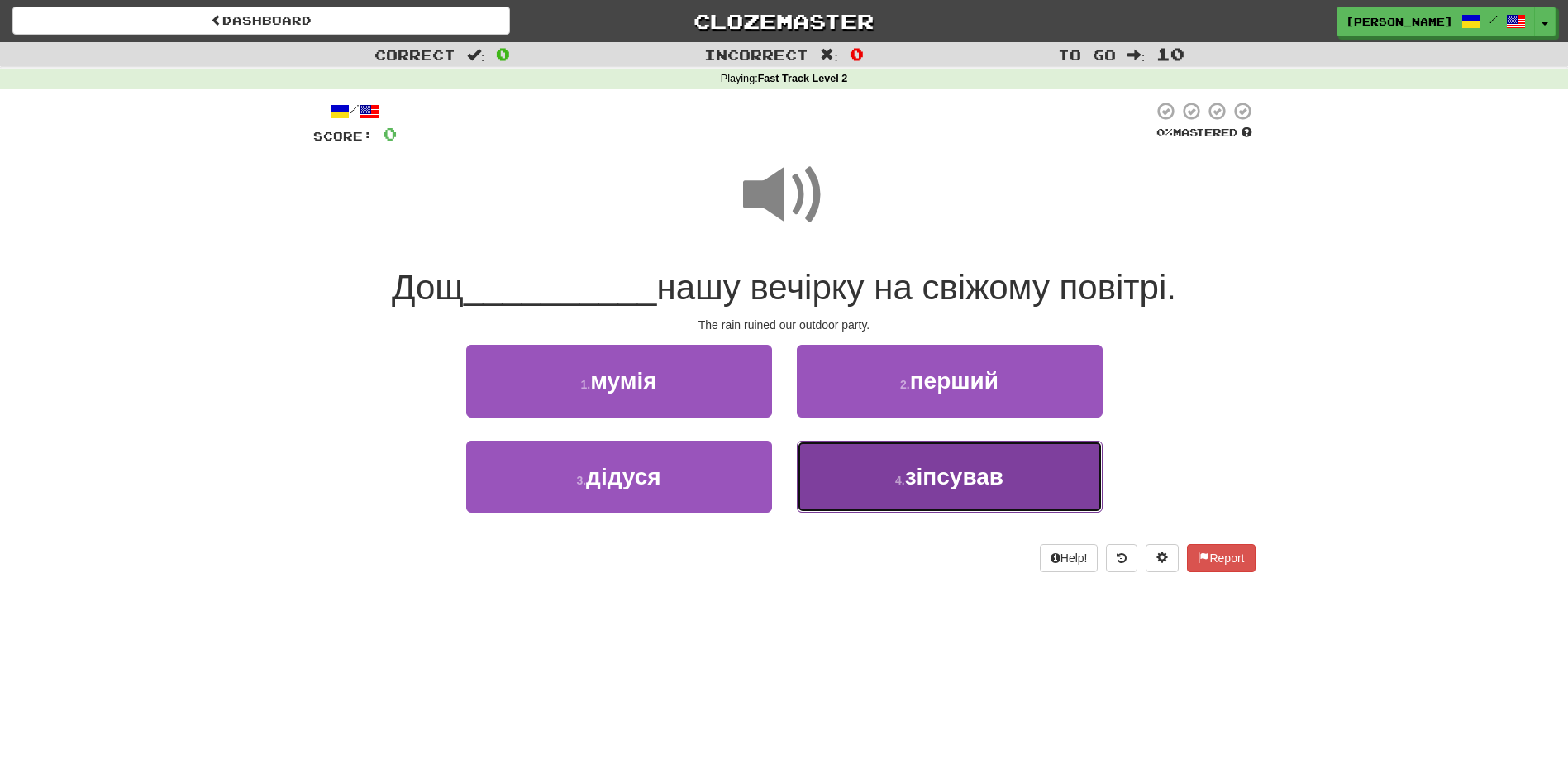
click at [890, 494] on button "4 . зіпсував" at bounding box center [950, 477] width 306 height 72
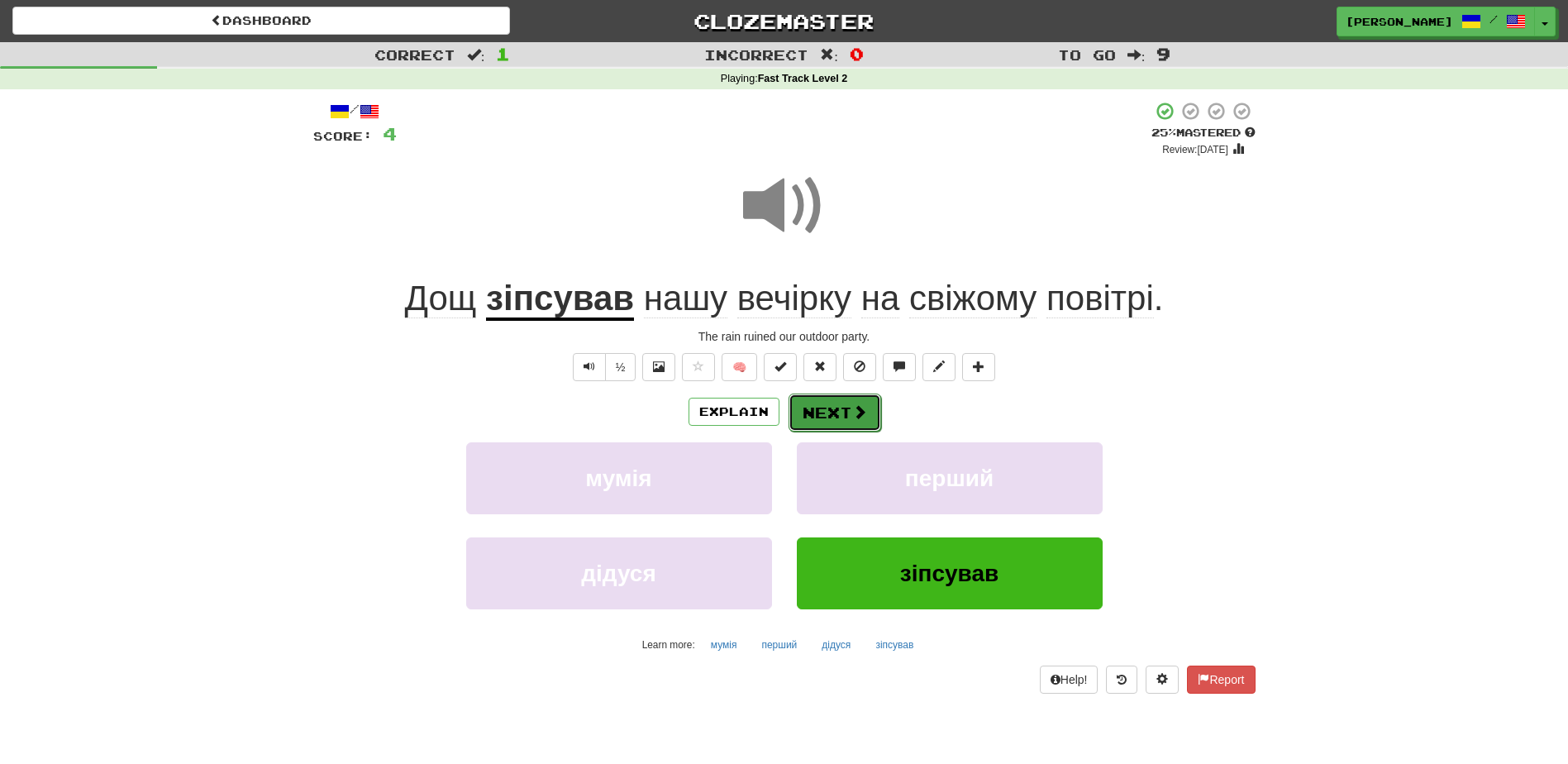
click at [852, 413] on span at bounding box center [859, 412] width 15 height 15
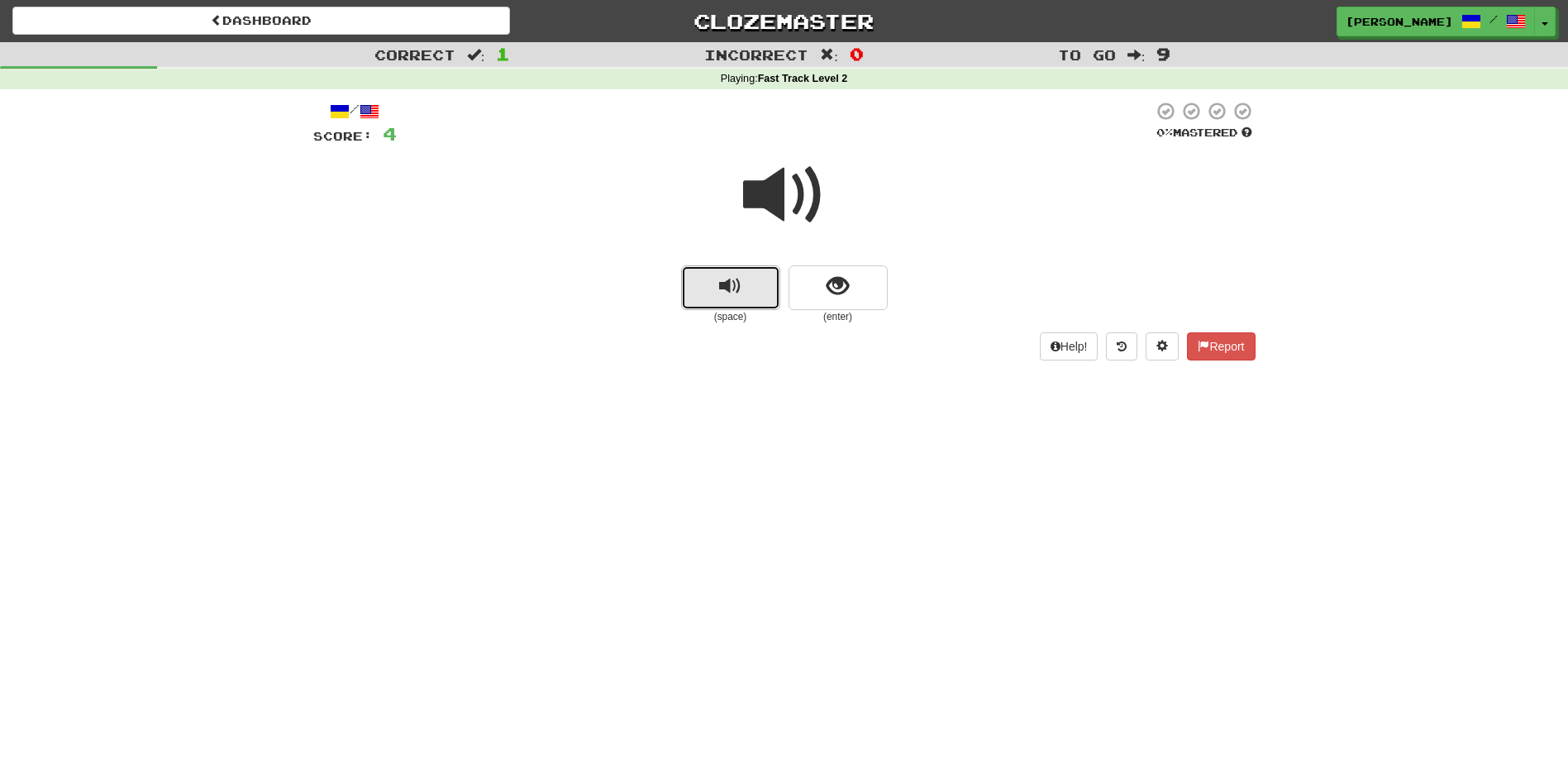
click at [752, 292] on button "replay audio" at bounding box center [730, 287] width 99 height 45
drag, startPoint x: 750, startPoint y: 287, endPoint x: 803, endPoint y: 278, distance: 53.8
click at [803, 278] on button "show sentence" at bounding box center [838, 287] width 99 height 45
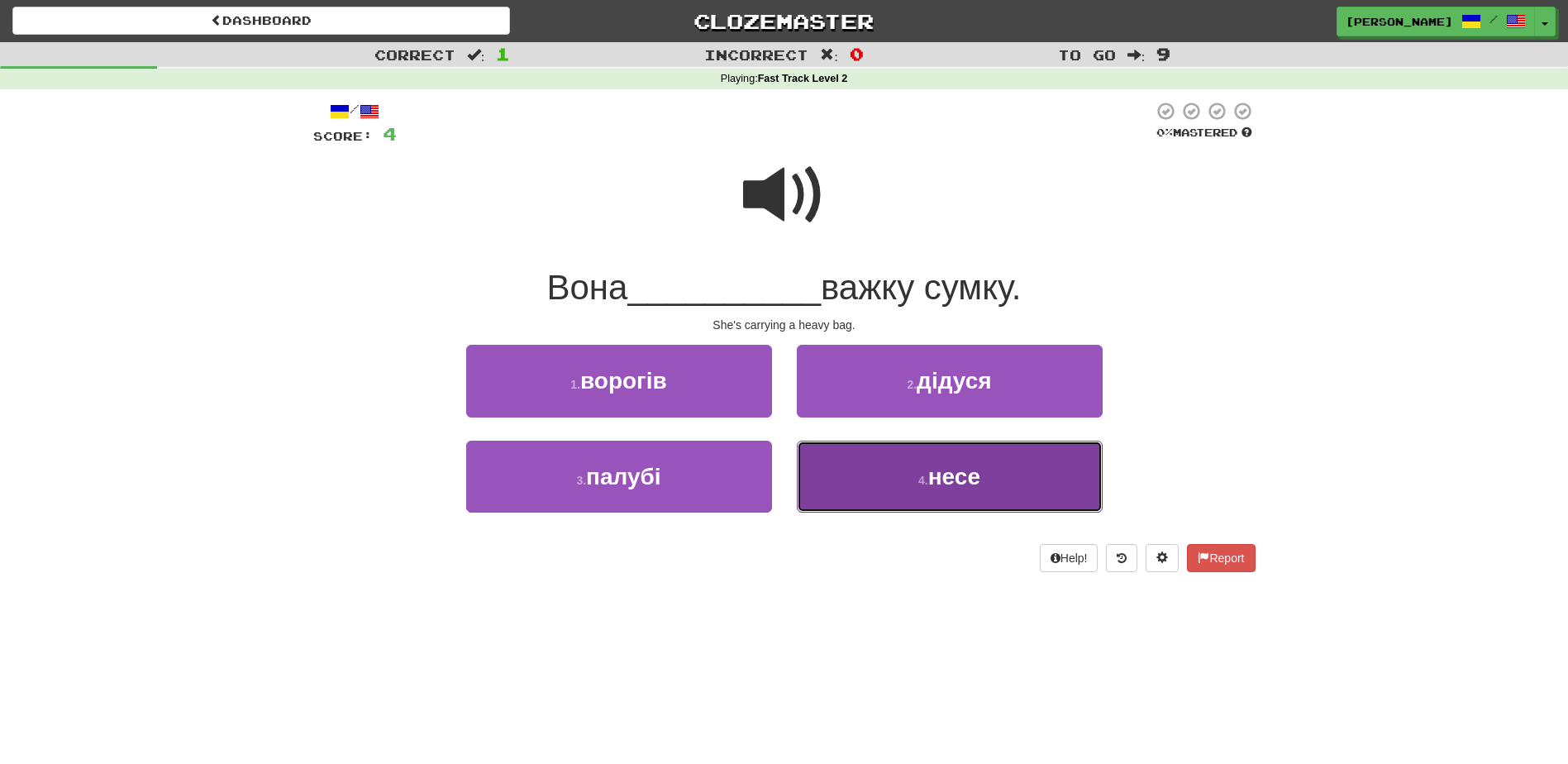
click at [841, 473] on button "4 . несе" at bounding box center [950, 477] width 306 height 72
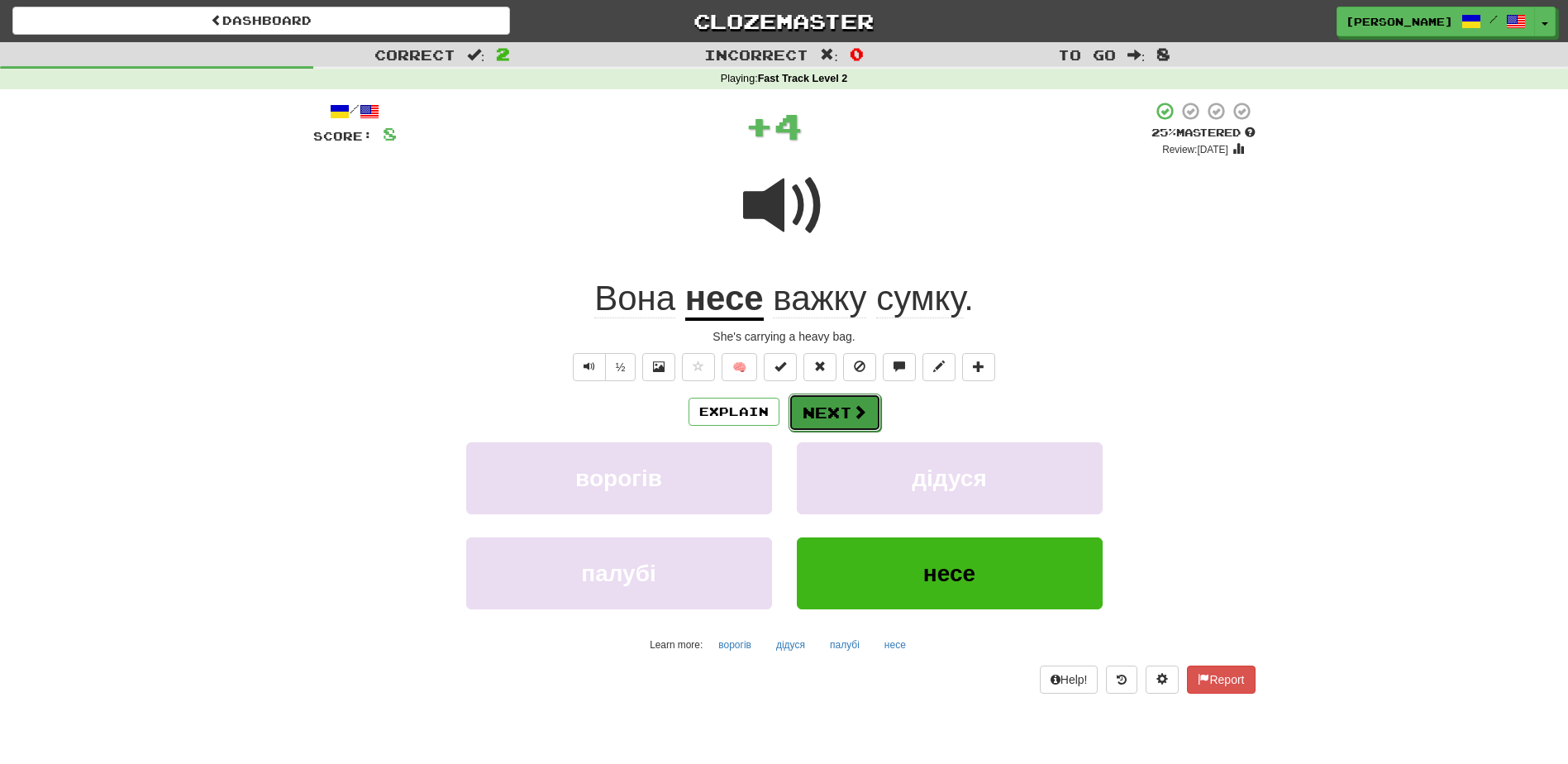
click at [831, 422] on button "Next" at bounding box center [835, 413] width 93 height 38
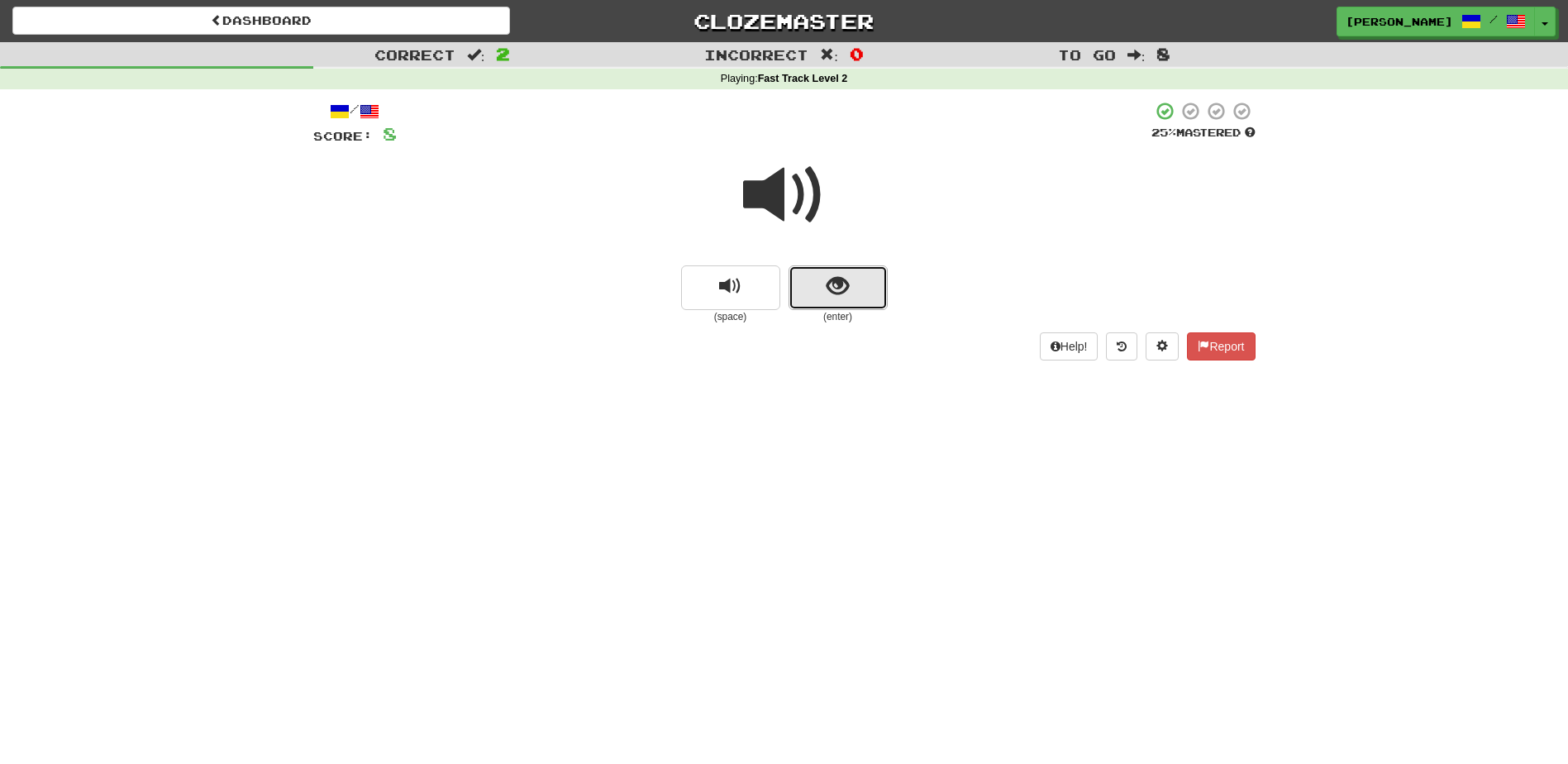
click at [839, 300] on button "show sentence" at bounding box center [838, 287] width 99 height 45
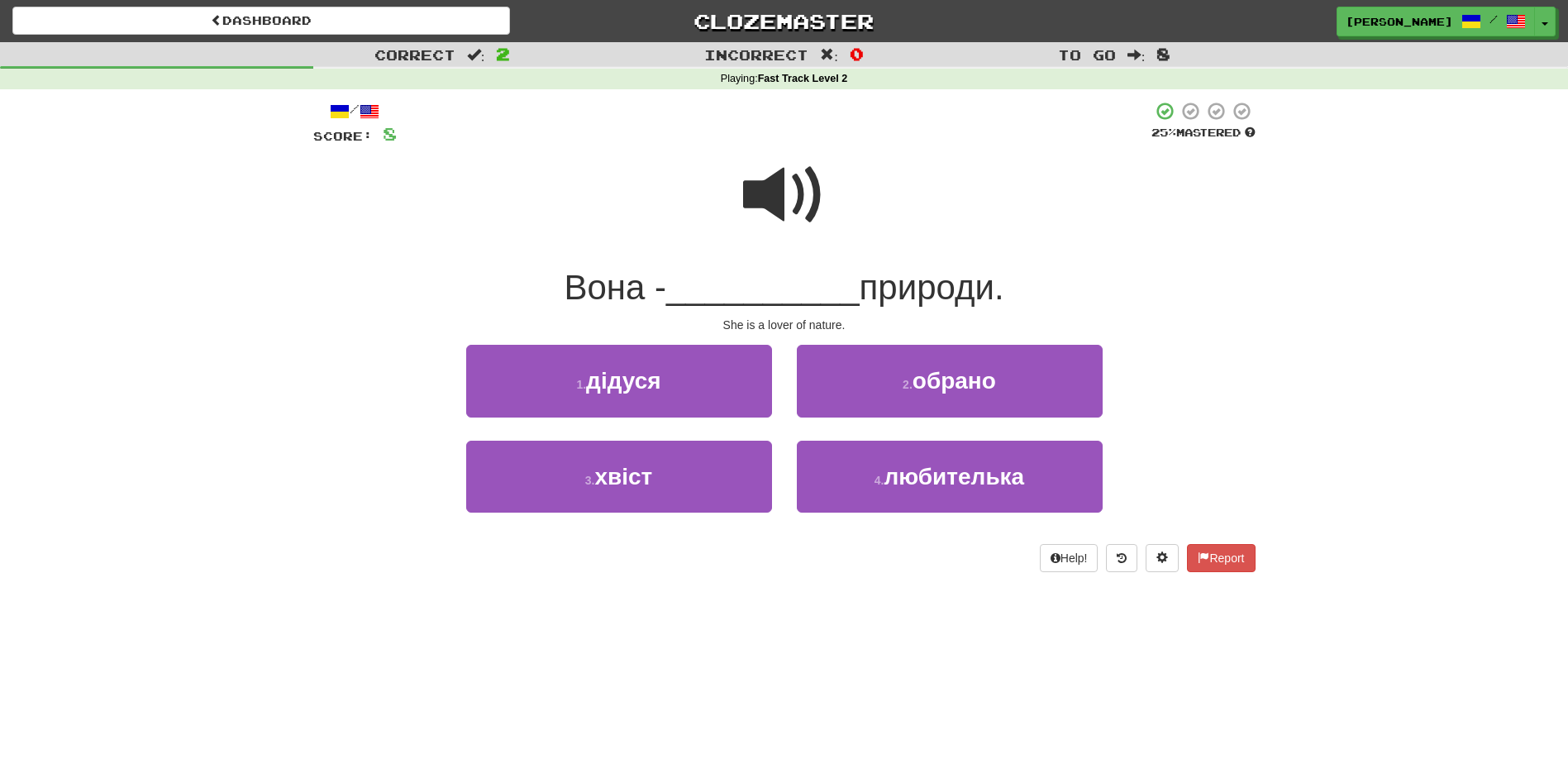
click at [749, 211] on span at bounding box center [784, 195] width 83 height 83
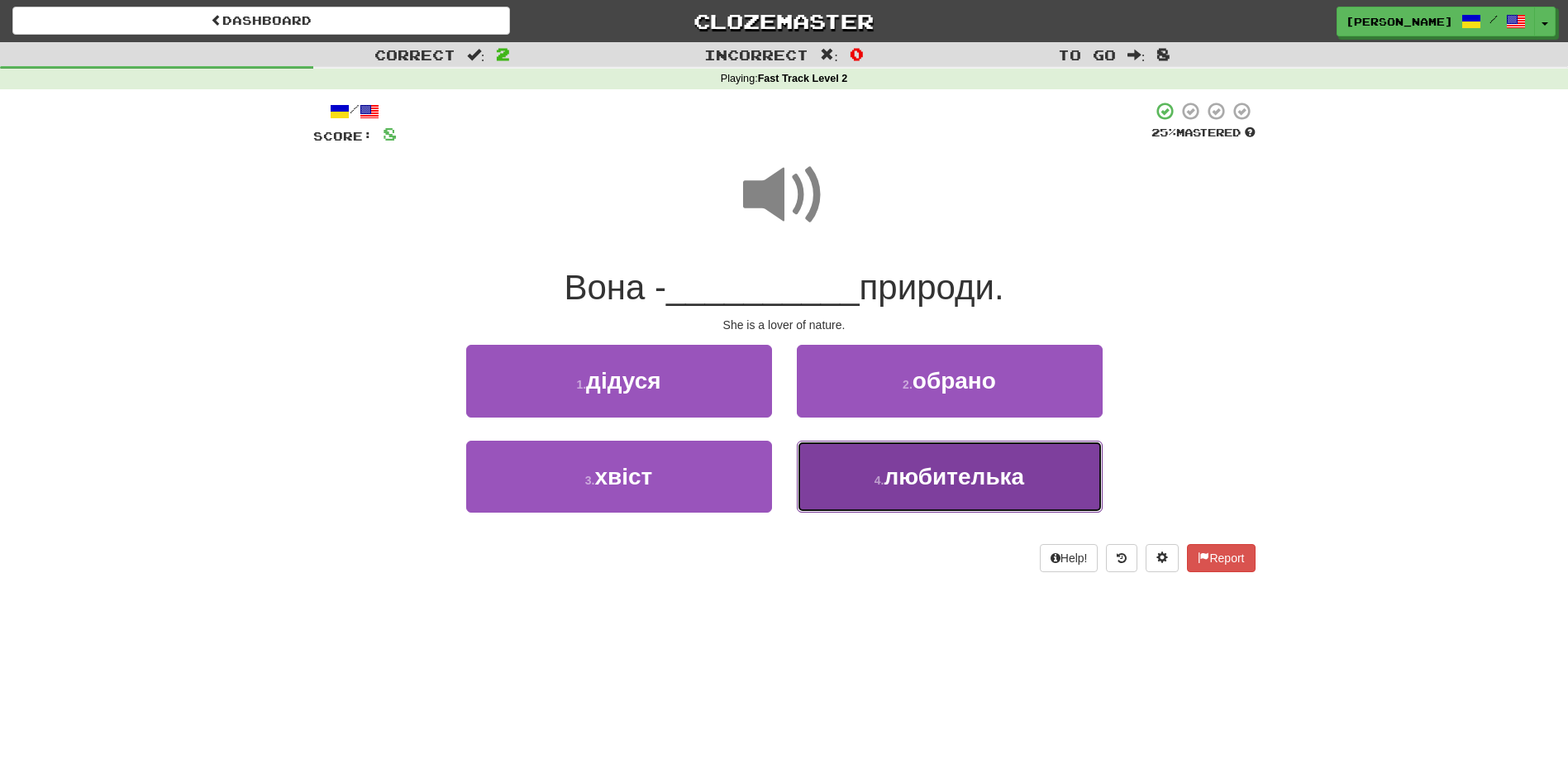
click at [855, 480] on button "4 . любителька" at bounding box center [950, 477] width 306 height 72
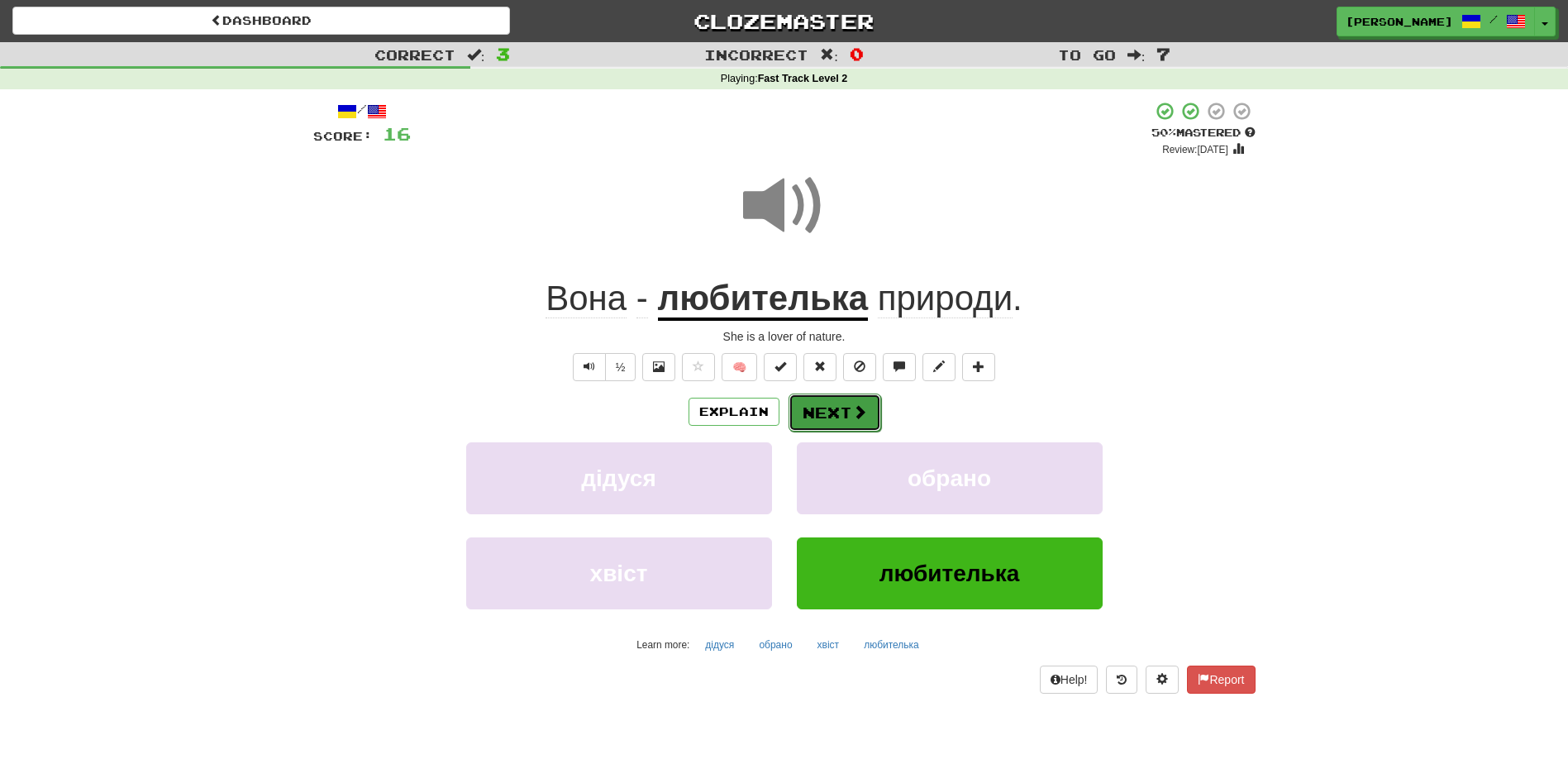
click at [826, 411] on button "Next" at bounding box center [835, 413] width 93 height 38
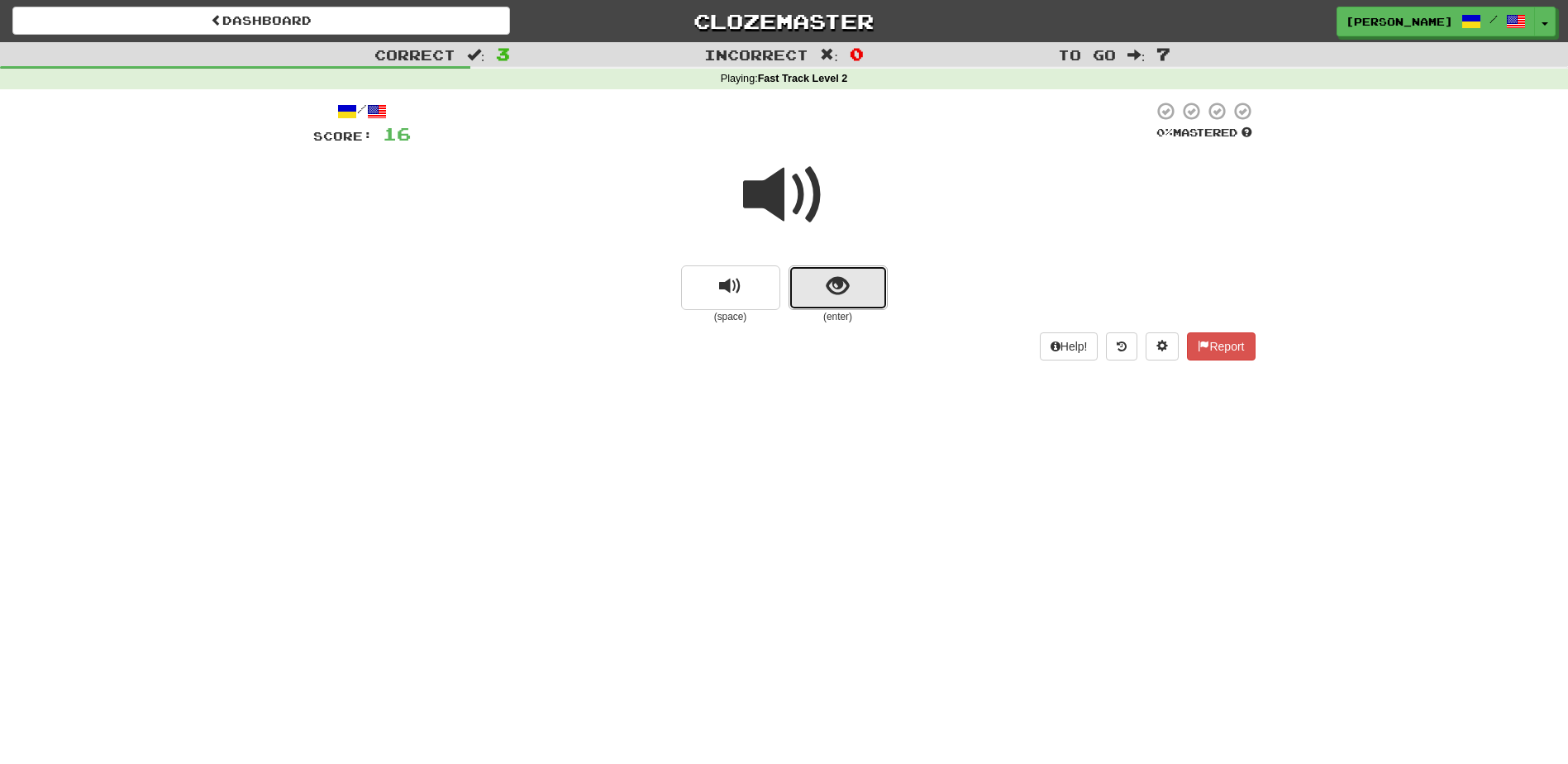
click at [817, 290] on button "show sentence" at bounding box center [838, 287] width 99 height 45
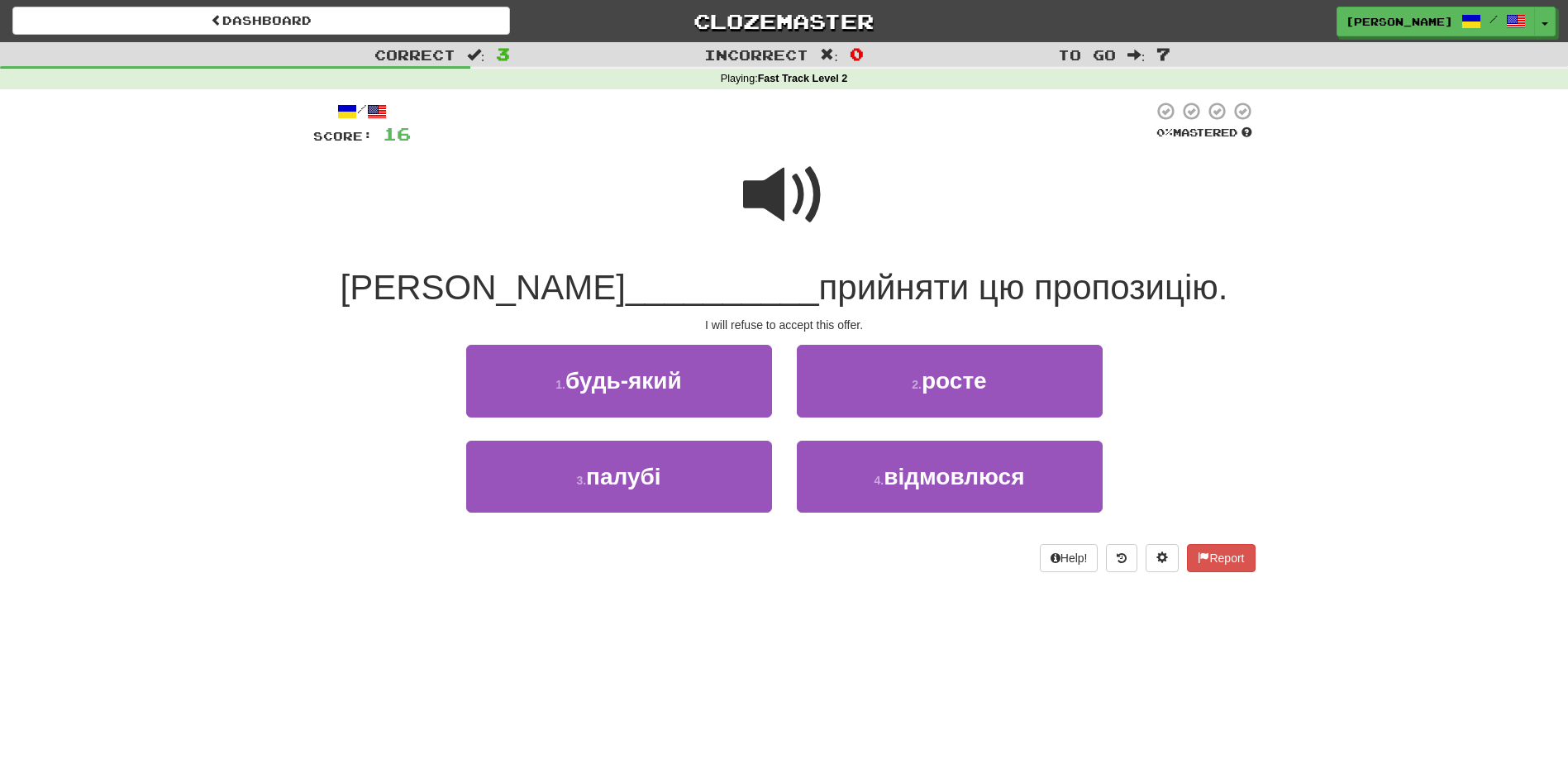
click at [769, 210] on span at bounding box center [784, 195] width 83 height 83
drag, startPoint x: 859, startPoint y: 467, endPoint x: 859, endPoint y: 440, distance: 27.0
click at [859, 465] on button "4 . відмовлюся" at bounding box center [950, 477] width 306 height 72
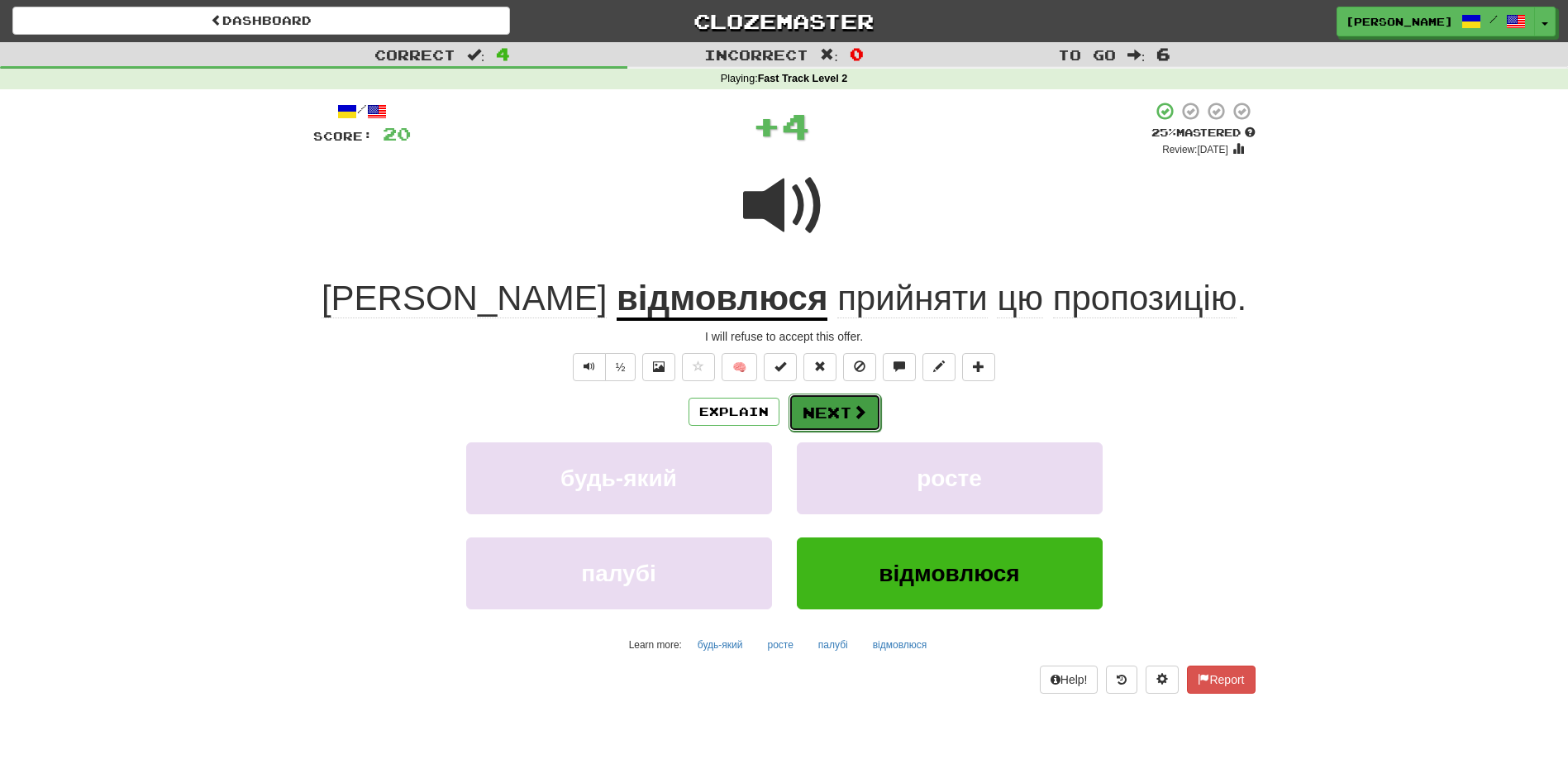
click at [837, 404] on button "Next" at bounding box center [835, 413] width 93 height 38
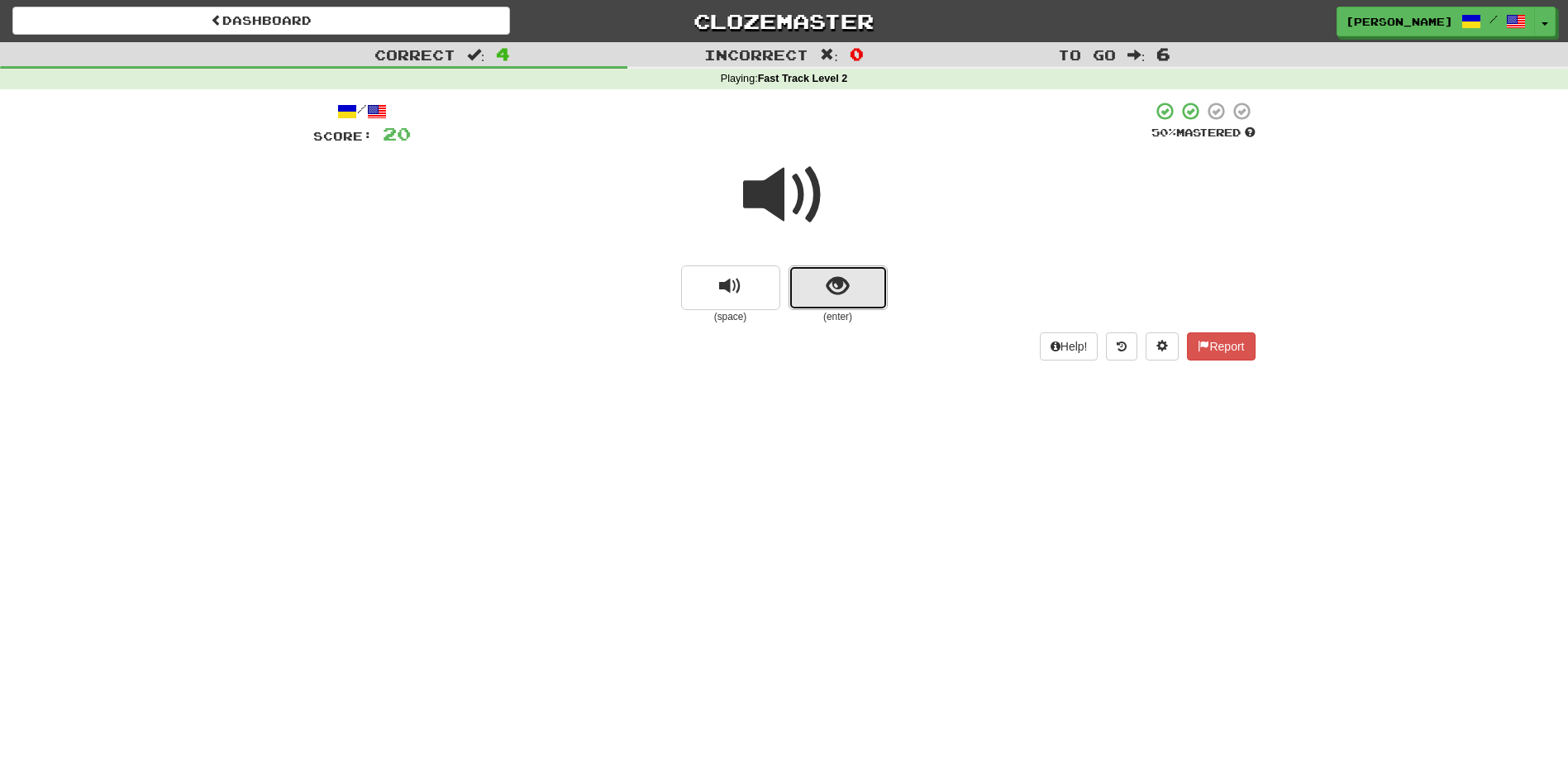
click at [823, 296] on button "show sentence" at bounding box center [838, 287] width 99 height 45
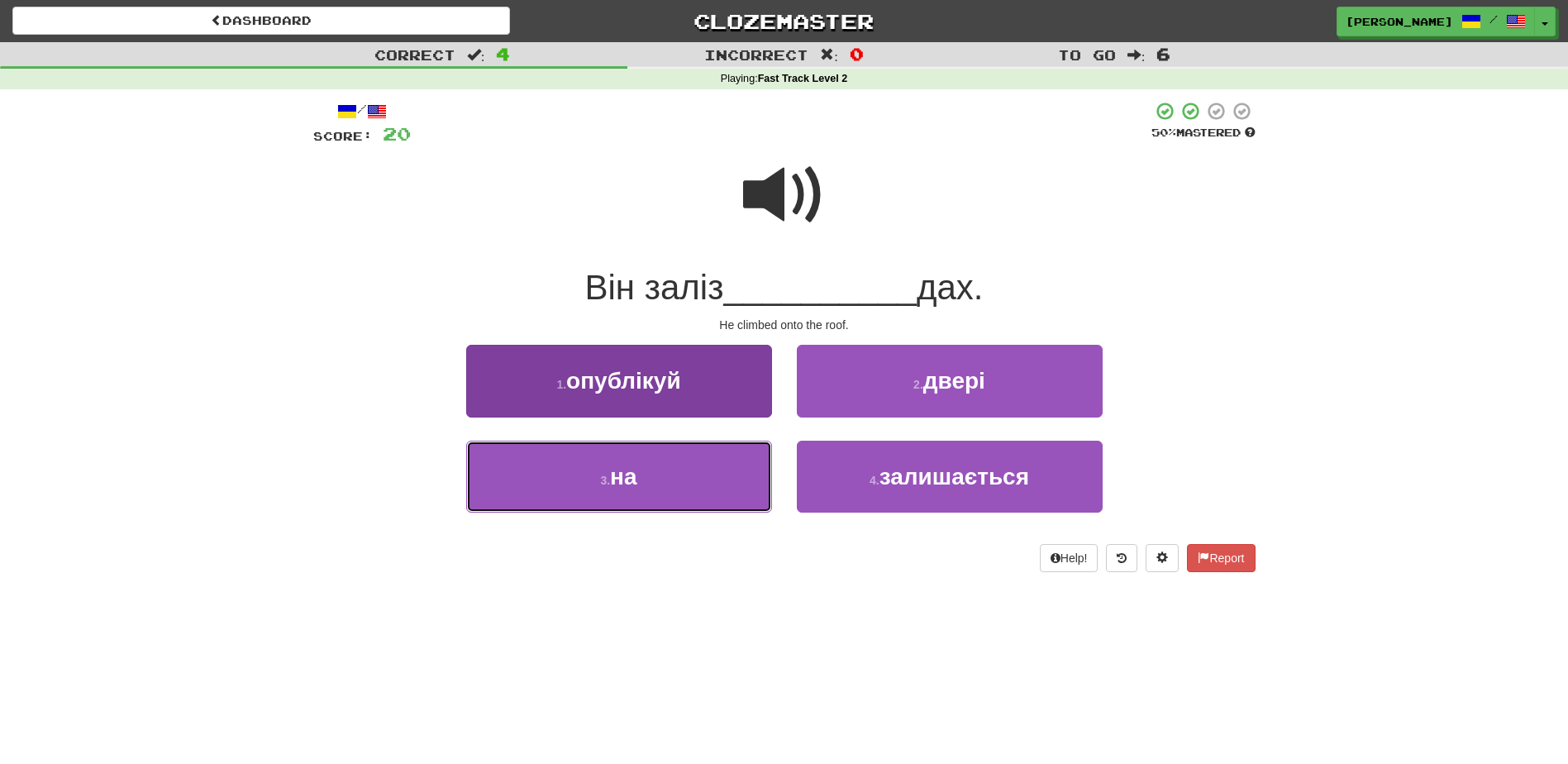
click at [705, 468] on button "3 . на" at bounding box center [619, 477] width 306 height 72
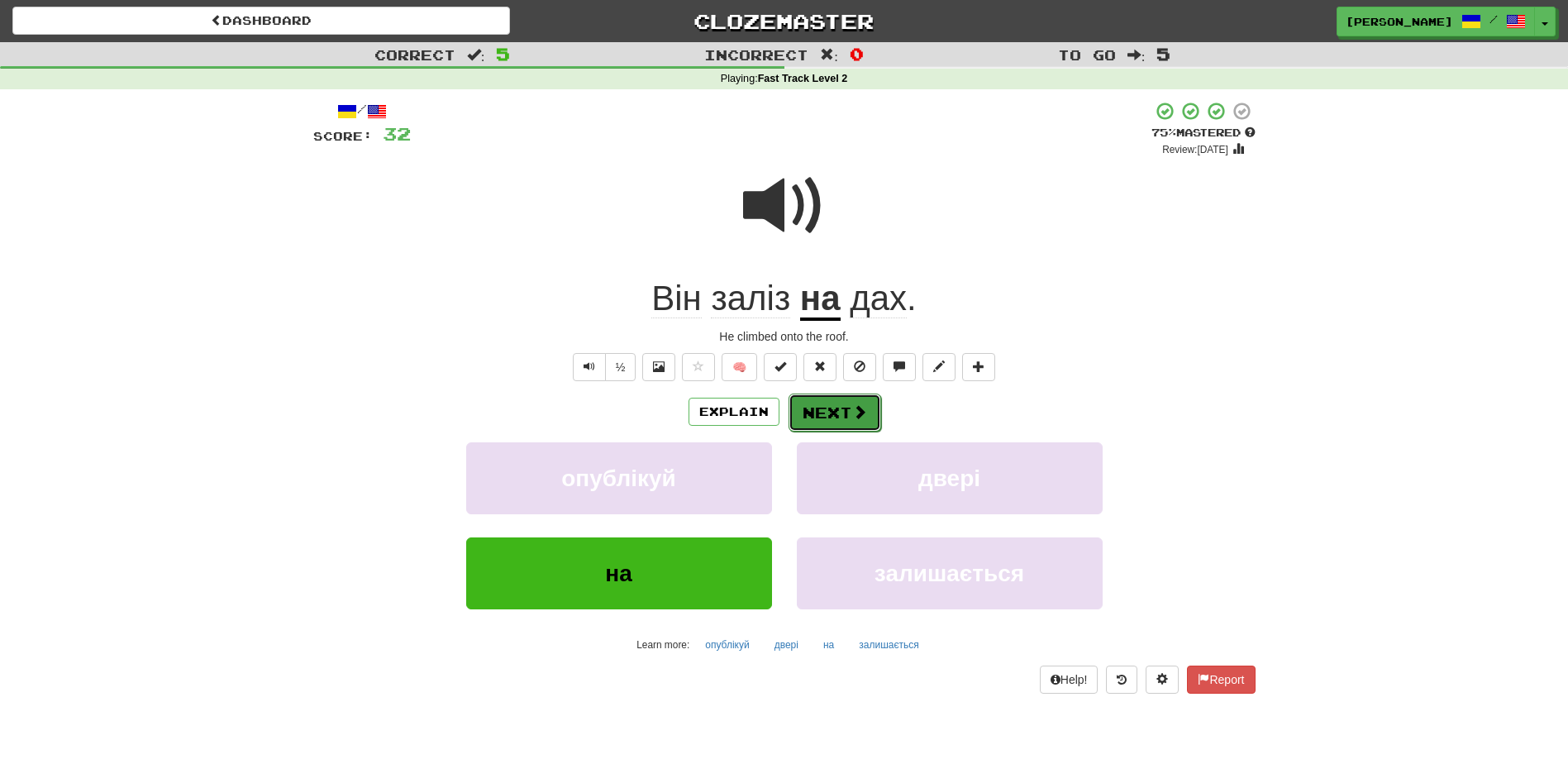
click at [806, 405] on button "Next" at bounding box center [835, 413] width 93 height 38
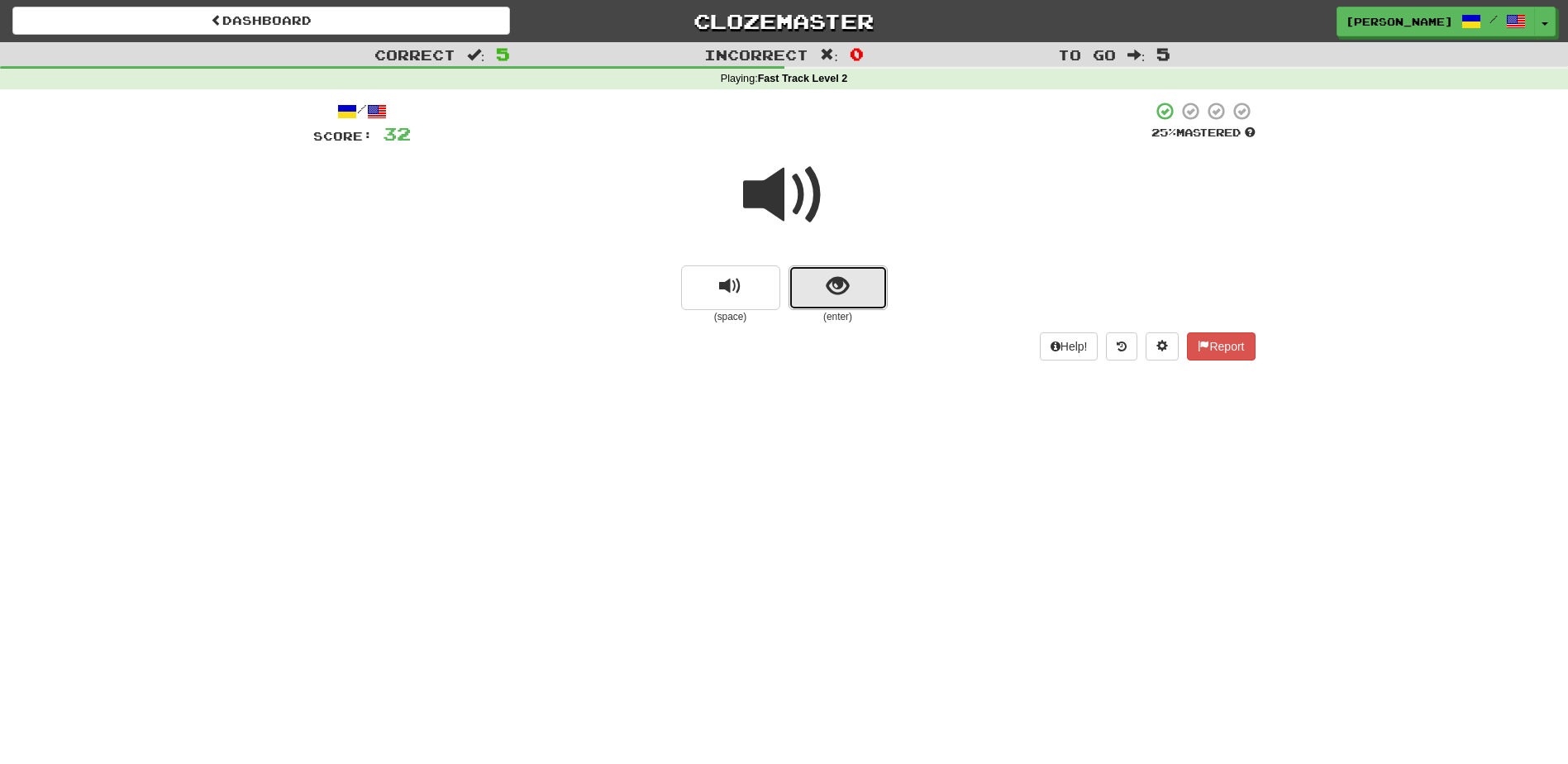
click at [796, 297] on button "show sentence" at bounding box center [838, 287] width 99 height 45
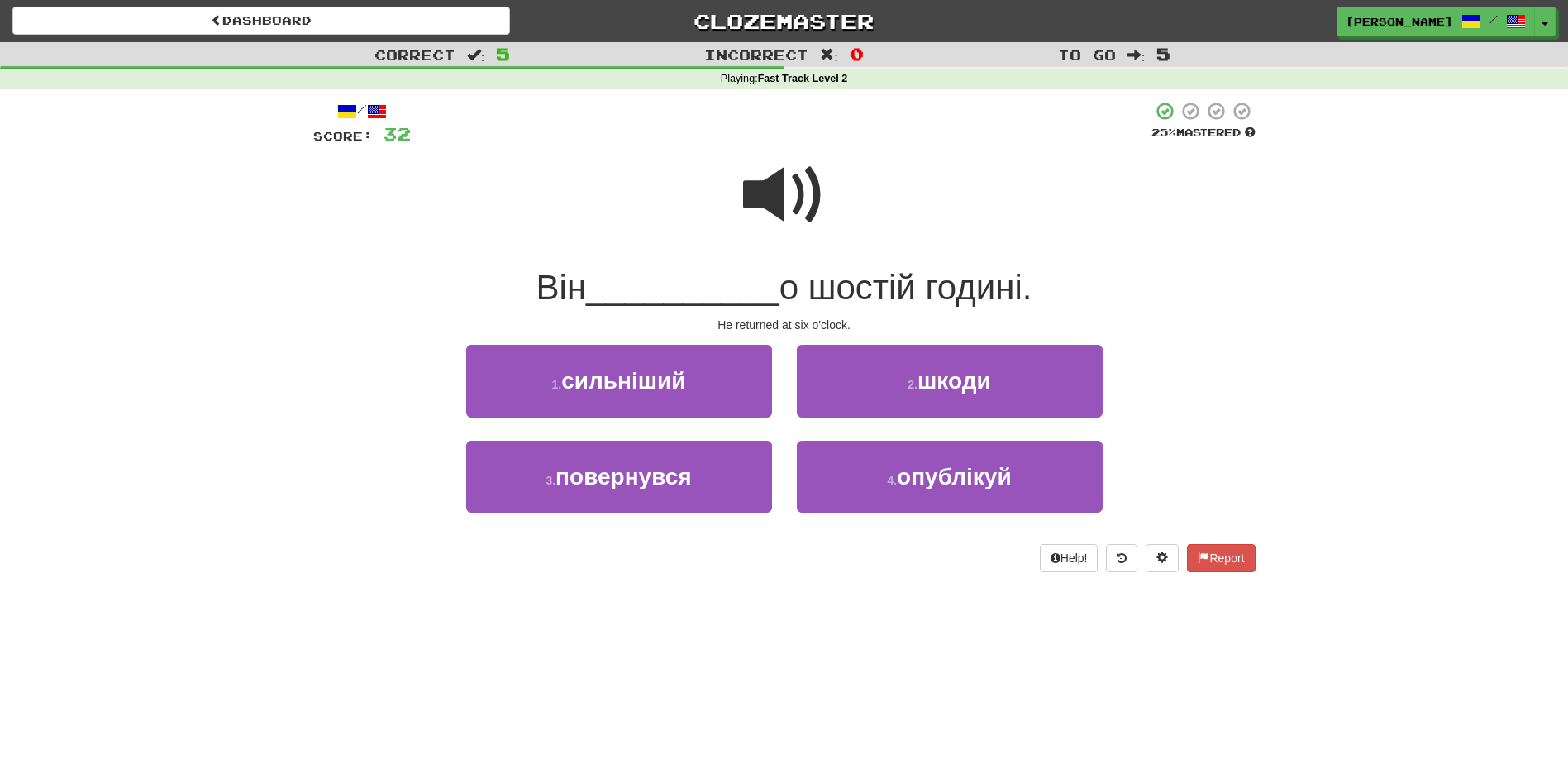
click at [764, 227] on span at bounding box center [784, 195] width 83 height 83
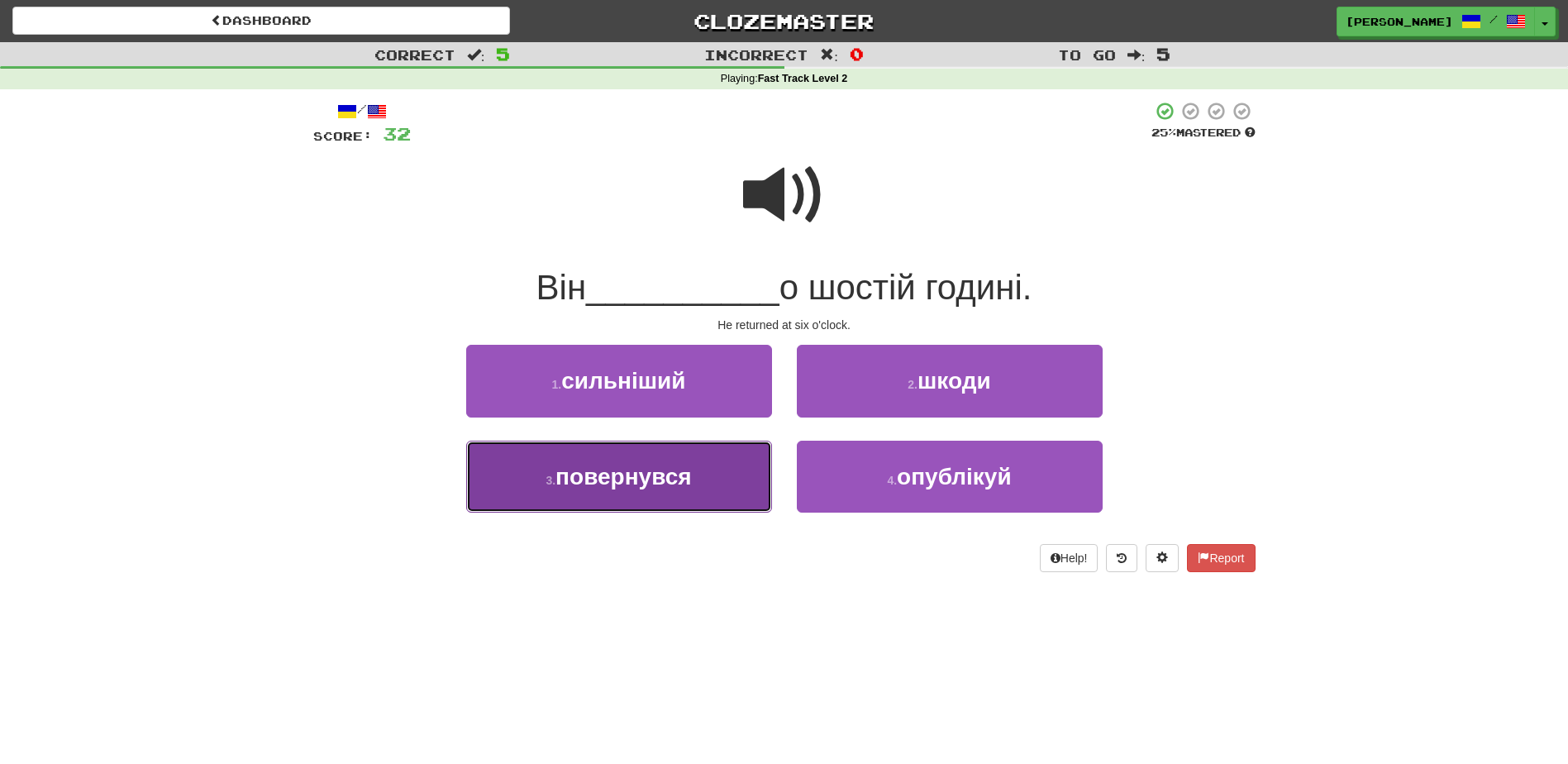
click at [710, 485] on button "3 . повернувся" at bounding box center [619, 477] width 306 height 72
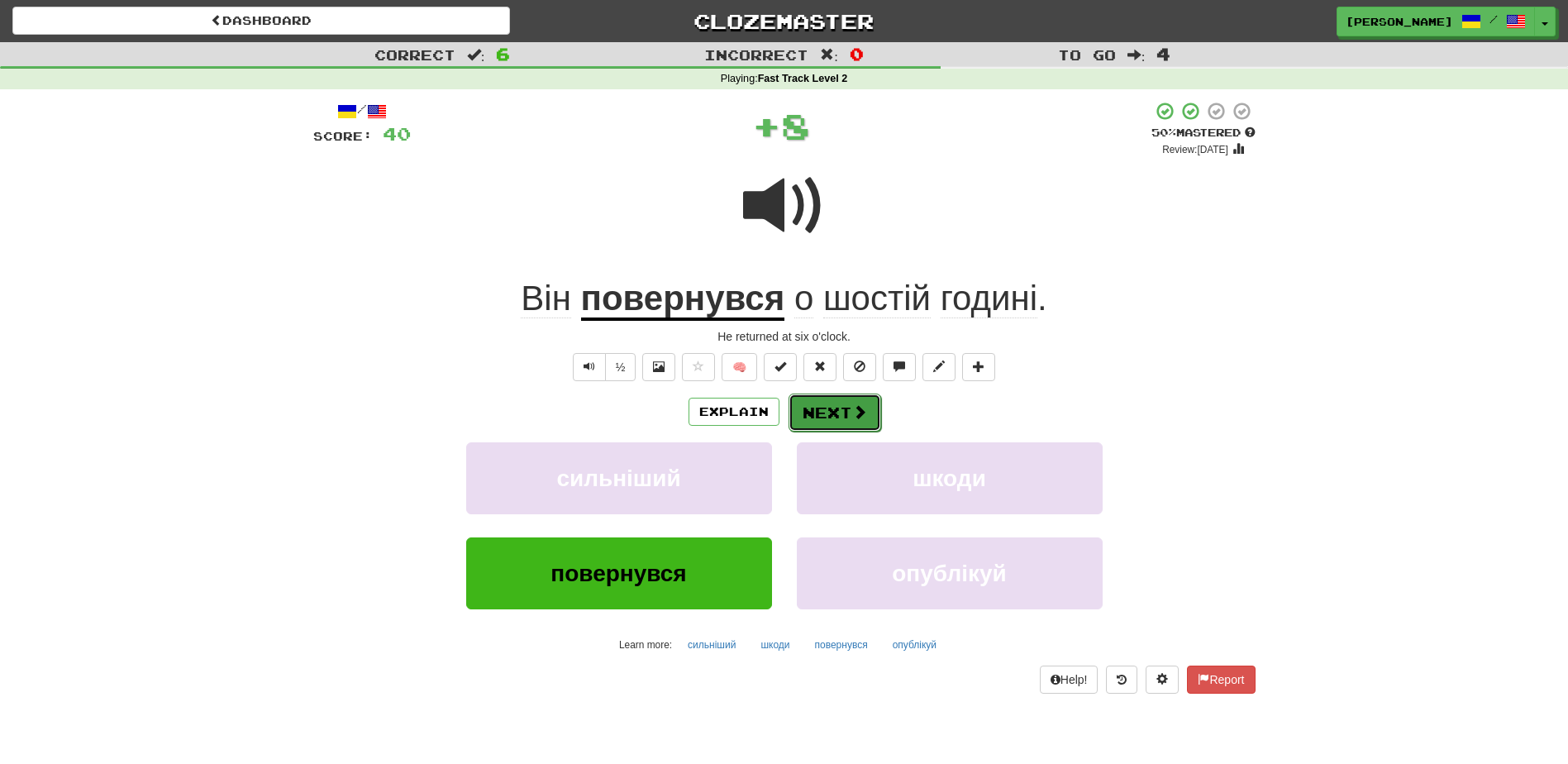
click at [849, 408] on button "Next" at bounding box center [835, 413] width 93 height 38
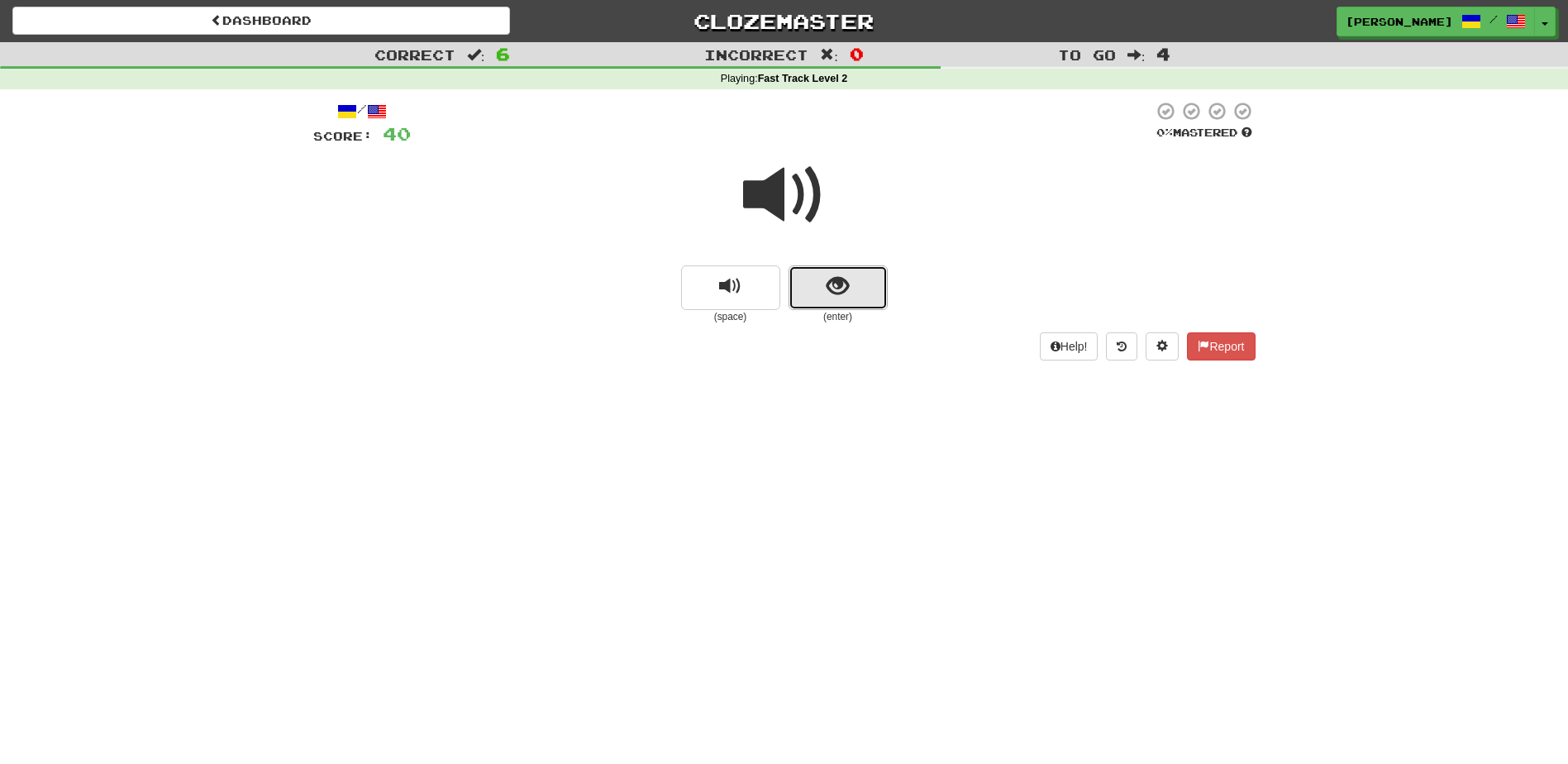
click at [811, 300] on button "show sentence" at bounding box center [838, 287] width 99 height 45
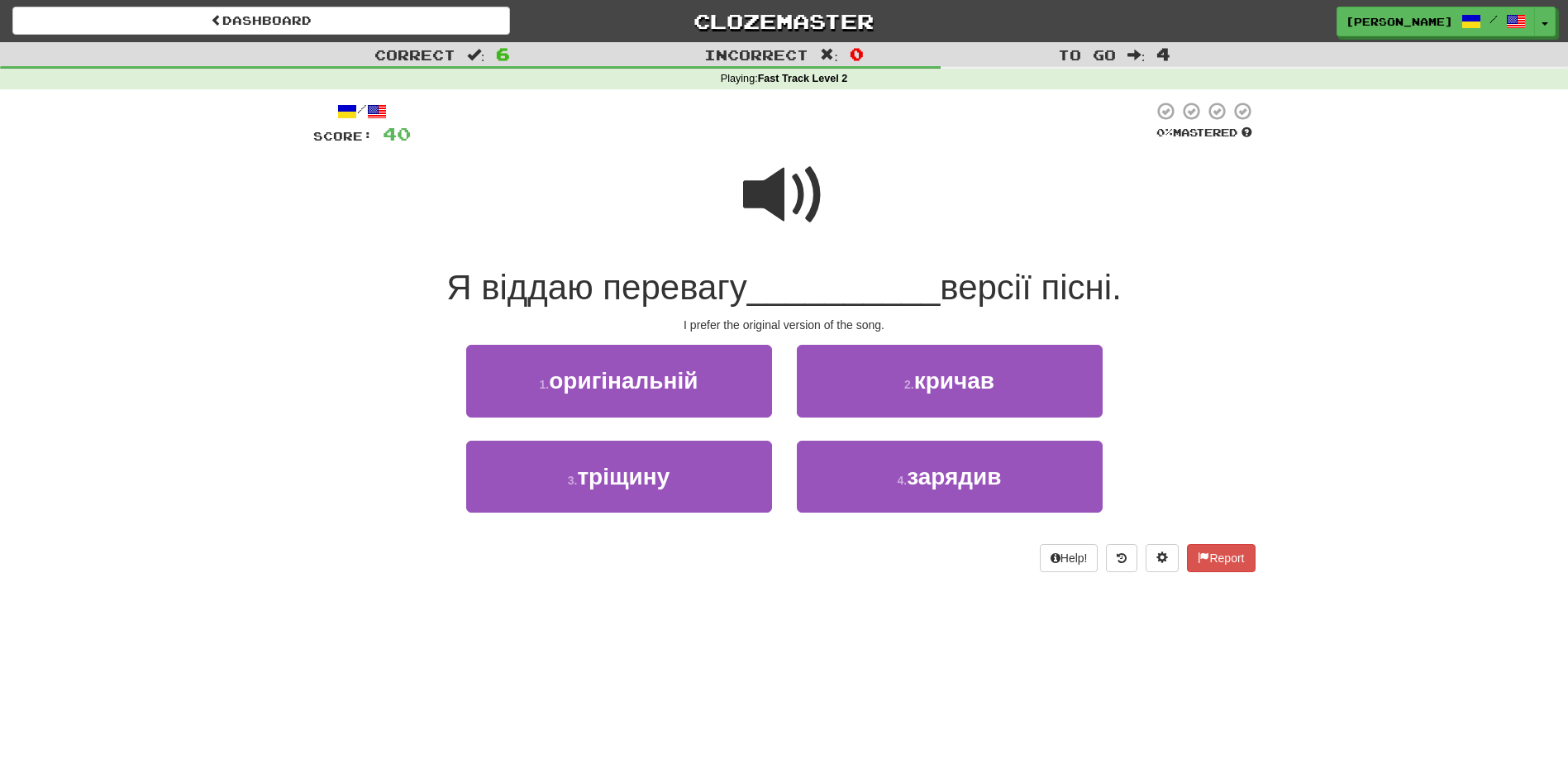
click at [756, 214] on span at bounding box center [784, 195] width 83 height 83
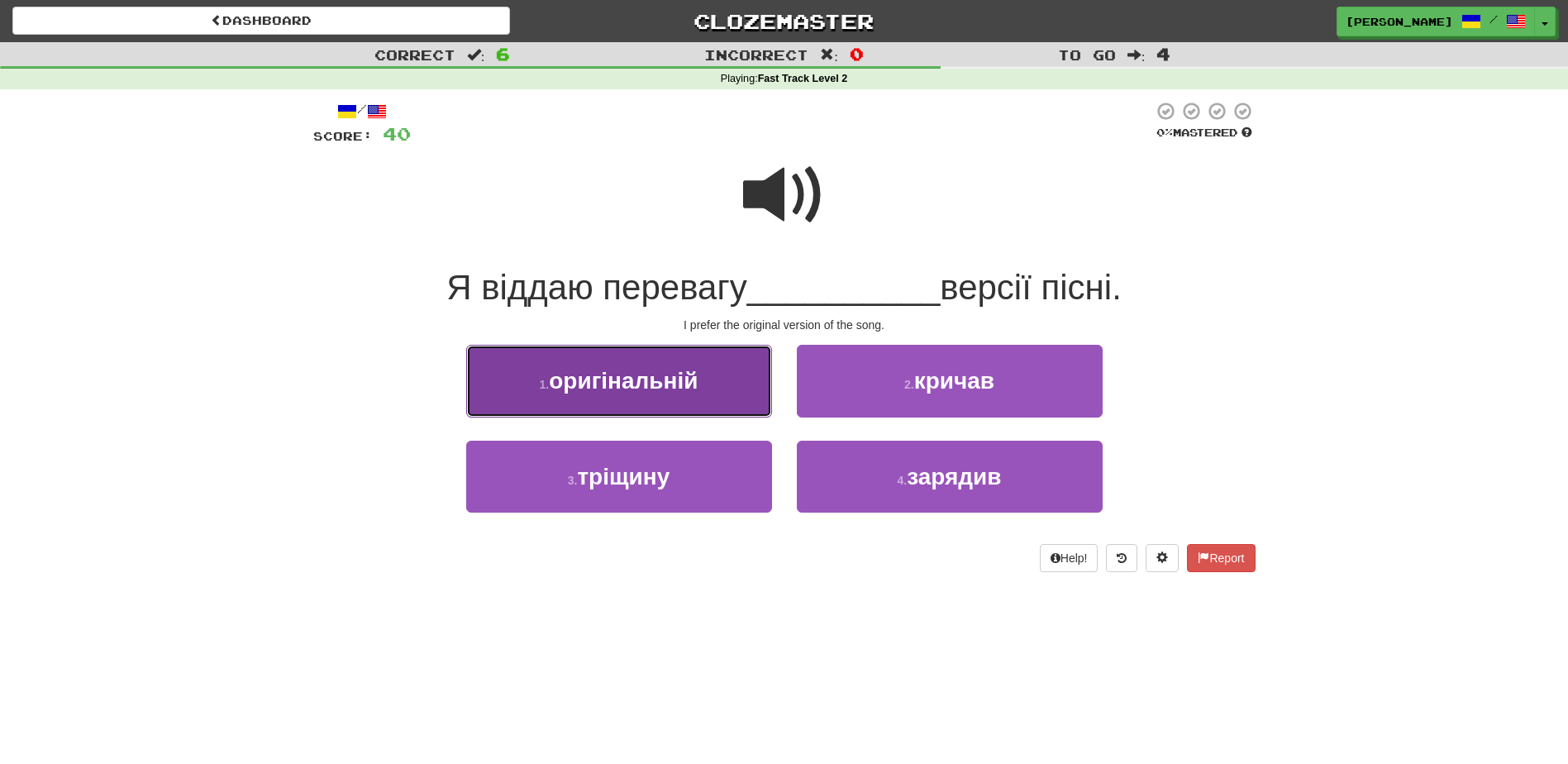
click at [722, 380] on button "1 . оригінальній" at bounding box center [619, 380] width 306 height 72
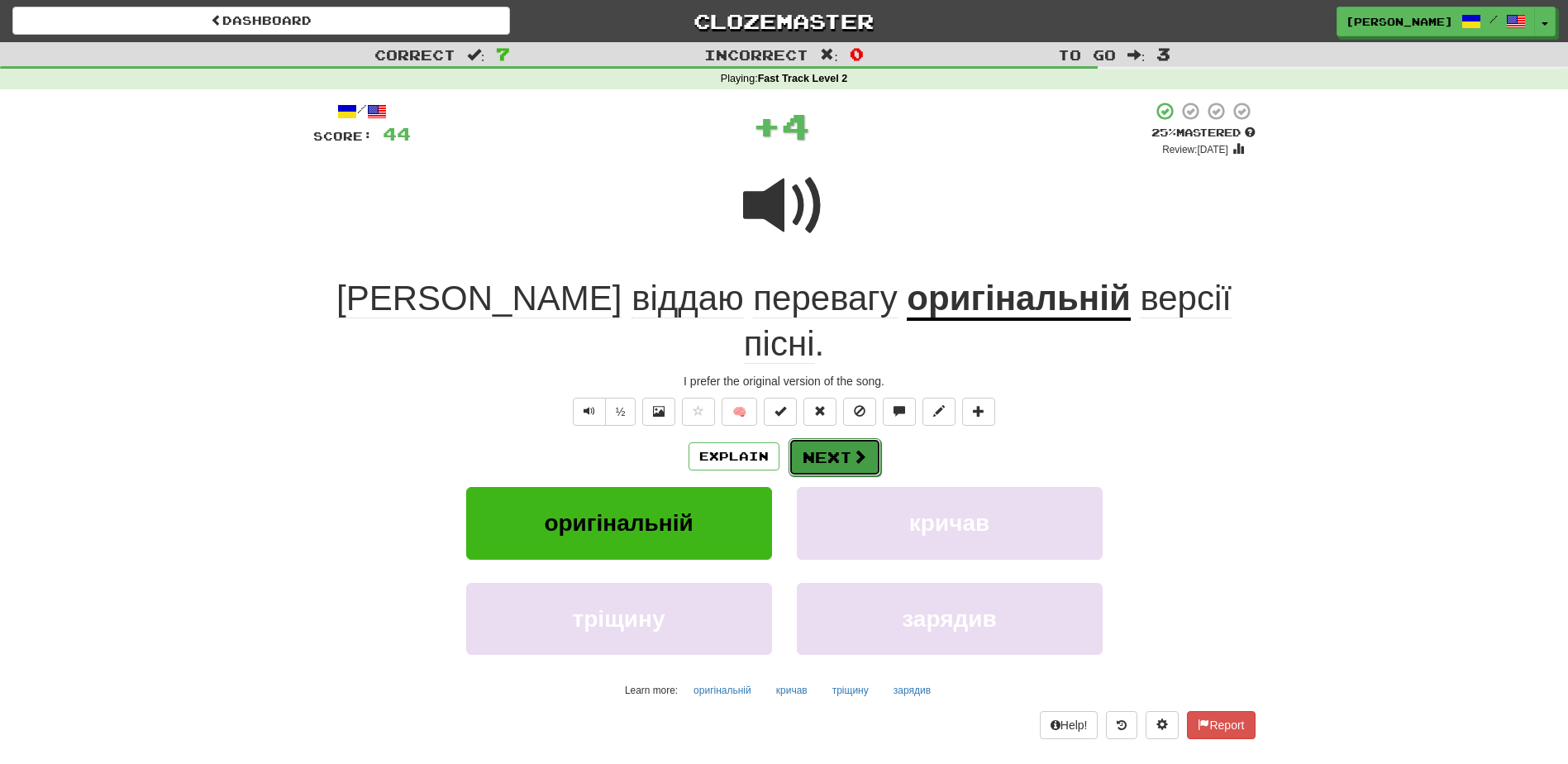
click at [809, 438] on button "Next" at bounding box center [835, 457] width 93 height 38
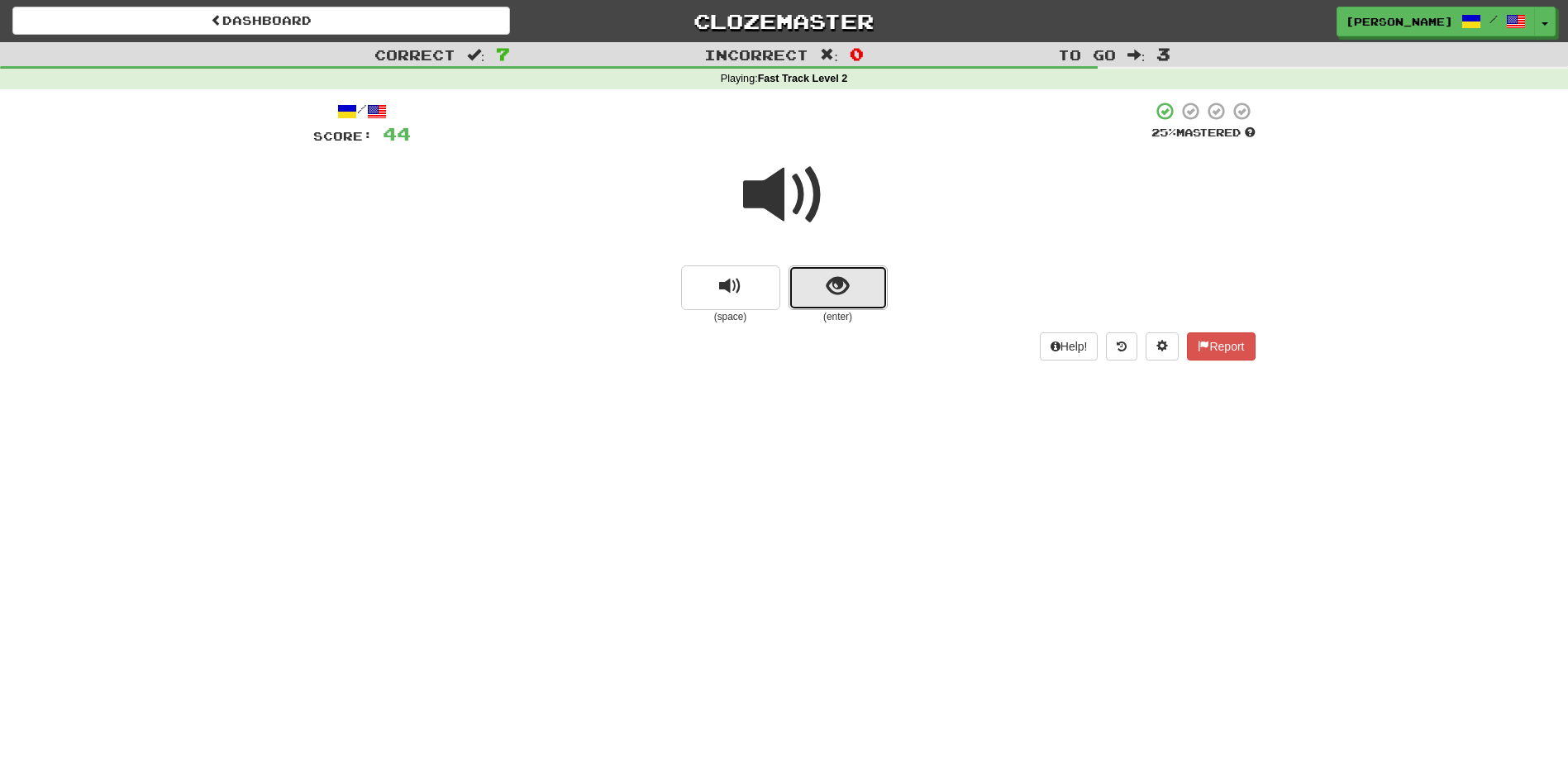
click at [811, 285] on button "show sentence" at bounding box center [838, 287] width 99 height 45
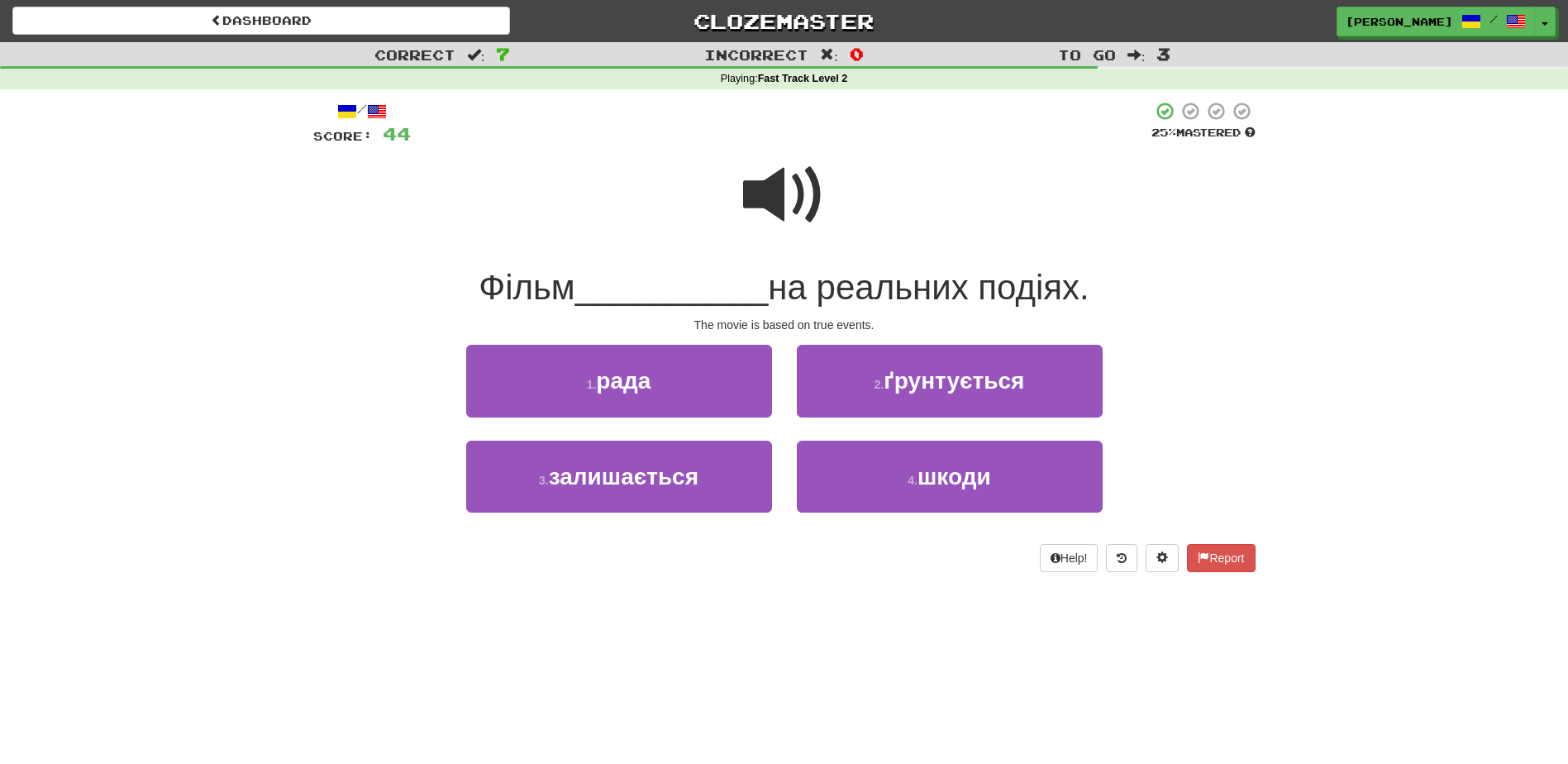
click at [776, 206] on span at bounding box center [784, 195] width 83 height 83
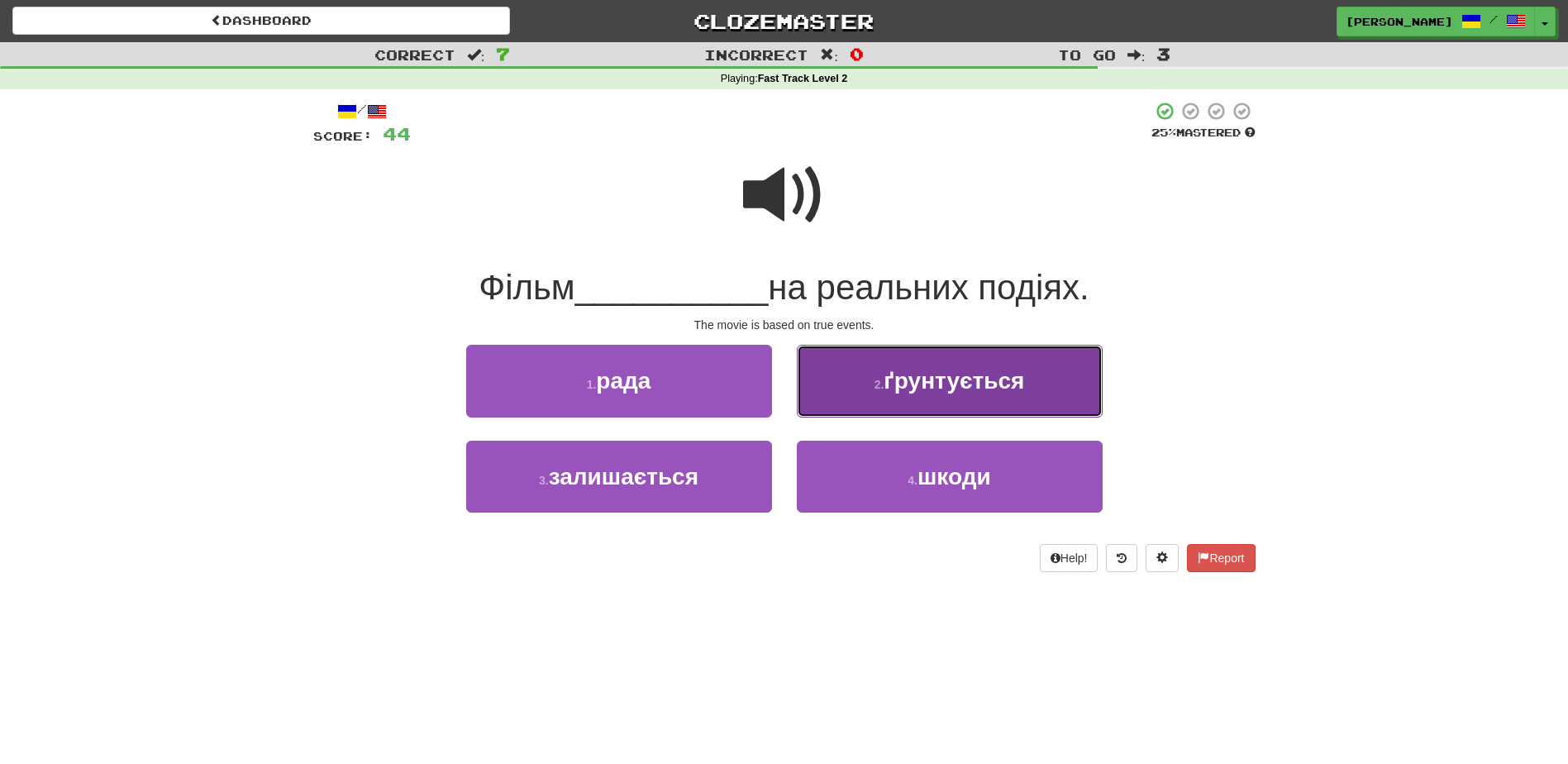
click at [834, 394] on button "2 . ґрунтується" at bounding box center [950, 380] width 306 height 72
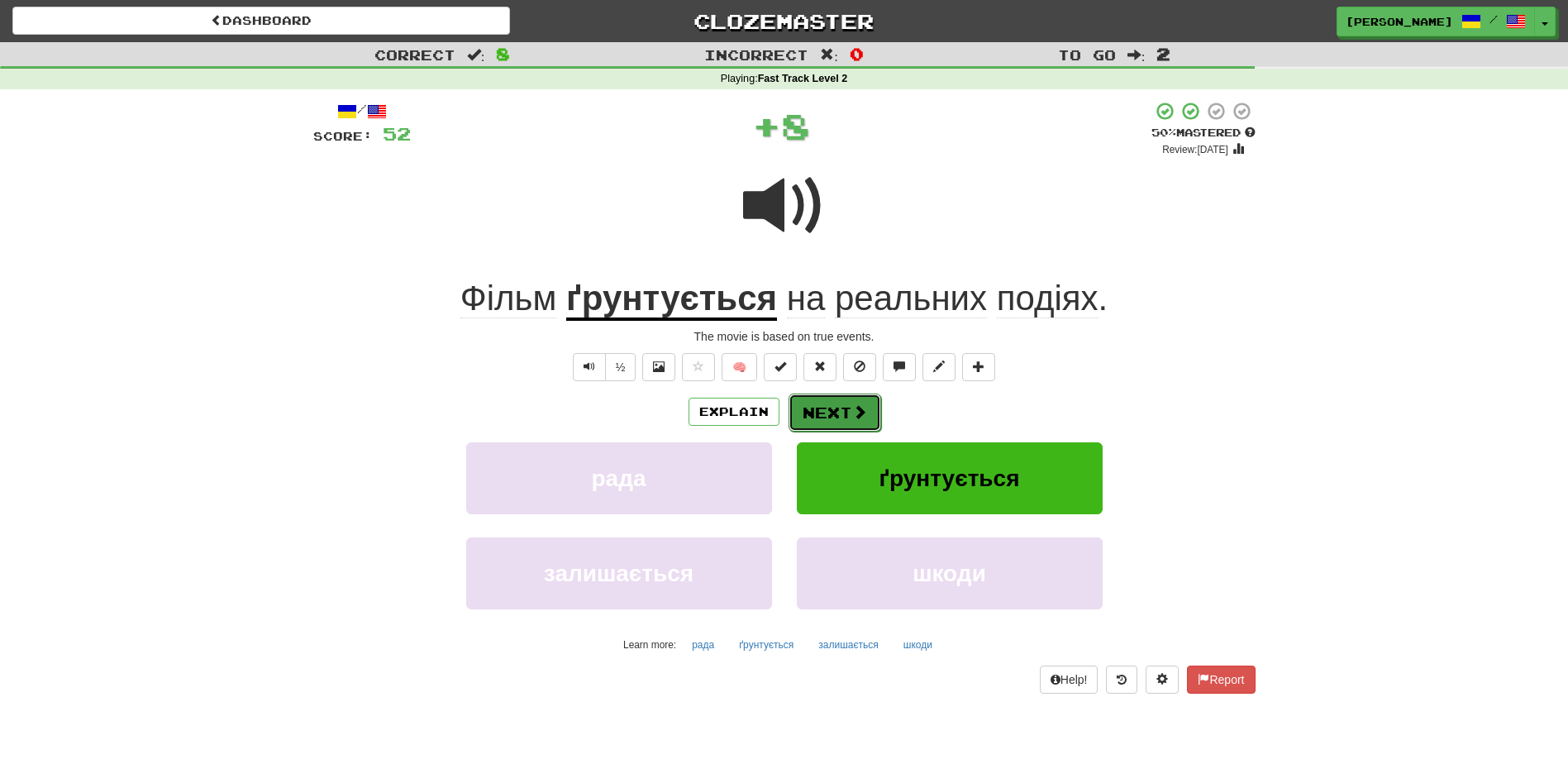
click at [834, 403] on button "Next" at bounding box center [835, 413] width 93 height 38
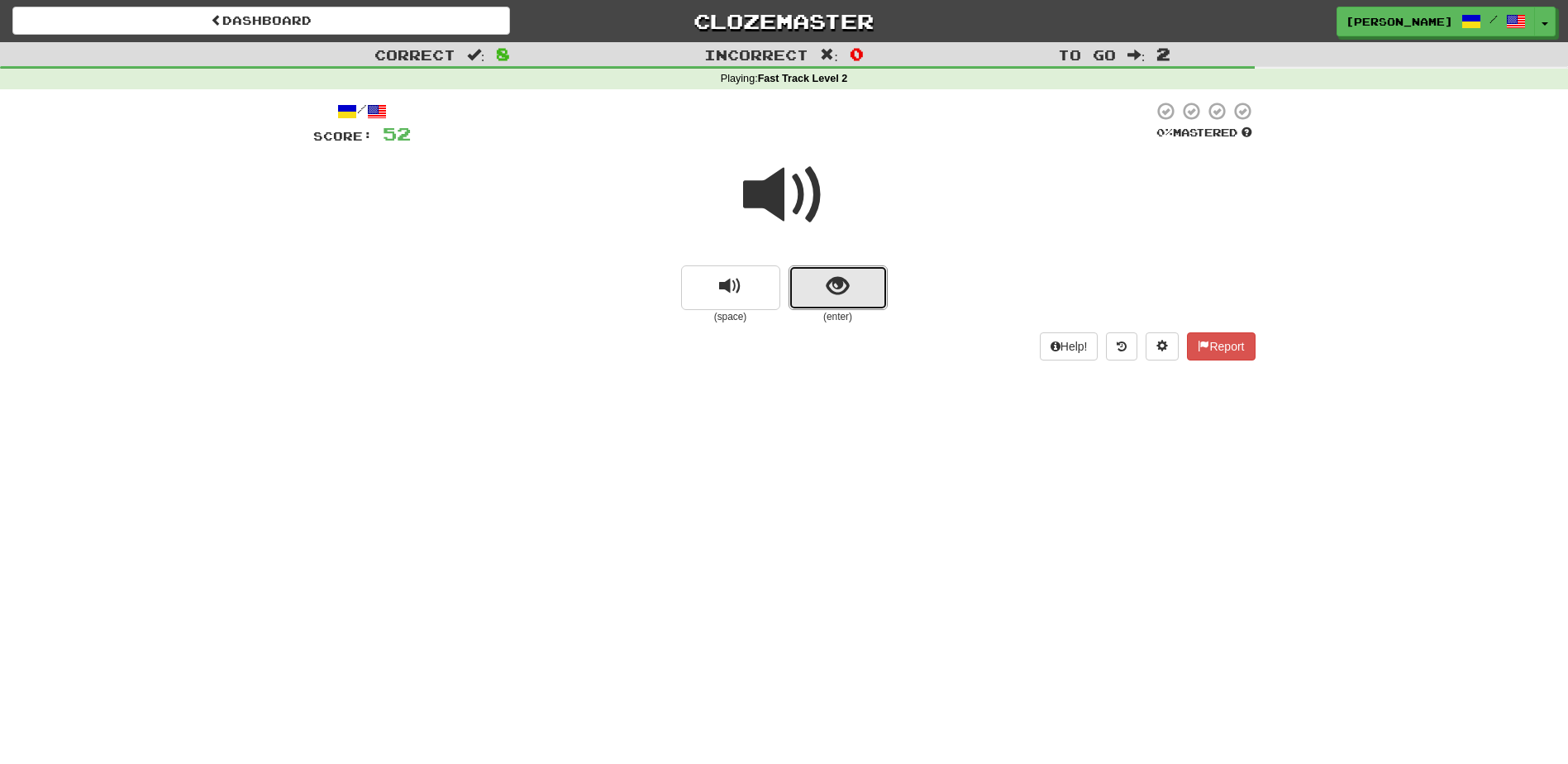
click at [838, 282] on span "show sentence" at bounding box center [838, 286] width 23 height 23
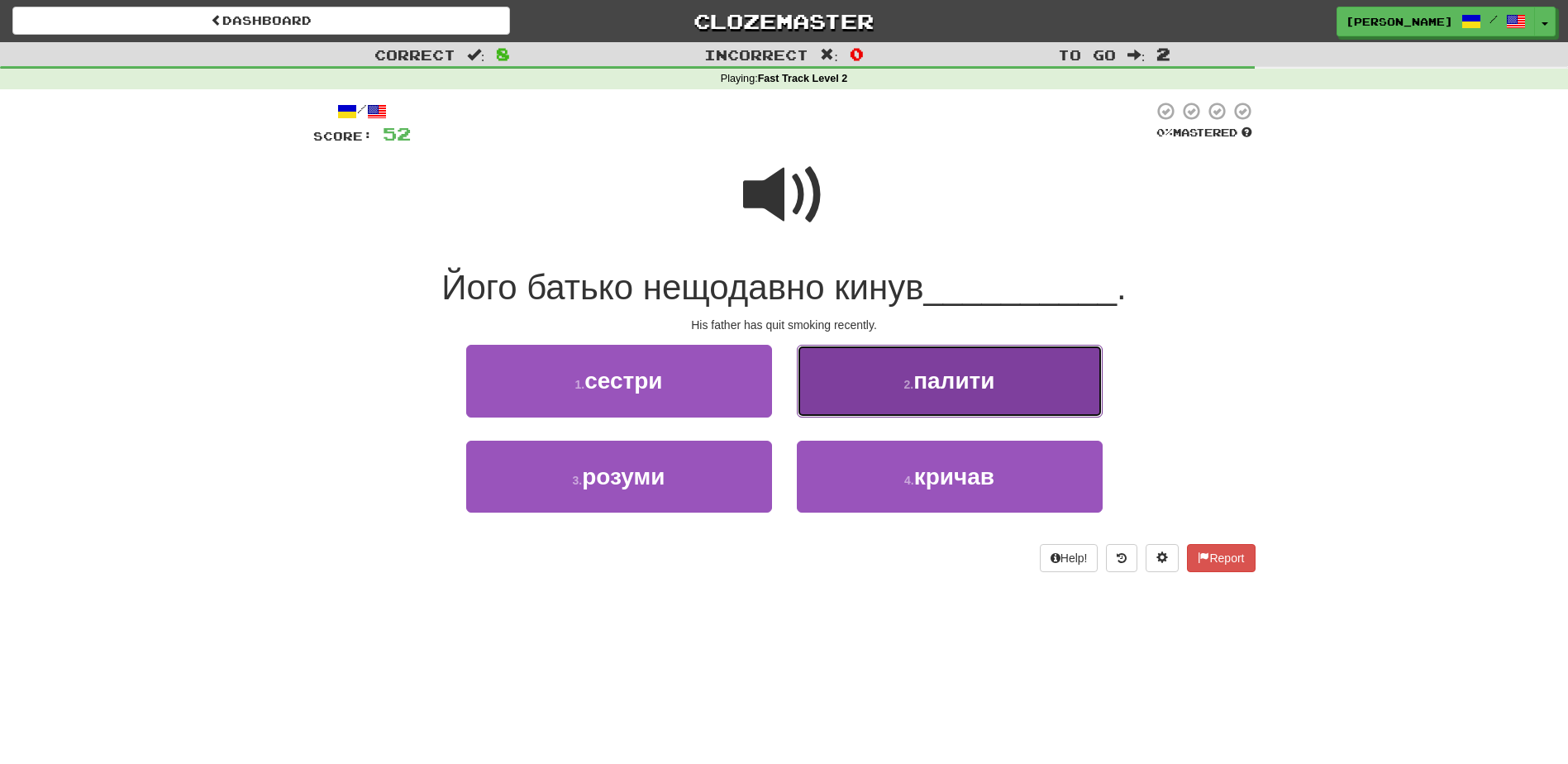
click at [850, 386] on button "2 . палити" at bounding box center [950, 380] width 306 height 72
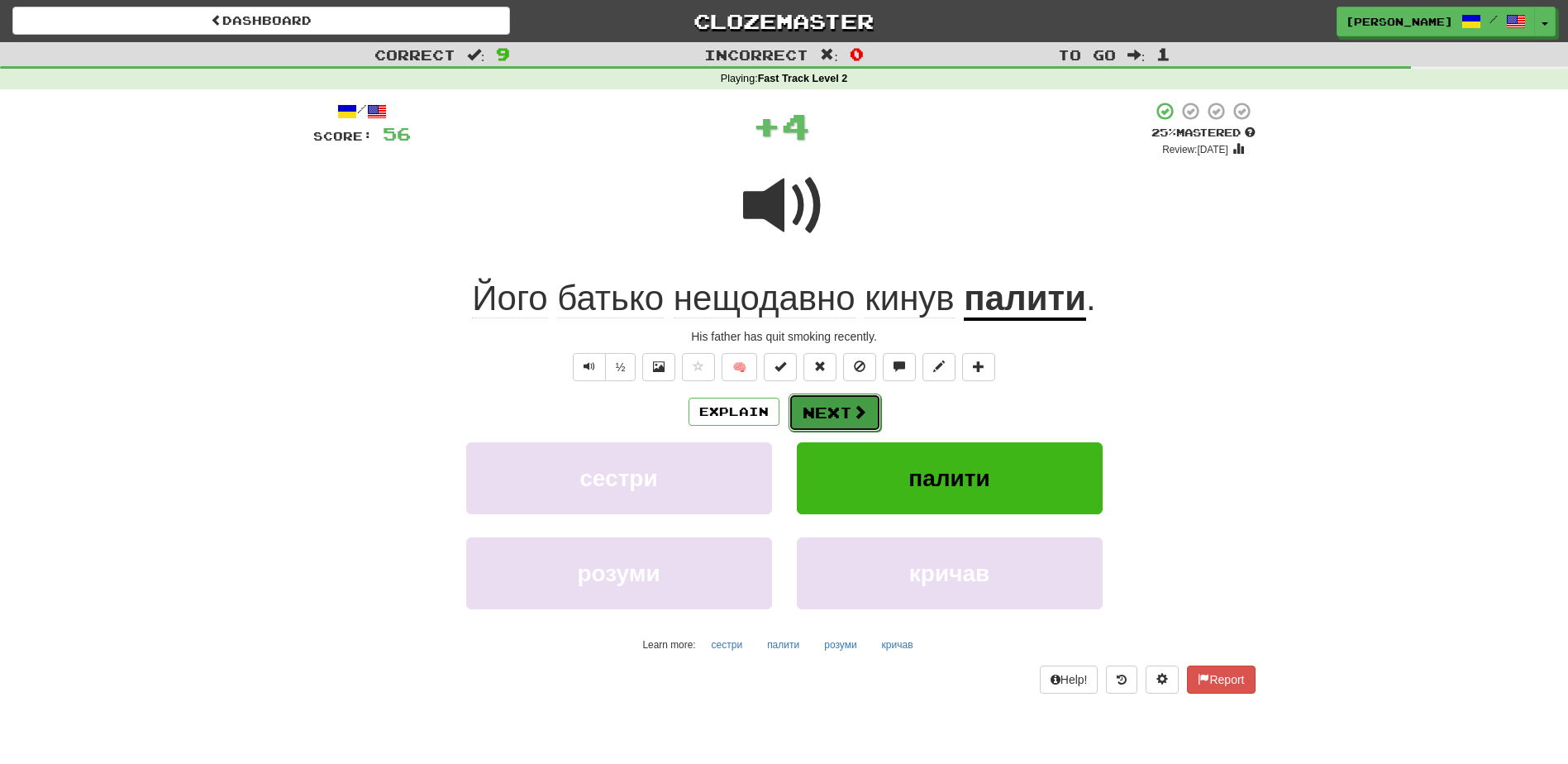
click at [828, 400] on button "Next" at bounding box center [835, 413] width 93 height 38
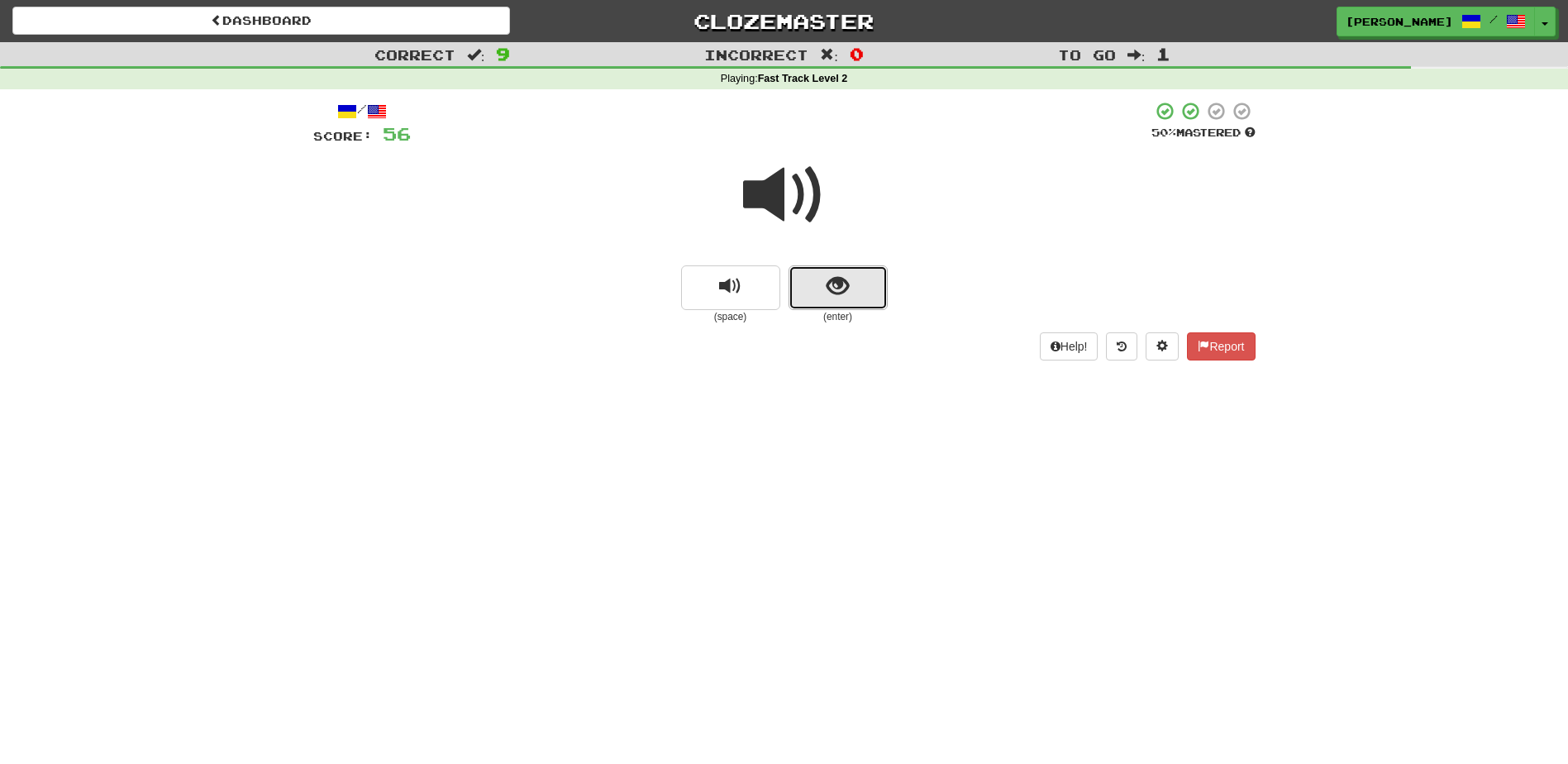
click at [832, 299] on button "show sentence" at bounding box center [838, 287] width 99 height 45
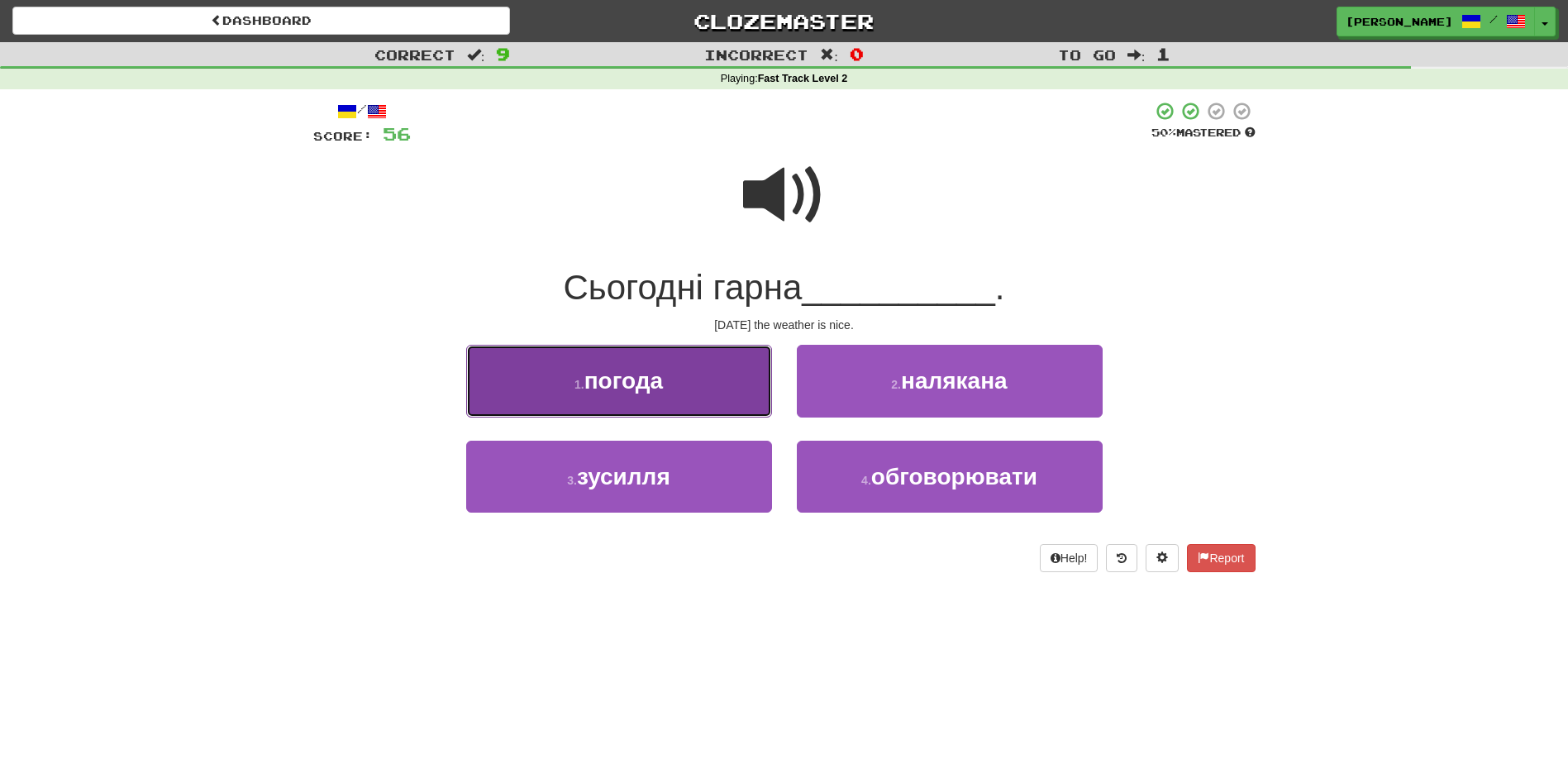
click at [742, 389] on button "1 . погода" at bounding box center [619, 380] width 306 height 72
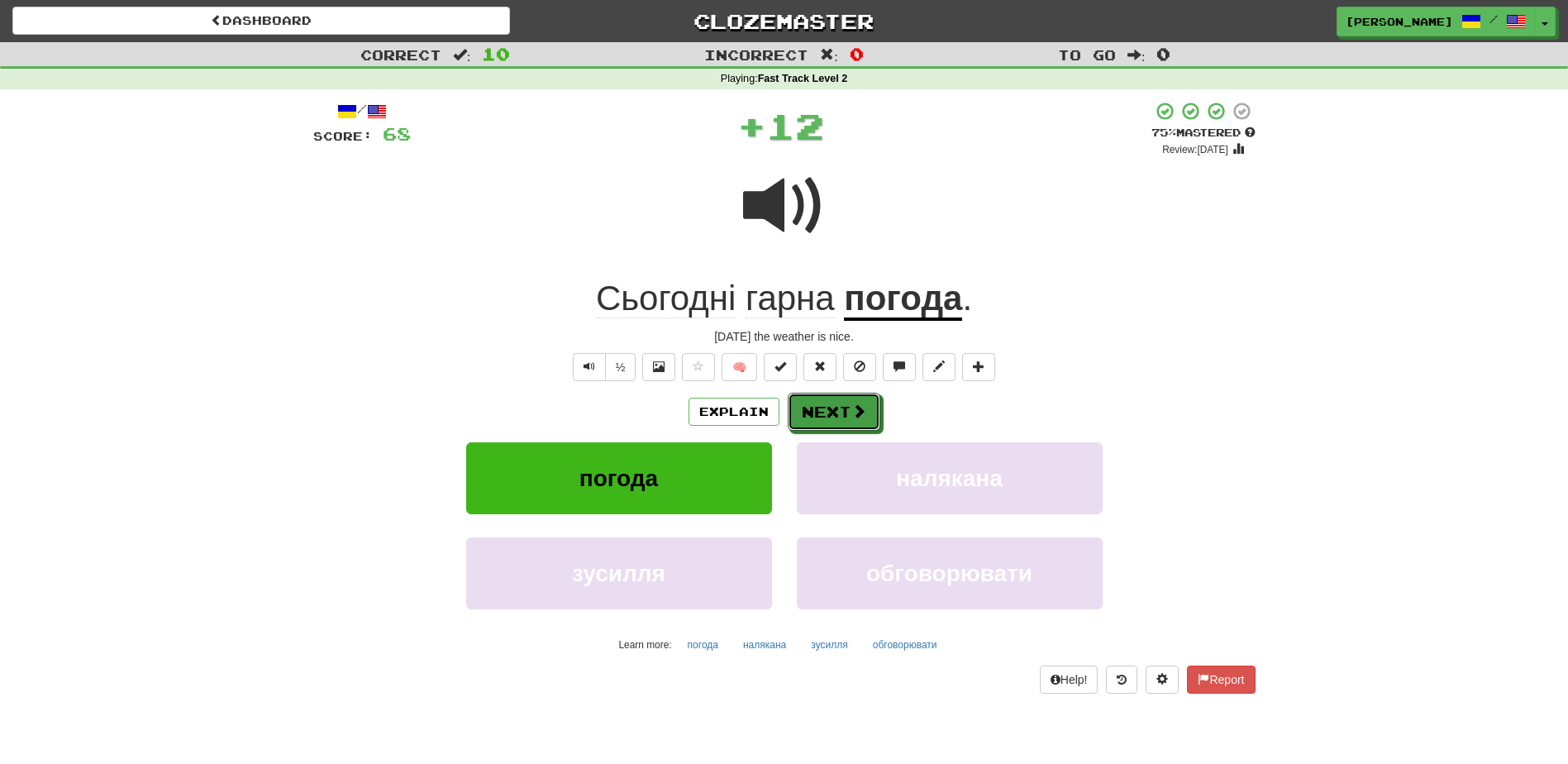
click at [808, 401] on button "Next" at bounding box center [834, 412] width 93 height 38
